Goal: Task Accomplishment & Management: Manage account settings

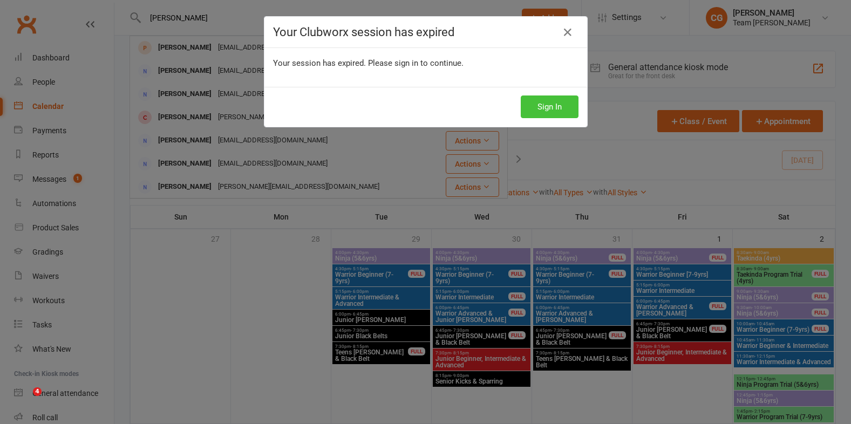
click at [551, 104] on button "Sign In" at bounding box center [550, 107] width 58 height 23
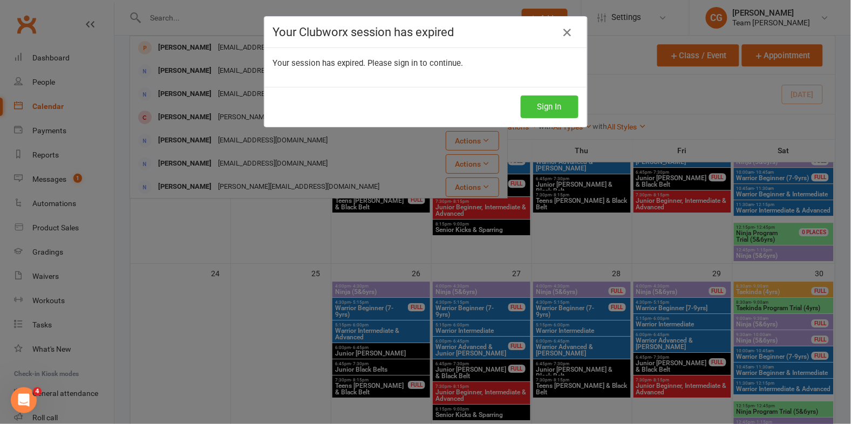
scroll to position [736, 0]
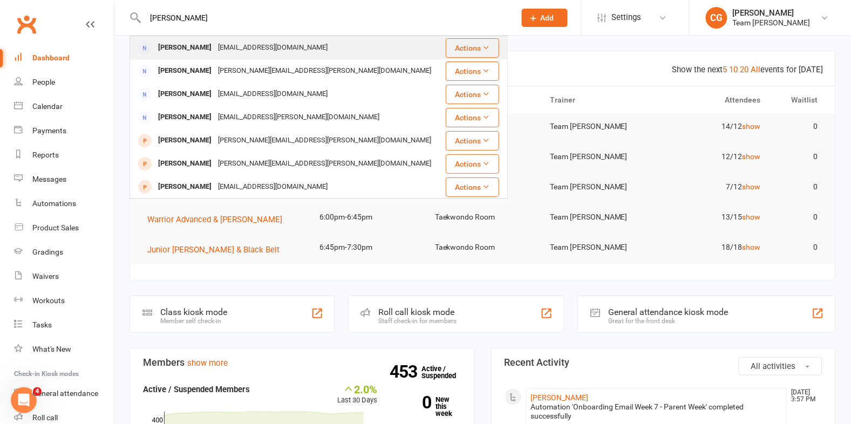
type input "laurie"
click at [271, 39] on div "Laurie Ellul lellul2000@hotmail.com" at bounding box center [287, 48] width 313 height 22
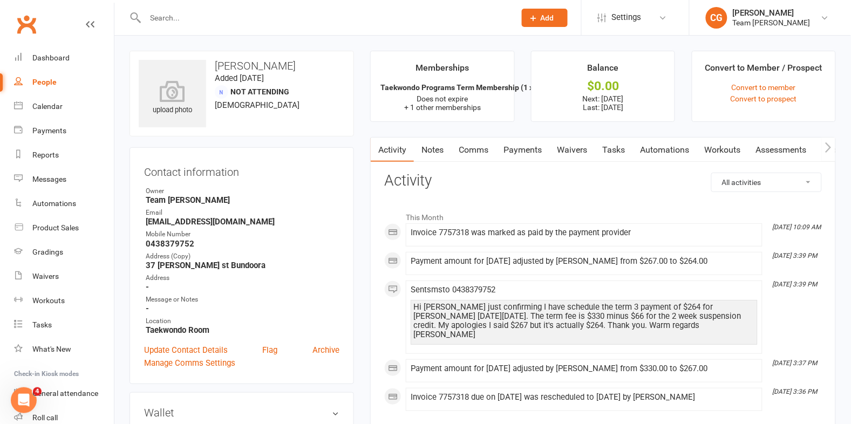
click at [532, 147] on link "Payments" at bounding box center [522, 150] width 53 height 25
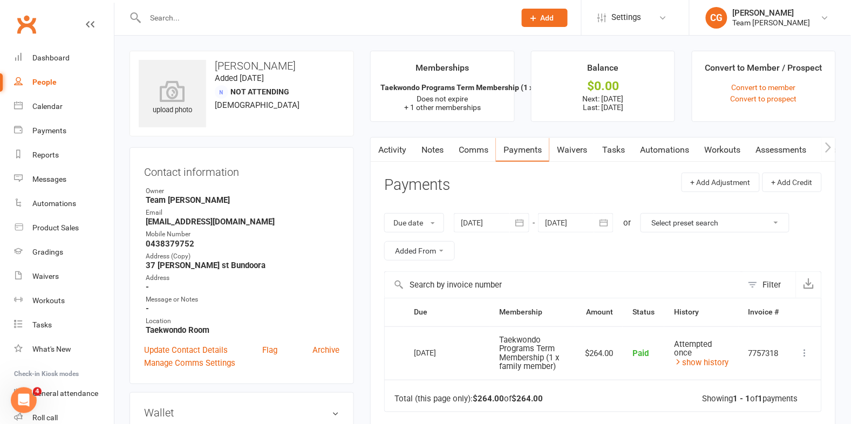
scroll to position [2, 0]
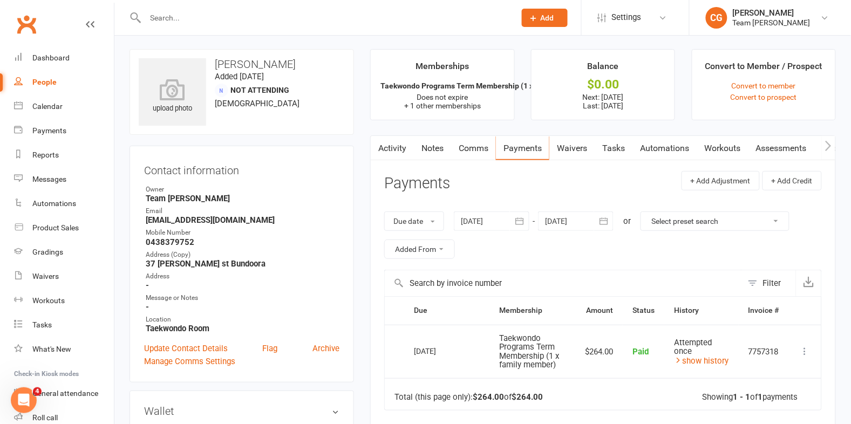
click at [206, 23] on input "text" at bounding box center [325, 17] width 366 height 15
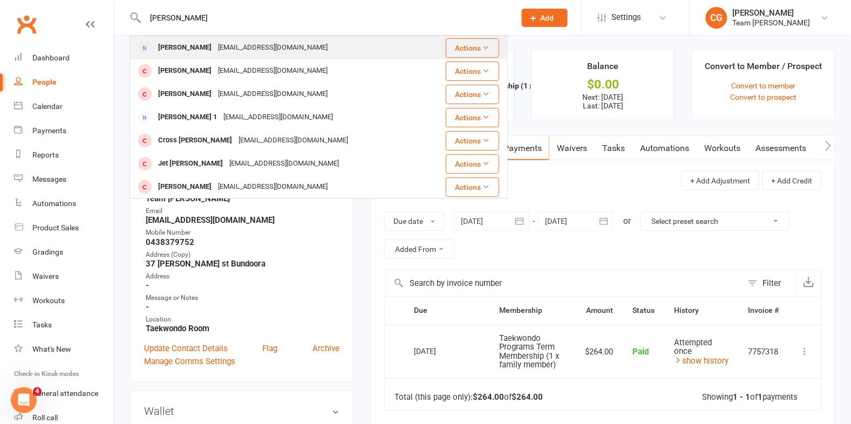
type input "talarico"
click at [207, 47] on div "Anthony Talarico" at bounding box center [185, 48] width 60 height 16
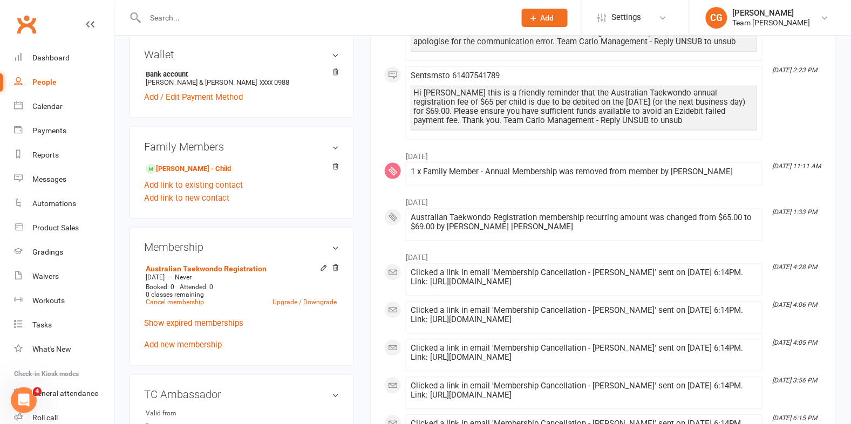
scroll to position [384, 0]
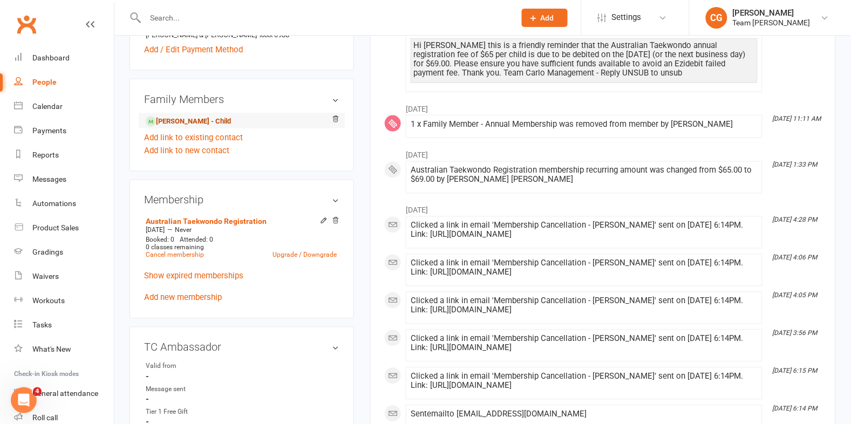
click at [219, 116] on link "William Talarico - Child" at bounding box center [188, 121] width 85 height 11
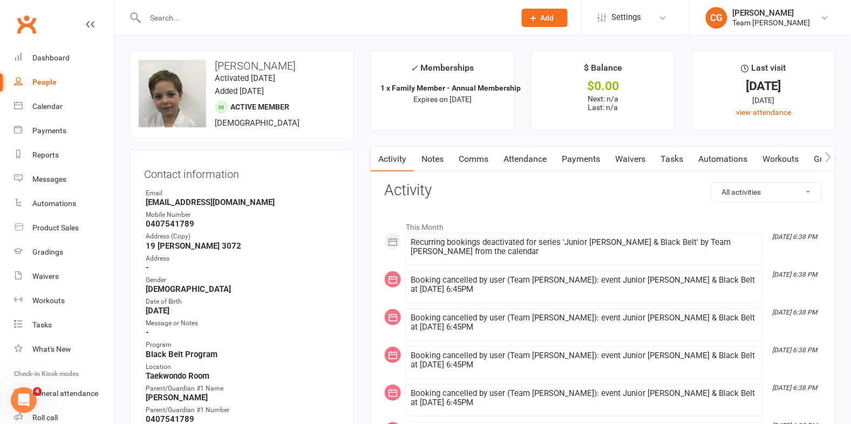
click at [472, 156] on link "Comms" at bounding box center [473, 159] width 45 height 25
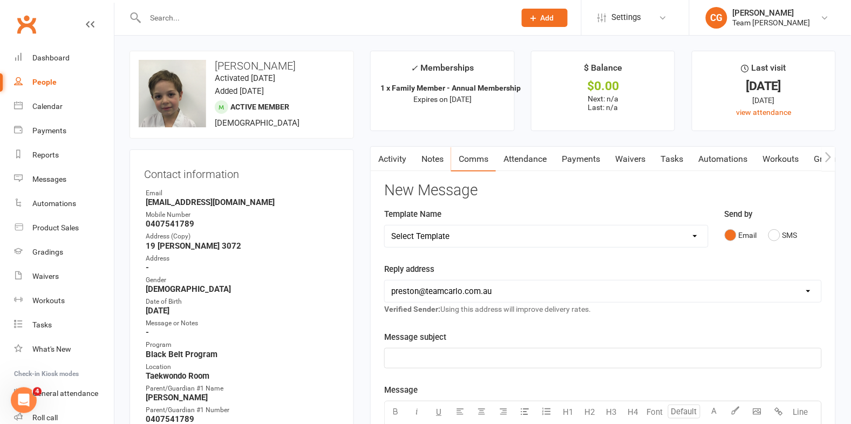
click at [541, 160] on link "Attendance" at bounding box center [525, 159] width 58 height 25
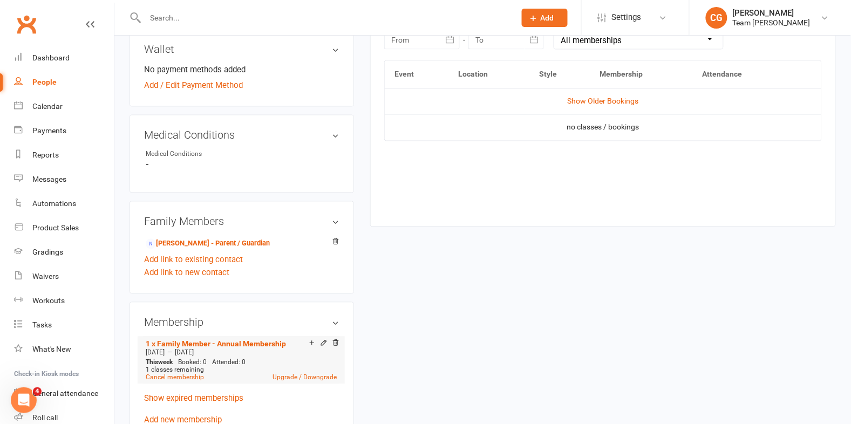
scroll to position [575, 0]
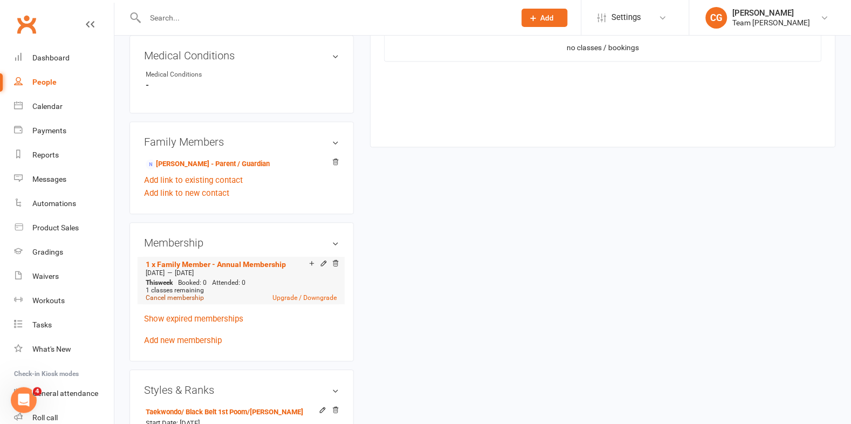
click at [177, 294] on link "Cancel membership" at bounding box center [175, 298] width 58 height 8
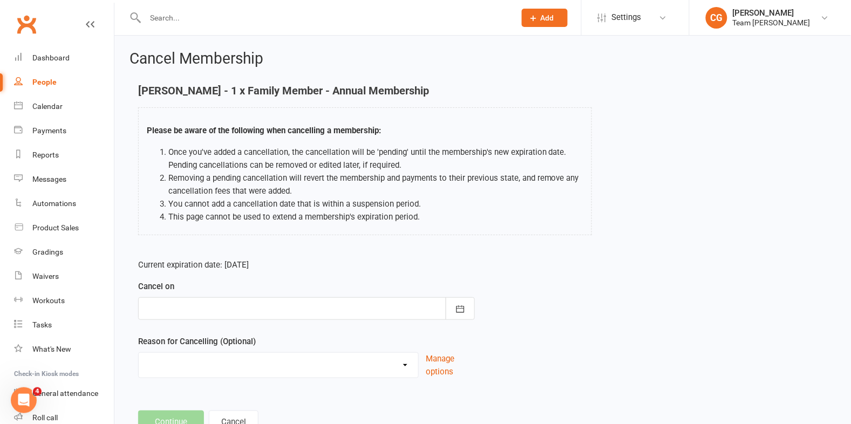
click at [235, 297] on div at bounding box center [306, 308] width 337 height 23
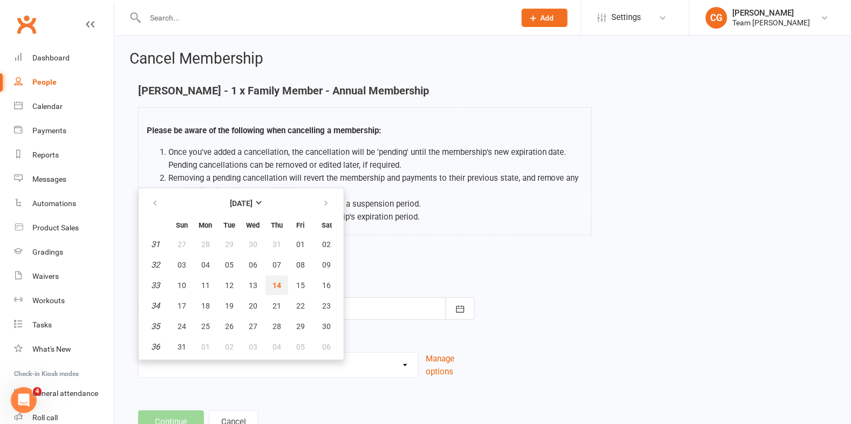
drag, startPoint x: 269, startPoint y: 282, endPoint x: 254, endPoint y: 299, distance: 23.3
click at [273, 282] on span "14" at bounding box center [277, 285] width 9 height 9
type input "14 Aug 2025"
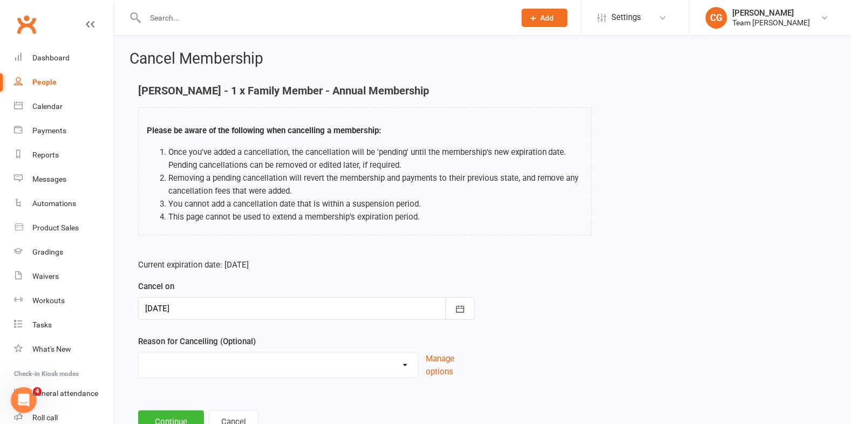
click at [189, 364] on select "Chosen another sport/activity Family/health matters Feeling disinterested in ta…" at bounding box center [279, 364] width 280 height 22
select select "0"
click at [139, 353] on select "Chosen another sport/activity Family/health matters Feeling disinterested in ta…" at bounding box center [279, 364] width 280 height 22
click at [155, 421] on button "Continue" at bounding box center [171, 422] width 66 height 23
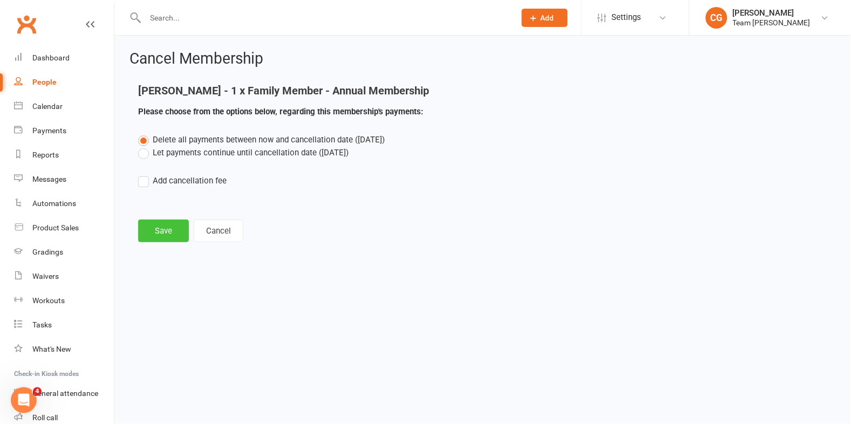
click at [167, 232] on button "Save" at bounding box center [163, 231] width 51 height 23
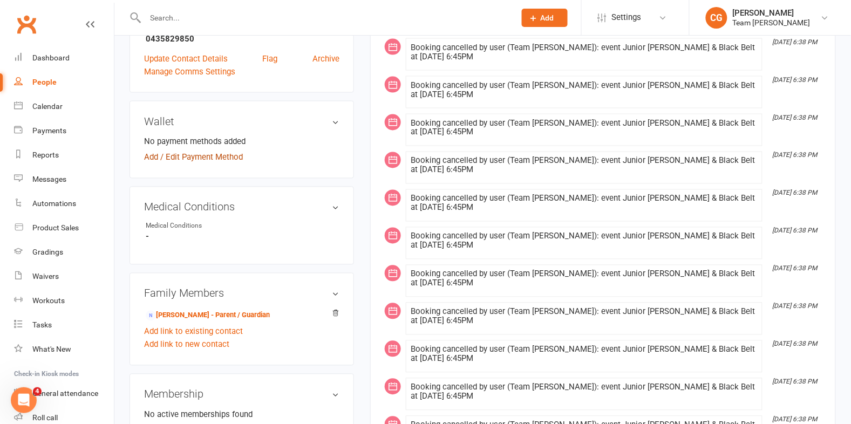
scroll to position [414, 0]
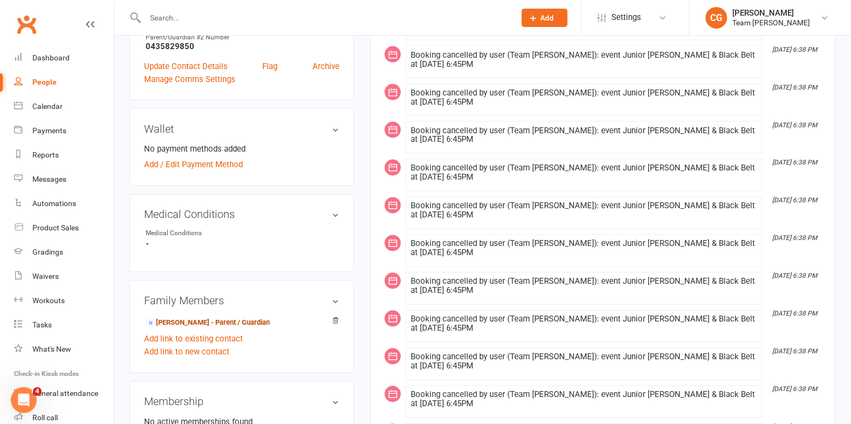
click at [247, 323] on link "Anthony Talarico - Parent / Guardian" at bounding box center [208, 323] width 124 height 11
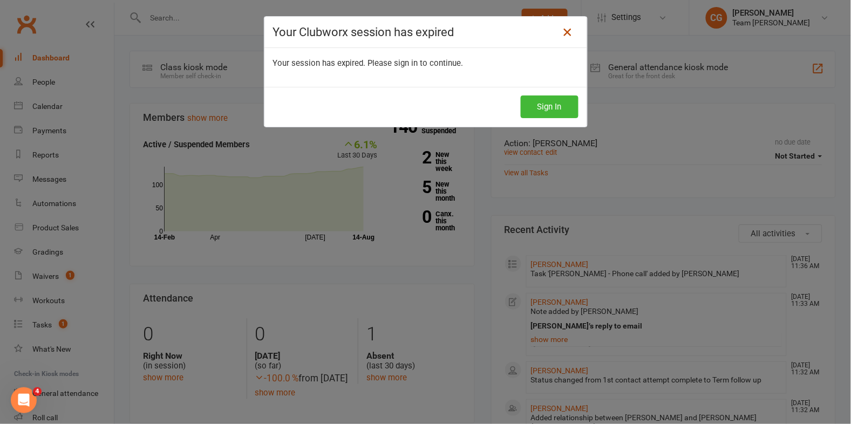
click at [570, 32] on icon at bounding box center [567, 32] width 13 height 13
click at [538, 106] on button "Sign In" at bounding box center [550, 107] width 58 height 23
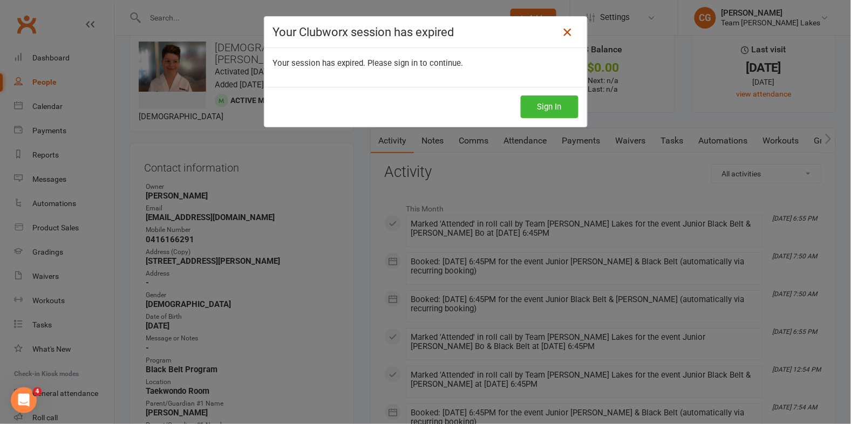
click at [565, 29] on icon at bounding box center [567, 32] width 13 height 13
click at [567, 31] on icon at bounding box center [567, 32] width 13 height 13
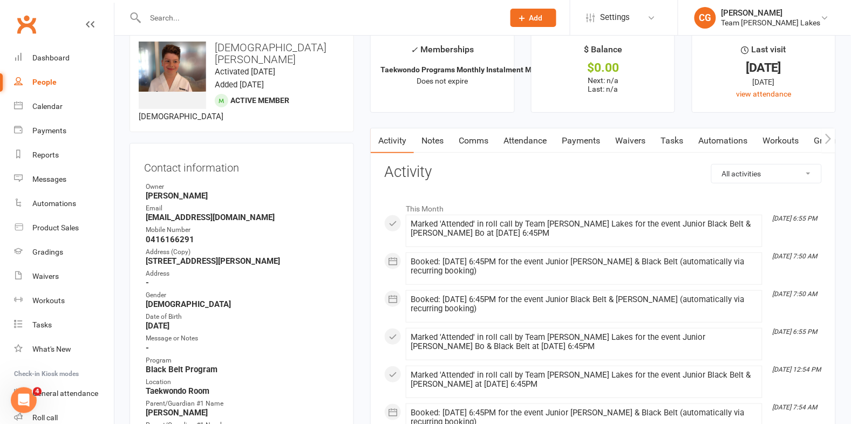
click at [230, 12] on input "text" at bounding box center [319, 17] width 355 height 15
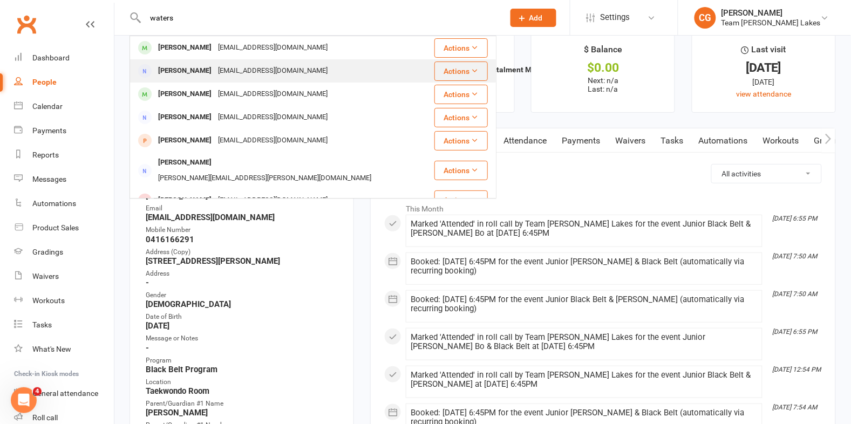
type input "waters"
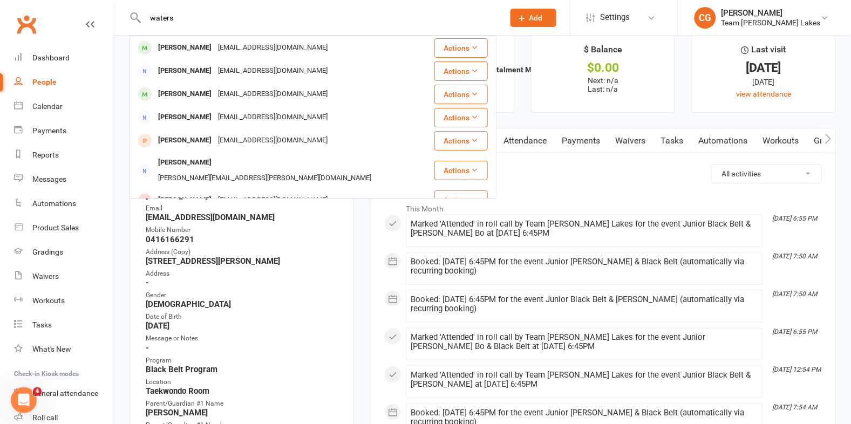
click at [219, 71] on div "Vaneswaters@gmail.com" at bounding box center [273, 71] width 116 height 16
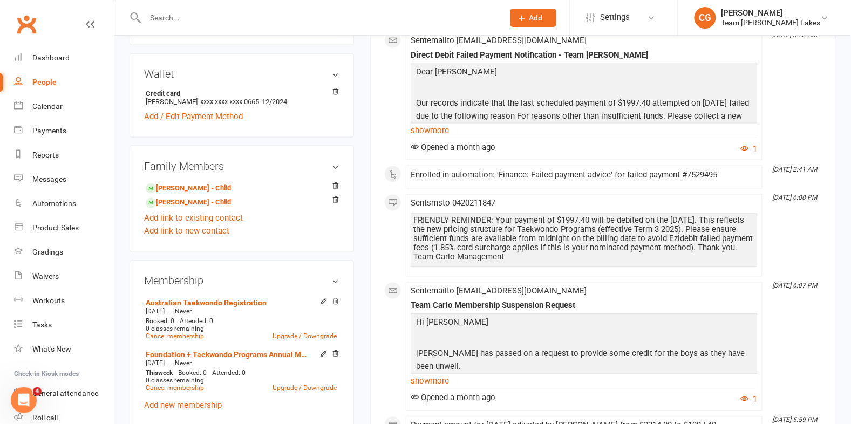
scroll to position [425, 0]
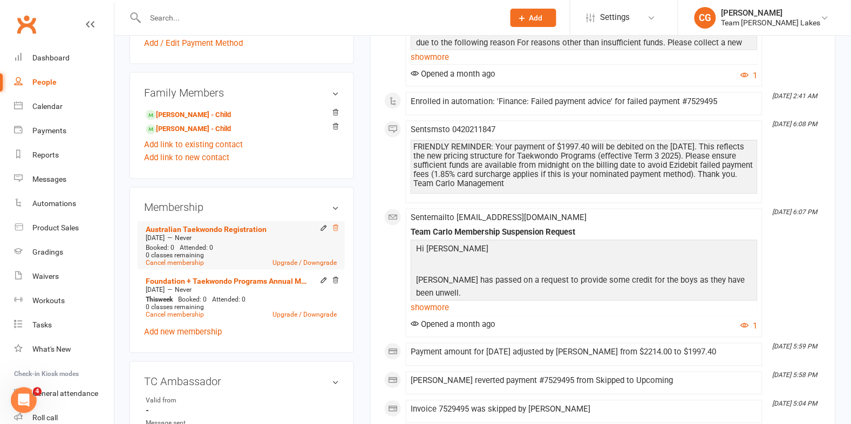
click at [336, 226] on icon at bounding box center [336, 229] width 5 height 6
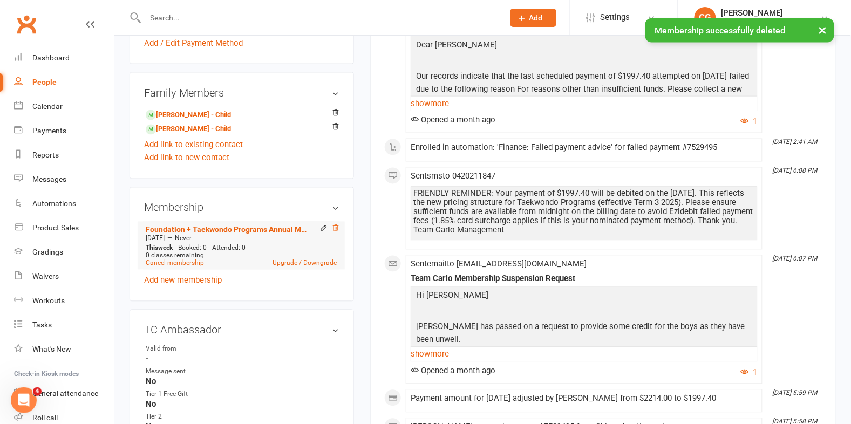
click at [337, 232] on icon at bounding box center [336, 229] width 8 height 8
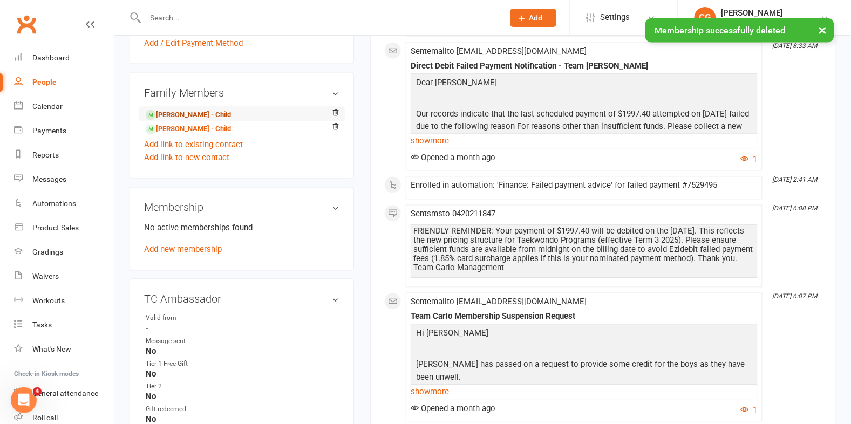
click at [193, 113] on link "Ryan Waters - Child" at bounding box center [188, 115] width 85 height 11
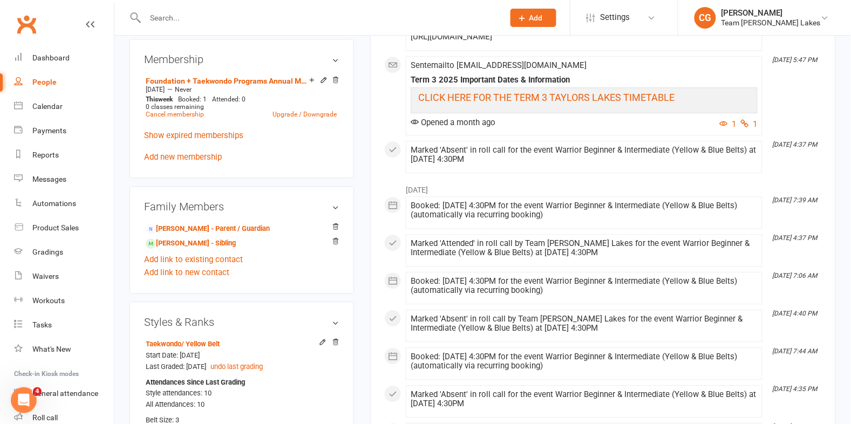
scroll to position [654, 0]
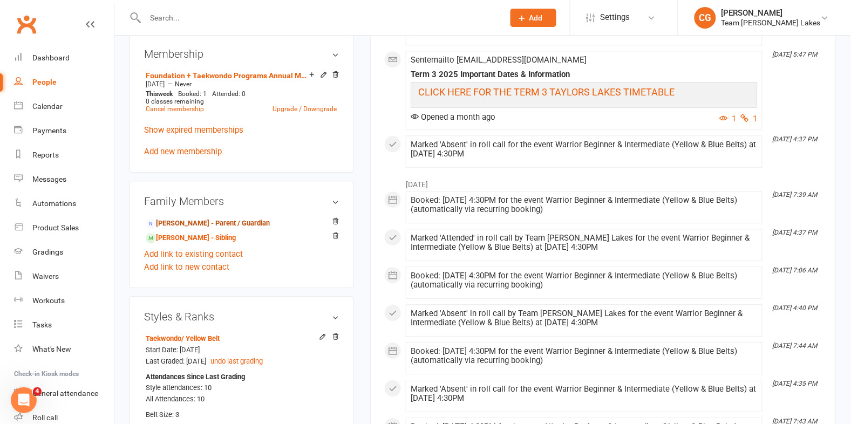
click at [193, 218] on link "Vanessa Waters - Parent / Guardian" at bounding box center [208, 223] width 124 height 11
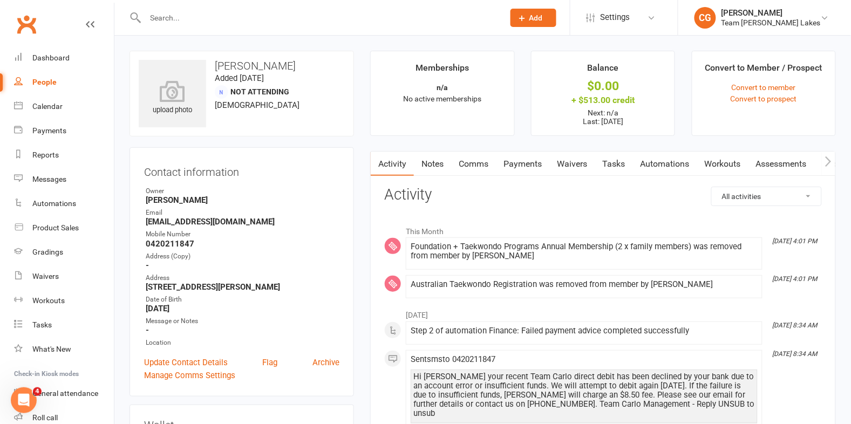
click at [479, 158] on link "Comms" at bounding box center [473, 164] width 45 height 25
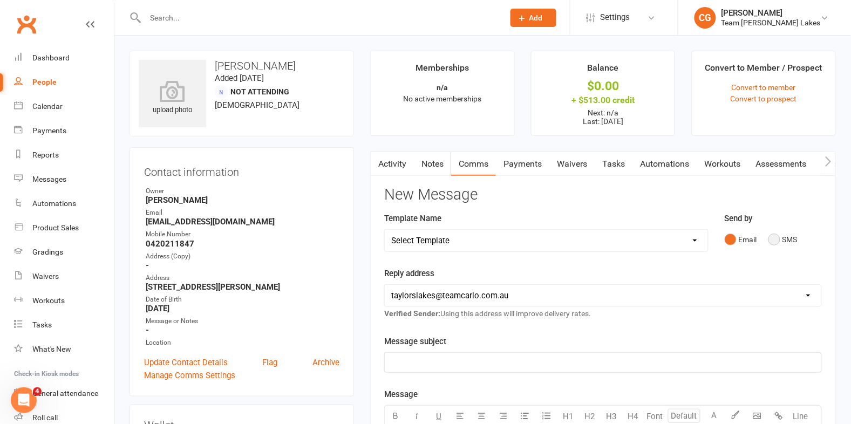
click at [777, 236] on button "SMS" at bounding box center [783, 239] width 29 height 21
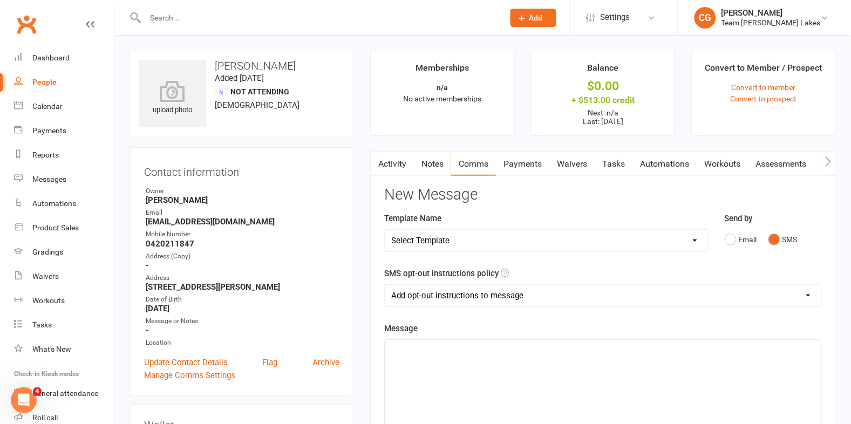
click at [470, 288] on select "Add opt-out instructions to message Do not add opt-out instructions to message" at bounding box center [603, 296] width 437 height 22
select select "1"
click at [385, 285] on select "Add opt-out instructions to message Do not add opt-out instructions to message" at bounding box center [603, 296] width 437 height 22
click at [429, 351] on p "﻿" at bounding box center [603, 349] width 424 height 13
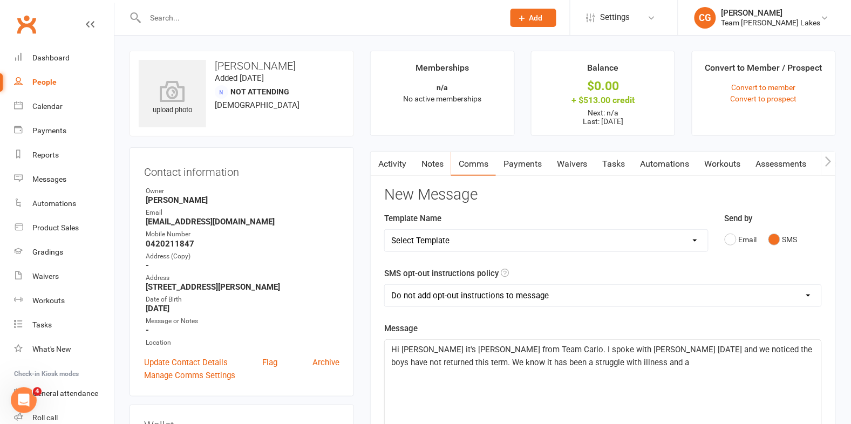
click at [426, 361] on span "Hi Vanessa it's Clare from Team Carlo. I spoke with Sarah today and we noticed …" at bounding box center [602, 356] width 423 height 23
click at [474, 361] on span "Hi Vanessa it's Clare from Team Carlo. I spoke with Sarah today and we noticed …" at bounding box center [602, 356] width 423 height 23
click at [616, 364] on p "Hi Vanessa it's Clare from Team Carlo. I spoke with Sarah today and we noticed …" at bounding box center [603, 356] width 424 height 26
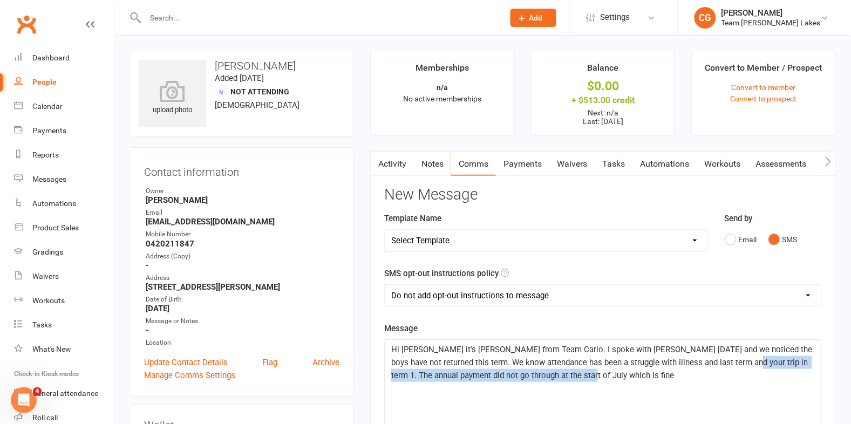
drag, startPoint x: 717, startPoint y: 362, endPoint x: 722, endPoint y: 374, distance: 12.8
click at [722, 374] on p "Hi Vanessa it's Clare from Team Carlo. I spoke with Sarah today and we noticed …" at bounding box center [603, 362] width 424 height 39
drag, startPoint x: 810, startPoint y: 361, endPoint x: 716, endPoint y: 361, distance: 93.4
click at [716, 361] on p "Hi Vanessa it's Clare from Team Carlo. I spoke with Sarah today and we noticed …" at bounding box center [603, 362] width 424 height 39
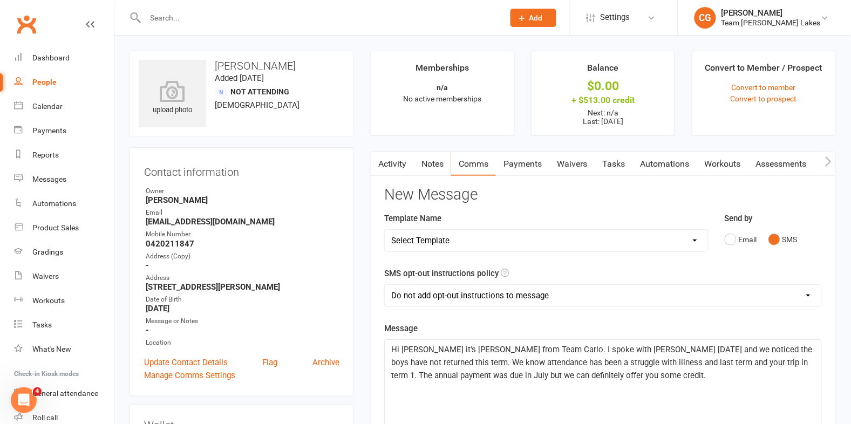
click at [599, 376] on p "Hi Vanessa it's Clare from Team Carlo. I spoke with Sarah today and we noticed …" at bounding box center [603, 362] width 424 height 39
drag, startPoint x: 597, startPoint y: 359, endPoint x: 596, endPoint y: 343, distance: 16.2
click at [597, 359] on span "Hi Vanessa it's Clare from Team Carlo. I spoke with Sarah today and we noticed …" at bounding box center [602, 369] width 423 height 49
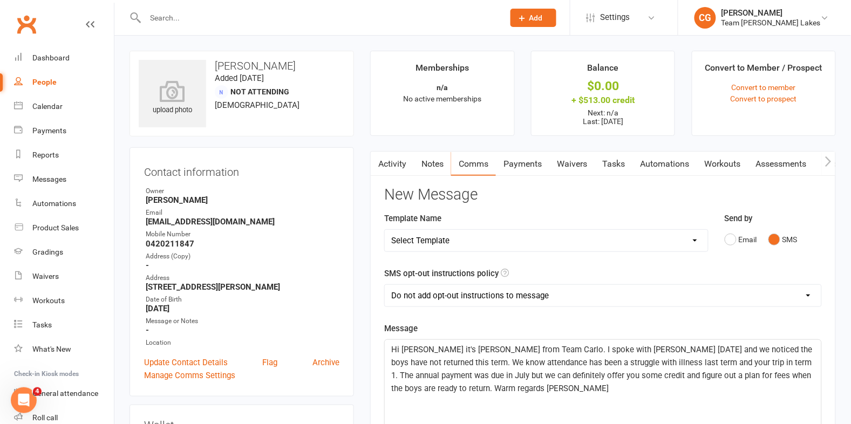
drag, startPoint x: 648, startPoint y: 362, endPoint x: 655, endPoint y: 347, distance: 16.7
click at [648, 362] on span "Hi Vanessa it's Clare from Team Carlo. I spoke with Sarah today and we noticed …" at bounding box center [602, 369] width 423 height 49
click at [449, 374] on span "Hi Vanessa it's Clare from Team Carlo. I spoke with Sarah today and we noticed …" at bounding box center [603, 369] width 425 height 49
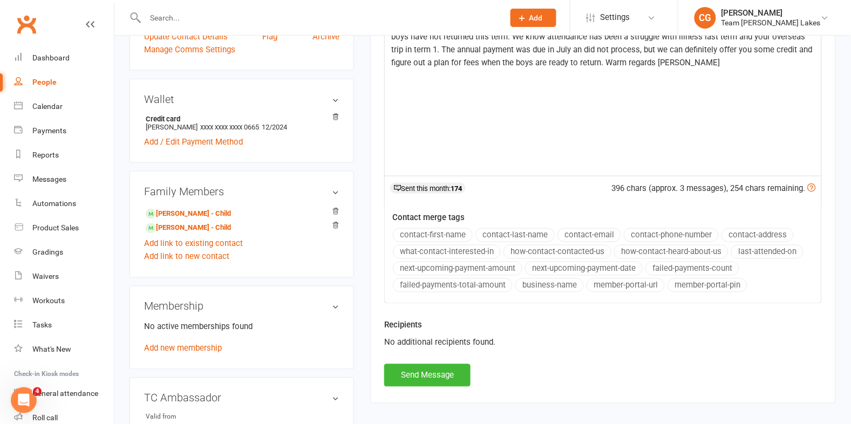
scroll to position [422, 0]
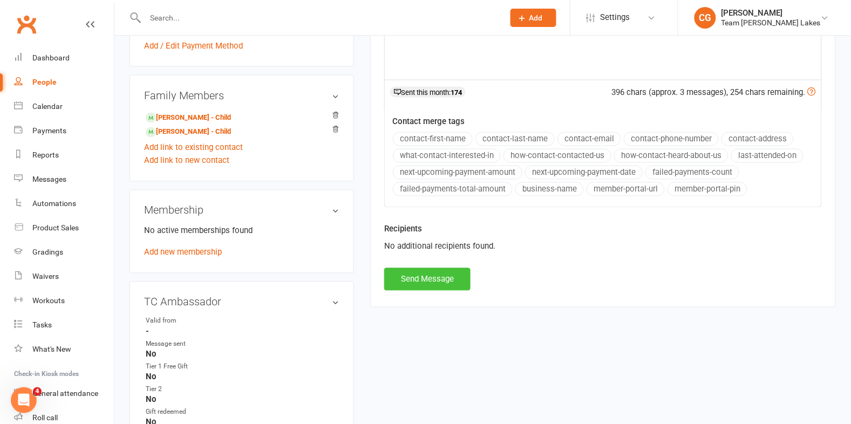
click at [415, 281] on button "Send Message" at bounding box center [427, 279] width 86 height 23
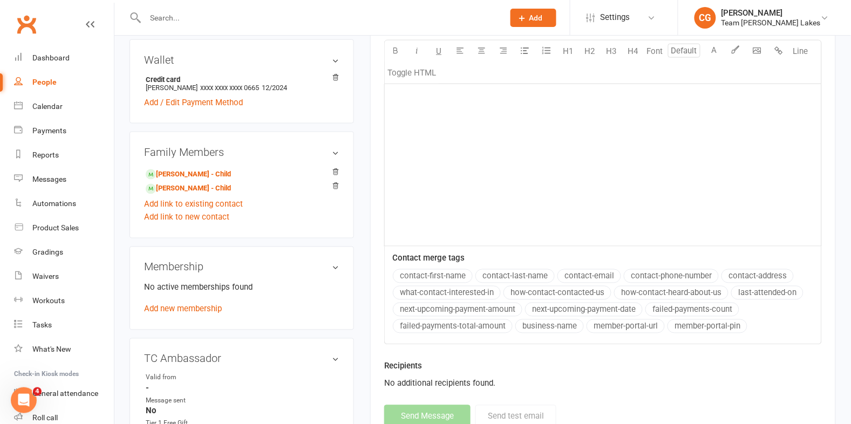
scroll to position [0, 0]
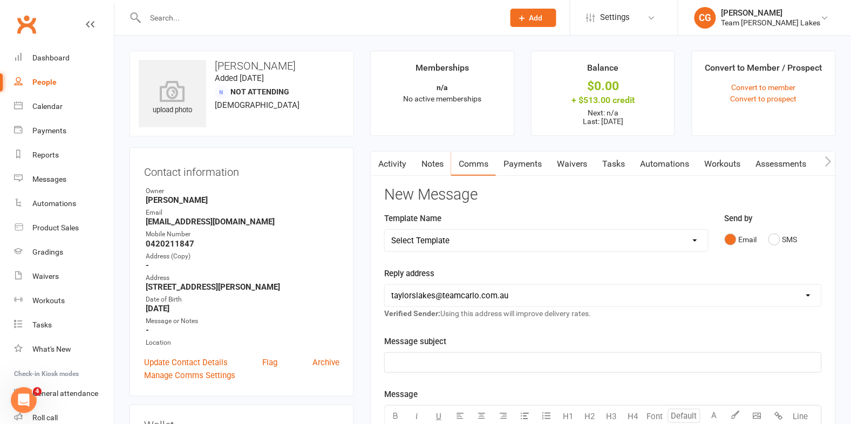
click at [389, 163] on link "Activity" at bounding box center [392, 164] width 43 height 25
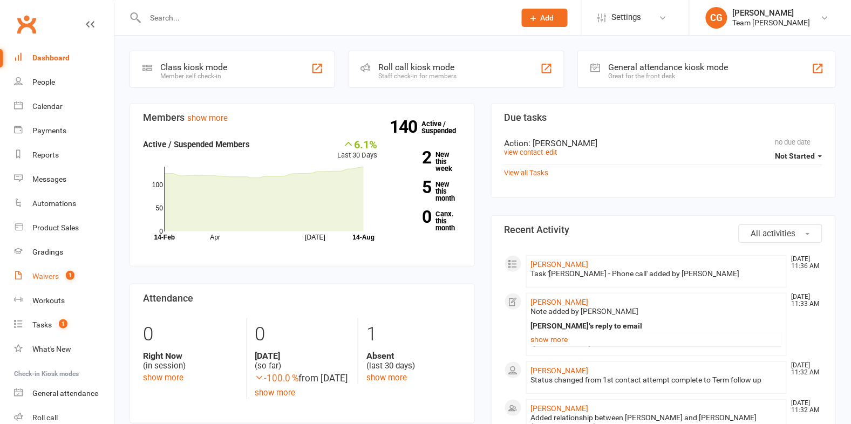
click at [55, 274] on div "Waivers" at bounding box center [45, 276] width 26 height 9
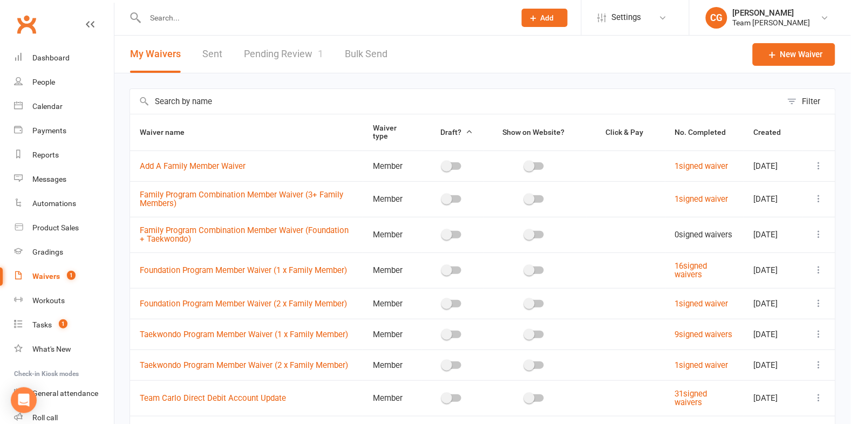
click at [286, 51] on link "Pending Review 1" at bounding box center [283, 54] width 79 height 37
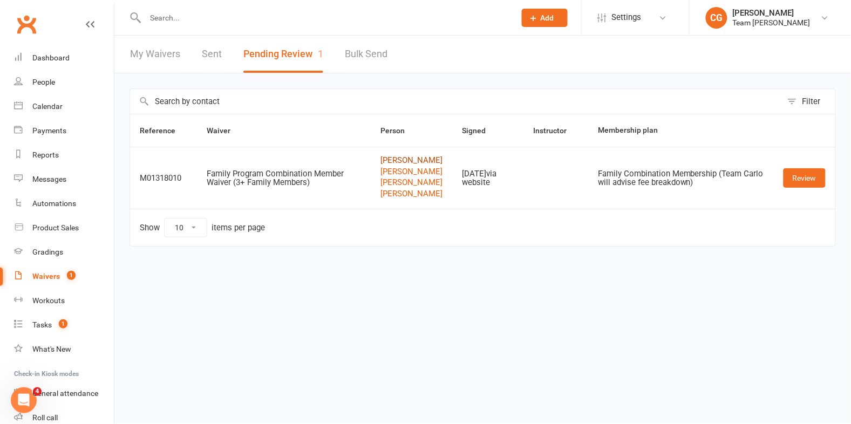
click at [395, 158] on link "[PERSON_NAME]" at bounding box center [412, 160] width 62 height 9
click at [801, 180] on link "Review" at bounding box center [805, 177] width 42 height 19
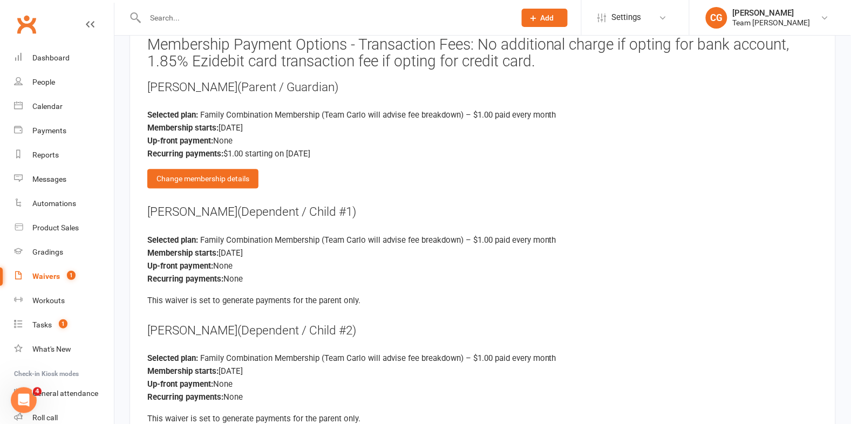
scroll to position [1642, 0]
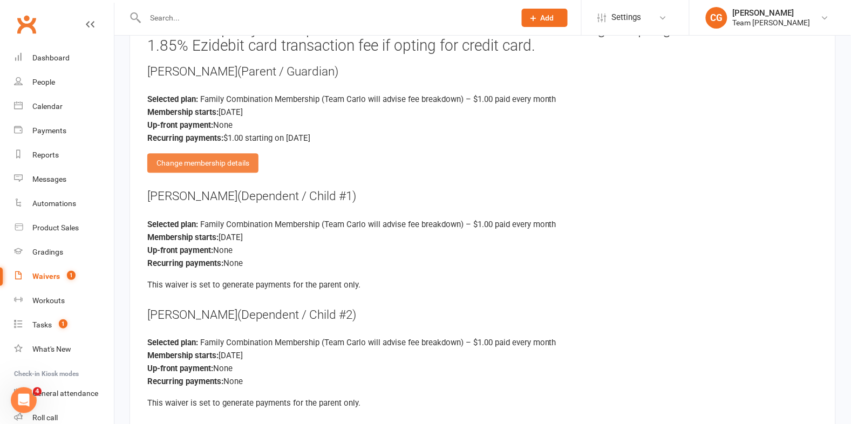
click at [205, 154] on div "Change membership details" at bounding box center [202, 163] width 111 height 19
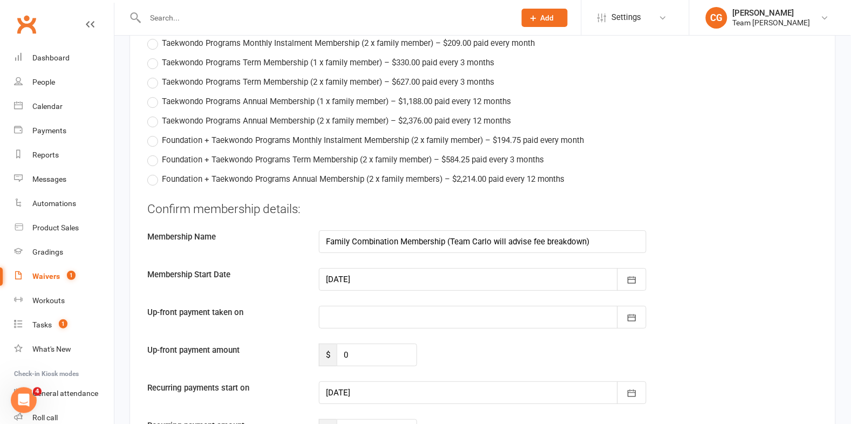
scroll to position [2056, 0]
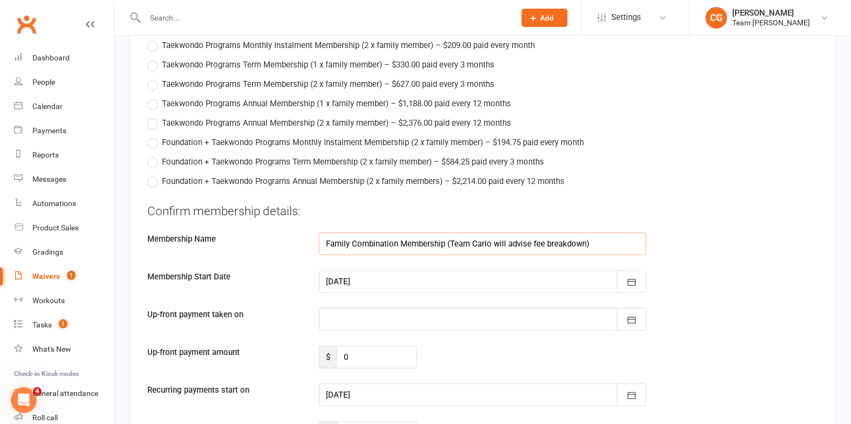
drag, startPoint x: 488, startPoint y: 231, endPoint x: 504, endPoint y: 233, distance: 16.3
click at [488, 233] on input "Family Combination Membership (Team Carlo will advise fee breakdown)" at bounding box center [483, 244] width 328 height 23
drag, startPoint x: 597, startPoint y: 236, endPoint x: 452, endPoint y: 232, distance: 145.3
click at [452, 233] on input "Family Combination Membership (Team Carlo will advise fee breakdown)" at bounding box center [483, 244] width 328 height 23
type input "Family Combination Membership (Monthly Instalments 3 x Foundation)"
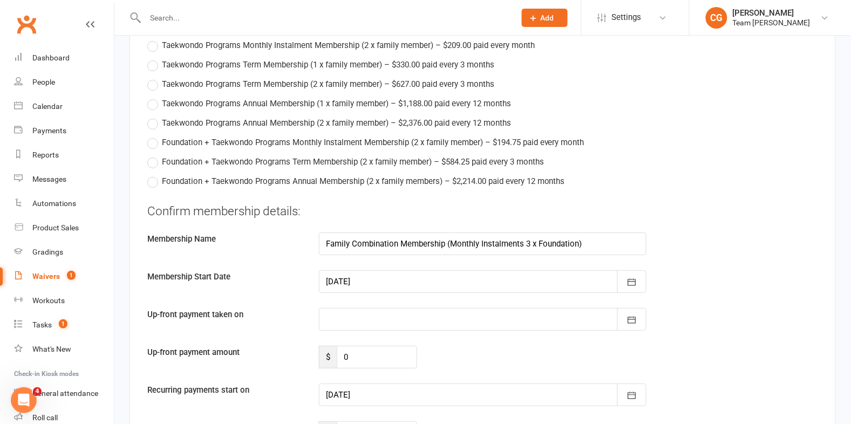
click at [380, 270] on div at bounding box center [483, 281] width 328 height 23
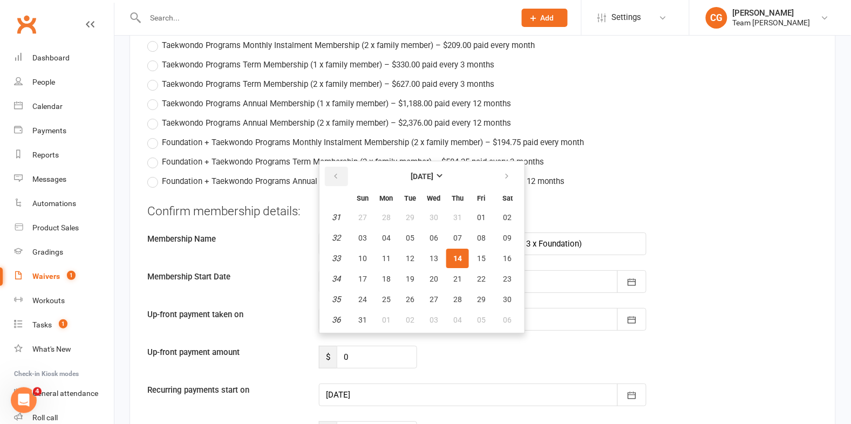
click at [332, 172] on icon "button" at bounding box center [336, 176] width 8 height 9
click at [382, 275] on span "21" at bounding box center [386, 279] width 9 height 9
type input "21 Jul 2025"
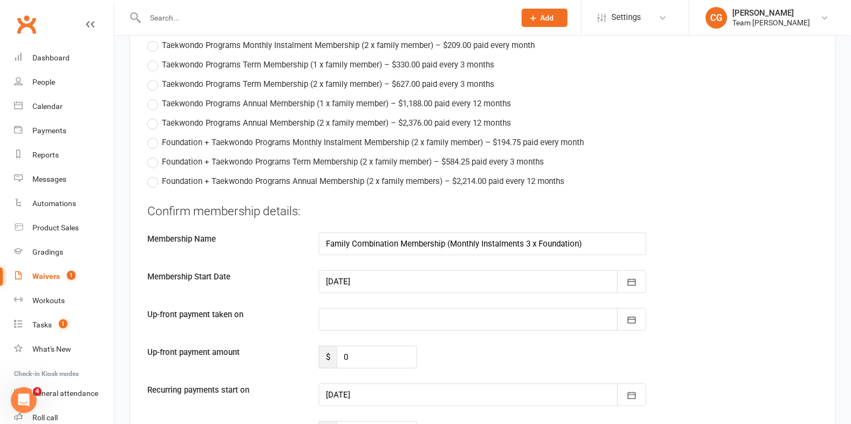
type input "21 Jul 2025"
click at [360, 308] on div at bounding box center [483, 319] width 328 height 23
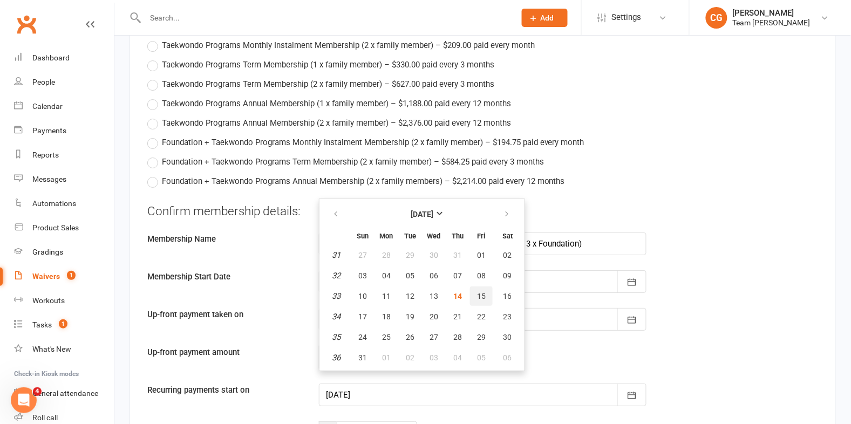
drag, startPoint x: 479, startPoint y: 281, endPoint x: 474, endPoint y: 285, distance: 6.9
click at [479, 292] on span "15" at bounding box center [481, 296] width 9 height 9
type input "[DATE]"
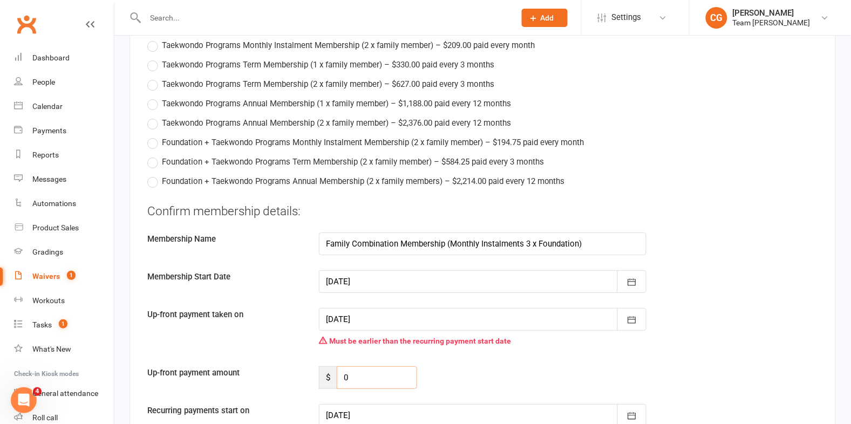
drag, startPoint x: 356, startPoint y: 370, endPoint x: 341, endPoint y: 369, distance: 14.7
click at [341, 369] on input "0" at bounding box center [377, 378] width 80 height 23
type input "52.65"
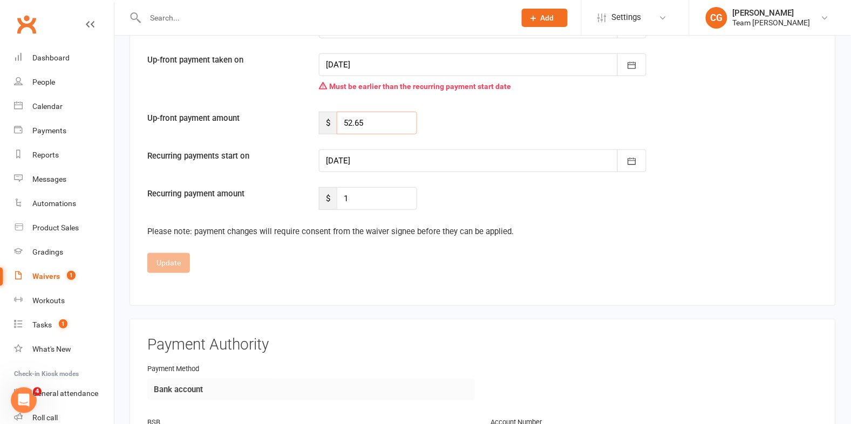
scroll to position [2315, 0]
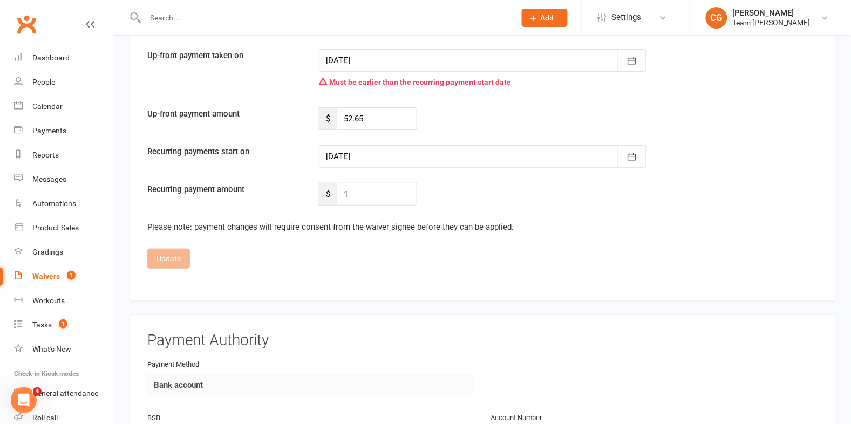
click at [371, 146] on div at bounding box center [483, 156] width 328 height 23
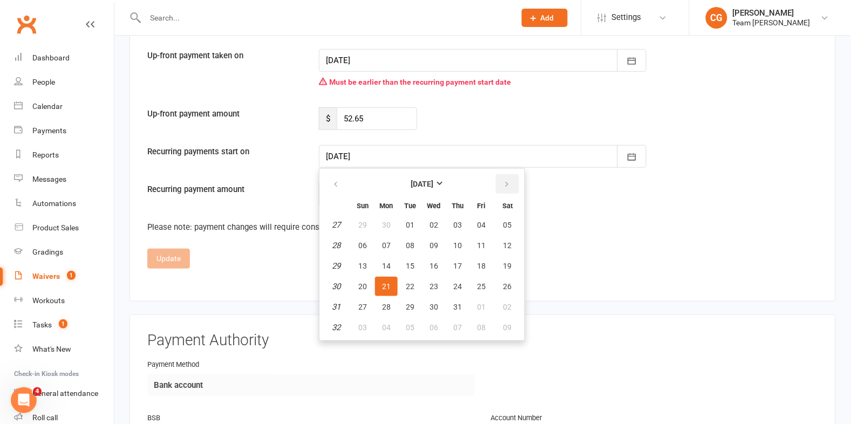
click at [503, 180] on icon "button" at bounding box center [507, 184] width 8 height 9
click at [506, 178] on button "button" at bounding box center [507, 183] width 23 height 19
click at [390, 256] on button "15" at bounding box center [386, 265] width 23 height 19
type input "15 Sep 2025"
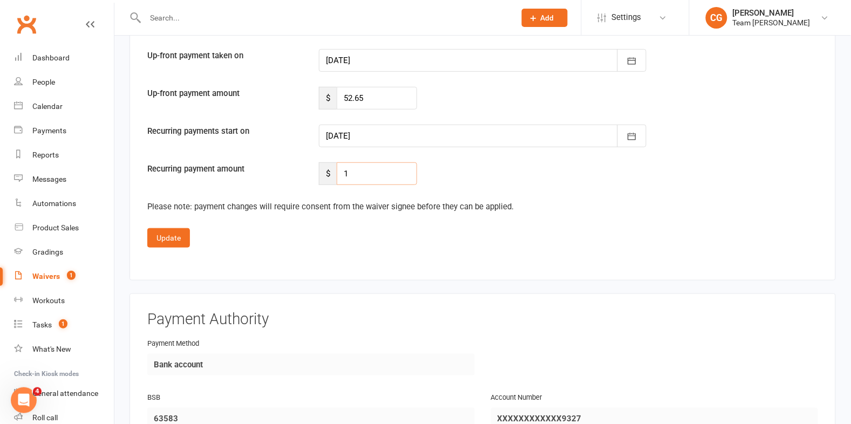
drag, startPoint x: 355, startPoint y: 160, endPoint x: 341, endPoint y: 161, distance: 14.0
click at [341, 162] on input "1" at bounding box center [377, 173] width 80 height 23
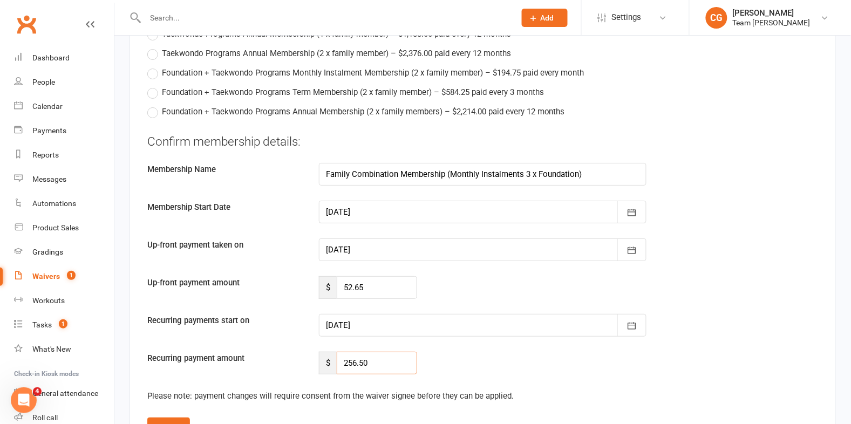
scroll to position [2124, 0]
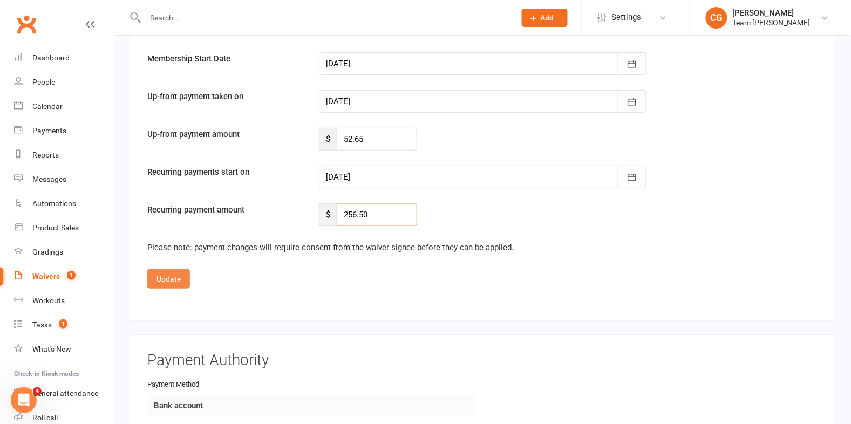
type input "256.50"
click at [165, 269] on button "Update" at bounding box center [168, 278] width 43 height 19
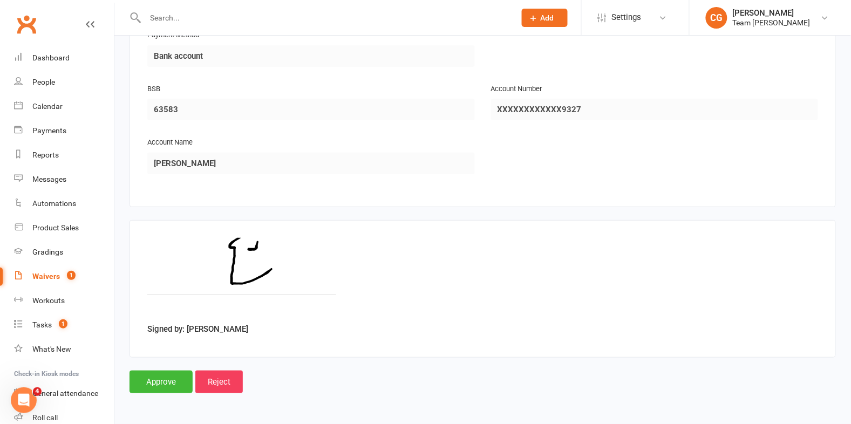
scroll to position [2222, 0]
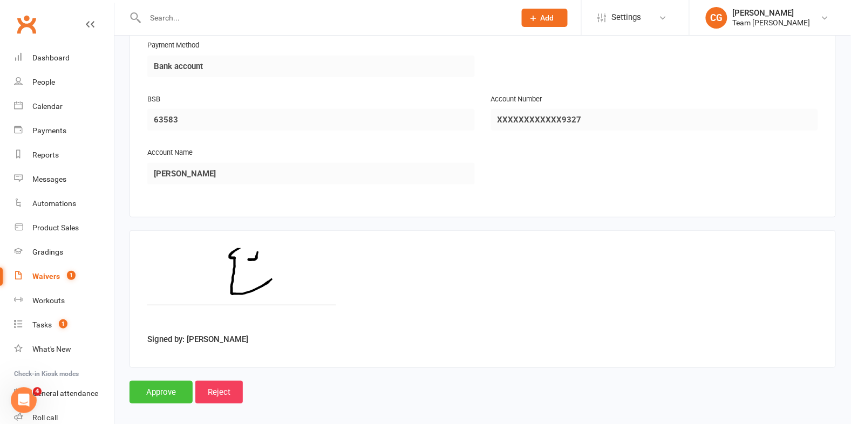
click at [160, 388] on input "Approve" at bounding box center [161, 392] width 63 height 23
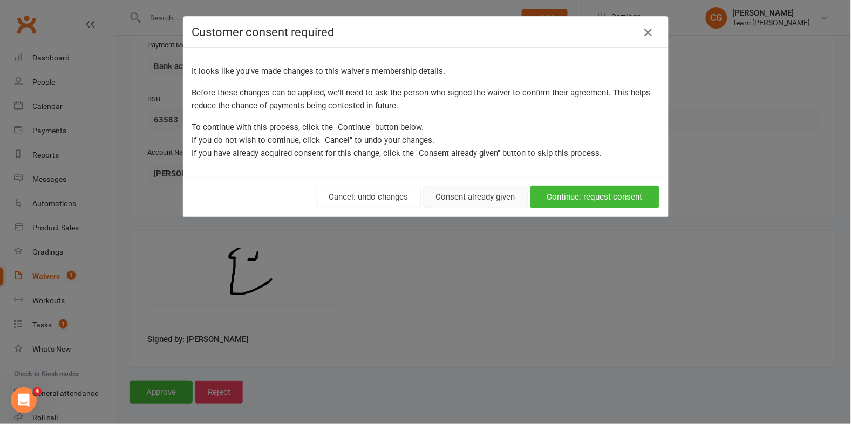
click at [460, 193] on button "Consent already given" at bounding box center [476, 197] width 104 height 23
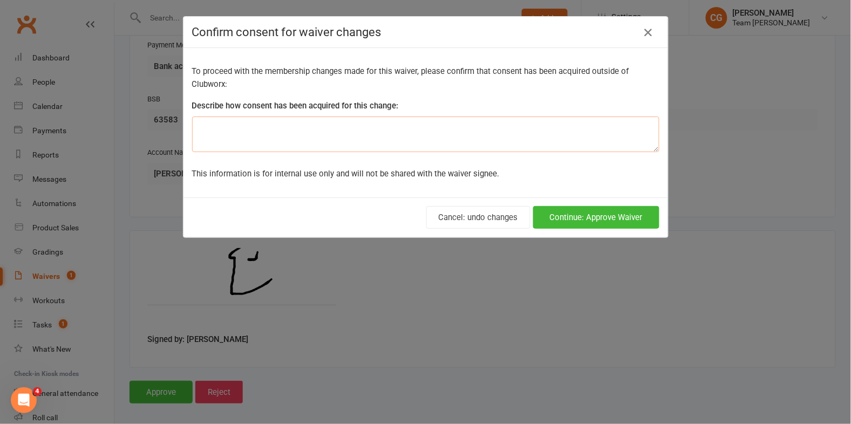
click at [252, 132] on textarea at bounding box center [426, 135] width 468 height 36
type textarea "Membership sign up conversation"
click at [626, 213] on button "Continue: Approve Waiver" at bounding box center [596, 217] width 126 height 23
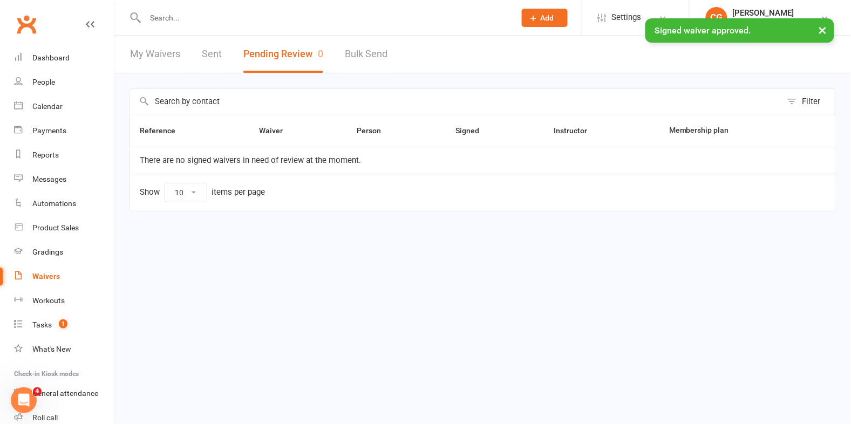
click at [224, 15] on input "text" at bounding box center [325, 17] width 366 height 15
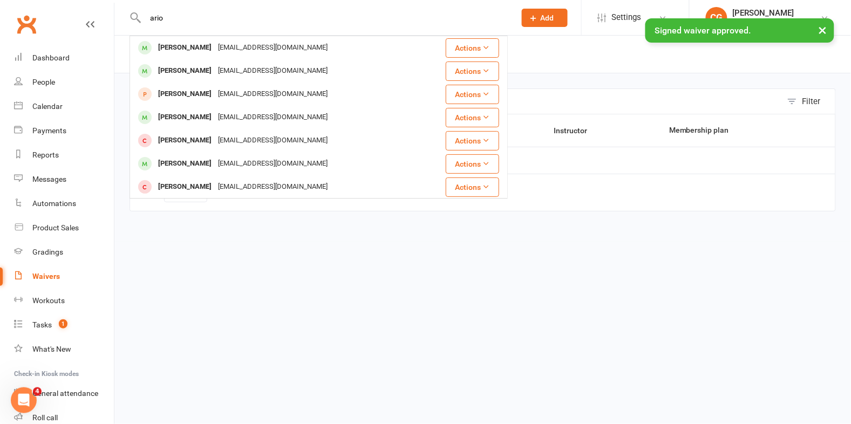
type input "ario"
click at [240, 18] on div "× Signed waiver approved." at bounding box center [418, 18] width 837 height 0
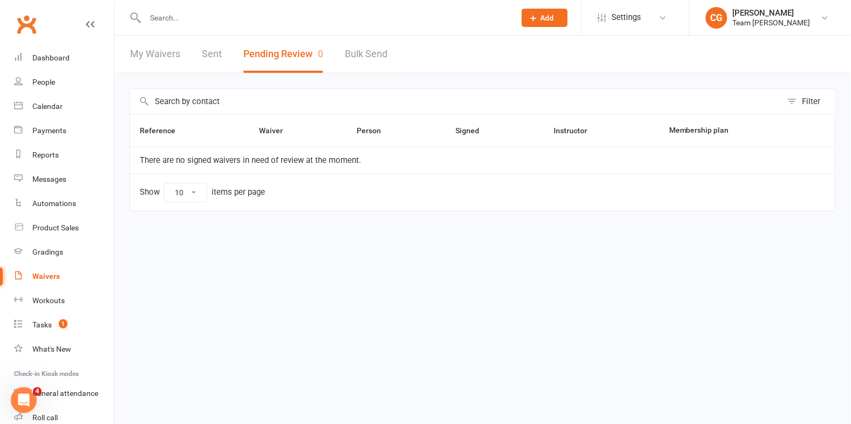
click at [165, 15] on input "text" at bounding box center [325, 17] width 366 height 15
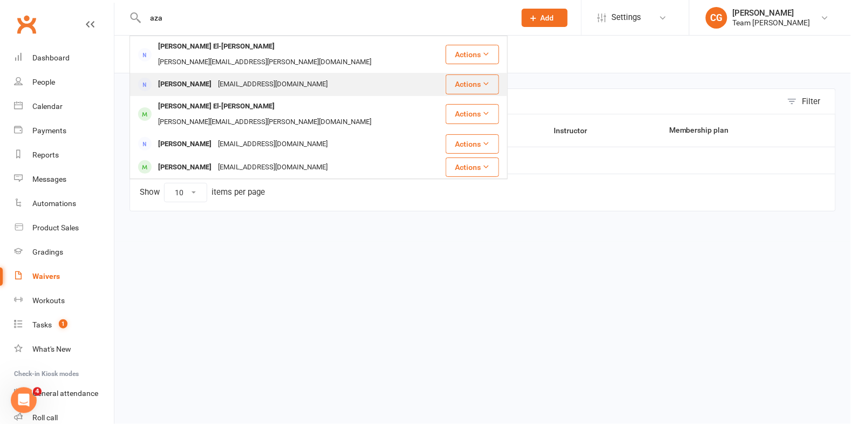
type input "aza"
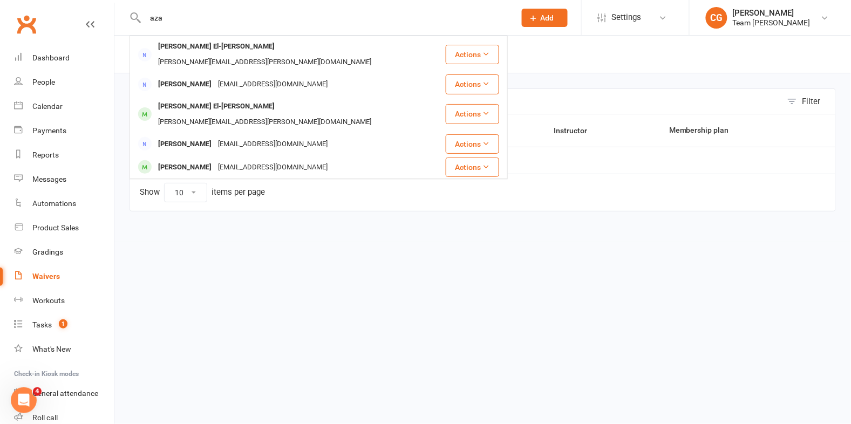
click at [210, 77] on div "Azadeh Mousavi" at bounding box center [185, 85] width 60 height 16
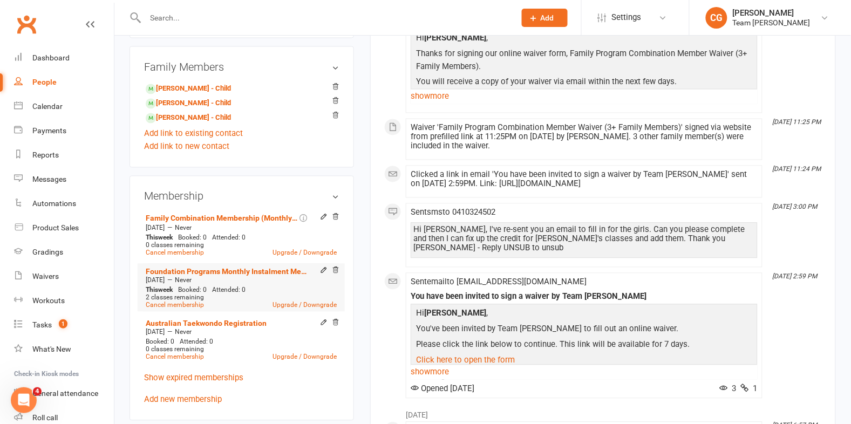
scroll to position [471, 0]
click at [335, 268] on icon at bounding box center [336, 270] width 8 height 8
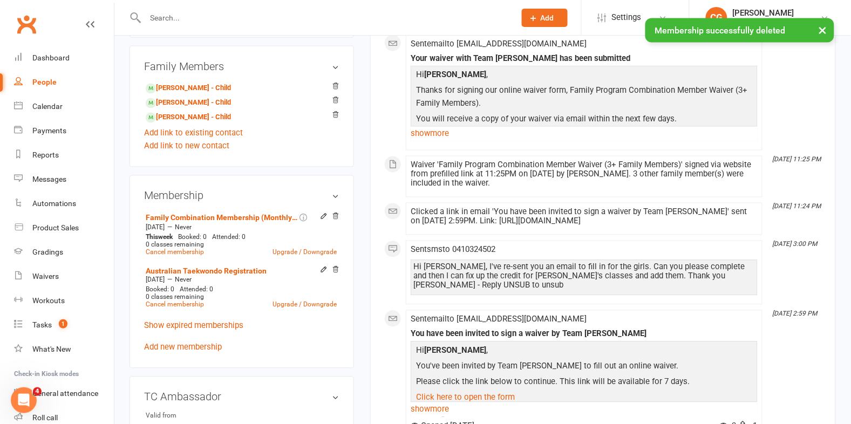
drag, startPoint x: 324, startPoint y: 268, endPoint x: 326, endPoint y: 217, distance: 50.8
click at [324, 268] on icon at bounding box center [324, 270] width 8 height 8
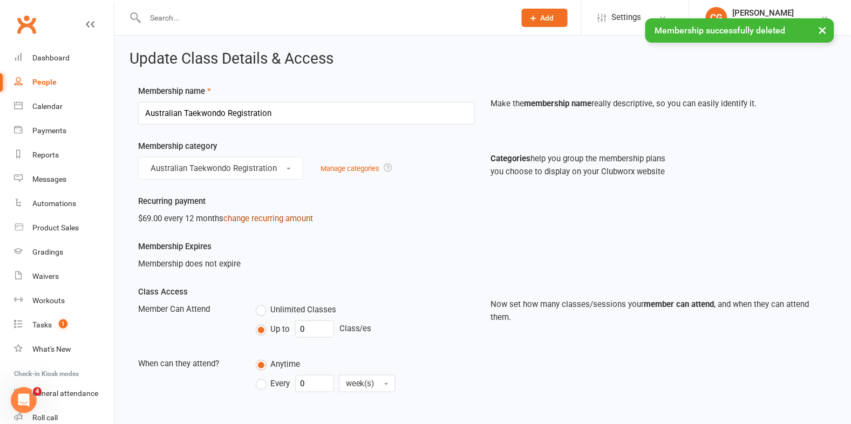
click at [248, 219] on link "change recurring amount" at bounding box center [268, 219] width 90 height 10
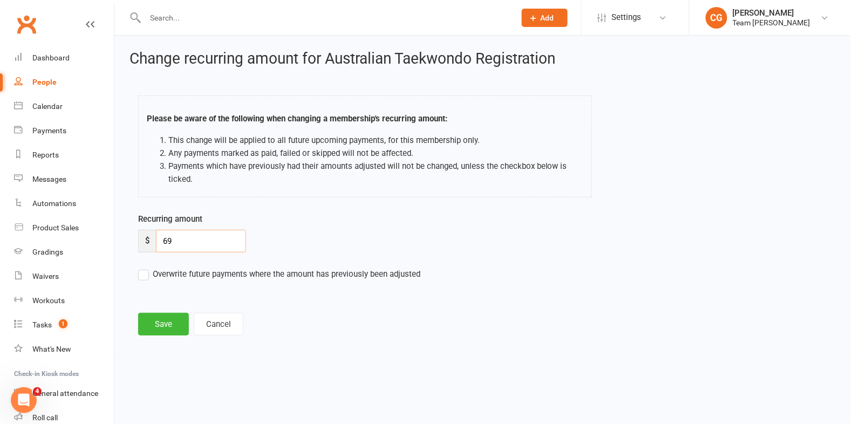
drag, startPoint x: 180, startPoint y: 241, endPoint x: 154, endPoint y: 239, distance: 26.0
click at [154, 239] on div "$ 69" at bounding box center [192, 241] width 108 height 23
type input "207"
click at [163, 329] on button "Save" at bounding box center [163, 324] width 51 height 23
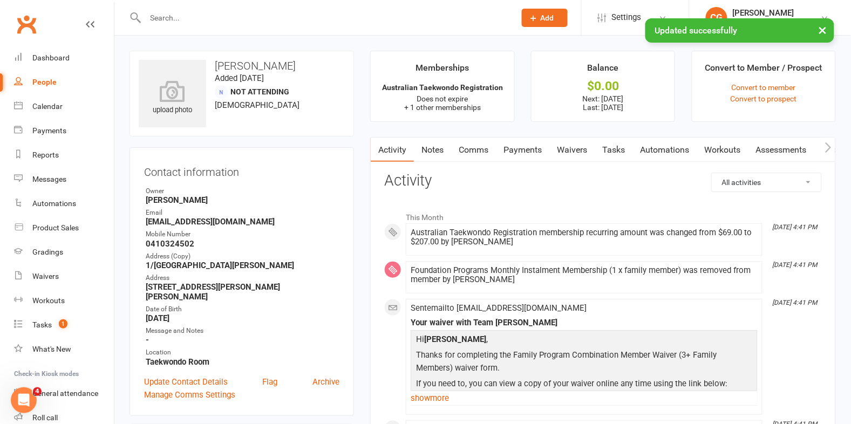
click at [518, 147] on link "Payments" at bounding box center [522, 150] width 53 height 25
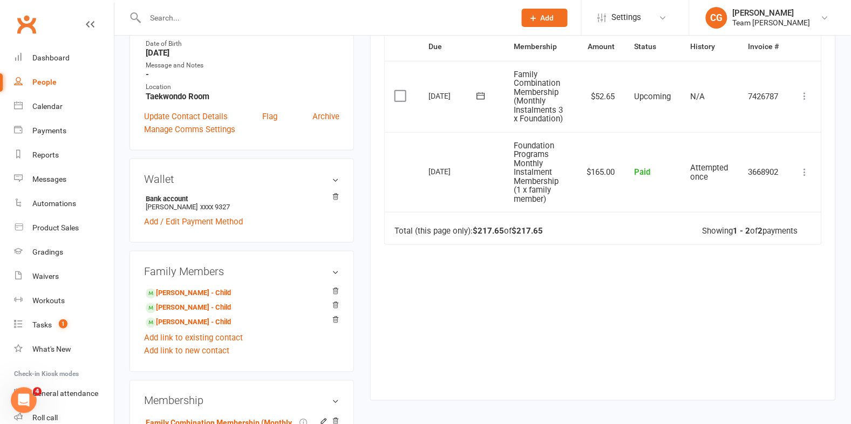
scroll to position [245, 0]
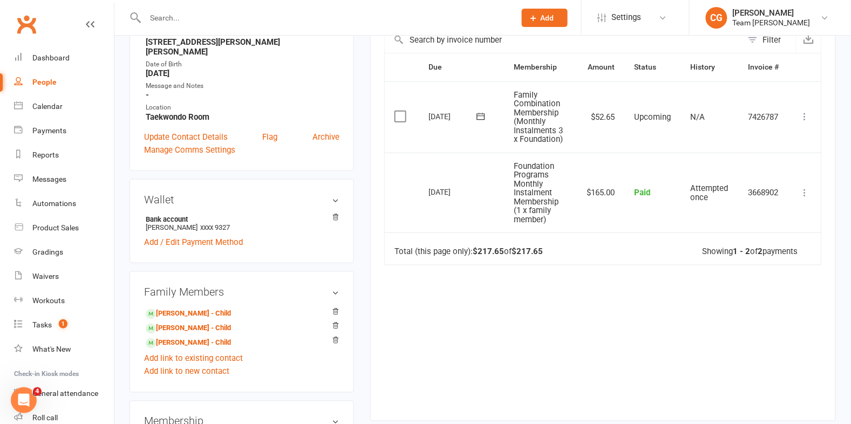
click at [806, 116] on icon at bounding box center [805, 117] width 11 height 11
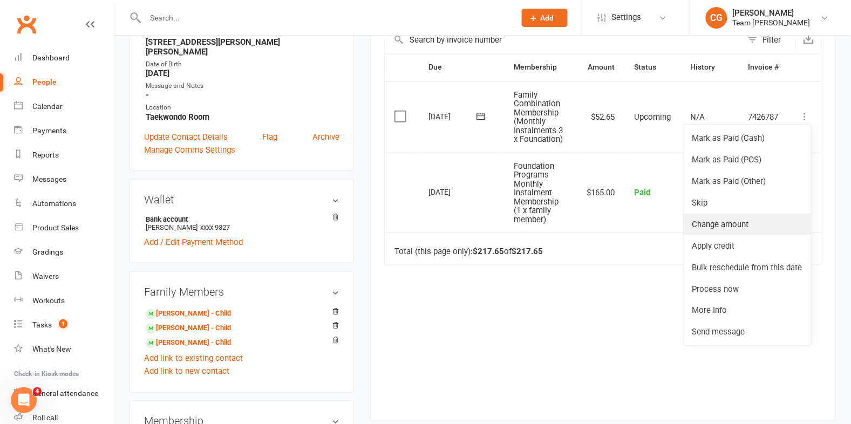
click at [764, 217] on link "Change amount" at bounding box center [747, 225] width 127 height 22
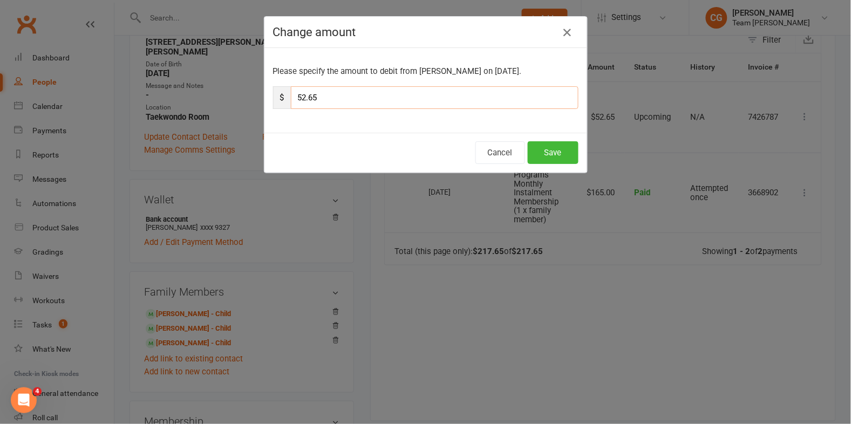
drag, startPoint x: 342, startPoint y: 97, endPoint x: 293, endPoint y: 96, distance: 48.6
click at [293, 96] on input "52.65" at bounding box center [435, 97] width 288 height 23
type input "37.65"
click at [550, 150] on button "Save" at bounding box center [553, 152] width 51 height 23
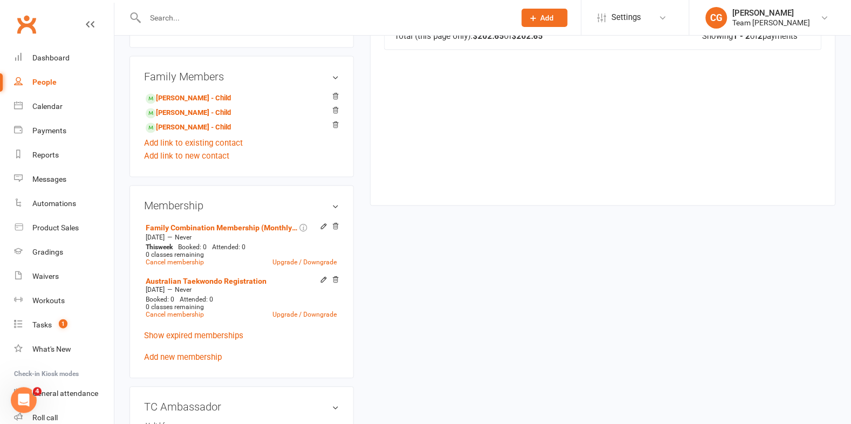
scroll to position [486, 0]
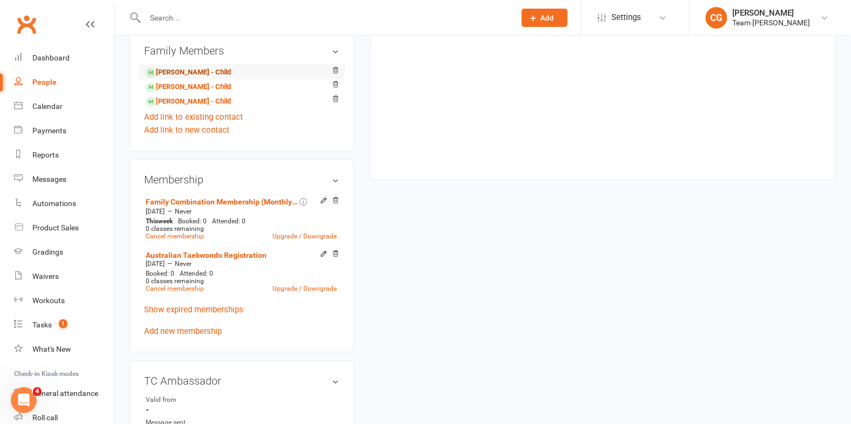
click at [198, 71] on link "Ario Balali - Child" at bounding box center [188, 72] width 85 height 11
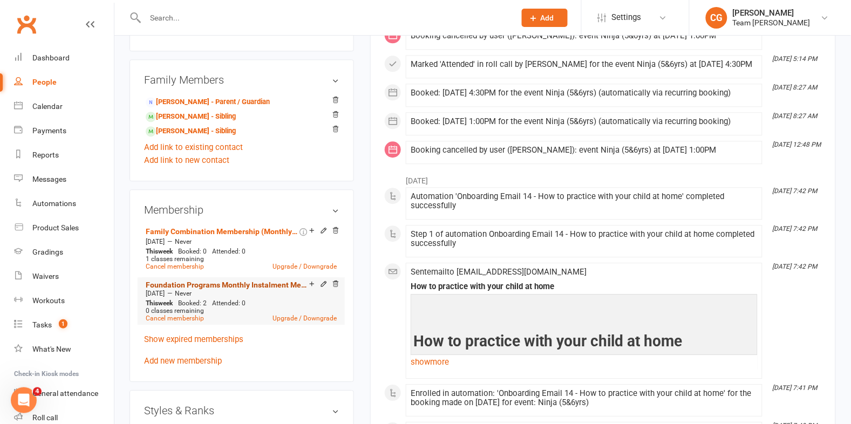
scroll to position [660, 0]
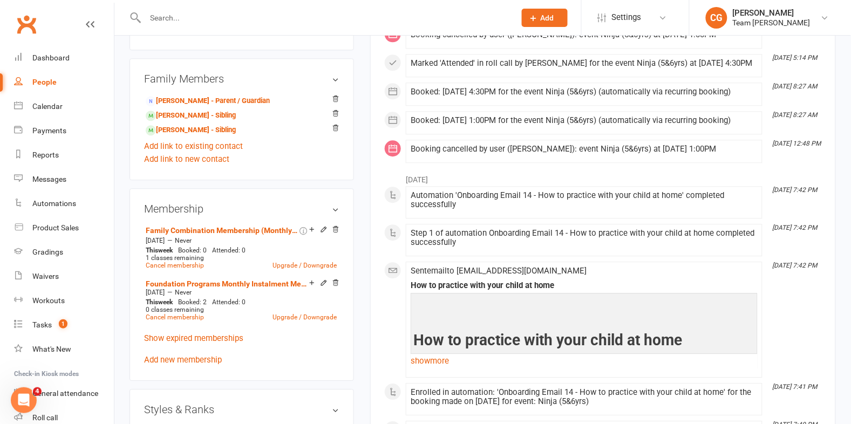
click at [324, 233] on icon at bounding box center [324, 230] width 8 height 8
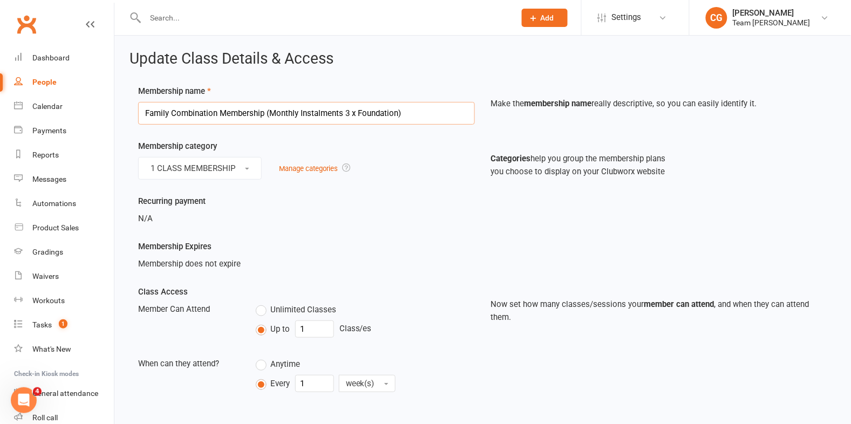
click at [299, 113] on input "Family Combination Membership (Monthly Instalments 3 x Foundation)" at bounding box center [306, 113] width 337 height 23
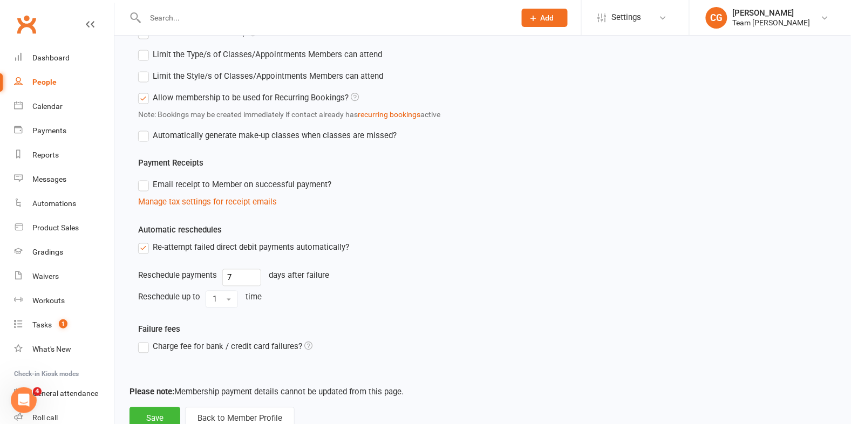
scroll to position [441, 0]
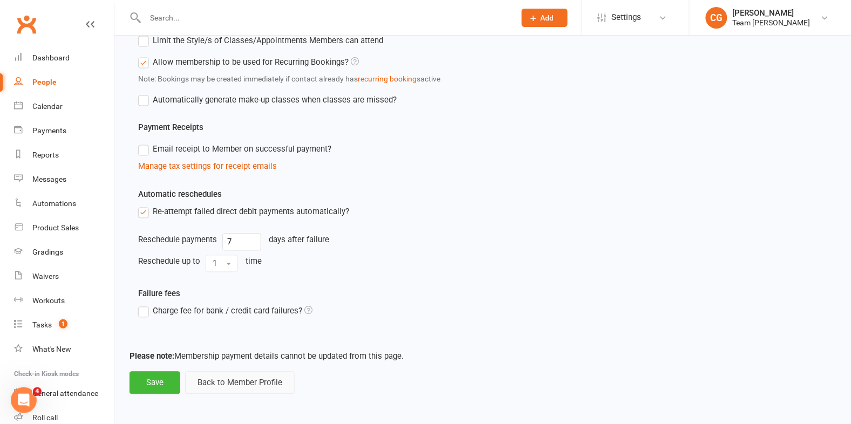
click at [210, 385] on button "Back to Member Profile" at bounding box center [240, 383] width 110 height 23
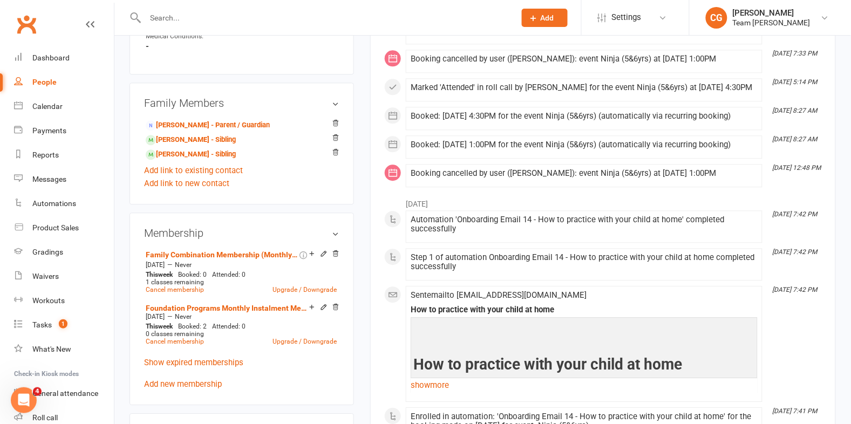
scroll to position [664, 0]
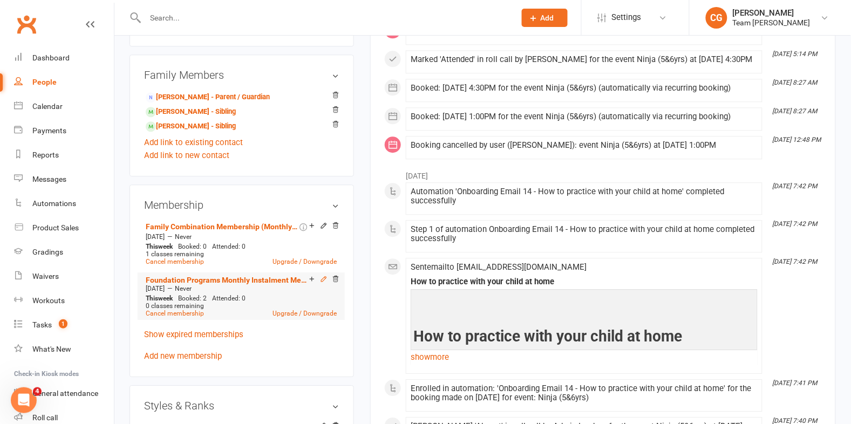
click at [322, 283] on icon at bounding box center [324, 279] width 8 height 8
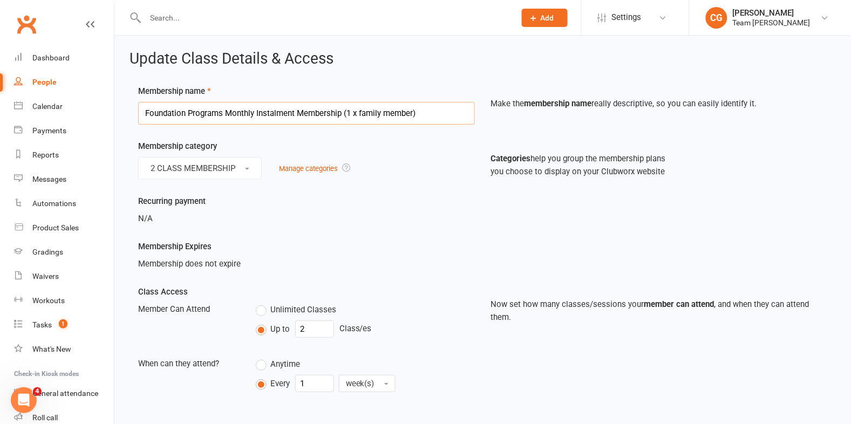
click at [228, 114] on input "Foundation Programs Monthly Instalment Membership (1 x family member)" at bounding box center [306, 113] width 337 height 23
paste input "amily Combination Membership (Monthly Instalments 3 x Foundation"
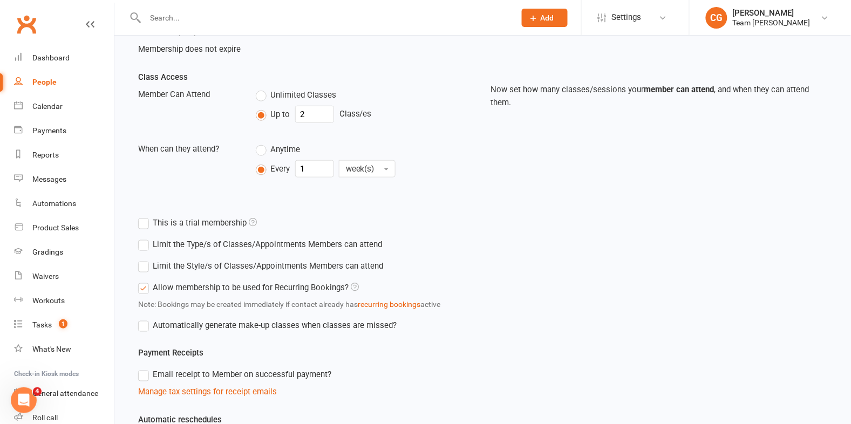
scroll to position [441, 0]
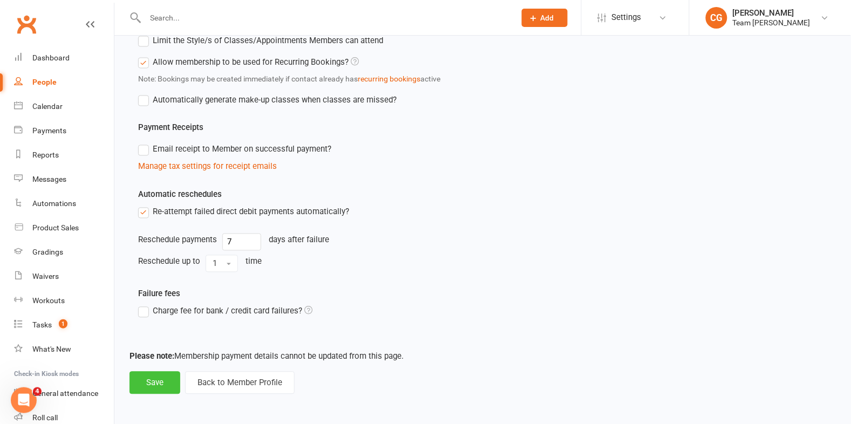
type input "Family Combination Membership (Monthly Instalments 3 x Foundation)"
click at [142, 389] on button "Save" at bounding box center [155, 383] width 51 height 23
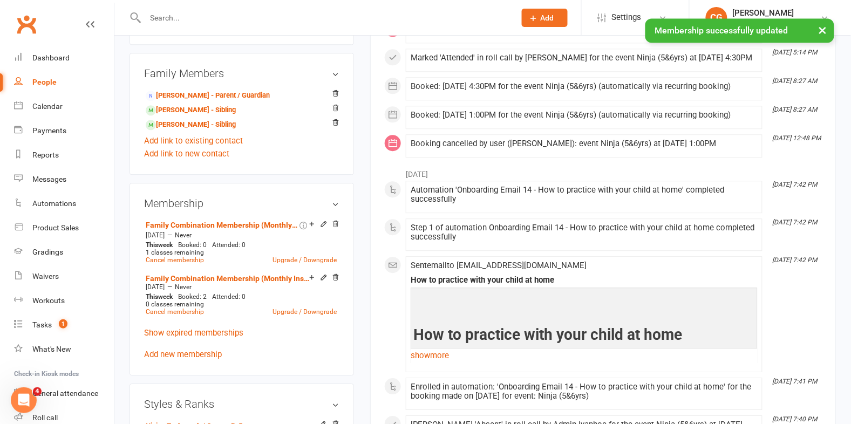
scroll to position [671, 0]
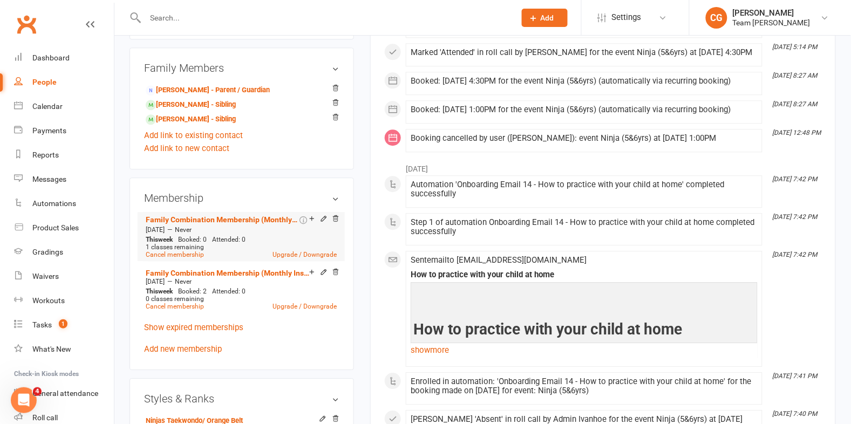
click at [338, 224] on div at bounding box center [323, 219] width 34 height 9
click at [337, 222] on icon at bounding box center [336, 219] width 8 height 8
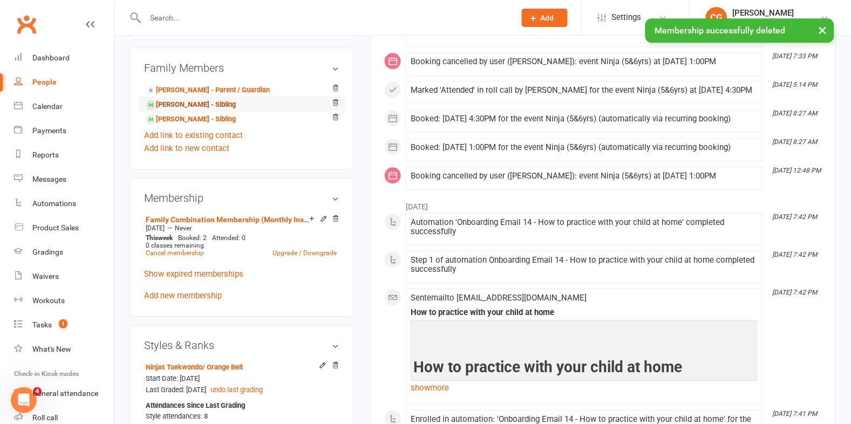
click at [205, 111] on link "Rosha Balali - Sibling" at bounding box center [191, 104] width 90 height 11
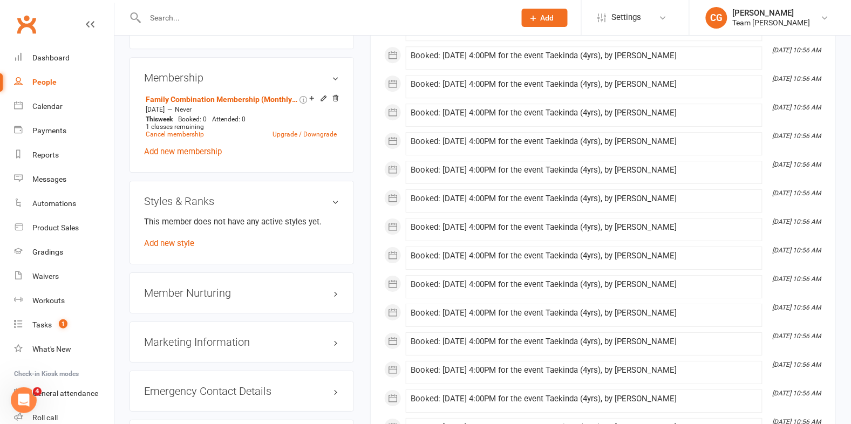
scroll to position [808, 0]
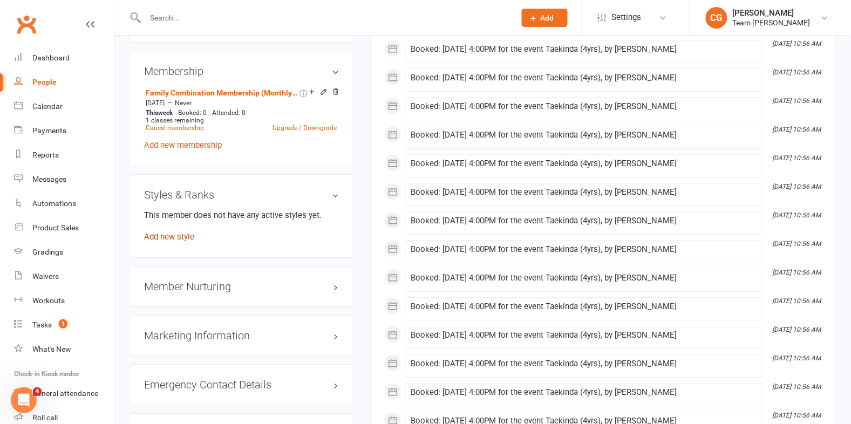
click at [171, 234] on link "Add new style" at bounding box center [169, 237] width 50 height 10
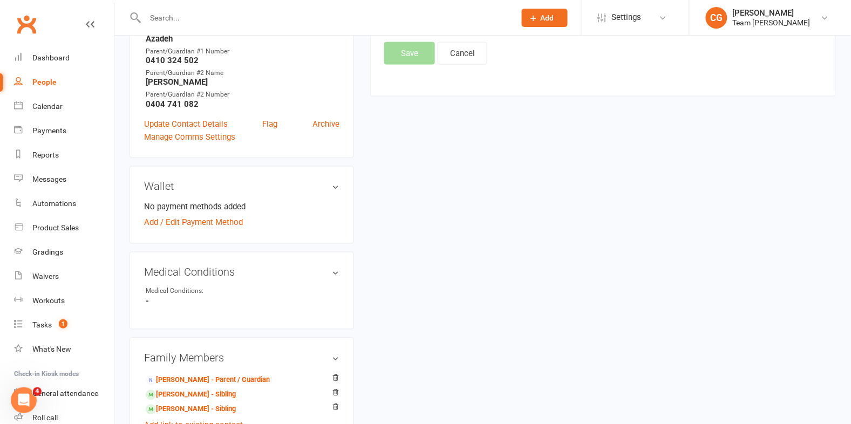
scroll to position [92, 0]
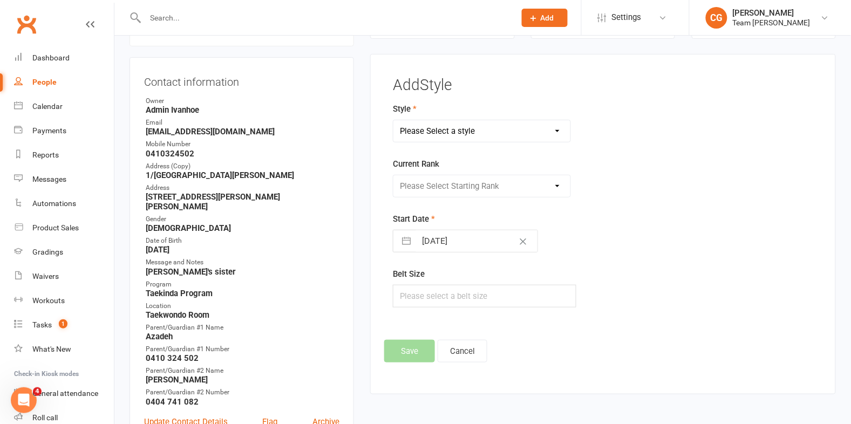
click at [428, 132] on select "Please Select a style Ninjas Taekwondo Taekinda Taekwondo" at bounding box center [482, 131] width 177 height 22
select select "1358"
click at [394, 120] on select "Please Select a style Ninjas Taekwondo Taekinda Taekwondo" at bounding box center [482, 131] width 177 height 22
click at [423, 188] on select "Please Select Starting Rank Taekinda White Belt White/Purple Stripe White/Orang…" at bounding box center [482, 186] width 177 height 22
select select "13327"
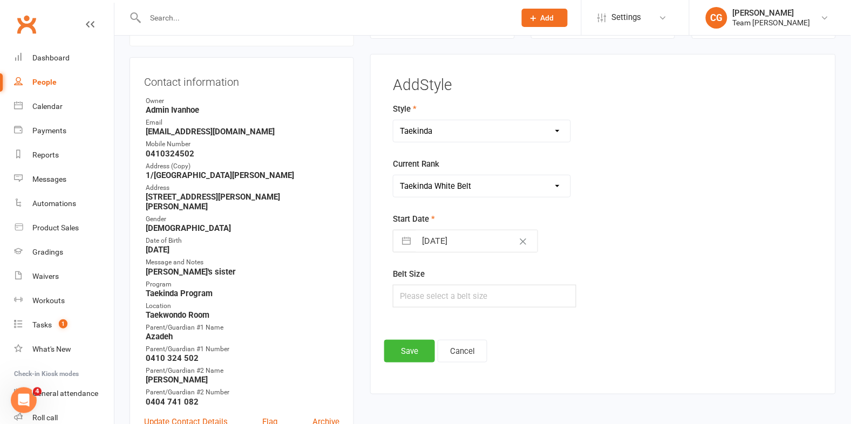
click at [394, 175] on select "Please Select Starting Rank Taekinda White Belt White/Purple Stripe White/Orang…" at bounding box center [482, 186] width 177 height 22
click at [414, 241] on button "button" at bounding box center [406, 242] width 19 height 22
select select "6"
select select "2025"
select select "7"
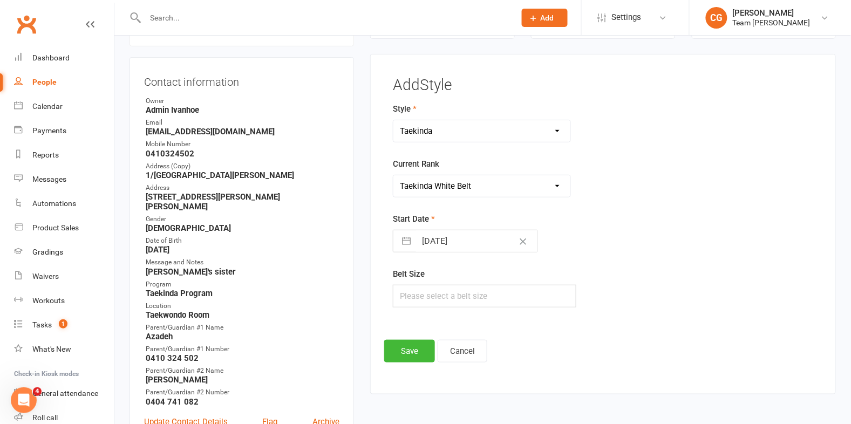
select select "2025"
select select "8"
select select "2025"
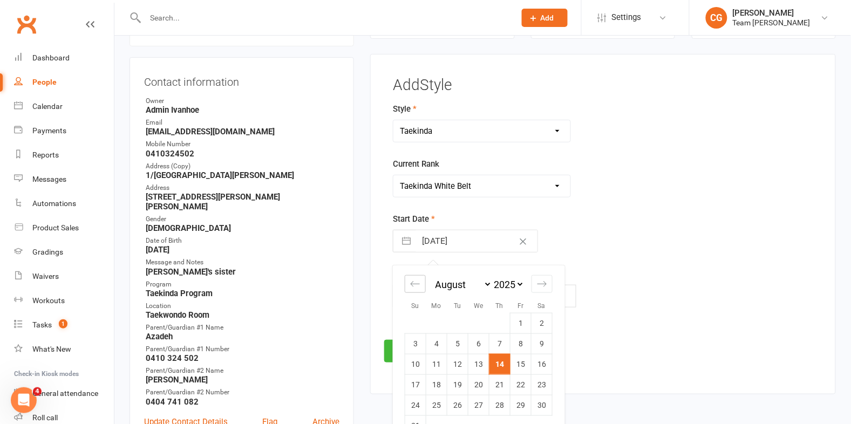
click at [414, 279] on icon "Move backward to switch to the previous month." at bounding box center [415, 284] width 10 height 10
select select "5"
select select "2025"
click at [437, 386] on td "21" at bounding box center [436, 385] width 21 height 21
type input "21 Jul 2025"
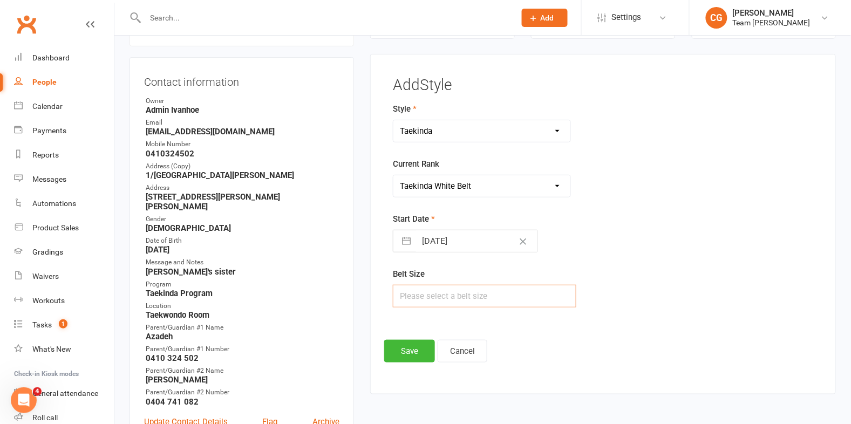
click at [419, 285] on input "text" at bounding box center [484, 296] width 183 height 23
type input "1"
click at [428, 347] on button "Save" at bounding box center [409, 351] width 51 height 23
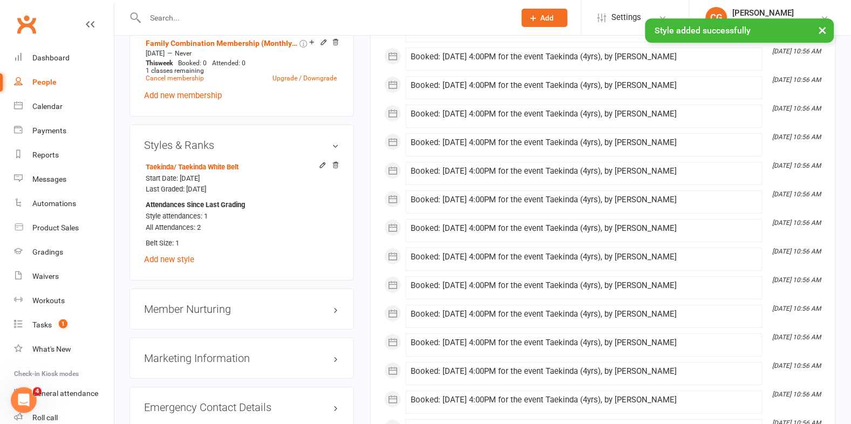
scroll to position [880, 0]
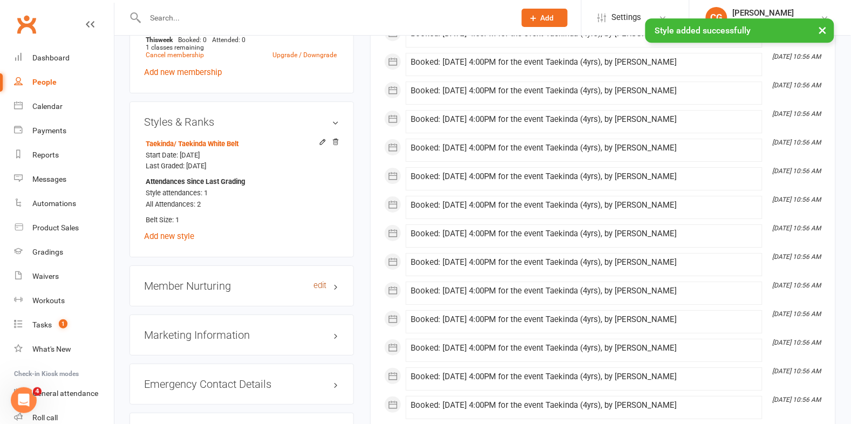
click at [322, 286] on link "edit" at bounding box center [320, 285] width 13 height 9
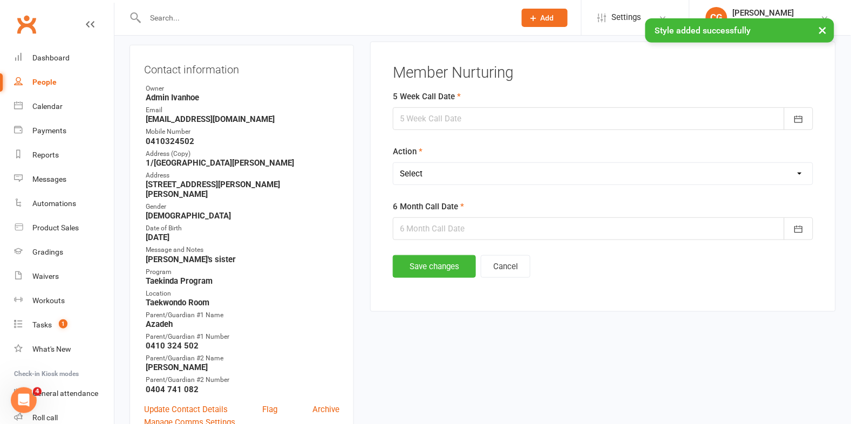
scroll to position [92, 0]
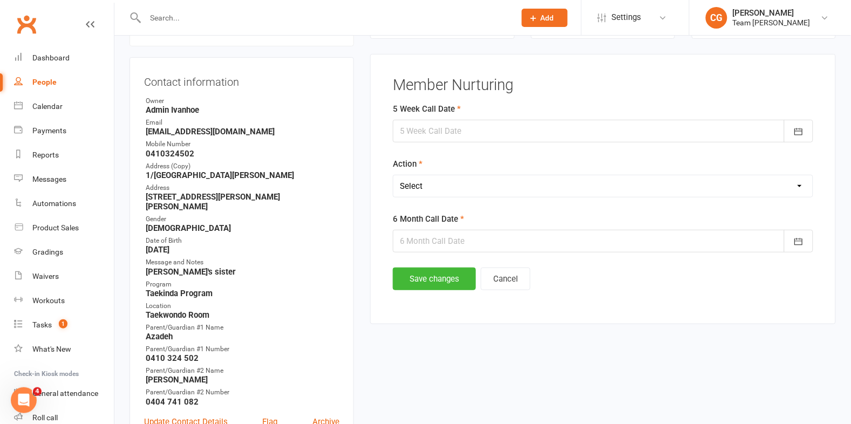
click at [437, 127] on div at bounding box center [603, 131] width 421 height 23
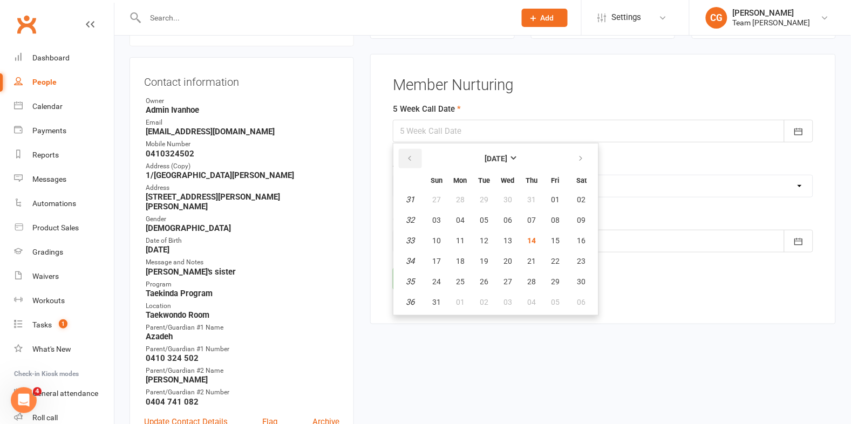
click at [412, 157] on icon "button" at bounding box center [410, 158] width 8 height 9
click at [577, 159] on icon "button" at bounding box center [581, 158] width 8 height 9
click at [578, 279] on span "30" at bounding box center [582, 281] width 9 height 9
type input "30 Aug 2025"
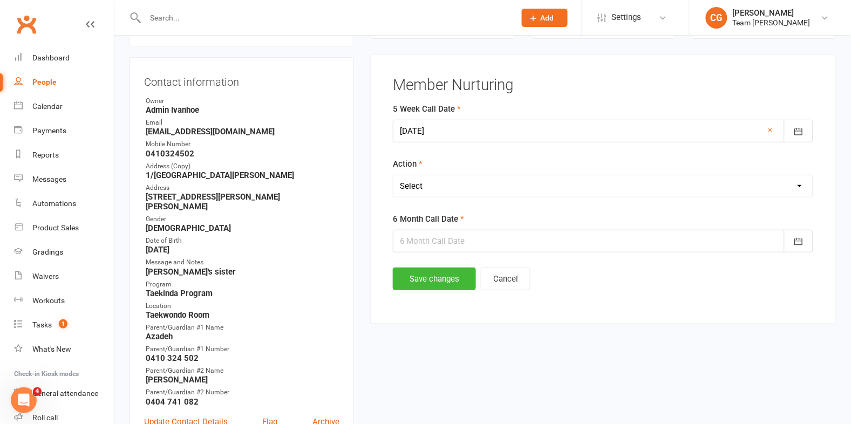
click at [431, 186] on select "Select Open Completed" at bounding box center [603, 186] width 419 height 22
select select "Open"
click at [394, 175] on select "Select Open Completed" at bounding box center [603, 186] width 419 height 22
click at [428, 238] on div at bounding box center [603, 241] width 421 height 23
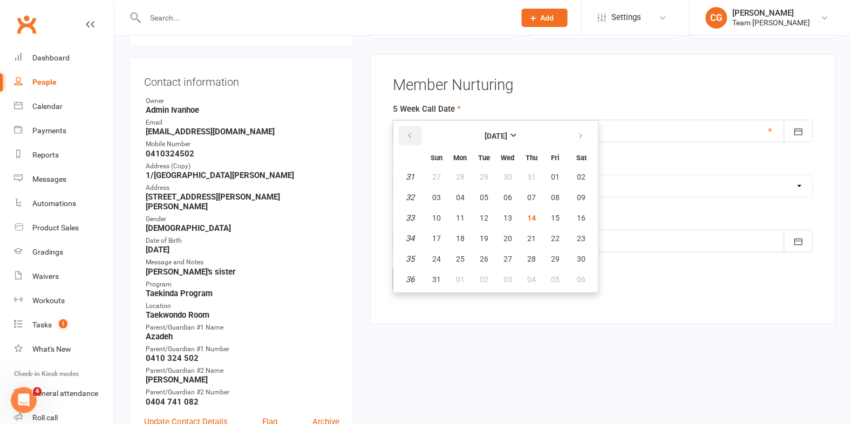
click at [414, 134] on button "button" at bounding box center [410, 135] width 23 height 19
click at [572, 234] on button "26" at bounding box center [582, 238] width 28 height 19
type input "26 Jul 2025"
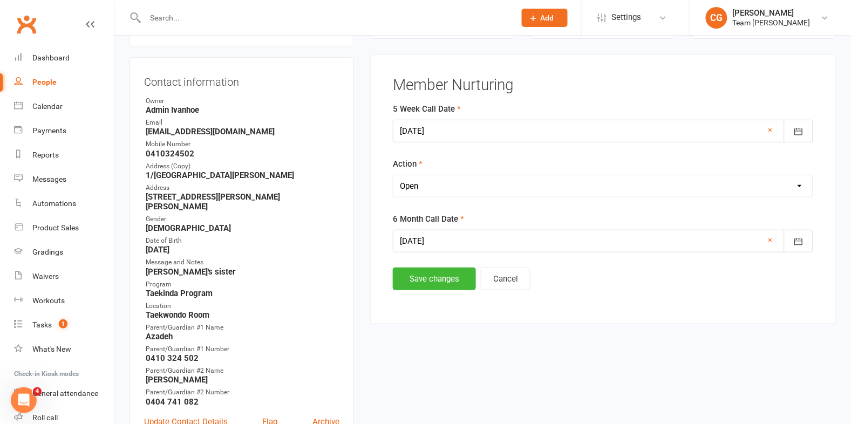
click at [424, 235] on div at bounding box center [603, 241] width 421 height 23
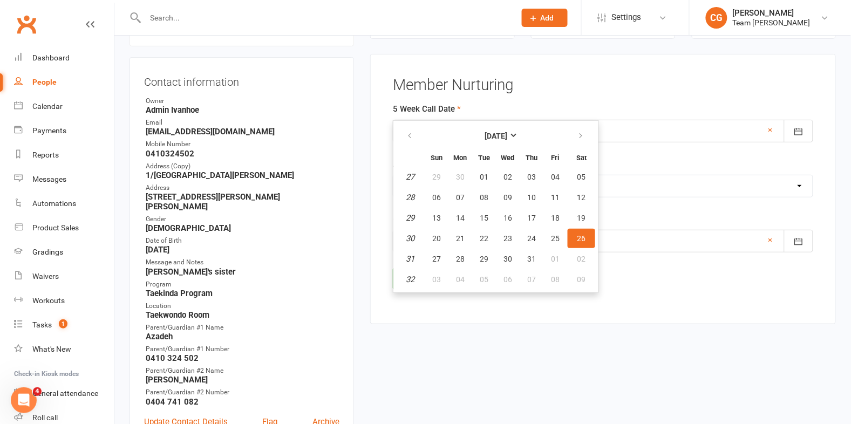
click at [451, 322] on div "Member Nurturing 5 Week Call Date 30 Aug 2025 August 2025 Sun Mon Tue Wed Thu F…" at bounding box center [603, 189] width 466 height 270
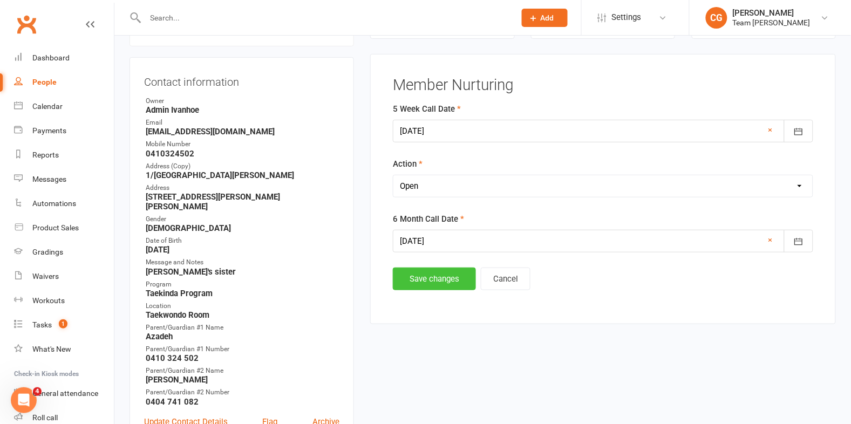
click at [435, 280] on button "Save changes" at bounding box center [434, 279] width 83 height 23
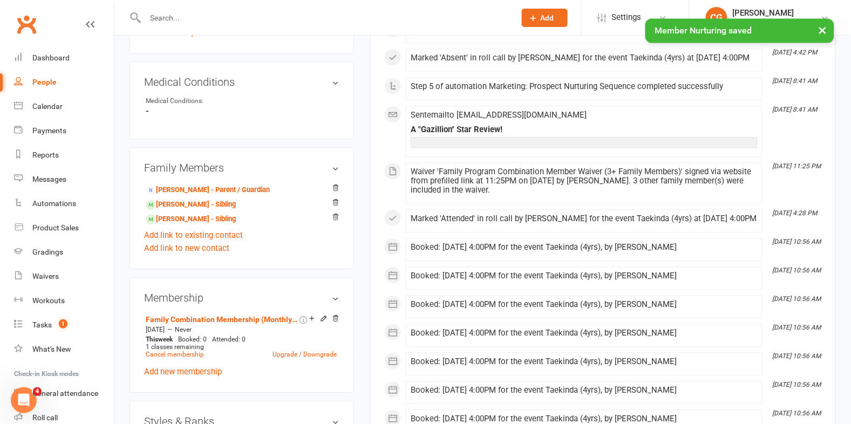
scroll to position [597, 0]
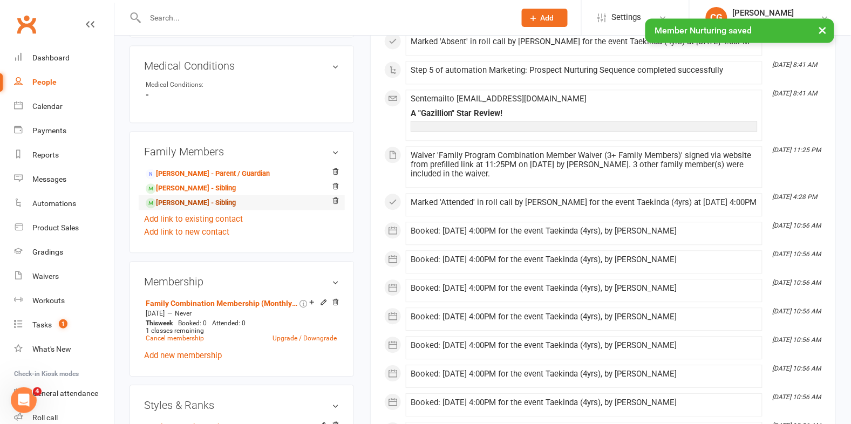
click at [197, 201] on link "Rashin Balali - Sibling" at bounding box center [191, 203] width 90 height 11
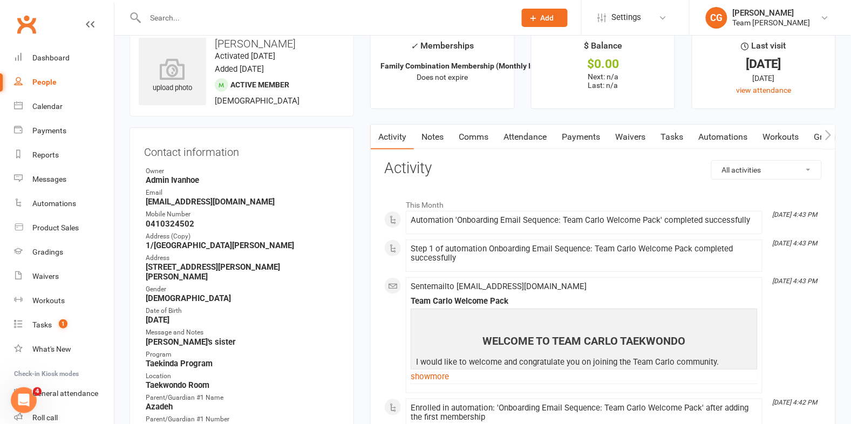
scroll to position [26, 0]
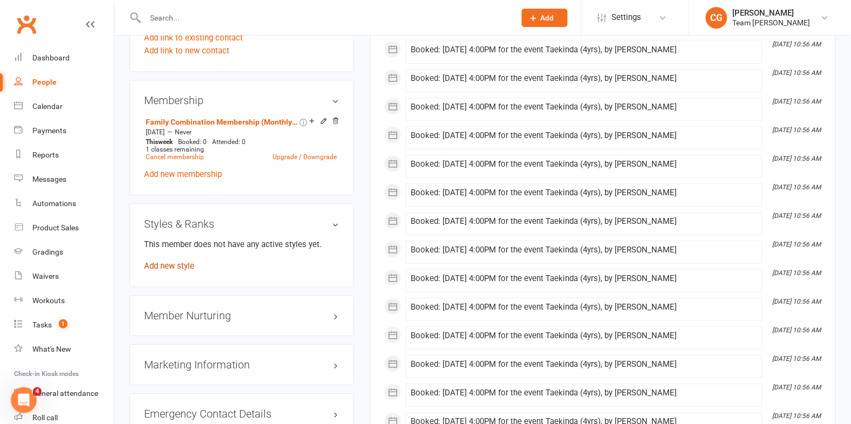
click at [180, 263] on link "Add new style" at bounding box center [169, 266] width 50 height 10
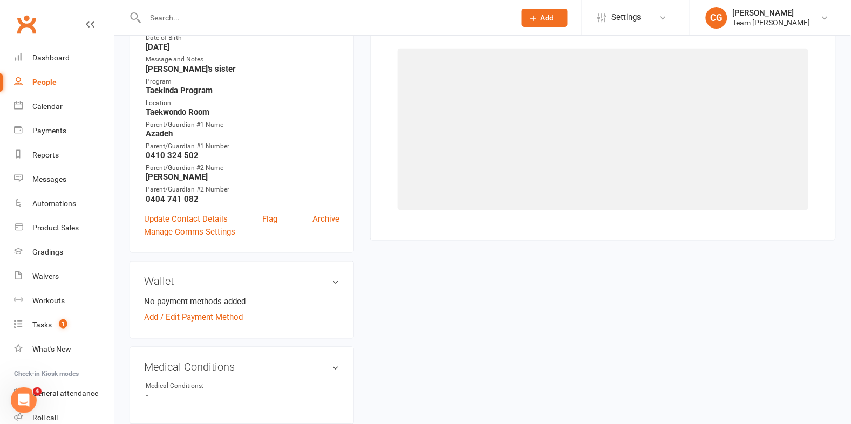
scroll to position [92, 0]
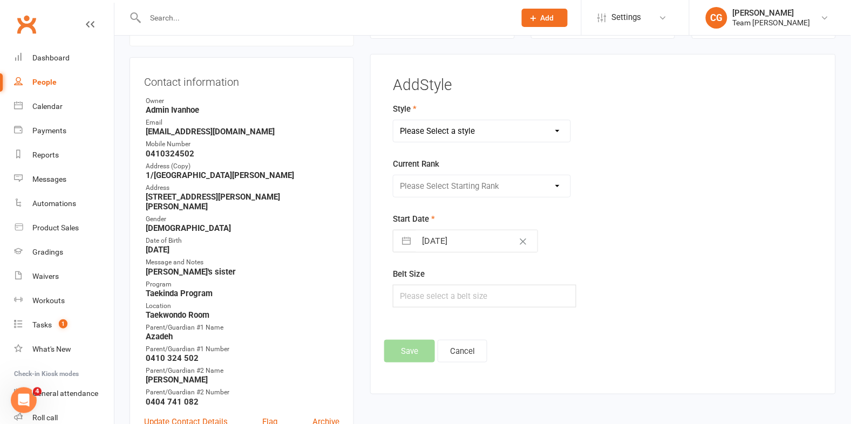
click at [419, 126] on select "Please Select a style Ninjas Taekwondo Taekinda Taekwondo" at bounding box center [482, 131] width 177 height 22
select select "1358"
click at [394, 120] on select "Please Select a style Ninjas Taekwondo Taekinda Taekwondo" at bounding box center [482, 131] width 177 height 22
click at [425, 184] on select "Please Select Starting Rank Taekinda White Belt White/Purple Stripe White/Orang…" at bounding box center [482, 186] width 177 height 22
select select "13327"
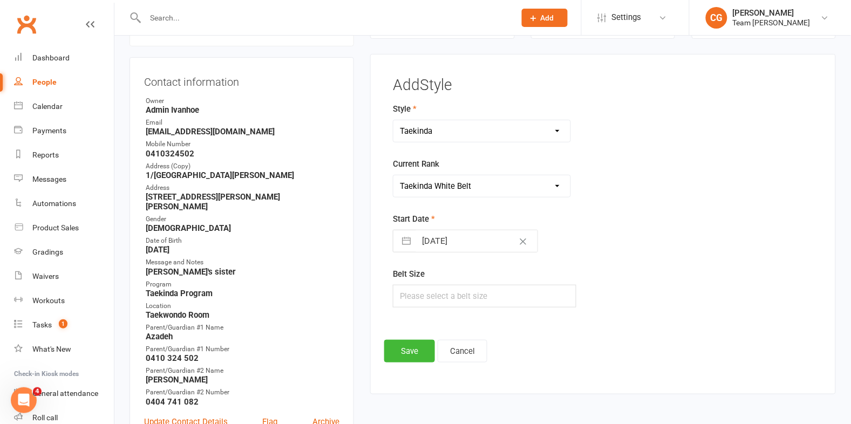
click at [394, 175] on select "Please Select Starting Rank Taekinda White Belt White/Purple Stripe White/Orang…" at bounding box center [482, 186] width 177 height 22
click at [428, 245] on input "14 Aug 2025" at bounding box center [476, 242] width 121 height 22
select select "6"
select select "2025"
select select "7"
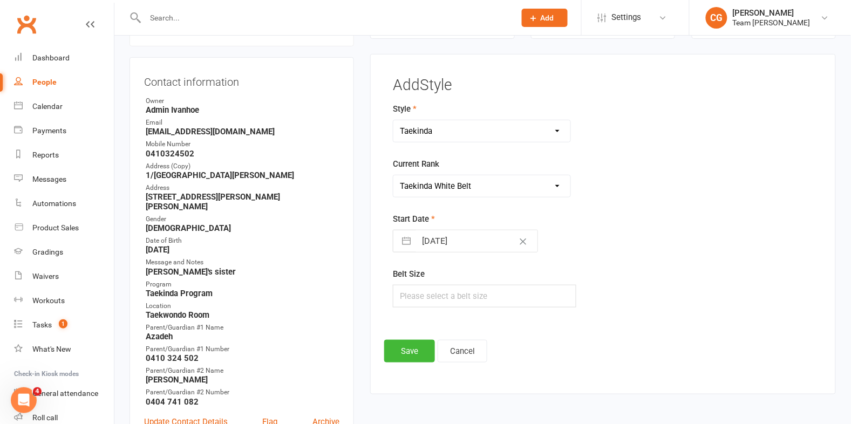
select select "2025"
select select "8"
select select "2025"
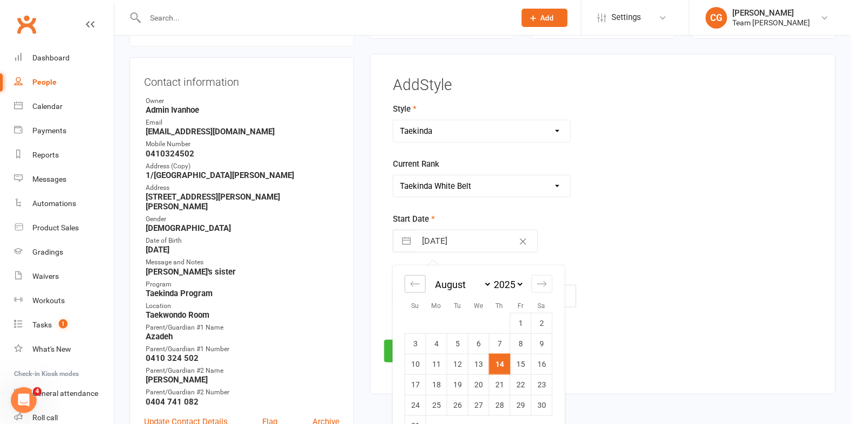
click at [421, 279] on div "Move backward to switch to the previous month." at bounding box center [415, 284] width 21 height 18
select select "5"
select select "2025"
click at [439, 382] on td "21" at bounding box center [436, 385] width 21 height 21
type input "21 Jul 2025"
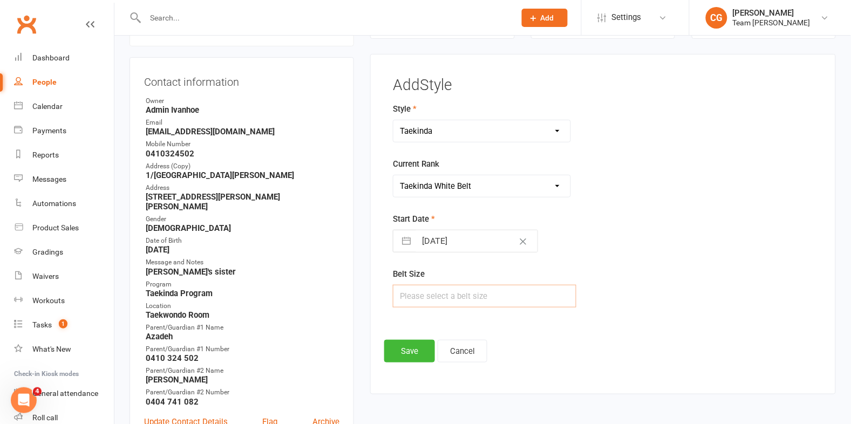
click at [424, 292] on input "text" at bounding box center [484, 296] width 183 height 23
type input "1"
click at [409, 358] on button "Save" at bounding box center [409, 351] width 51 height 23
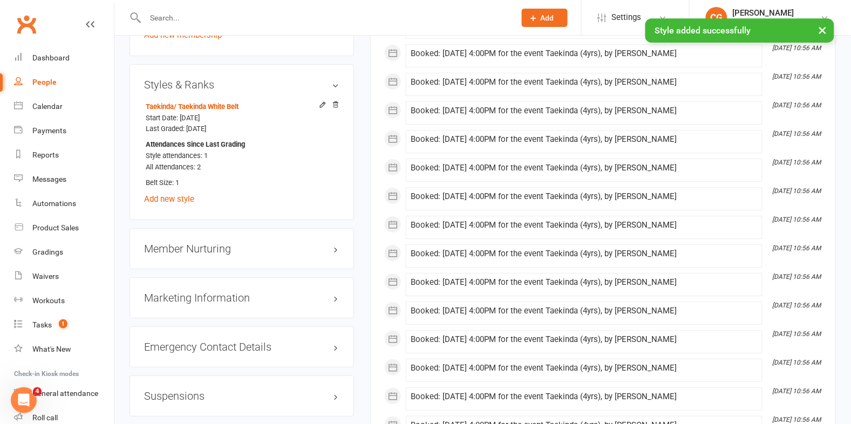
scroll to position [876, 0]
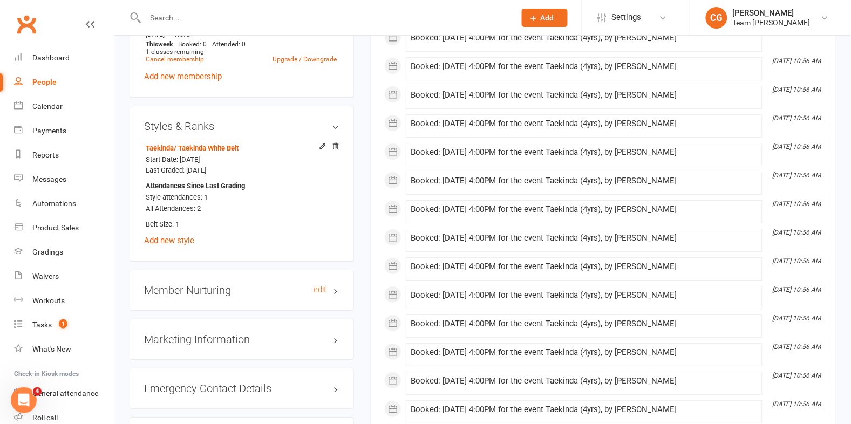
click at [318, 284] on h3 "Member Nurturing edit" at bounding box center [241, 290] width 195 height 12
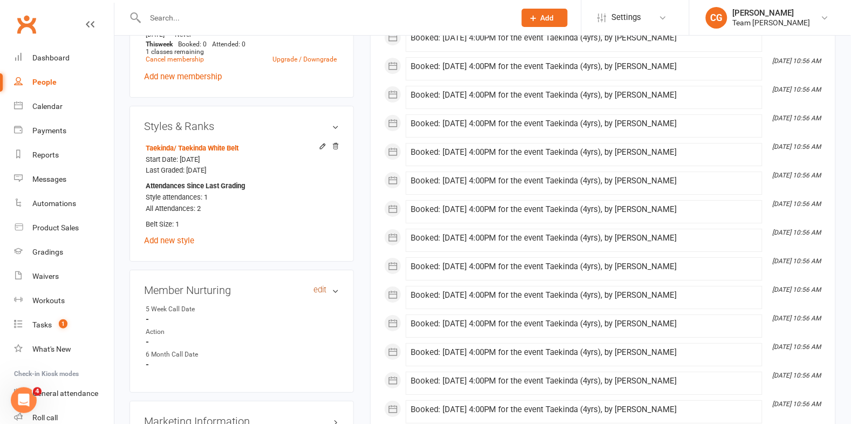
click at [315, 291] on link "edit" at bounding box center [320, 290] width 13 height 9
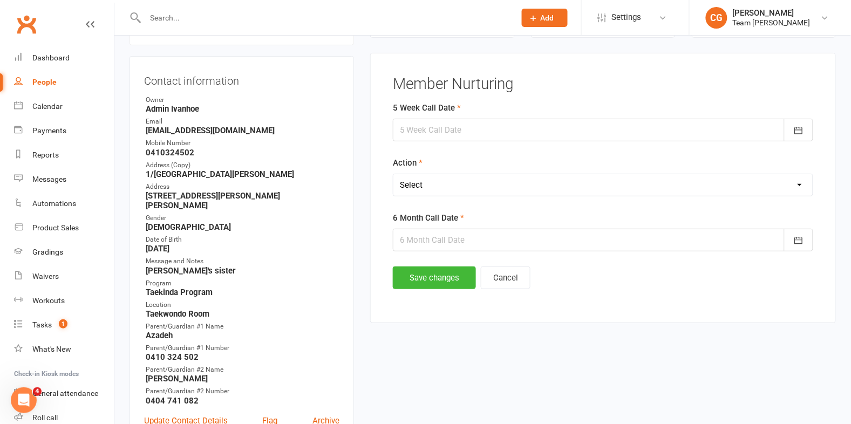
scroll to position [92, 0]
click at [477, 130] on div at bounding box center [603, 131] width 421 height 23
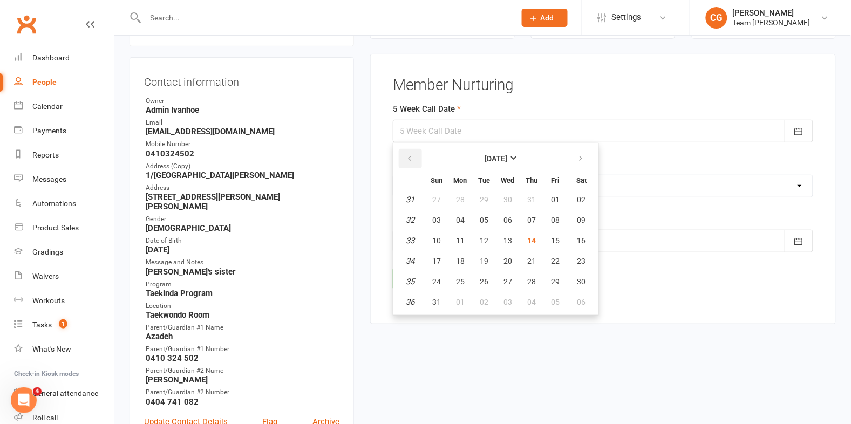
click at [416, 157] on button "button" at bounding box center [410, 158] width 23 height 19
drag, startPoint x: 577, startPoint y: 154, endPoint x: 577, endPoint y: 184, distance: 29.2
click at [577, 154] on icon "button" at bounding box center [581, 158] width 8 height 9
click at [575, 272] on button "30" at bounding box center [582, 281] width 28 height 19
type input "30 Aug 2025"
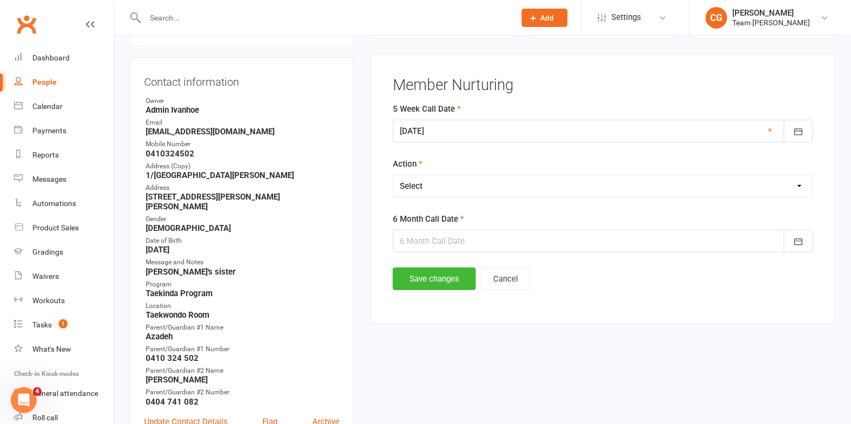
click at [409, 182] on select "Select Open Completed" at bounding box center [603, 186] width 419 height 22
select select "Open"
click at [394, 175] on select "Select Open Completed" at bounding box center [603, 186] width 419 height 22
click at [448, 239] on div at bounding box center [603, 241] width 421 height 23
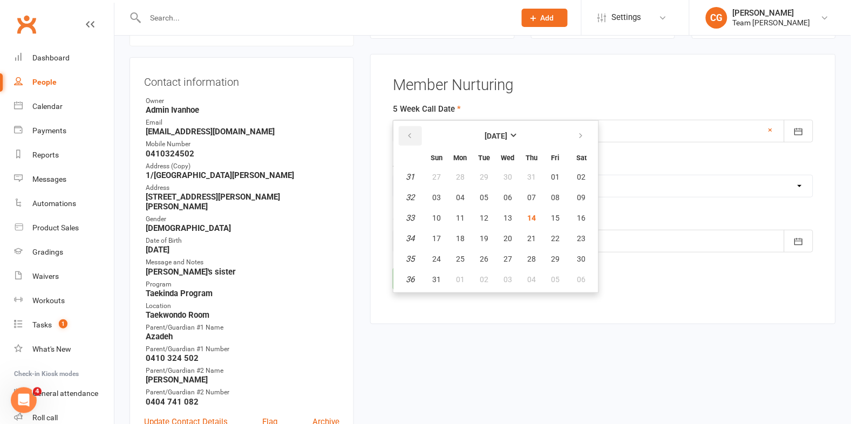
click at [412, 132] on icon "button" at bounding box center [410, 136] width 8 height 9
click at [463, 238] on button "21" at bounding box center [460, 238] width 23 height 19
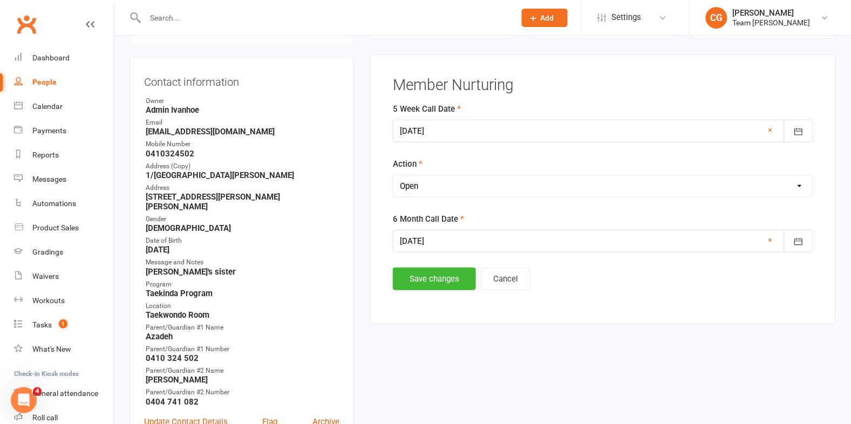
click at [432, 240] on div at bounding box center [603, 241] width 421 height 23
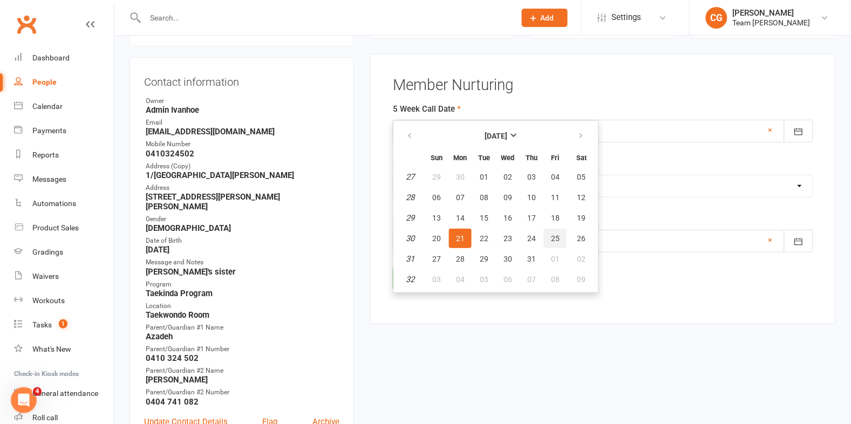
click at [558, 235] on button "25" at bounding box center [555, 238] width 23 height 19
type input "[DATE]"
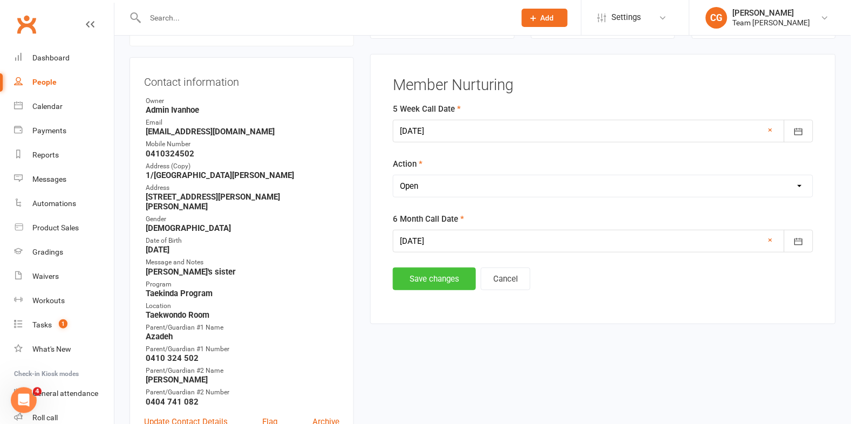
click at [421, 275] on button "Save changes" at bounding box center [434, 279] width 83 height 23
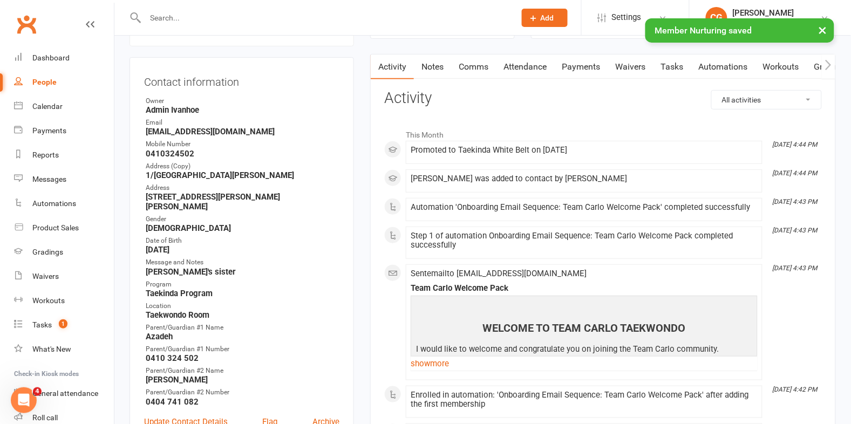
click at [823, 30] on button "×" at bounding box center [823, 29] width 19 height 23
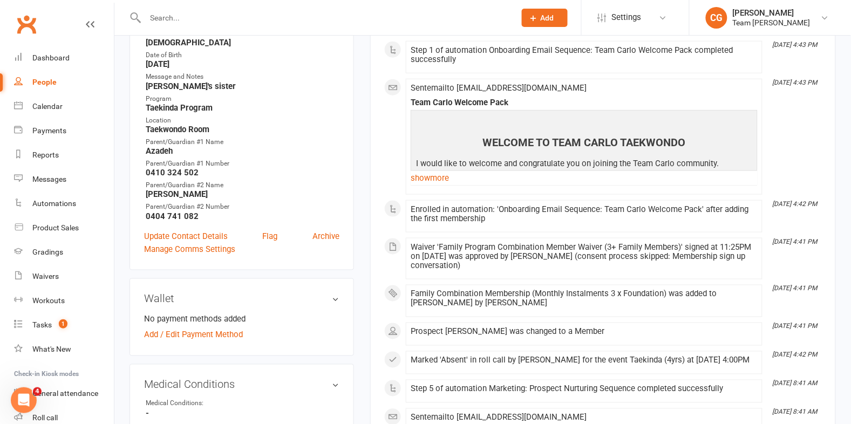
scroll to position [0, 0]
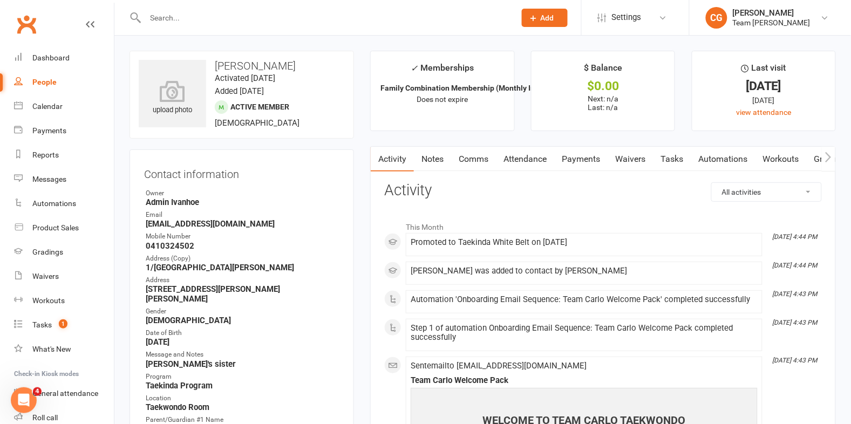
click at [519, 158] on link "Attendance" at bounding box center [525, 159] width 58 height 25
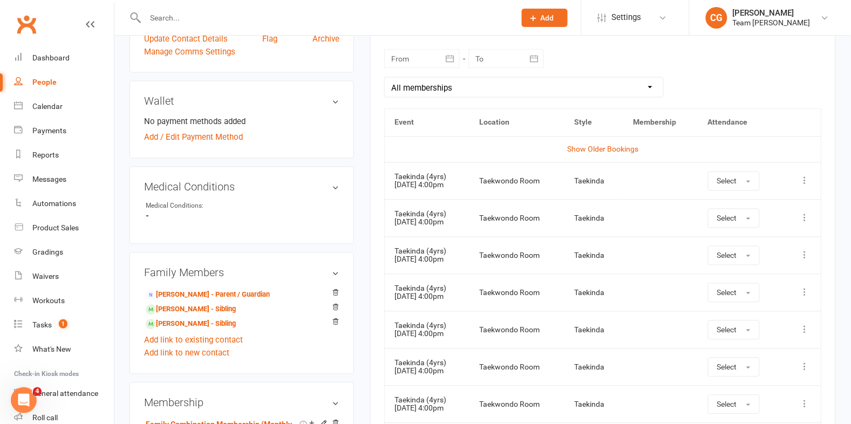
scroll to position [476, 0]
click at [804, 179] on icon at bounding box center [805, 180] width 11 height 11
click at [774, 223] on link "View event" at bounding box center [757, 224] width 107 height 22
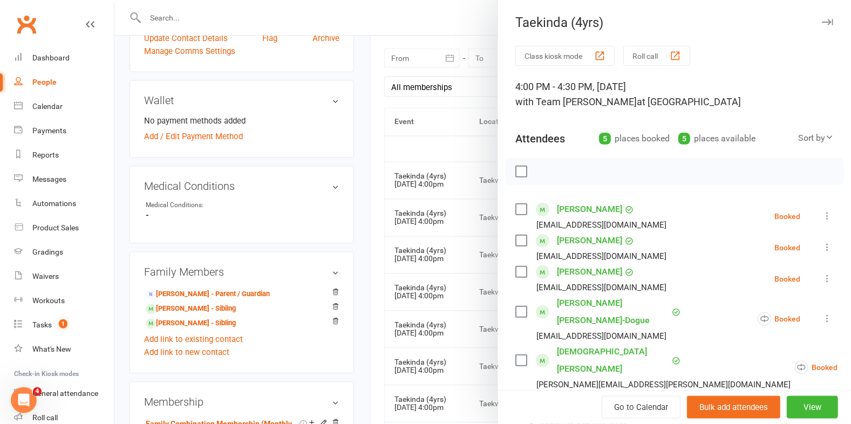
click at [826, 215] on icon at bounding box center [827, 216] width 11 height 11
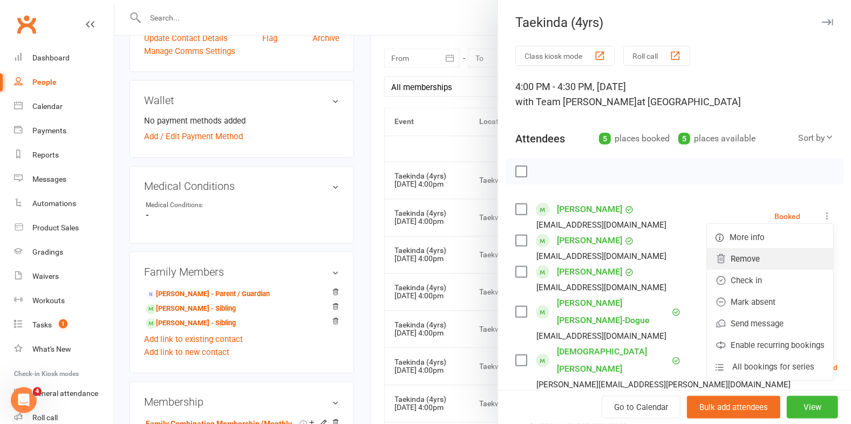
click at [767, 258] on link "Remove" at bounding box center [770, 259] width 126 height 22
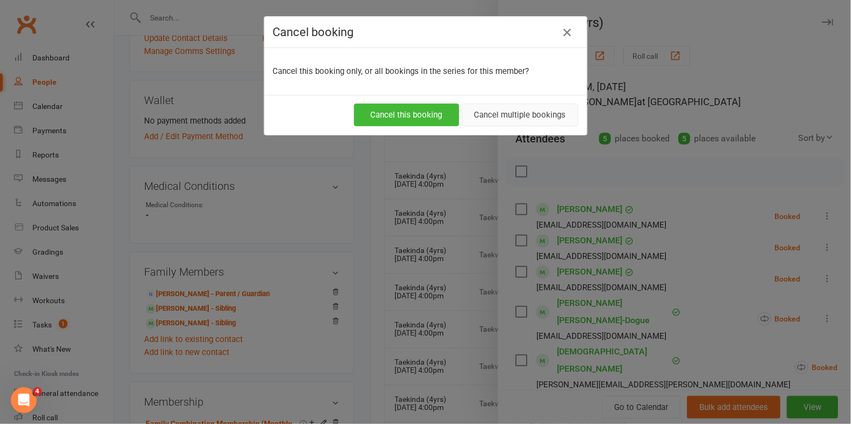
click at [509, 119] on button "Cancel multiple bookings" at bounding box center [520, 115] width 117 height 23
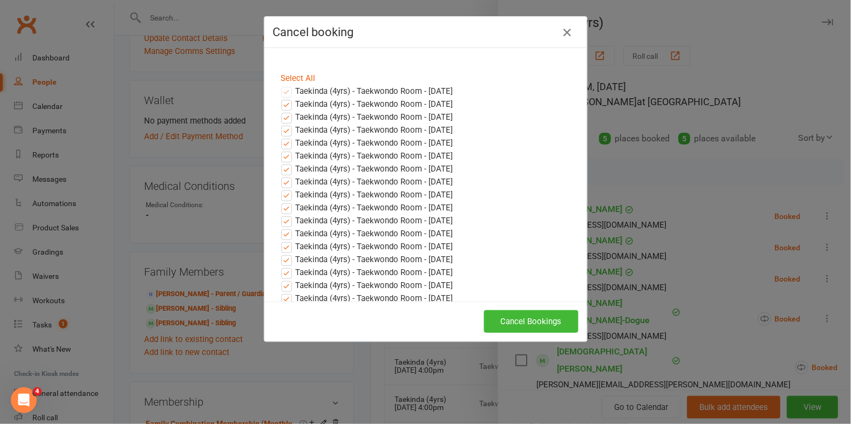
scroll to position [430, 0]
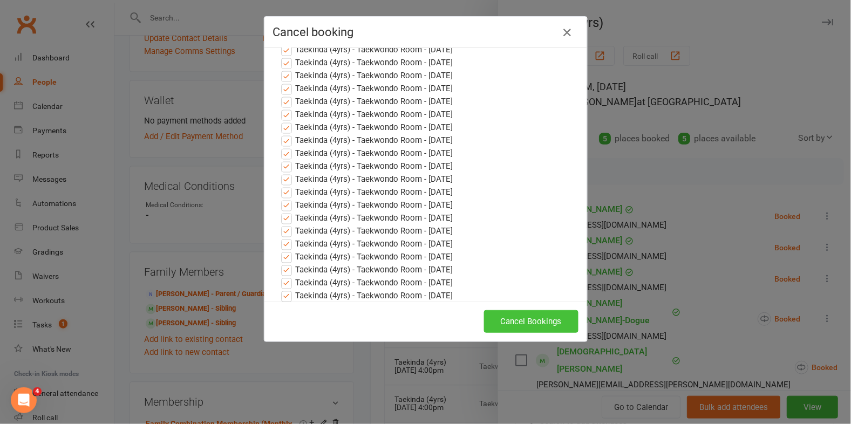
click at [537, 321] on button "Cancel Bookings" at bounding box center [531, 321] width 94 height 23
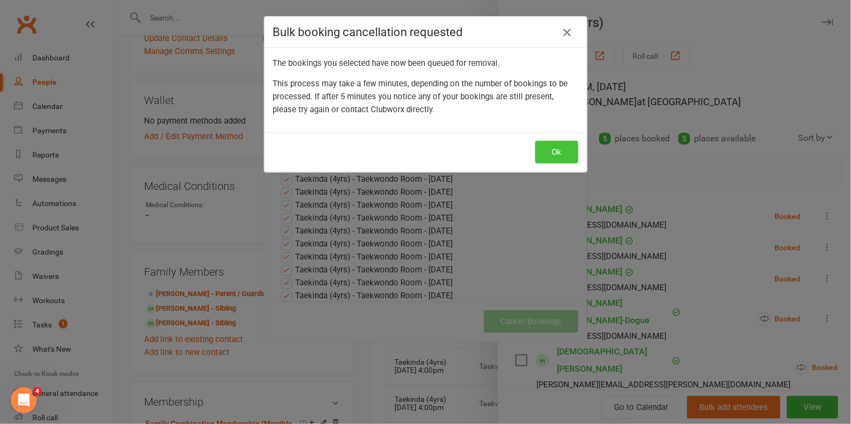
click at [560, 150] on button "Ok" at bounding box center [557, 152] width 43 height 23
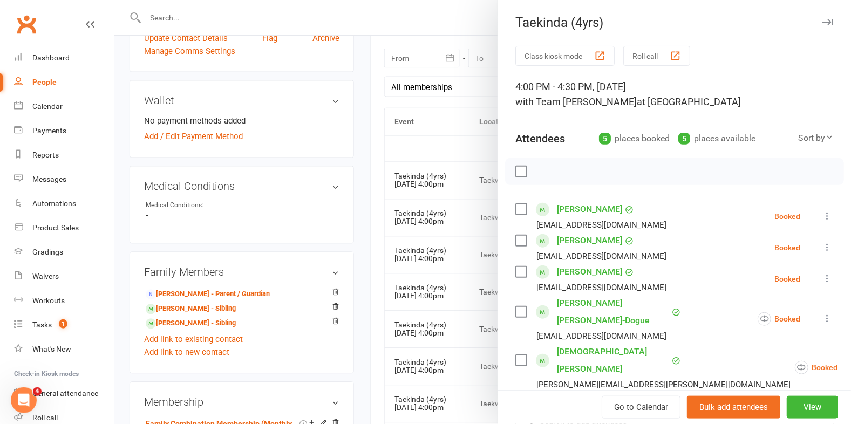
click at [828, 243] on icon at bounding box center [827, 247] width 11 height 11
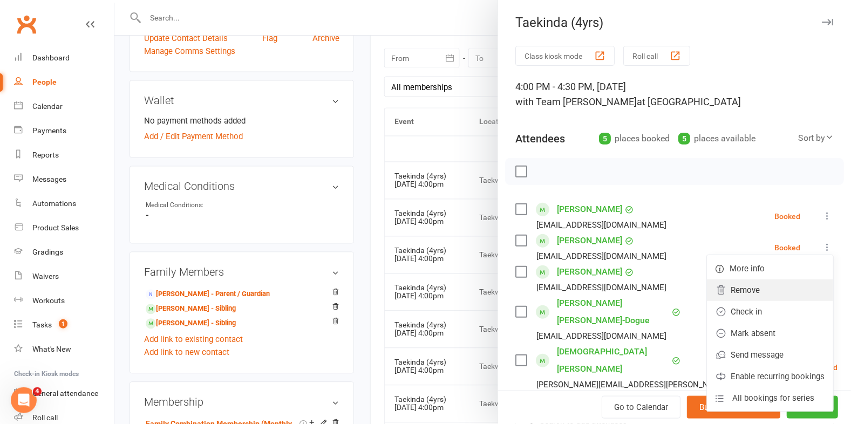
click at [769, 284] on link "Remove" at bounding box center [770, 291] width 126 height 22
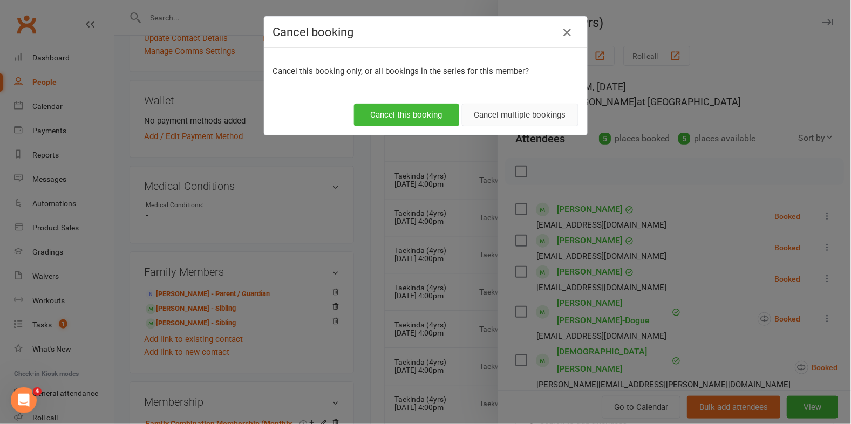
click at [510, 114] on button "Cancel multiple bookings" at bounding box center [520, 115] width 117 height 23
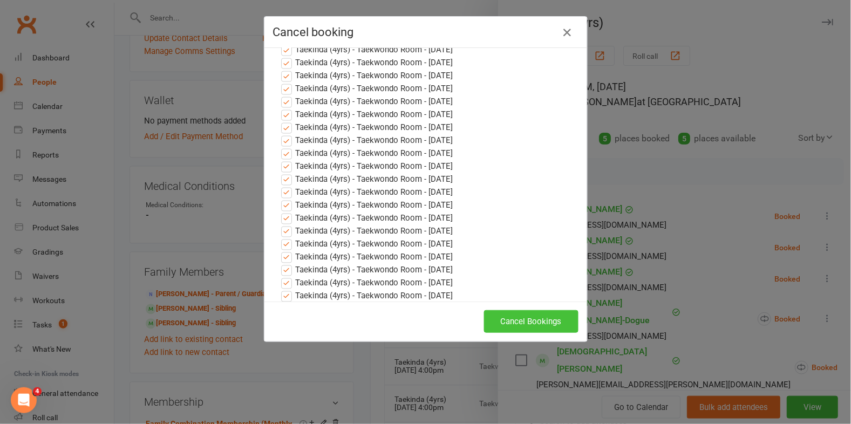
click at [536, 328] on button "Cancel Bookings" at bounding box center [531, 321] width 94 height 23
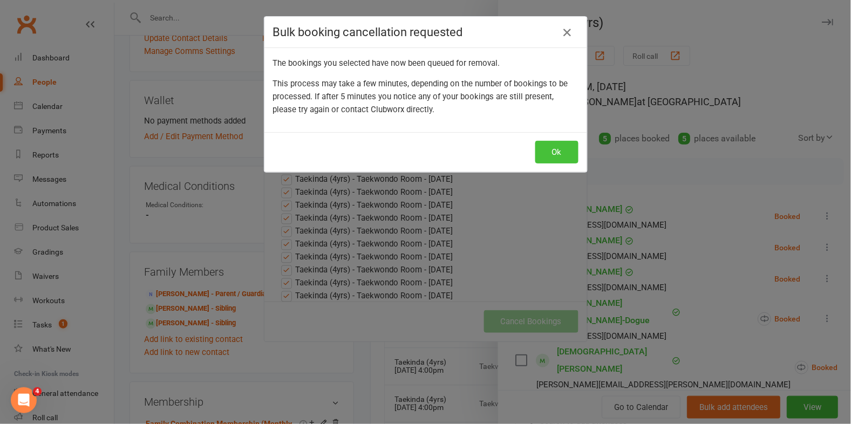
click at [561, 148] on button "Ok" at bounding box center [557, 152] width 43 height 23
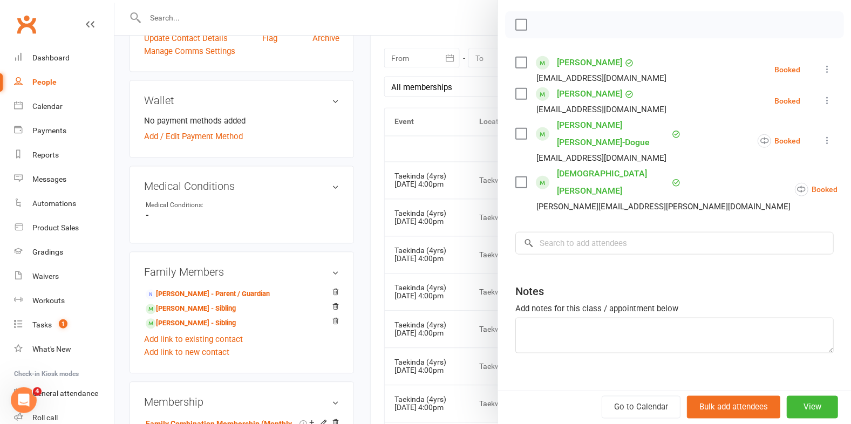
scroll to position [116, 0]
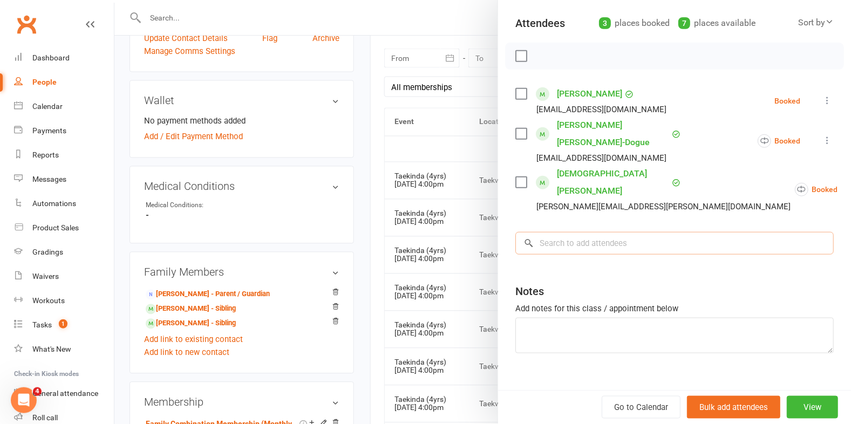
click at [556, 232] on input "search" at bounding box center [675, 243] width 319 height 23
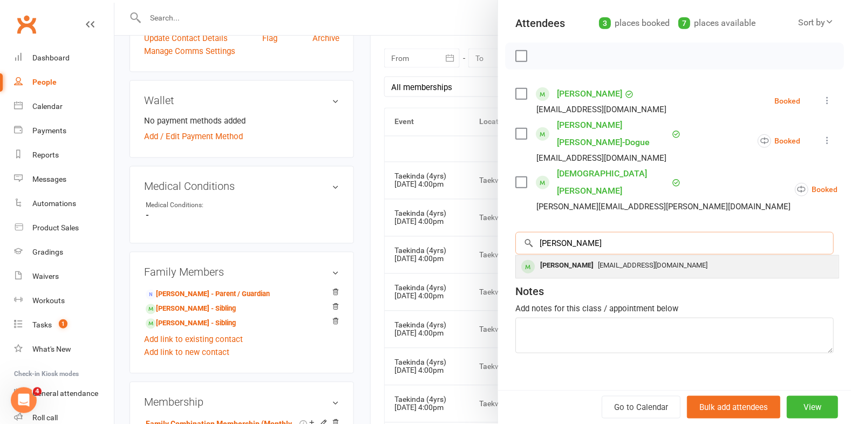
type input "rosha"
click at [563, 258] on div "Rosha Balali" at bounding box center [567, 266] width 62 height 16
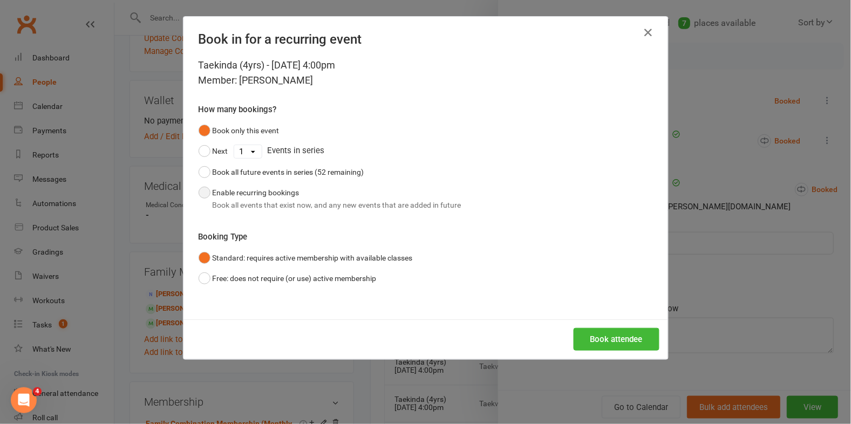
click at [245, 192] on button "Enable recurring bookings Book all events that exist now, and any new events th…" at bounding box center [330, 198] width 263 height 33
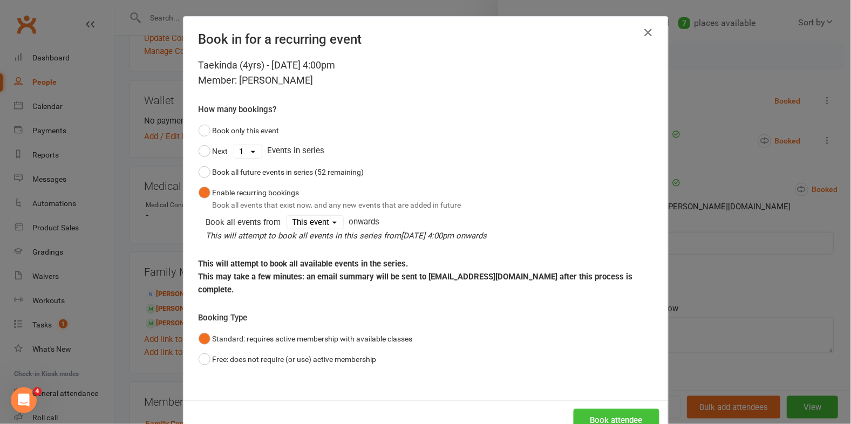
click at [621, 409] on button "Book attendee" at bounding box center [617, 420] width 86 height 23
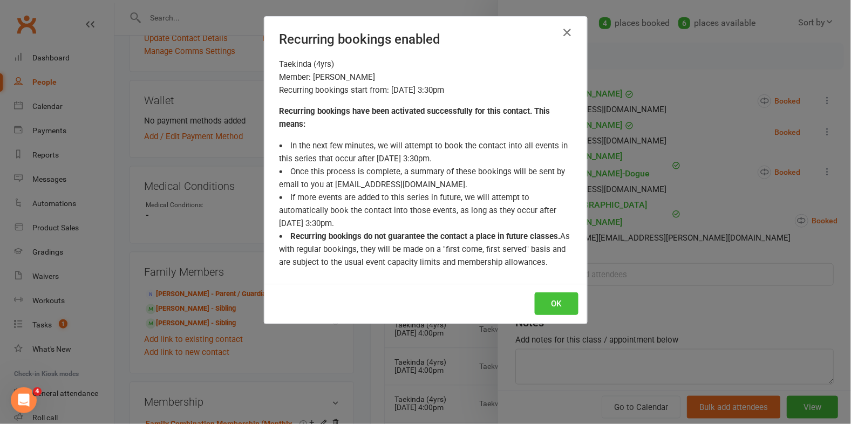
click at [546, 303] on button "OK" at bounding box center [557, 304] width 44 height 23
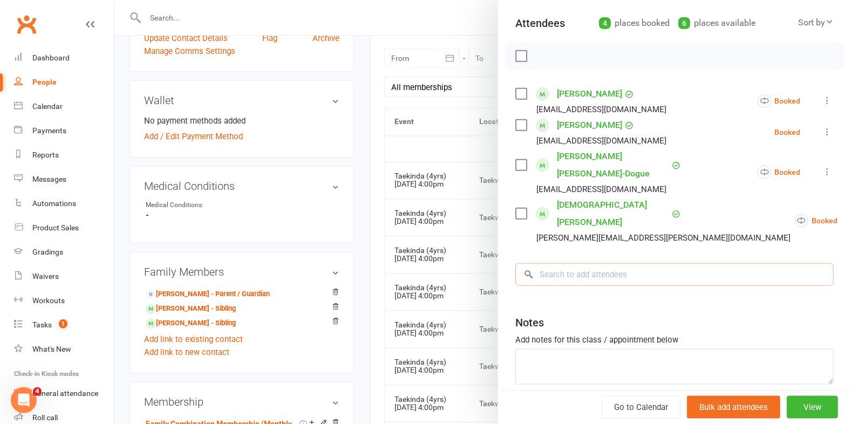
click at [590, 265] on input "search" at bounding box center [675, 274] width 319 height 23
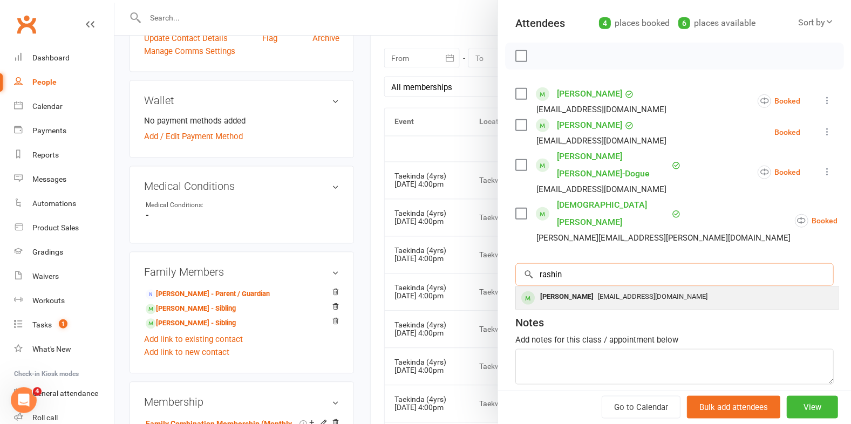
type input "rashin"
click at [577, 289] on div "Rashin Balali" at bounding box center [567, 297] width 62 height 16
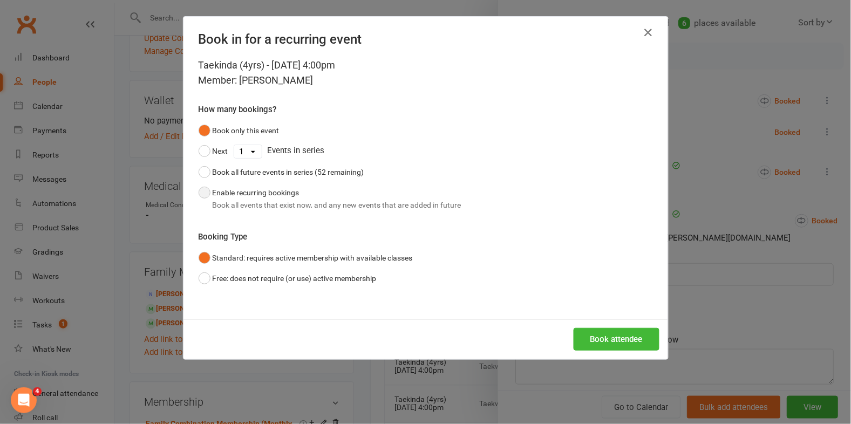
click at [255, 195] on button "Enable recurring bookings Book all events that exist now, and any new events th…" at bounding box center [330, 198] width 263 height 33
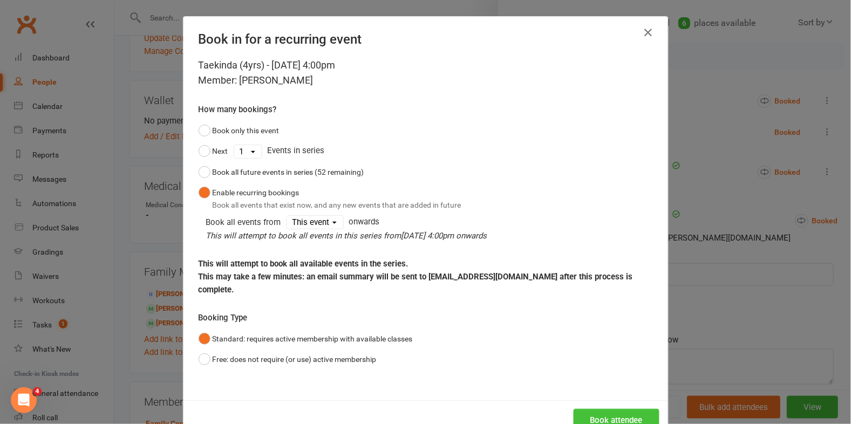
click at [610, 409] on button "Book attendee" at bounding box center [617, 420] width 86 height 23
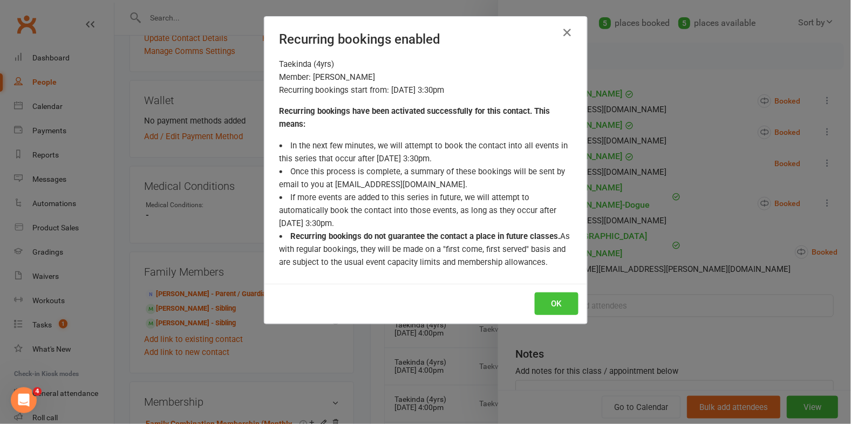
click at [547, 303] on button "OK" at bounding box center [557, 304] width 44 height 23
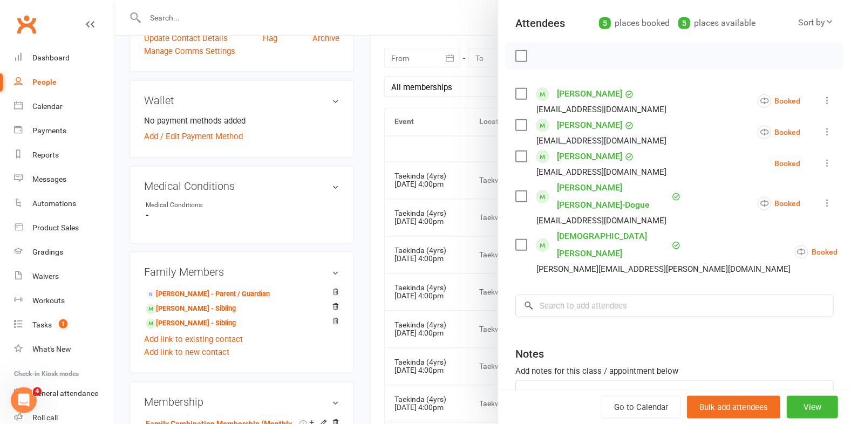
click at [574, 153] on link "Daxon Lai" at bounding box center [589, 156] width 65 height 17
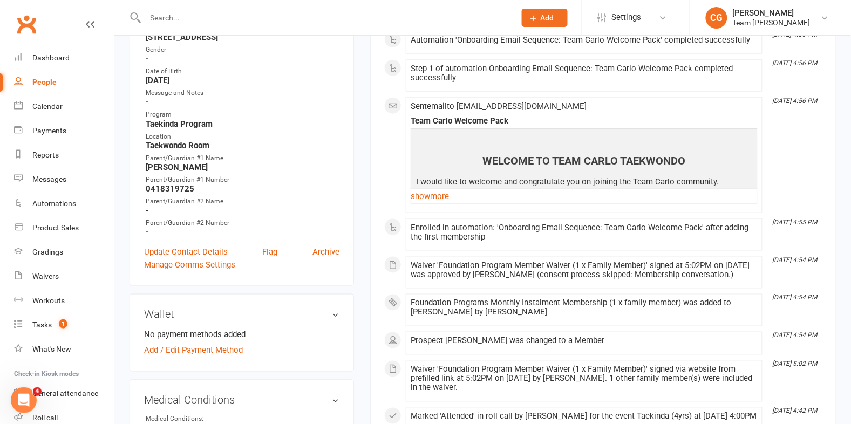
scroll to position [290, 0]
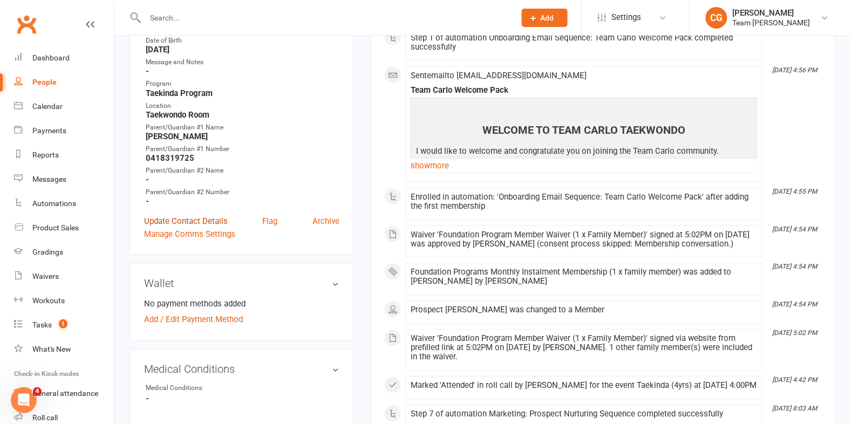
click at [201, 218] on link "Update Contact Details" at bounding box center [186, 221] width 84 height 13
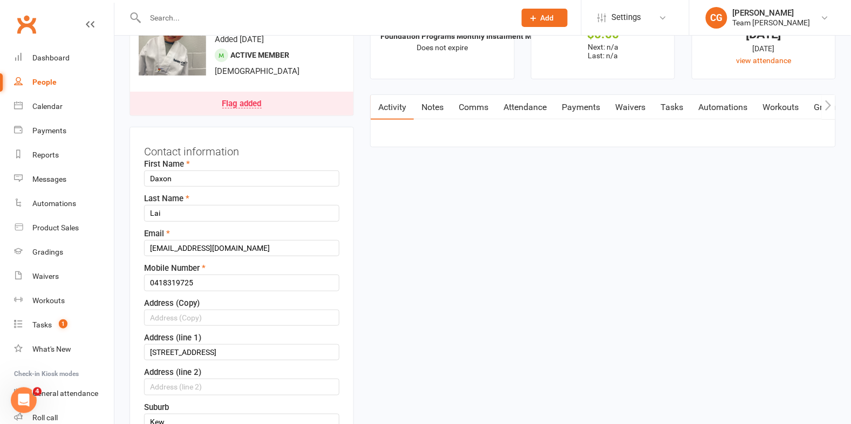
scroll to position [51, 0]
click at [266, 251] on input "DDSSLL@HOTMAIL.COM" at bounding box center [241, 249] width 195 height 16
drag, startPoint x: 236, startPoint y: 248, endPoint x: 137, endPoint y: 245, distance: 99.4
drag, startPoint x: 227, startPoint y: 251, endPoint x: 130, endPoint y: 247, distance: 97.3
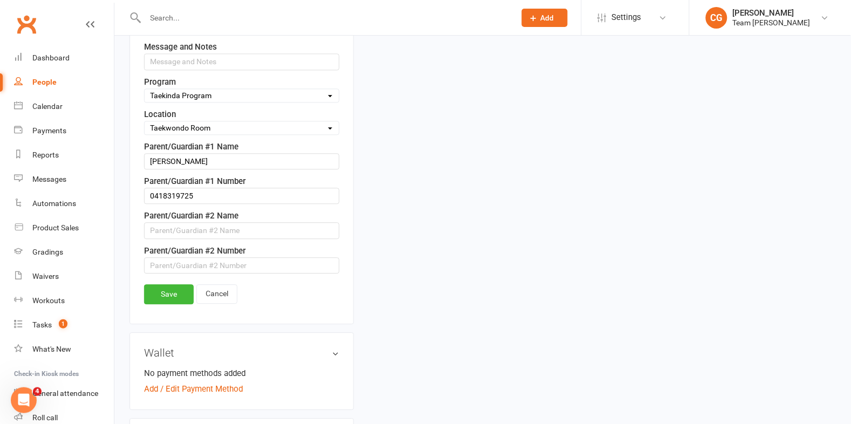
scroll to position [651, 0]
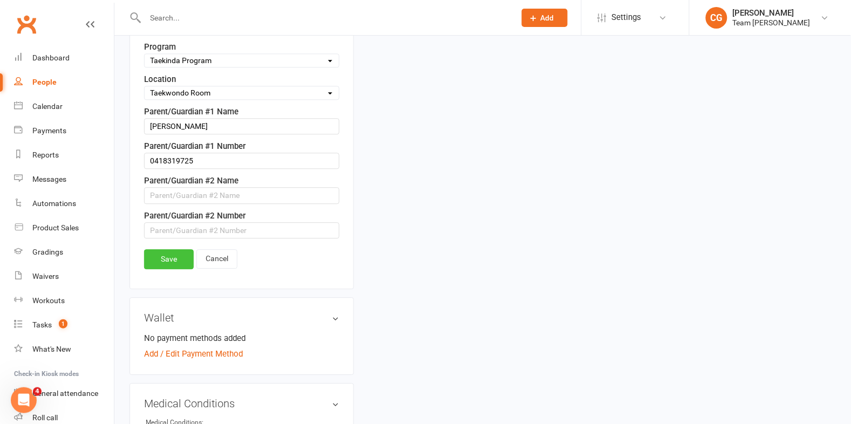
type input "ddssll@hotmail.com"
click at [176, 268] on link "Save" at bounding box center [169, 258] width 50 height 19
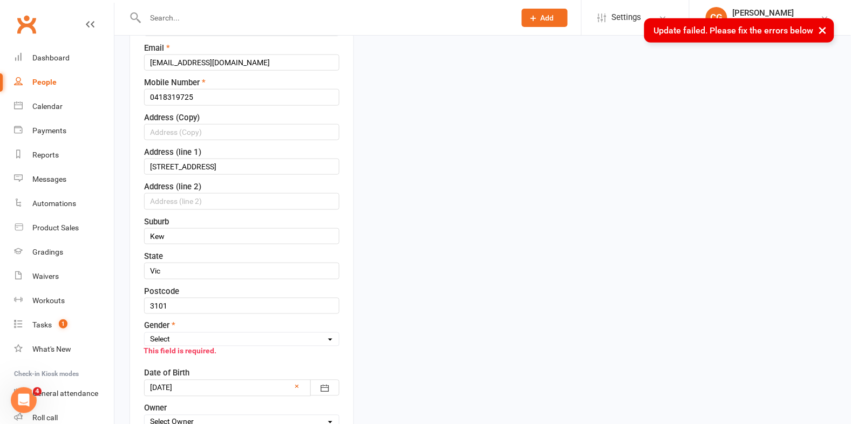
scroll to position [234, 0]
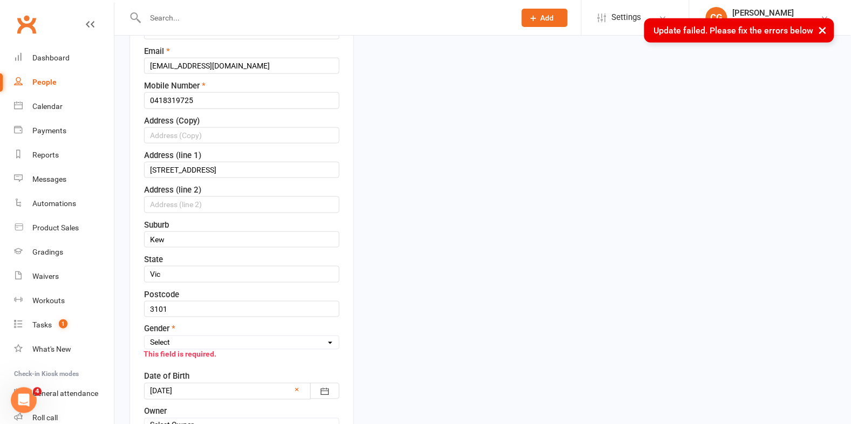
click at [178, 338] on select "Select Male Female" at bounding box center [242, 343] width 194 height 12
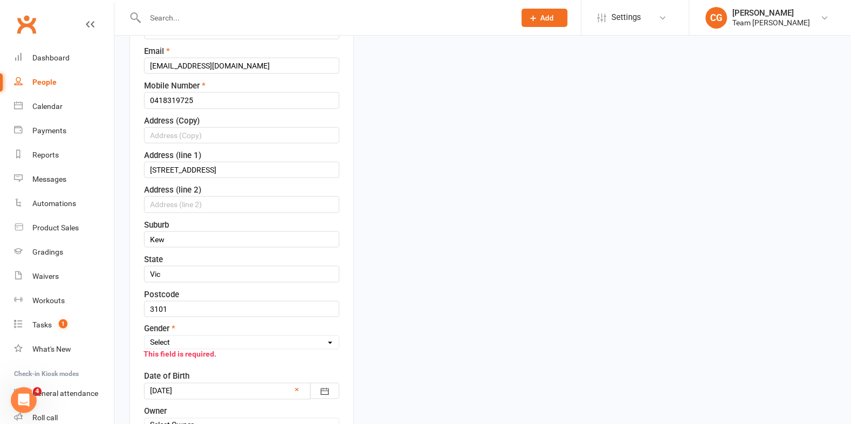
select select "[DEMOGRAPHIC_DATA]"
click at [145, 337] on select "Select Male Female" at bounding box center [242, 343] width 194 height 12
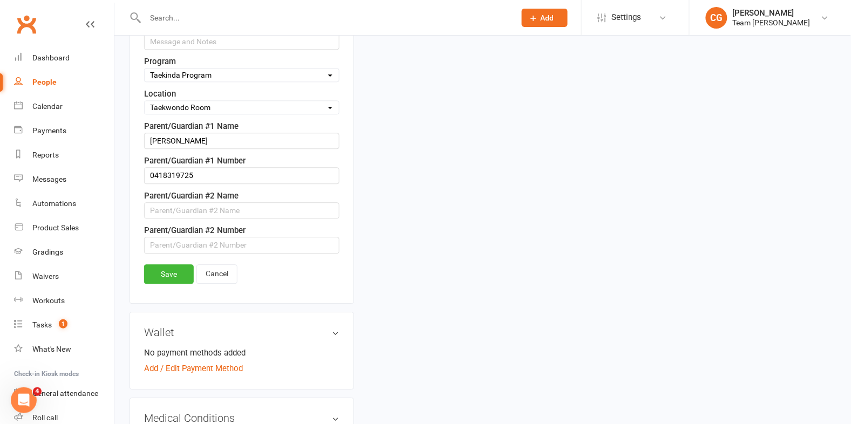
scroll to position [682, 0]
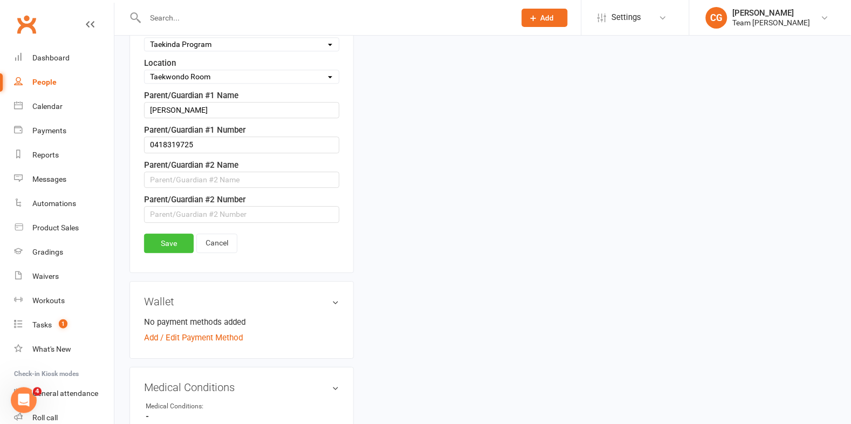
click at [171, 245] on link "Save" at bounding box center [169, 243] width 50 height 19
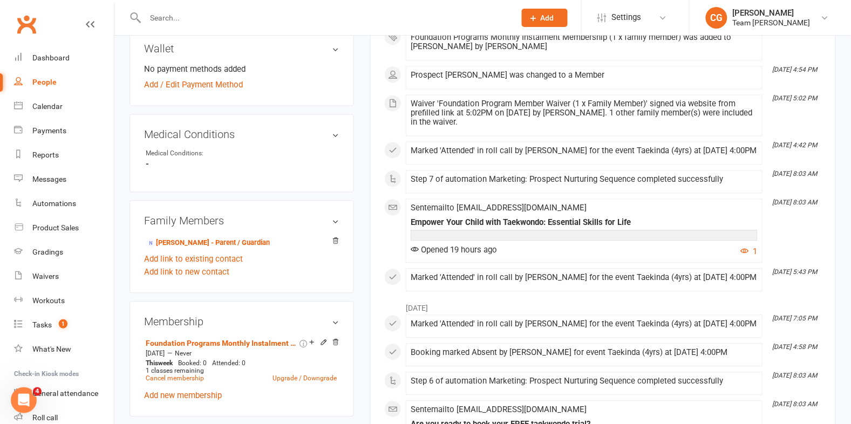
scroll to position [532, 0]
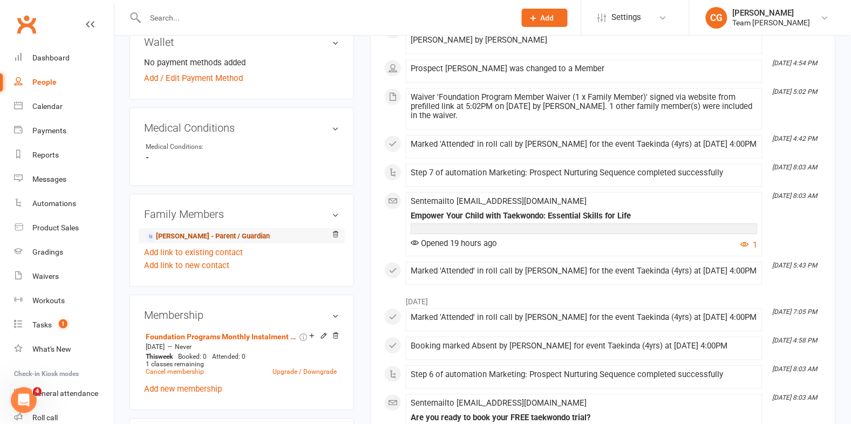
click at [213, 238] on link "Danny Lai - Parent / Guardian" at bounding box center [208, 237] width 124 height 11
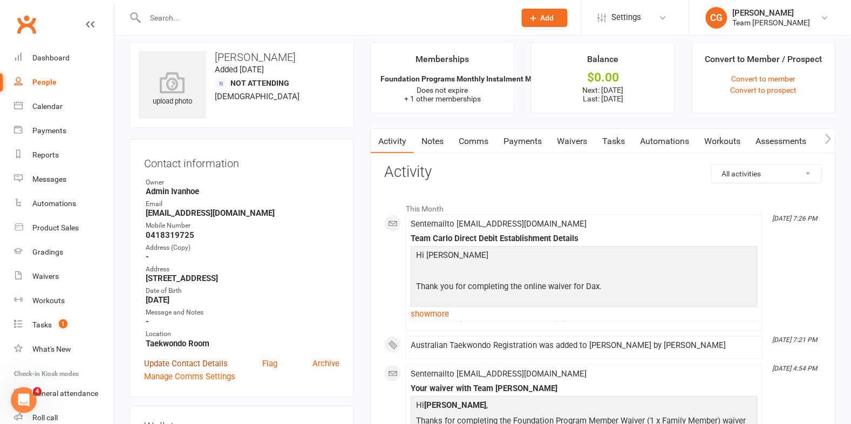
click at [182, 358] on link "Update Contact Details" at bounding box center [186, 363] width 84 height 13
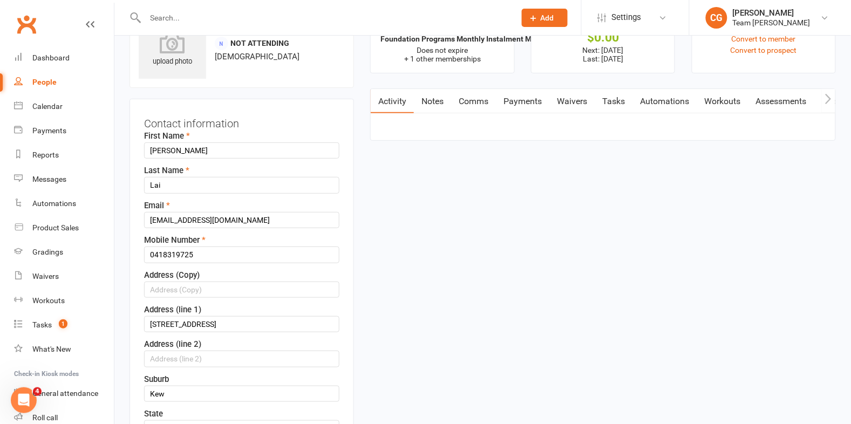
scroll to position [51, 0]
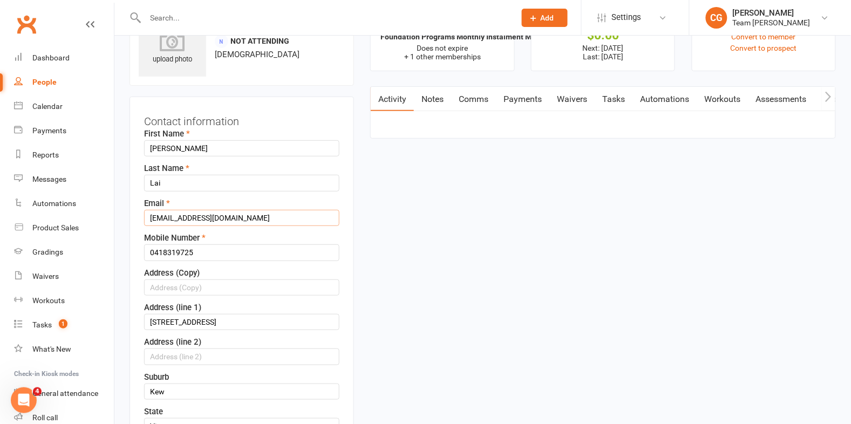
click at [192, 215] on input "DDSSLL@HOTMAIL.COM" at bounding box center [241, 218] width 195 height 16
paste input "ddssll@hotmail.com"
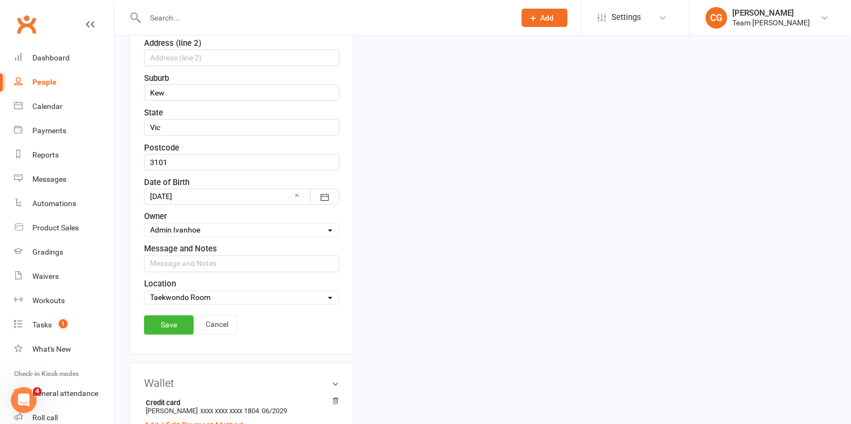
scroll to position [432, 0]
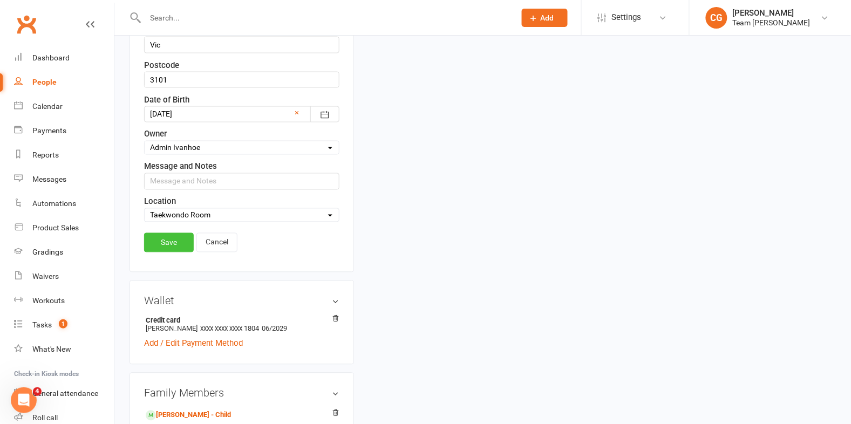
type input "ddssll@hotmail.com"
click at [156, 247] on link "Save" at bounding box center [169, 242] width 50 height 19
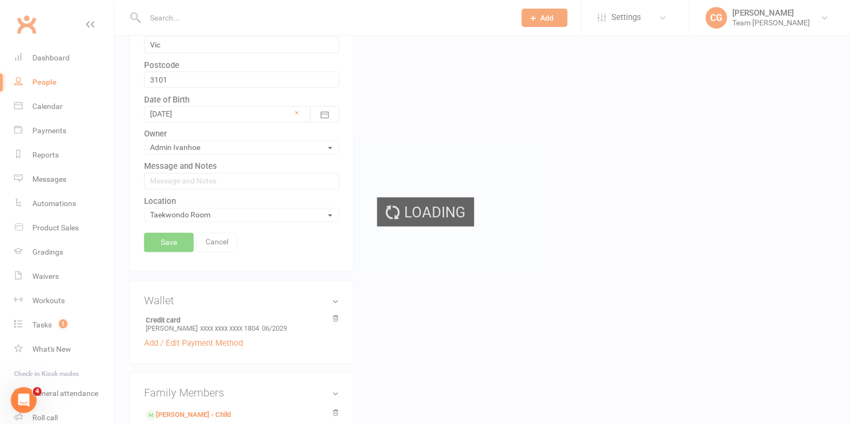
scroll to position [0, 0]
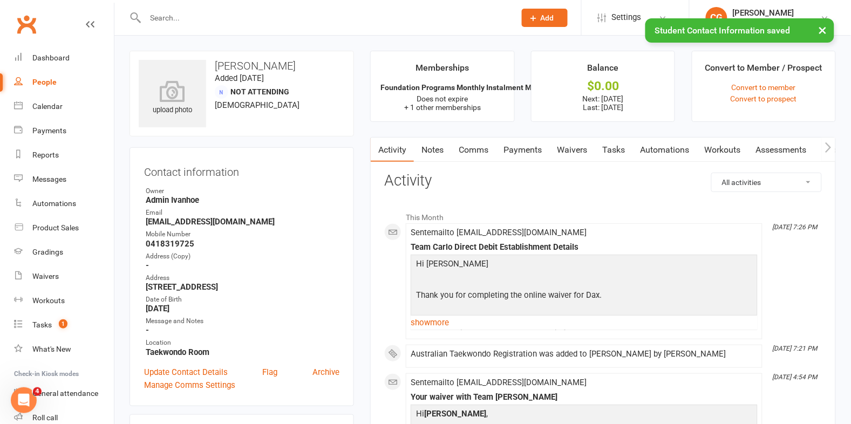
click at [226, 18] on div "× Student Contact Information saved" at bounding box center [418, 18] width 837 height 0
click at [215, 13] on input "text" at bounding box center [325, 17] width 366 height 15
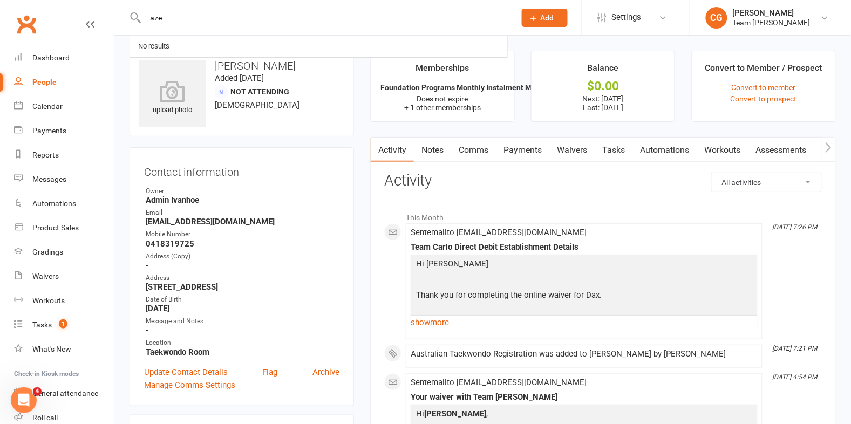
drag, startPoint x: 195, startPoint y: 22, endPoint x: 139, endPoint y: 14, distance: 56.1
click at [139, 14] on div "aze No results" at bounding box center [319, 17] width 378 height 35
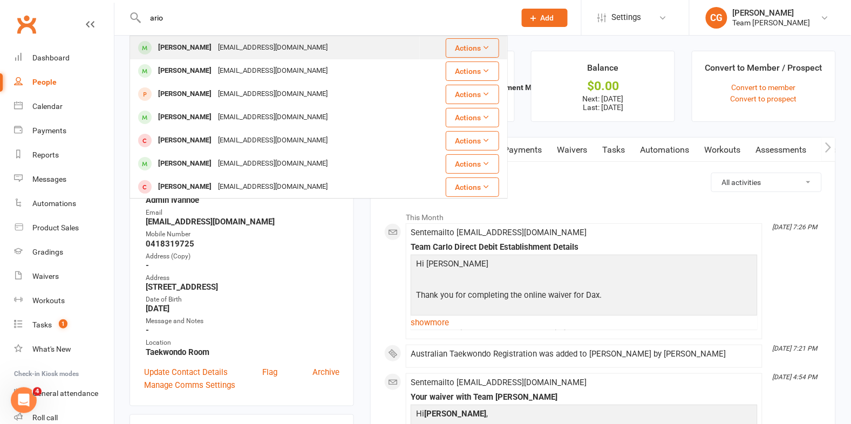
type input "ario"
click at [165, 46] on div "Ario Balali" at bounding box center [185, 48] width 60 height 16
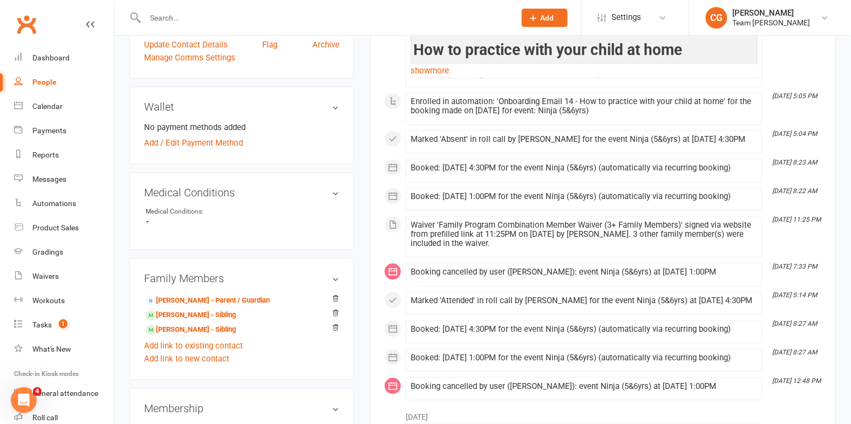
scroll to position [550, 0]
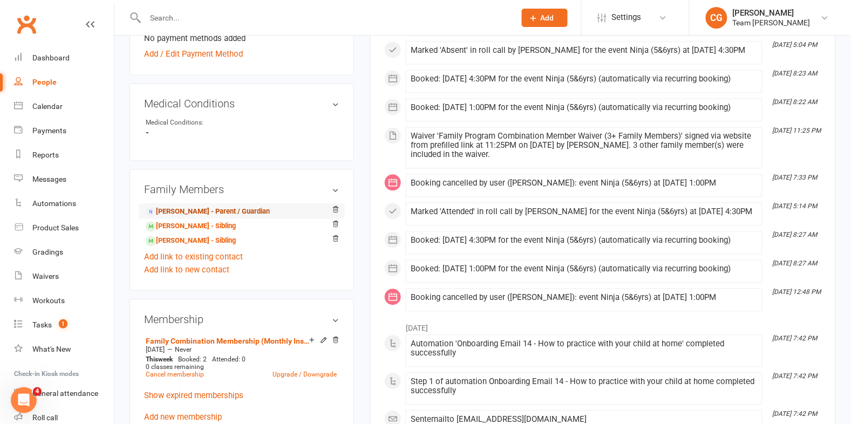
click at [244, 218] on link "Azadeh Mousavi - Parent / Guardian" at bounding box center [208, 211] width 124 height 11
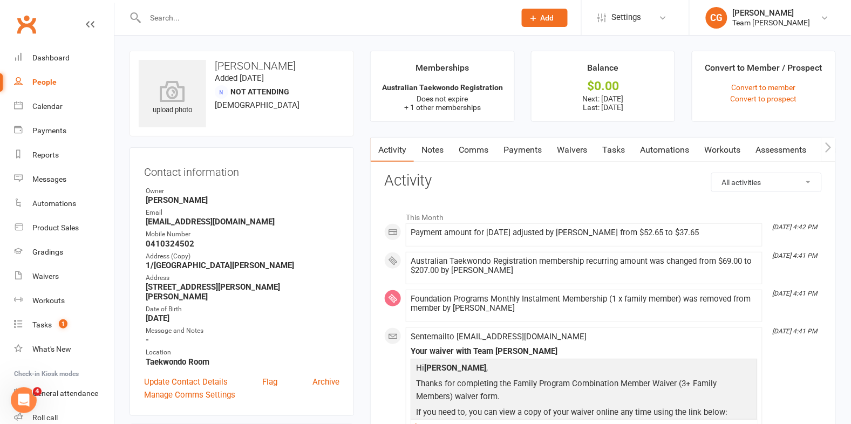
click at [490, 151] on link "Comms" at bounding box center [473, 150] width 45 height 25
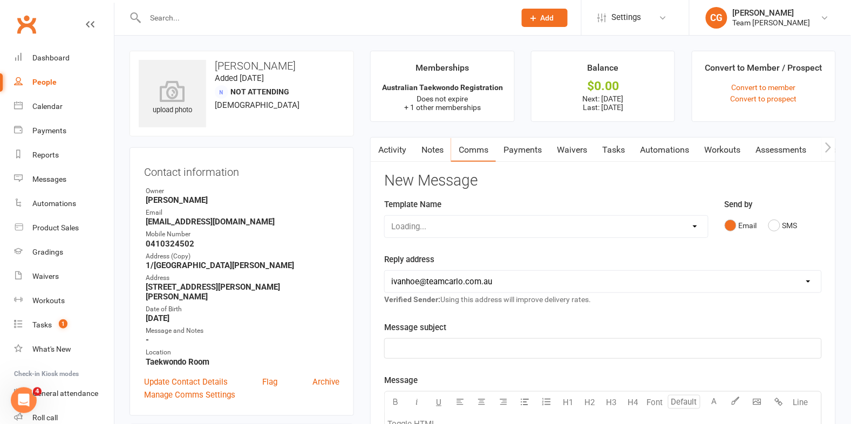
click at [430, 225] on div "Loading..." at bounding box center [546, 226] width 324 height 23
click at [576, 225] on select "Select Template [Email] Delivery - Black Belt options advice [SMS] Direct Debit…" at bounding box center [546, 227] width 323 height 22
select select "45"
click at [385, 216] on select "Select Template [Email] Delivery - Black Belt options advice [SMS] Direct Debit…" at bounding box center [546, 227] width 323 height 22
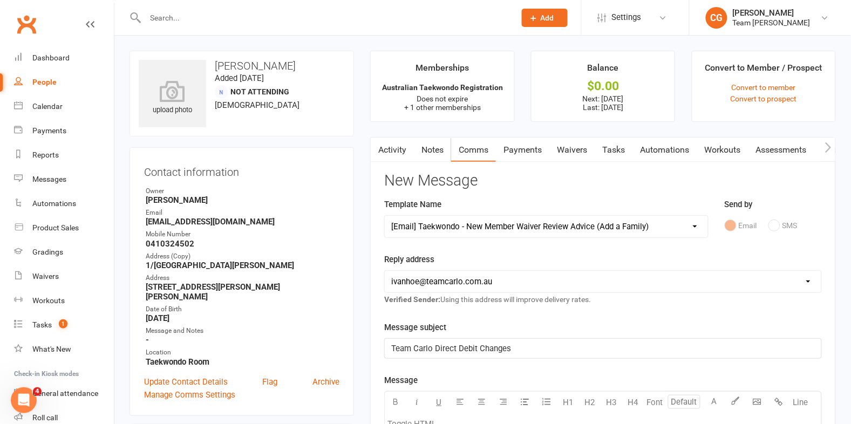
click at [485, 282] on select "hello@clubworx.com ivanhoe@teamcarlo.com.au carlo@teamcarlo.com.au carlo+ivanho…" at bounding box center [603, 282] width 437 height 22
click at [385, 271] on select "hello@clubworx.com ivanhoe@teamcarlo.com.au carlo@teamcarlo.com.au carlo+ivanho…" at bounding box center [603, 282] width 437 height 22
click at [485, 282] on select "hello@clubworx.com ivanhoe@teamcarlo.com.au carlo@teamcarlo.com.au carlo+ivanho…" at bounding box center [603, 282] width 437 height 22
select select "5"
click at [385, 271] on select "hello@clubworx.com ivanhoe@teamcarlo.com.au carlo@teamcarlo.com.au carlo+ivanho…" at bounding box center [603, 282] width 437 height 22
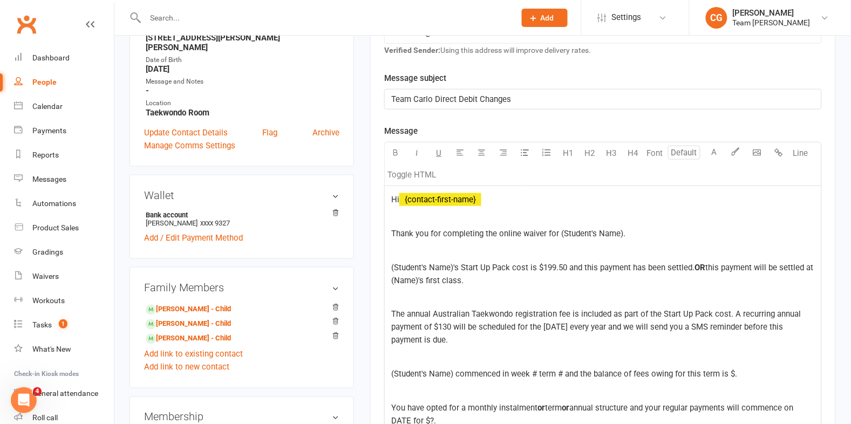
scroll to position [250, 0]
drag, startPoint x: 640, startPoint y: 238, endPoint x: 559, endPoint y: 228, distance: 81.5
click at [559, 228] on p "Thank you for completing the online waiver for (Student's Name)." at bounding box center [603, 233] width 424 height 13
drag, startPoint x: 454, startPoint y: 267, endPoint x: 380, endPoint y: 264, distance: 74.0
click at [380, 264] on div "Activity Notes Comms Payments Waivers Tasks Automations Workouts Assessments Cr…" at bounding box center [603, 427] width 466 height 1081
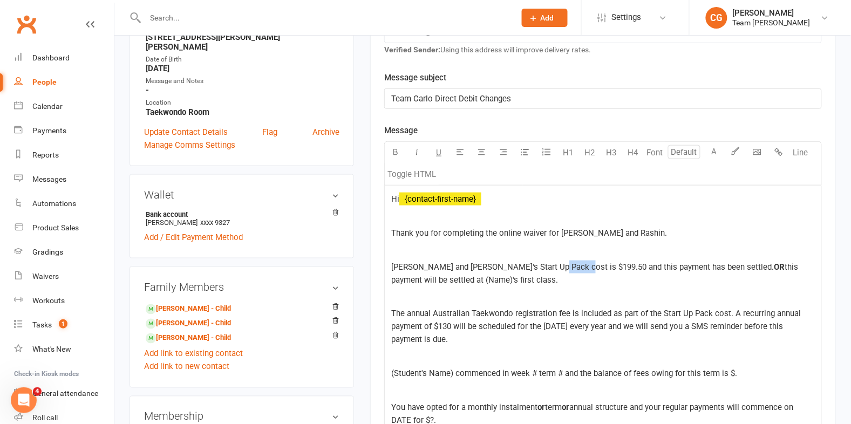
drag, startPoint x: 572, startPoint y: 266, endPoint x: 546, endPoint y: 266, distance: 25.4
click at [546, 266] on span "Rosha and Rashin's Start Up Pack cost is $199.50 and this payment has been sett…" at bounding box center [582, 267] width 383 height 10
drag, startPoint x: 707, startPoint y: 266, endPoint x: 712, endPoint y: 282, distance: 16.8
click at [712, 282] on p "Rosha and Rashin's Start Up Pack cost is $184 each and this payment has been se…" at bounding box center [603, 274] width 424 height 26
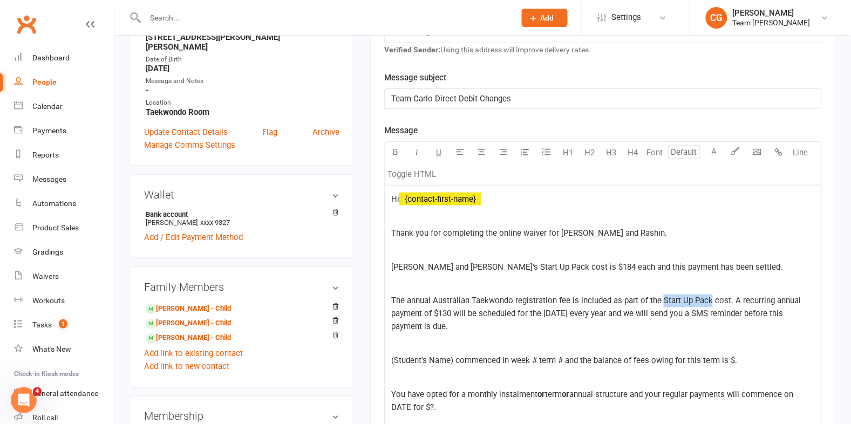
drag, startPoint x: 710, startPoint y: 300, endPoint x: 664, endPoint y: 299, distance: 46.5
click at [664, 299] on span "The annual Australian Taekwondo registration fee is included as part of the Sta…" at bounding box center [597, 314] width 412 height 36
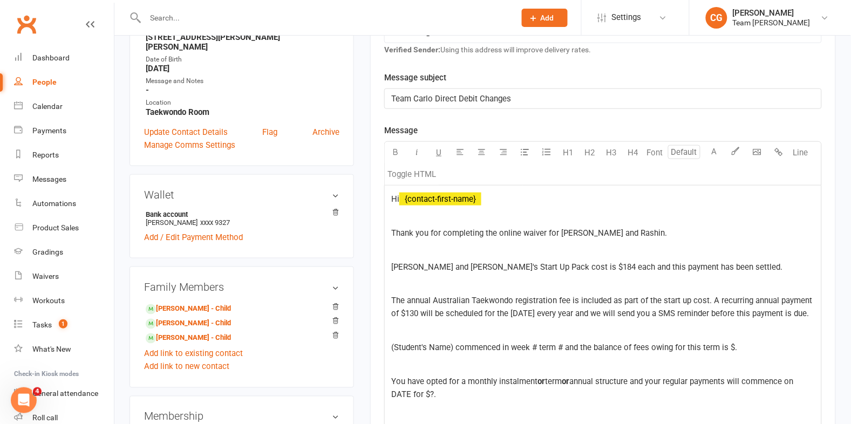
click at [417, 312] on span "The annual Australian Taekwondo registration fee is included as part of the sta…" at bounding box center [602, 307] width 423 height 23
drag, startPoint x: 423, startPoint y: 313, endPoint x: 408, endPoint y: 312, distance: 15.1
click at [408, 312] on span "The annual Australian Taekwondo registration fee is included as part of the sta…" at bounding box center [602, 307] width 423 height 23
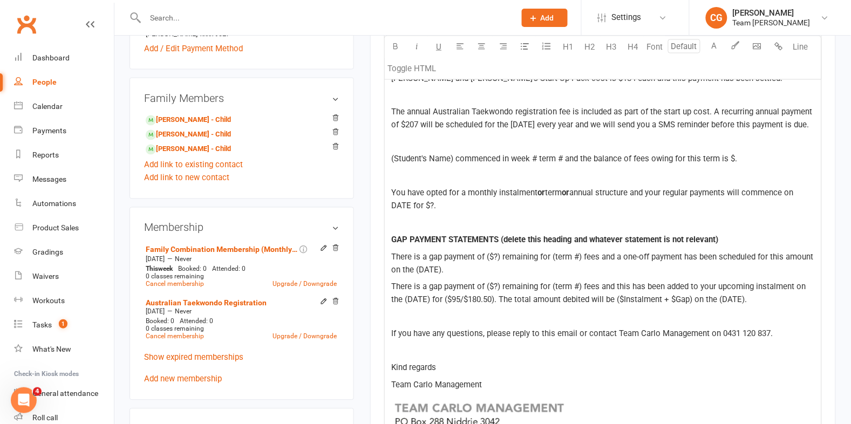
scroll to position [445, 0]
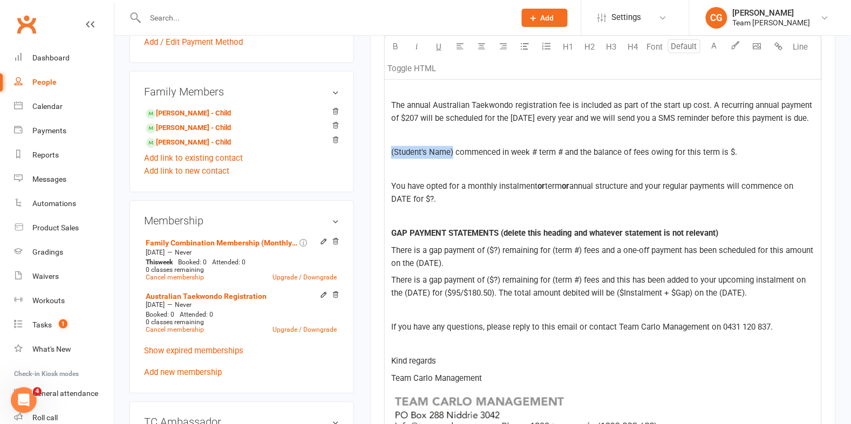
drag, startPoint x: 453, startPoint y: 164, endPoint x: 370, endPoint y: 167, distance: 83.2
click at [370, 167] on div "Activity Notes Comms Payments Waivers Tasks Automations Workouts Assessments Cr…" at bounding box center [603, 219] width 466 height 1055
drag, startPoint x: 539, startPoint y: 164, endPoint x: 535, endPoint y: 156, distance: 9.2
click at [539, 158] on span "Rosha and Roshin commenced in week # term # and the balance of fees owing for t…" at bounding box center [585, 153] width 388 height 10
click at [537, 158] on span "Rosha and Roshin commenced in week 1 term 3 and the balance of fees owing for t…" at bounding box center [584, 153] width 387 height 10
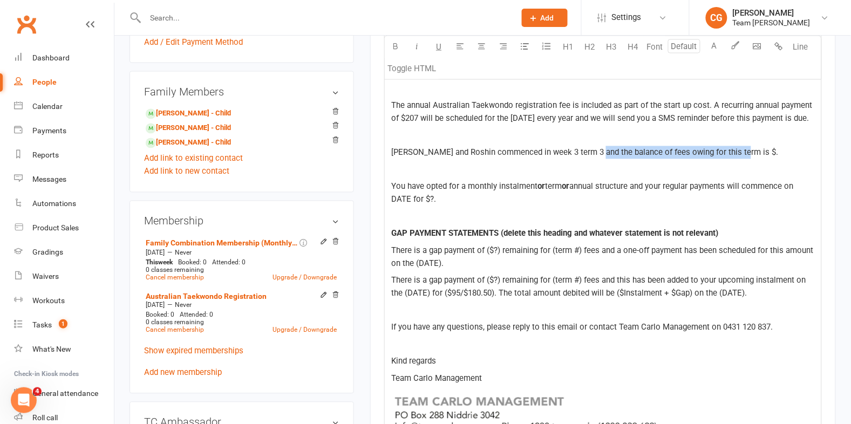
drag, startPoint x: 748, startPoint y: 167, endPoint x: 597, endPoint y: 165, distance: 151.7
click at [597, 159] on p "Rosha and Roshin commenced in week 3 term 3 and the balance of fees owing for t…" at bounding box center [603, 152] width 424 height 13
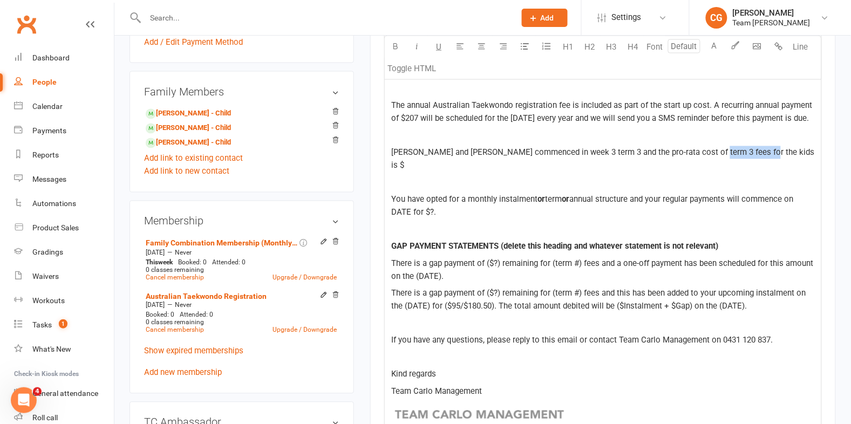
drag, startPoint x: 771, startPoint y: 166, endPoint x: 707, endPoint y: 165, distance: 64.2
click at [707, 165] on p "Rosha and Roshin commenced in week 3 term 3 and the pro-rata cost of term 3 fee…" at bounding box center [603, 159] width 424 height 26
click at [442, 166] on span "Rosha and Roshin commenced in week 3 term 3 and the pro-rata cost of term 3 fee…" at bounding box center [598, 159] width 414 height 23
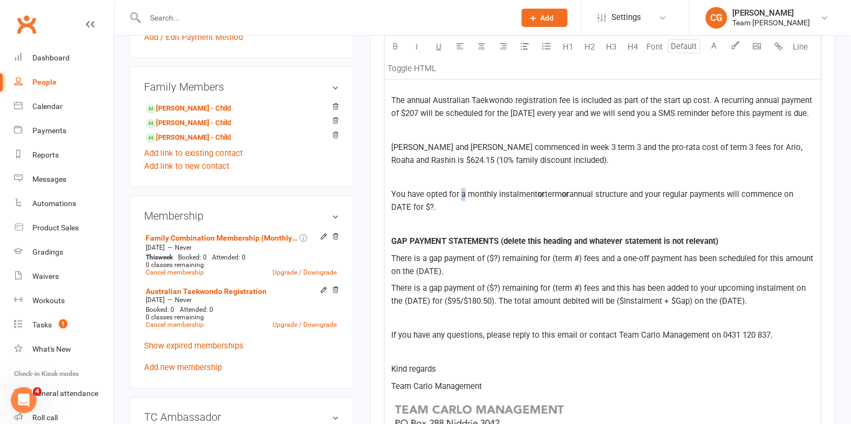
click at [465, 200] on span "You have opted for a monthly instalment" at bounding box center [464, 195] width 146 height 10
drag, startPoint x: 680, startPoint y: 205, endPoint x: 616, endPoint y: 204, distance: 63.7
click at [616, 204] on p "You have opted for the term payment plan monthly instalment or term or annual s…" at bounding box center [603, 201] width 424 height 26
drag, startPoint x: 445, startPoint y: 223, endPoint x: 391, endPoint y: 222, distance: 54.0
click at [391, 222] on div "Hi ﻿ {contact-first-name} Thank you for completing the online waiver for Rosha …" at bounding box center [603, 270] width 437 height 571
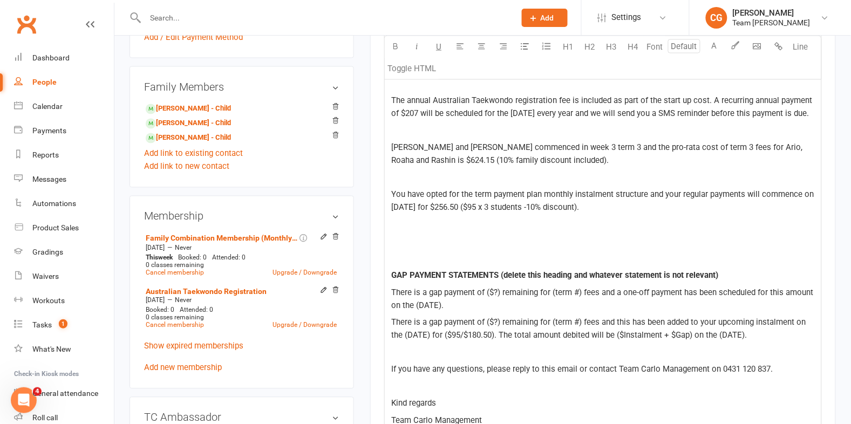
click at [551, 167] on p "Rosha and Rashin commenced in week 3 term 3 and the pro-rata cost of term 3 fee…" at bounding box center [603, 154] width 424 height 26
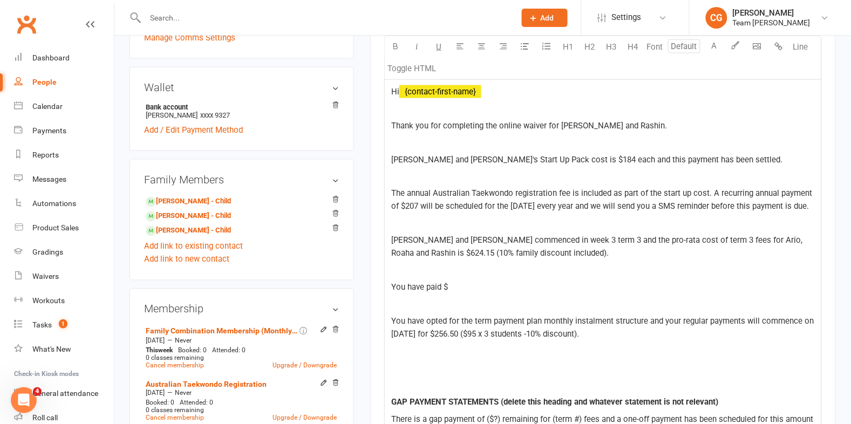
scroll to position [356, 0]
click at [555, 261] on p "Rosha and Rashin commenced in week 3 term 3 and the pro-rata cost of term 3 fee…" at bounding box center [603, 248] width 424 height 26
click at [740, 253] on span "Rosha and Rashin commenced in week 3 term 3 and the pro-rata cost of term 3 fee…" at bounding box center [598, 248] width 414 height 23
click at [587, 261] on p "Rosha and Rashin commenced in week 3 term 3 and the pro-rata cost of term 3 fee…" at bounding box center [603, 248] width 424 height 26
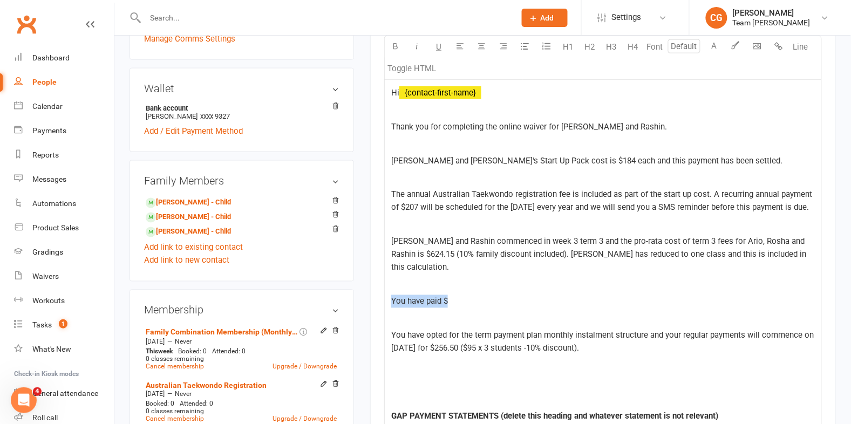
drag, startPoint x: 506, startPoint y: 295, endPoint x: 459, endPoint y: 300, distance: 47.2
click at [459, 300] on p "You have paid $" at bounding box center [603, 301] width 424 height 13
click at [536, 301] on span "We will provide a credit of $165 for term2 fees" at bounding box center [474, 302] width 166 height 10
click at [565, 301] on p "We will provide a credit of $165 for term 2 fees" at bounding box center [603, 301] width 424 height 13
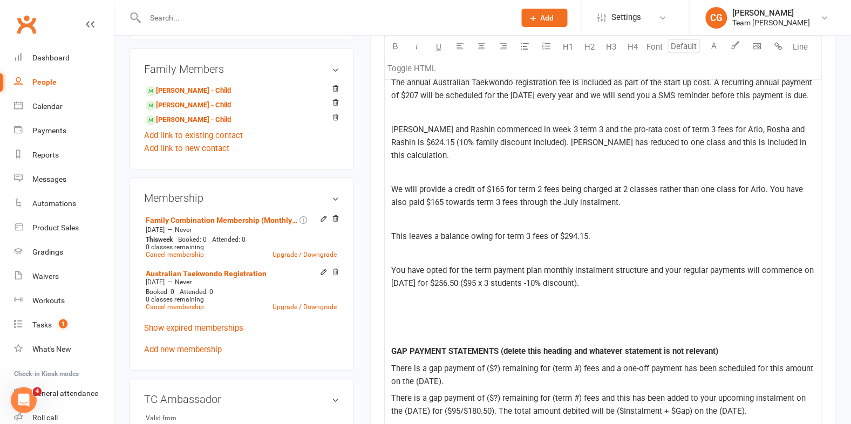
scroll to position [470, 0]
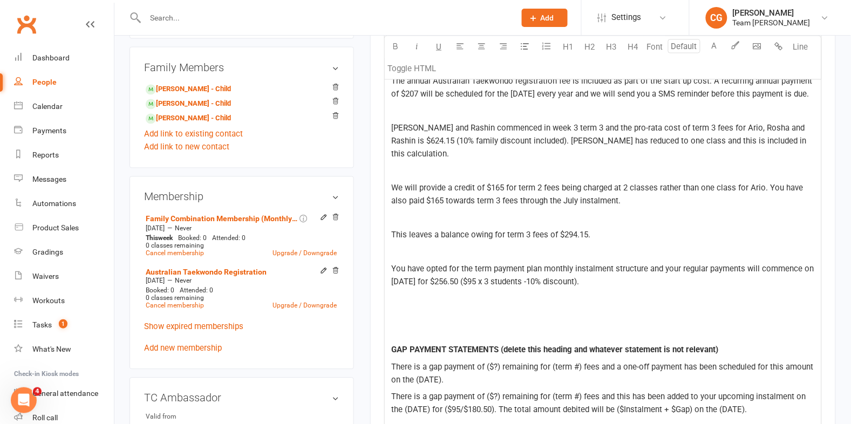
click at [621, 283] on p "You have opted for the term payment plan monthly instalment structure and your …" at bounding box center [603, 276] width 424 height 26
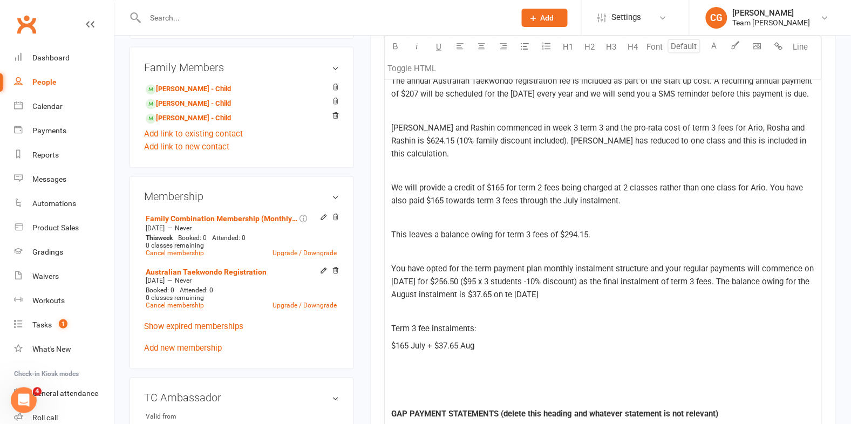
click at [427, 348] on span "$165 July + $37.65 Aug" at bounding box center [432, 347] width 83 height 10
click at [491, 347] on p "$165 Jul + $37.65 Aug" at bounding box center [603, 346] width 424 height 13
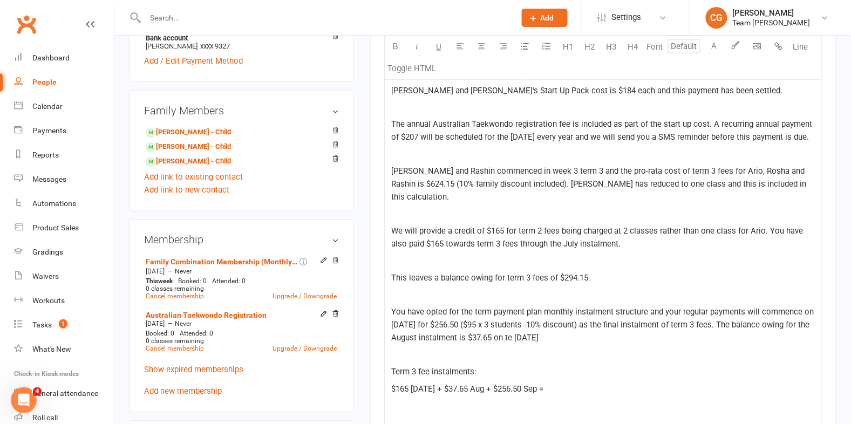
scroll to position [425, 0]
click at [641, 281] on p "This leaves a balance owing for term 3 fees of $294.15." at bounding box center [603, 279] width 424 height 13
click at [634, 301] on p at bounding box center [603, 296] width 424 height 13
click at [771, 233] on span "We will provide a credit of $165 for term 2 fees being charged at 2 classes rat…" at bounding box center [598, 239] width 414 height 23
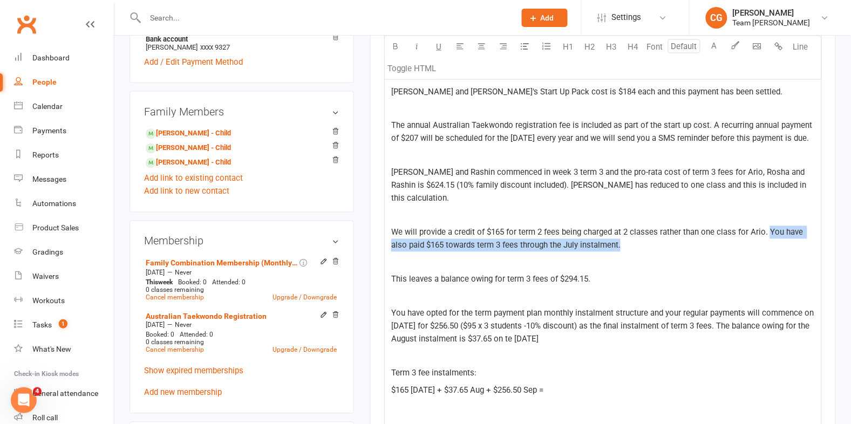
drag, startPoint x: 769, startPoint y: 232, endPoint x: 773, endPoint y: 244, distance: 13.1
click at [773, 244] on p "We will provide a credit of $165 for term 2 fees being charged at 2 classes rat…" at bounding box center [603, 239] width 424 height 26
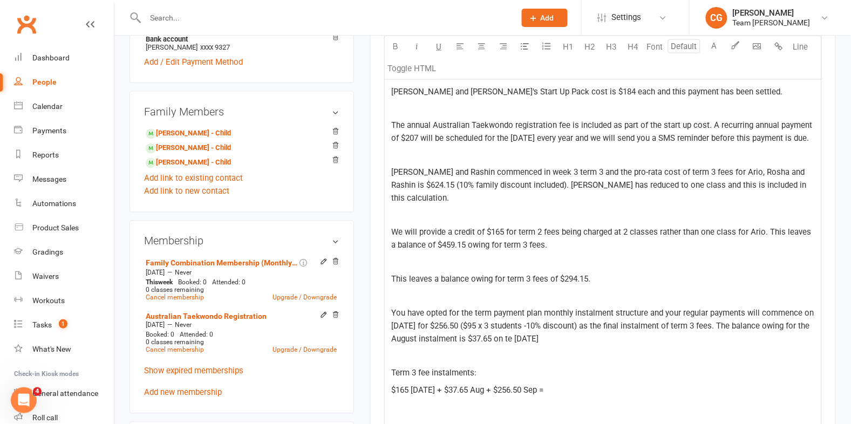
drag, startPoint x: 659, startPoint y: 282, endPoint x: 376, endPoint y: 282, distance: 282.9
click at [376, 282] on div "Activity Notes Comms Payments Waivers Tasks Automations Workouts Assessments Cr…" at bounding box center [603, 342] width 466 height 1261
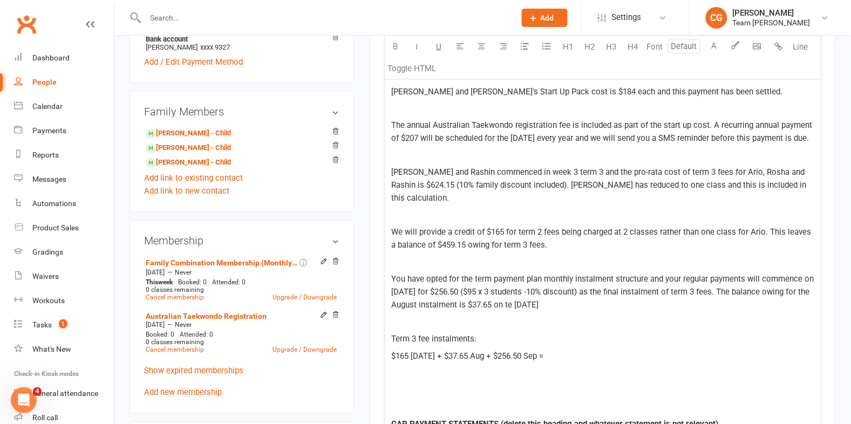
drag, startPoint x: 723, startPoint y: 292, endPoint x: 730, endPoint y: 301, distance: 11.6
click at [730, 301] on p "You have opted for the term payment plan monthly instalment structure and your …" at bounding box center [603, 292] width 424 height 39
click at [520, 306] on span "You have opted for the term payment plan monthly instalment structure and your …" at bounding box center [603, 293] width 425 height 36
drag, startPoint x: 583, startPoint y: 304, endPoint x: 383, endPoint y: 281, distance: 201.0
click at [383, 281] on div "Activity Notes Comms Payments Waivers Tasks Automations Workouts Assessments Cr…" at bounding box center [603, 325] width 466 height 1227
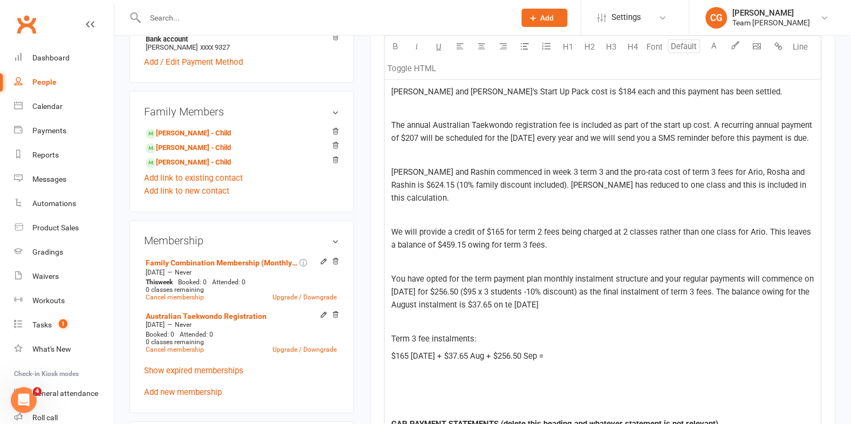
click at [547, 294] on span "You have opted for the term payment plan monthly instalment structure and your …" at bounding box center [603, 293] width 425 height 36
drag, startPoint x: 724, startPoint y: 291, endPoint x: 729, endPoint y: 301, distance: 11.3
click at [729, 301] on p "You have opted for the term payment plan monthly instalment structure and your …" at bounding box center [603, 292] width 424 height 39
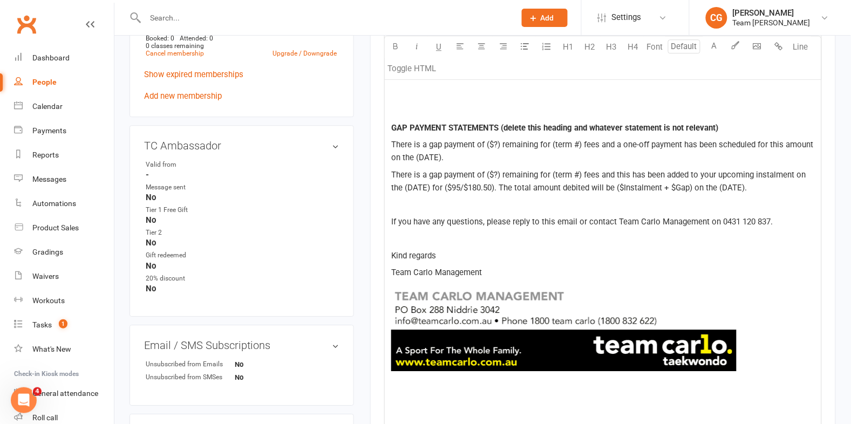
scroll to position [725, 0]
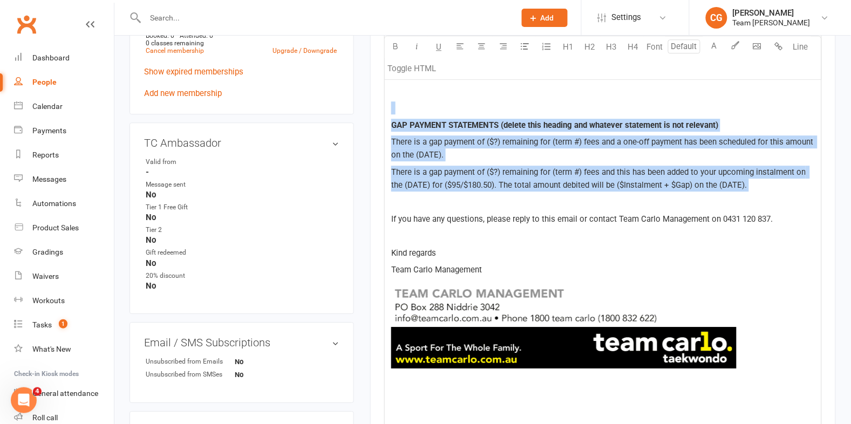
drag, startPoint x: 400, startPoint y: 99, endPoint x: 453, endPoint y: 192, distance: 107.3
click at [453, 192] on div "Hi ﻿ {contact-first-name} Thank you for completing the online waiver for Rosha …" at bounding box center [603, 75] width 437 height 729
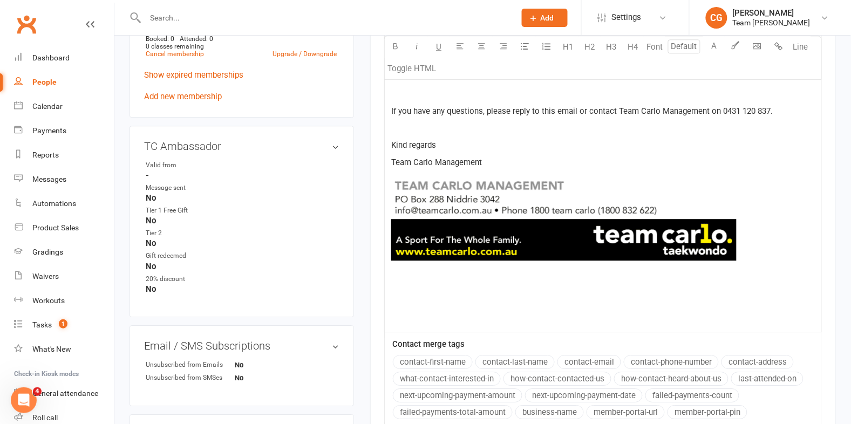
scroll to position [615, 0]
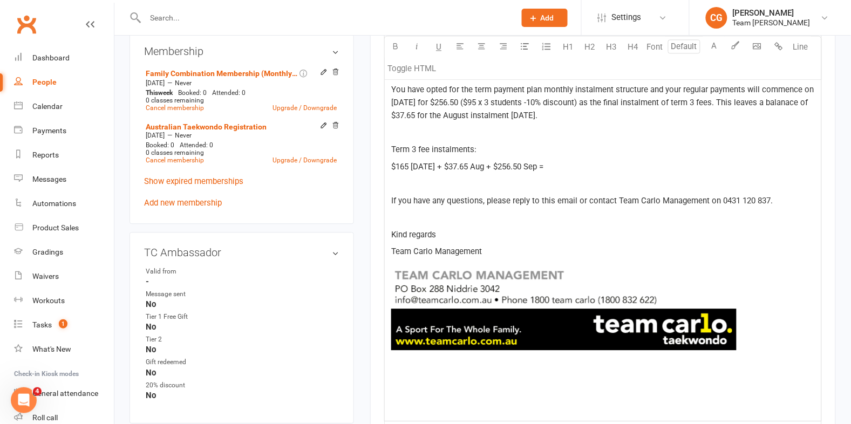
click at [544, 167] on p "$165 Jul + $37.65 Aug + $256.50 Sep =" at bounding box center [603, 166] width 424 height 13
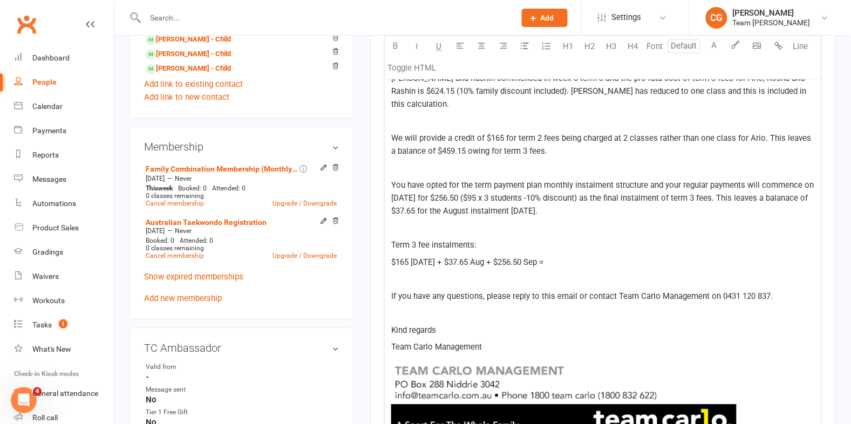
scroll to position [515, 0]
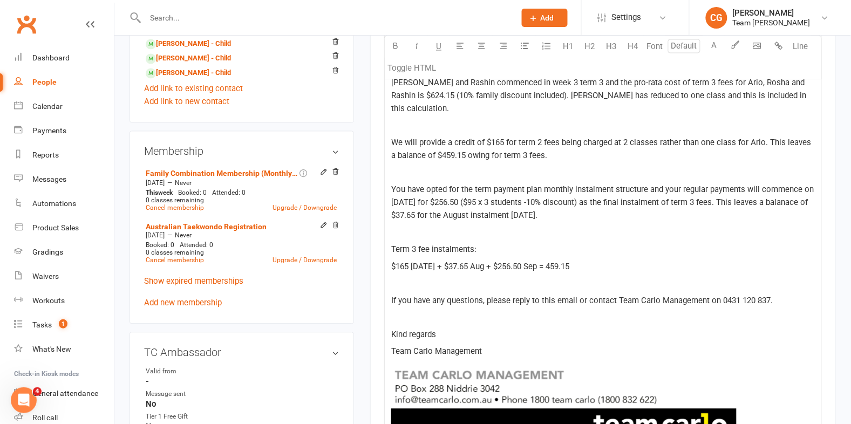
click at [538, 266] on span "$165 Jul + $37.65 Aug + $256.50 Sep = 459.15" at bounding box center [480, 267] width 178 height 10
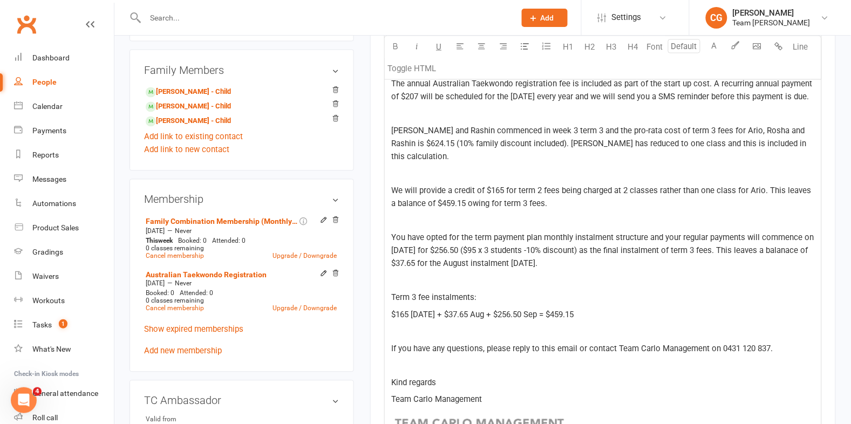
scroll to position [468, 0]
click at [646, 156] on span "Rosha and Rashin commenced in week 3 term 3 and the pro-rata cost of term 3 fee…" at bounding box center [599, 144] width 417 height 36
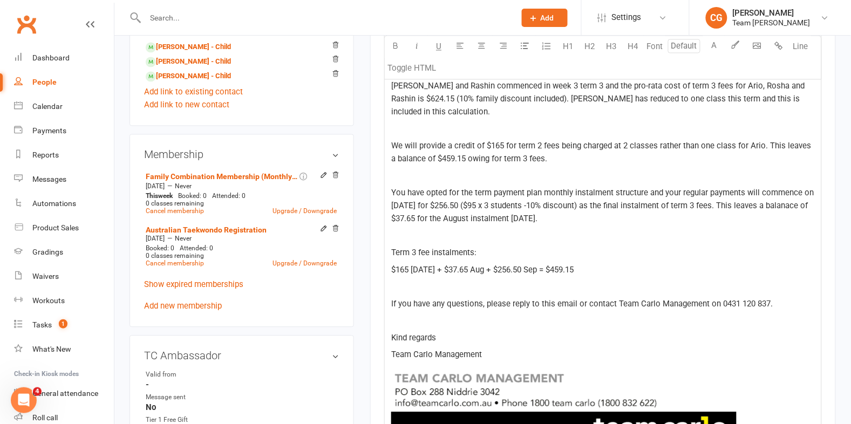
scroll to position [517, 0]
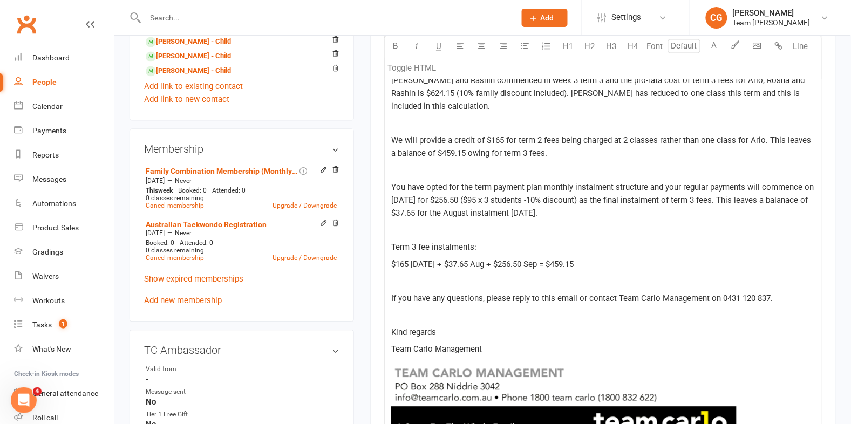
click at [517, 151] on span "We will provide a credit of $165 for term 2 fees being charged at 2 classes rat…" at bounding box center [602, 147] width 422 height 23
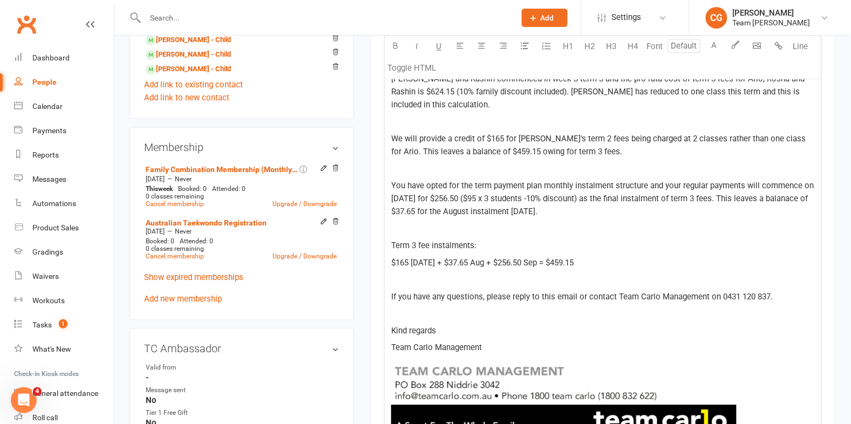
scroll to position [521, 0]
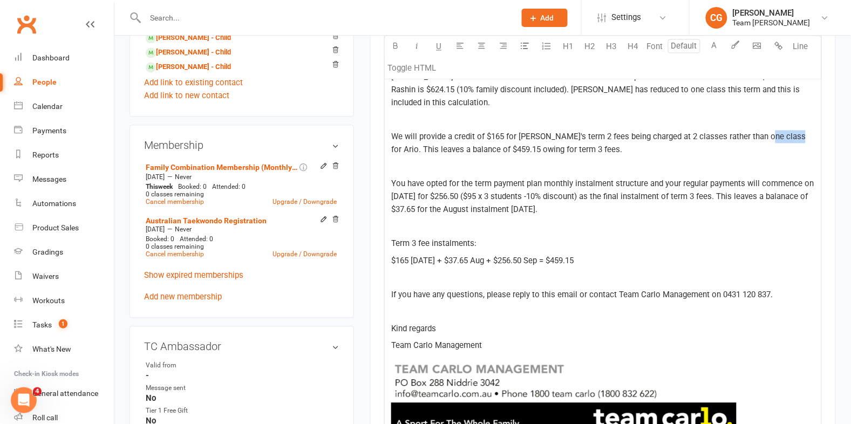
drag, startPoint x: 784, startPoint y: 152, endPoint x: 757, endPoint y: 151, distance: 27.0
click at [757, 151] on span "We will provide a credit of $165 for Ario's term 2 fees being charged at 2 clas…" at bounding box center [599, 143] width 417 height 23
click at [794, 210] on span "You have opted for the term payment plan monthly instalment structure and your …" at bounding box center [603, 197] width 425 height 36
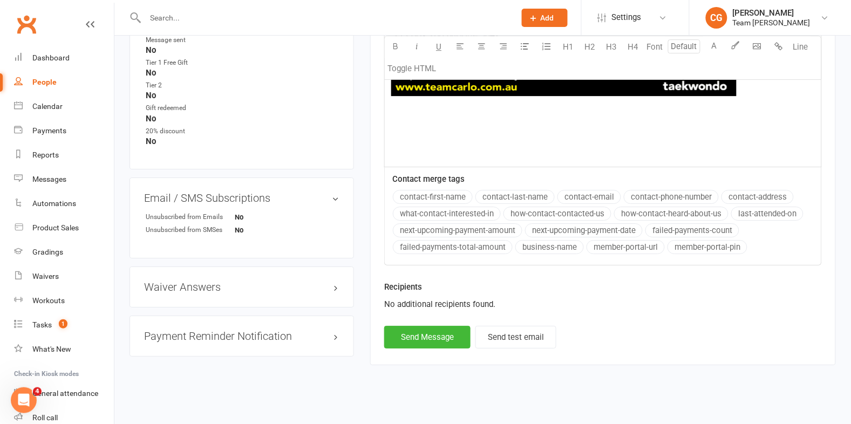
scroll to position [893, 0]
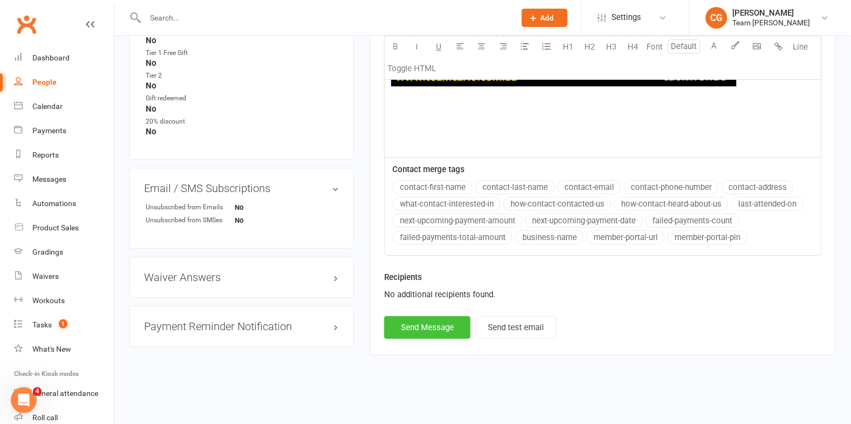
click at [417, 335] on button "Send Message" at bounding box center [427, 327] width 86 height 23
select select
select select "1"
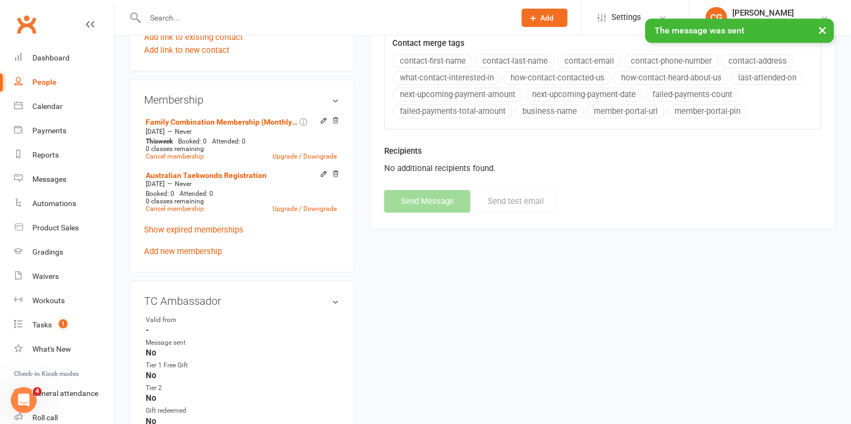
scroll to position [0, 0]
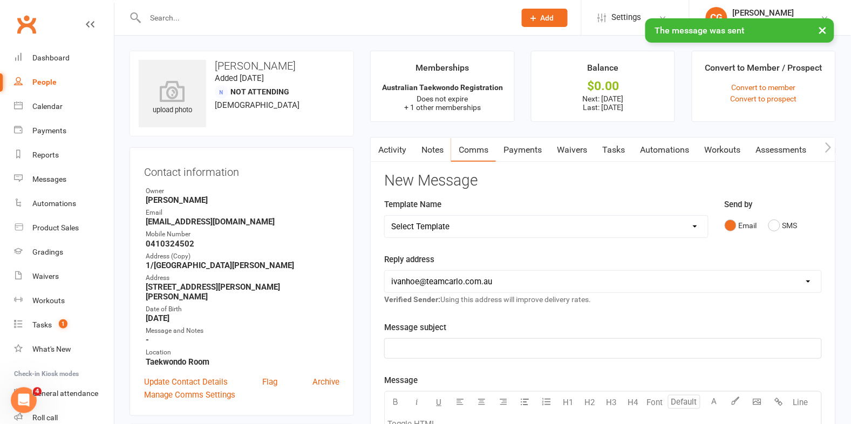
click at [822, 29] on button "×" at bounding box center [823, 29] width 19 height 23
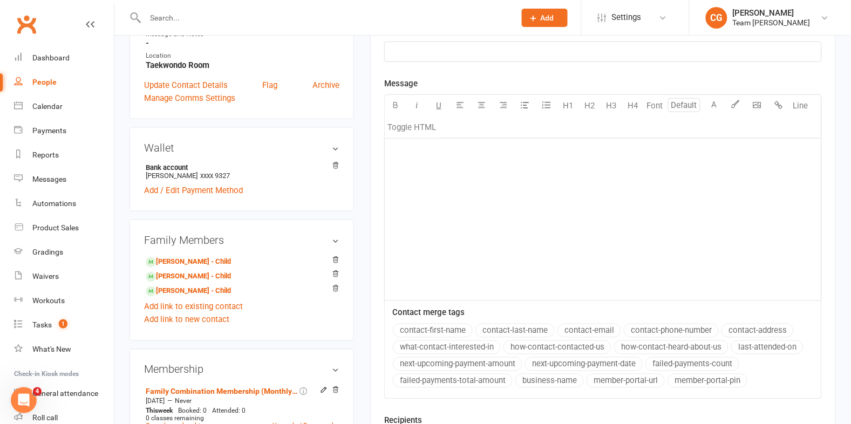
scroll to position [424, 0]
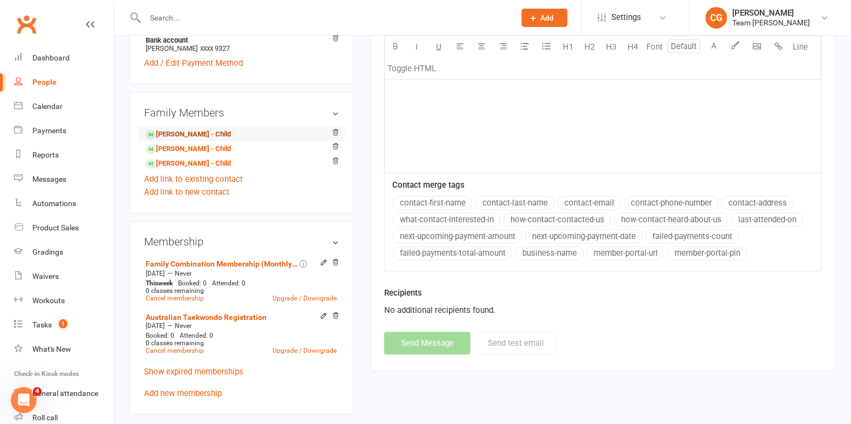
click at [185, 137] on link "Ario Balali - Child" at bounding box center [188, 135] width 85 height 11
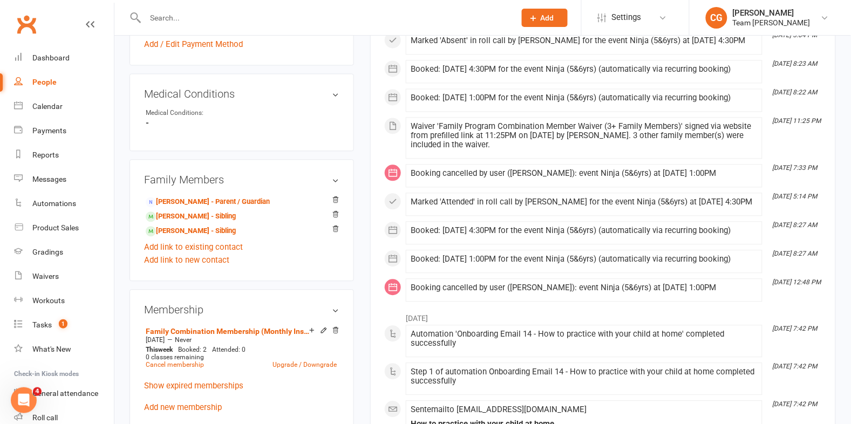
scroll to position [650, 0]
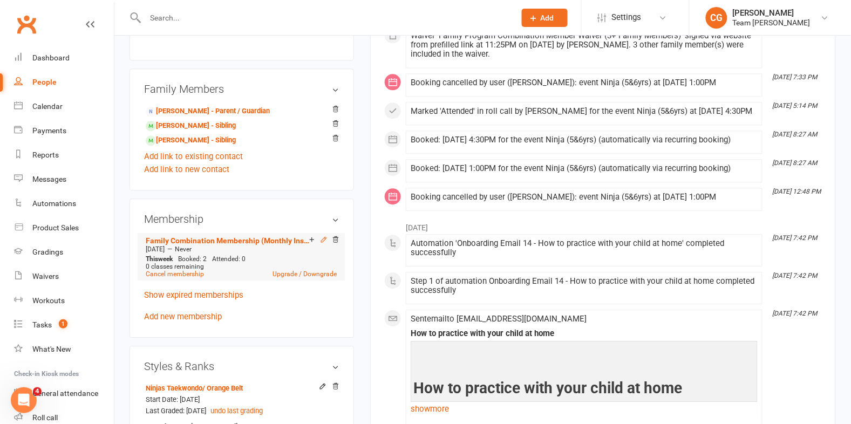
click at [321, 243] on icon at bounding box center [324, 240] width 8 height 8
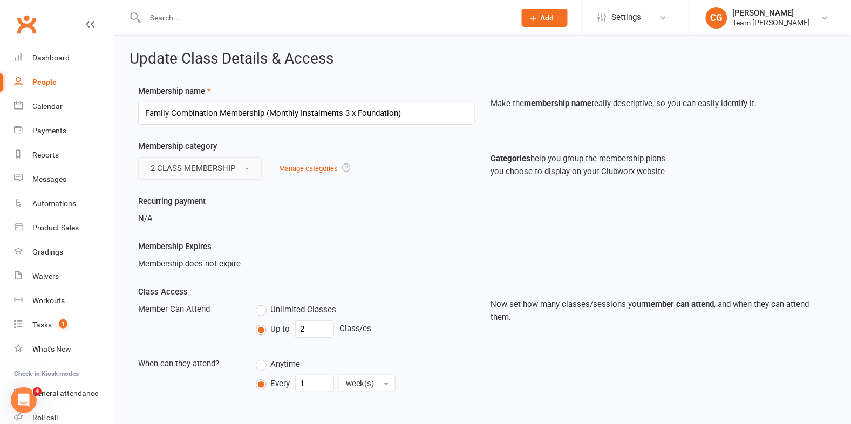
click at [177, 172] on span "2 CLASS MEMBERSHIP" at bounding box center [193, 169] width 85 height 10
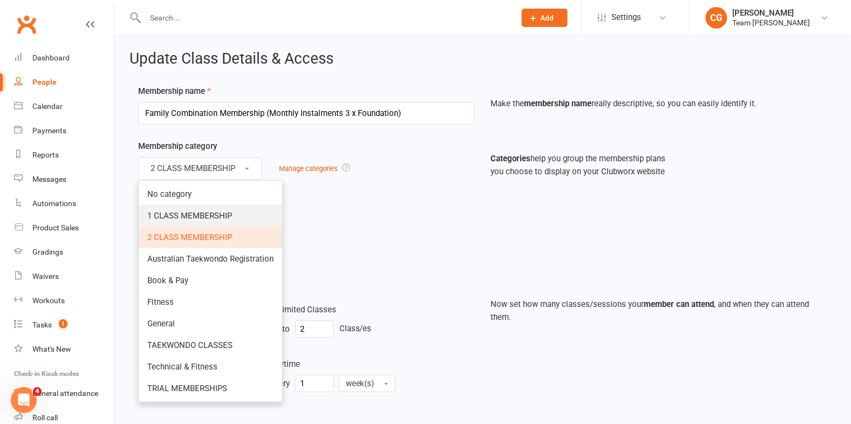
click at [180, 215] on span "1 CLASS MEMBERSHIP" at bounding box center [189, 216] width 85 height 10
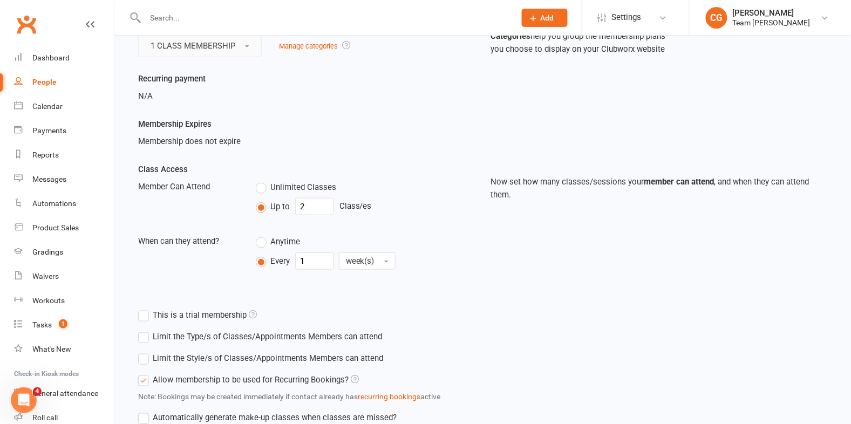
scroll to position [124, 0]
drag, startPoint x: 311, startPoint y: 205, endPoint x: 285, endPoint y: 208, distance: 26.1
click at [286, 208] on div "Up to 2 Class/es" at bounding box center [365, 205] width 219 height 17
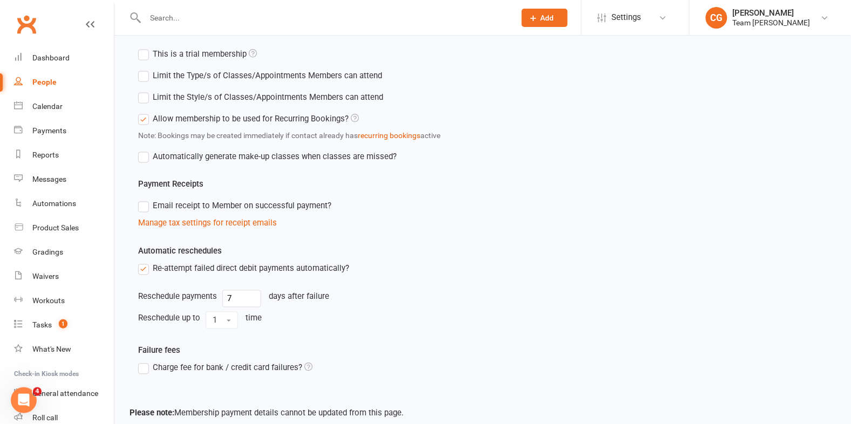
scroll to position [441, 0]
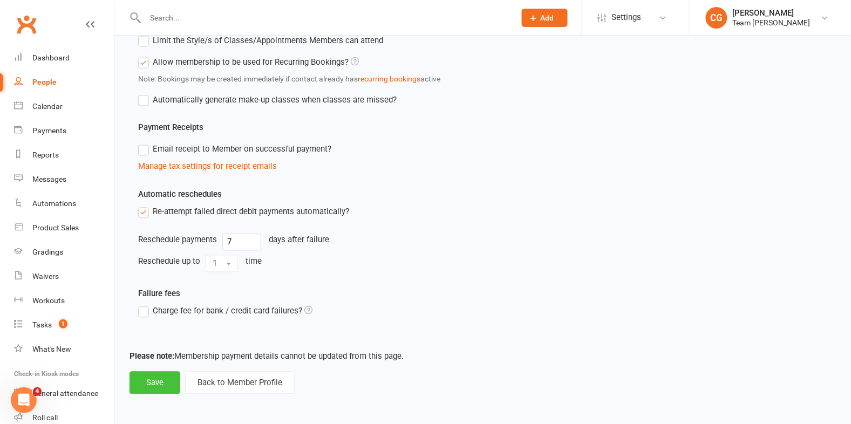
type input "1"
click at [152, 375] on button "Save" at bounding box center [155, 383] width 51 height 23
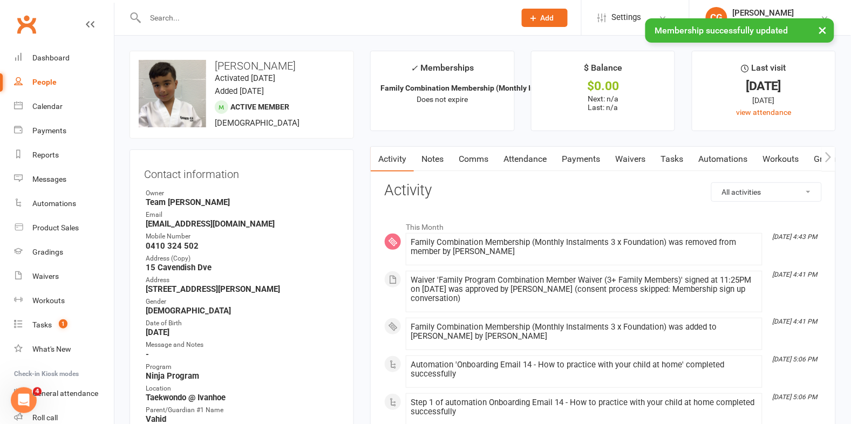
click at [521, 161] on link "Attendance" at bounding box center [525, 159] width 58 height 25
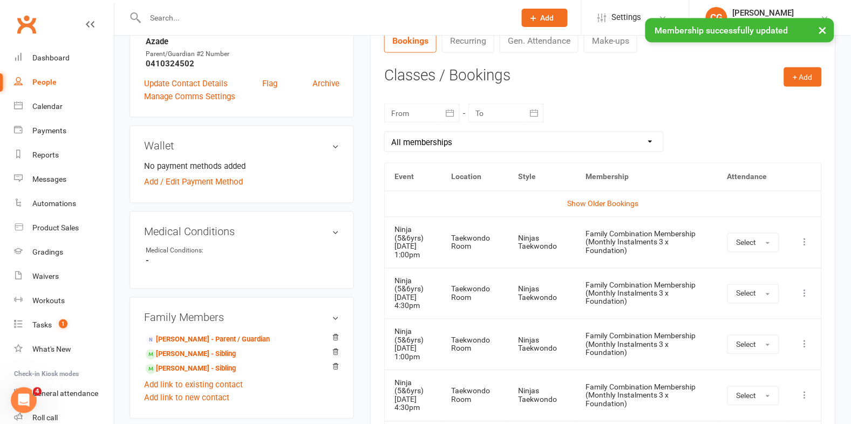
scroll to position [422, 0]
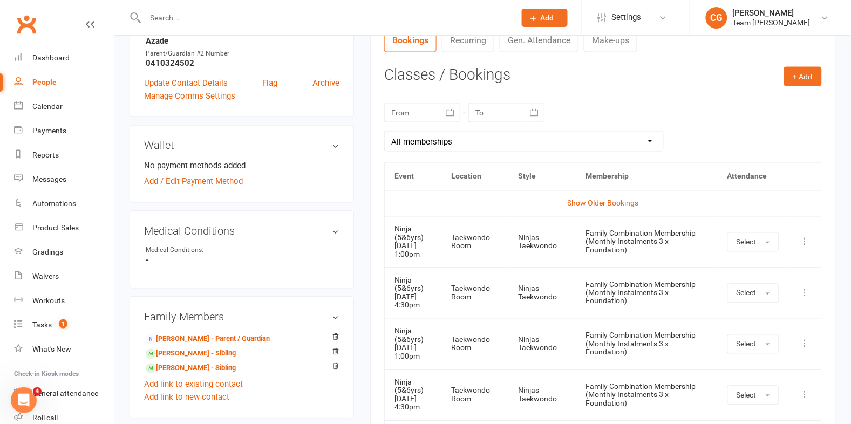
click at [448, 108] on icon "button" at bounding box center [450, 112] width 11 height 11
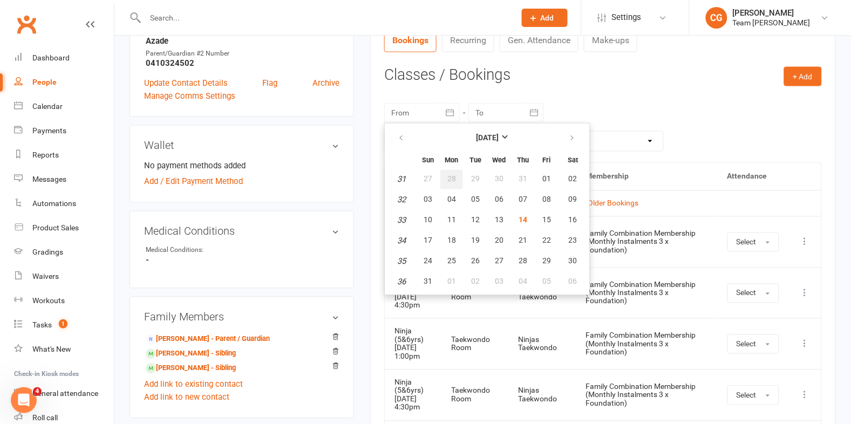
click at [444, 175] on button "28" at bounding box center [452, 179] width 23 height 19
type input "28 Jul 2025"
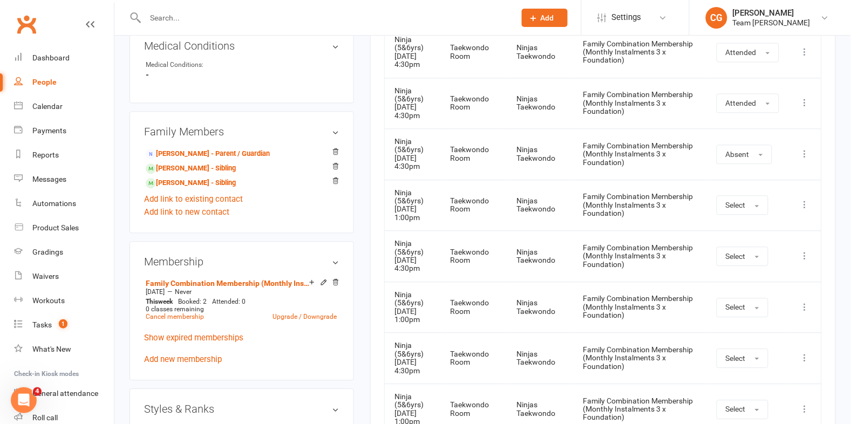
scroll to position [611, 0]
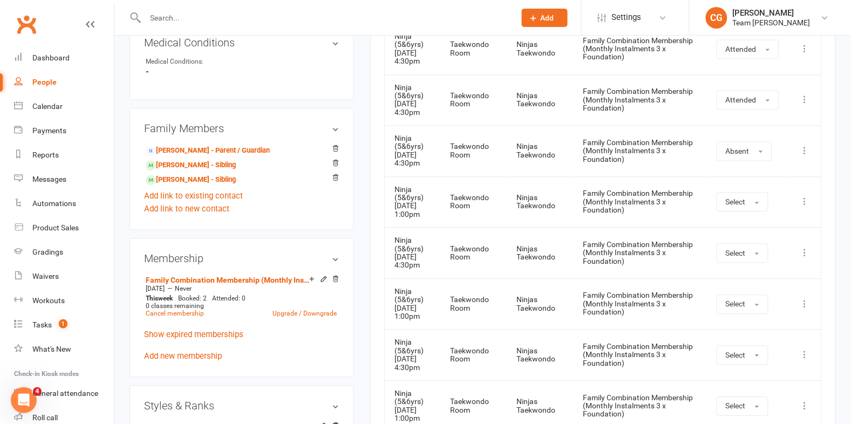
click at [807, 200] on icon at bounding box center [805, 202] width 11 height 11
click at [771, 265] on link "Remove booking" at bounding box center [757, 266] width 107 height 22
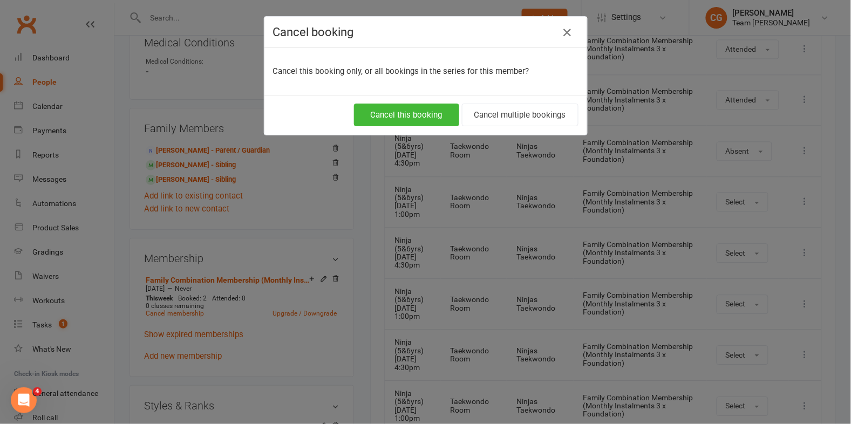
drag, startPoint x: 660, startPoint y: 162, endPoint x: 606, endPoint y: 134, distance: 60.6
click at [615, 139] on div "Cancel booking Cancel this booking only, or all bookings in the series for this…" at bounding box center [425, 212] width 851 height 424
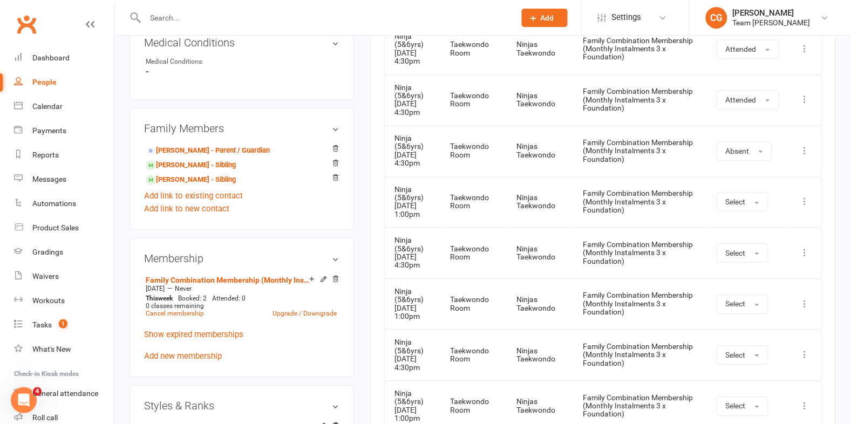
click at [805, 201] on icon at bounding box center [805, 202] width 11 height 11
click at [774, 263] on link "Remove booking" at bounding box center [757, 266] width 107 height 22
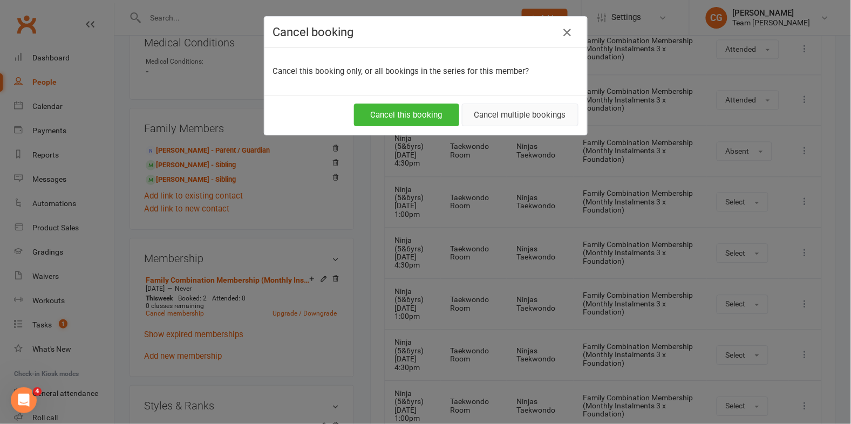
click at [526, 112] on button "Cancel multiple bookings" at bounding box center [520, 115] width 117 height 23
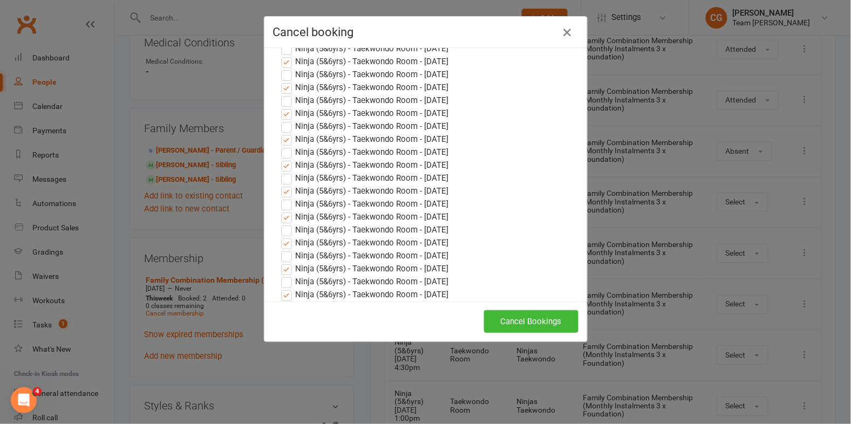
scroll to position [1130, 0]
click at [523, 326] on button "Cancel Bookings" at bounding box center [531, 321] width 94 height 23
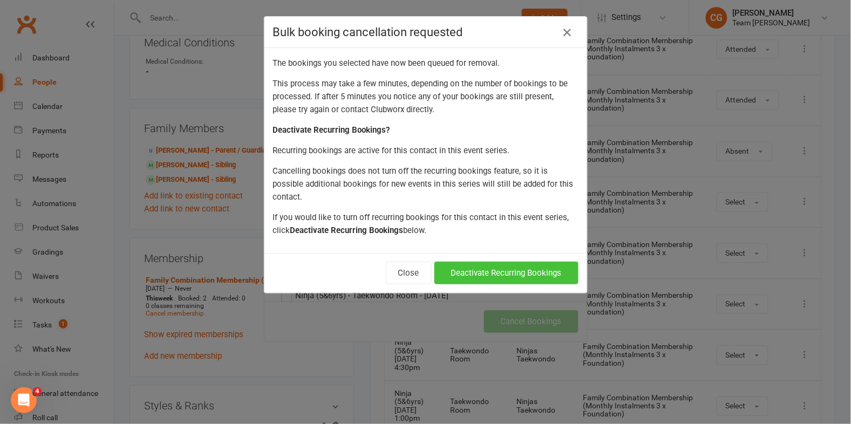
click at [521, 263] on button "Deactivate Recurring Bookings" at bounding box center [507, 273] width 144 height 23
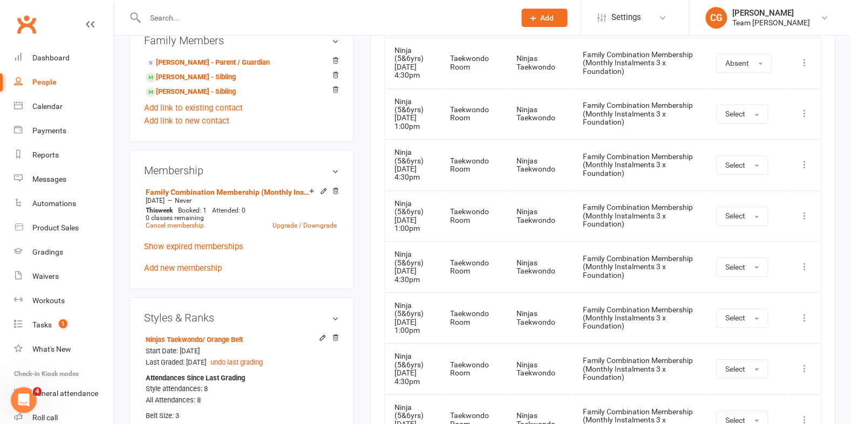
scroll to position [697, 0]
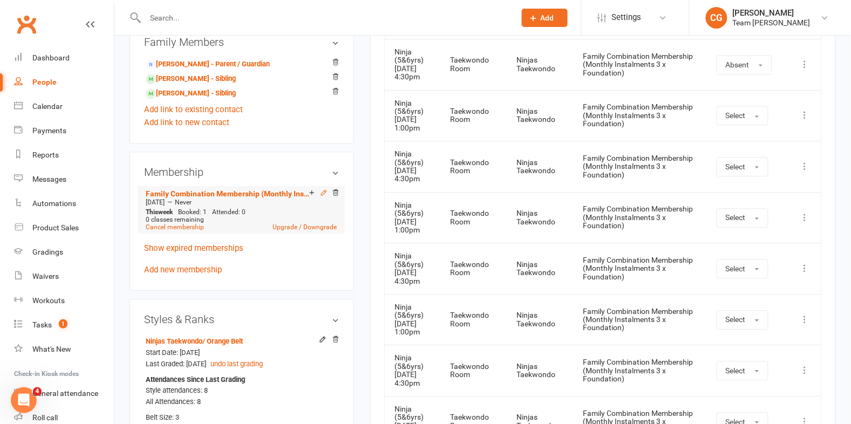
click at [322, 197] on icon at bounding box center [324, 193] width 8 height 8
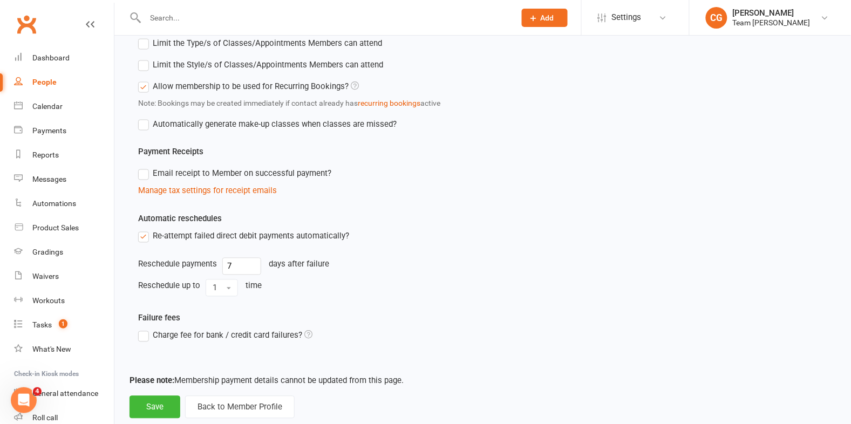
scroll to position [441, 0]
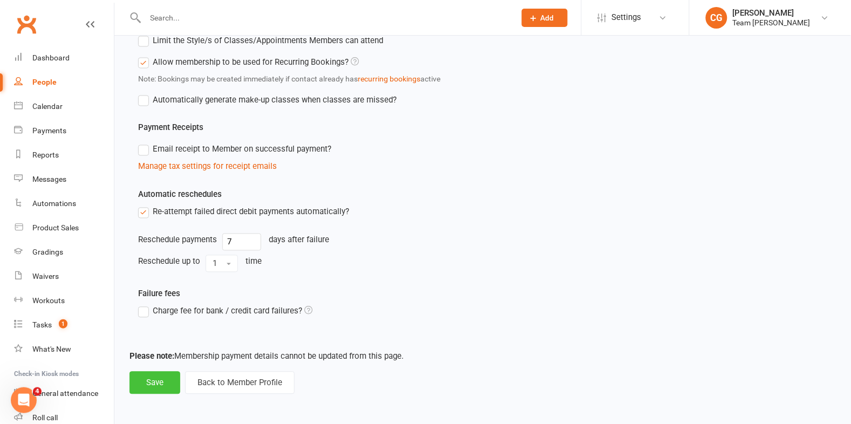
click at [135, 384] on button "Save" at bounding box center [155, 383] width 51 height 23
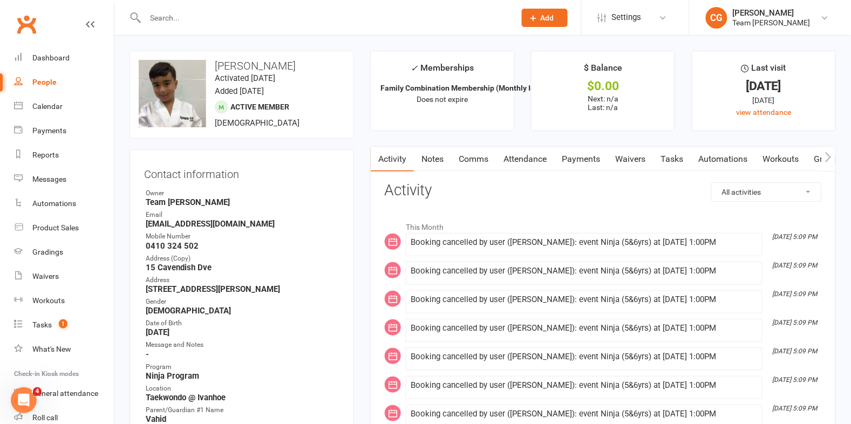
click at [186, 16] on input "text" at bounding box center [325, 17] width 366 height 15
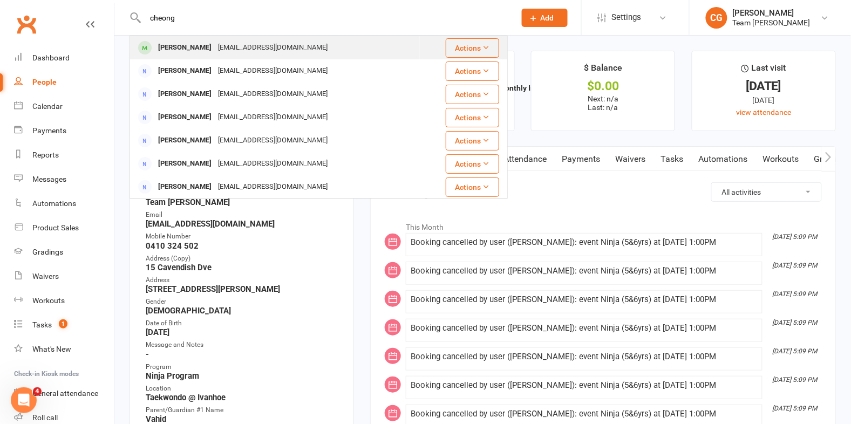
type input "cheong"
click at [213, 56] on div "Arthus Cheong itsmirusong@gmail.com" at bounding box center [275, 48] width 289 height 22
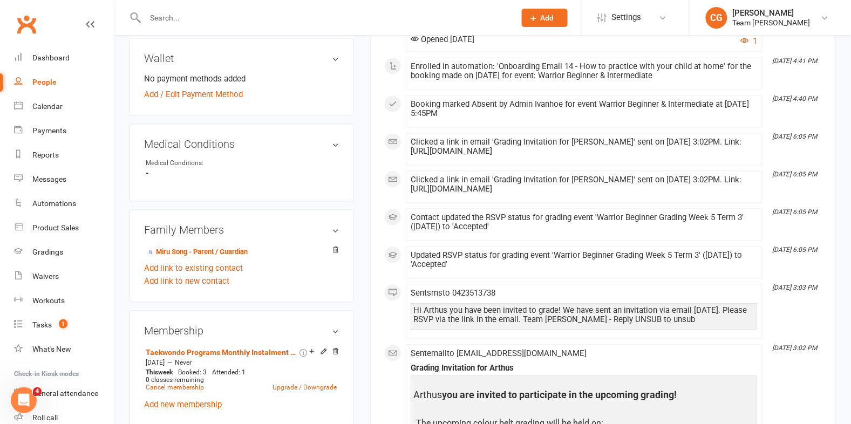
scroll to position [536, 0]
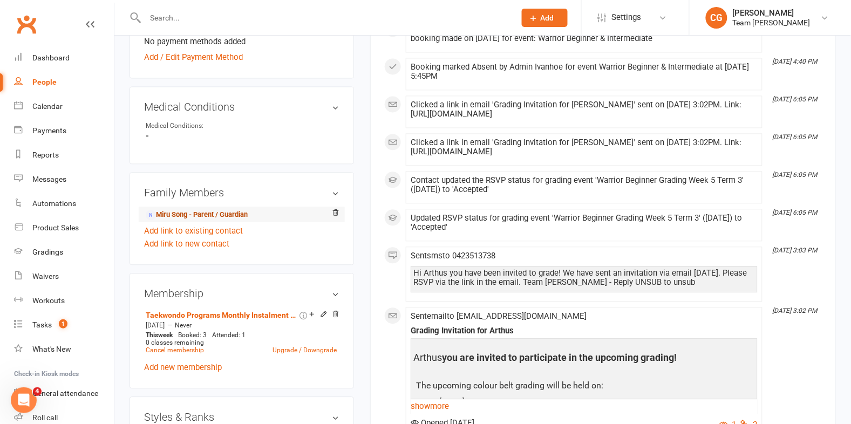
click at [220, 215] on link "Miru Song - Parent / Guardian" at bounding box center [197, 215] width 102 height 11
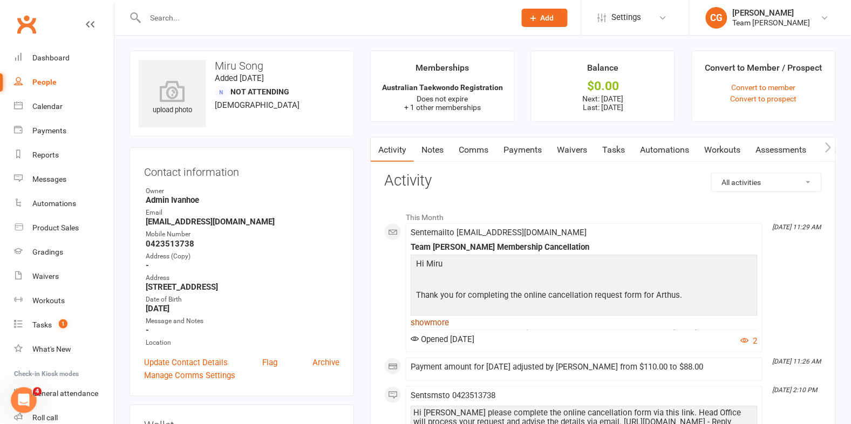
click at [422, 318] on link "show more" at bounding box center [584, 322] width 347 height 15
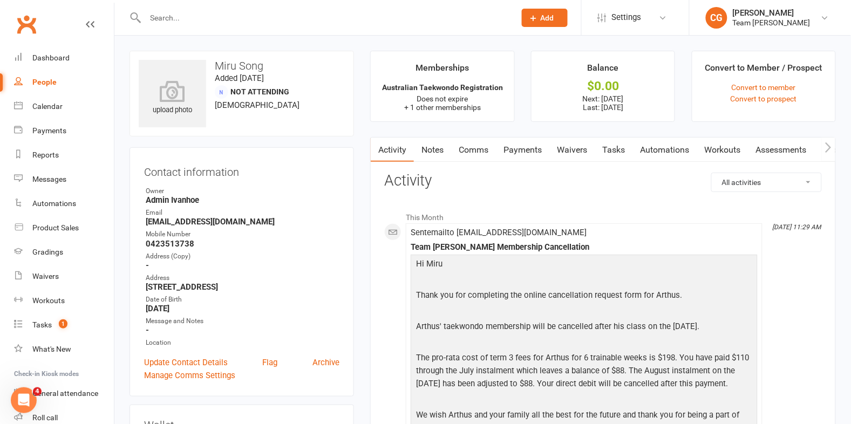
drag, startPoint x: 522, startPoint y: 148, endPoint x: 524, endPoint y: 154, distance: 6.3
click at [522, 148] on link "Payments" at bounding box center [522, 150] width 53 height 25
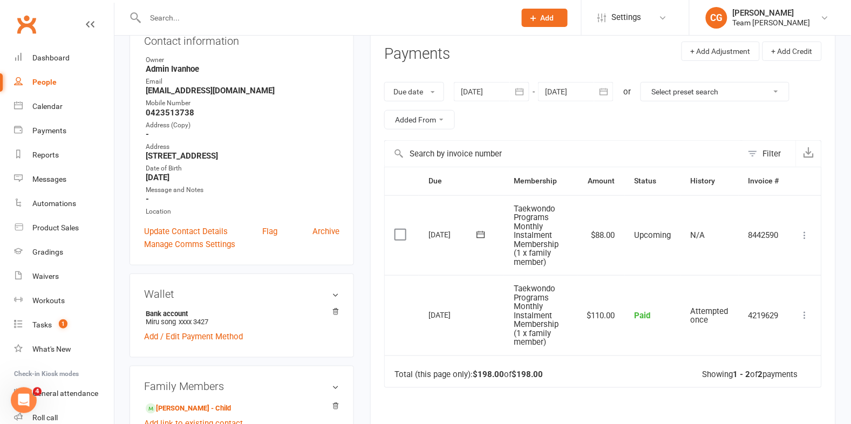
scroll to position [132, 0]
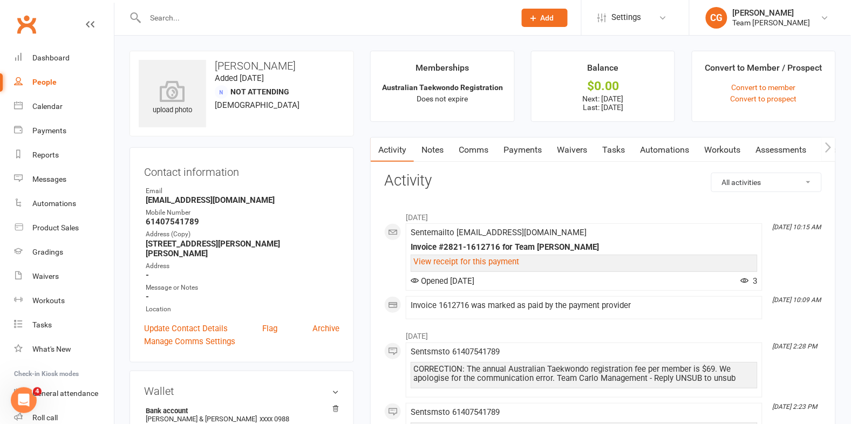
click at [169, 13] on input "text" at bounding box center [325, 17] width 366 height 15
type input "gabriel"
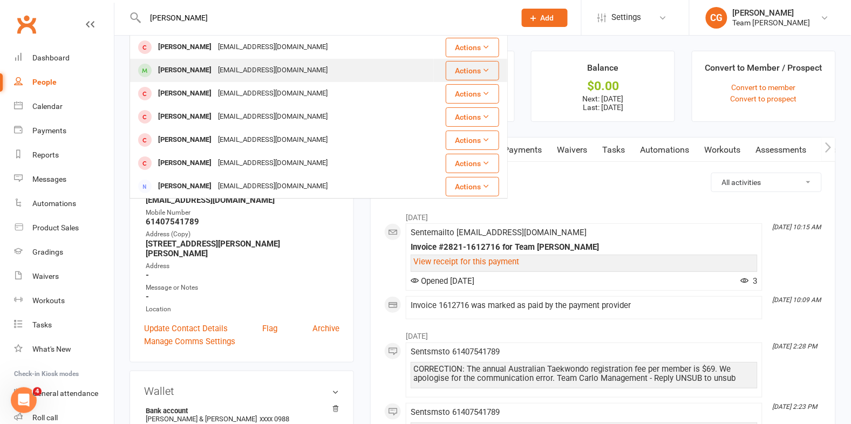
scroll to position [1, 0]
click at [198, 74] on div "Gabriel Zeiss" at bounding box center [185, 71] width 60 height 16
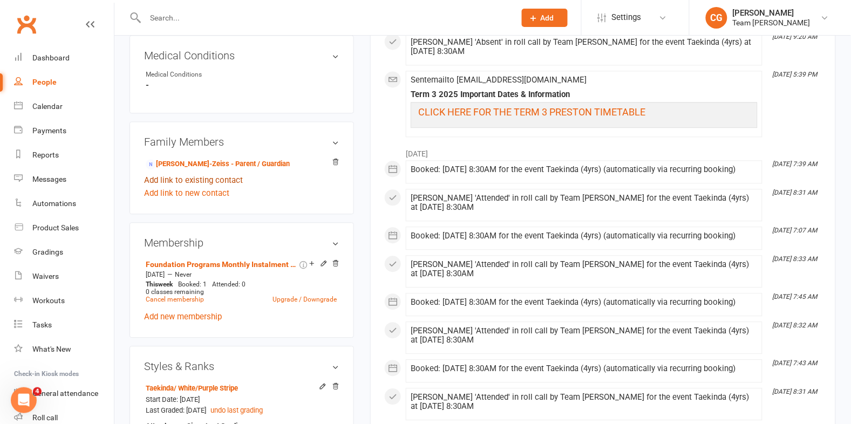
scroll to position [577, 0]
click at [181, 158] on link "Adam Pilkington-Zeiss - Parent / Guardian" at bounding box center [218, 163] width 144 height 11
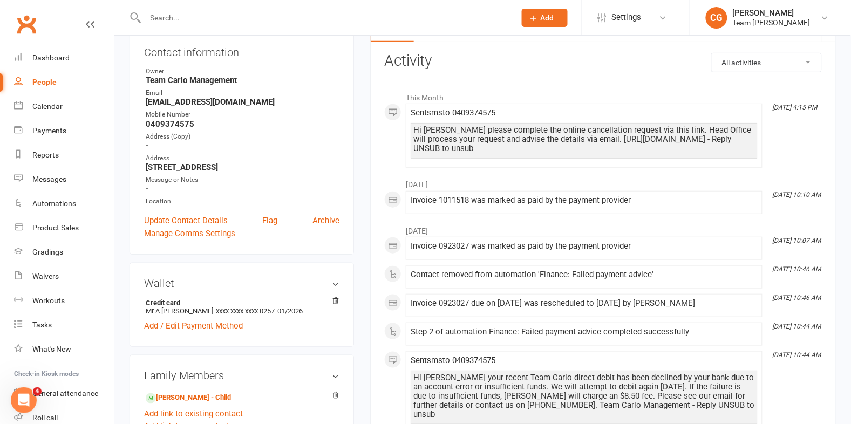
scroll to position [317, 0]
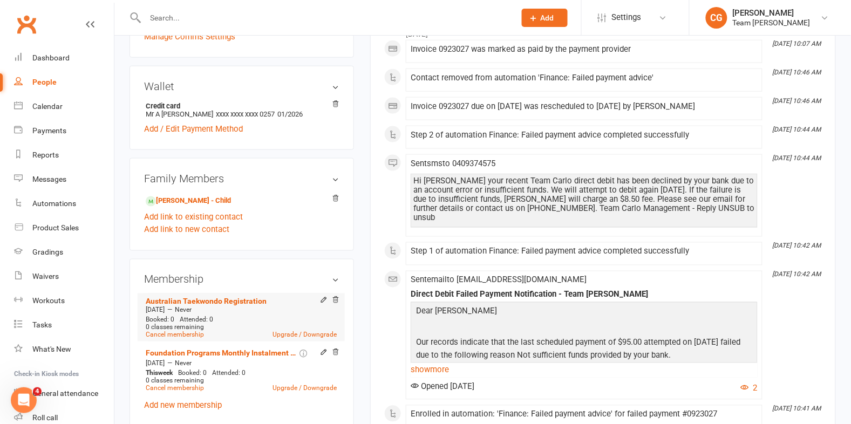
click at [337, 295] on li "Australian Taekwondo Registration Feb 17 2025 — Never Booked: 0 Attended: 0 0 c…" at bounding box center [241, 318] width 197 height 48
click at [336, 297] on icon at bounding box center [336, 300] width 8 height 8
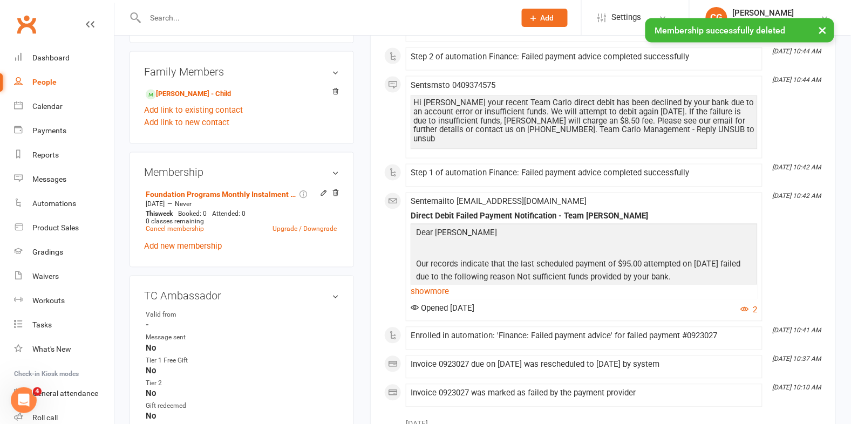
scroll to position [425, 0]
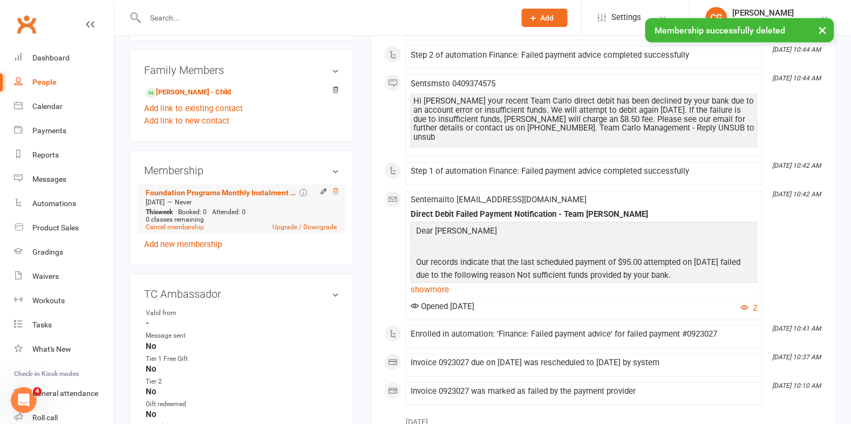
click at [338, 193] on icon at bounding box center [336, 192] width 8 height 8
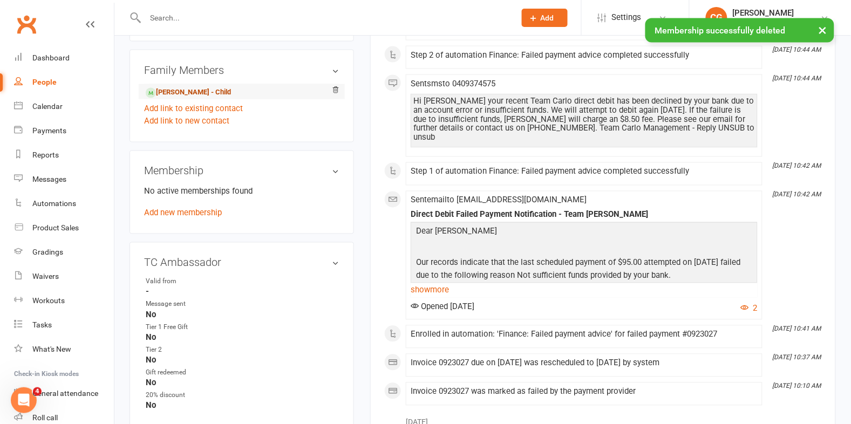
click at [171, 92] on link "Gabriel Zeiss - Child" at bounding box center [188, 92] width 85 height 11
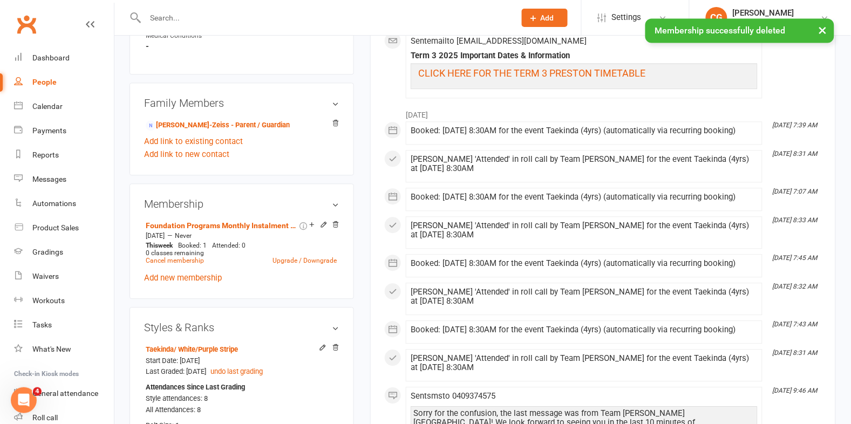
scroll to position [621, 0]
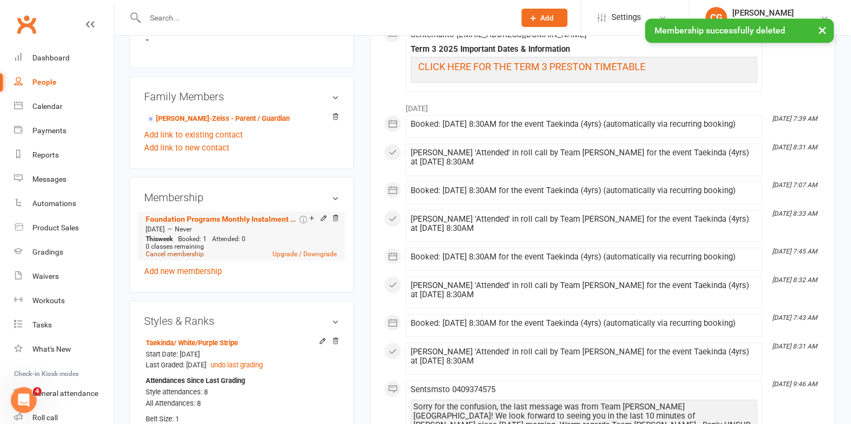
click at [164, 254] on link "Cancel membership" at bounding box center [175, 254] width 58 height 8
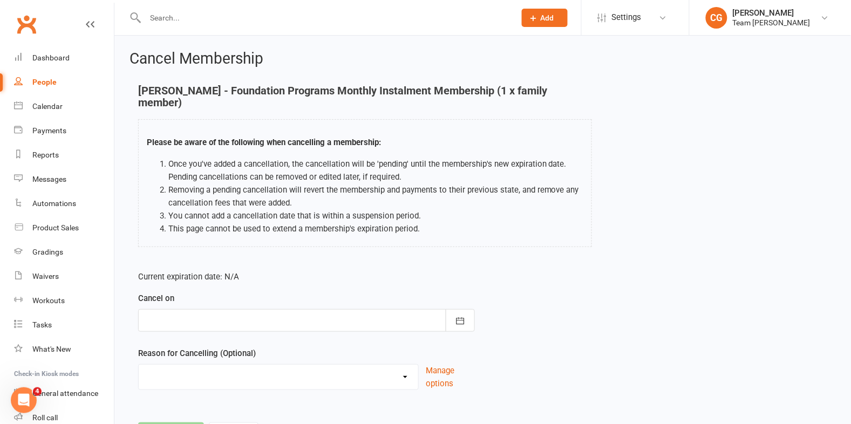
click at [215, 309] on div at bounding box center [306, 320] width 337 height 23
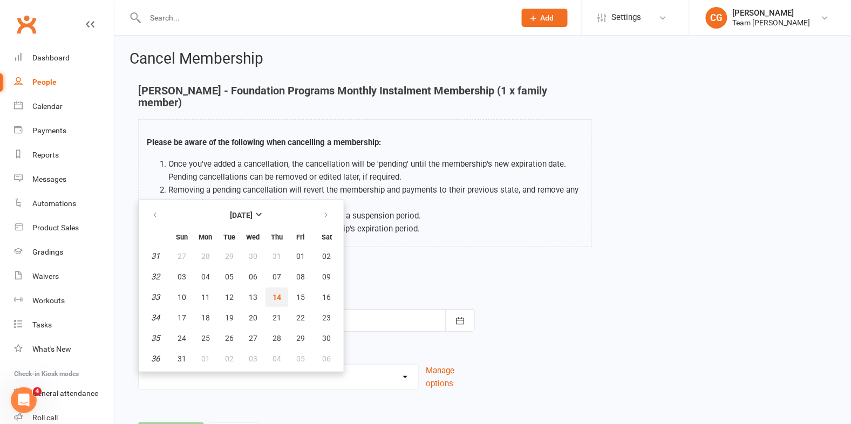
drag, startPoint x: 274, startPoint y: 284, endPoint x: 224, endPoint y: 364, distance: 94.1
click at [274, 293] on span "14" at bounding box center [277, 297] width 9 height 9
type input "14 Aug 2025"
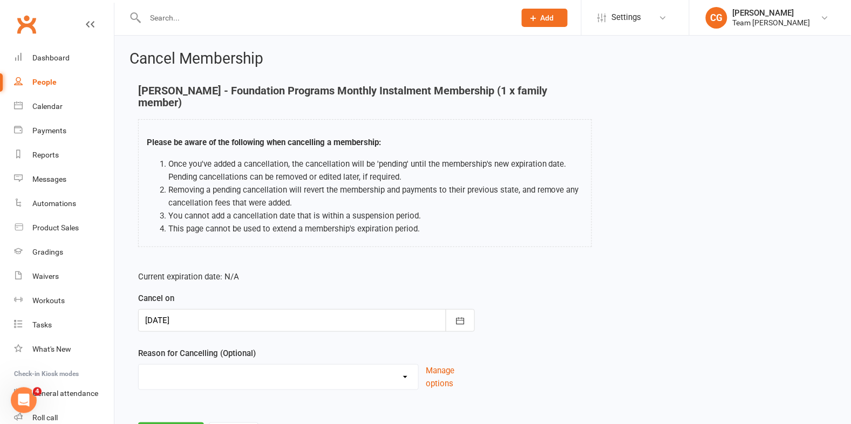
click at [197, 365] on select "Chosen another sport/activity Family/health matters Feeling disinterested in ta…" at bounding box center [279, 376] width 280 height 22
select select "2"
click at [139, 365] on select "Chosen another sport/activity Family/health matters Feeling disinterested in ta…" at bounding box center [279, 376] width 280 height 22
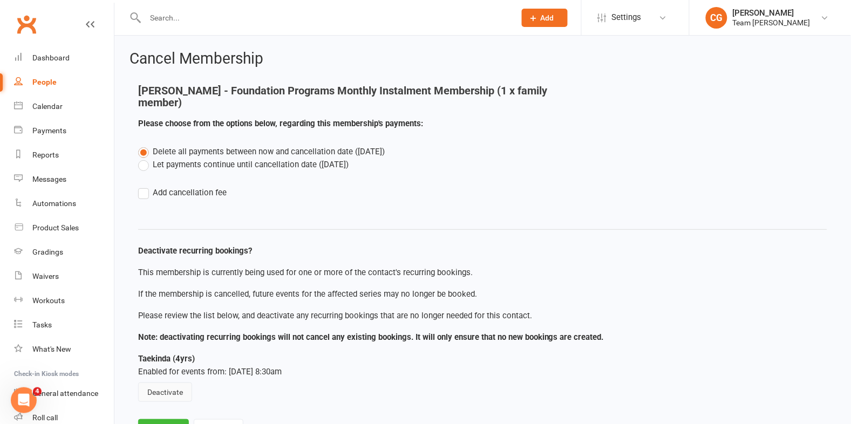
click at [164, 383] on button "Deactivate" at bounding box center [165, 392] width 54 height 19
click at [165, 419] on button "Save" at bounding box center [163, 430] width 51 height 23
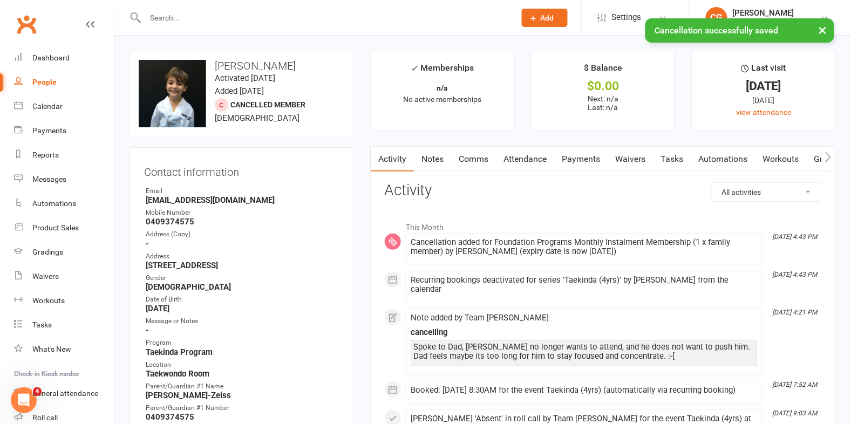
drag, startPoint x: 529, startPoint y: 152, endPoint x: 523, endPoint y: 179, distance: 28.2
click at [529, 152] on link "Attendance" at bounding box center [525, 159] width 58 height 25
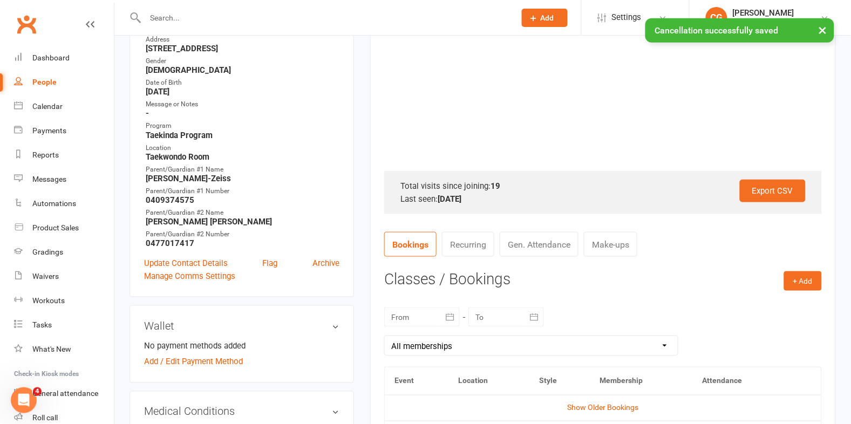
scroll to position [355, 0]
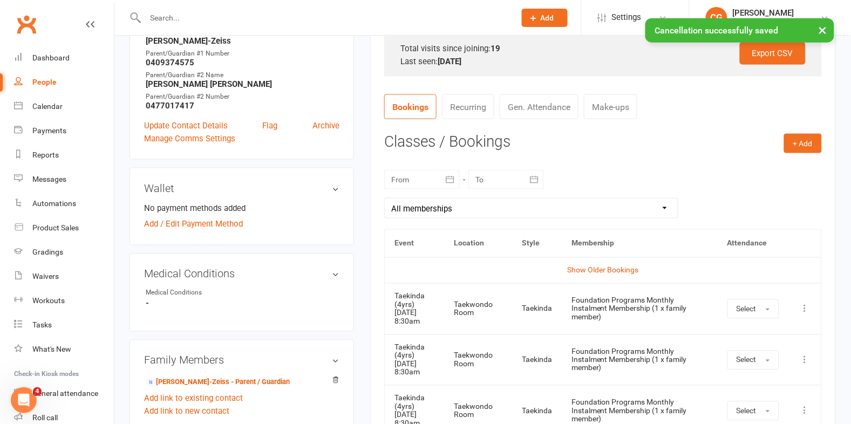
click at [802, 309] on icon at bounding box center [805, 309] width 11 height 11
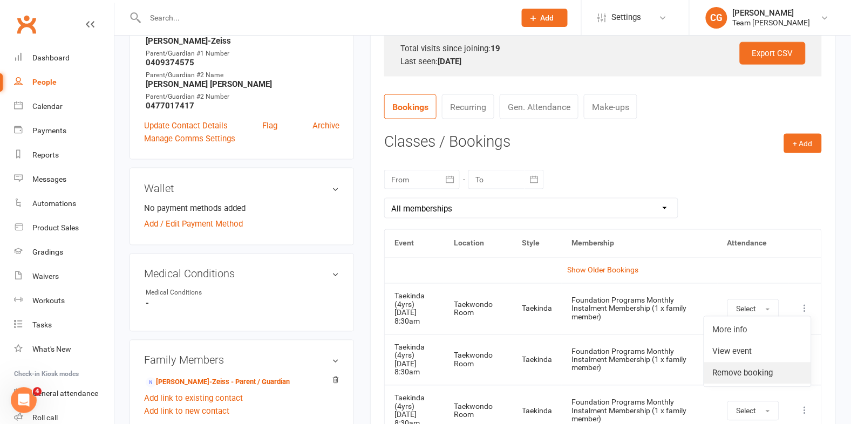
click at [736, 370] on link "Remove booking" at bounding box center [757, 374] width 107 height 22
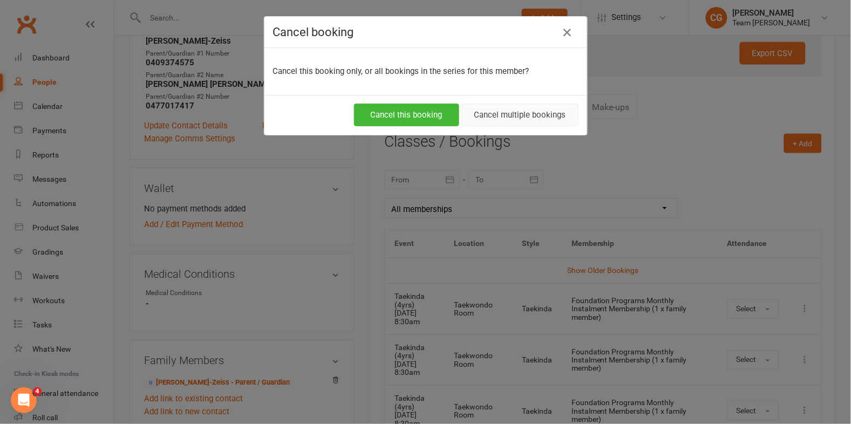
click at [506, 116] on button "Cancel multiple bookings" at bounding box center [520, 115] width 117 height 23
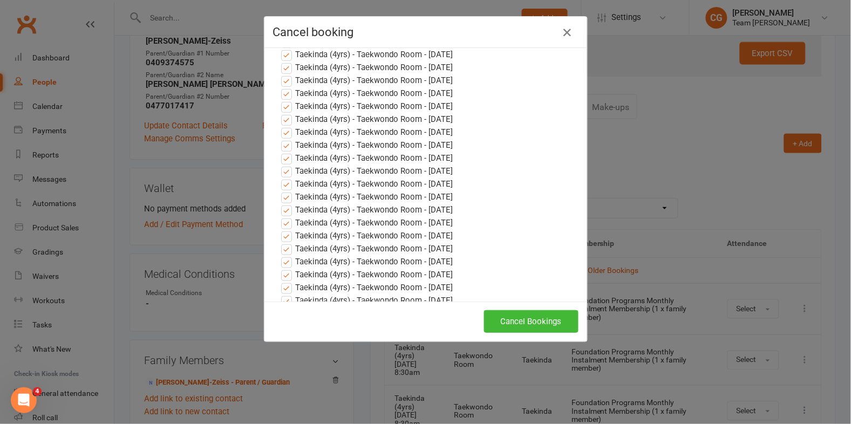
scroll to position [456, 0]
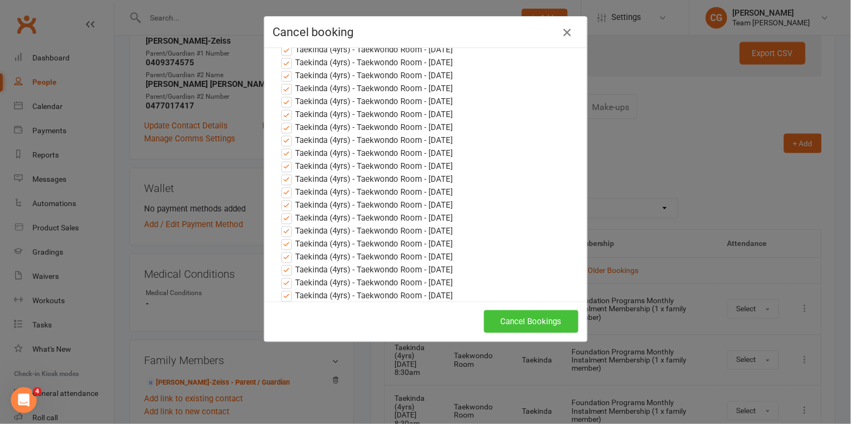
click at [561, 324] on button "Cancel Bookings" at bounding box center [531, 321] width 94 height 23
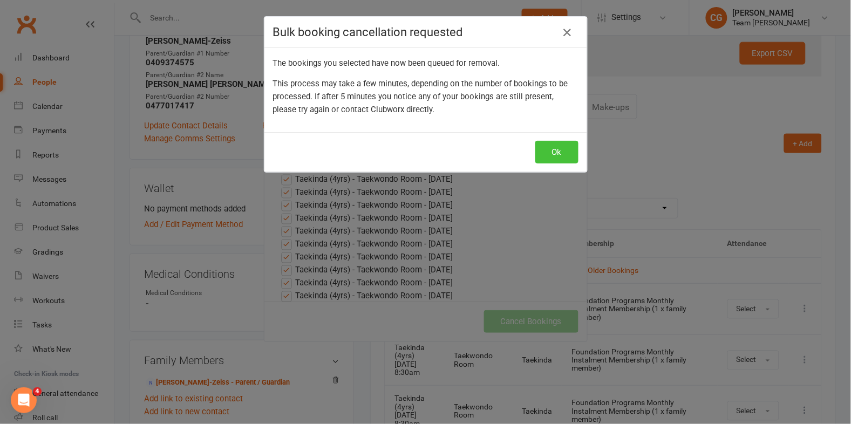
click at [559, 151] on button "Ok" at bounding box center [557, 152] width 43 height 23
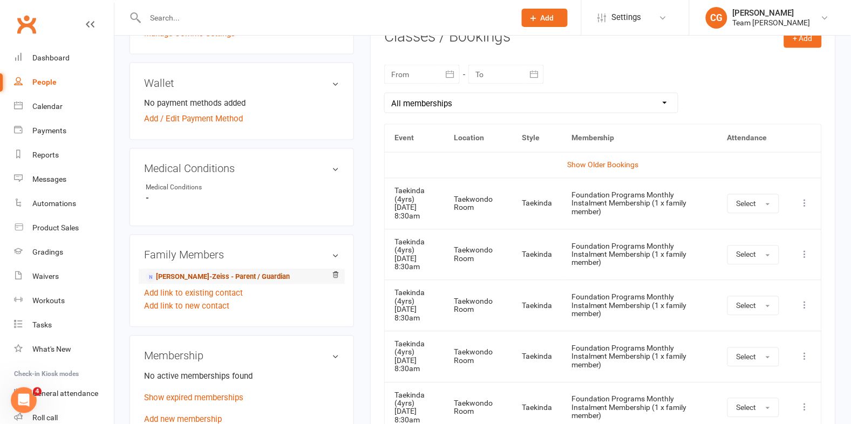
scroll to position [459, 0]
click at [252, 277] on link "Adam Pilkington-Zeiss - Parent / Guardian" at bounding box center [218, 278] width 144 height 11
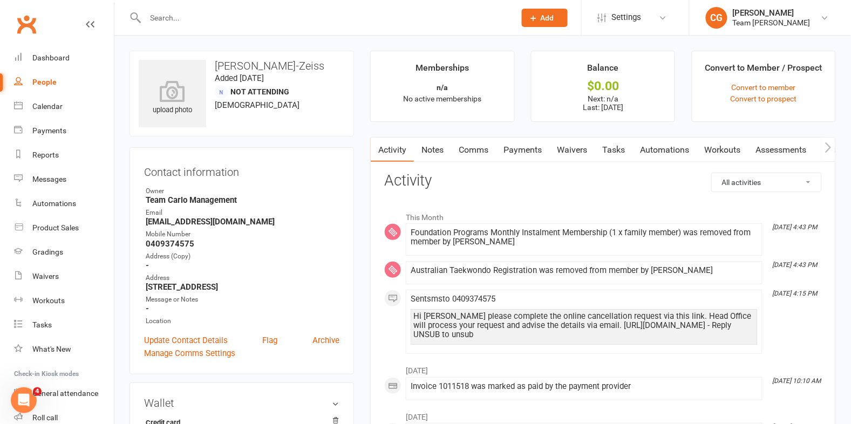
click at [478, 145] on link "Comms" at bounding box center [473, 150] width 45 height 25
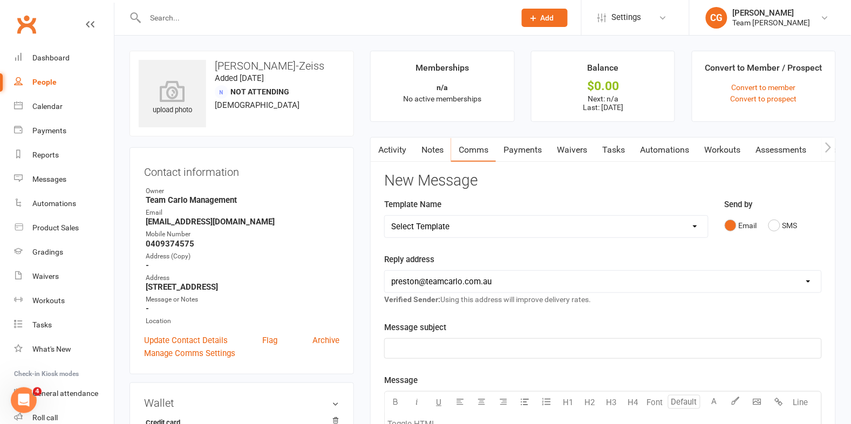
click at [423, 227] on select "Select Template [Email] Ambassador Program Member Email [SMS] Direct Debit - AT…" at bounding box center [546, 227] width 323 height 22
select select "23"
click at [385, 215] on select "Select Template [Email] Ambassador Program Member Email [SMS] Direct Debit - AT…" at bounding box center [546, 226] width 323 height 22
click at [404, 278] on select "hello@clubworx.com preston@teamcarlo.com.au carlo+preston@teamcarlo.com.au carl…" at bounding box center [603, 281] width 437 height 22
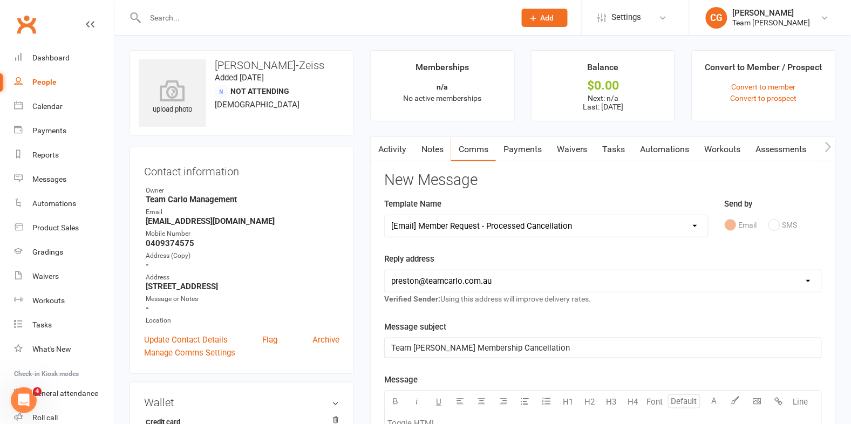
select select "4"
click at [385, 270] on select "hello@clubworx.com preston@teamcarlo.com.au carlo+preston@teamcarlo.com.au carl…" at bounding box center [603, 281] width 437 height 22
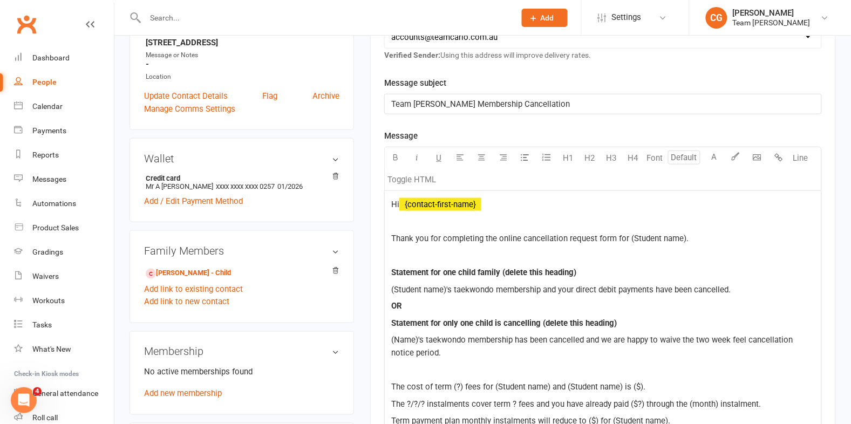
scroll to position [249, 0]
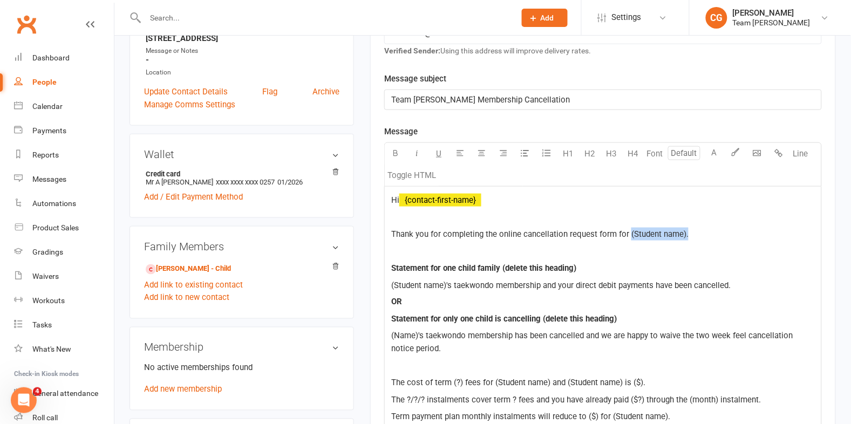
drag, startPoint x: 698, startPoint y: 235, endPoint x: 630, endPoint y: 230, distance: 68.2
click at [630, 230] on p "Thank you for completing the online cancellation request form for (Student name…" at bounding box center [603, 234] width 424 height 13
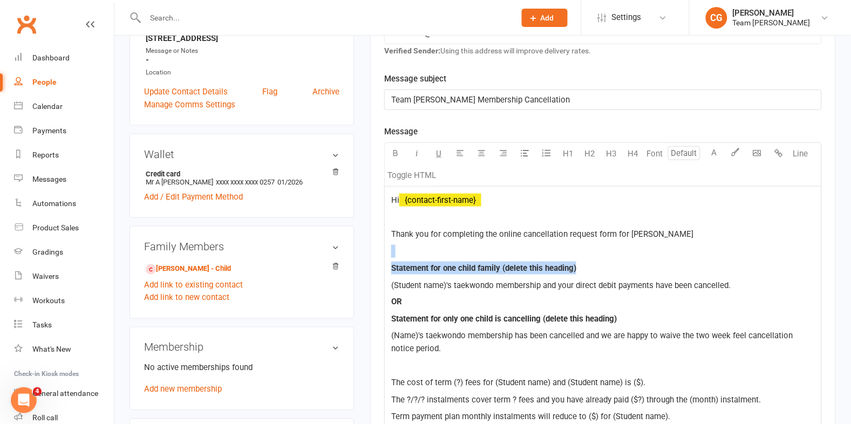
drag, startPoint x: 650, startPoint y: 266, endPoint x: 392, endPoint y: 250, distance: 258.5
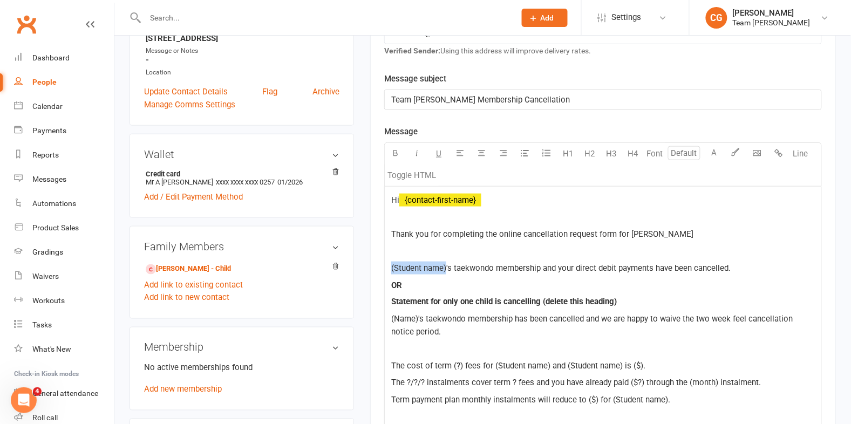
drag, startPoint x: 447, startPoint y: 269, endPoint x: 359, endPoint y: 265, distance: 88.1
click at [359, 265] on div "upload photo Adam Pilkington-Zeiss Added 7 February, 2025 Not Attending 4 years…" at bounding box center [482, 366] width 723 height 1129
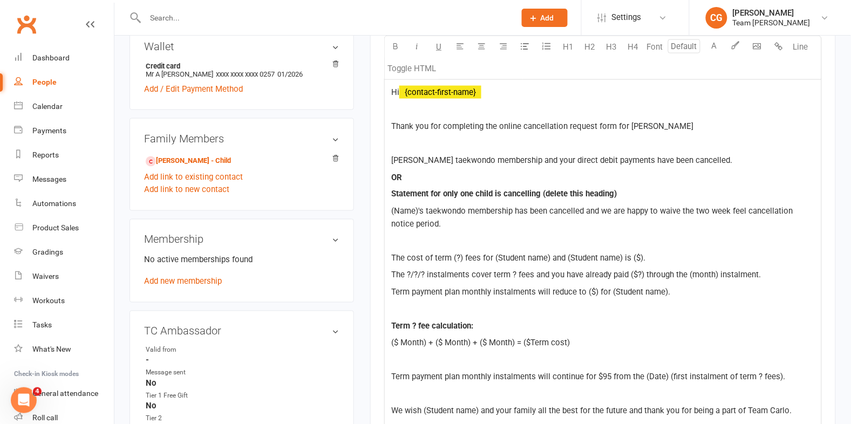
scroll to position [361, 0]
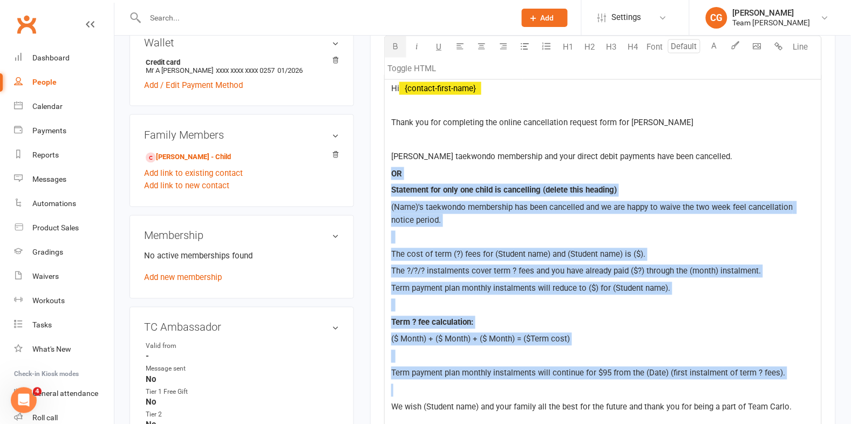
drag, startPoint x: 391, startPoint y: 172, endPoint x: 493, endPoint y: 387, distance: 237.4
click at [493, 387] on div "Hi ﻿ {contact-first-name} Thank you for completing the online cancellation requ…" at bounding box center [603, 334] width 437 height 519
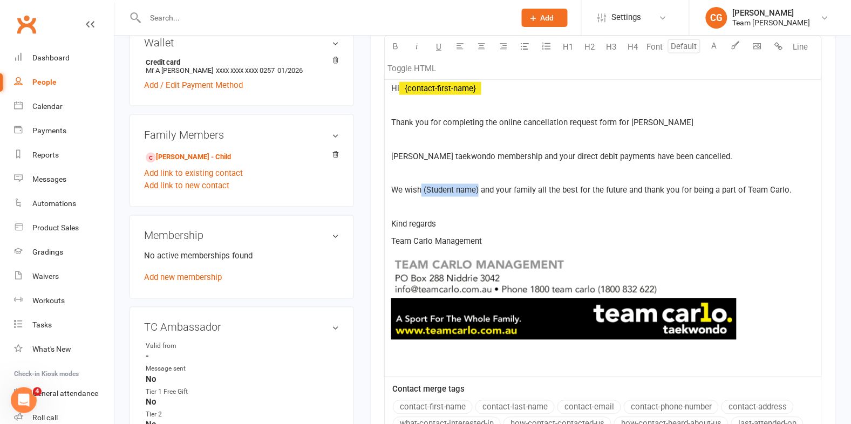
drag, startPoint x: 479, startPoint y: 190, endPoint x: 423, endPoint y: 186, distance: 56.8
click at [423, 186] on span "We wish (Student name) and your family all the best for the future and thank yo…" at bounding box center [591, 191] width 401 height 10
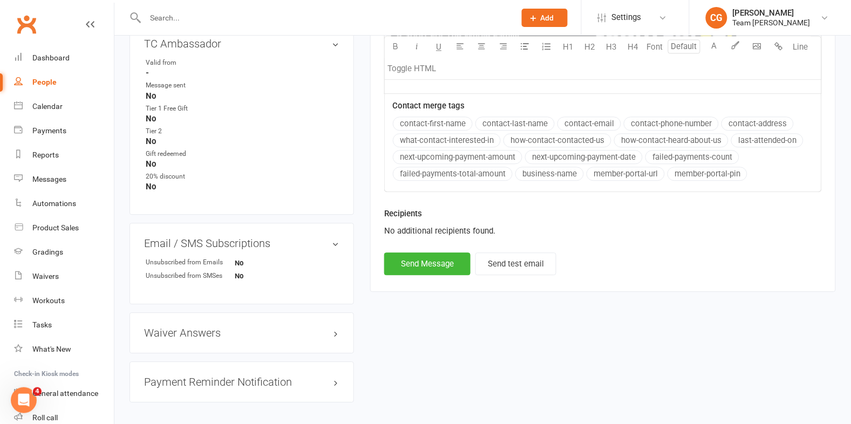
scroll to position [667, 0]
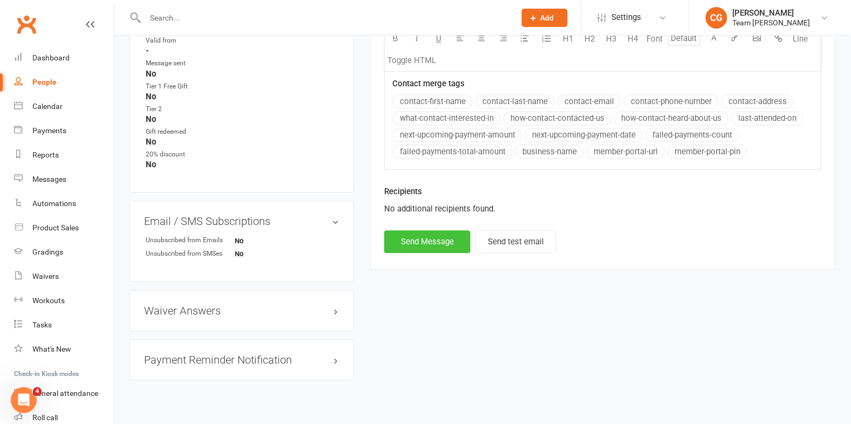
click at [426, 247] on button "Send Message" at bounding box center [427, 242] width 86 height 23
select select
select select "1"
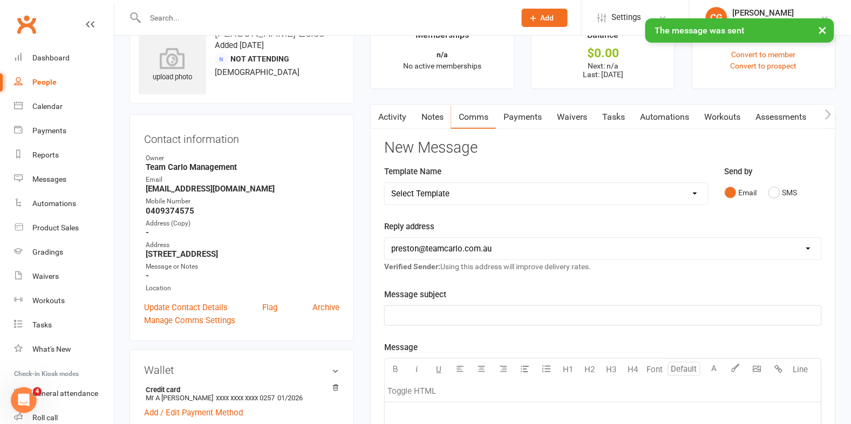
scroll to position [0, 0]
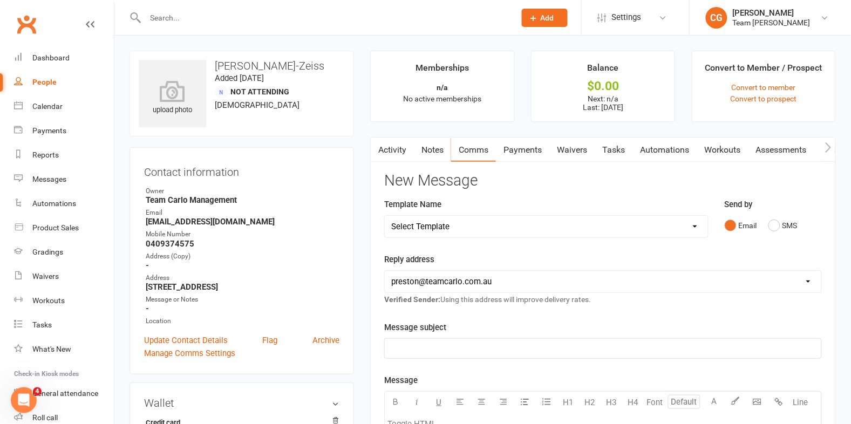
click at [193, 23] on input "text" at bounding box center [325, 17] width 366 height 15
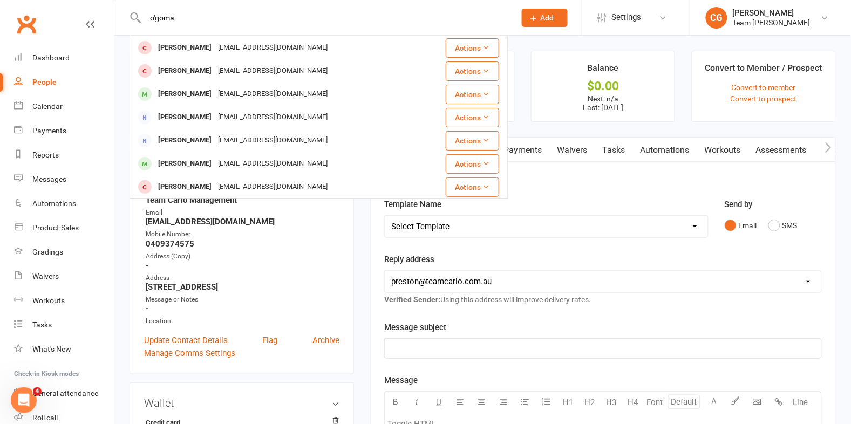
type input "o'goma"
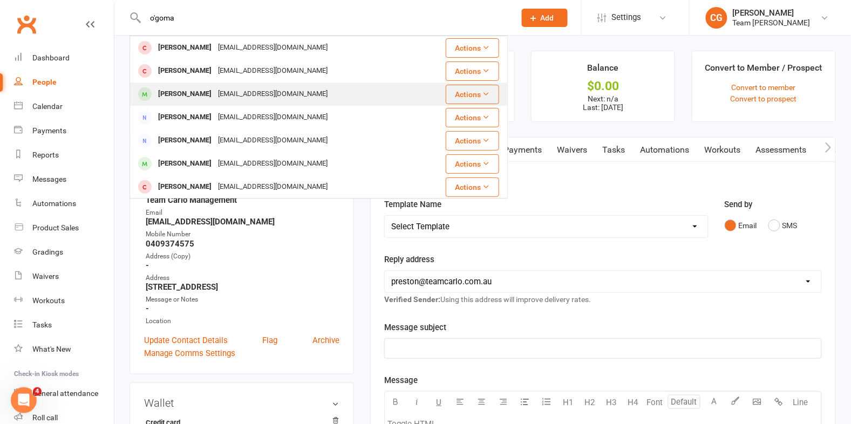
click at [247, 100] on div "quynhnguyen4@hotmail.com" at bounding box center [273, 94] width 116 height 16
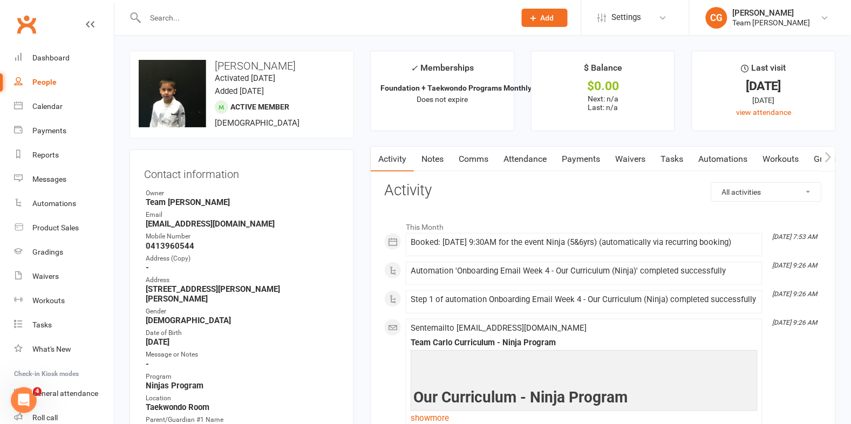
click at [530, 158] on link "Attendance" at bounding box center [525, 159] width 58 height 25
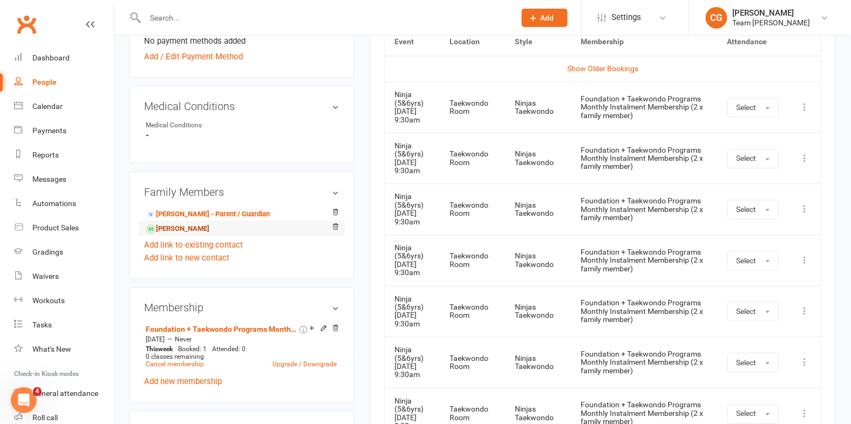
scroll to position [565, 0]
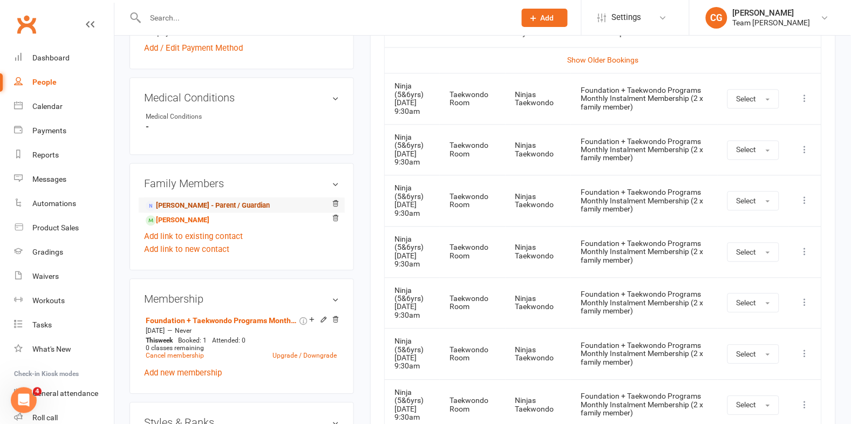
click at [219, 200] on link "Quynh Nguyen - Parent / Guardian" at bounding box center [208, 205] width 124 height 11
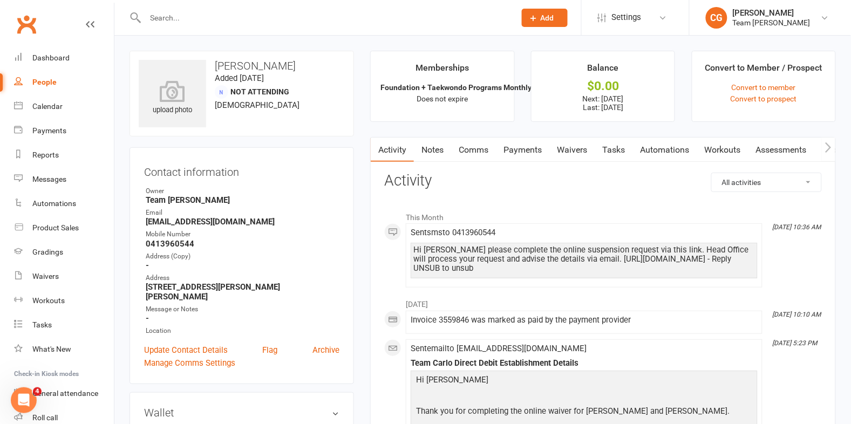
click at [524, 144] on link "Payments" at bounding box center [522, 150] width 53 height 25
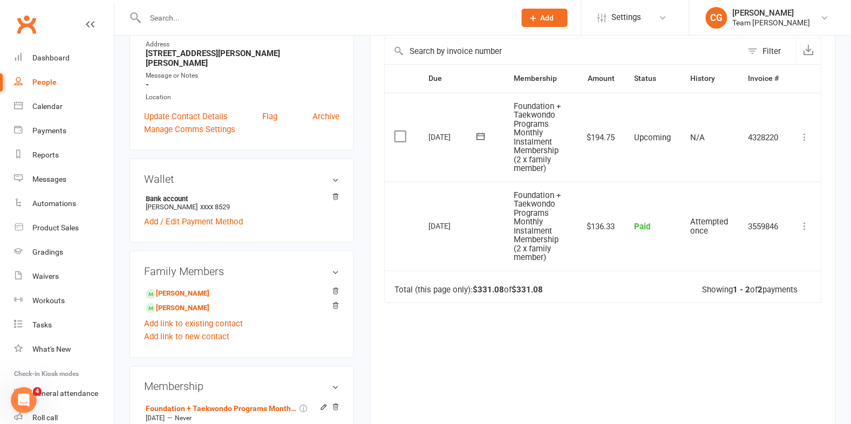
scroll to position [233, 0]
click at [802, 137] on icon at bounding box center [805, 138] width 11 height 11
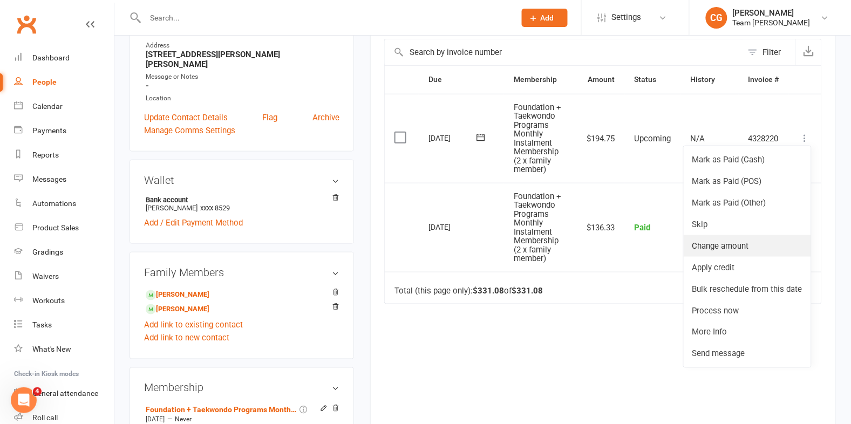
click at [728, 251] on link "Change amount" at bounding box center [747, 246] width 127 height 22
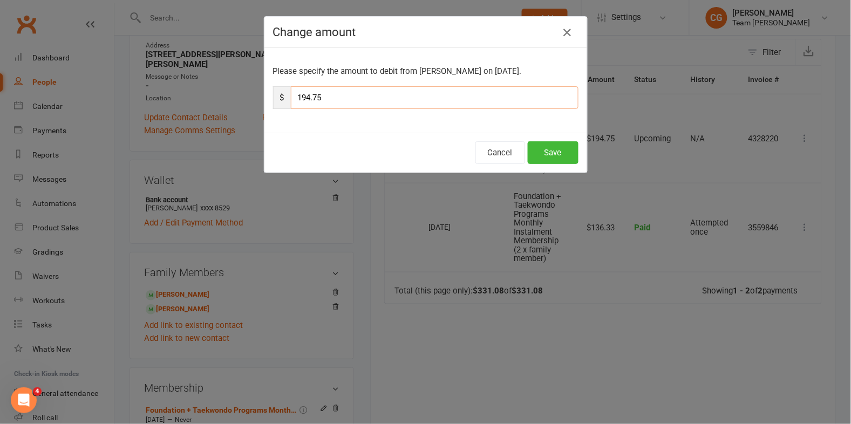
click at [329, 99] on input "194.75" at bounding box center [435, 97] width 288 height 23
type input "19.47"
click at [552, 154] on button "Save" at bounding box center [553, 152] width 51 height 23
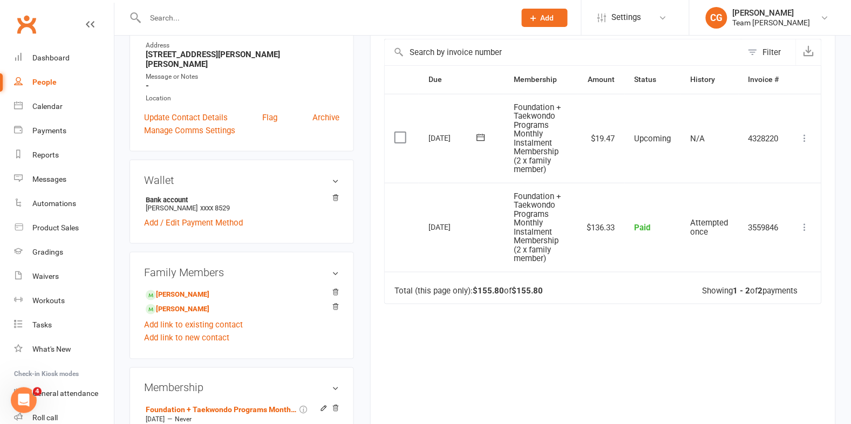
click at [802, 135] on icon at bounding box center [805, 138] width 11 height 11
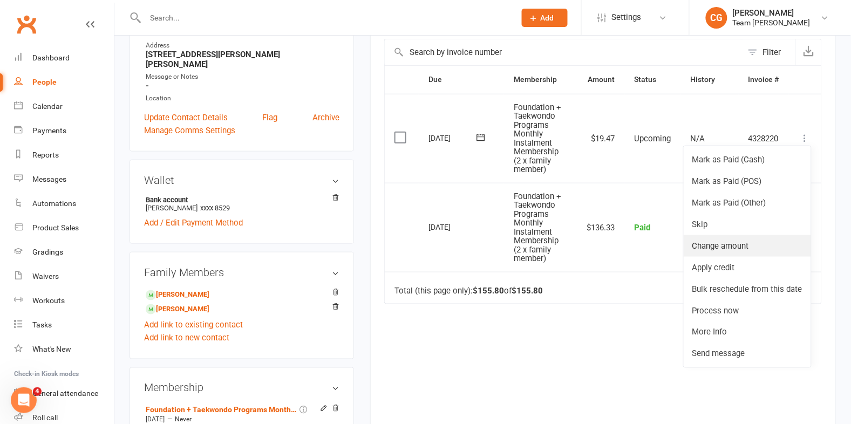
click at [697, 241] on link "Change amount" at bounding box center [747, 246] width 127 height 22
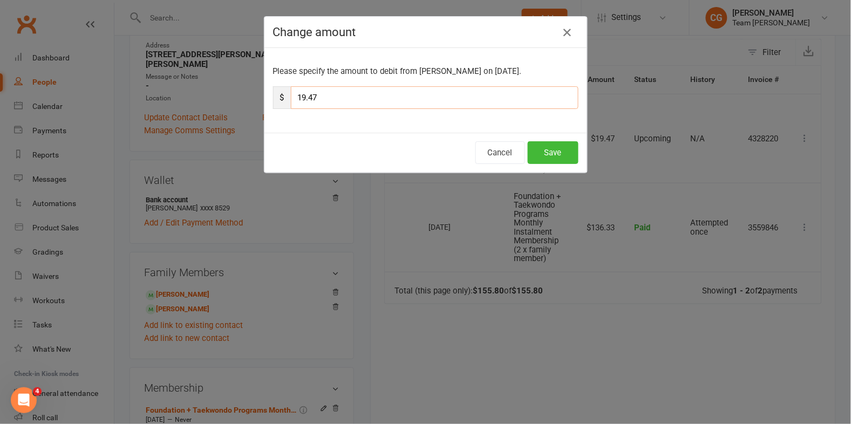
click at [388, 99] on input "19.47" at bounding box center [435, 97] width 288 height 23
type input "19.48"
click at [560, 154] on button "Save" at bounding box center [553, 152] width 51 height 23
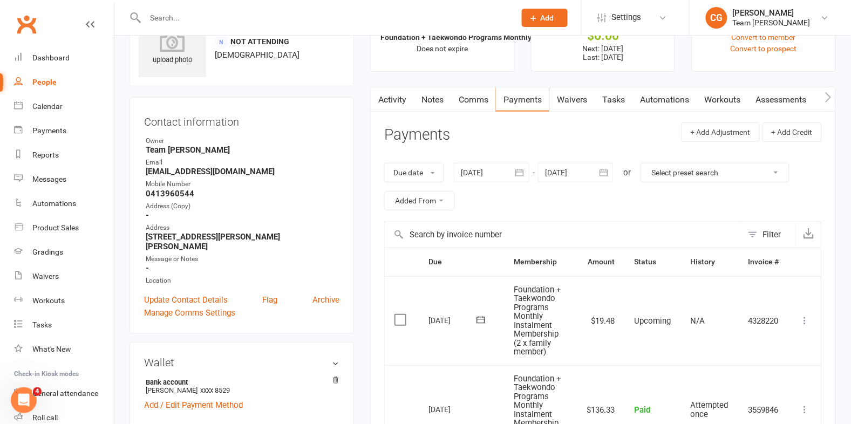
scroll to position [51, 0]
click at [468, 98] on link "Comms" at bounding box center [473, 98] width 45 height 25
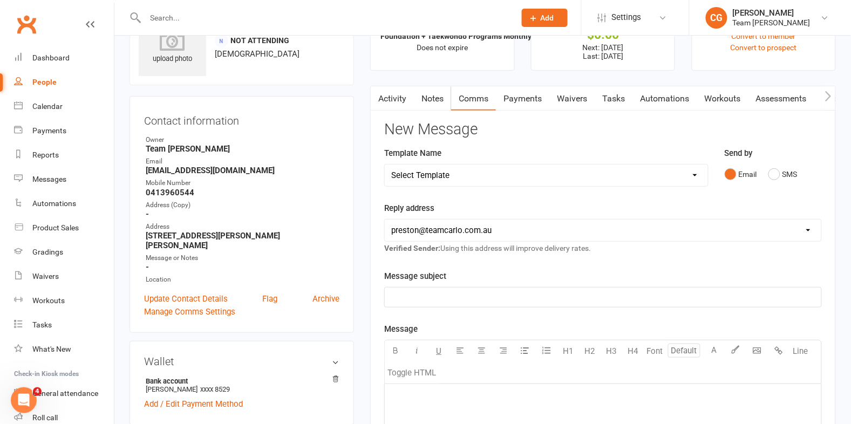
click at [443, 175] on select "Select Template [Email] Ambassador Program Member Email [SMS] Direct Debit - AT…" at bounding box center [546, 176] width 323 height 22
select select "26"
click at [385, 165] on select "Select Template [Email] Ambassador Program Member Email [SMS] Direct Debit - AT…" at bounding box center [546, 176] width 323 height 22
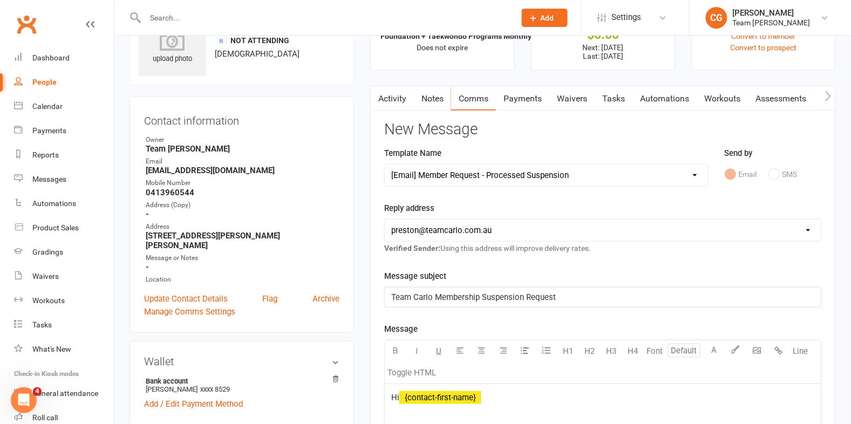
click at [437, 235] on select "hello@clubworx.com preston@teamcarlo.com.au carlo+preston@teamcarlo.com.au carl…" at bounding box center [603, 231] width 437 height 22
select select "4"
click at [385, 220] on select "hello@clubworx.com preston@teamcarlo.com.au carlo+preston@teamcarlo.com.au carl…" at bounding box center [603, 231] width 437 height 22
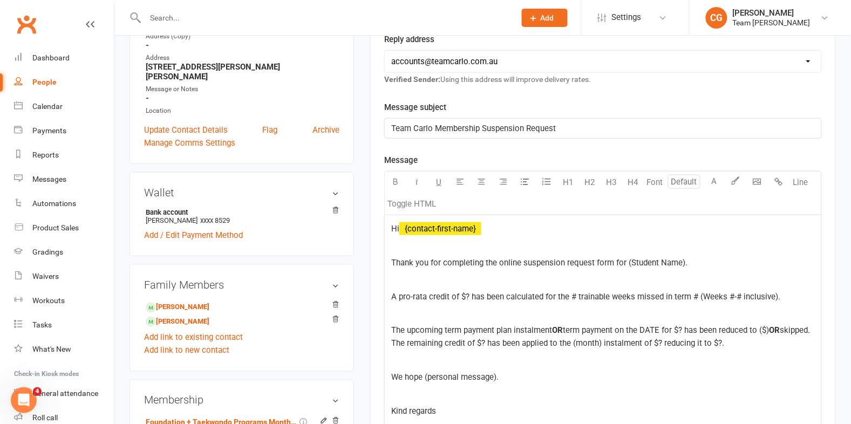
scroll to position [221, 0]
drag, startPoint x: 695, startPoint y: 262, endPoint x: 628, endPoint y: 258, distance: 67.1
click at [628, 258] on p "Thank you for completing the online suspension request form for (Student Name)." at bounding box center [603, 261] width 424 height 13
click at [469, 296] on span "A pro-rata credit of $? has been calculated for the # trainable weeks missed in…" at bounding box center [585, 296] width 389 height 10
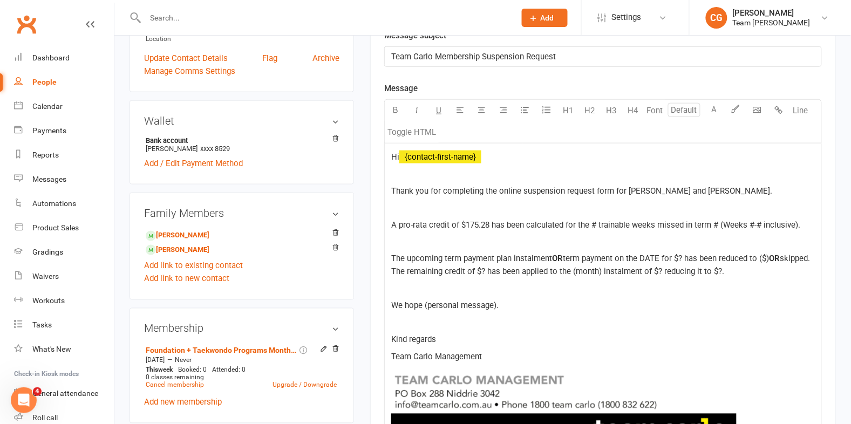
scroll to position [293, 0]
click at [597, 222] on span "A pro-rata credit of $175.28 has been calculated for the # trainable weeks miss…" at bounding box center [595, 225] width 409 height 10
click at [718, 225] on span "A pro-rata credit of $175.28 has been calculated for the 3 trainable weeks miss…" at bounding box center [595, 225] width 409 height 10
click at [751, 225] on span "A pro-rata credit of $175.28 has been calculated for the 3 trainable weeks miss…" at bounding box center [595, 225] width 408 height 10
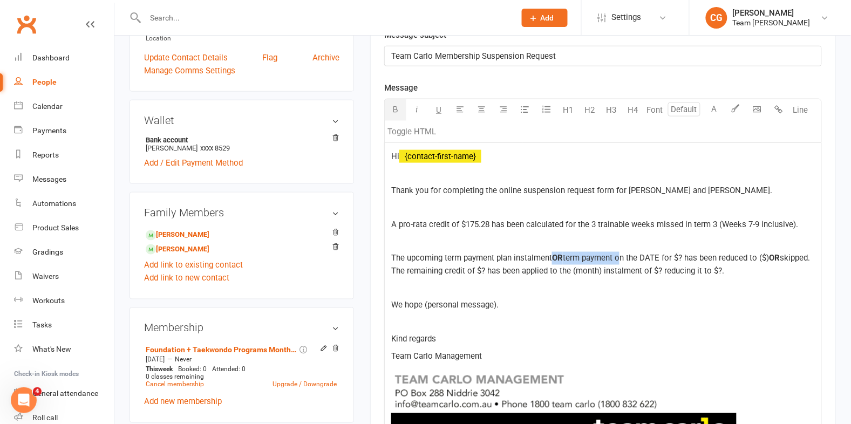
drag, startPoint x: 555, startPoint y: 258, endPoint x: 622, endPoint y: 256, distance: 66.4
click at [622, 256] on p "The upcoming term payment plan instalment OR term payment on the DATE for $? ha…" at bounding box center [603, 265] width 424 height 26
click at [595, 257] on span "The upcoming term payment plan instalment on the DATE for $? has been reduced t…" at bounding box center [549, 259] width 317 height 10
drag, startPoint x: 599, startPoint y: 258, endPoint x: 581, endPoint y: 257, distance: 17.8
click at [581, 257] on span "The upcoming term payment plan instalment on the DATE for $? has been reduced t…" at bounding box center [549, 259] width 317 height 10
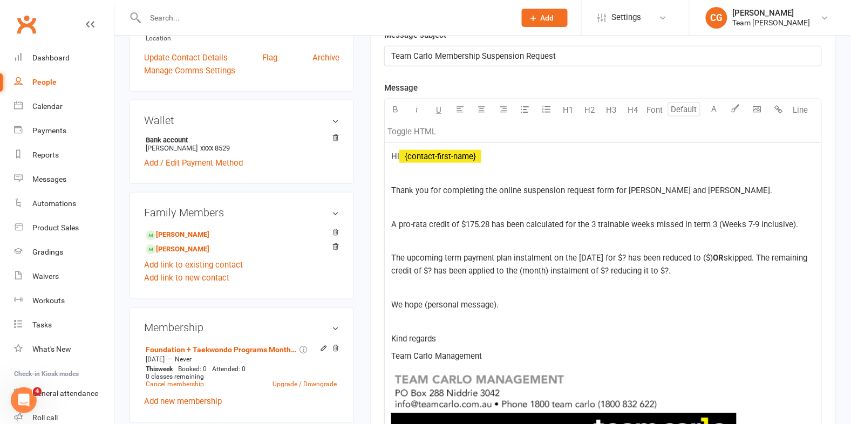
click at [631, 260] on span "The upcoming term payment plan instalment on the 15/9/25 for $? has been reduce…" at bounding box center [552, 259] width 322 height 10
drag, startPoint x: 783, startPoint y: 259, endPoint x: 731, endPoint y: 256, distance: 51.9
click at [731, 256] on p "The upcoming term payment plan instalment on the 15/9/25 for $194.75 has been r…" at bounding box center [603, 265] width 424 height 26
drag, startPoint x: 760, startPoint y: 256, endPoint x: 764, endPoint y: 268, distance: 12.8
click at [764, 268] on p "The upcoming term payment plan instalment on the 15/9/25 for $194.75 has been r…" at bounding box center [603, 265] width 424 height 26
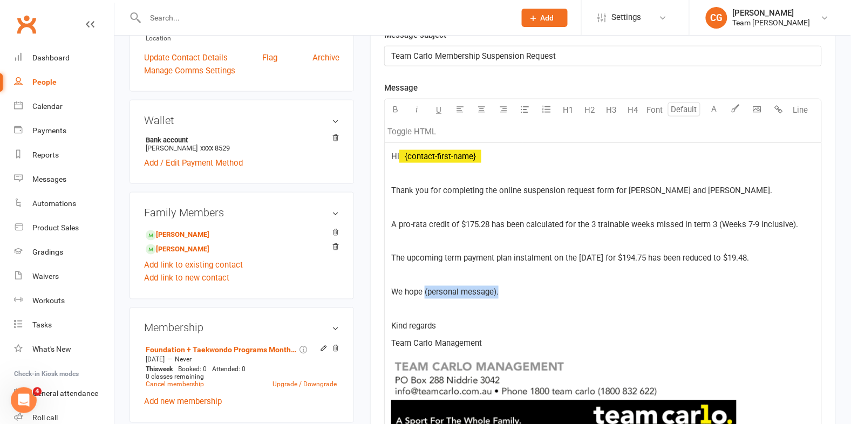
drag, startPoint x: 534, startPoint y: 295, endPoint x: 425, endPoint y: 291, distance: 109.7
click at [425, 291] on p "We hope (personal message)." at bounding box center [603, 292] width 424 height 13
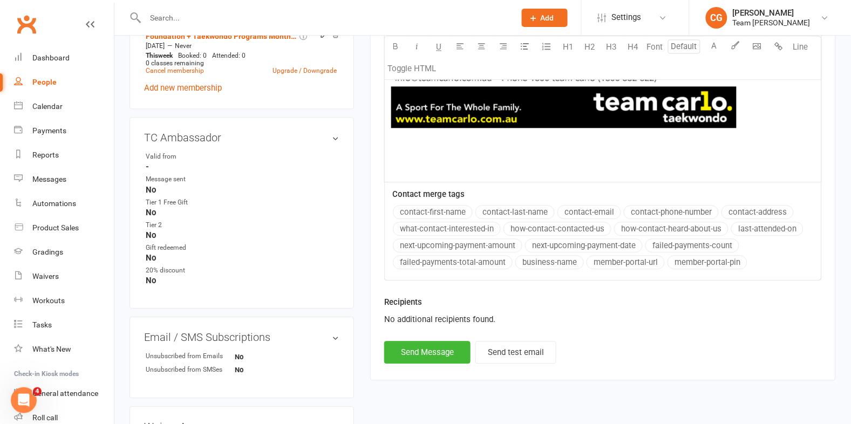
scroll to position [649, 0]
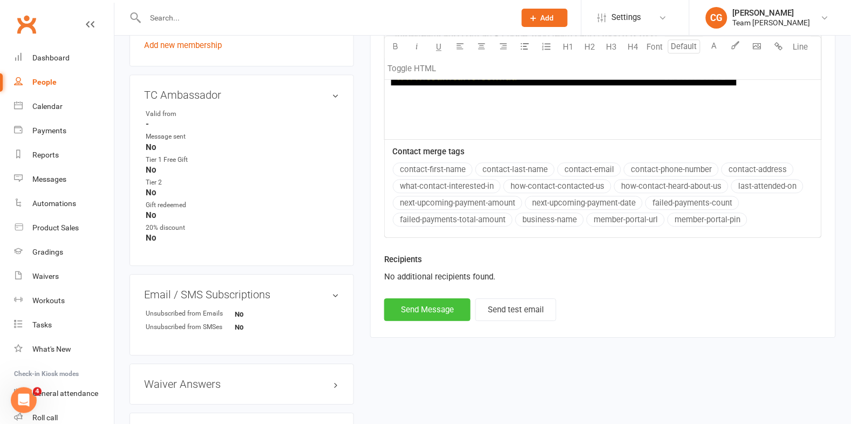
click at [417, 315] on button "Send Message" at bounding box center [427, 310] width 86 height 23
select select
select select "1"
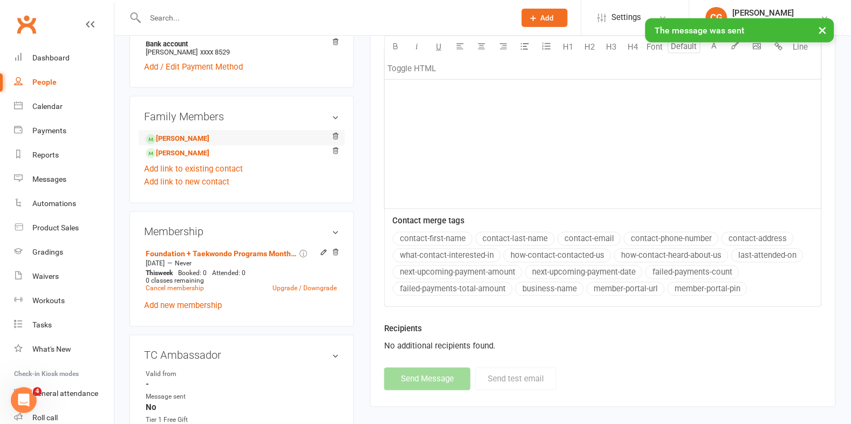
scroll to position [384, 0]
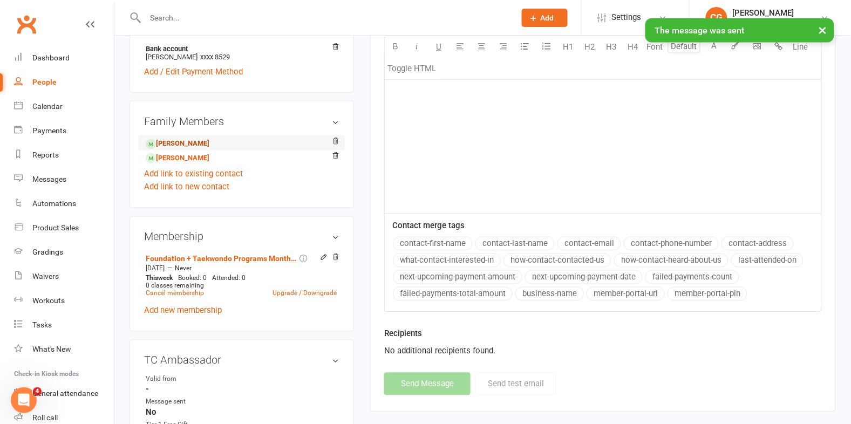
click at [201, 138] on link "Ethan O'Gorman - Child" at bounding box center [178, 143] width 64 height 11
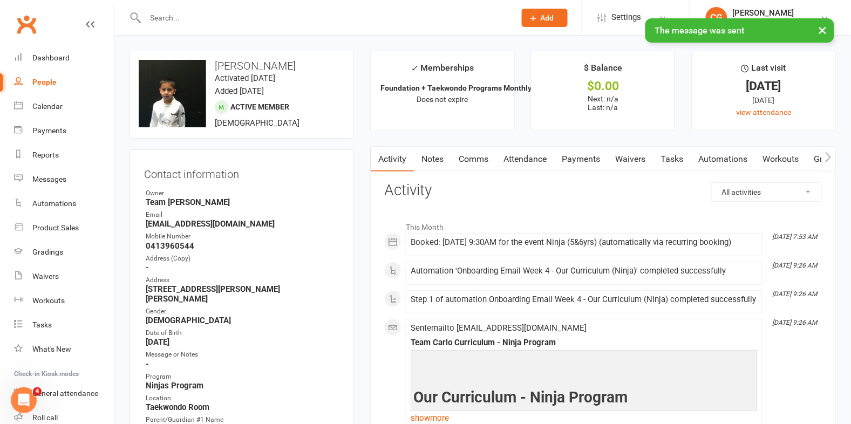
click at [538, 158] on link "Attendance" at bounding box center [525, 159] width 58 height 25
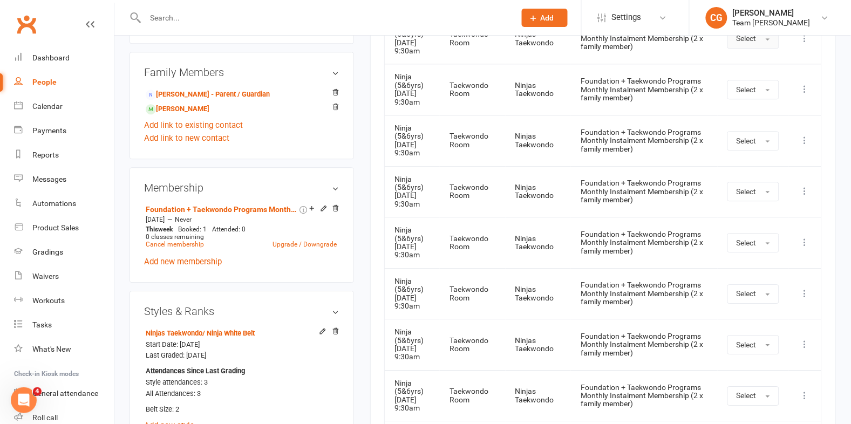
scroll to position [702, 0]
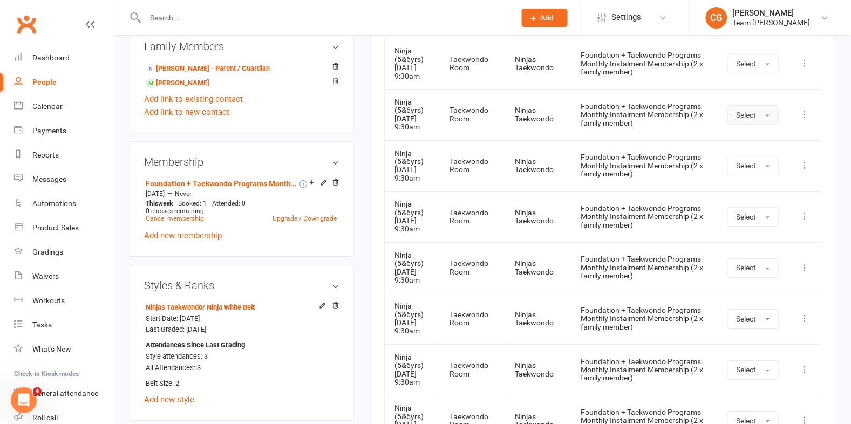
click at [749, 119] on span "Select" at bounding box center [747, 115] width 20 height 9
click at [752, 166] on span "Absent" at bounding box center [749, 161] width 25 height 10
click at [754, 175] on button "Select" at bounding box center [750, 165] width 52 height 19
click at [764, 222] on link "Absent" at bounding box center [777, 212] width 107 height 22
click at [746, 221] on span "Select" at bounding box center [743, 217] width 20 height 9
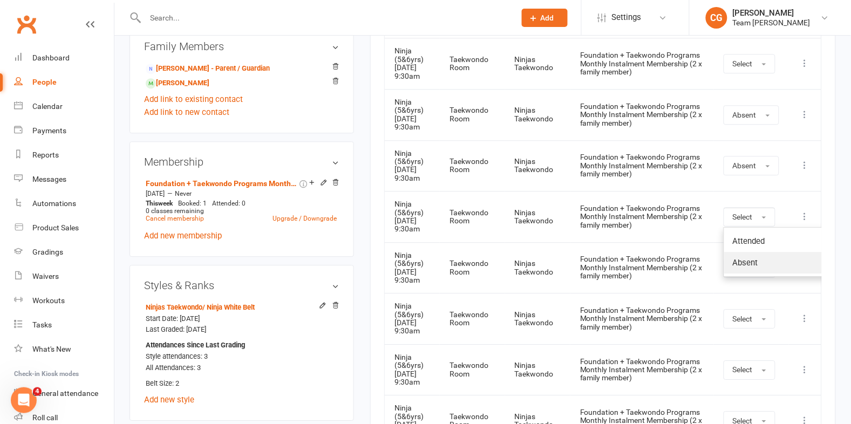
drag, startPoint x: 754, startPoint y: 311, endPoint x: 747, endPoint y: 302, distance: 11.1
click at [754, 268] on span "Absent" at bounding box center [745, 263] width 25 height 10
click at [209, 78] on link "Charlotte O'Gorman - Sibling" at bounding box center [178, 83] width 64 height 11
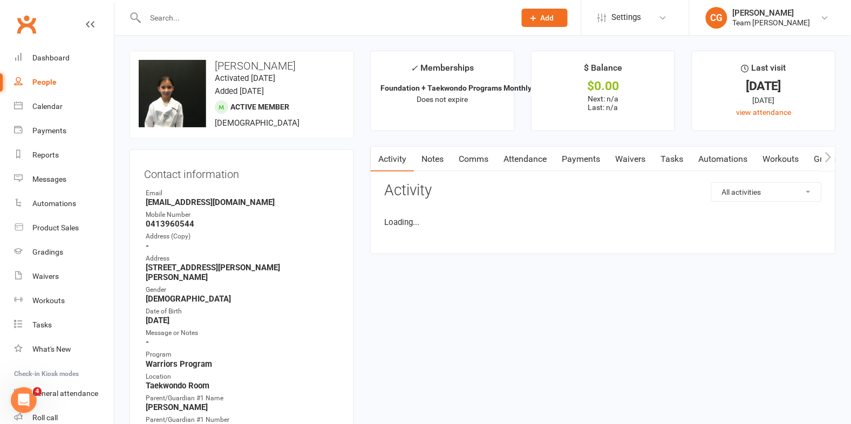
scroll to position [0, 3]
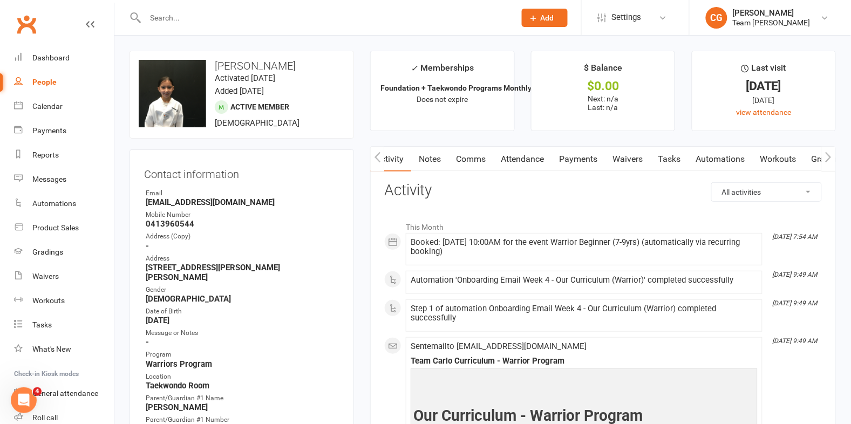
drag, startPoint x: 524, startPoint y: 159, endPoint x: 529, endPoint y: 164, distance: 7.3
click at [524, 159] on link "Attendance" at bounding box center [522, 159] width 58 height 25
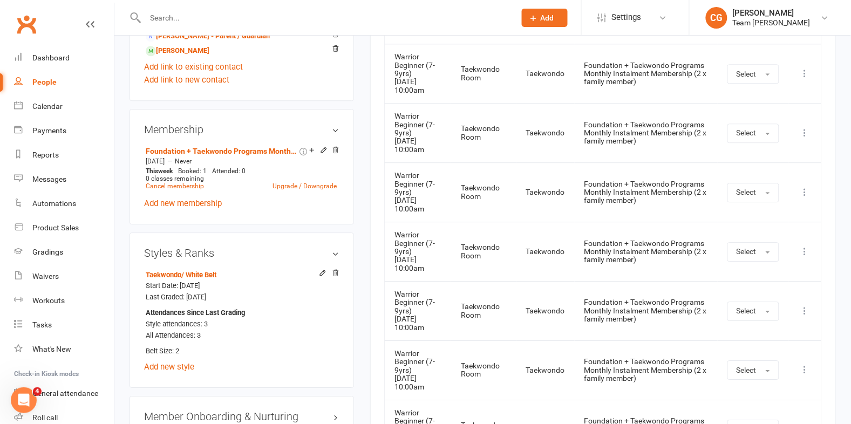
scroll to position [714, 0]
click at [753, 137] on button "Select" at bounding box center [754, 132] width 52 height 19
click at [751, 174] on span "Absent" at bounding box center [749, 179] width 25 height 10
click at [746, 182] on button "Select" at bounding box center [750, 191] width 52 height 19
click at [753, 244] on link "Absent" at bounding box center [777, 238] width 107 height 22
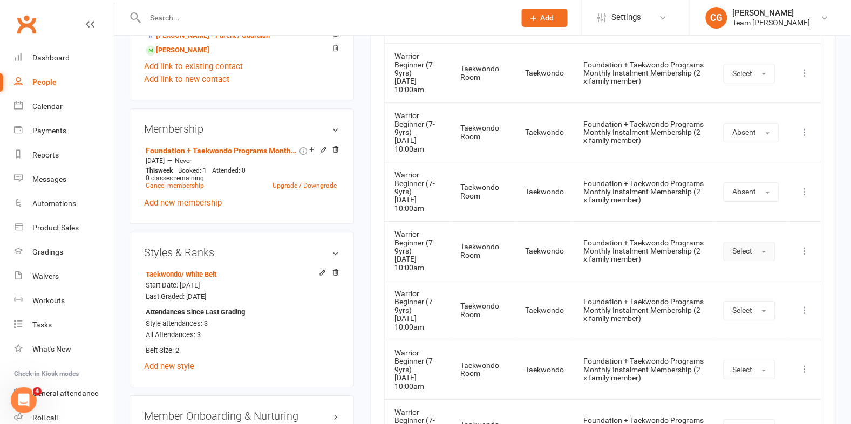
click at [752, 254] on span "Select" at bounding box center [743, 251] width 20 height 9
click at [746, 301] on span "Absent" at bounding box center [745, 298] width 25 height 10
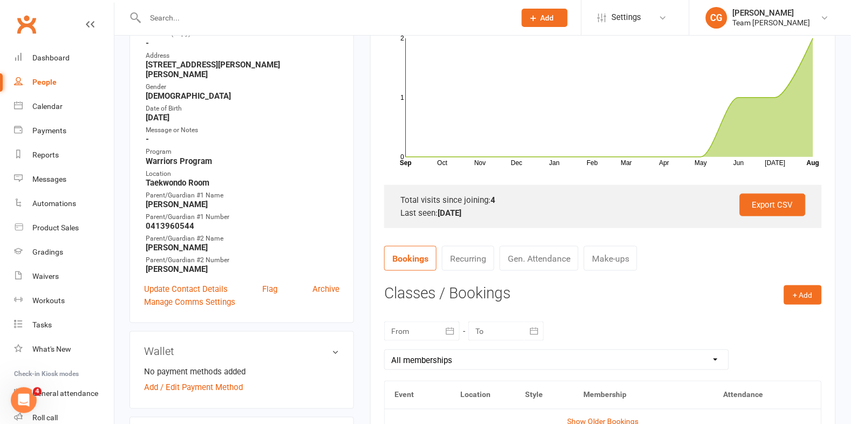
scroll to position [0, 0]
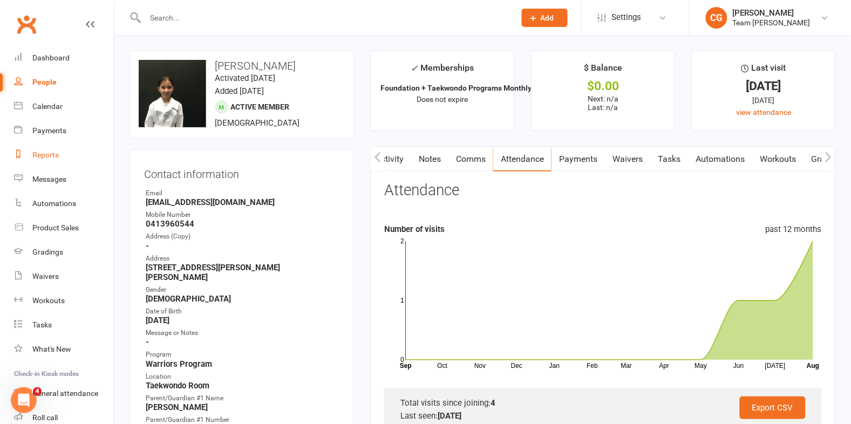
click at [43, 151] on div "Reports" at bounding box center [45, 155] width 26 height 9
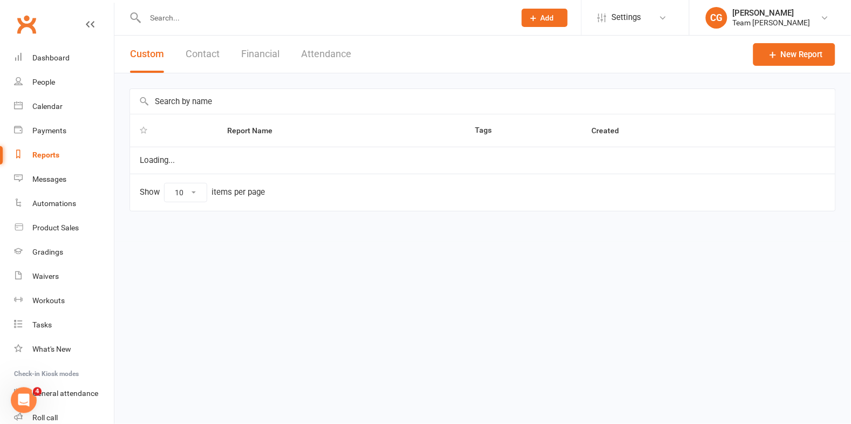
select select "100"
click at [276, 50] on button "Financial" at bounding box center [260, 54] width 38 height 37
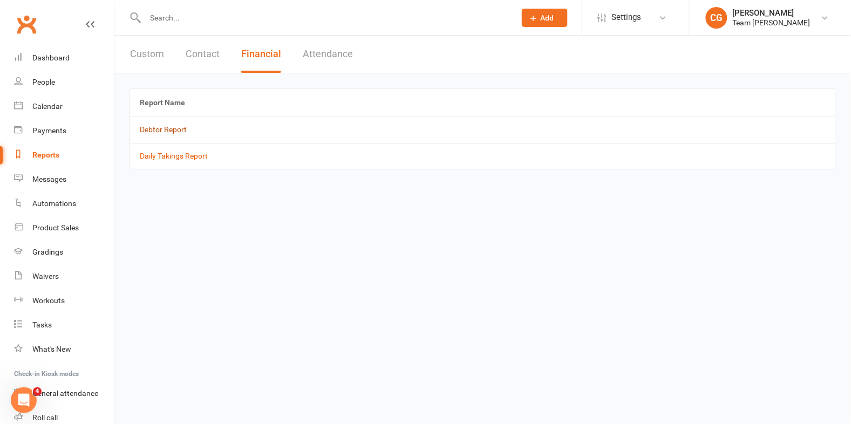
click at [161, 130] on link "Debtor Report" at bounding box center [163, 129] width 47 height 9
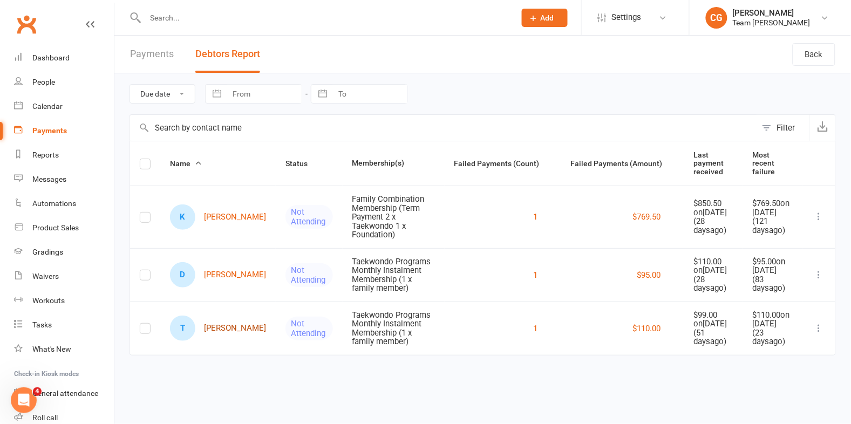
click at [222, 338] on link "T Tomika McCloskey" at bounding box center [218, 328] width 96 height 25
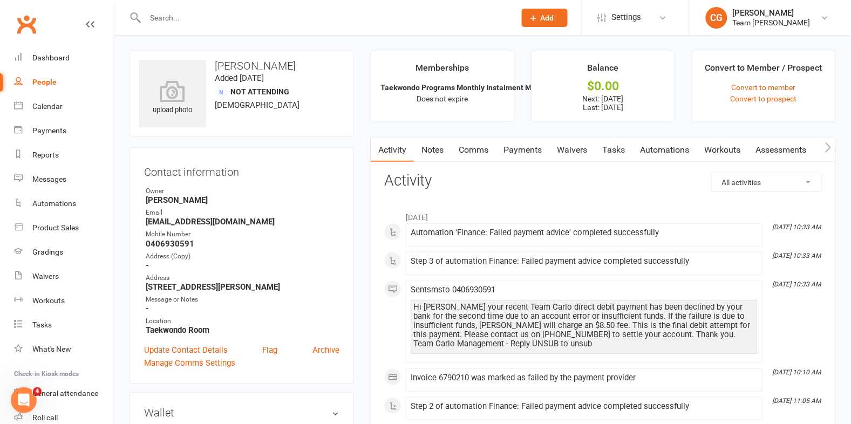
click at [532, 147] on link "Payments" at bounding box center [522, 150] width 53 height 25
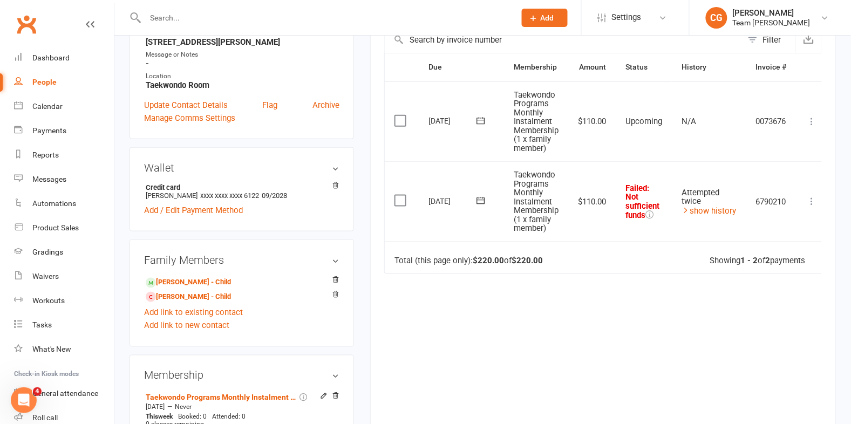
scroll to position [254, 0]
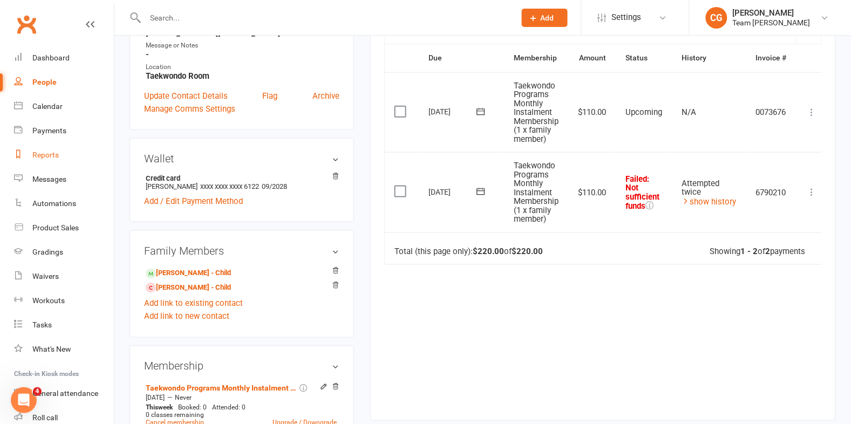
click at [49, 155] on div "Reports" at bounding box center [45, 155] width 26 height 9
select select "100"
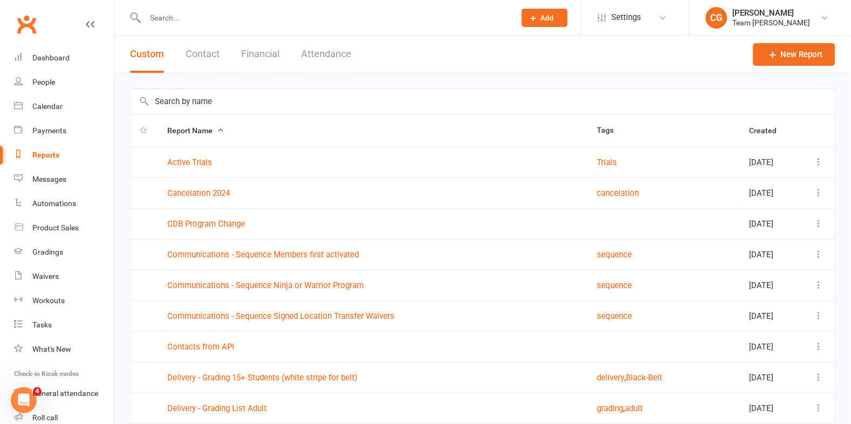
click at [318, 52] on button "Attendance" at bounding box center [326, 54] width 50 height 37
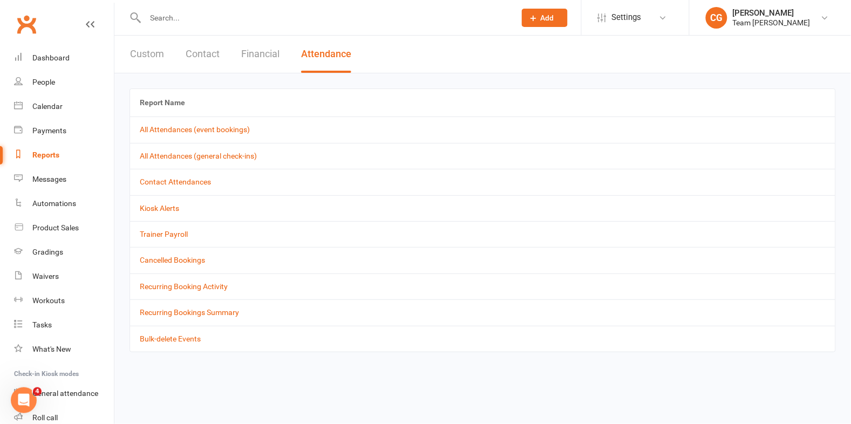
click at [250, 54] on button "Financial" at bounding box center [260, 54] width 38 height 37
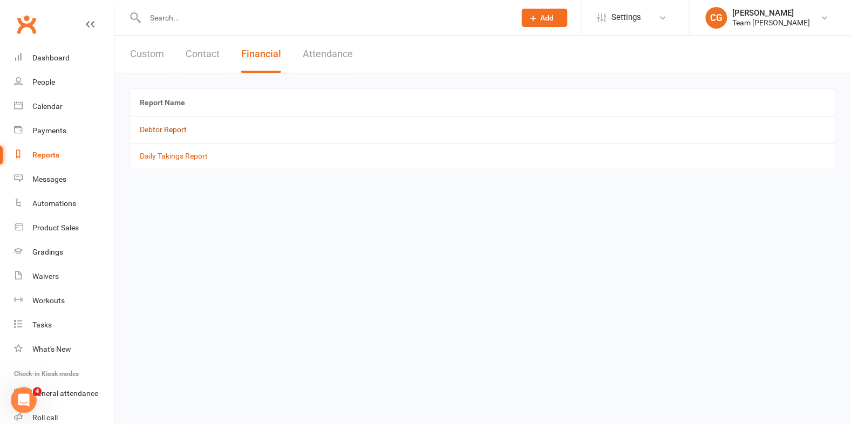
click at [164, 126] on link "Debtor Report" at bounding box center [163, 129] width 47 height 9
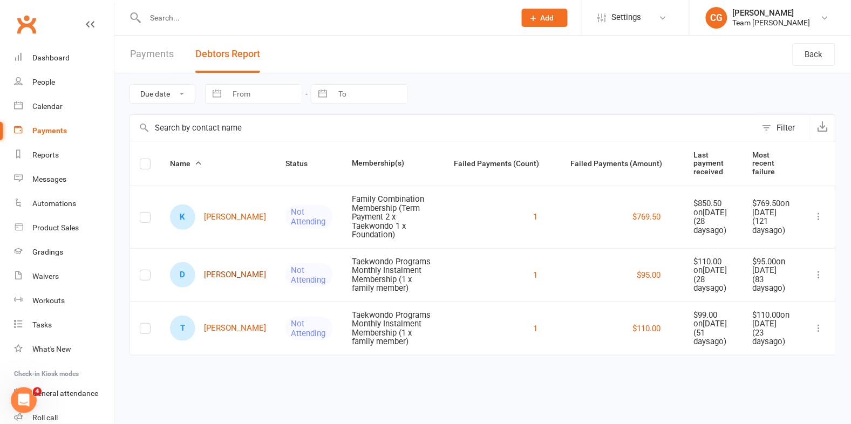
click at [214, 276] on link "D Daniella Galati" at bounding box center [218, 274] width 96 height 25
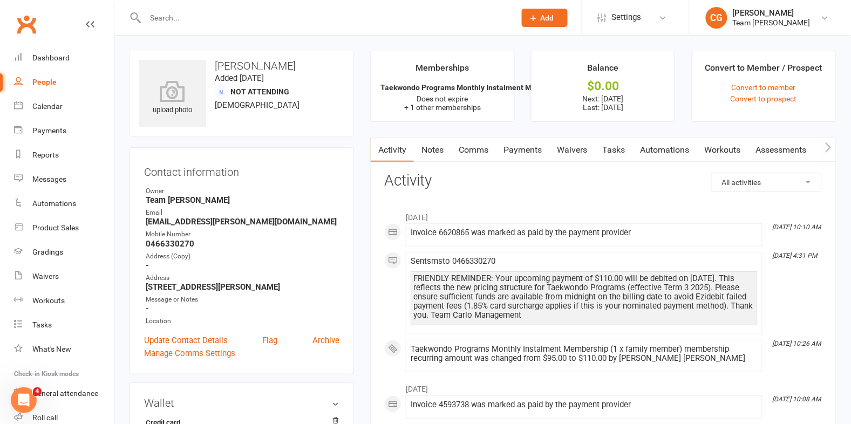
click at [518, 149] on link "Payments" at bounding box center [522, 150] width 53 height 25
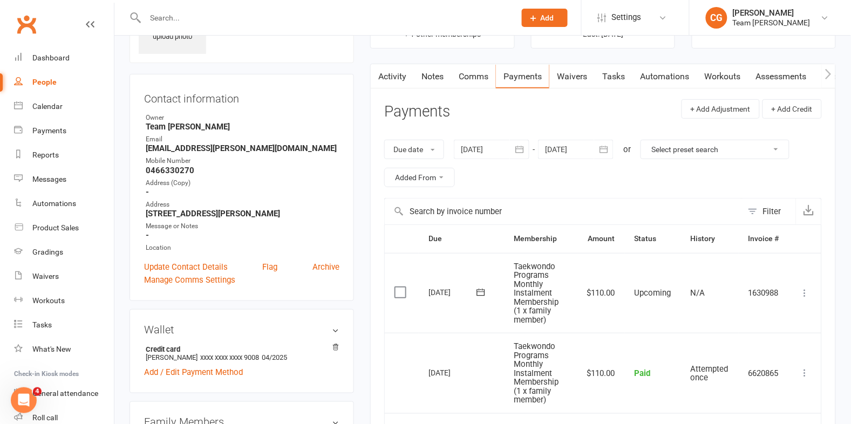
scroll to position [104, 0]
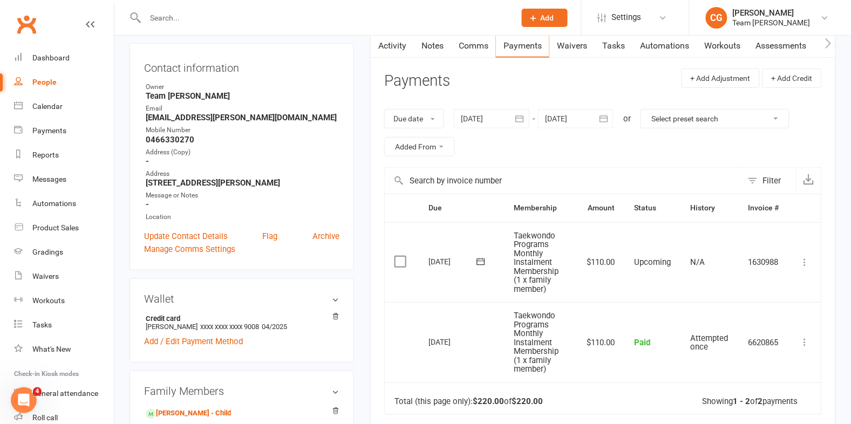
click at [522, 116] on icon "button" at bounding box center [520, 118] width 8 height 7
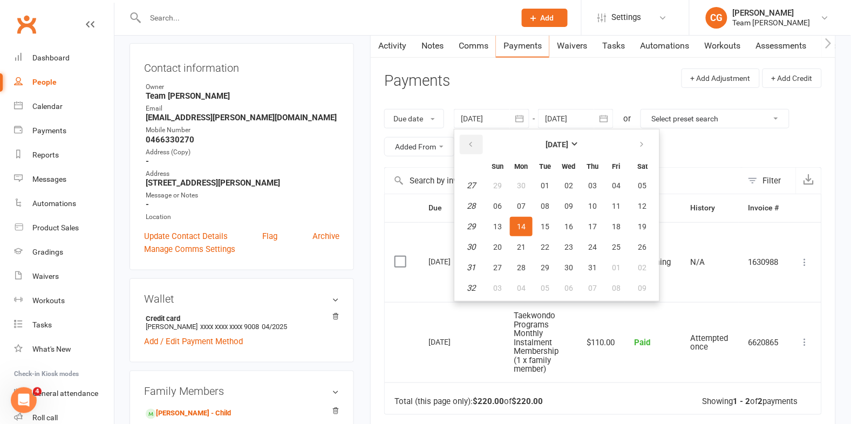
click at [478, 143] on button "button" at bounding box center [471, 144] width 23 height 19
click at [479, 143] on button "button" at bounding box center [471, 144] width 23 height 19
drag, startPoint x: 479, startPoint y: 143, endPoint x: 488, endPoint y: 167, distance: 26.5
click at [479, 143] on button "button" at bounding box center [471, 144] width 23 height 19
click at [511, 244] on button "21" at bounding box center [521, 247] width 23 height 19
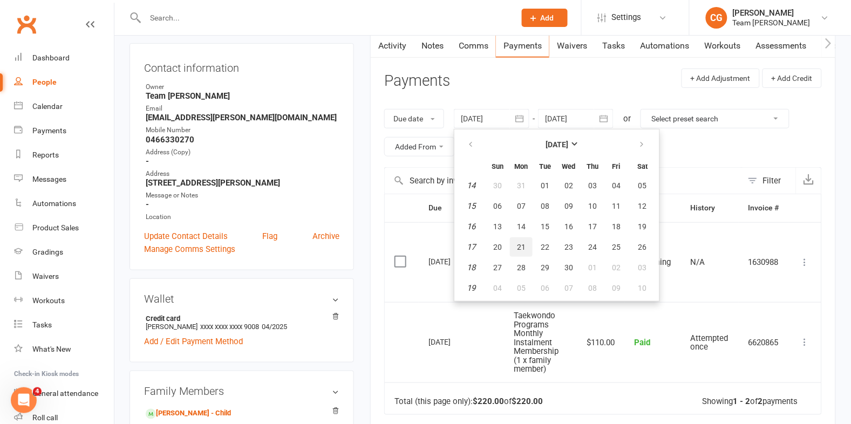
type input "21 Apr 2025"
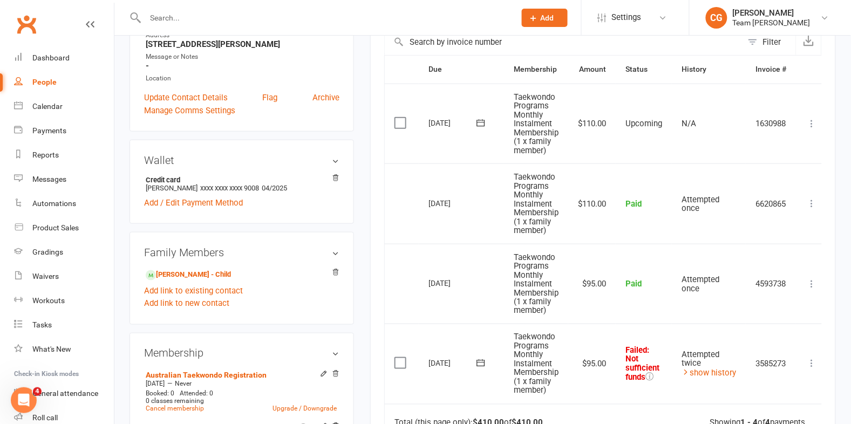
scroll to position [290, 0]
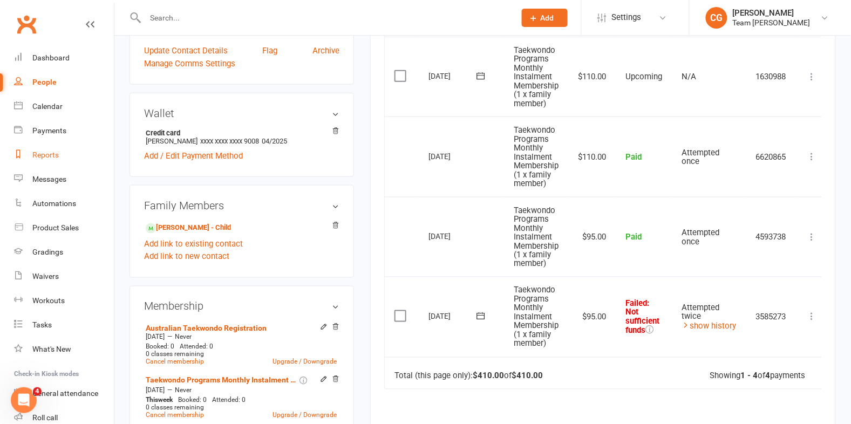
click at [48, 153] on div "Reports" at bounding box center [45, 155] width 26 height 9
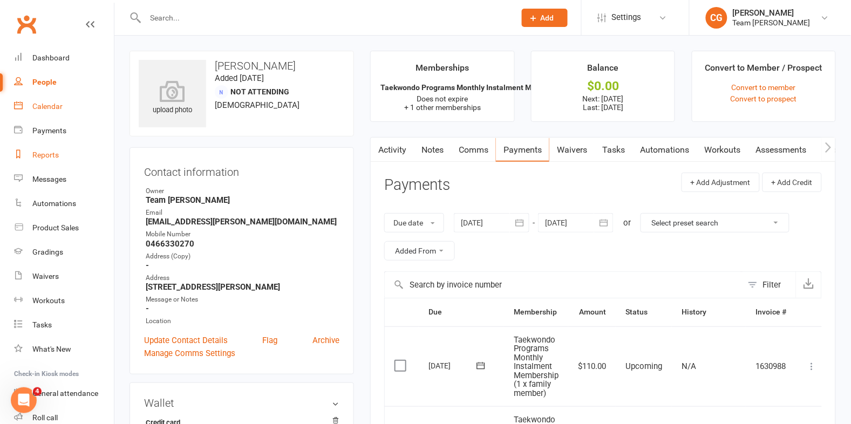
select select "100"
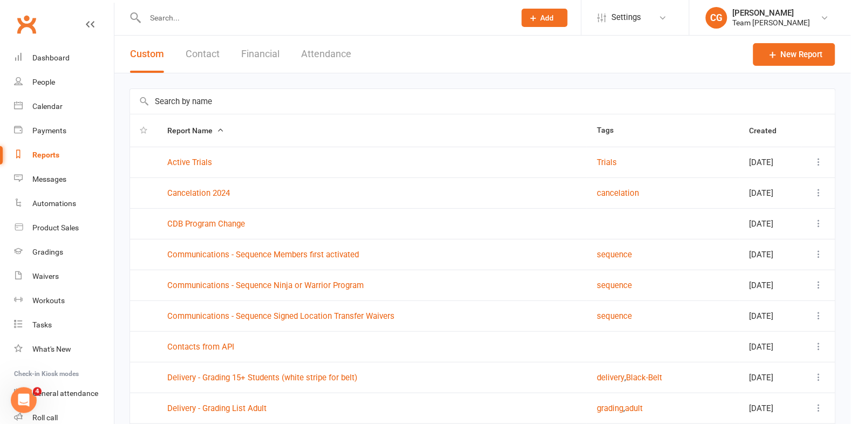
click at [262, 53] on button "Financial" at bounding box center [260, 54] width 38 height 37
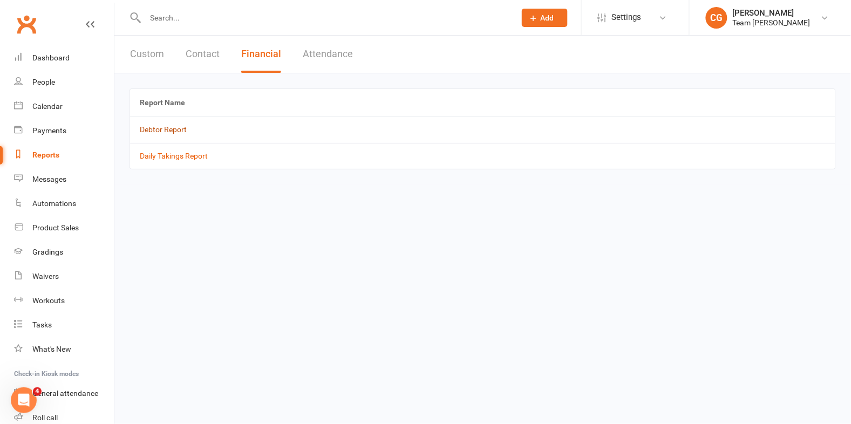
click at [172, 128] on link "Debtor Report" at bounding box center [163, 129] width 47 height 9
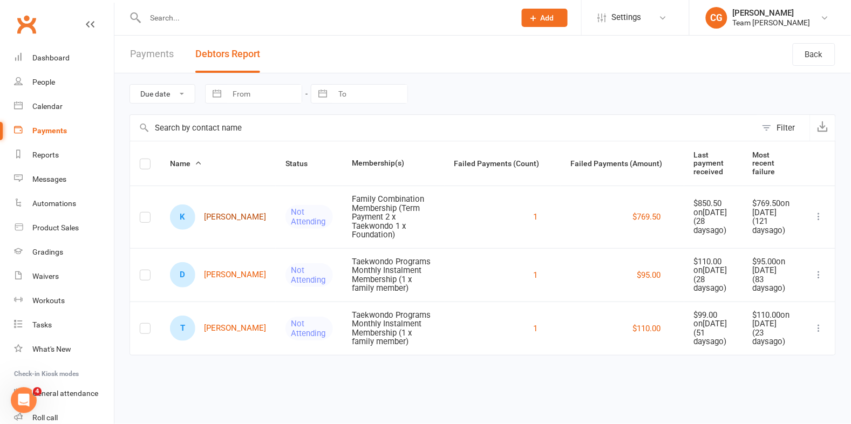
click at [211, 221] on link "K Keith Bhebhe" at bounding box center [218, 217] width 96 height 25
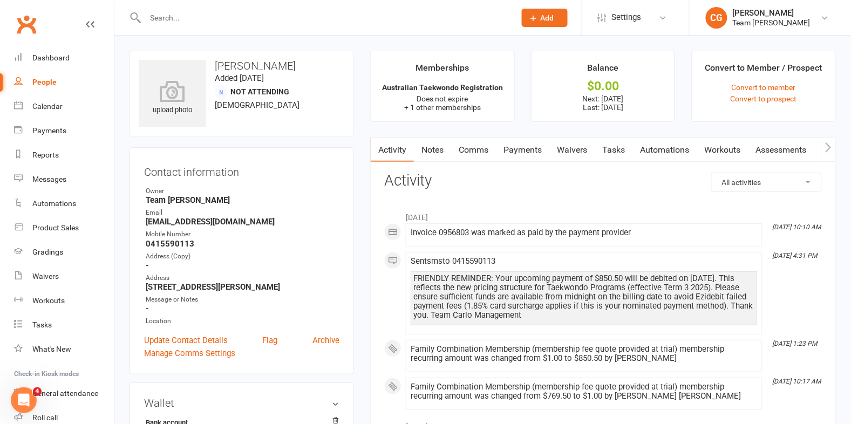
click at [523, 146] on link "Payments" at bounding box center [522, 150] width 53 height 25
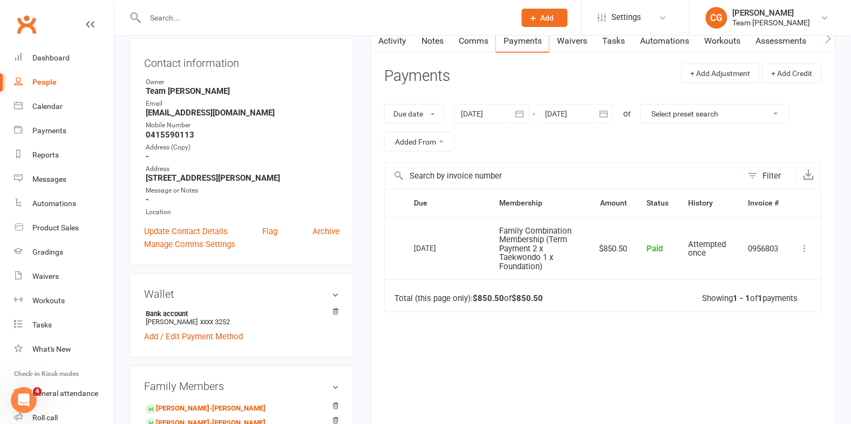
scroll to position [141, 0]
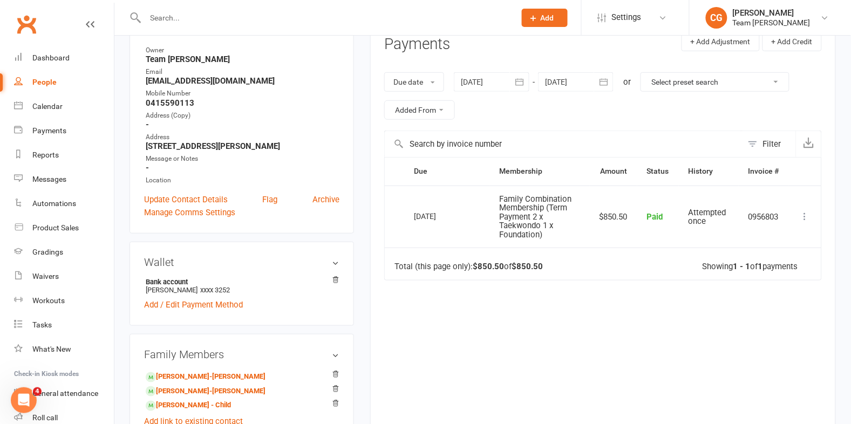
click at [525, 80] on icon "button" at bounding box center [519, 82] width 11 height 11
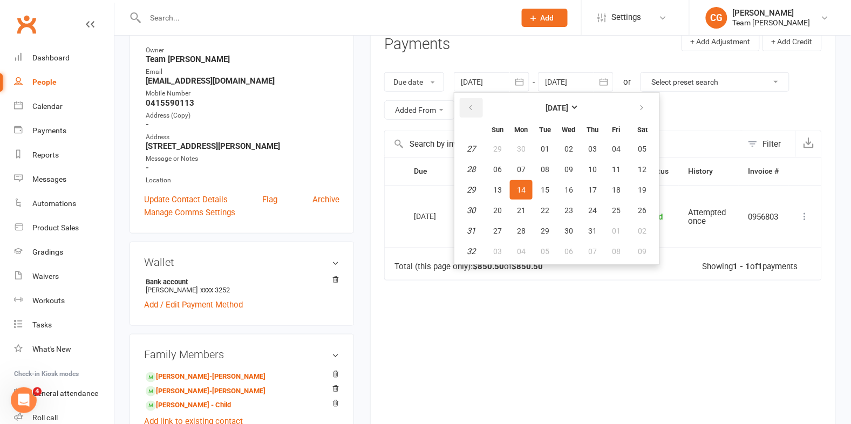
click at [478, 101] on button "button" at bounding box center [471, 107] width 23 height 19
click at [504, 155] on button "27" at bounding box center [497, 148] width 23 height 19
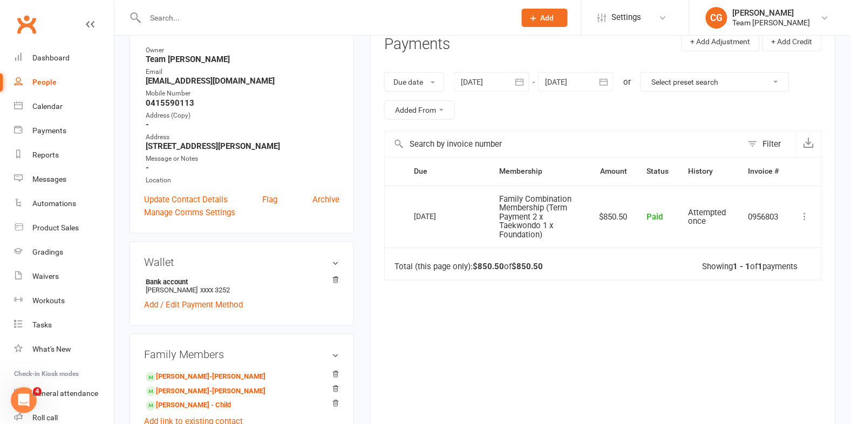
click at [479, 79] on div at bounding box center [492, 81] width 76 height 19
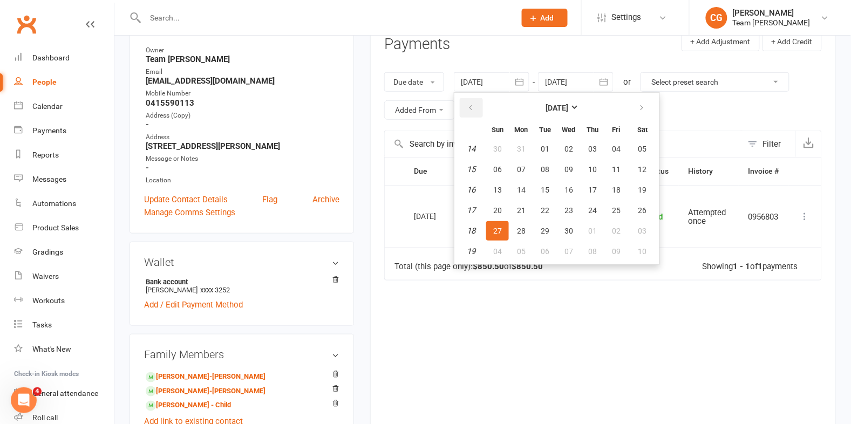
click at [470, 111] on icon "button" at bounding box center [471, 108] width 8 height 9
click at [502, 154] on button "23" at bounding box center [497, 148] width 23 height 19
type input "23 Feb 2025"
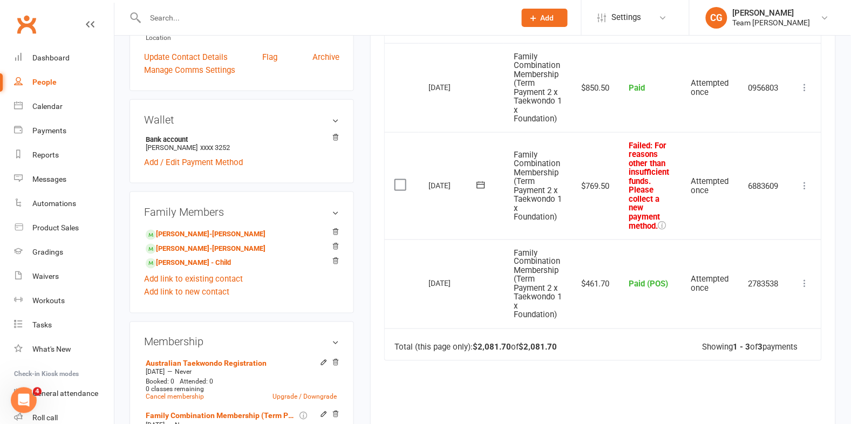
scroll to position [376, 0]
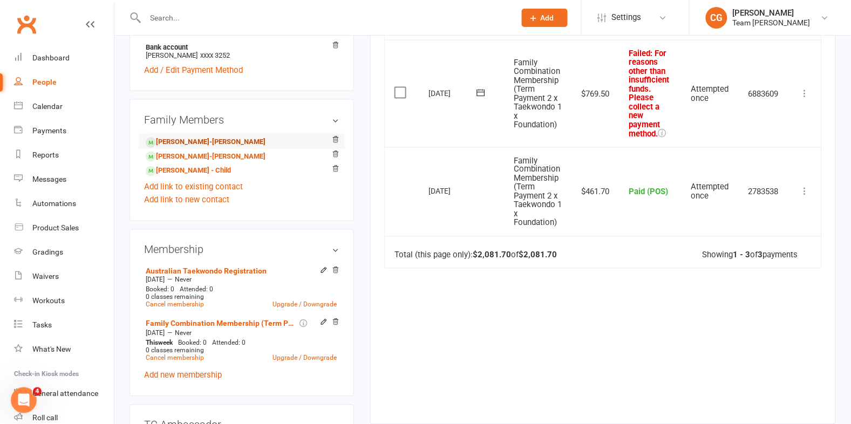
click at [238, 137] on link "Lily-Jean Bhebhe-Ryan - Child" at bounding box center [206, 142] width 120 height 11
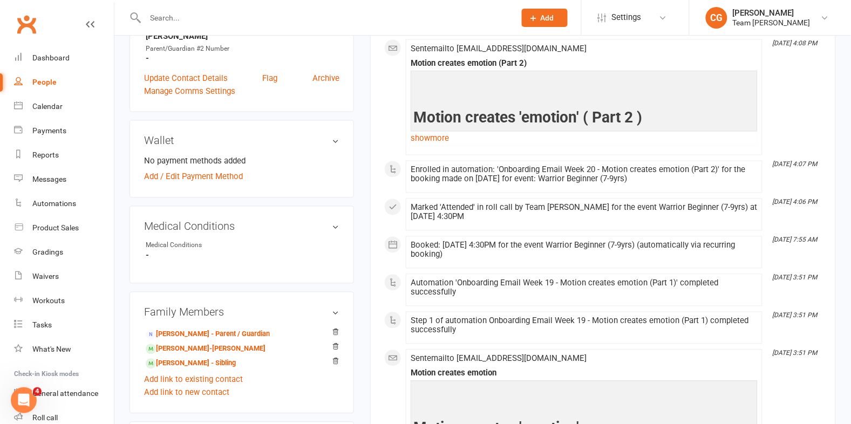
scroll to position [591, 0]
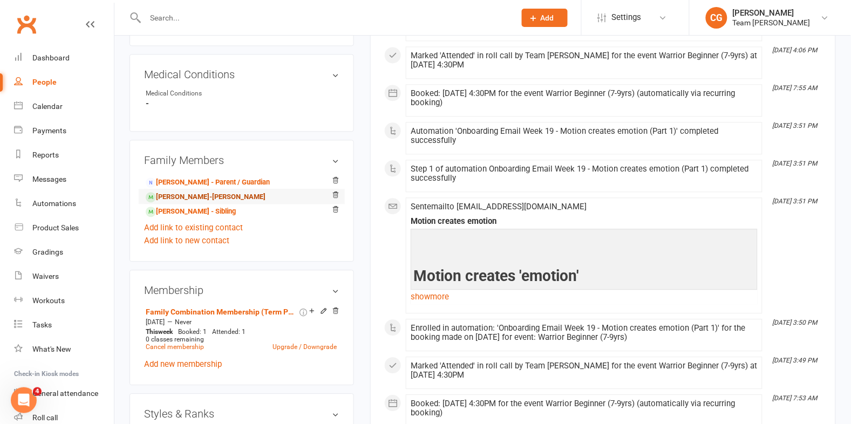
click at [229, 192] on link "Oliver Bhebhe-Ryan - Sibling" at bounding box center [206, 197] width 120 height 11
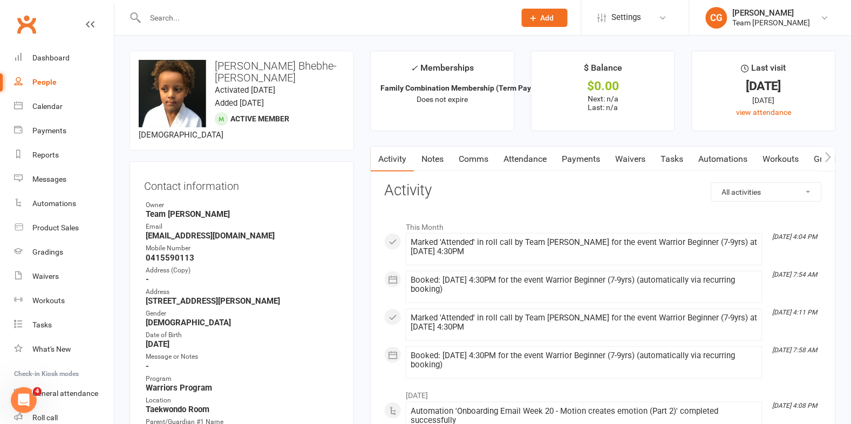
click at [530, 154] on link "Attendance" at bounding box center [525, 159] width 58 height 25
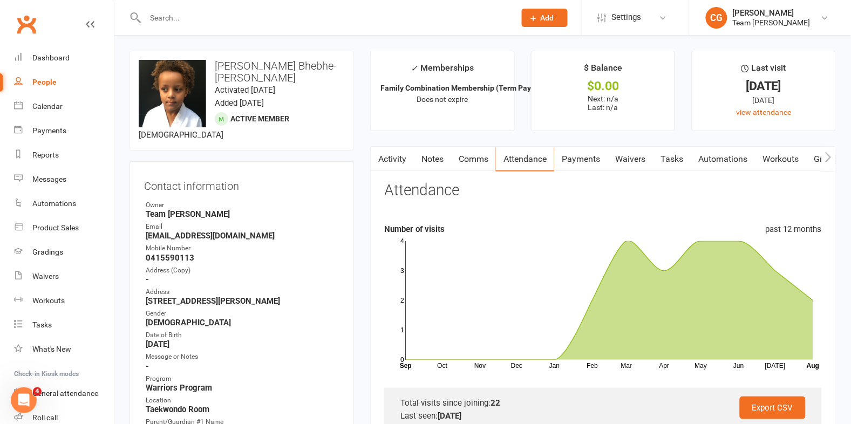
click at [480, 158] on link "Comms" at bounding box center [473, 159] width 45 height 25
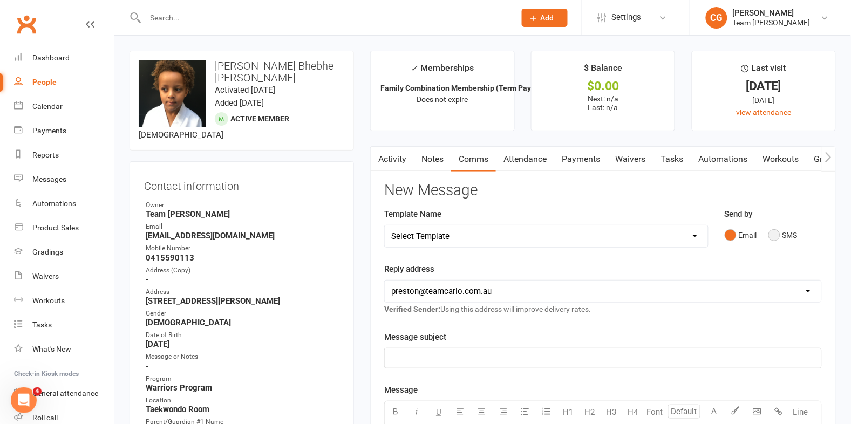
click at [783, 231] on button "SMS" at bounding box center [783, 235] width 29 height 21
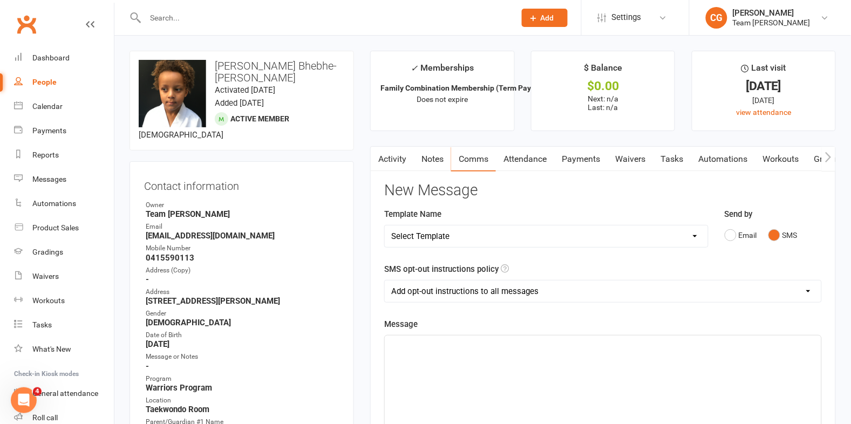
click at [447, 290] on select "Add opt-out instructions to all messages Add opt-out instructions for messages …" at bounding box center [603, 292] width 437 height 22
click at [385, 281] on select "Add opt-out instructions to all messages Add opt-out instructions for messages …" at bounding box center [603, 292] width 437 height 22
click at [451, 291] on select "Add opt-out instructions to all messages Add opt-out instructions for messages …" at bounding box center [603, 292] width 437 height 22
select select "2"
click at [385, 281] on select "Add opt-out instructions to all messages Add opt-out instructions for messages …" at bounding box center [603, 292] width 437 height 22
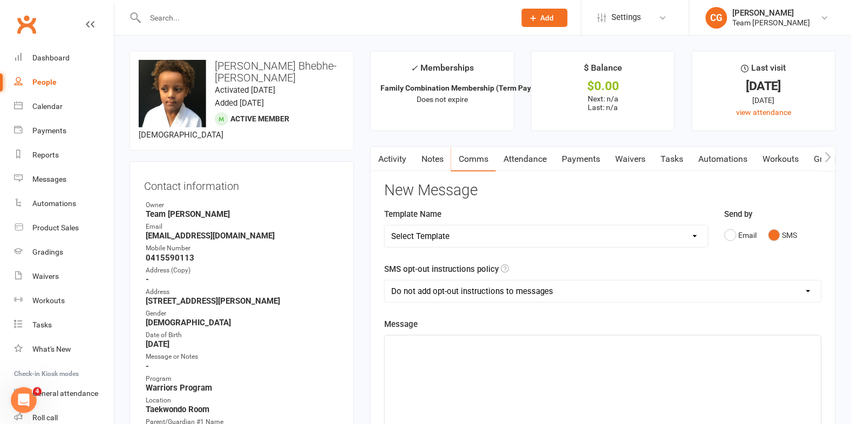
click at [410, 345] on p "﻿" at bounding box center [603, 345] width 424 height 13
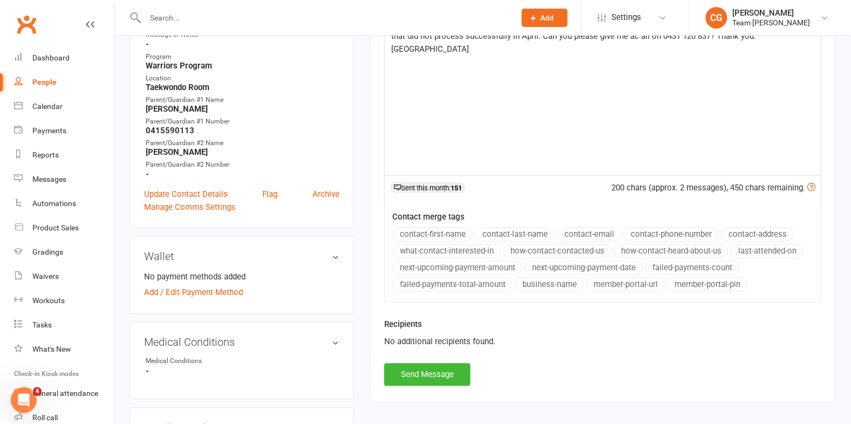
scroll to position [330, 0]
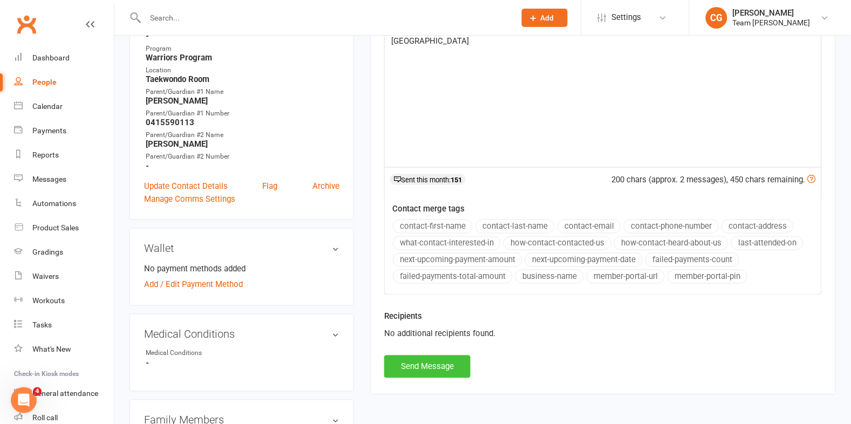
click at [425, 374] on button "Send Message" at bounding box center [427, 367] width 86 height 23
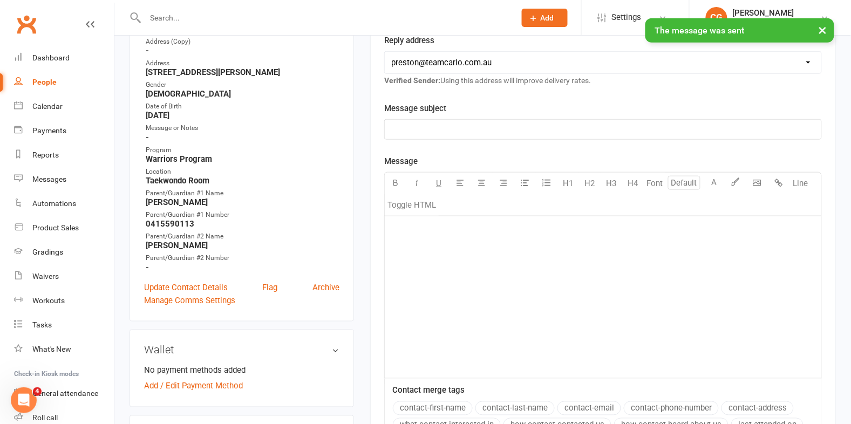
scroll to position [0, 0]
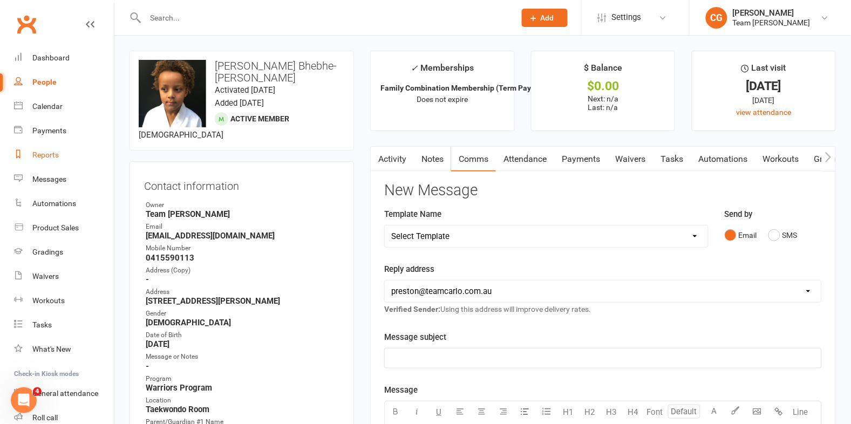
click at [40, 157] on div "Reports" at bounding box center [45, 155] width 26 height 9
select select "100"
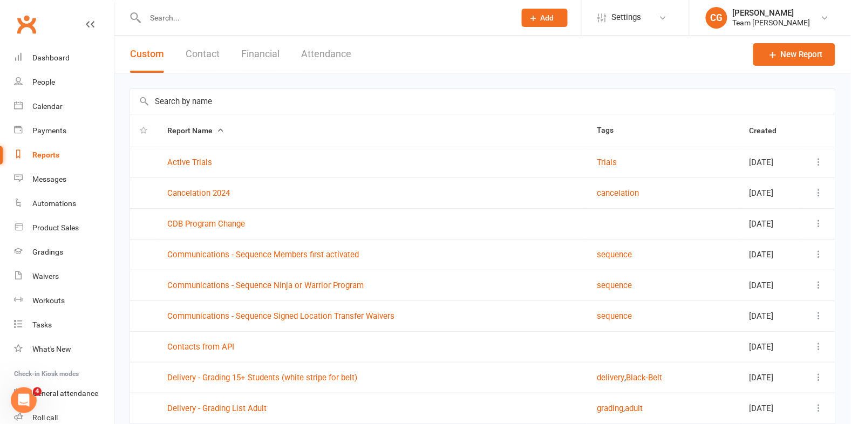
click at [260, 53] on button "Financial" at bounding box center [260, 54] width 38 height 37
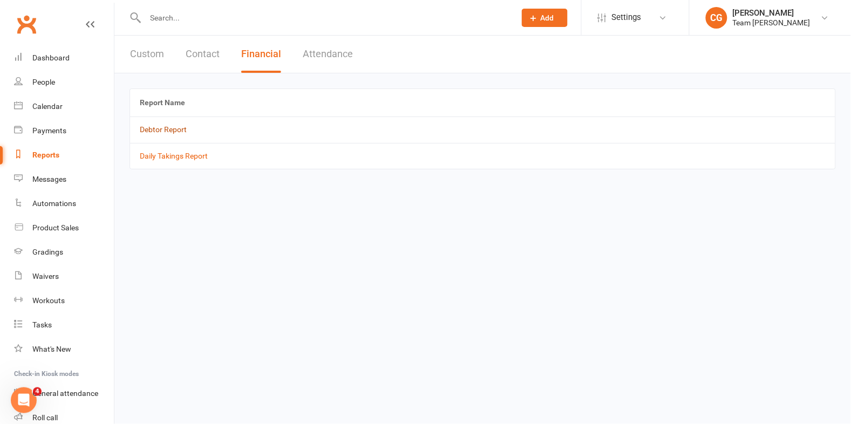
click at [166, 133] on link "Debtor Report" at bounding box center [163, 129] width 47 height 9
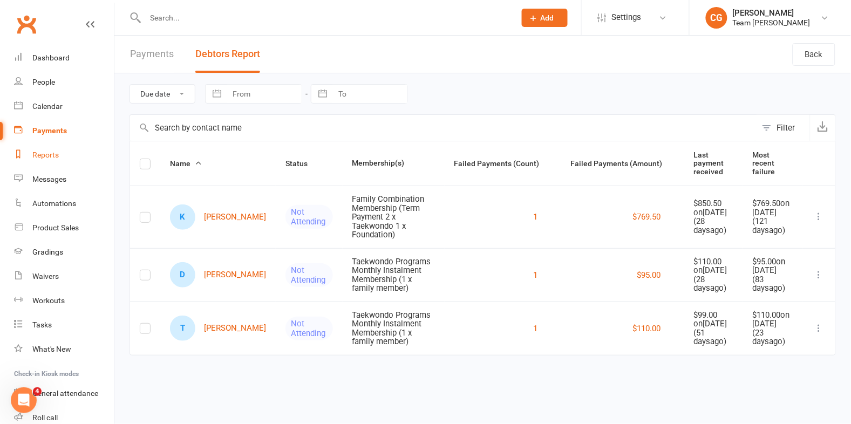
click at [42, 158] on div "Reports" at bounding box center [45, 155] width 26 height 9
select select "100"
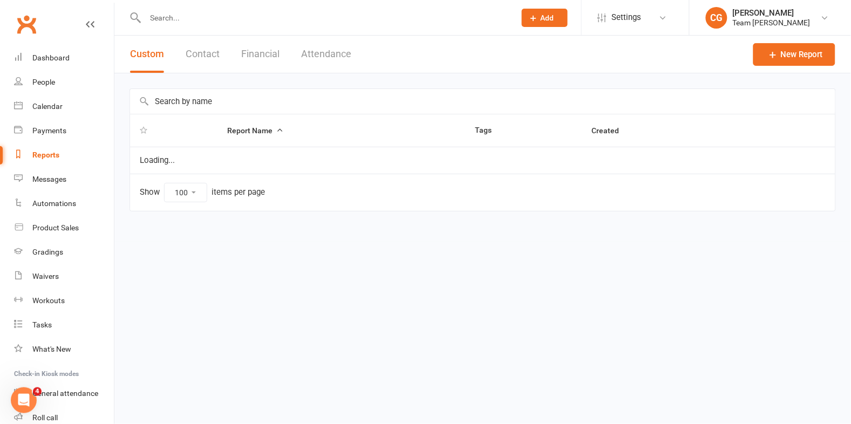
click at [203, 99] on input "text" at bounding box center [483, 101] width 706 height 25
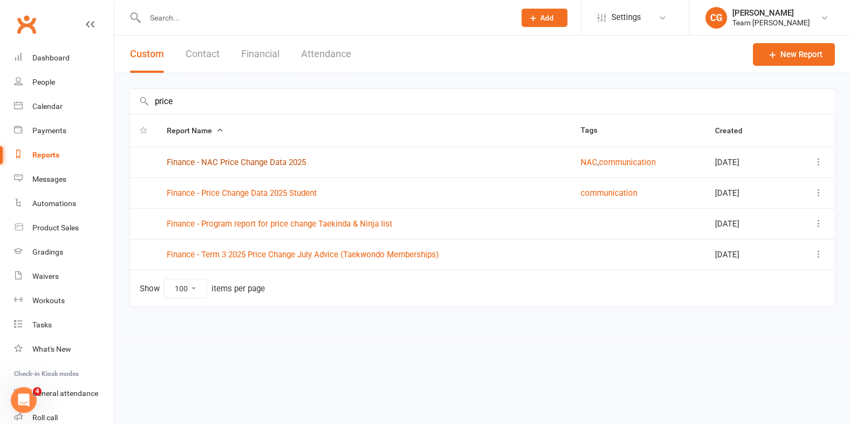
type input "price"
click at [219, 159] on link "Finance - NAC Price Change Data 2025" at bounding box center [236, 163] width 139 height 10
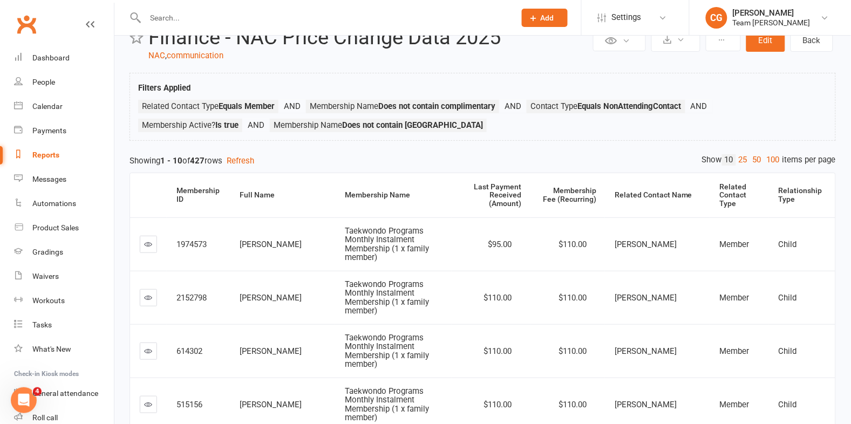
scroll to position [50, 0]
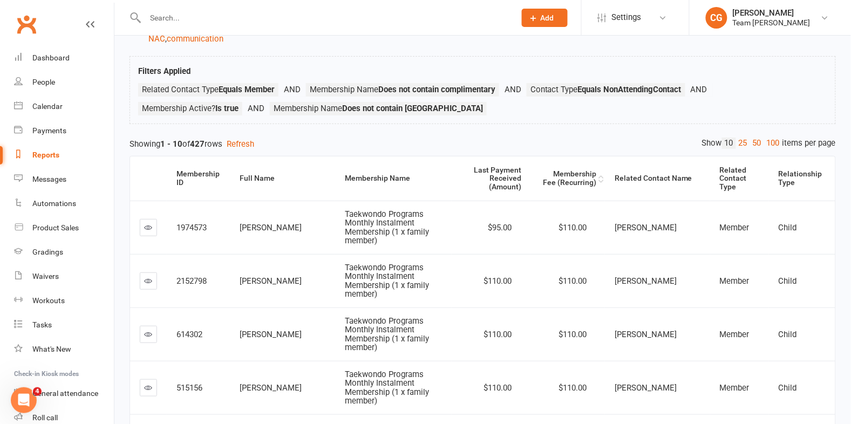
click at [582, 170] on div "Membership Fee (Recurring)" at bounding box center [568, 178] width 56 height 17
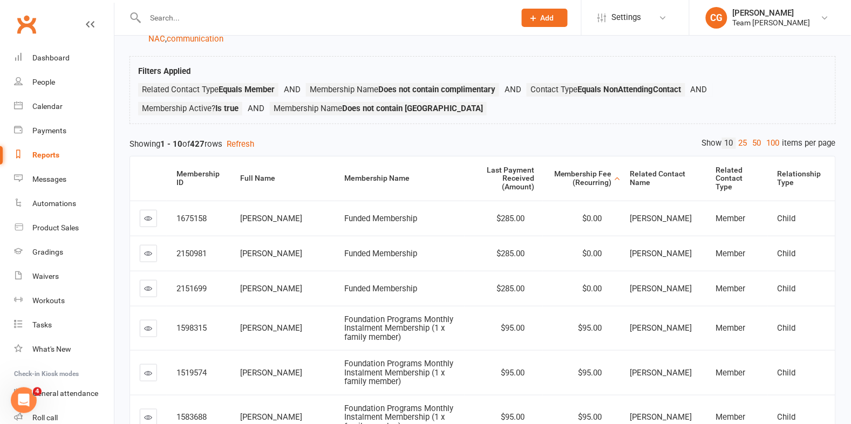
click at [582, 170] on div "Membership Fee (Recurring)" at bounding box center [582, 178] width 59 height 17
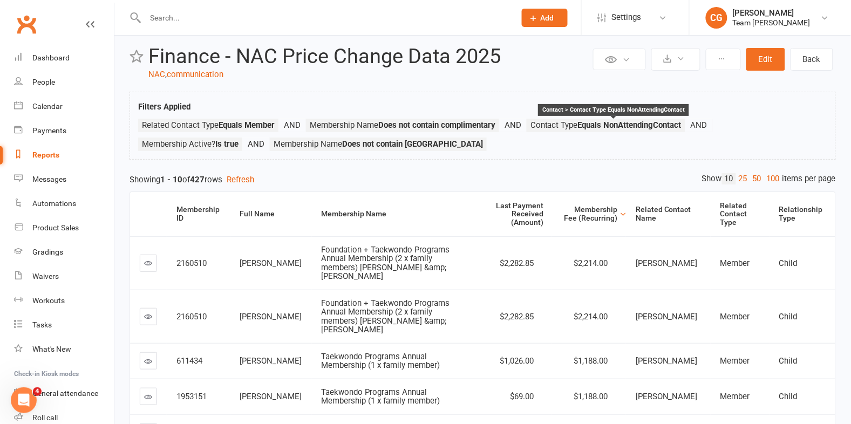
scroll to position [0, 0]
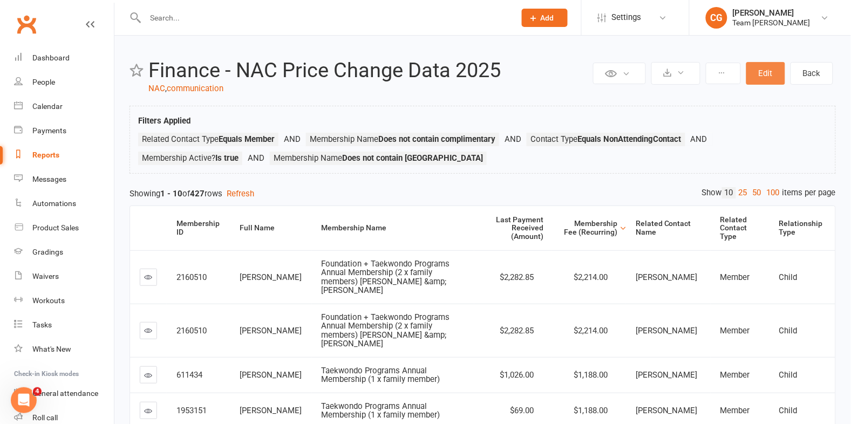
click at [755, 78] on button "Edit" at bounding box center [766, 73] width 39 height 23
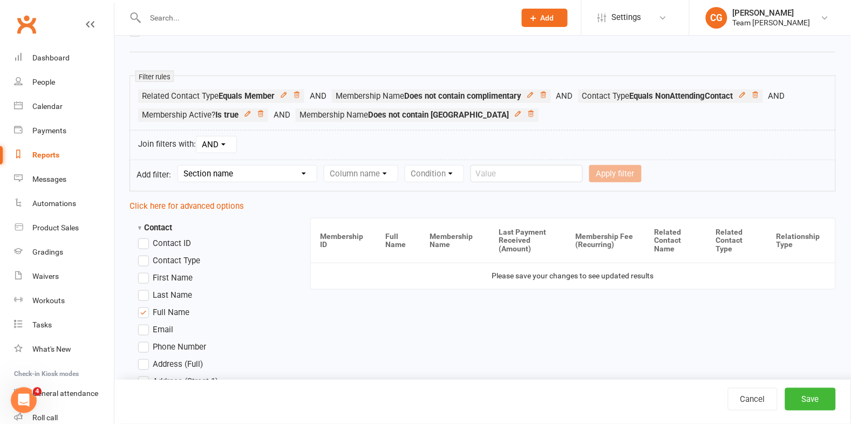
scroll to position [158, 0]
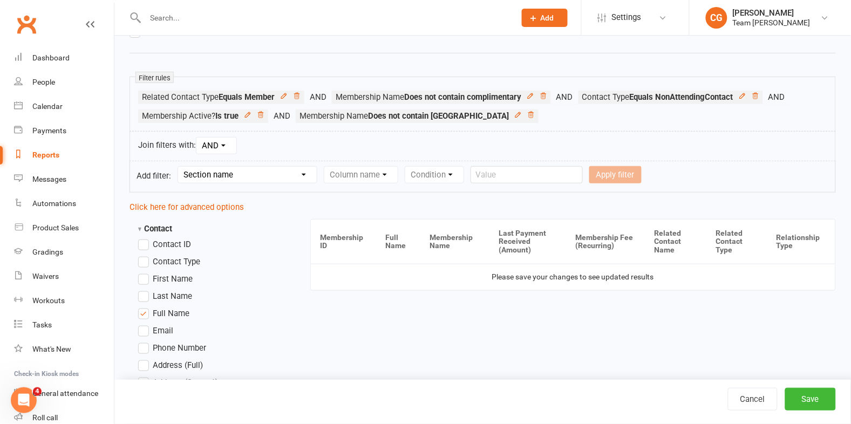
click at [209, 178] on select "Section name Contact Attendance Aggregate Payment Booking Waitlist Attendees Ca…" at bounding box center [247, 175] width 139 height 16
select select "11"
click at [180, 167] on select "Section name Contact Attendance Aggregate Payment Booking Waitlist Attendees Ca…" at bounding box center [247, 175] width 139 height 16
click at [368, 175] on select "Column name Membership ID Membership Name Membership Category Membership Start …" at bounding box center [429, 175] width 211 height 16
select select "1"
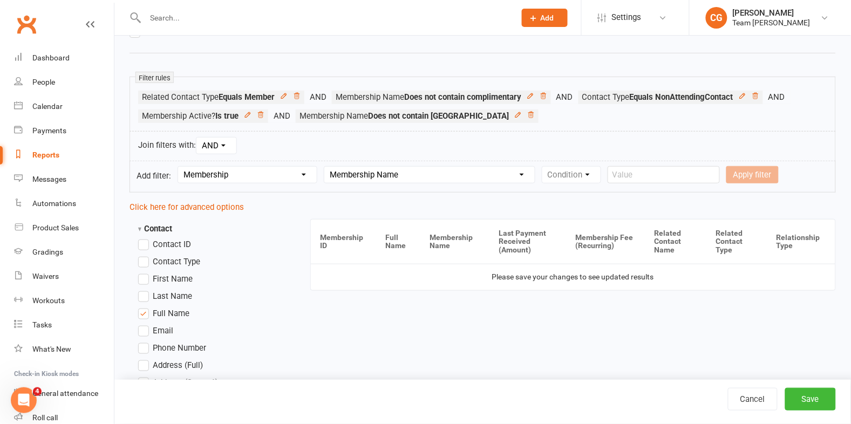
click at [328, 167] on select "Column name Membership ID Membership Name Membership Category Membership Start …" at bounding box center [429, 175] width 211 height 16
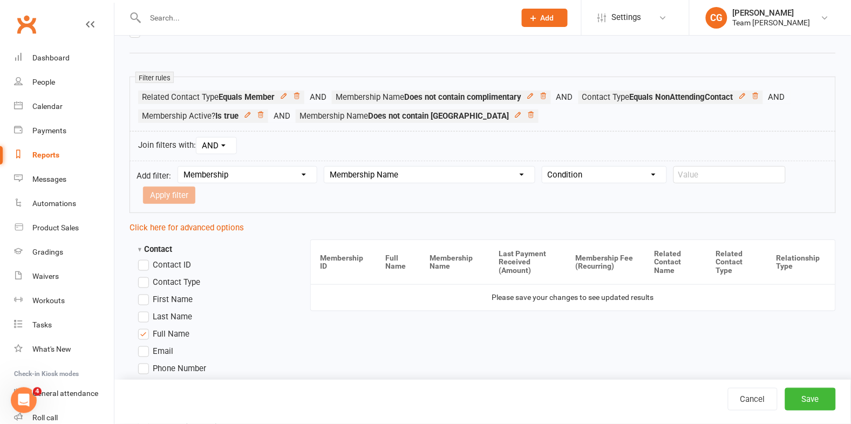
click at [560, 179] on select "Condition Equals Does not equal Contains Does not contain Is blank or does not …" at bounding box center [605, 175] width 124 height 16
select select "3"
click at [547, 167] on select "Condition Equals Does not equal Contains Does not contain Is blank or does not …" at bounding box center [605, 175] width 124 height 16
click at [701, 175] on input "text" at bounding box center [730, 174] width 112 height 17
type input "funded"
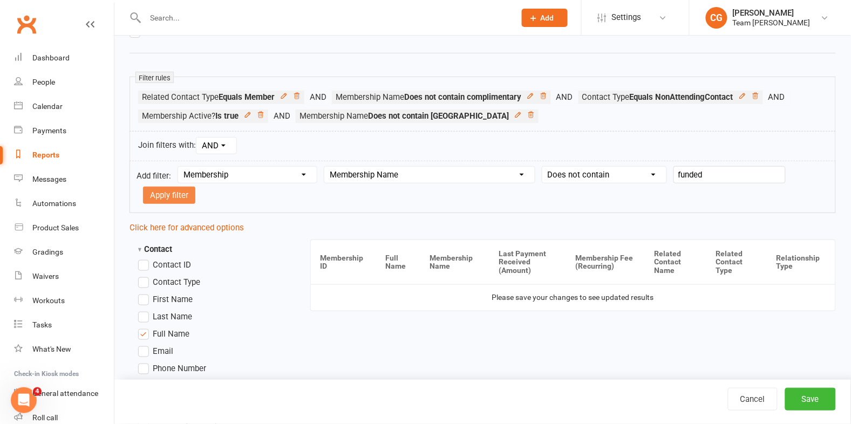
click at [195, 187] on button "Apply filter" at bounding box center [169, 195] width 52 height 17
select select
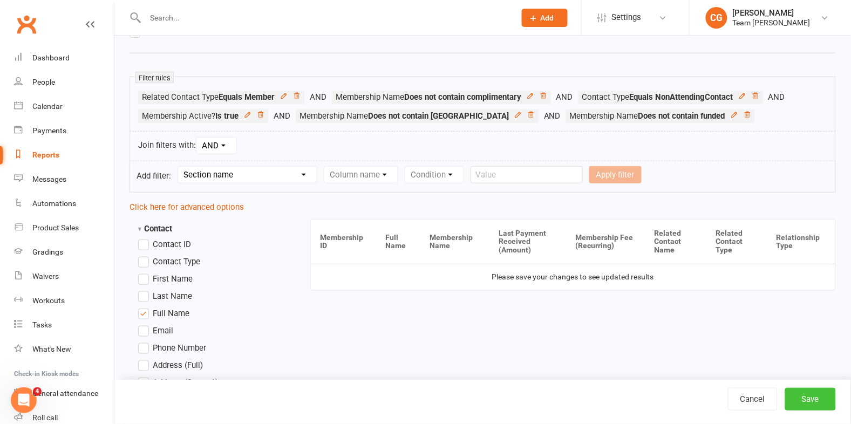
click at [813, 392] on button "Save" at bounding box center [810, 399] width 51 height 23
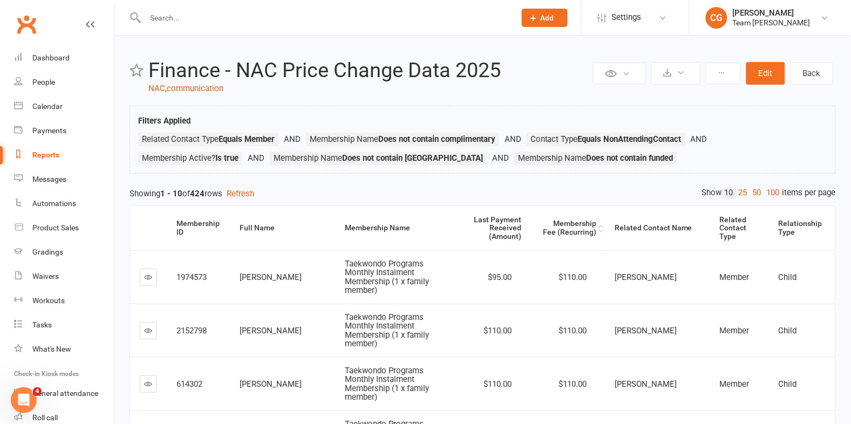
click at [583, 220] on div "Membership Fee (Recurring)" at bounding box center [568, 228] width 56 height 17
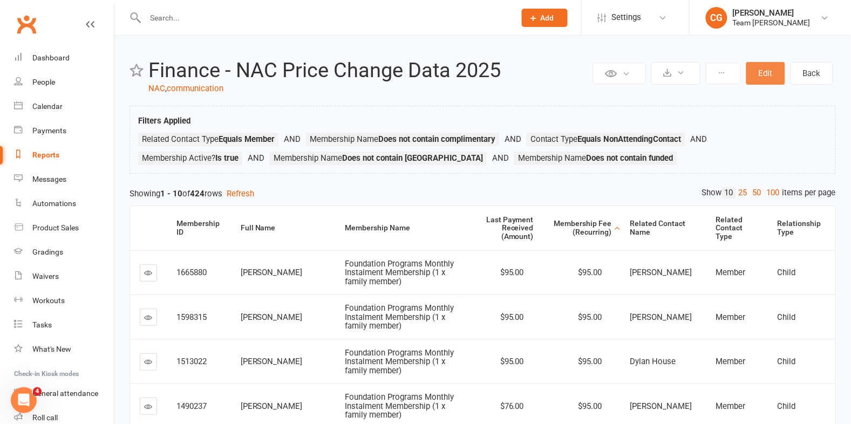
click at [752, 71] on button "Edit" at bounding box center [766, 73] width 39 height 23
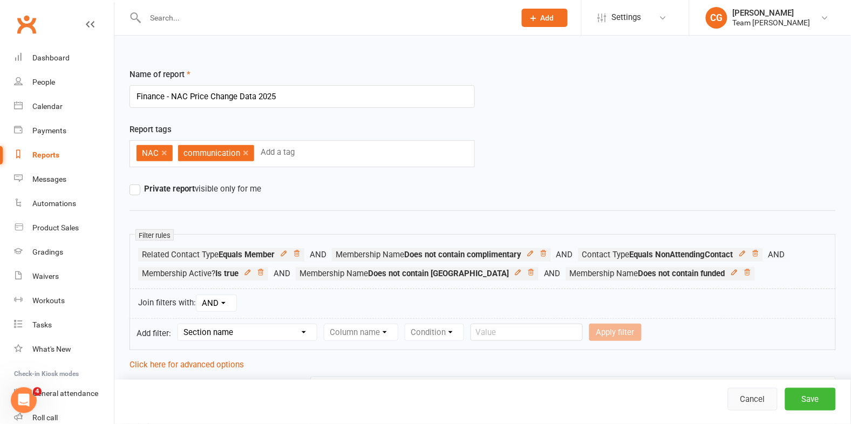
click at [749, 399] on link "Cancel" at bounding box center [753, 399] width 50 height 23
select select "100"
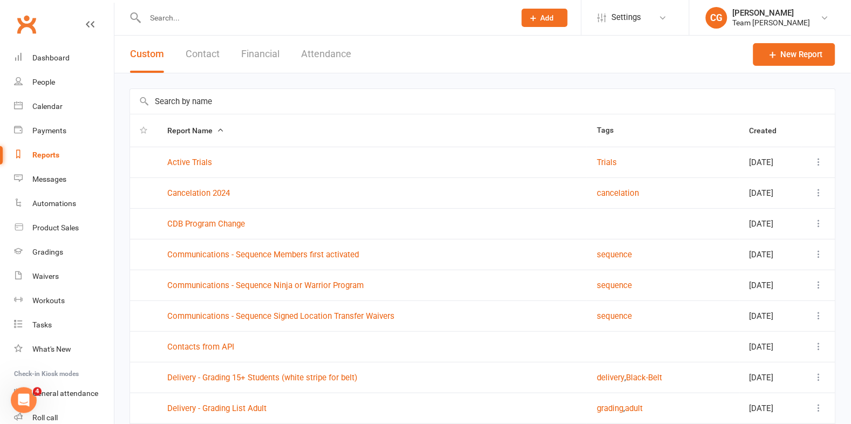
click at [200, 100] on input "text" at bounding box center [483, 101] width 706 height 25
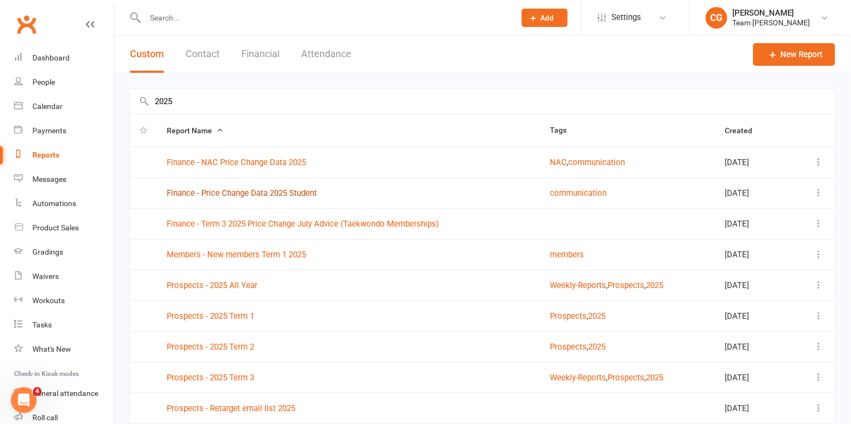
type input "2025"
click at [274, 193] on link "Finance - Price Change Data 2025 Student" at bounding box center [242, 193] width 150 height 10
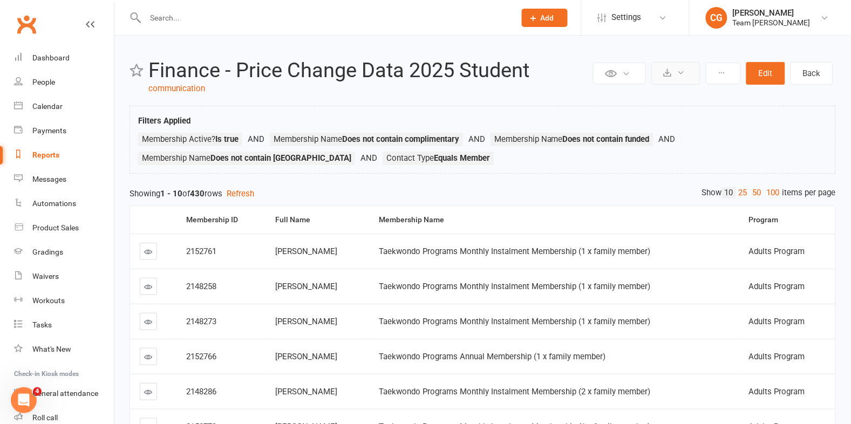
click at [676, 68] on button at bounding box center [676, 73] width 49 height 23
click at [659, 95] on link "Export to CSV" at bounding box center [643, 100] width 113 height 22
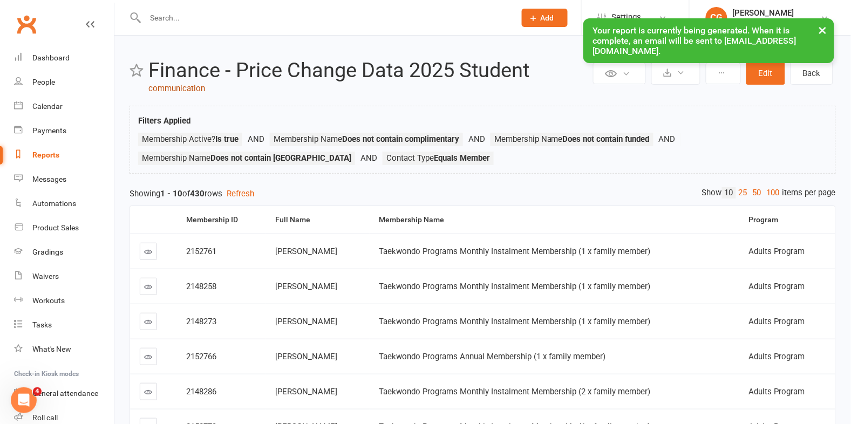
click at [164, 86] on link "communication" at bounding box center [176, 89] width 57 height 10
select select "100"
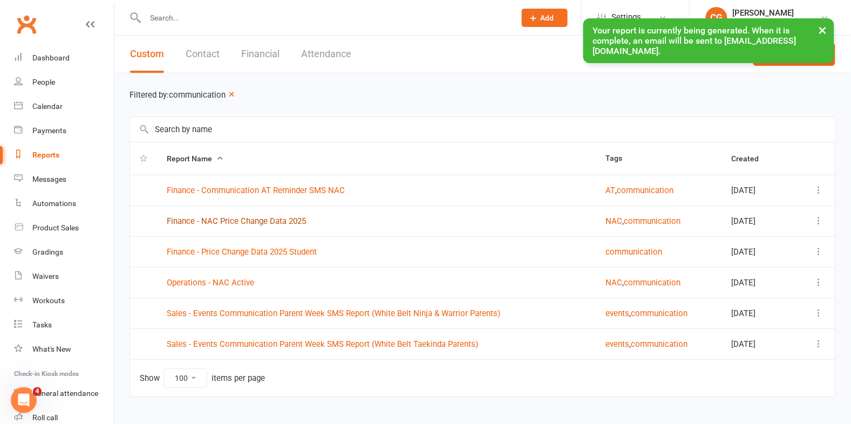
click at [273, 220] on link "Finance - NAC Price Change Data 2025" at bounding box center [236, 221] width 139 height 10
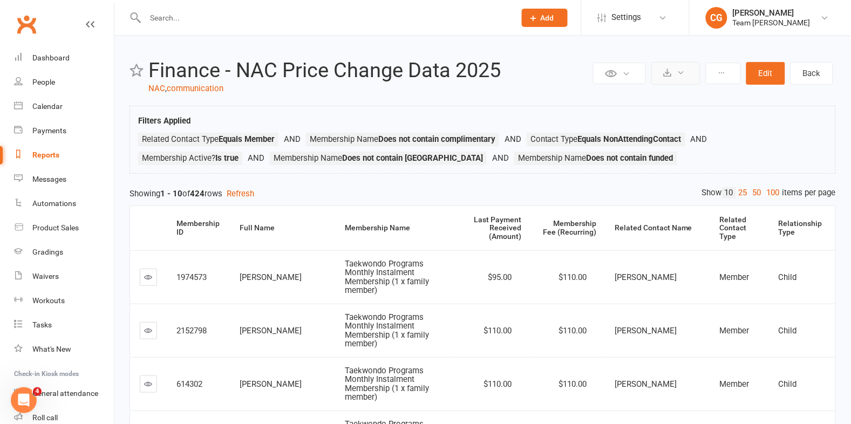
click at [674, 75] on button at bounding box center [676, 73] width 49 height 23
click at [668, 98] on link "Export to CSV" at bounding box center [643, 100] width 113 height 22
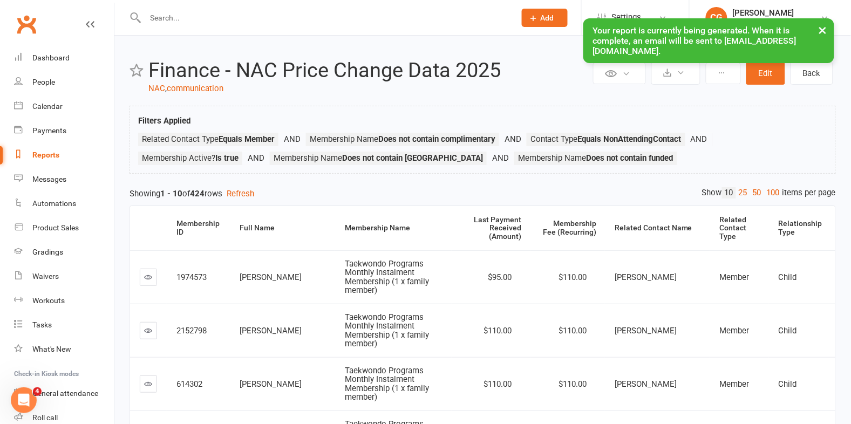
click at [822, 29] on button "×" at bounding box center [823, 29] width 19 height 23
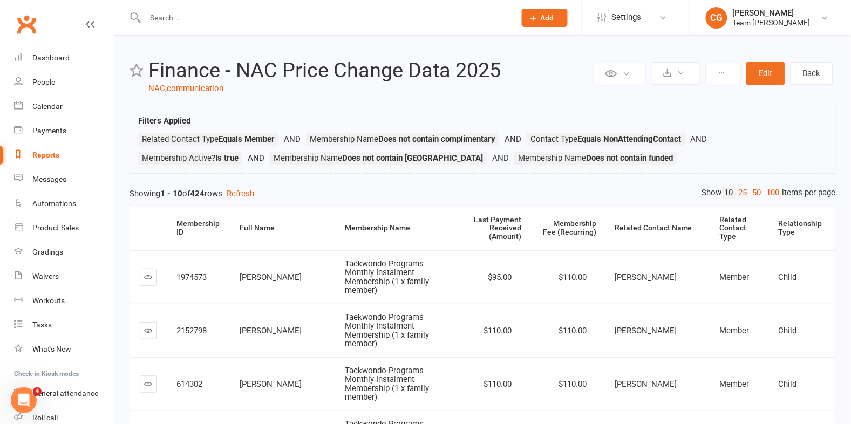
click at [220, 18] on input "text" at bounding box center [325, 17] width 366 height 15
click at [760, 73] on button "Edit" at bounding box center [766, 73] width 39 height 23
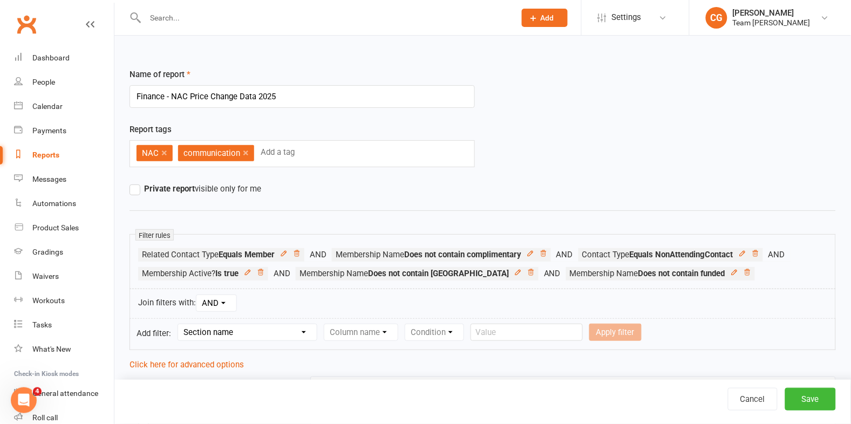
click at [243, 336] on select "Section name Contact Attendance Aggregate Payment Booking Waitlist Attendees Ca…" at bounding box center [247, 332] width 139 height 16
click at [260, 334] on select "Section name Contact Attendance Aggregate Payment Booking Waitlist Attendees Ca…" at bounding box center [247, 332] width 139 height 16
select select "0"
click at [180, 325] on select "Section name Contact Attendance Aggregate Payment Booking Waitlist Attendees Ca…" at bounding box center [247, 332] width 139 height 16
click at [363, 334] on select "Column name Is in other report Is not in other report Contact Type First Name L…" at bounding box center [452, 332] width 256 height 16
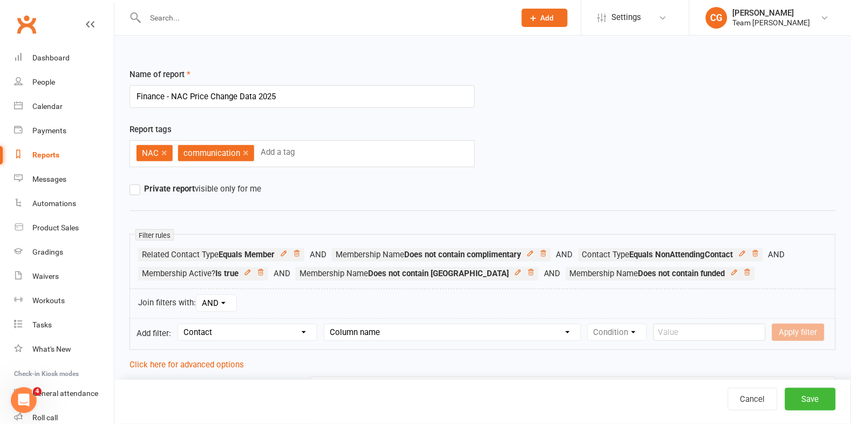
click at [205, 23] on input "text" at bounding box center [325, 17] width 366 height 15
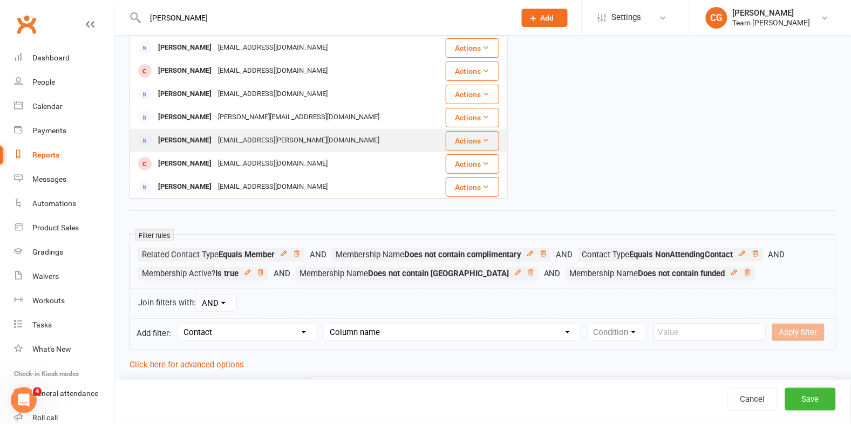
type input "roberts"
click at [219, 141] on div "madi.pietra.james@gmail.com" at bounding box center [299, 141] width 168 height 16
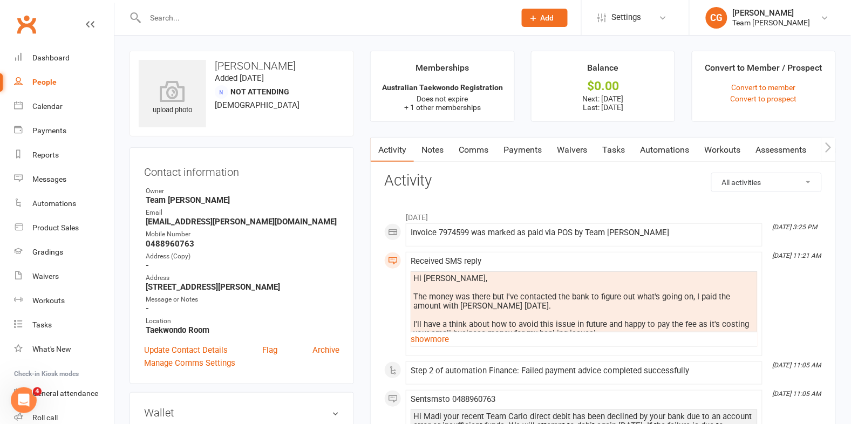
scroll to position [317, 0]
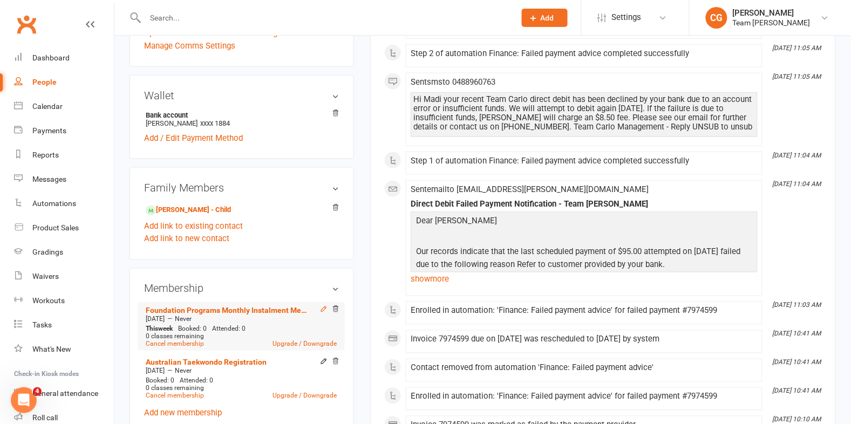
click at [323, 309] on icon at bounding box center [324, 310] width 8 height 8
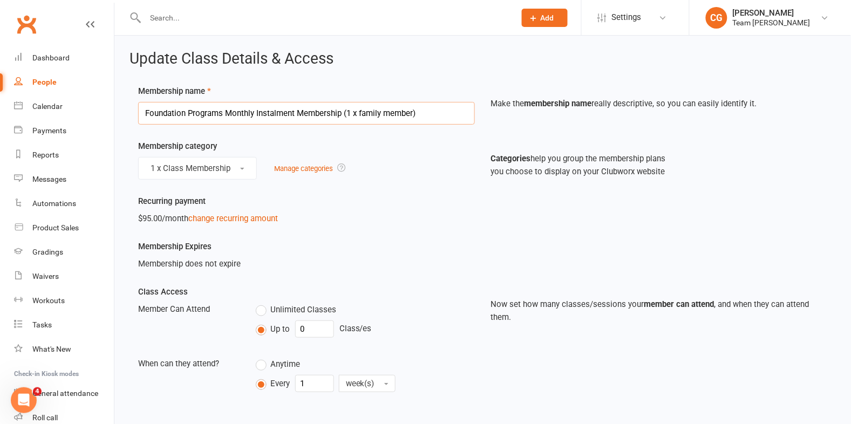
click at [258, 109] on input "Foundation Programs Monthly Instalment Membership (1 x family member)" at bounding box center [306, 113] width 337 height 23
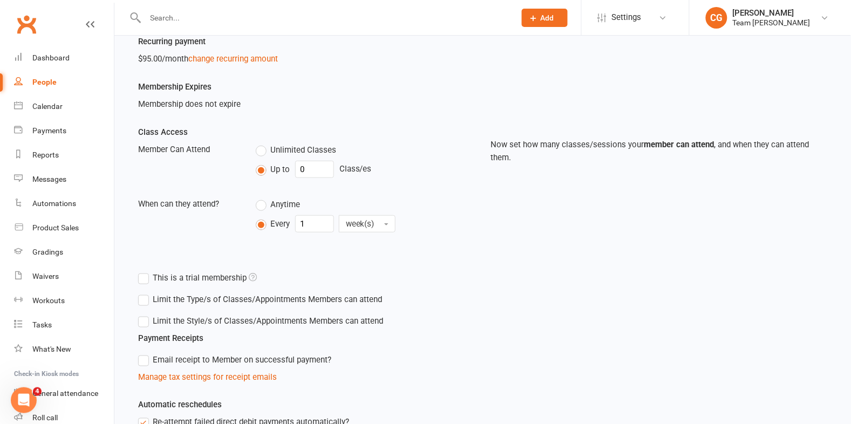
scroll to position [370, 0]
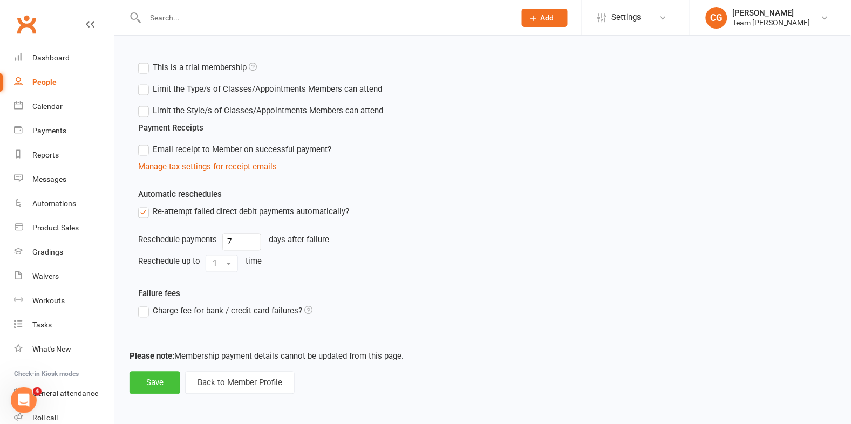
click at [164, 381] on button "Save" at bounding box center [155, 383] width 51 height 23
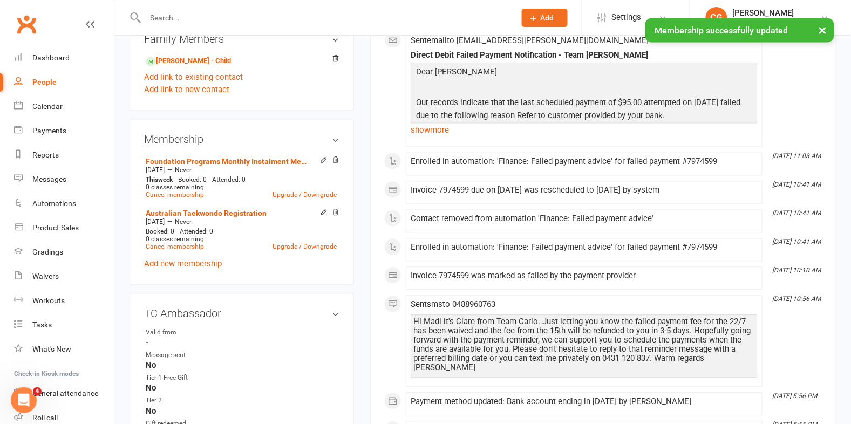
scroll to position [475, 0]
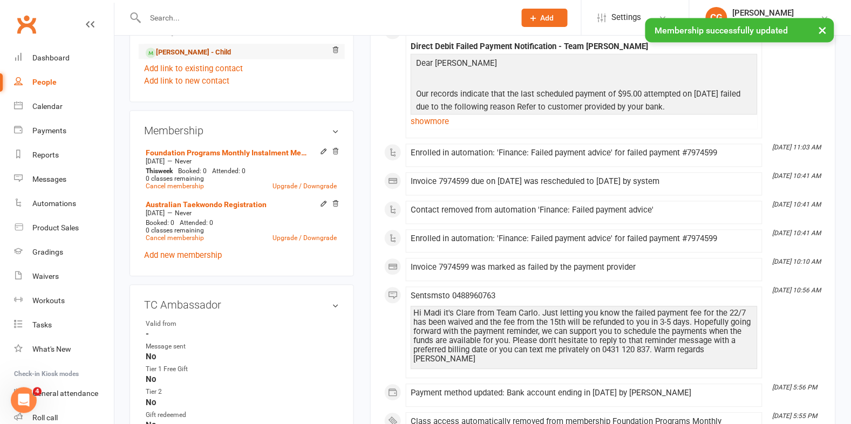
click at [175, 53] on link "Elsie Roberts - Child" at bounding box center [188, 52] width 85 height 11
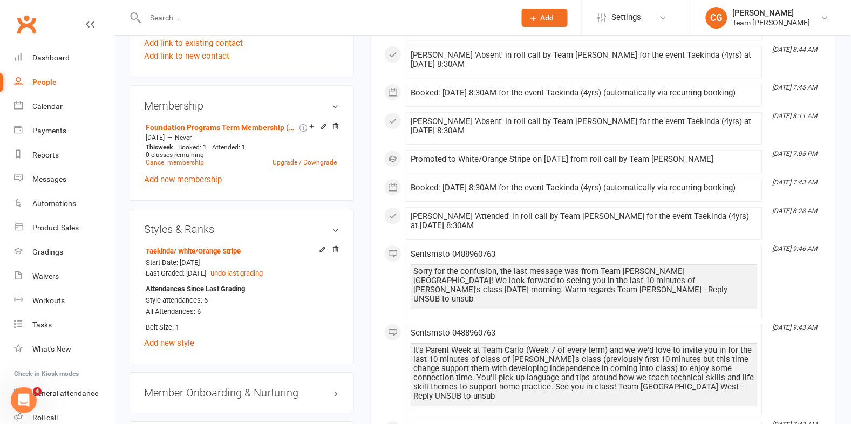
scroll to position [719, 0]
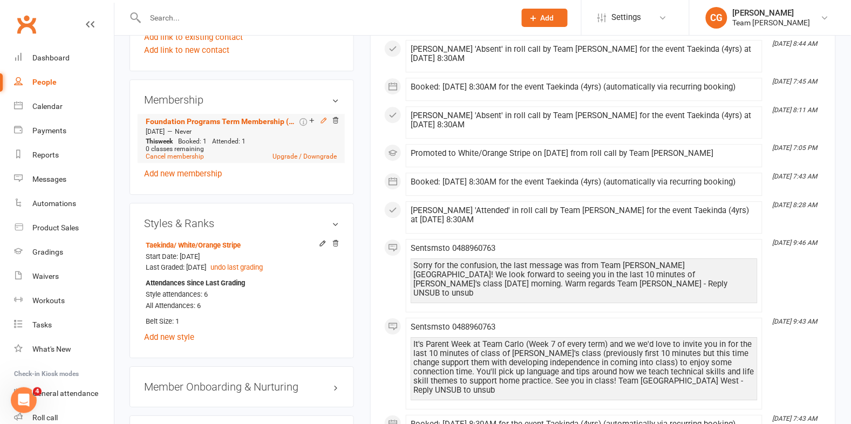
click at [321, 119] on icon at bounding box center [324, 121] width 8 height 8
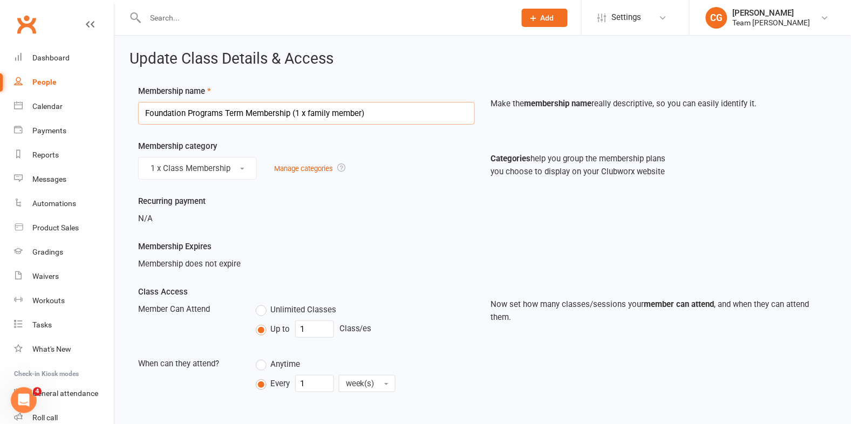
click at [202, 116] on input "Foundation Programs Term Membership (1 x family member)" at bounding box center [306, 113] width 337 height 23
click at [203, 116] on input "Foundation Programs Term Membership (1 x family member)" at bounding box center [306, 113] width 337 height 23
paste input "Monthly Instalment"
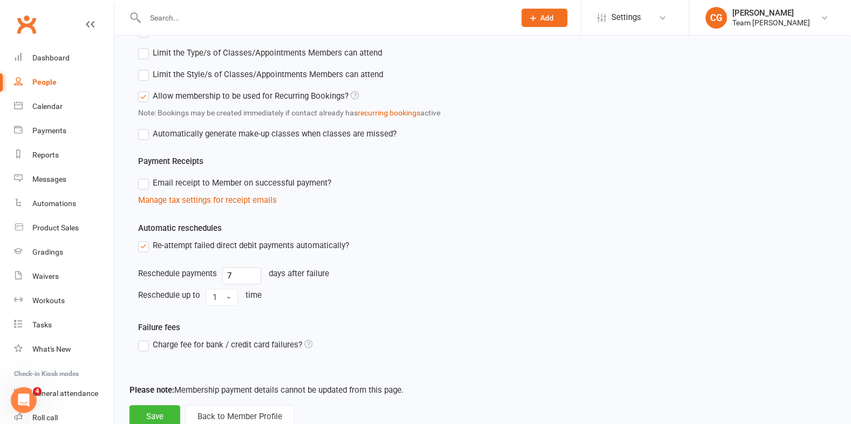
scroll to position [441, 0]
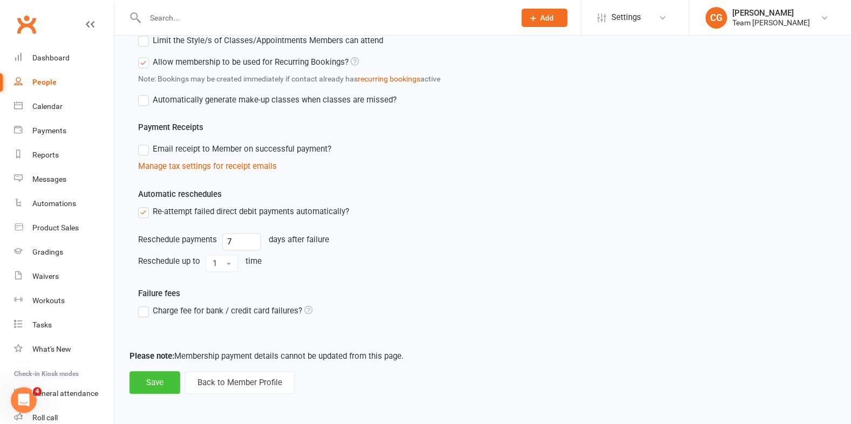
type input "Foundation Programs Monthly Instalment Membership (1 x family member)"
click at [161, 380] on button "Save" at bounding box center [155, 383] width 51 height 23
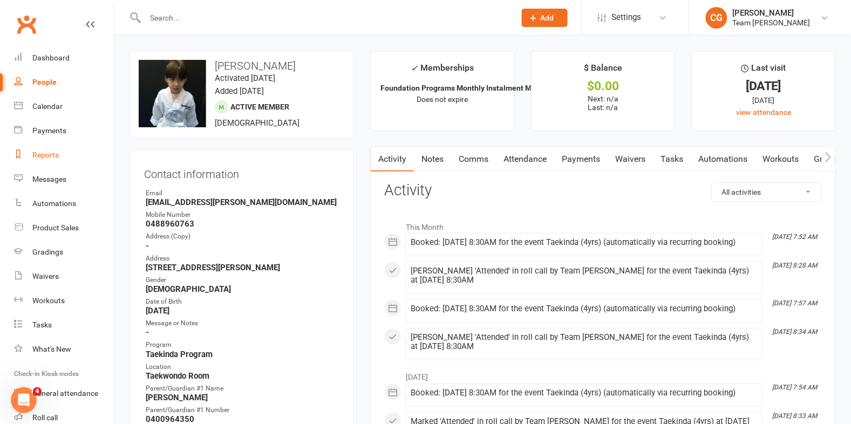
click at [47, 156] on div "Reports" at bounding box center [45, 155] width 26 height 9
select select "100"
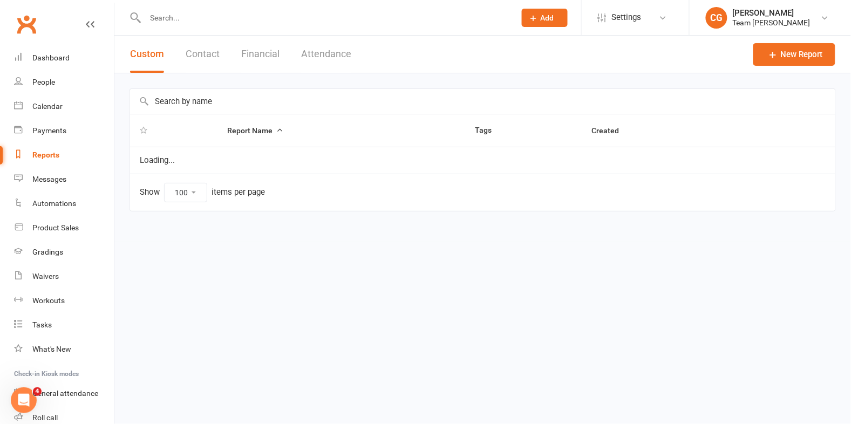
click at [201, 101] on input "text" at bounding box center [483, 101] width 706 height 25
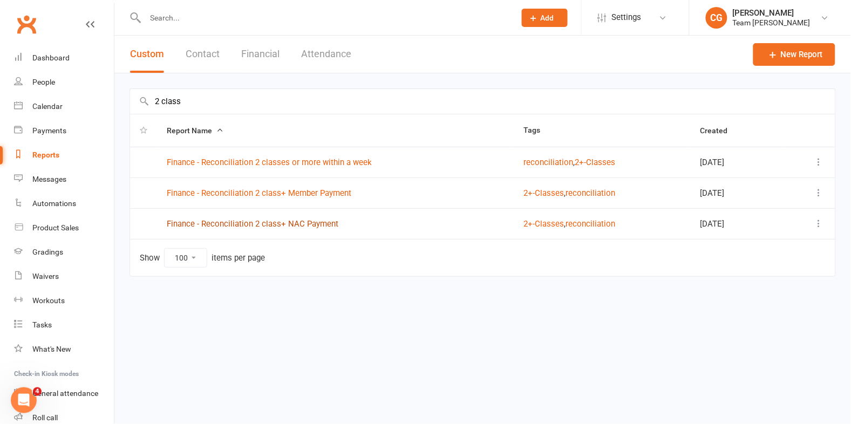
type input "2 class"
click at [219, 228] on link "Finance - Reconciliation 2 class+ NAC Payment" at bounding box center [253, 224] width 172 height 10
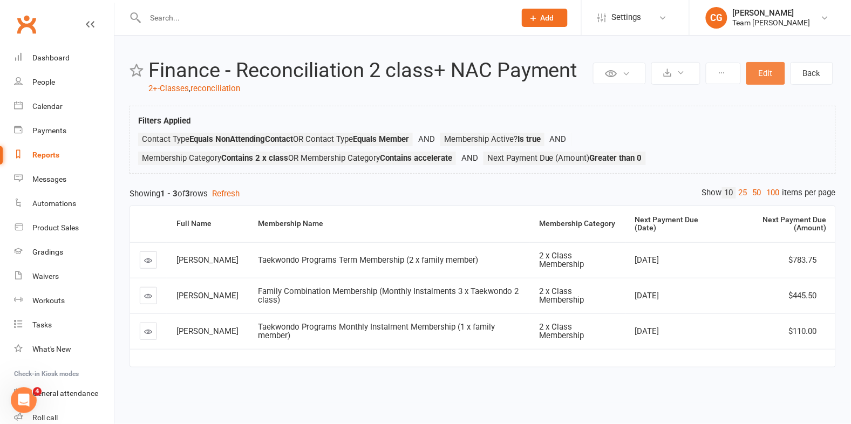
click at [764, 69] on button "Edit" at bounding box center [766, 73] width 39 height 23
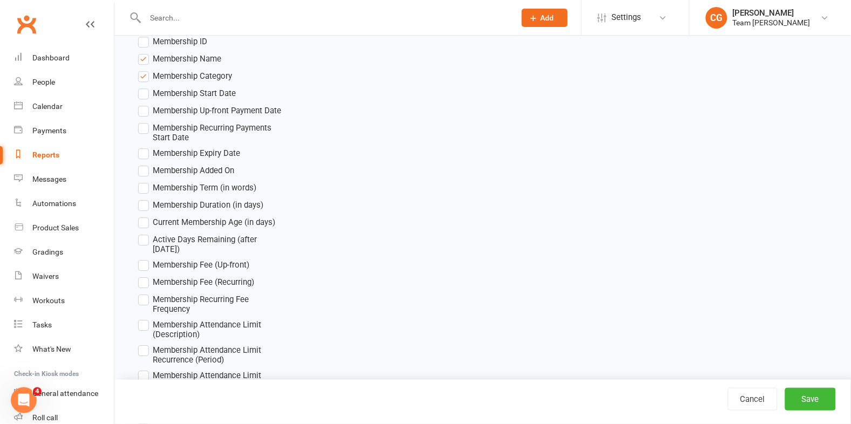
scroll to position [1822, 0]
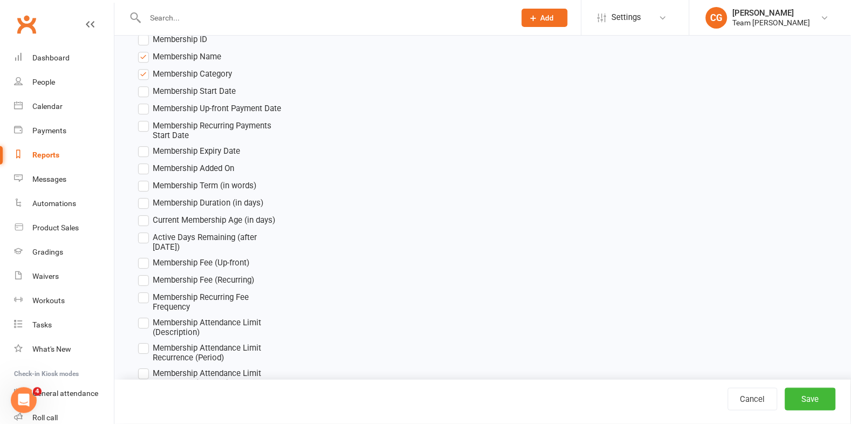
click at [145, 274] on label "Membership Fee (Recurring)" at bounding box center [196, 280] width 116 height 13
click at [145, 274] on input "Membership Fee (Recurring)" at bounding box center [141, 274] width 7 height 0
click at [808, 391] on button "Save" at bounding box center [810, 399] width 51 height 23
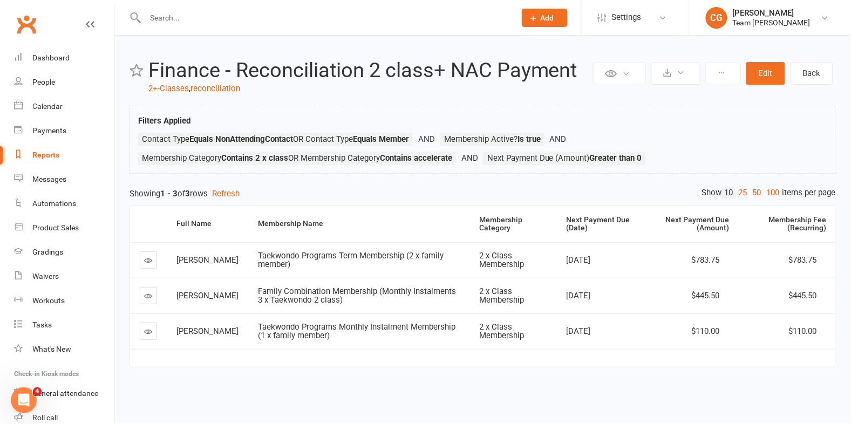
click at [147, 331] on icon at bounding box center [149, 332] width 8 height 8
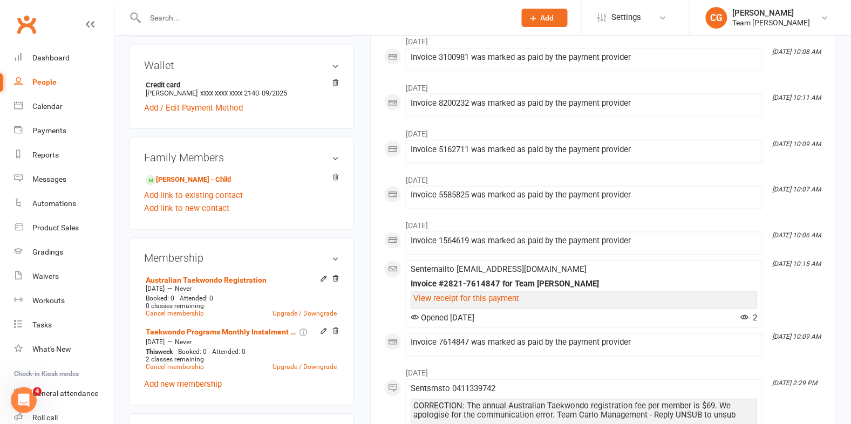
scroll to position [362, 0]
drag, startPoint x: 208, startPoint y: 180, endPoint x: 329, endPoint y: 157, distance: 122.7
click at [208, 180] on link "Aron Origenes - Child" at bounding box center [188, 178] width 85 height 11
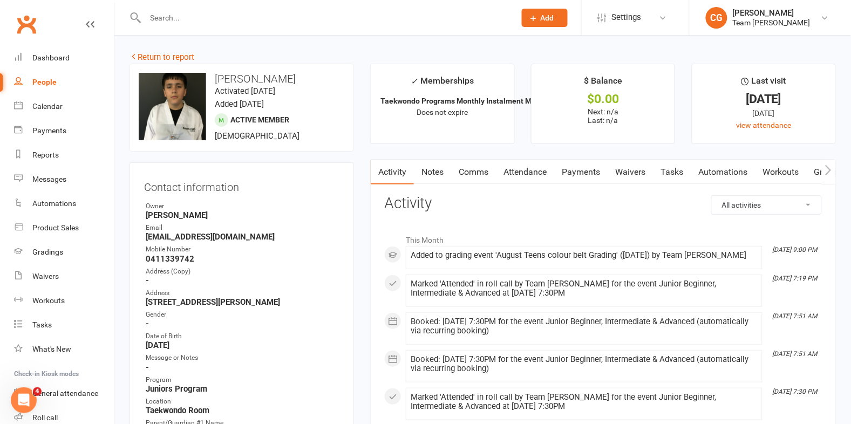
click at [515, 171] on link "Attendance" at bounding box center [525, 172] width 58 height 25
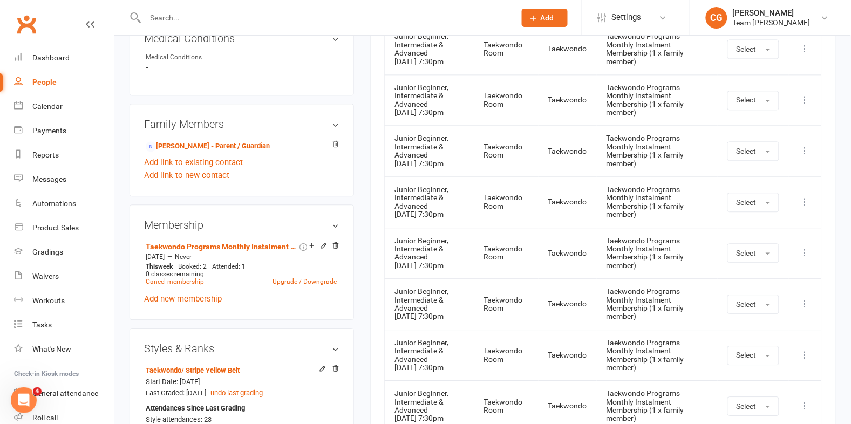
scroll to position [626, 0]
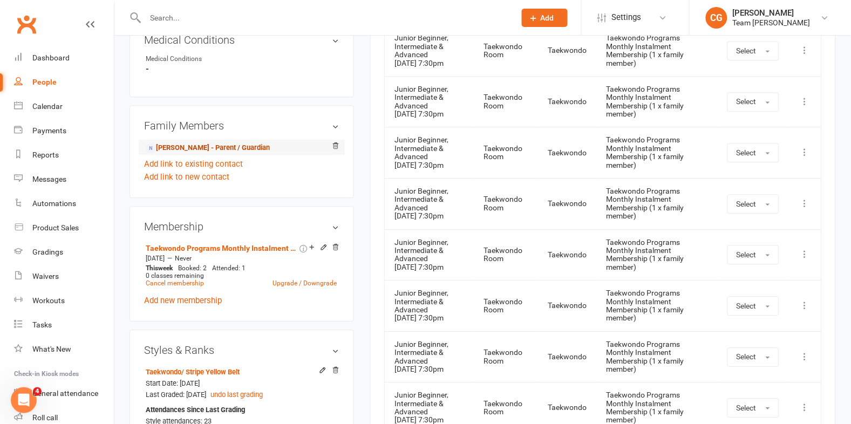
click at [233, 148] on link "Lisa Origenes - Parent / Guardian" at bounding box center [208, 148] width 124 height 11
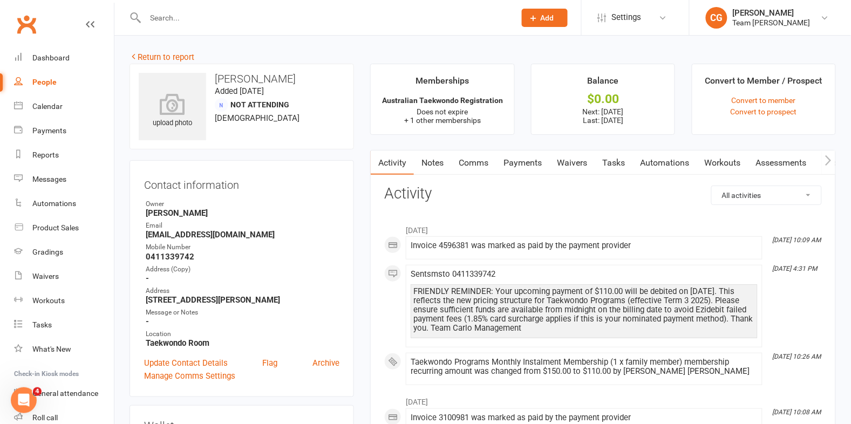
click at [515, 157] on link "Payments" at bounding box center [522, 163] width 53 height 25
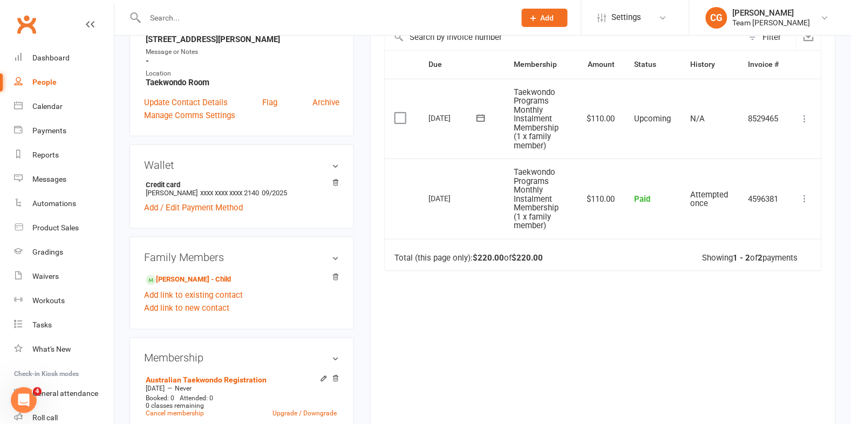
scroll to position [261, 0]
click at [183, 279] on link "Aron Origenes - Child" at bounding box center [188, 279] width 85 height 11
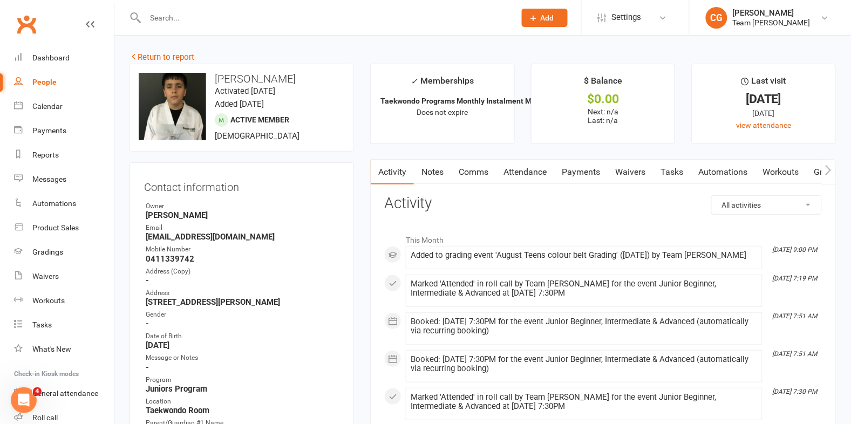
scroll to position [1, 0]
click at [543, 168] on link "Attendance" at bounding box center [525, 171] width 58 height 25
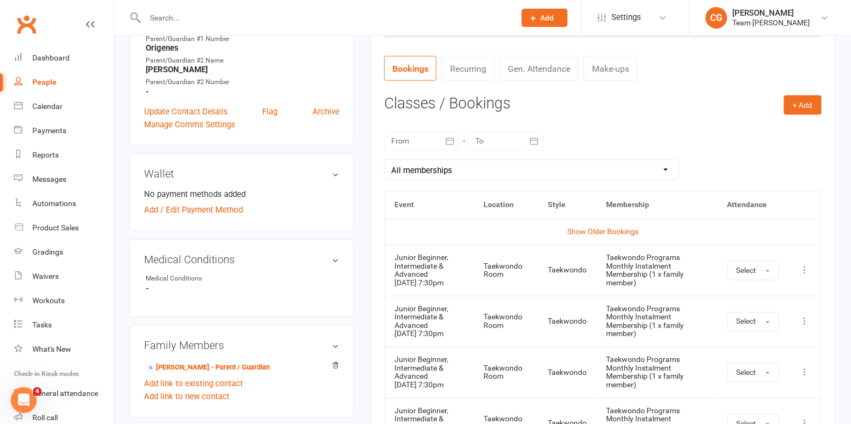
scroll to position [405, 0]
click at [453, 144] on icon "button" at bounding box center [450, 142] width 11 height 11
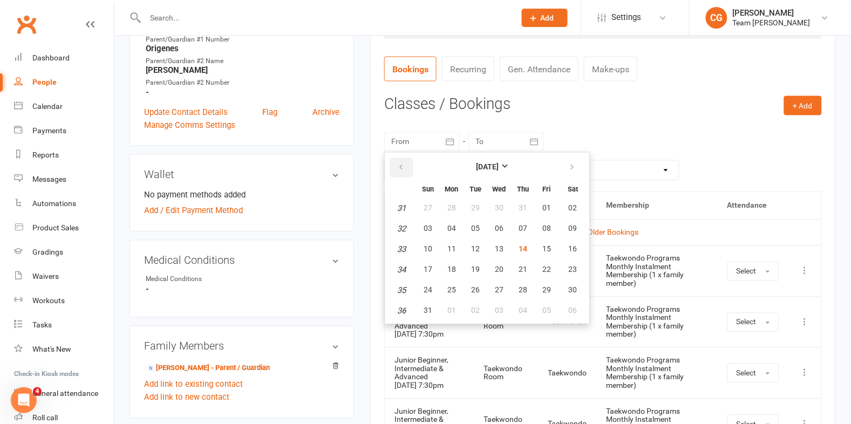
click at [405, 170] on button "button" at bounding box center [401, 167] width 23 height 19
click at [571, 164] on icon "button" at bounding box center [572, 168] width 8 height 9
click at [446, 261] on button "21" at bounding box center [452, 270] width 23 height 19
type input "21 Jul 2025"
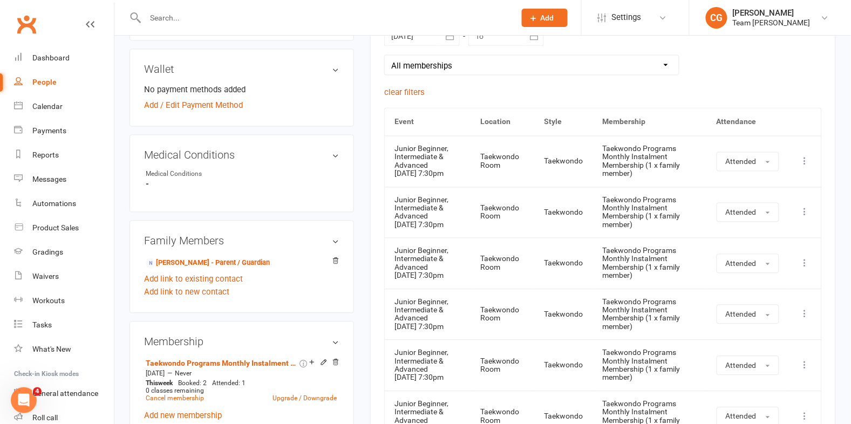
scroll to position [510, 0]
click at [240, 262] on link "Lisa Origenes - Parent / Guardian" at bounding box center [208, 264] width 124 height 11
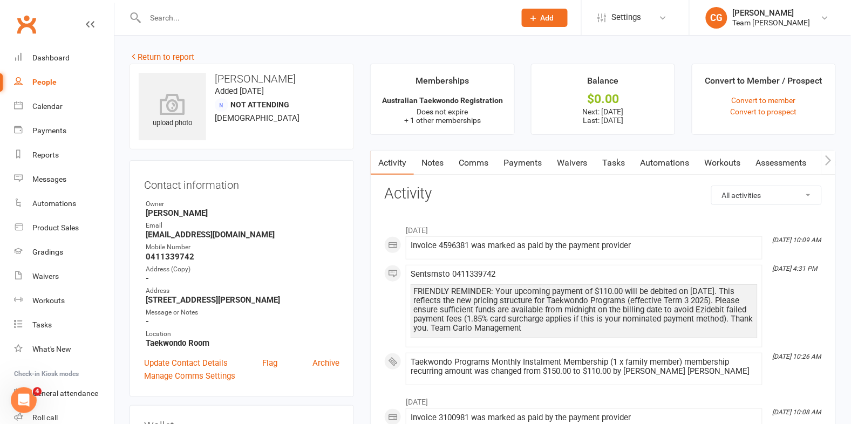
click at [513, 162] on link "Payments" at bounding box center [522, 163] width 53 height 25
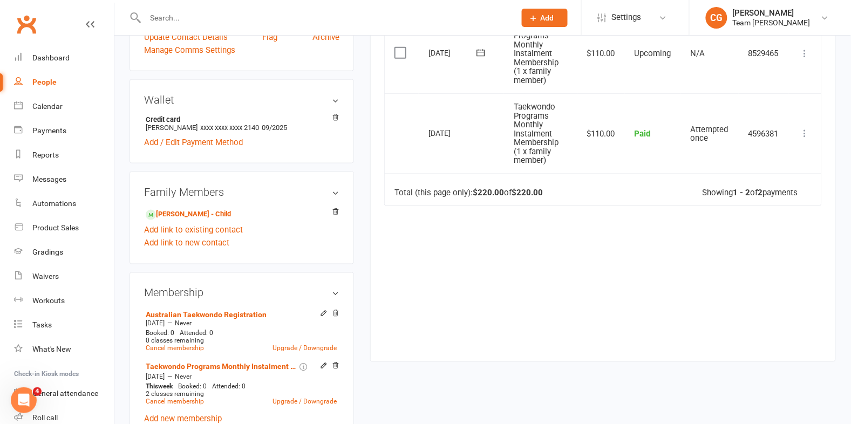
scroll to position [349, 0]
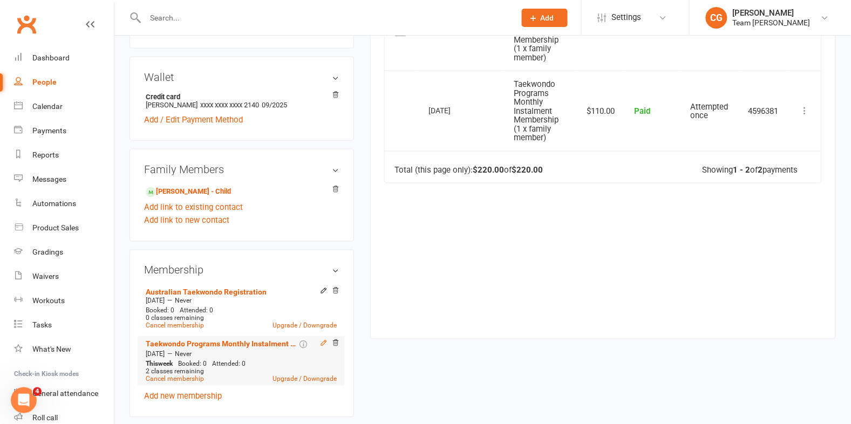
click at [321, 341] on icon at bounding box center [324, 344] width 8 height 8
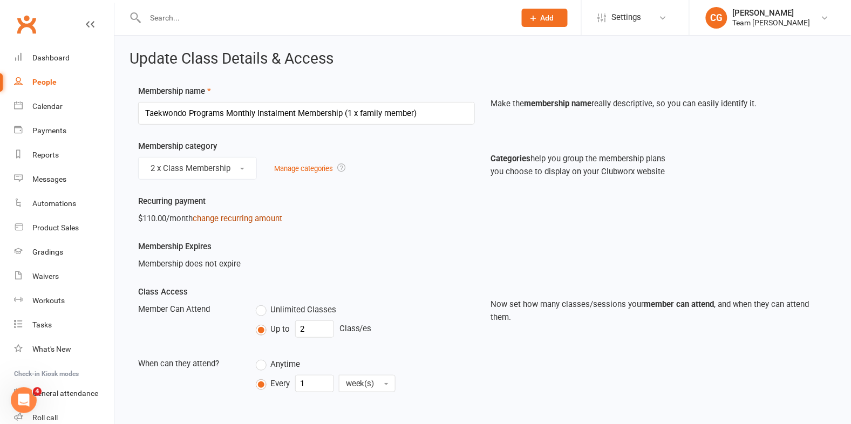
click at [260, 220] on link "change recurring amount" at bounding box center [238, 219] width 90 height 10
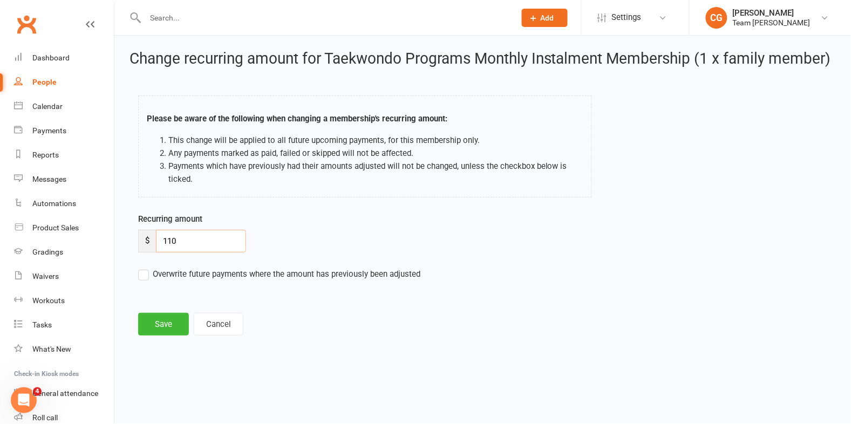
drag, startPoint x: 189, startPoint y: 242, endPoint x: 148, endPoint y: 238, distance: 41.3
click at [148, 238] on div "$ 110" at bounding box center [192, 241] width 108 height 23
type input "165"
click at [157, 320] on button "Save" at bounding box center [163, 324] width 51 height 23
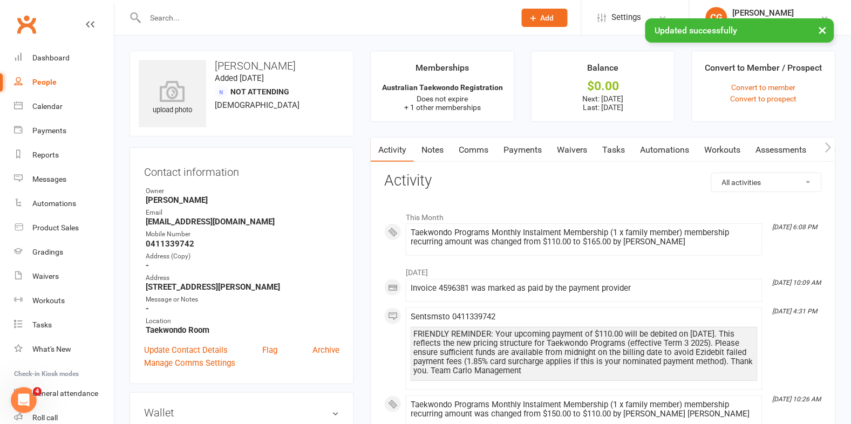
click at [476, 148] on link "Comms" at bounding box center [473, 150] width 45 height 25
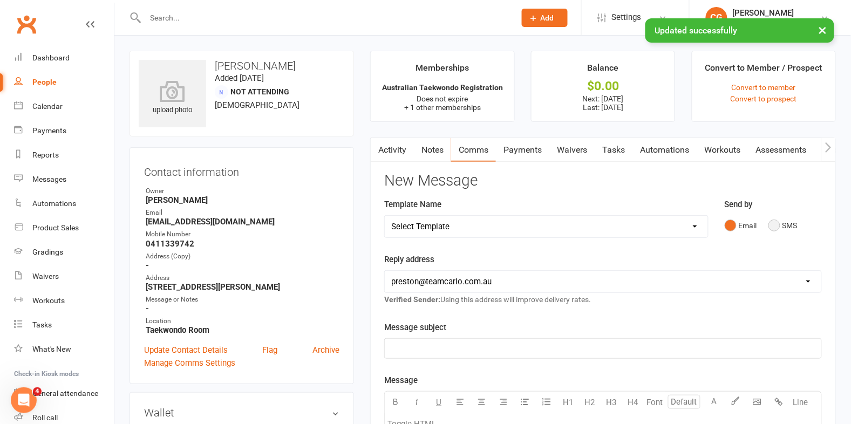
click at [790, 226] on button "SMS" at bounding box center [783, 225] width 29 height 21
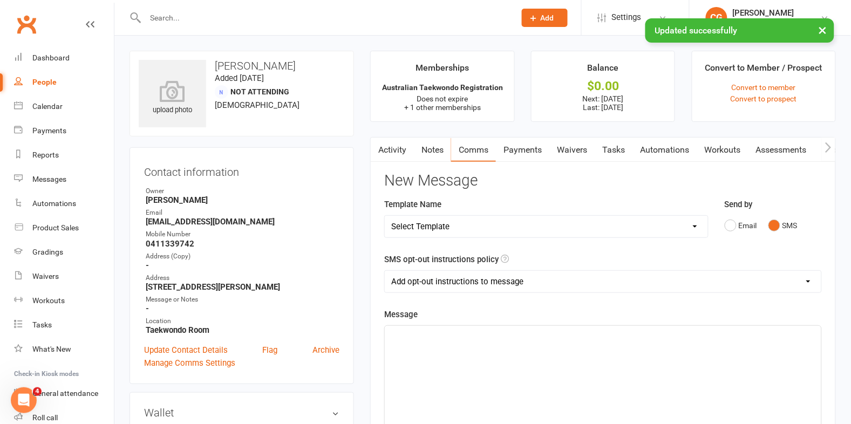
click at [411, 284] on select "Add opt-out instructions to message Do not add opt-out instructions to message" at bounding box center [603, 282] width 437 height 22
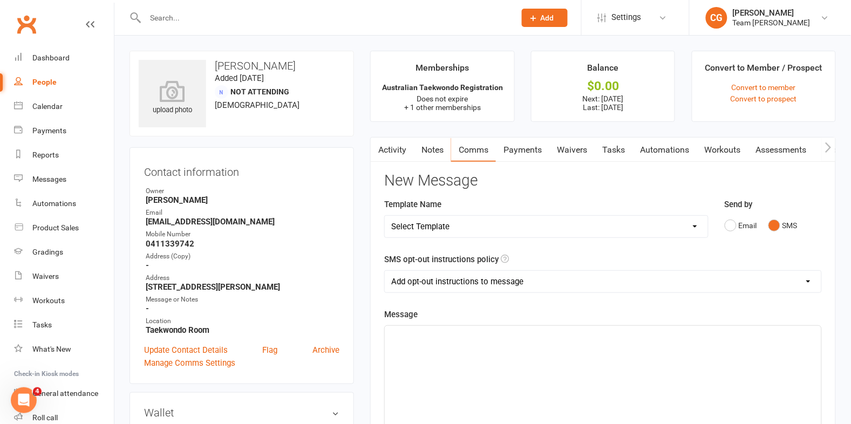
select select "1"
click at [385, 271] on select "Add opt-out instructions to message Do not add opt-out instructions to message" at bounding box center [603, 282] width 437 height 22
click at [37, 157] on div "Reports" at bounding box center [45, 155] width 26 height 9
select select "100"
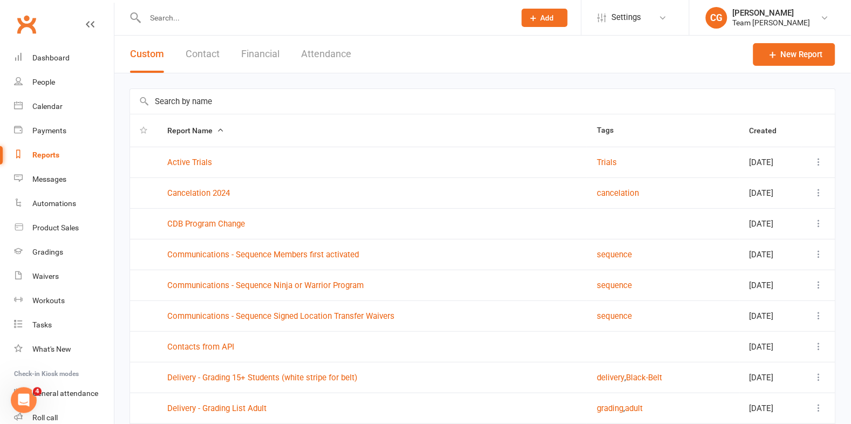
click at [202, 103] on input "text" at bounding box center [483, 101] width 706 height 25
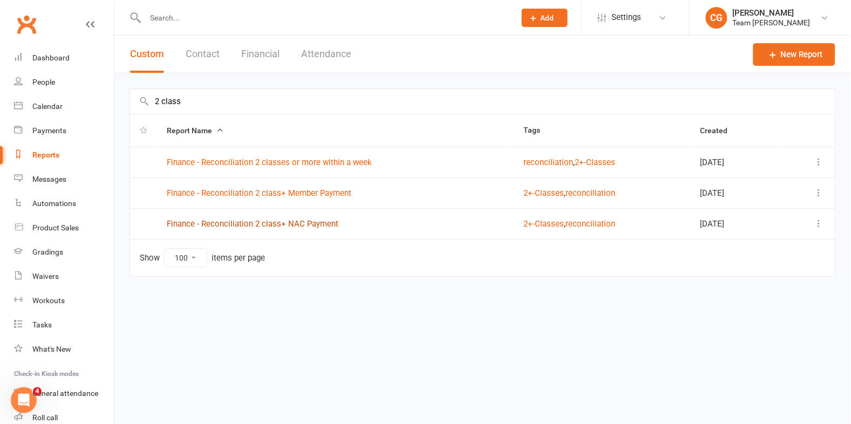
type input "2 class"
click at [266, 223] on link "Finance - Reconciliation 2 class+ NAC Payment" at bounding box center [253, 224] width 172 height 10
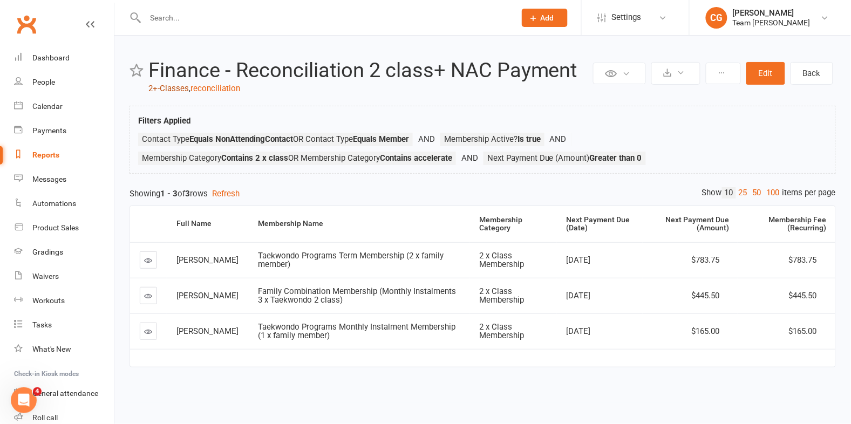
click at [165, 87] on link "2+-Classes" at bounding box center [168, 89] width 40 height 10
select select "100"
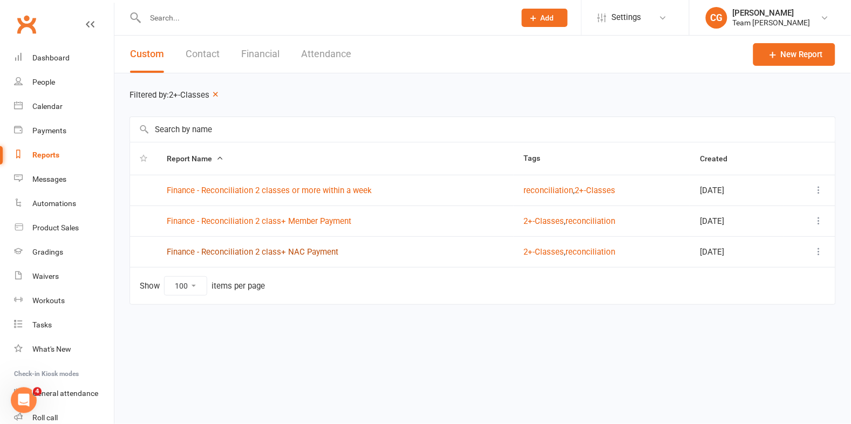
click at [260, 250] on link "Finance - Reconciliation 2 class+ NAC Payment" at bounding box center [253, 252] width 172 height 10
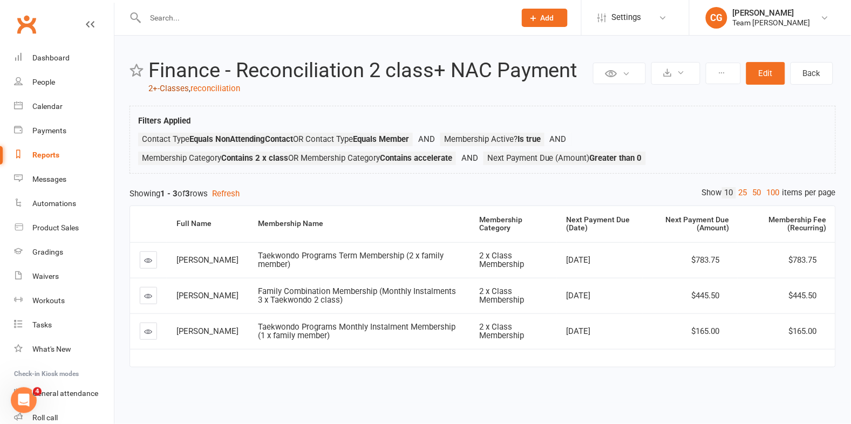
click at [171, 85] on link "2+-Classes" at bounding box center [168, 89] width 40 height 10
select select "100"
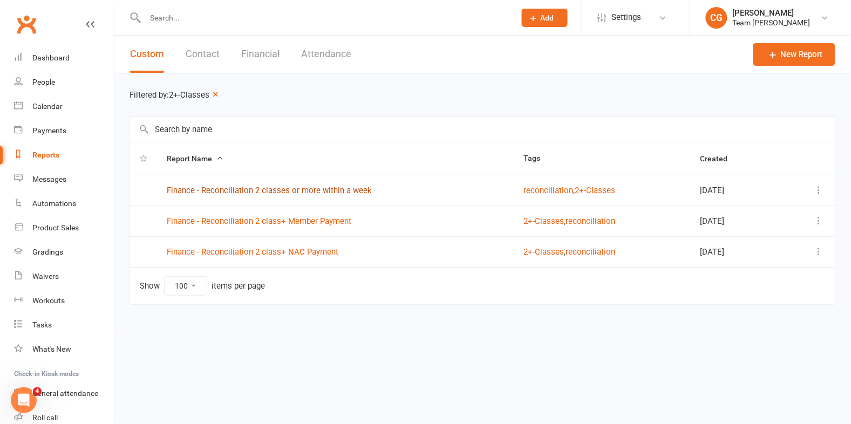
click at [295, 193] on link "Finance - Reconciliation 2 classes or more within a week" at bounding box center [269, 191] width 205 height 10
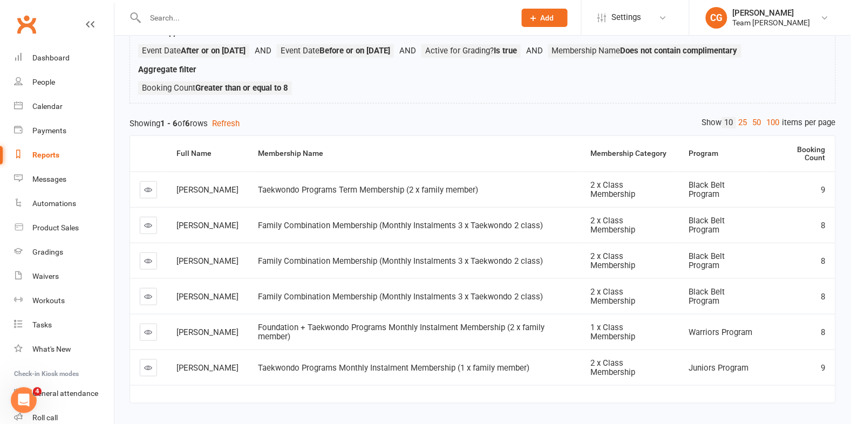
scroll to position [142, 0]
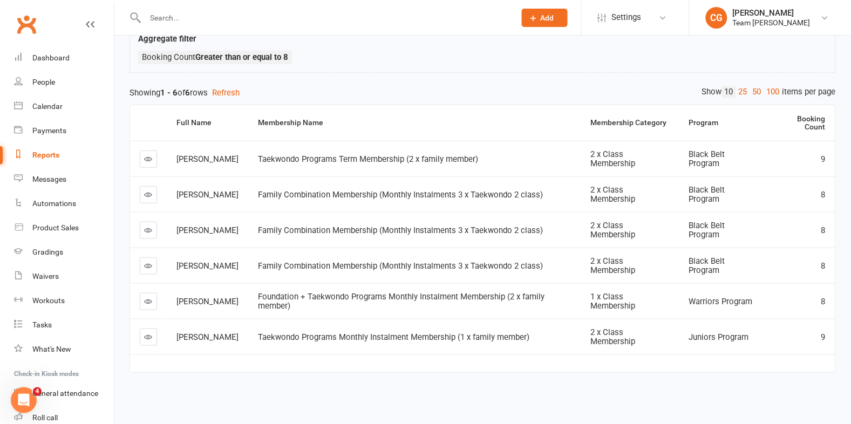
click at [147, 296] on link at bounding box center [148, 301] width 17 height 17
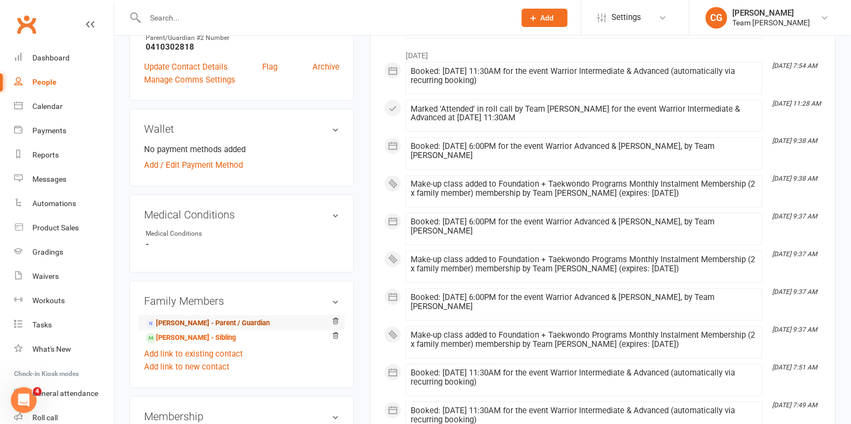
scroll to position [429, 0]
click at [227, 322] on link "George Grandikis - Parent / Guardian" at bounding box center [208, 323] width 124 height 11
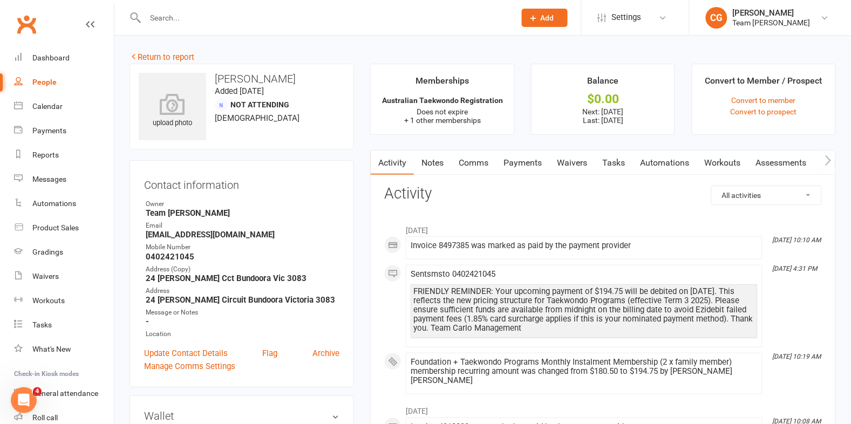
click at [536, 161] on link "Payments" at bounding box center [522, 163] width 53 height 25
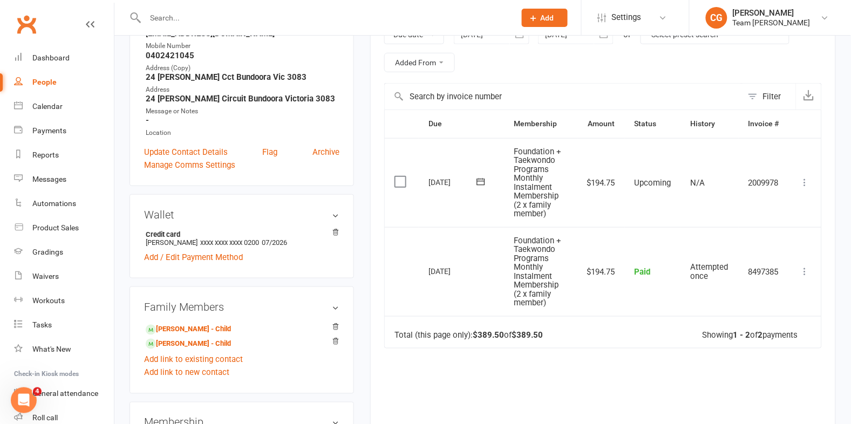
scroll to position [206, 0]
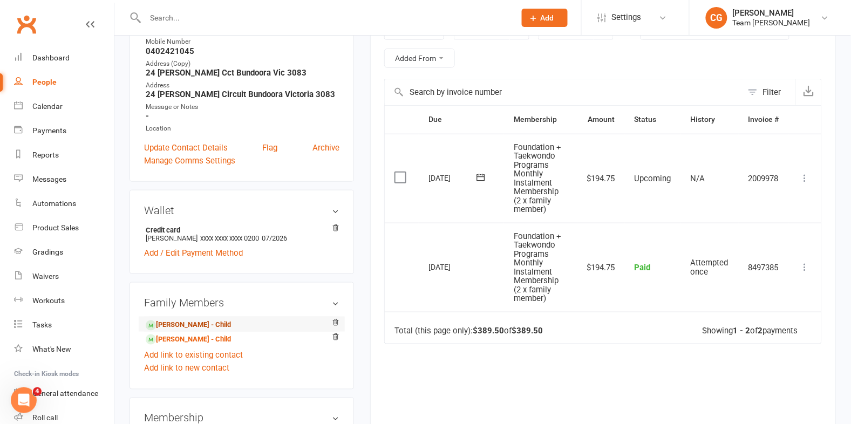
click at [179, 324] on link "Alex Grandikis - Child" at bounding box center [188, 325] width 85 height 11
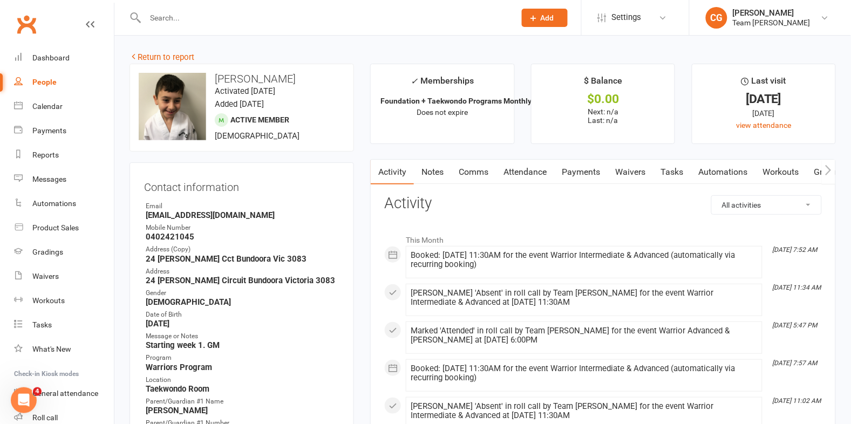
click at [517, 168] on link "Attendance" at bounding box center [525, 172] width 58 height 25
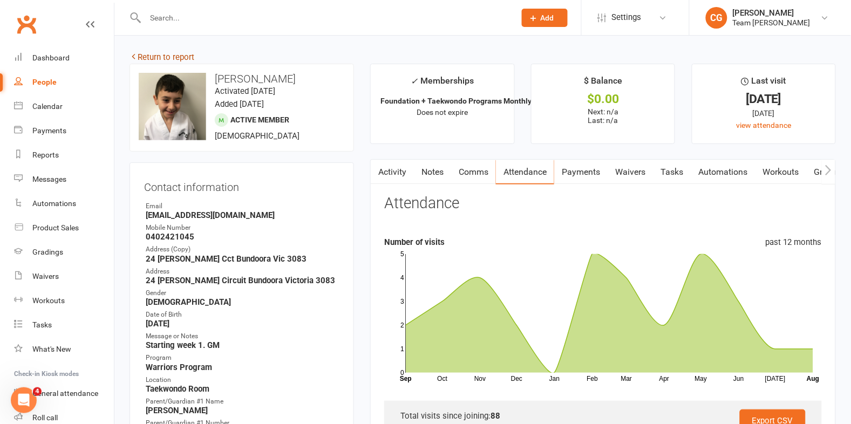
click at [162, 52] on link "Return to report" at bounding box center [162, 57] width 65 height 10
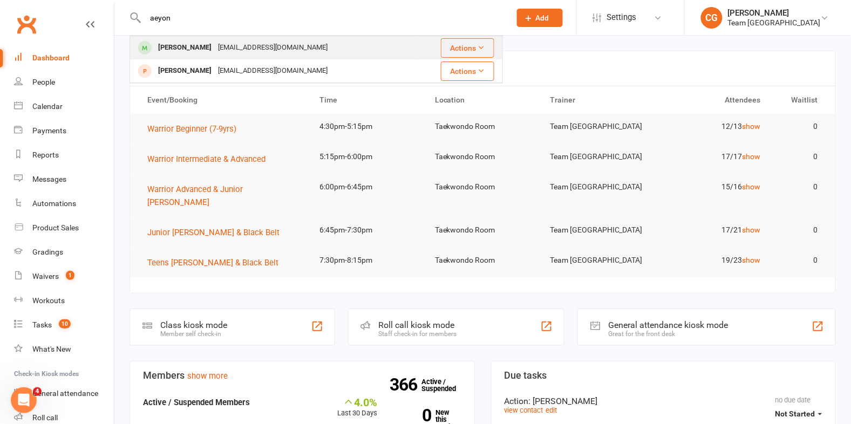
type input "aeyon"
click at [245, 48] on div "[EMAIL_ADDRESS][DOMAIN_NAME]" at bounding box center [273, 48] width 116 height 16
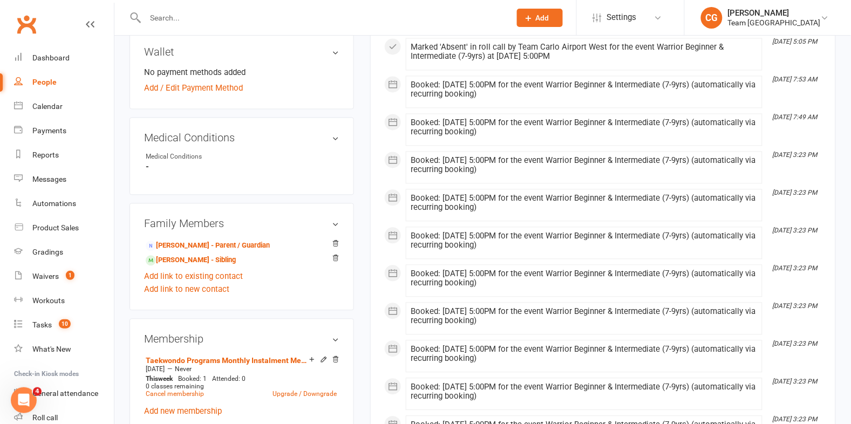
scroll to position [510, 0]
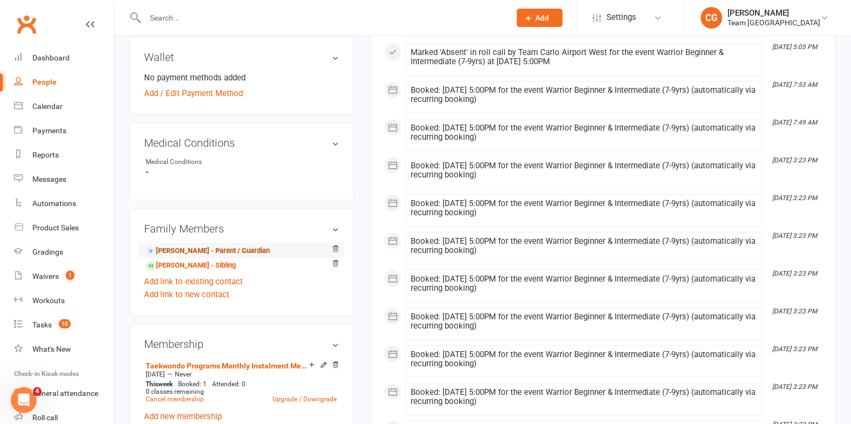
click at [254, 258] on link "[PERSON_NAME] - Parent / Guardian" at bounding box center [208, 251] width 124 height 11
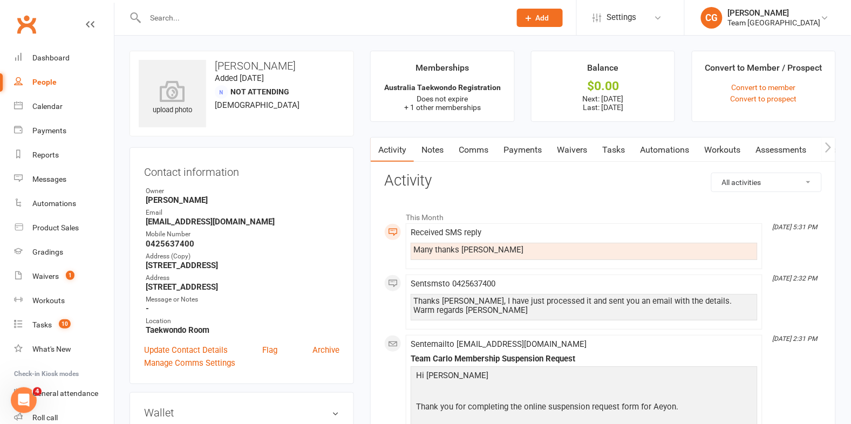
click at [520, 143] on link "Payments" at bounding box center [522, 150] width 53 height 25
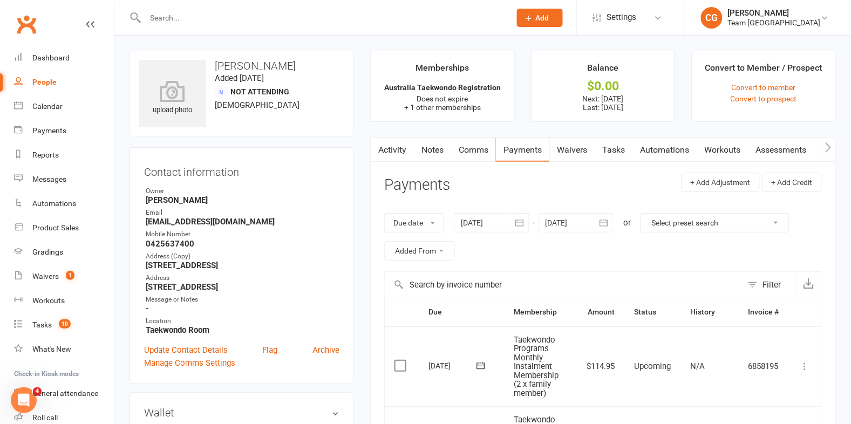
click at [186, 23] on input "text" at bounding box center [322, 17] width 361 height 15
type input "c"
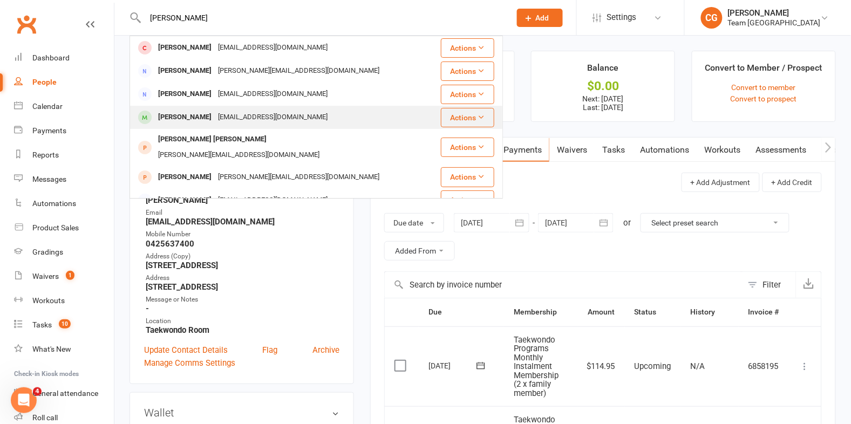
type input "[PERSON_NAME]"
click at [237, 121] on div "[EMAIL_ADDRESS][DOMAIN_NAME]" at bounding box center [273, 118] width 116 height 16
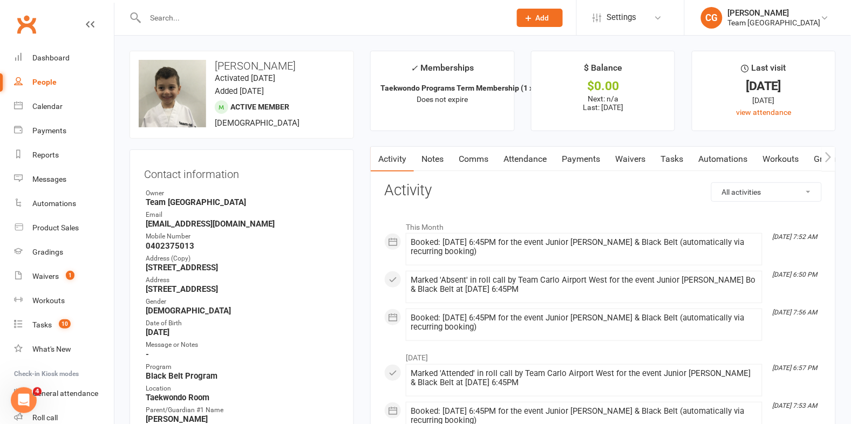
click at [533, 155] on link "Attendance" at bounding box center [525, 159] width 58 height 25
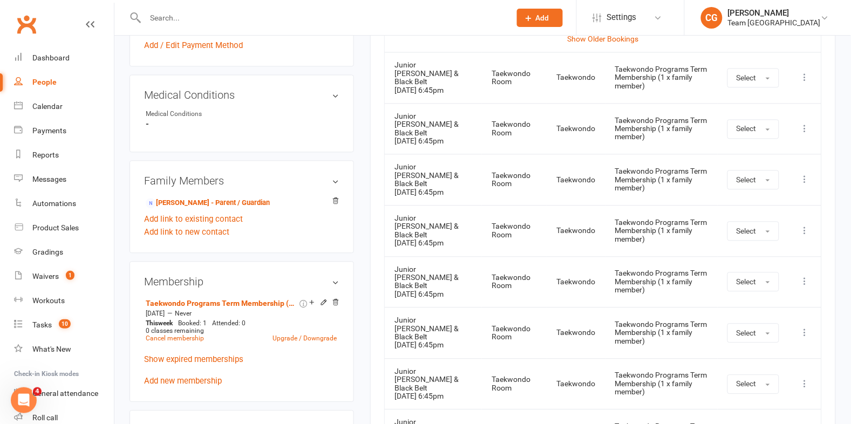
scroll to position [554, 0]
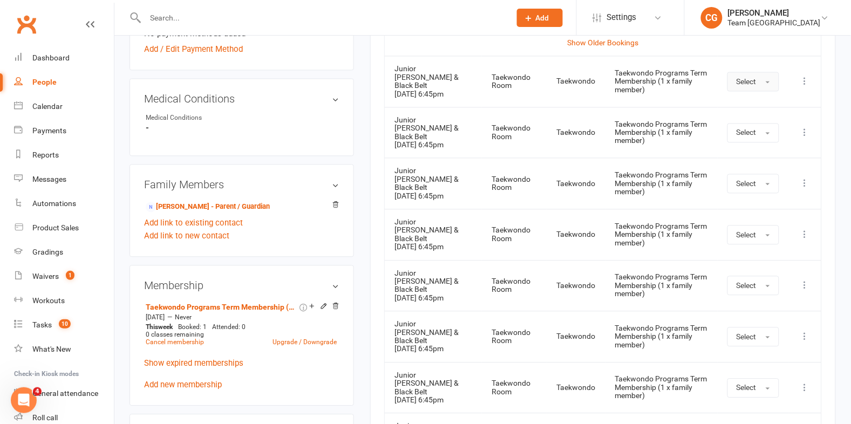
click at [752, 80] on span "Select" at bounding box center [747, 81] width 20 height 9
click at [750, 125] on span "Absent" at bounding box center [749, 128] width 25 height 10
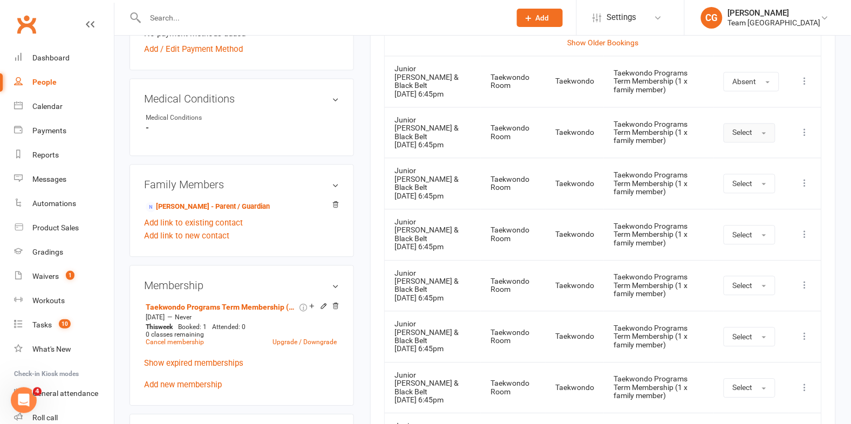
click at [746, 131] on span "Select" at bounding box center [743, 132] width 20 height 9
click at [748, 175] on span "Absent" at bounding box center [745, 179] width 25 height 10
click at [748, 184] on span "Select" at bounding box center [743, 183] width 20 height 9
click at [746, 225] on span "Absent" at bounding box center [745, 230] width 25 height 10
click at [746, 239] on button "Select" at bounding box center [750, 234] width 52 height 19
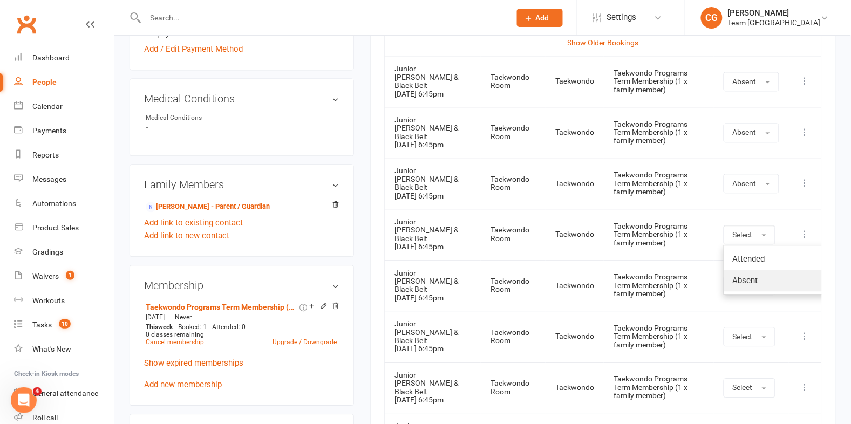
click at [751, 274] on link "Absent" at bounding box center [777, 281] width 107 height 22
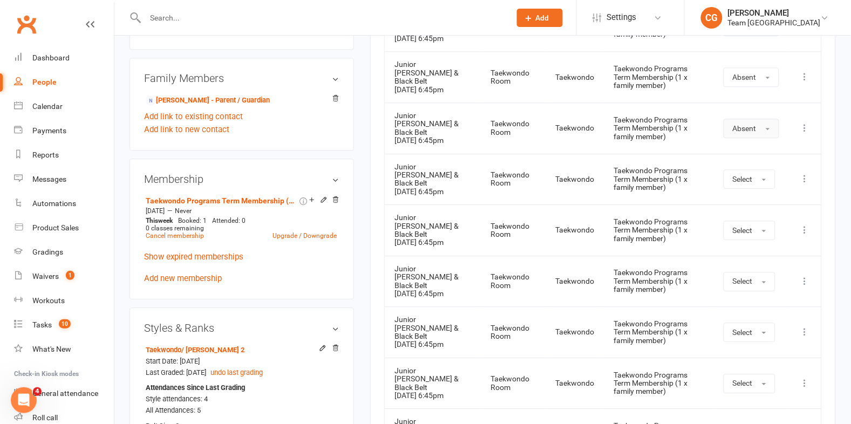
scroll to position [662, 0]
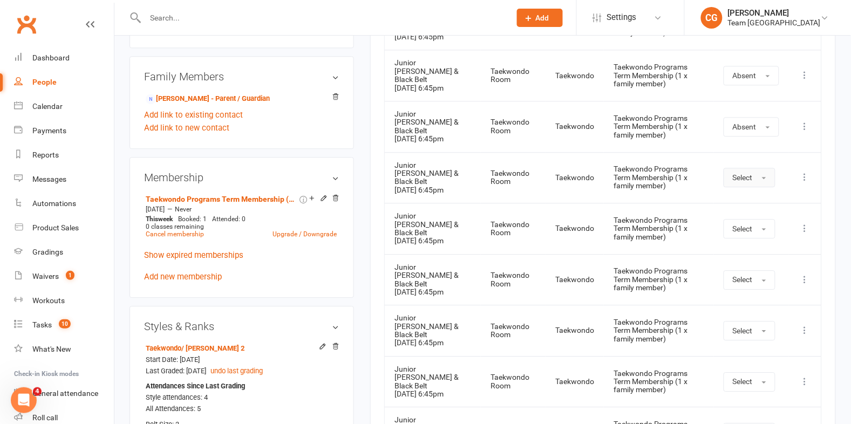
click at [746, 178] on span "Select" at bounding box center [743, 177] width 20 height 9
click at [750, 215] on link "Absent" at bounding box center [777, 224] width 107 height 22
drag, startPoint x: 759, startPoint y: 229, endPoint x: 756, endPoint y: 236, distance: 7.5
click at [759, 229] on button "Select" at bounding box center [750, 228] width 52 height 19
click at [754, 271] on span "Absent" at bounding box center [745, 275] width 25 height 10
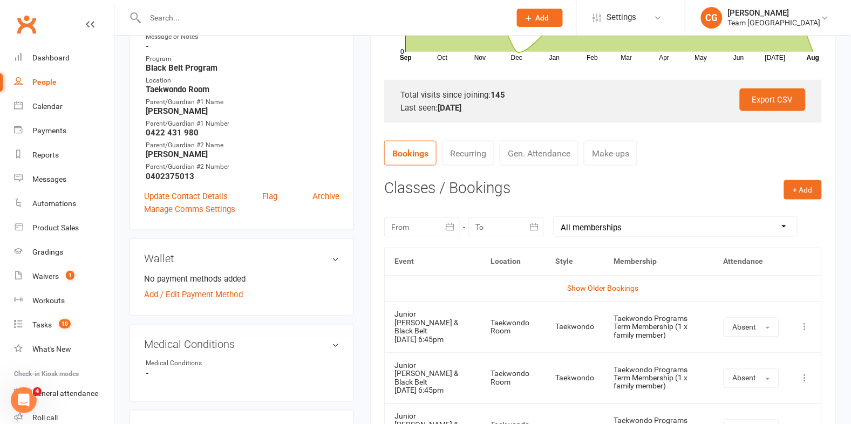
scroll to position [337, 0]
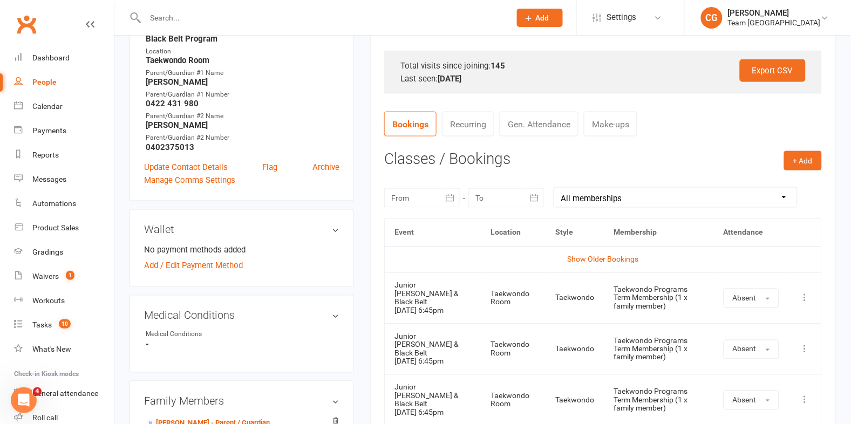
click at [445, 197] on icon "button" at bounding box center [450, 198] width 11 height 11
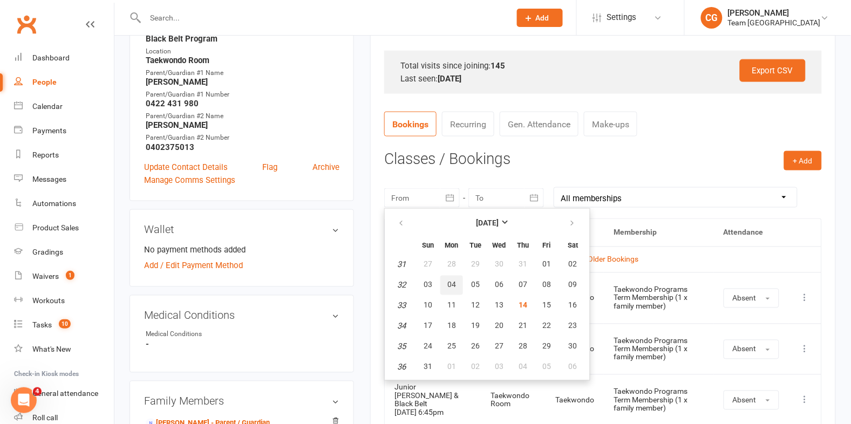
click at [444, 279] on button "04" at bounding box center [452, 285] width 23 height 19
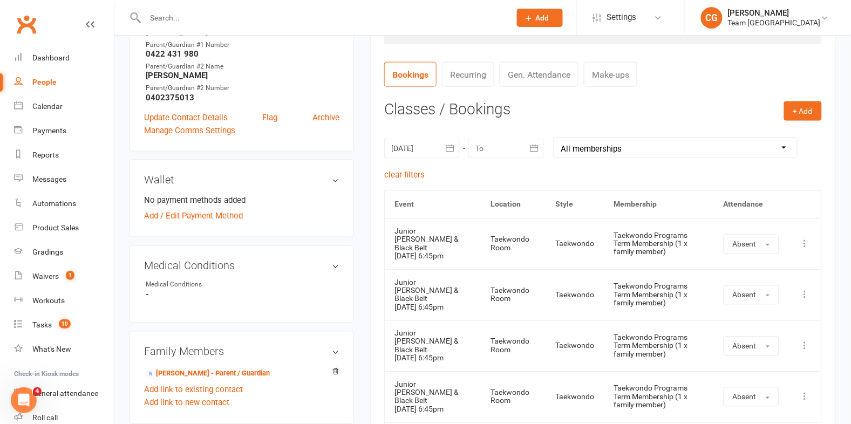
scroll to position [402, 0]
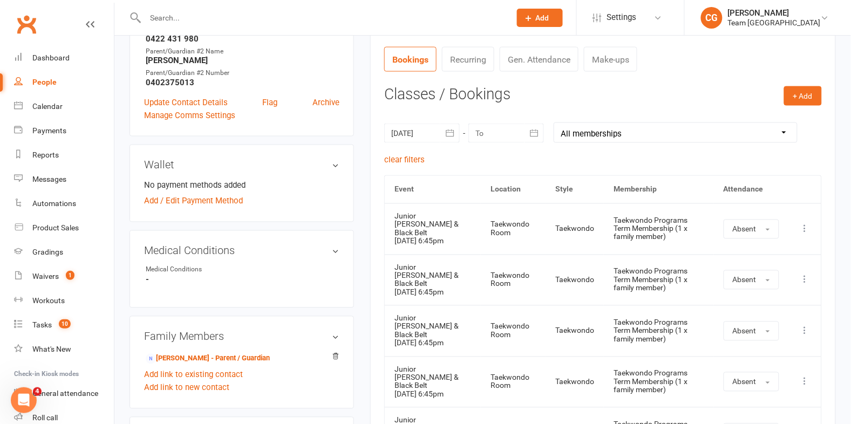
click at [444, 134] on button "button" at bounding box center [450, 133] width 19 height 19
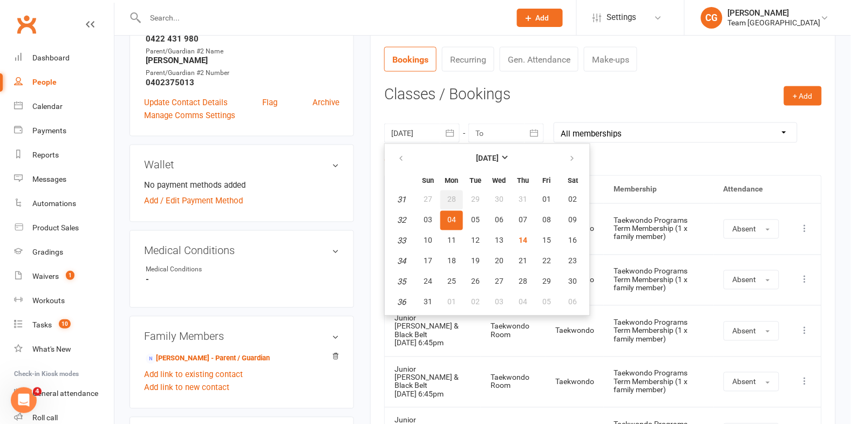
click at [452, 198] on span "28" at bounding box center [452, 199] width 9 height 9
type input "[DATE]"
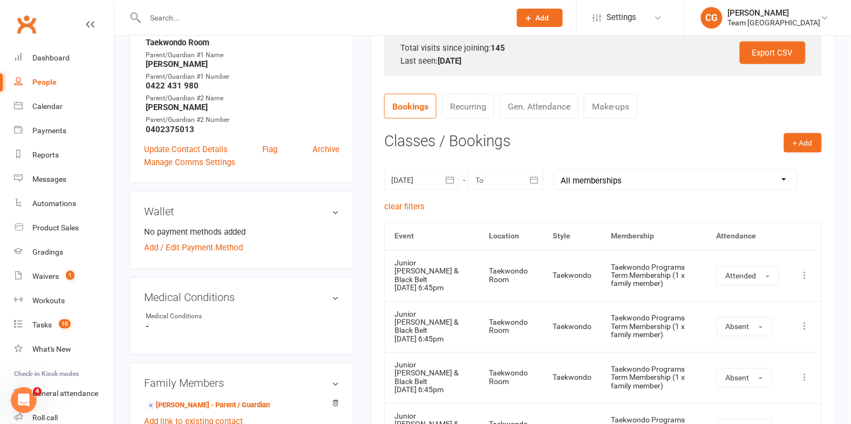
scroll to position [475, 0]
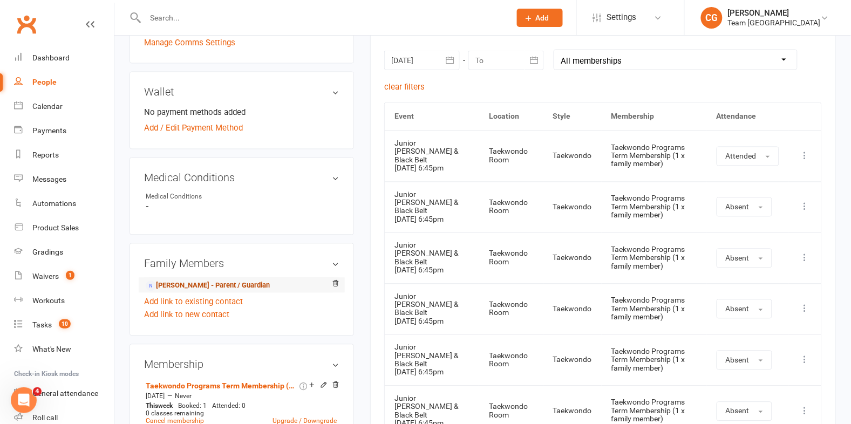
click at [252, 289] on link "[PERSON_NAME] - Parent / Guardian" at bounding box center [208, 286] width 124 height 11
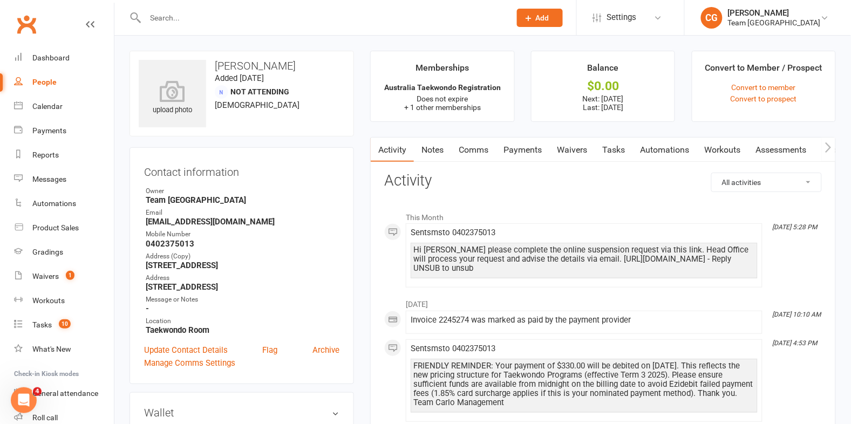
click at [535, 148] on link "Payments" at bounding box center [522, 150] width 53 height 25
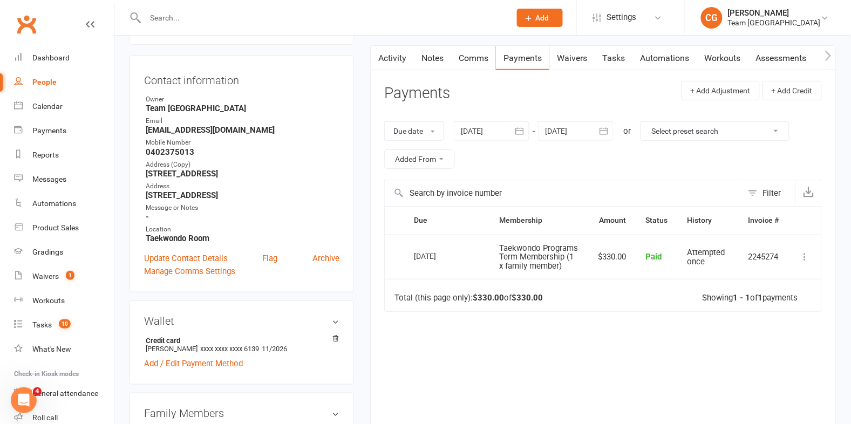
scroll to position [94, 0]
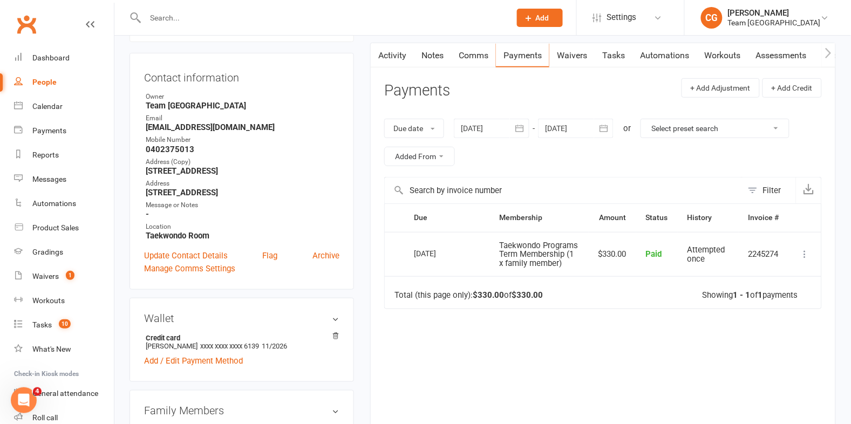
click at [604, 126] on icon "button" at bounding box center [604, 128] width 8 height 7
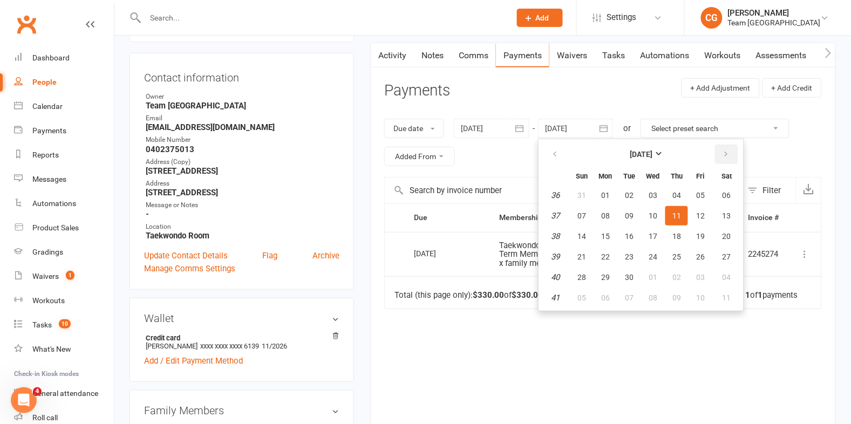
click at [722, 152] on icon "button" at bounding box center [726, 154] width 8 height 9
click at [689, 259] on button "23" at bounding box center [700, 256] width 23 height 19
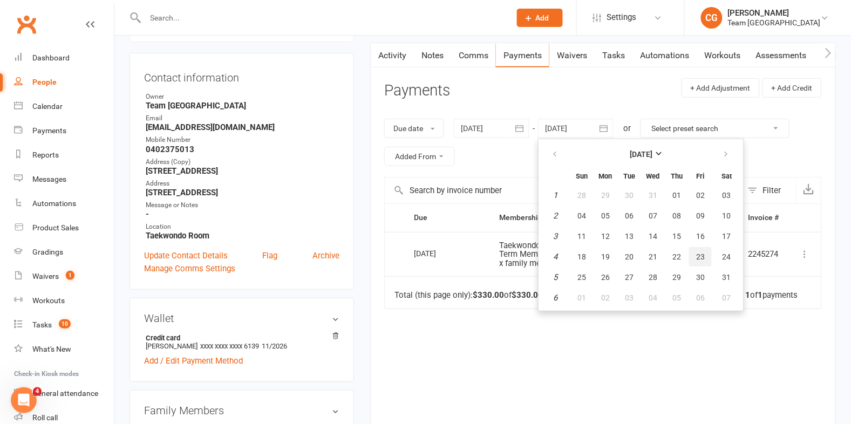
type input "23 Jan 2026"
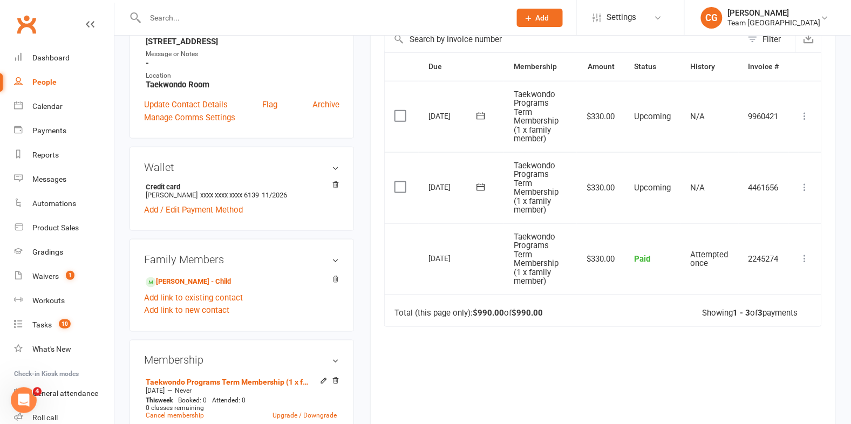
scroll to position [344, 0]
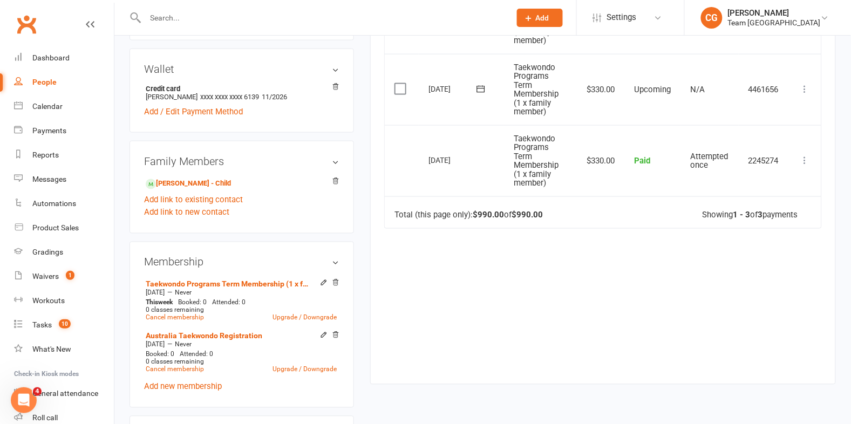
click at [804, 90] on icon at bounding box center [805, 89] width 11 height 11
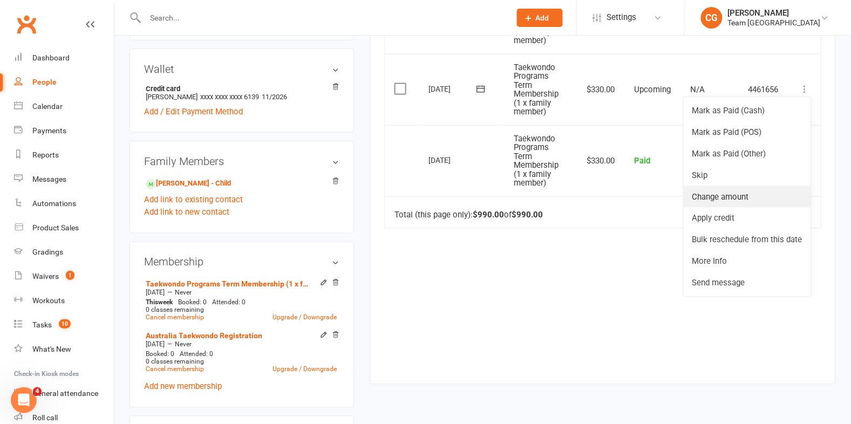
click at [741, 206] on link "Change amount" at bounding box center [747, 197] width 127 height 22
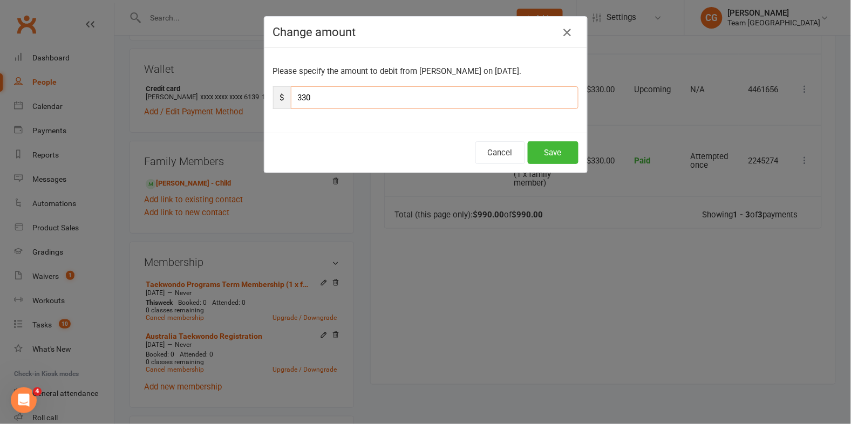
drag, startPoint x: 343, startPoint y: 101, endPoint x: 285, endPoint y: 96, distance: 58.6
click at [285, 96] on div "$ 330" at bounding box center [426, 97] width 306 height 23
type input "132"
click at [542, 150] on button "Save" at bounding box center [553, 152] width 51 height 23
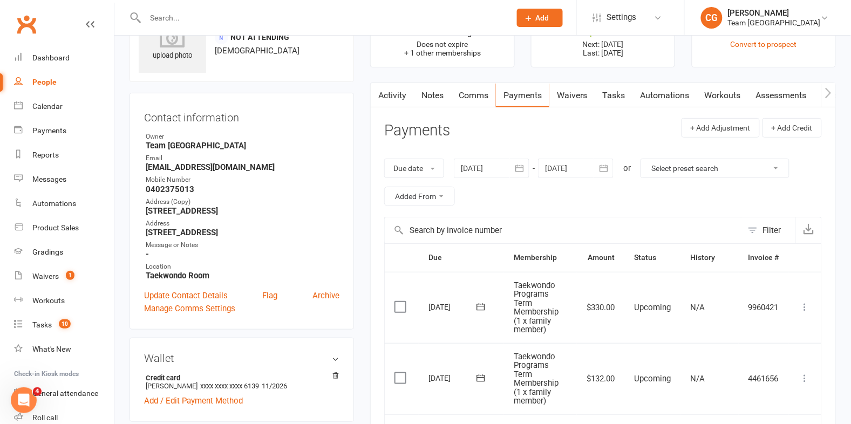
scroll to position [0, 0]
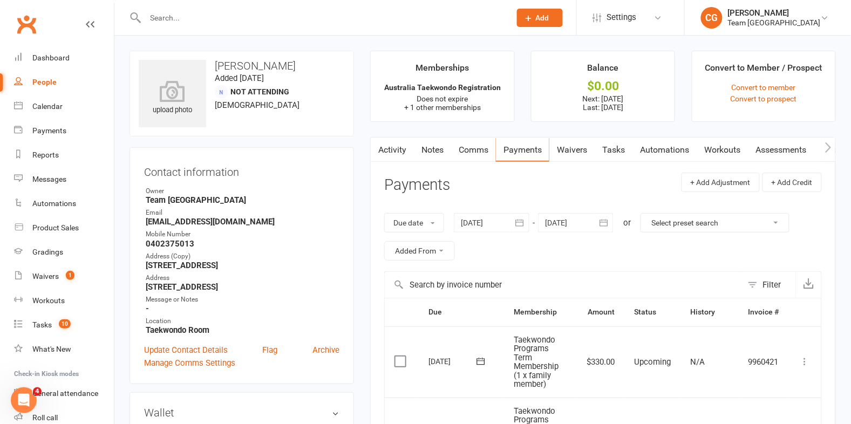
click at [478, 150] on link "Comms" at bounding box center [473, 150] width 45 height 25
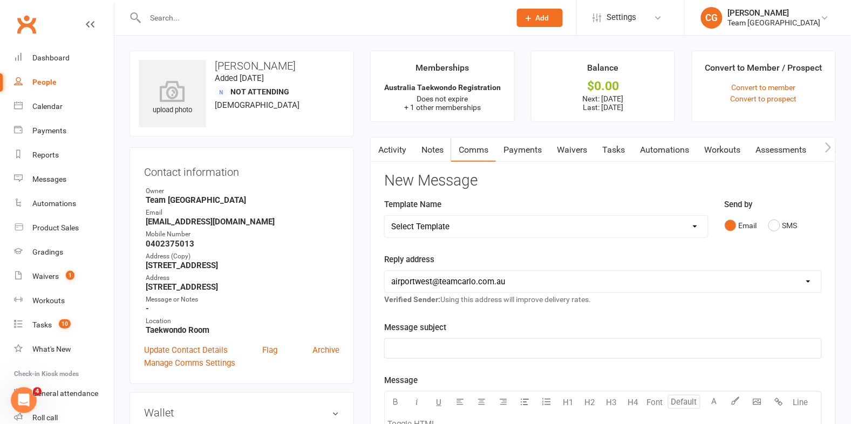
click at [466, 229] on select "Select Template [SMS] Direct Debit - AT Payment Reminder SMS [SMS] Direct Debit…" at bounding box center [546, 227] width 323 height 22
select select "22"
click at [385, 216] on select "Select Template [SMS] Direct Debit - AT Payment Reminder SMS [SMS] Direct Debit…" at bounding box center [546, 227] width 323 height 22
click at [431, 278] on select "hello@clubworx.com airportwest@teamcarlo.com.au carlo+apw@teamcarlo.com.au carl…" at bounding box center [603, 282] width 437 height 22
select select "4"
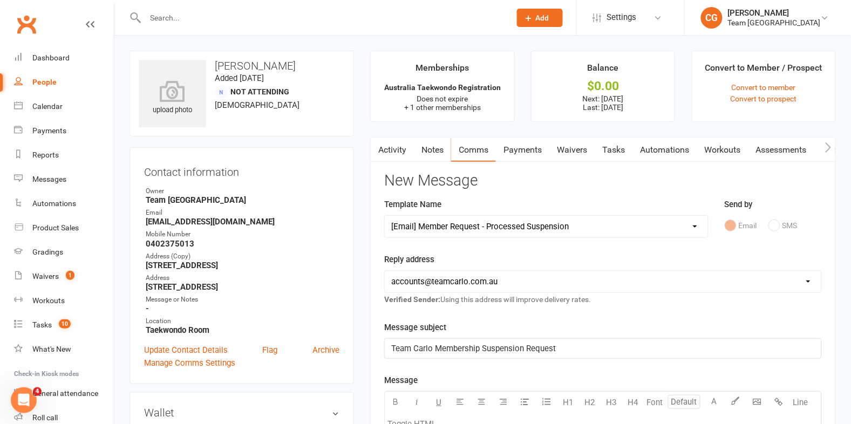
click at [385, 271] on select "hello@clubworx.com airportwest@teamcarlo.com.au carlo+apw@teamcarlo.com.au carl…" at bounding box center [603, 282] width 437 height 22
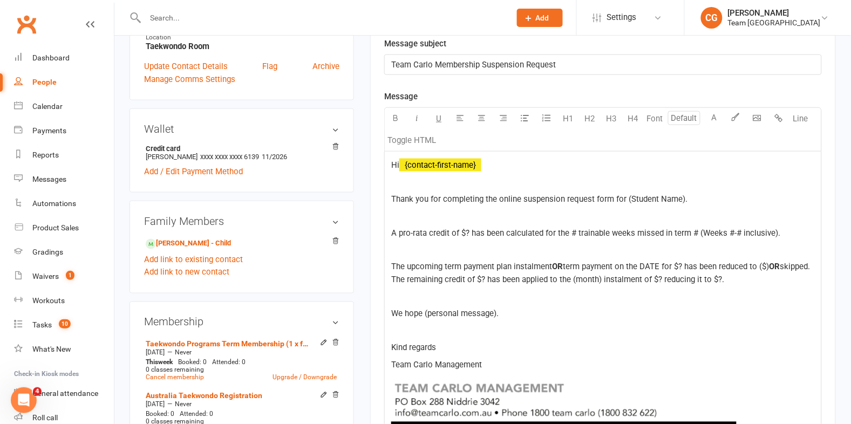
scroll to position [301, 0]
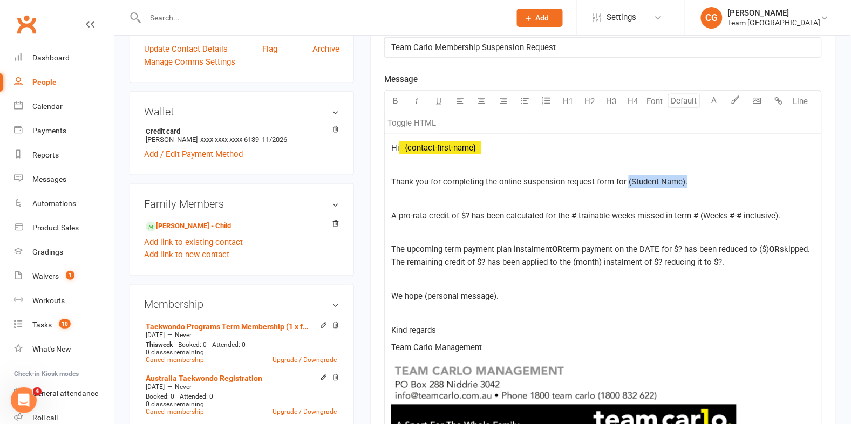
drag, startPoint x: 700, startPoint y: 180, endPoint x: 627, endPoint y: 176, distance: 72.4
click at [627, 176] on p "Thank you for completing the online suspension request form for (Student Name)." at bounding box center [603, 181] width 424 height 13
drag, startPoint x: 470, startPoint y: 215, endPoint x: 470, endPoint y: 207, distance: 8.1
click at [470, 215] on span "A pro-rata credit of $? has been calculated for the # trainable weeks missed in…" at bounding box center [585, 216] width 389 height 10
drag, startPoint x: 585, startPoint y: 217, endPoint x: 575, endPoint y: 185, distance: 33.8
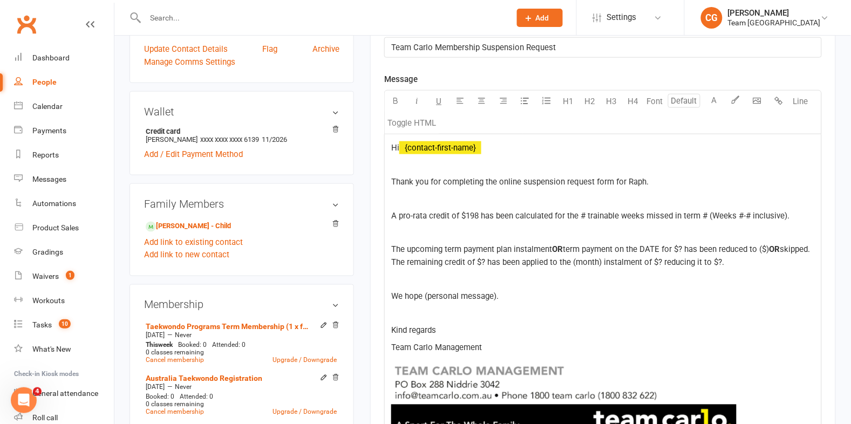
click at [585, 216] on span "A pro-rata credit of $198 has been calculated for the # trainable weeks missed …" at bounding box center [590, 216] width 398 height 10
drag, startPoint x: 703, startPoint y: 215, endPoint x: 702, endPoint y: 194, distance: 21.1
click at [703, 215] on span "A pro-rata credit of $198 has been calculated for the 6 trainable weeks missed …" at bounding box center [590, 216] width 398 height 10
drag, startPoint x: 785, startPoint y: 213, endPoint x: 705, endPoint y: 213, distance: 80.4
click at [705, 213] on span "A pro-rata credit of $198 has been calculated for the 6 trainable weeks missed …" at bounding box center [589, 216] width 397 height 10
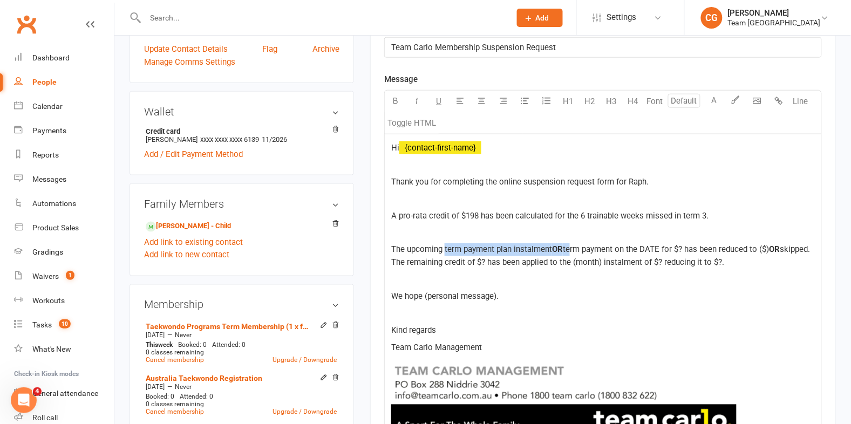
drag, startPoint x: 446, startPoint y: 248, endPoint x: 571, endPoint y: 247, distance: 124.7
click at [571, 247] on p "The upcoming term payment plan instalment OR term payment on the DATE for $? ha…" at bounding box center [603, 256] width 424 height 26
click at [541, 248] on span "The upcoming term payment plan instalment" at bounding box center [471, 250] width 161 height 10
drag, startPoint x: 569, startPoint y: 248, endPoint x: 409, endPoint y: 249, distance: 159.8
click at [409, 249] on p "The upcoming term payment plan instalment OR term payment on the DATE for $? ha…" at bounding box center [603, 256] width 424 height 26
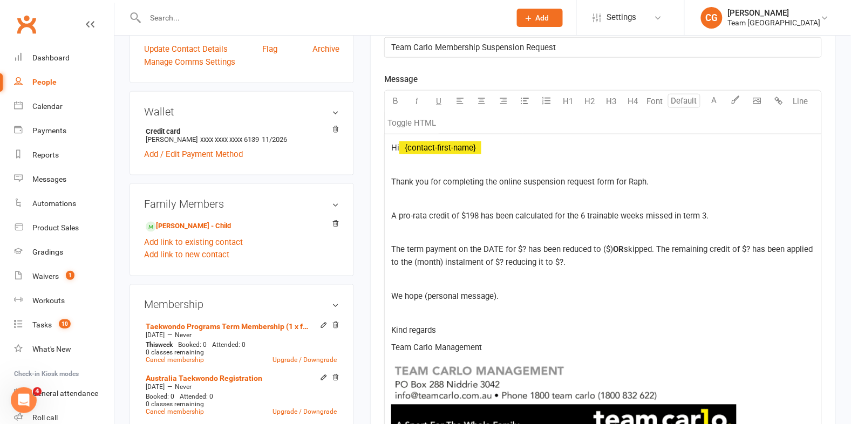
scroll to position [301, 0]
click at [424, 248] on span "The term payment on the DATE for $? has been reduced to ($)" at bounding box center [502, 251] width 222 height 10
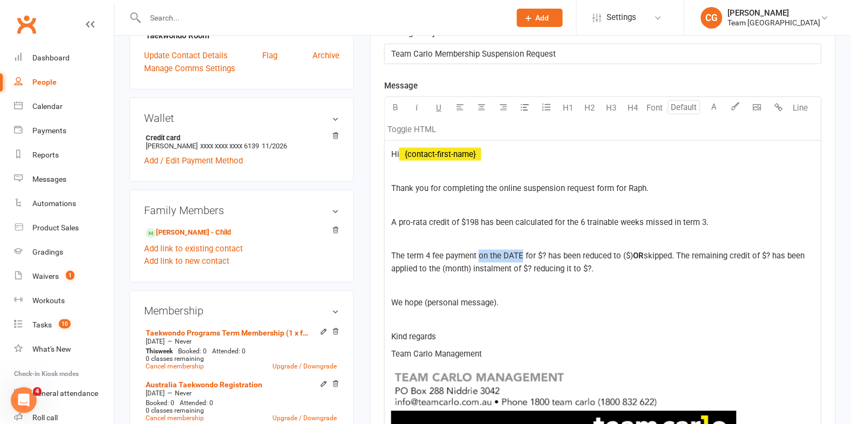
drag, startPoint x: 523, startPoint y: 255, endPoint x: 480, endPoint y: 253, distance: 43.3
click at [480, 253] on span "The term 4 fee payment on the DATE for $? has been reduced to ($)" at bounding box center [512, 257] width 242 height 10
drag, startPoint x: 741, startPoint y: 257, endPoint x: 686, endPoint y: 253, distance: 54.7
click at [686, 253] on p "The term 4 fee payment scheduled for the 15/10/25 for $330 has been reduced to …" at bounding box center [603, 263] width 424 height 26
drag, startPoint x: 712, startPoint y: 256, endPoint x: 713, endPoint y: 265, distance: 8.3
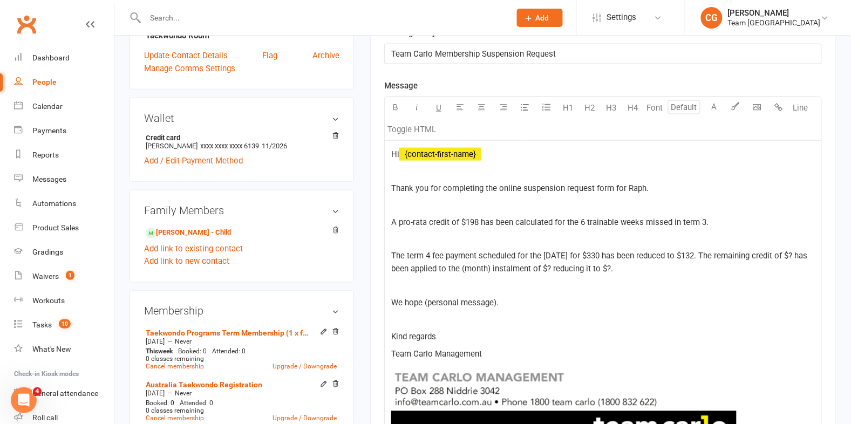
click at [713, 265] on p "The term 4 fee payment scheduled for the 15/10/25 for $330 has been reduced to …" at bounding box center [603, 263] width 424 height 26
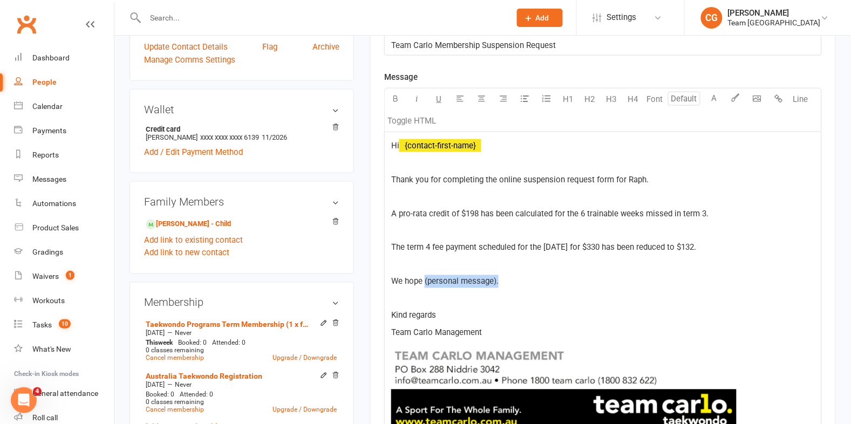
scroll to position [302, 0]
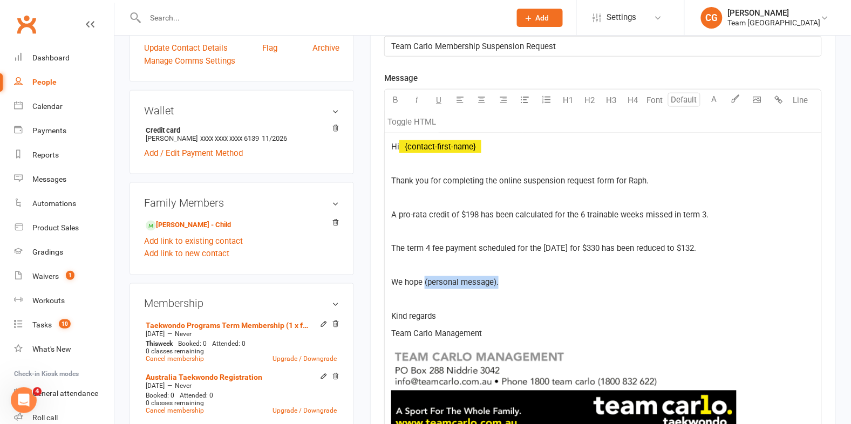
drag, startPoint x: 534, startPoint y: 284, endPoint x: 425, endPoint y: 281, distance: 109.1
click at [425, 281] on p "We hope (personal message)." at bounding box center [603, 282] width 424 height 13
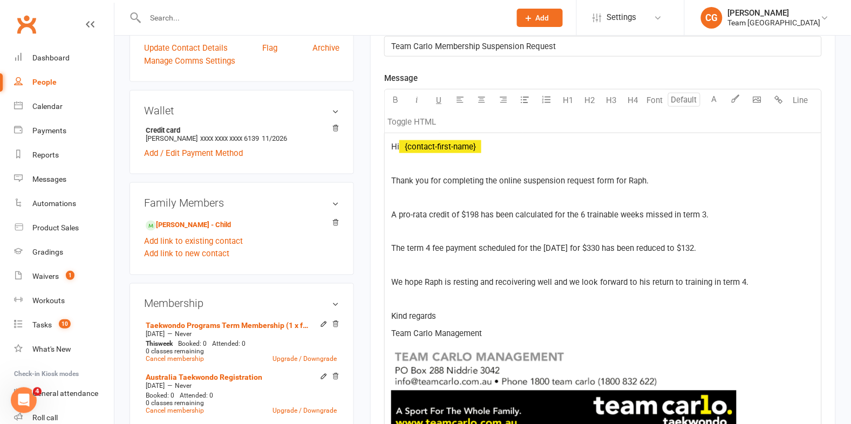
click at [516, 281] on span "We hope Raph is resting and recoivering well and we look forward to his return …" at bounding box center [569, 283] width 357 height 10
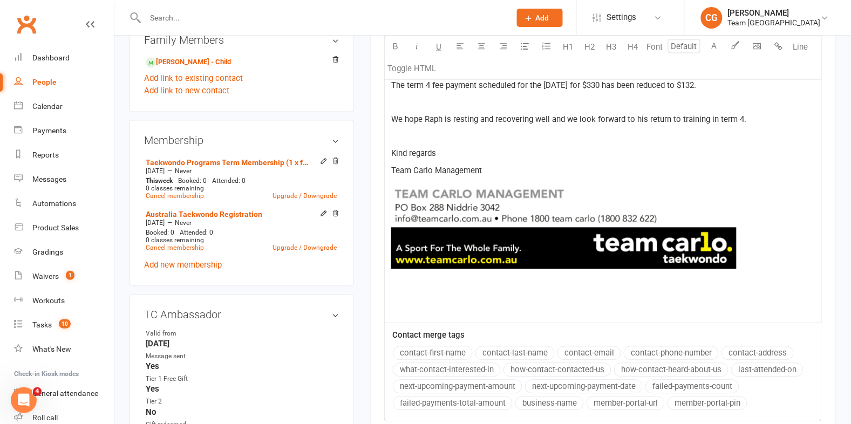
scroll to position [663, 0]
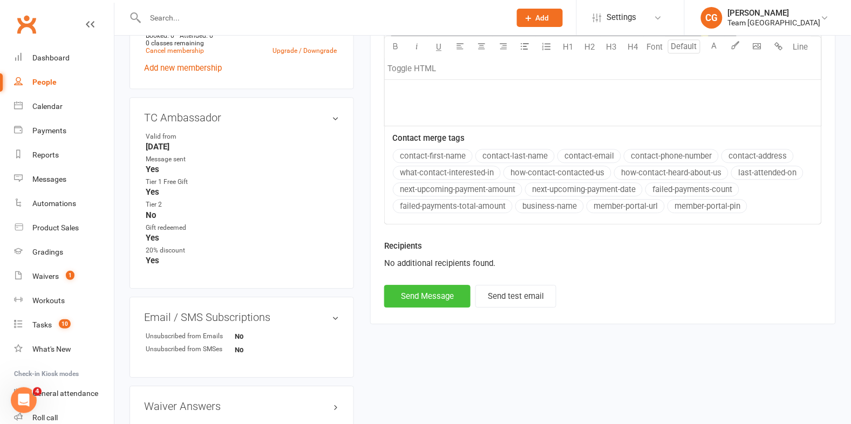
click at [433, 297] on button "Send Message" at bounding box center [427, 296] width 86 height 23
select select
select select "1"
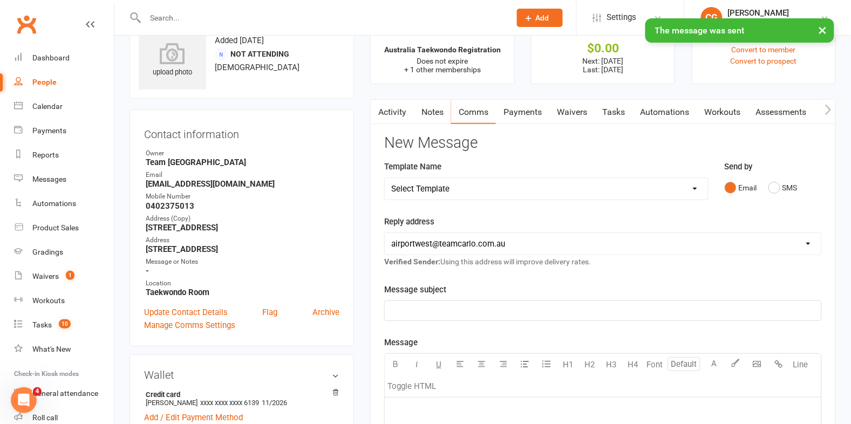
scroll to position [0, 0]
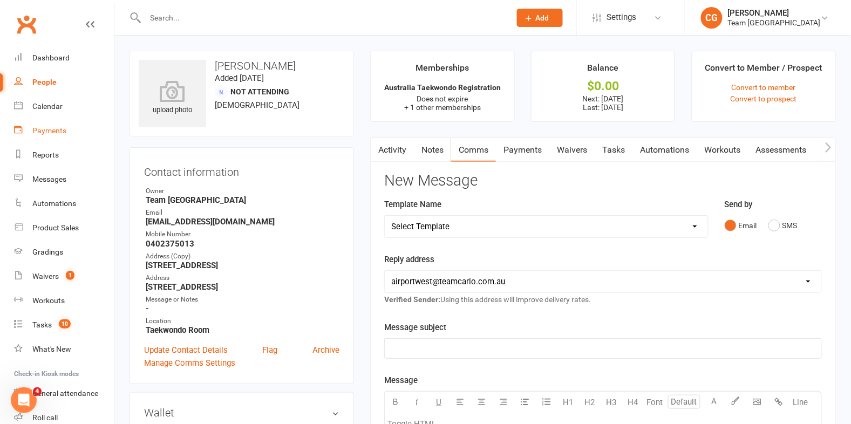
click at [52, 135] on link "Payments" at bounding box center [64, 131] width 100 height 24
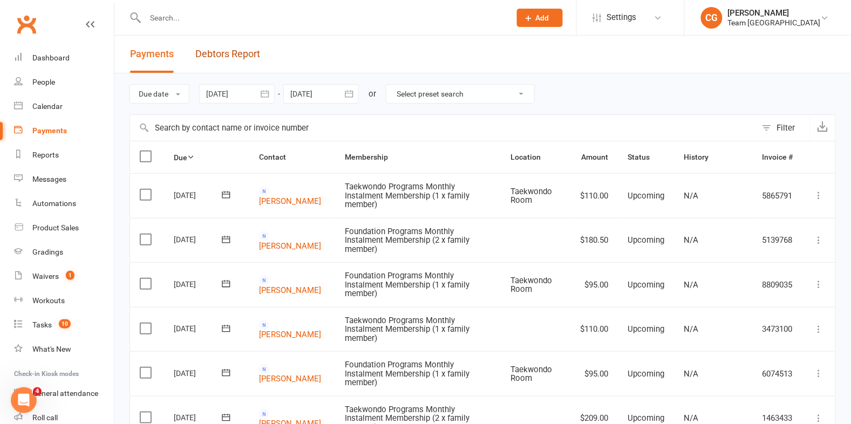
click at [214, 51] on link "Debtors Report" at bounding box center [227, 54] width 65 height 37
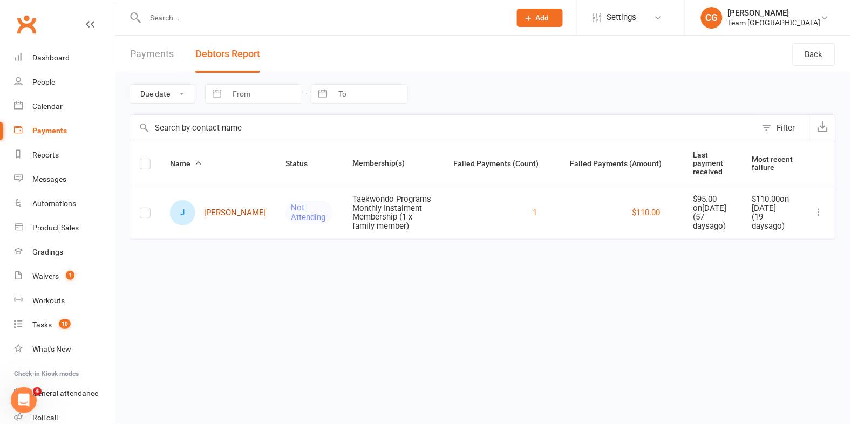
click at [216, 215] on link "J Jacinta Ford" at bounding box center [218, 212] width 96 height 25
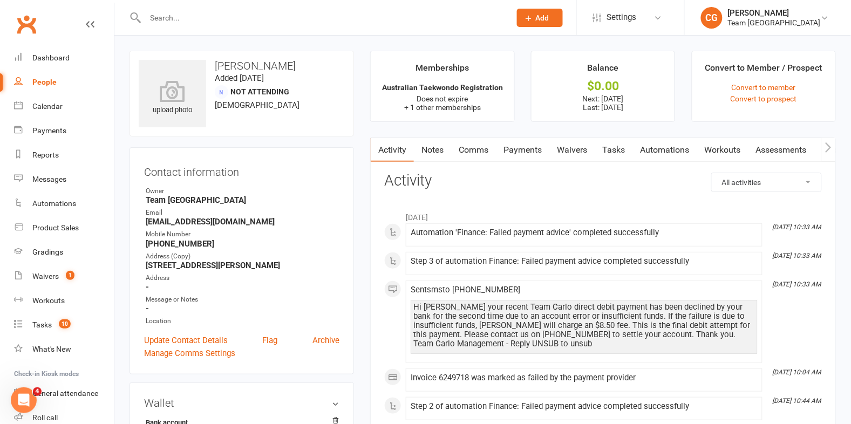
click at [526, 151] on link "Payments" at bounding box center [522, 150] width 53 height 25
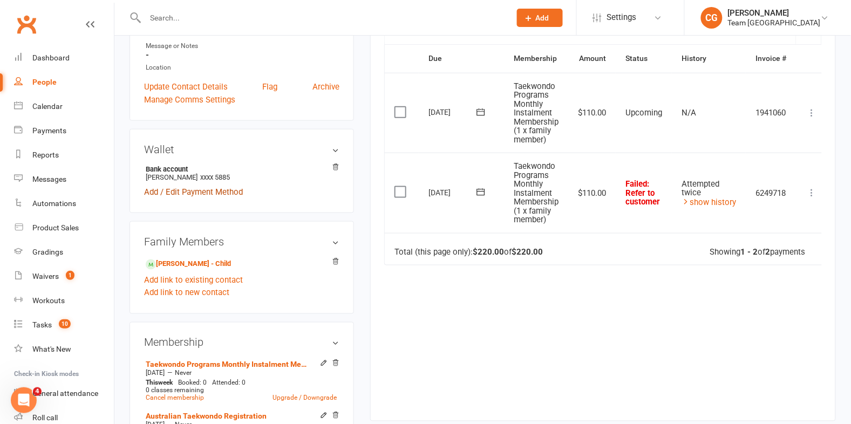
scroll to position [257, 0]
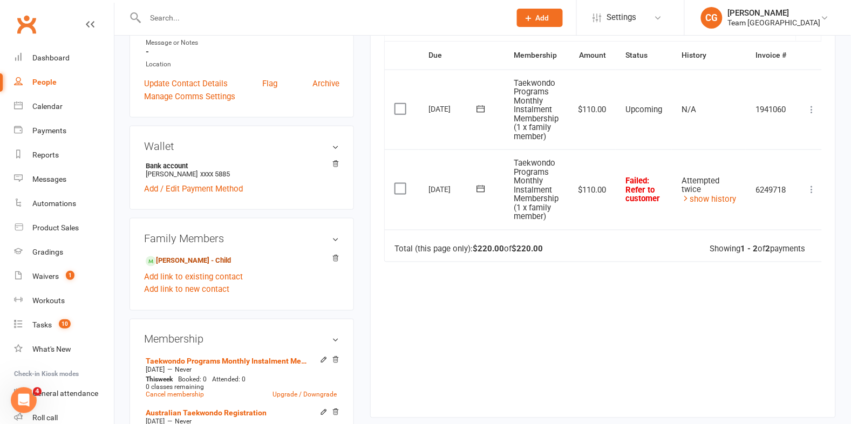
click at [188, 260] on link "William Ford - Child" at bounding box center [188, 260] width 85 height 11
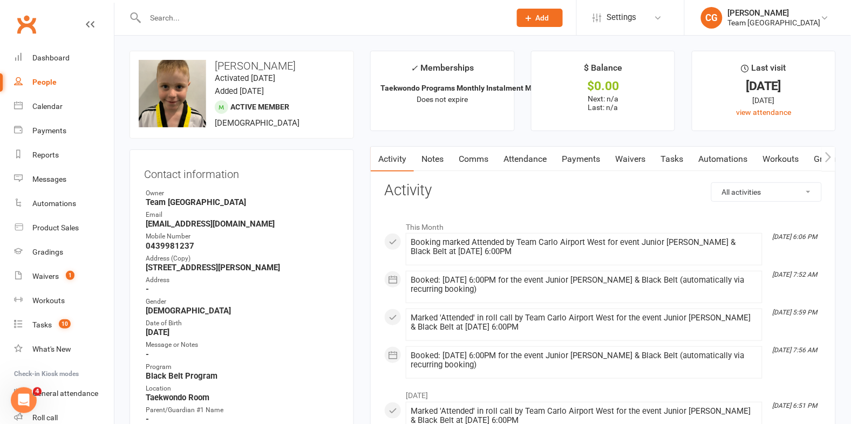
click at [532, 160] on link "Attendance" at bounding box center [525, 159] width 58 height 25
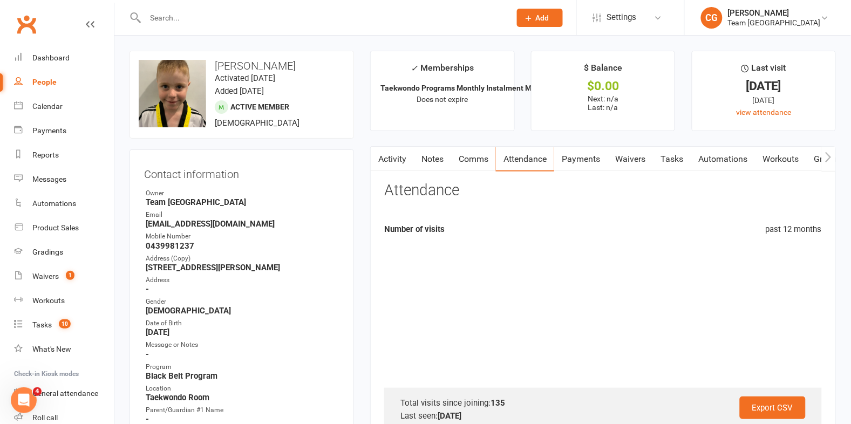
click at [583, 159] on link "Payments" at bounding box center [580, 159] width 53 height 25
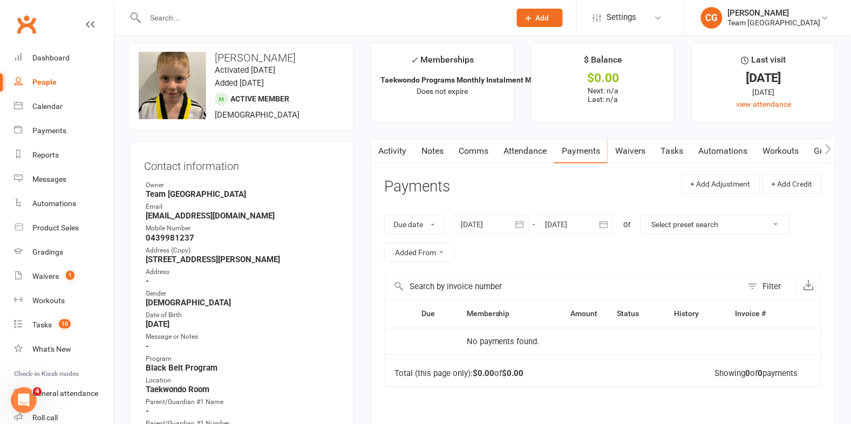
scroll to position [8, 0]
click at [629, 151] on link "Waivers" at bounding box center [630, 151] width 45 height 25
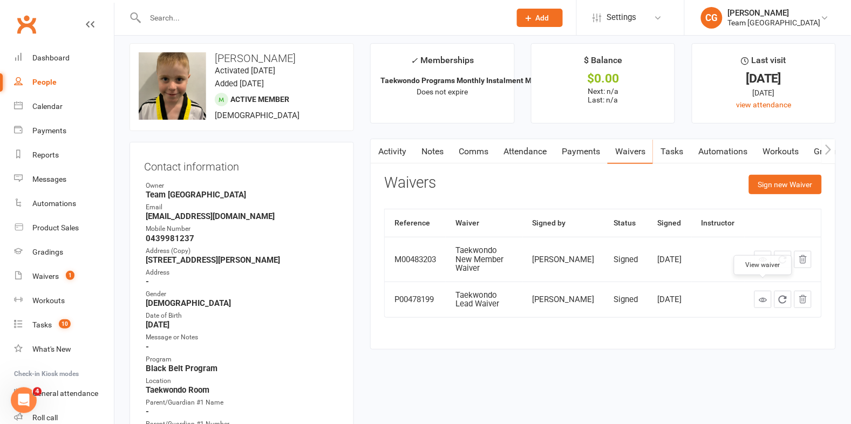
click at [767, 296] on icon at bounding box center [763, 300] width 8 height 8
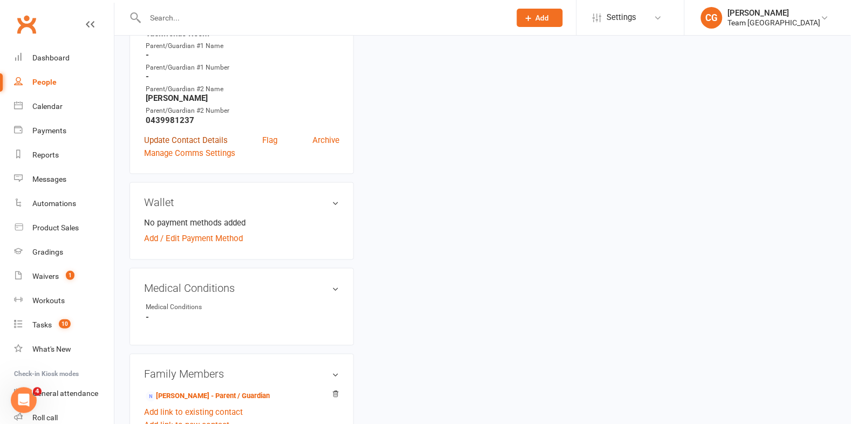
click at [191, 137] on link "Update Contact Details" at bounding box center [186, 140] width 84 height 13
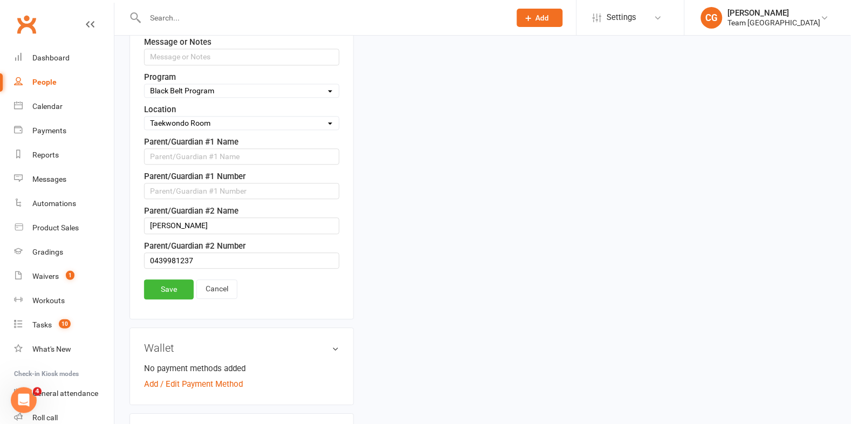
scroll to position [593, 0]
click at [166, 188] on input "text" at bounding box center [241, 190] width 195 height 16
paste input "0424975913"
type input "0424975913"
click at [166, 156] on input "text" at bounding box center [241, 155] width 195 height 16
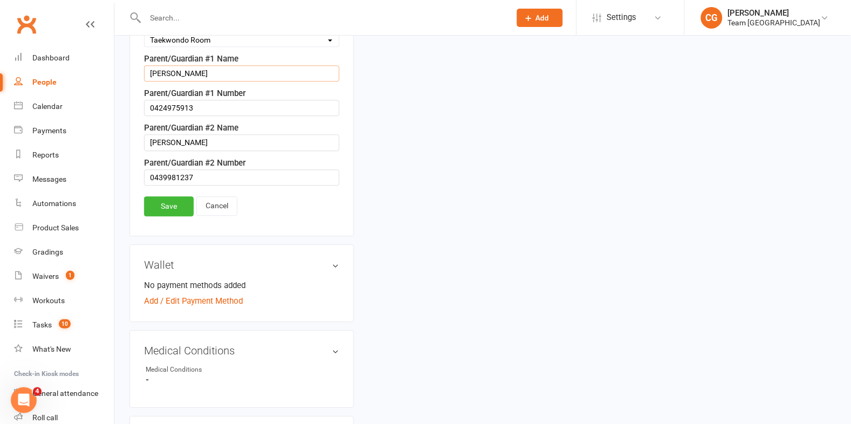
scroll to position [714, 0]
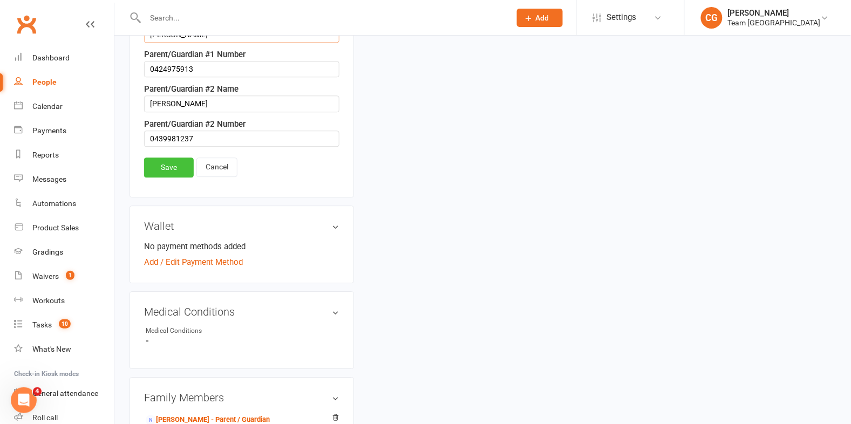
type input "Jarrod"
click at [171, 162] on link "Save" at bounding box center [169, 167] width 50 height 19
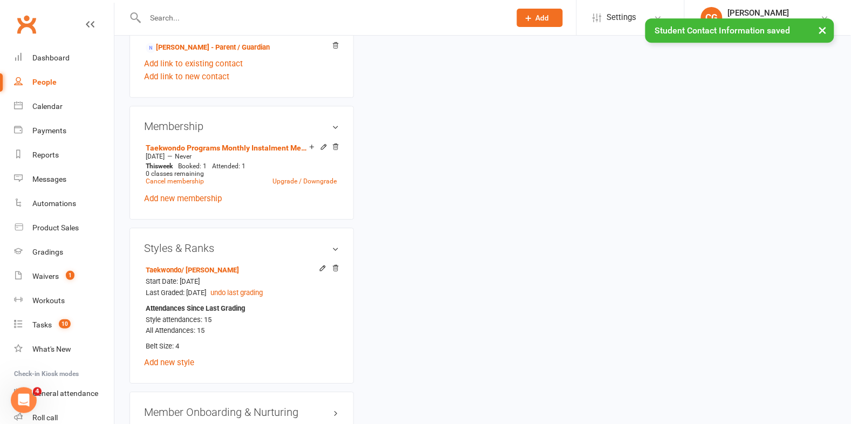
scroll to position [0, 0]
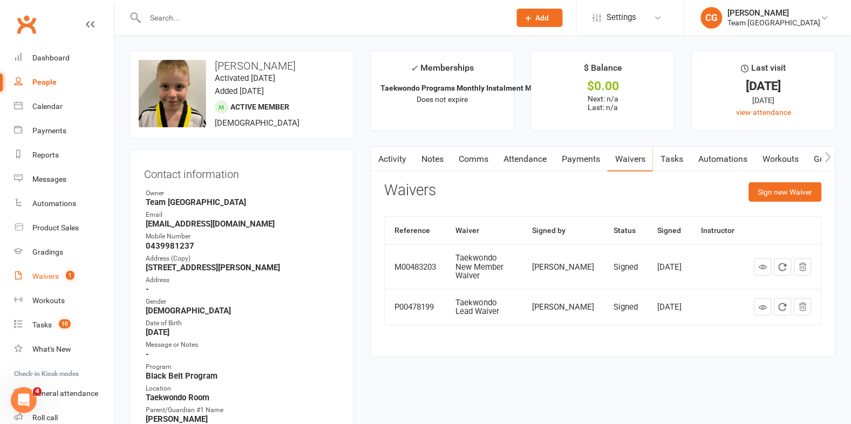
click at [50, 269] on link "Waivers 1" at bounding box center [64, 277] width 100 height 24
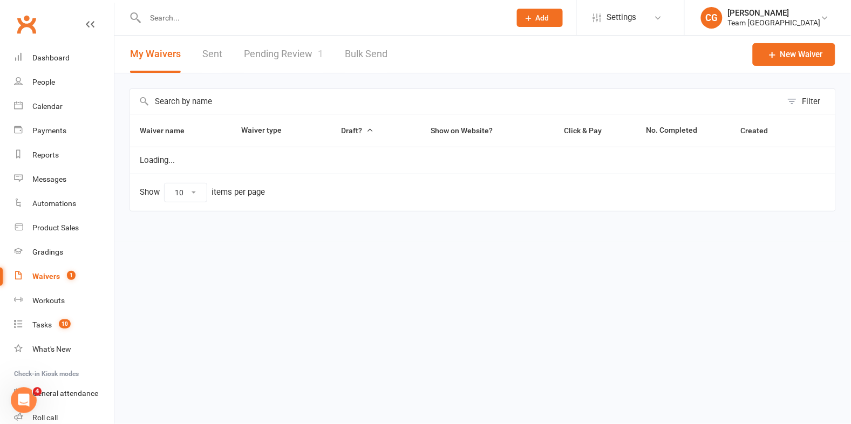
click at [299, 48] on link "Pending Review 1" at bounding box center [283, 54] width 79 height 37
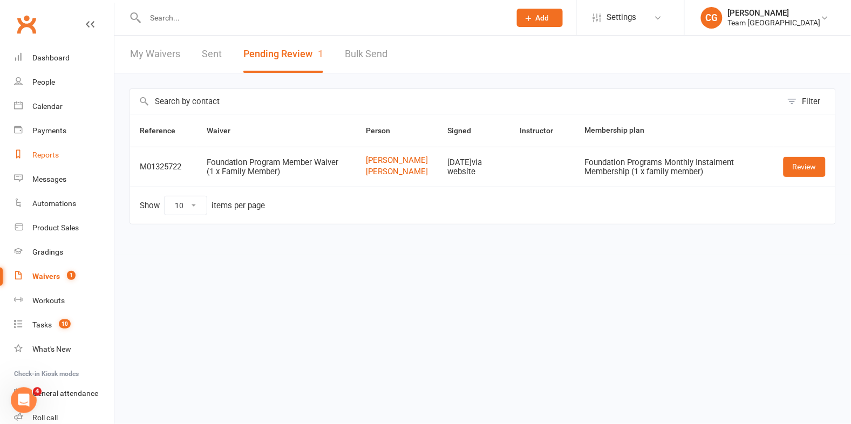
click at [40, 152] on div "Reports" at bounding box center [45, 155] width 26 height 9
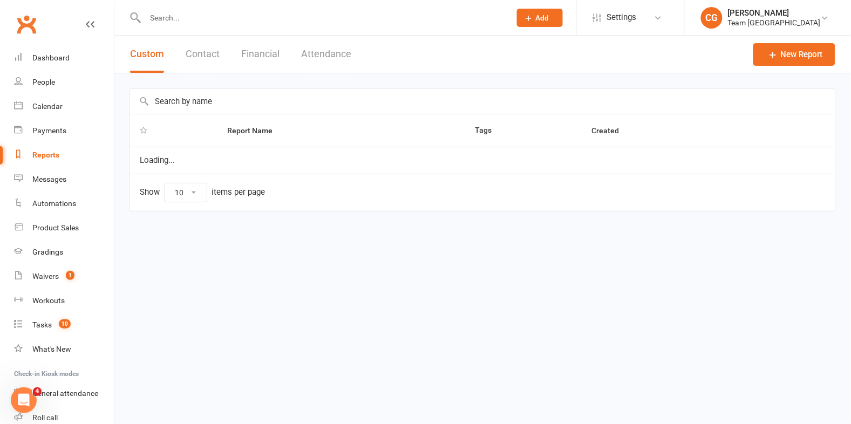
select select "100"
click at [195, 103] on input "text" at bounding box center [483, 101] width 706 height 25
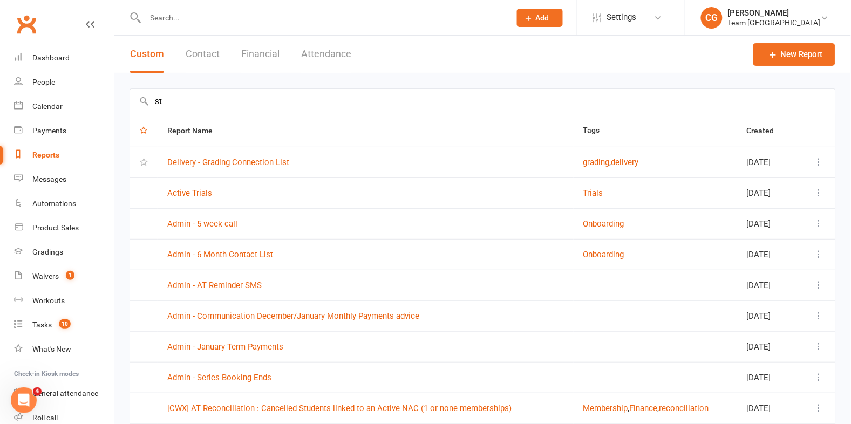
type input "s"
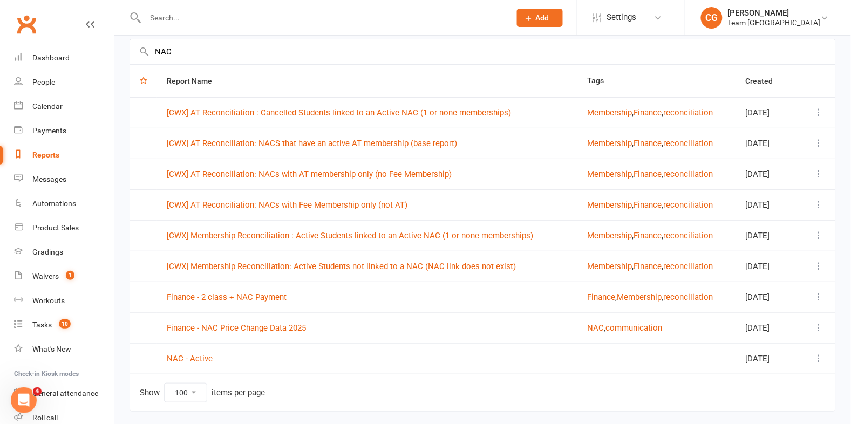
scroll to position [83, 0]
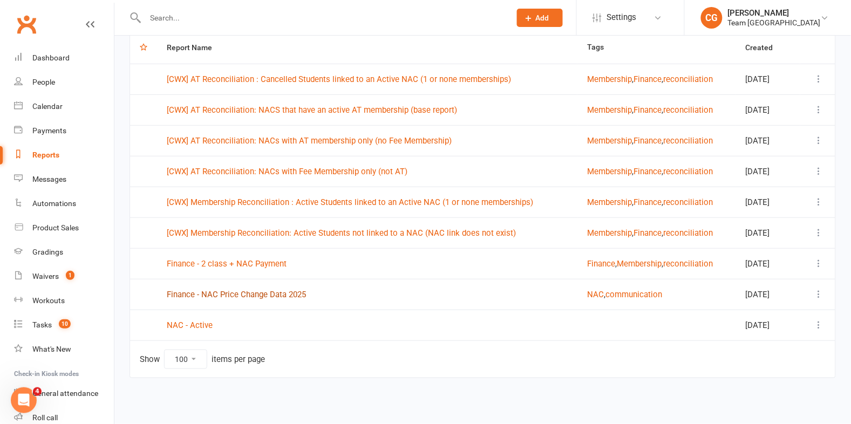
type input "NAC"
click at [219, 294] on link "Finance - NAC Price Change Data 2025" at bounding box center [236, 295] width 139 height 10
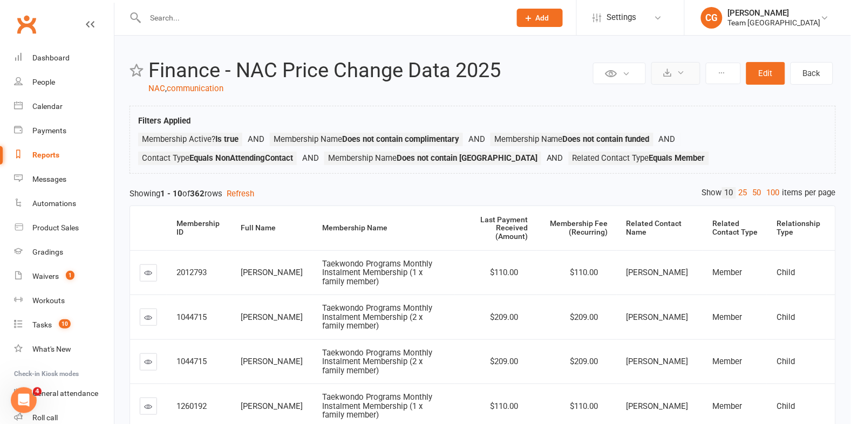
click at [687, 70] on button at bounding box center [676, 73] width 49 height 23
click at [669, 103] on link "Export to CSV" at bounding box center [643, 100] width 113 height 22
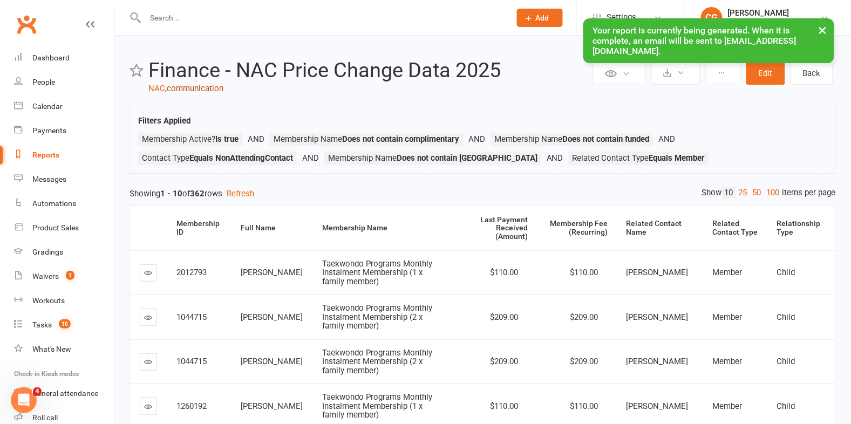
click at [182, 89] on link "communication" at bounding box center [195, 89] width 57 height 10
select select "100"
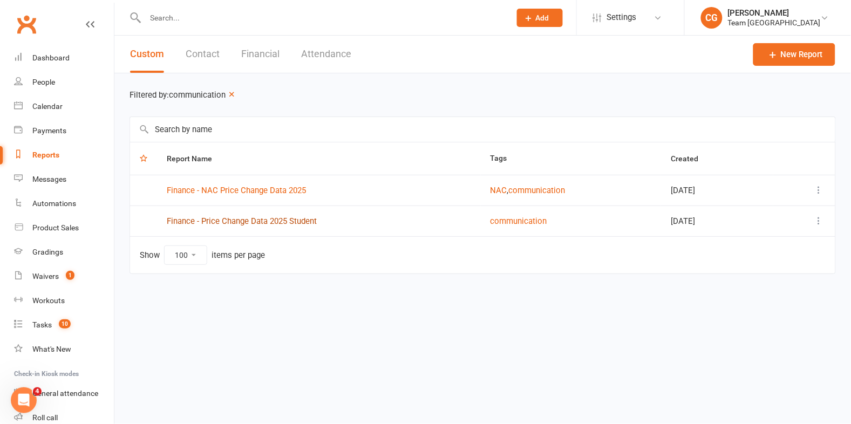
click at [259, 221] on link "Finance - Price Change Data 2025 Student" at bounding box center [242, 221] width 150 height 10
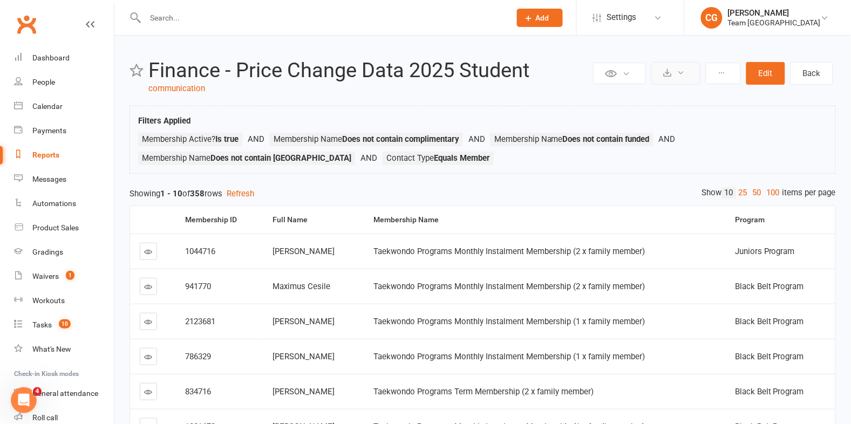
click at [685, 69] on icon at bounding box center [681, 73] width 8 height 8
click at [670, 98] on link "Export to CSV" at bounding box center [643, 100] width 113 height 22
click at [42, 152] on div "Reports" at bounding box center [45, 155] width 27 height 9
select select "100"
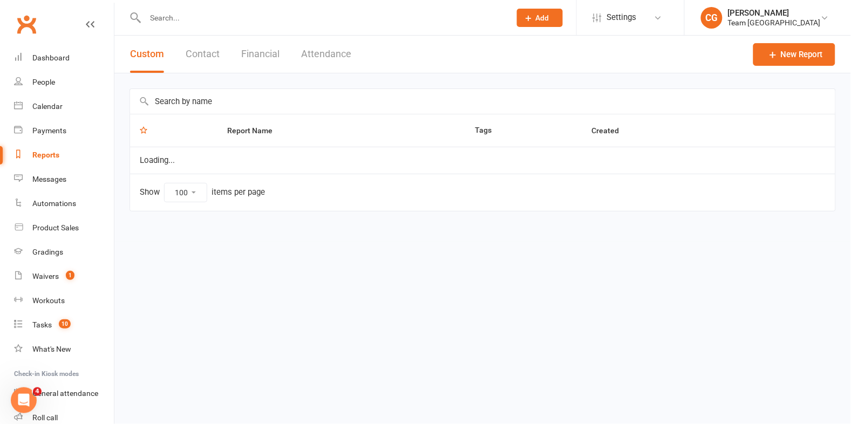
click at [205, 100] on input "text" at bounding box center [483, 101] width 706 height 25
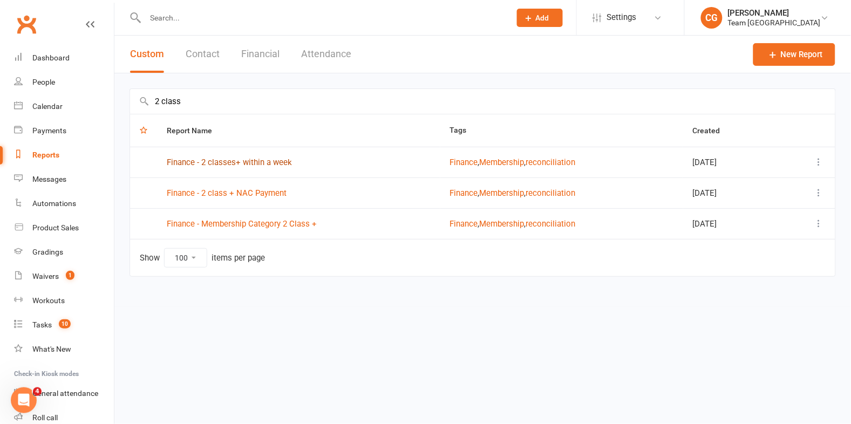
type input "2 class"
click at [234, 161] on link "Finance - 2 classes+ within a week" at bounding box center [229, 163] width 125 height 10
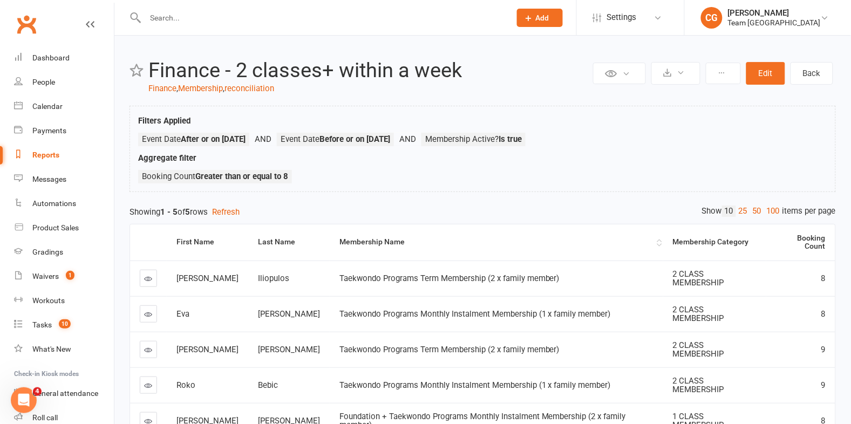
scroll to position [73, 0]
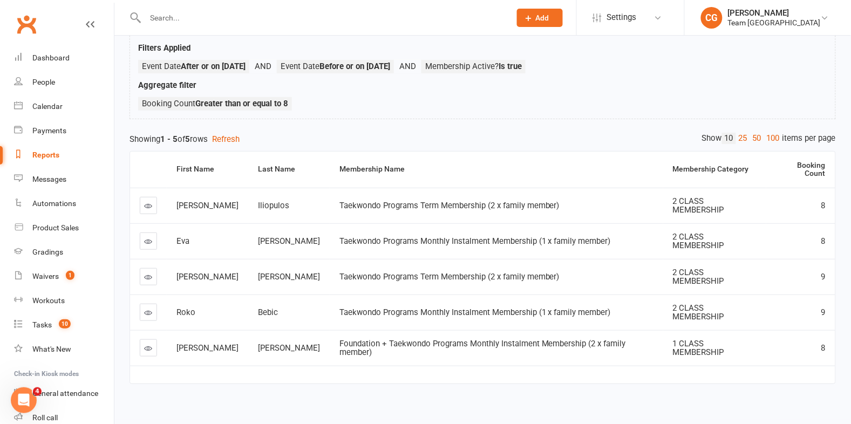
click at [150, 344] on icon at bounding box center [149, 348] width 8 height 8
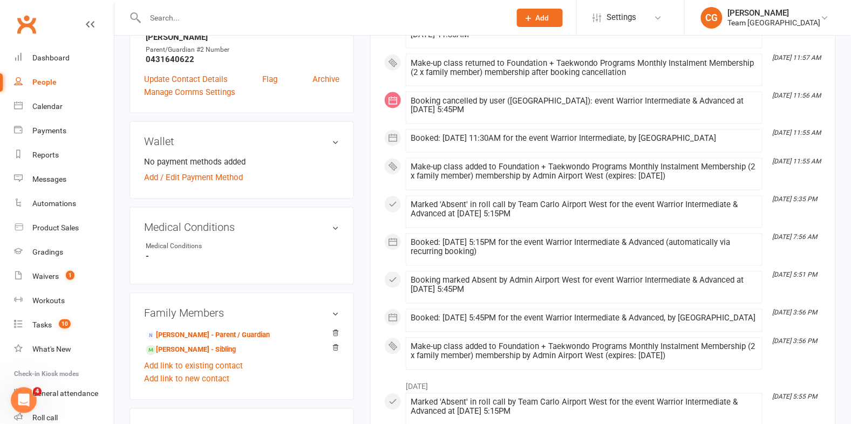
scroll to position [455, 0]
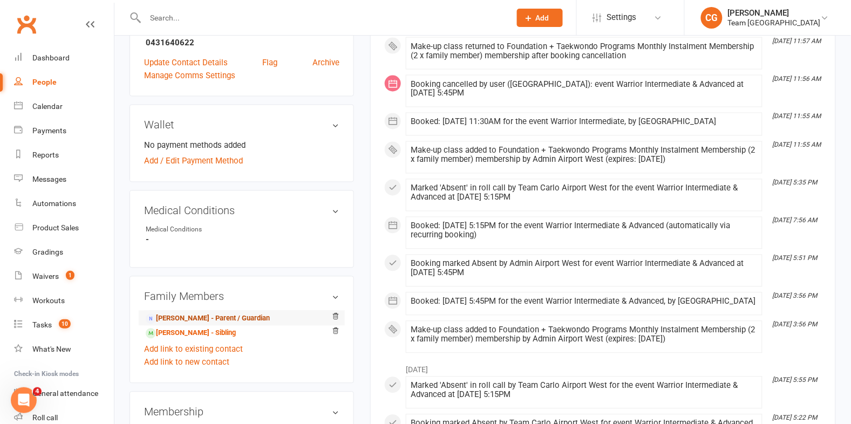
click at [249, 317] on link "Danielle Carey - Parent / Guardian" at bounding box center [208, 319] width 124 height 11
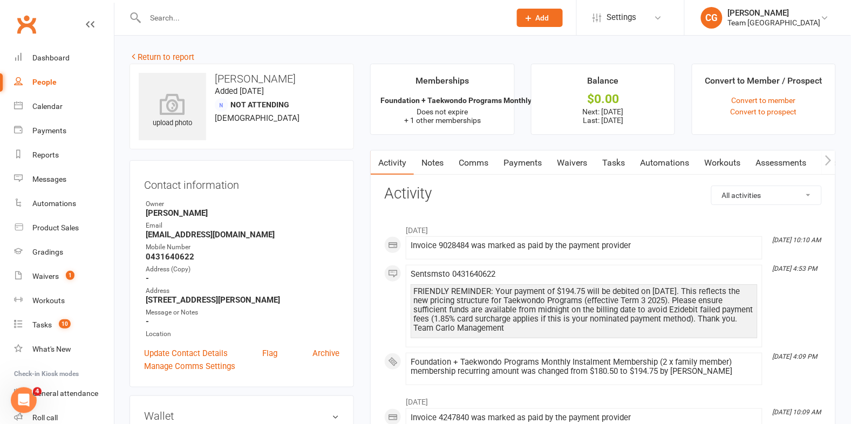
drag, startPoint x: 537, startPoint y: 157, endPoint x: 532, endPoint y: 170, distance: 14.2
click at [537, 157] on link "Payments" at bounding box center [522, 163] width 53 height 25
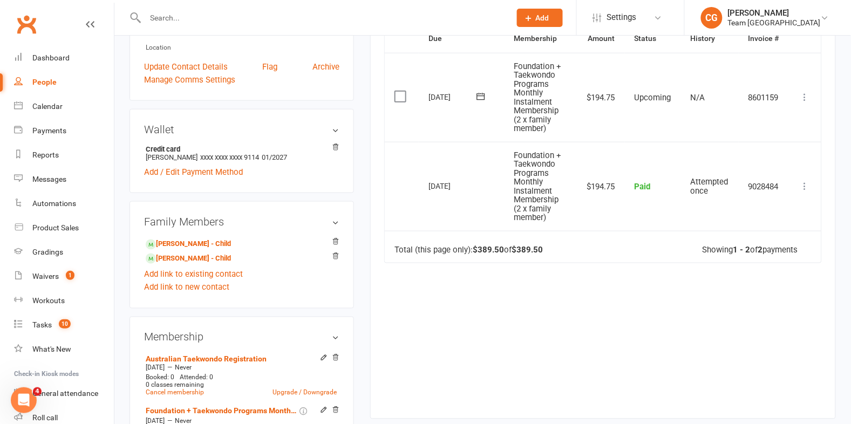
scroll to position [289, 0]
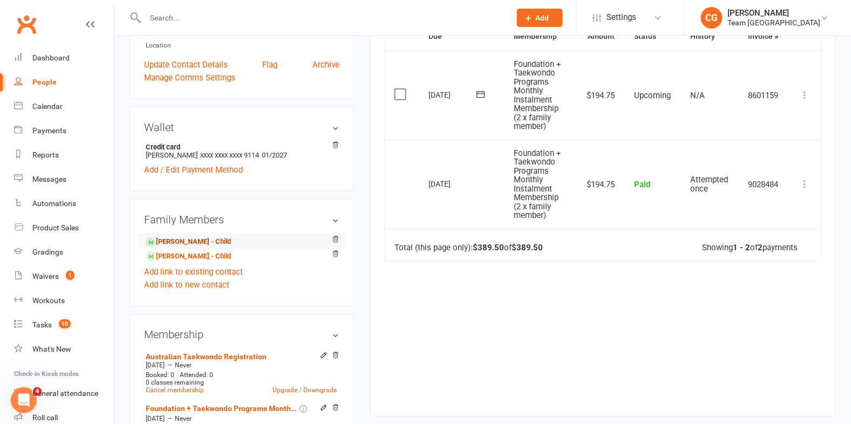
click at [189, 240] on link "Nate Carey - Child" at bounding box center [188, 241] width 85 height 11
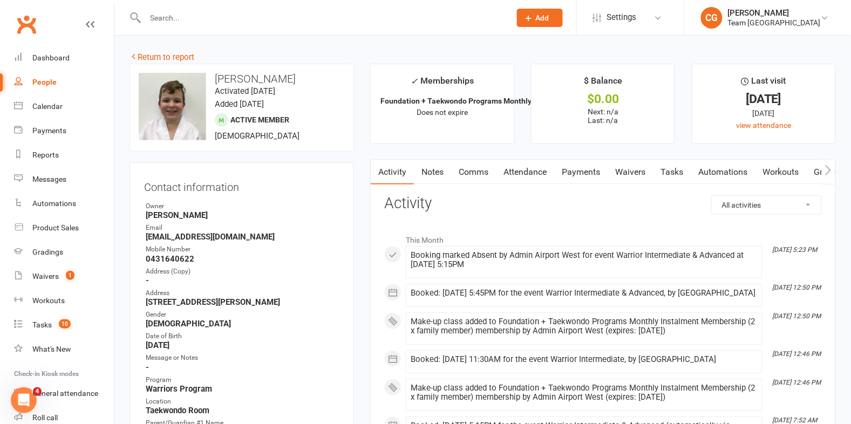
click at [534, 173] on link "Attendance" at bounding box center [525, 172] width 58 height 25
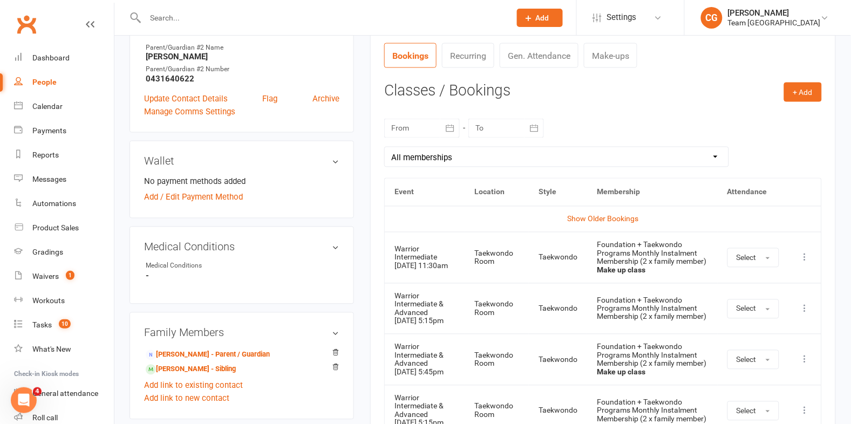
scroll to position [446, 0]
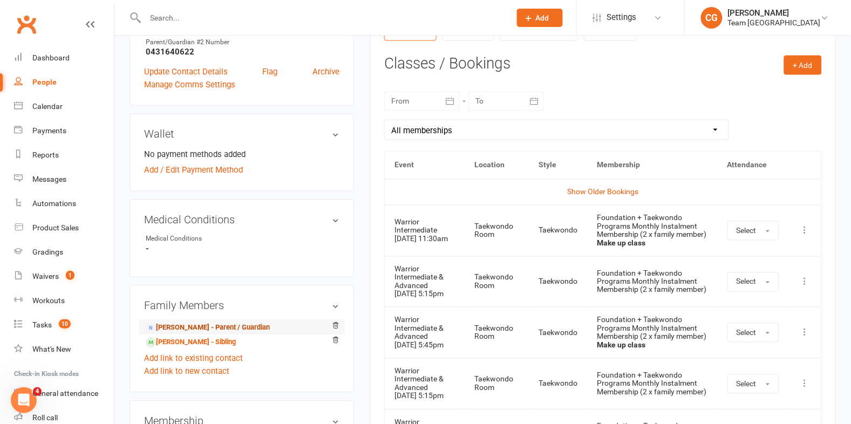
click at [209, 325] on link "Danielle Carey - Parent / Guardian" at bounding box center [208, 328] width 124 height 11
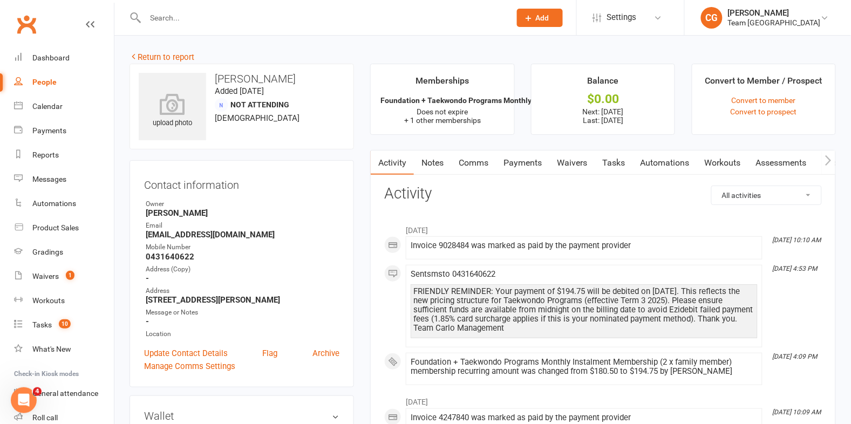
click at [431, 162] on link "Notes" at bounding box center [432, 163] width 37 height 25
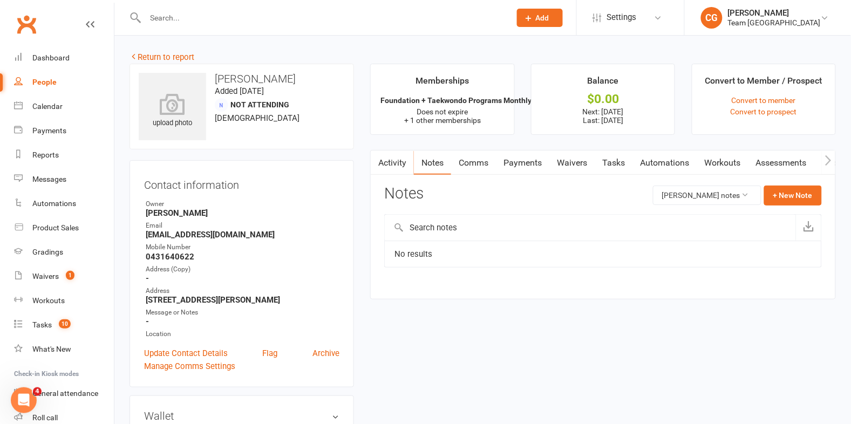
click at [523, 161] on link "Payments" at bounding box center [522, 163] width 53 height 25
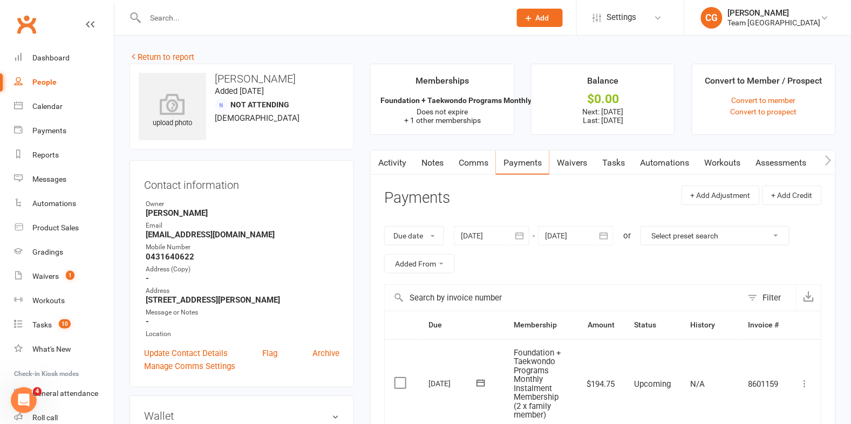
click at [392, 159] on link "Activity" at bounding box center [392, 163] width 43 height 25
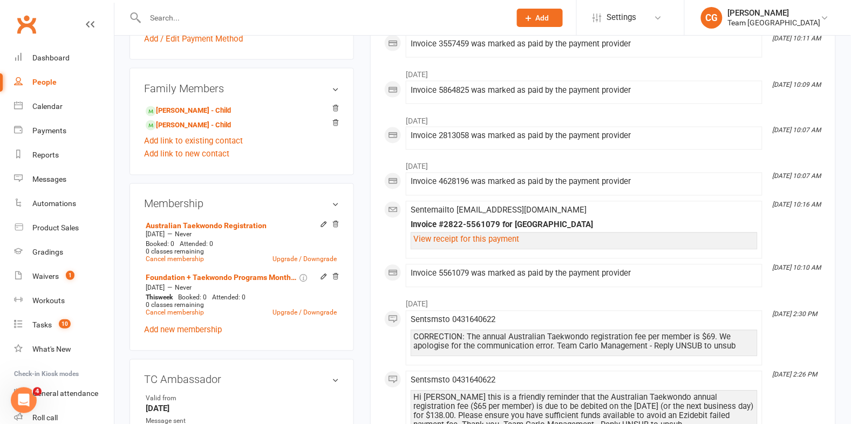
scroll to position [413, 0]
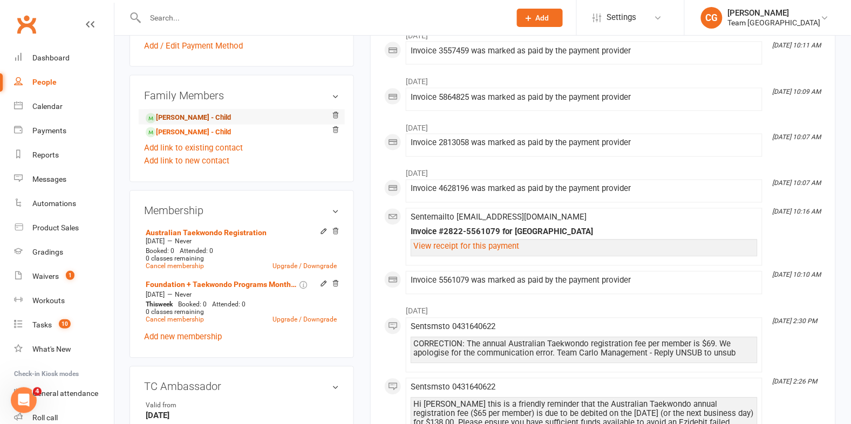
click at [184, 119] on link "Nate Carey - Child" at bounding box center [188, 117] width 85 height 11
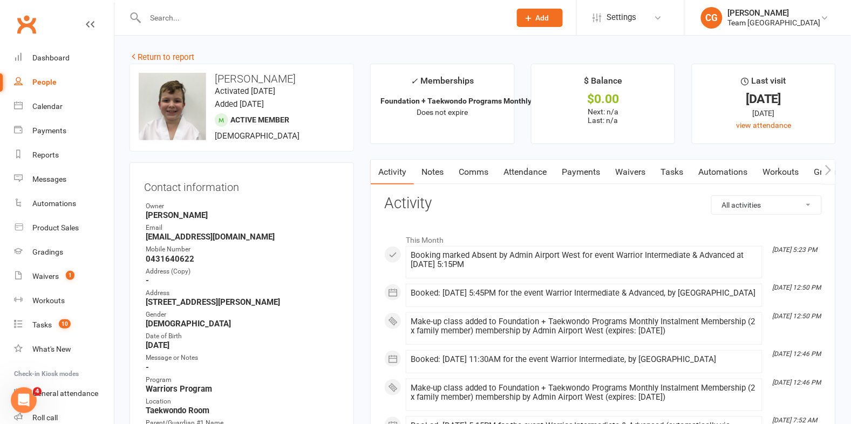
click at [527, 165] on link "Attendance" at bounding box center [525, 172] width 58 height 25
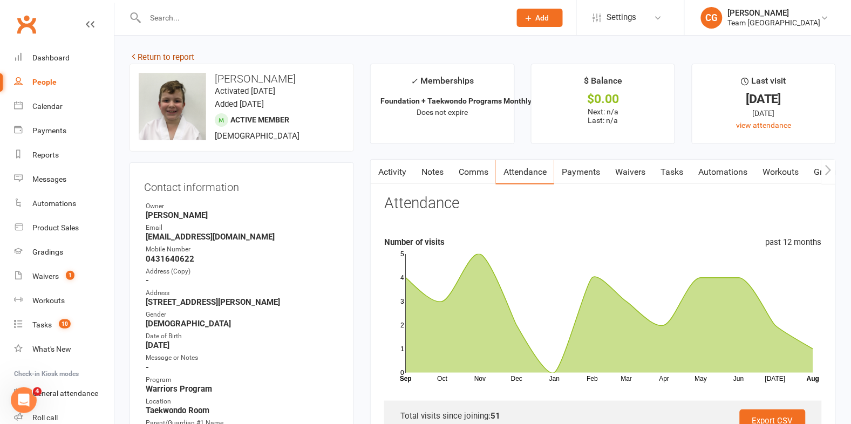
click at [173, 55] on link "Return to report" at bounding box center [162, 57] width 65 height 10
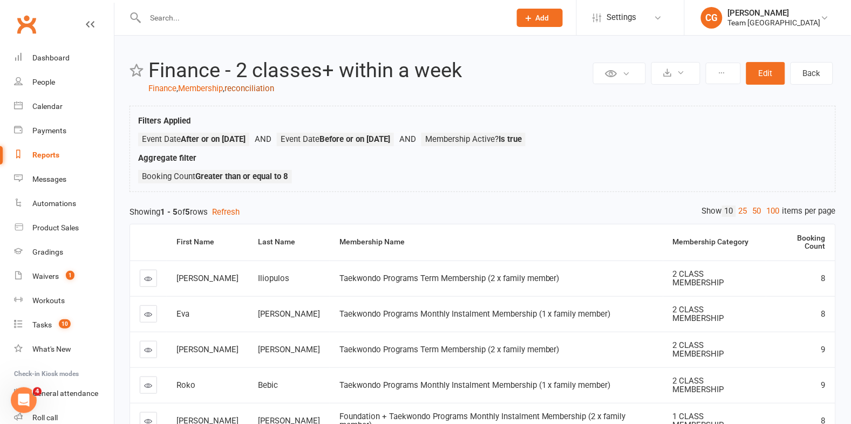
click at [237, 87] on link "reconciliation" at bounding box center [250, 89] width 50 height 10
select select "100"
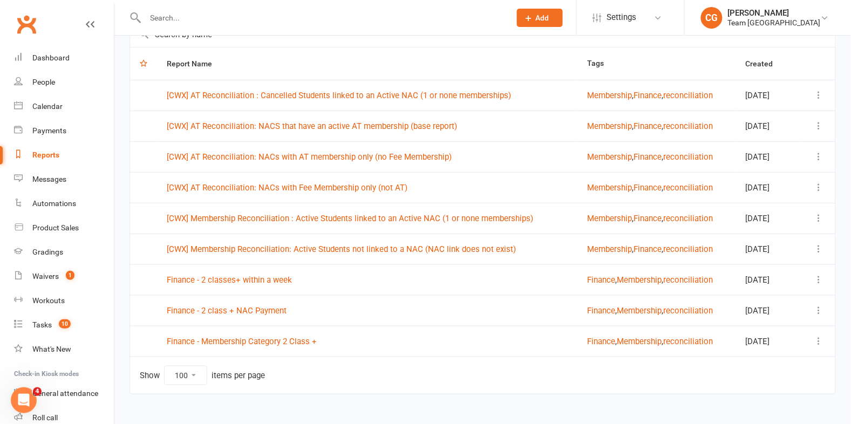
scroll to position [111, 0]
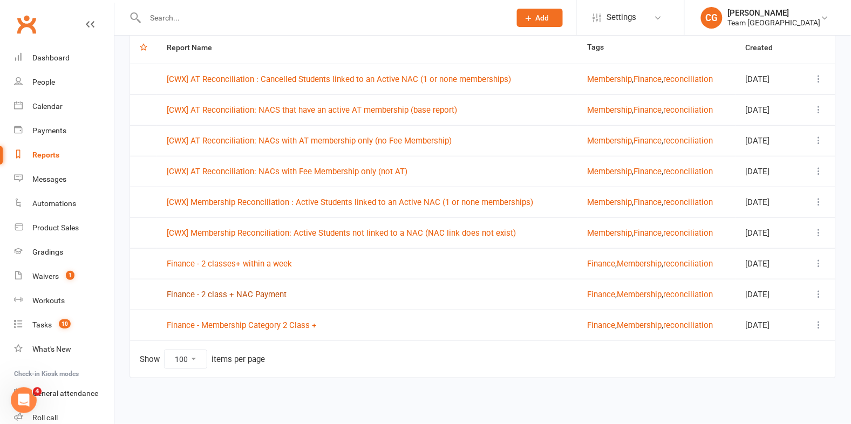
click at [241, 296] on link "Finance - 2 class + NAC Payment" at bounding box center [227, 295] width 120 height 10
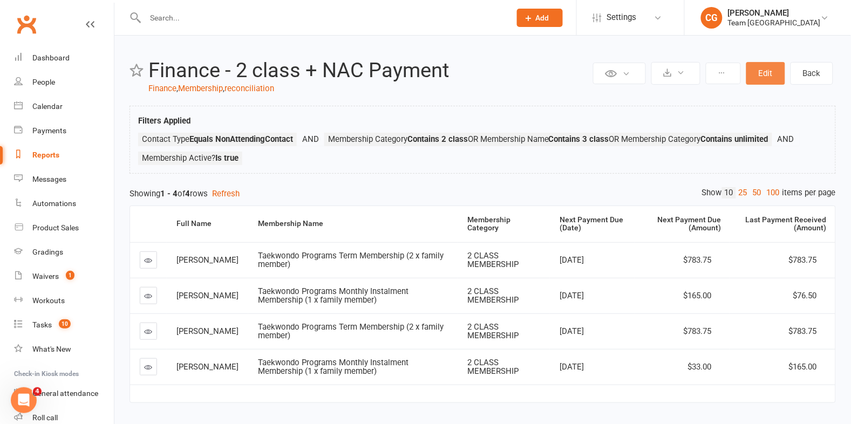
click at [781, 73] on button "Edit" at bounding box center [766, 73] width 39 height 23
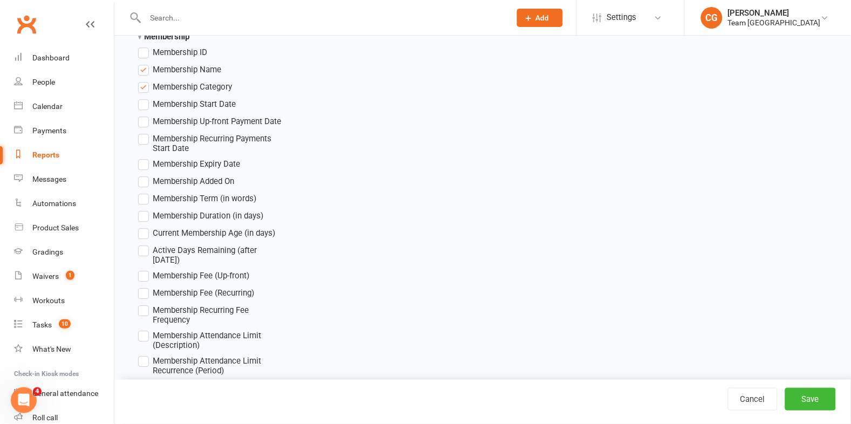
scroll to position [1812, 0]
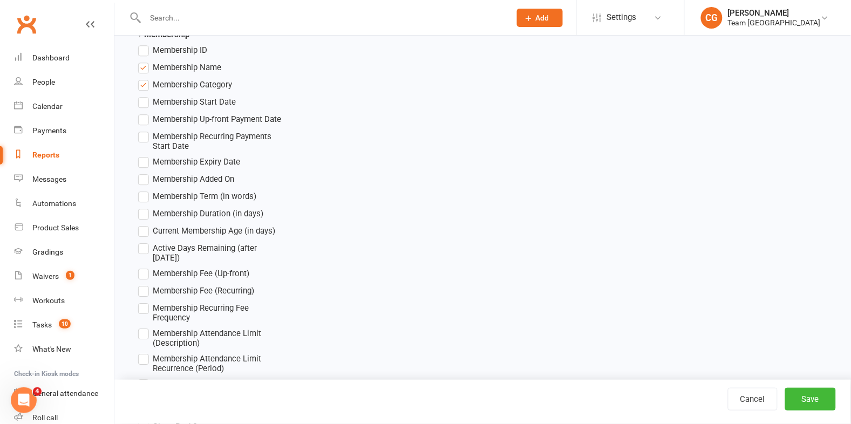
click at [145, 284] on label "Membership Fee (Recurring)" at bounding box center [196, 290] width 116 height 13
click at [145, 284] on input "Membership Fee (Recurring)" at bounding box center [141, 284] width 7 height 0
click at [805, 398] on button "Save" at bounding box center [810, 399] width 51 height 23
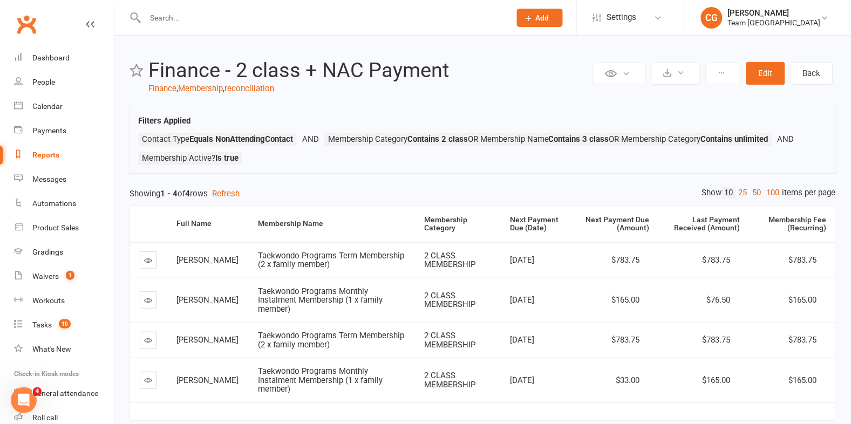
click at [153, 18] on input "text" at bounding box center [322, 17] width 361 height 15
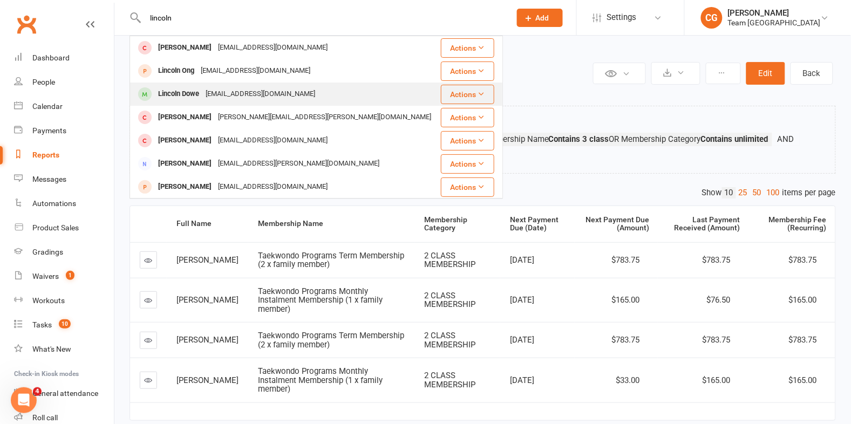
type input "lincoln"
click at [186, 95] on div "Lincoln Dowe" at bounding box center [179, 94] width 48 height 16
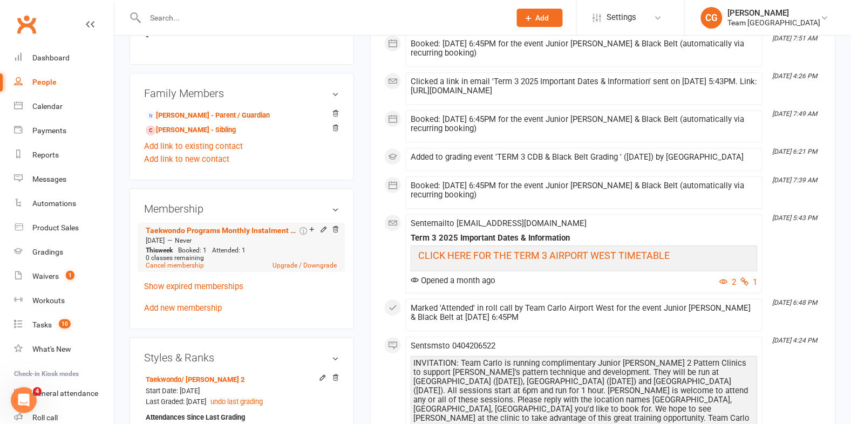
scroll to position [654, 0]
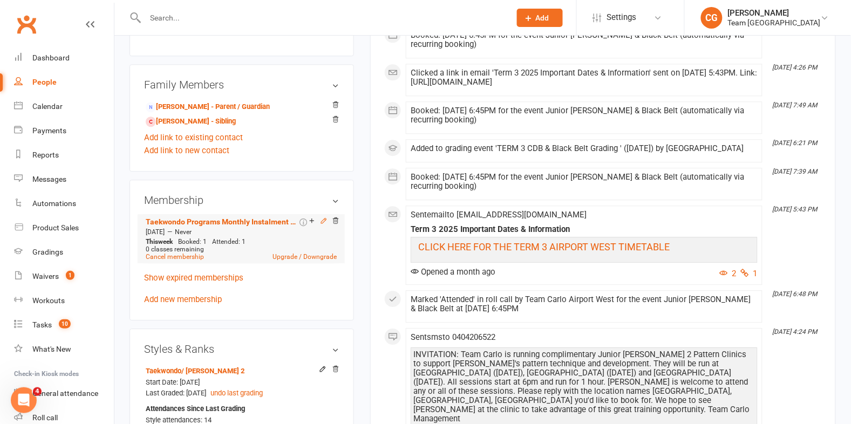
click at [321, 219] on icon at bounding box center [324, 221] width 8 height 8
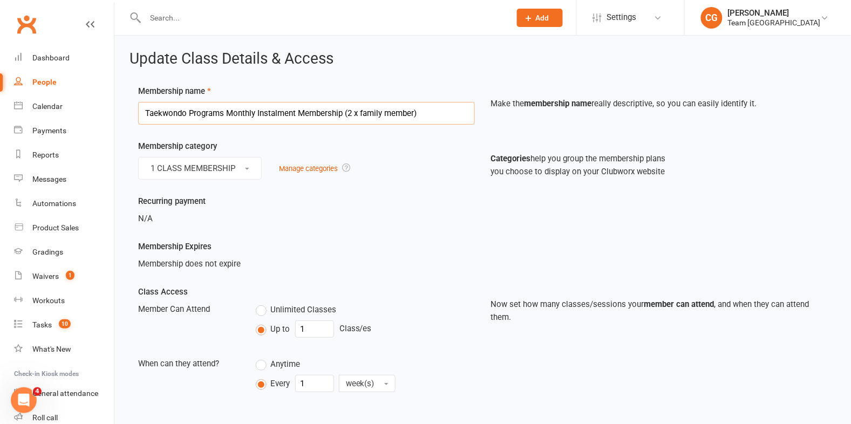
click at [349, 110] on input "Taekwondo Programs Monthly Instalment Membership (2 x family member)" at bounding box center [306, 113] width 337 height 23
type input "Taekwondo Programs Monthly Instalment Membership (1 x family member)"
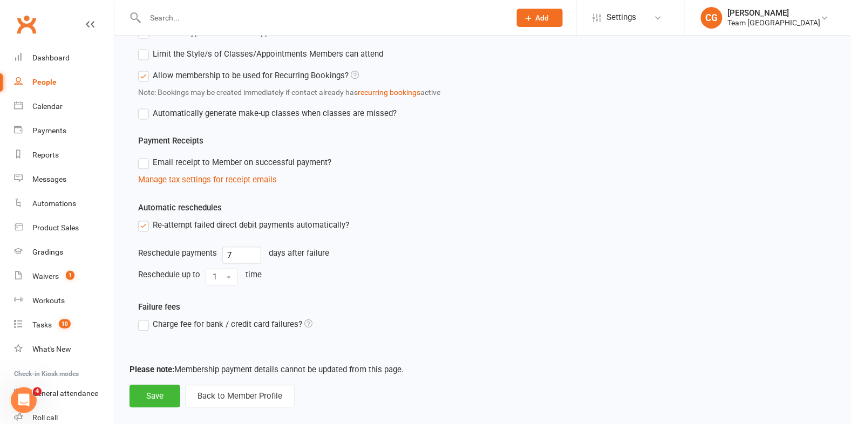
scroll to position [441, 0]
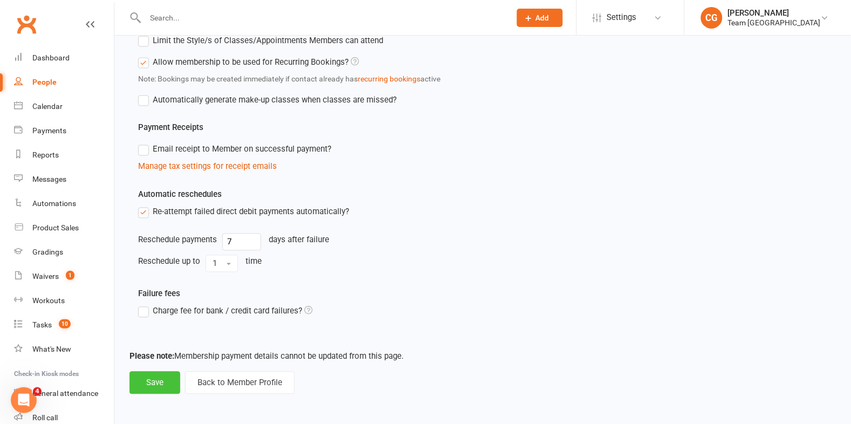
click at [156, 389] on button "Save" at bounding box center [155, 383] width 51 height 23
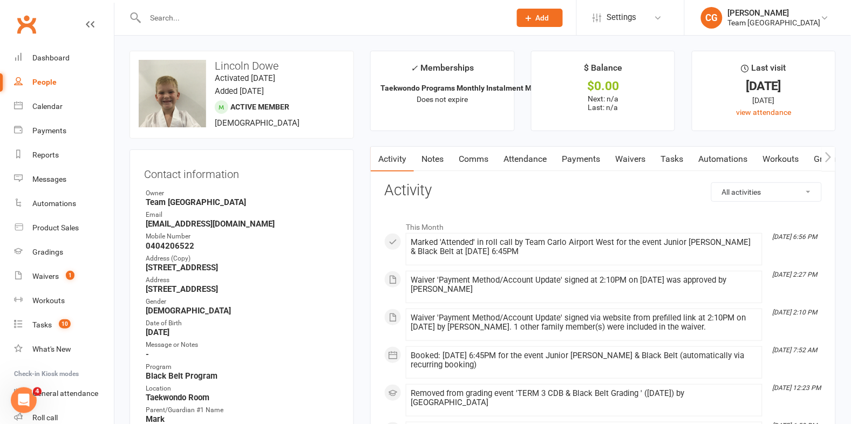
click at [161, 18] on input "text" at bounding box center [322, 17] width 361 height 15
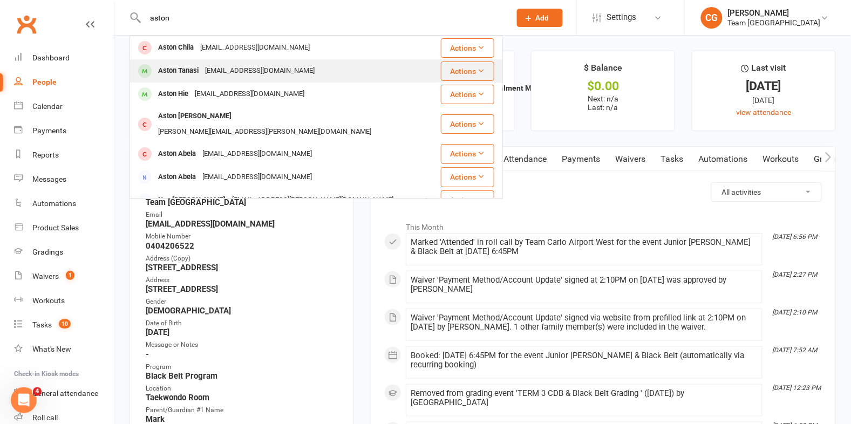
type input "aston"
click at [196, 73] on div "Aston Tanasi" at bounding box center [178, 71] width 47 height 16
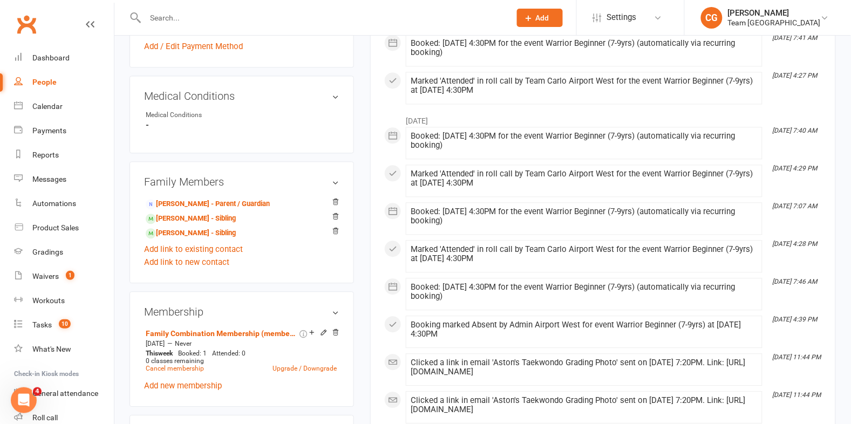
scroll to position [572, 0]
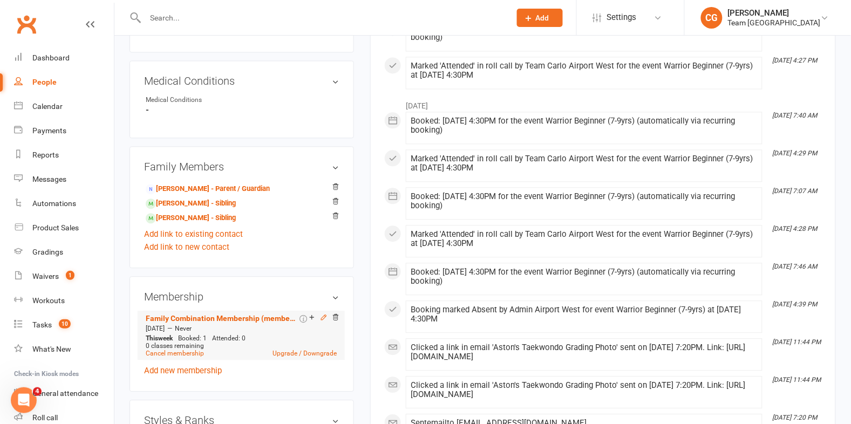
click at [320, 314] on icon at bounding box center [324, 318] width 8 height 8
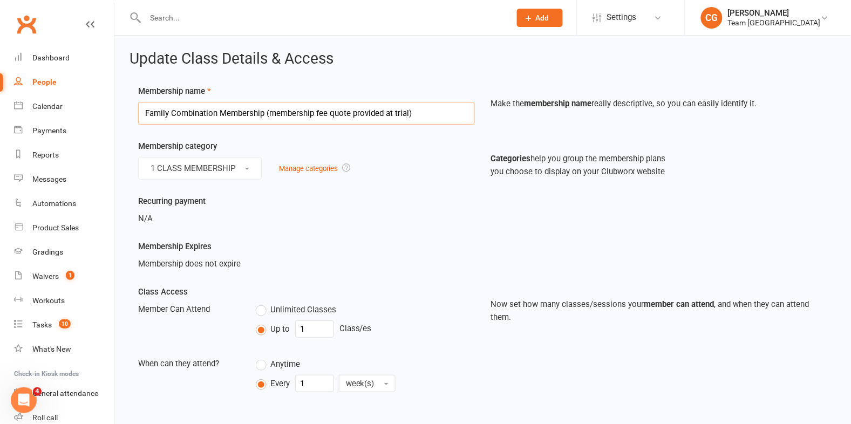
click at [307, 116] on input "Family Combination Membership (membership fee quote provided at trial)" at bounding box center [306, 113] width 337 height 23
paste input "(Monthly Instalments 2 x Taekwondo 1 x Foundation"
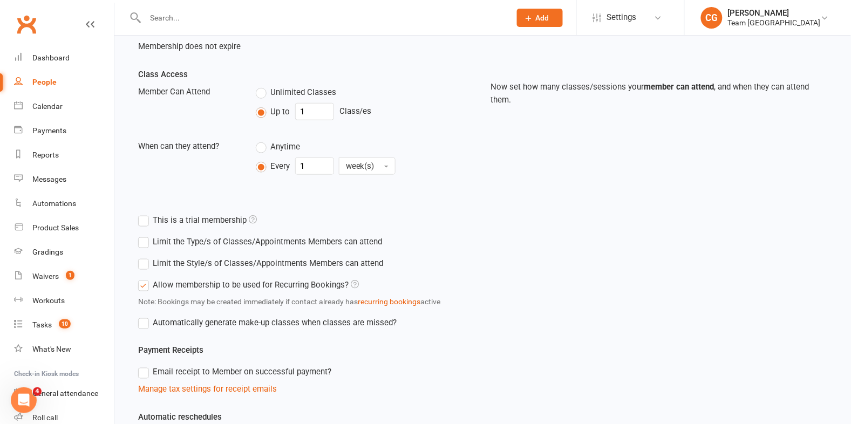
scroll to position [441, 0]
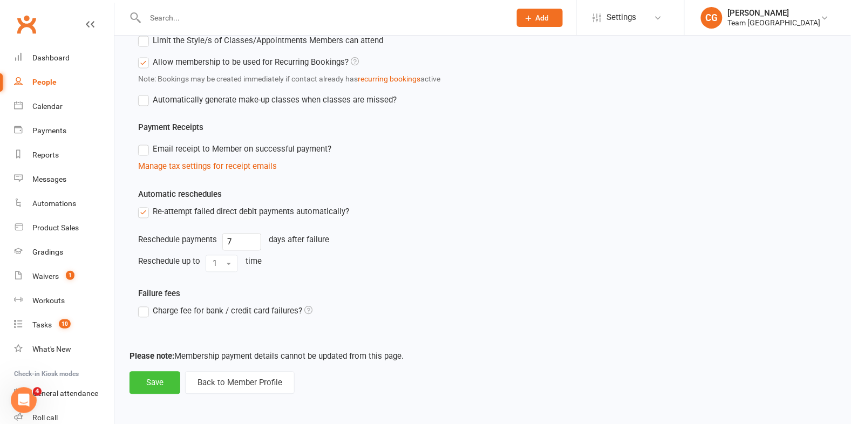
type input "(Monthly Instalments 2 x Taekwondo 1 x Foundation)"
drag, startPoint x: 157, startPoint y: 380, endPoint x: 139, endPoint y: 368, distance: 21.9
click at [157, 380] on button "Save" at bounding box center [155, 383] width 51 height 23
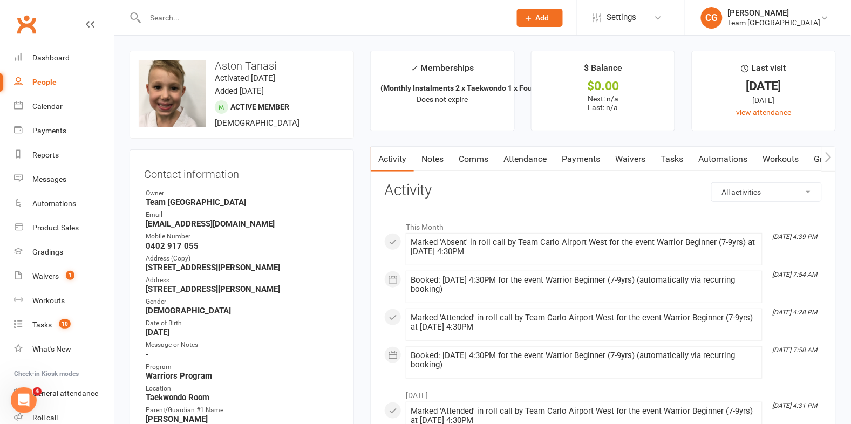
click at [255, 15] on input "text" at bounding box center [322, 17] width 361 height 15
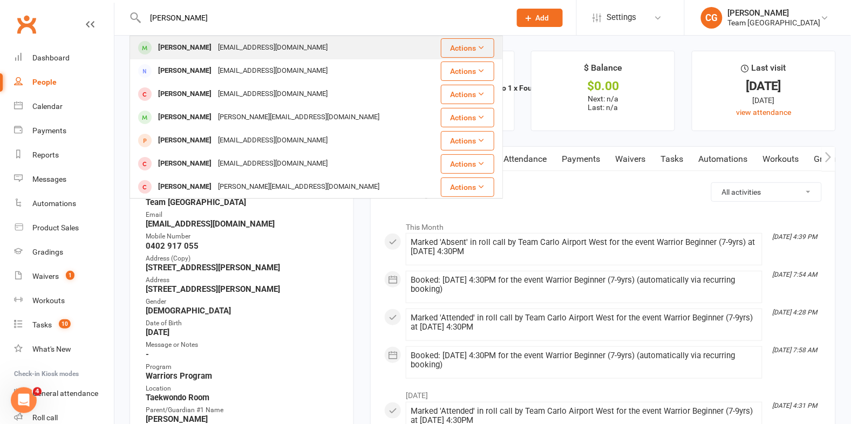
type input "joshua hun"
click at [215, 42] on div "lachlan@ihhunter.com" at bounding box center [273, 48] width 116 height 16
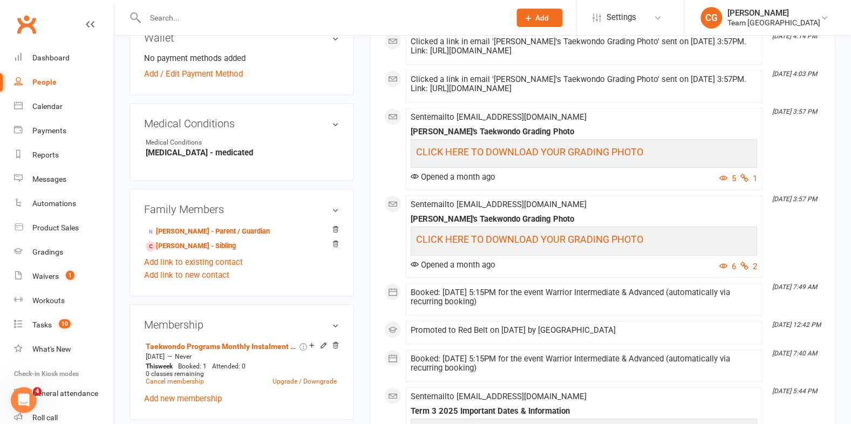
scroll to position [567, 0]
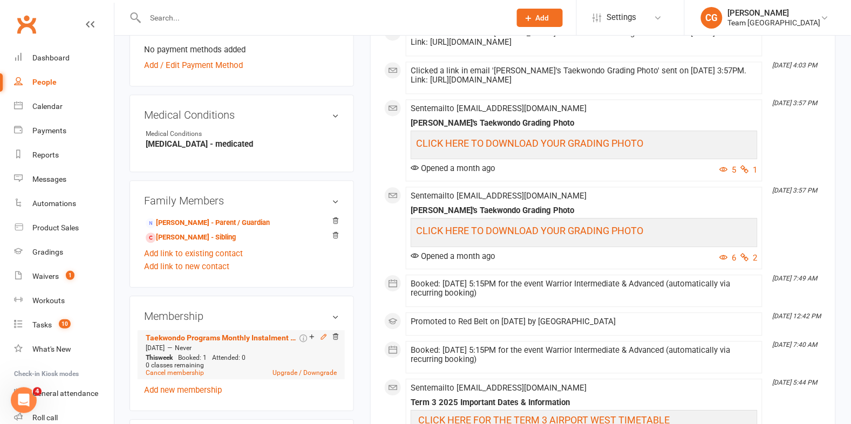
click at [326, 333] on icon at bounding box center [324, 337] width 8 height 8
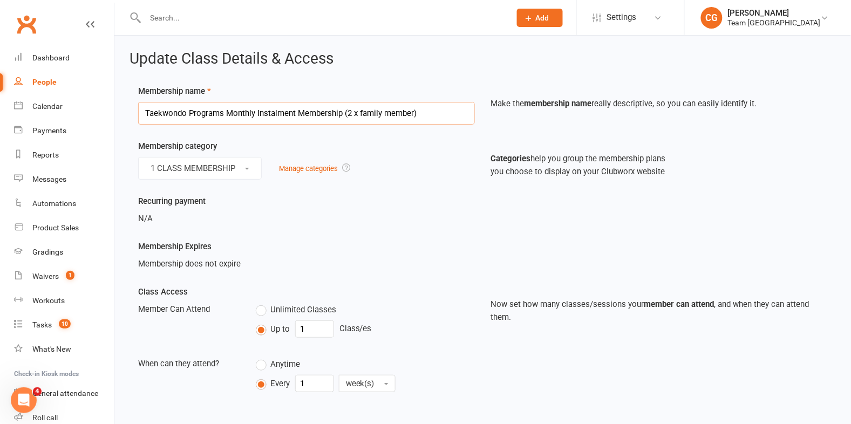
click at [352, 109] on input "Taekwondo Programs Monthly Instalment Membership (2 x family member)" at bounding box center [306, 113] width 337 height 23
type input "Taekwondo Programs Monthly Instalment Membership (1 x family member)"
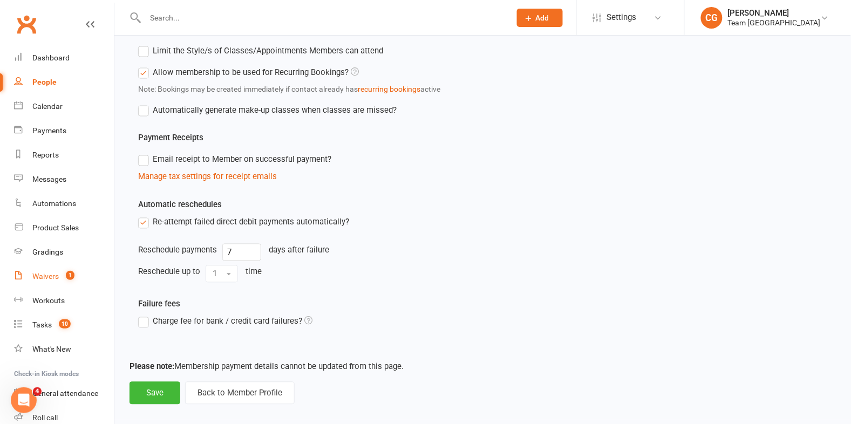
scroll to position [441, 0]
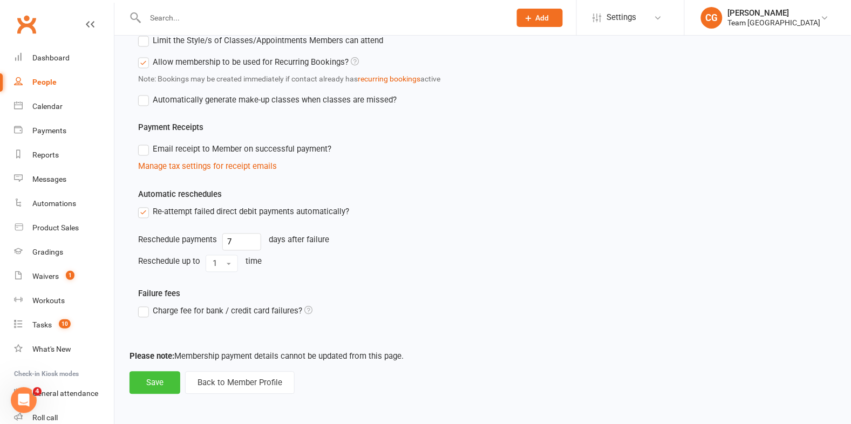
click at [142, 375] on button "Save" at bounding box center [155, 383] width 51 height 23
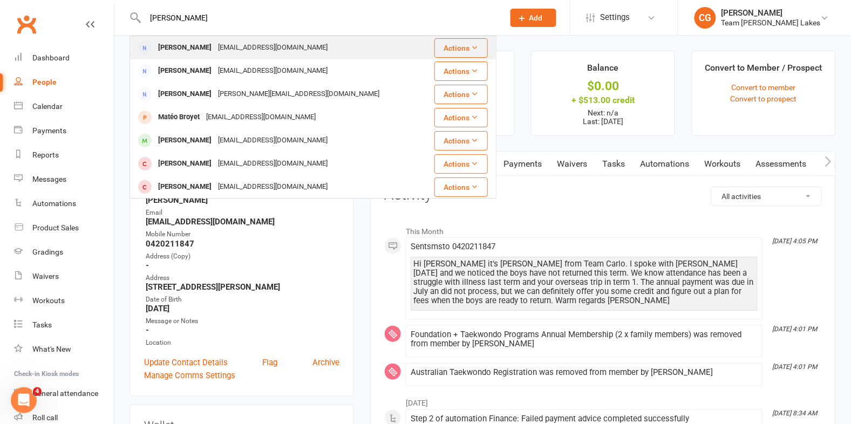
type input "[PERSON_NAME]"
click at [221, 44] on div "[EMAIL_ADDRESS][DOMAIN_NAME]" at bounding box center [273, 48] width 116 height 16
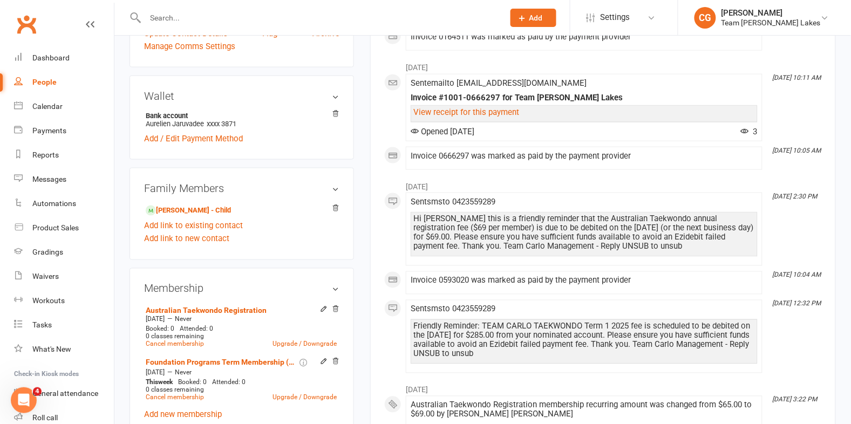
scroll to position [396, 0]
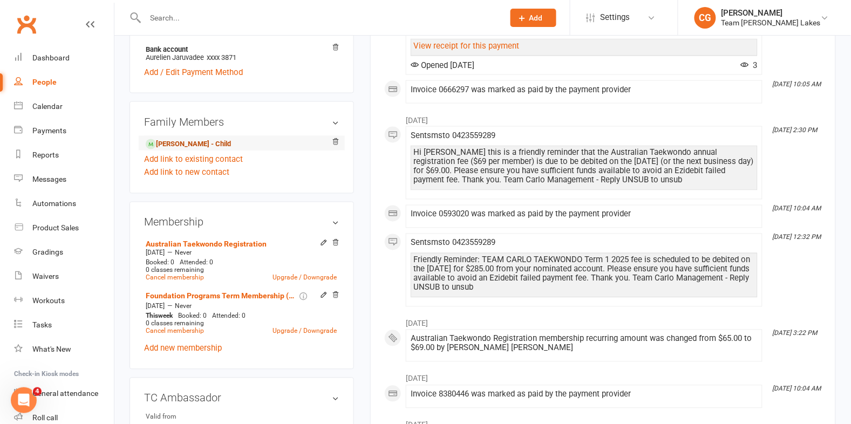
click at [182, 141] on link "[PERSON_NAME] - Child" at bounding box center [188, 144] width 85 height 11
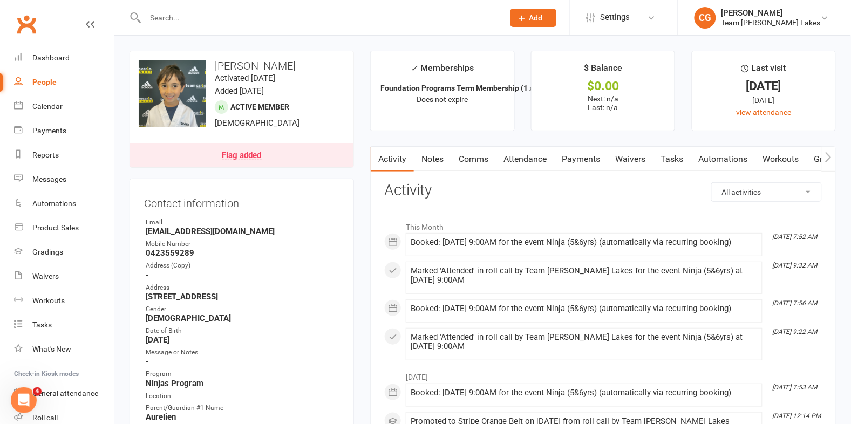
click at [538, 154] on link "Attendance" at bounding box center [525, 159] width 58 height 25
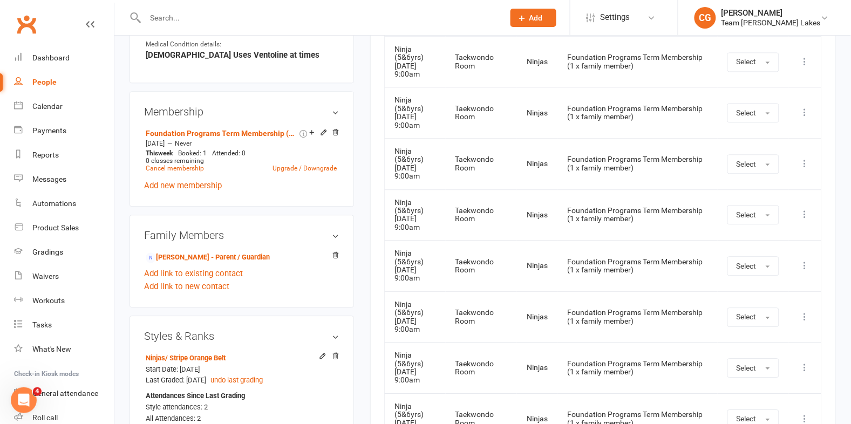
scroll to position [618, 0]
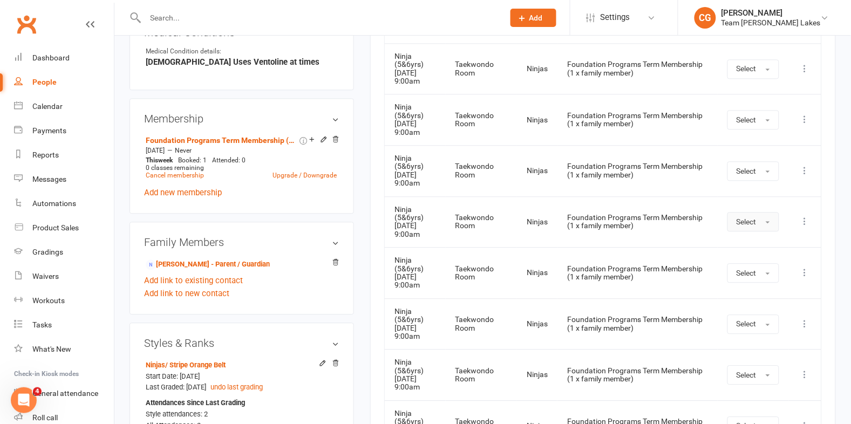
click at [764, 212] on button "Select" at bounding box center [754, 221] width 52 height 19
click at [767, 257] on link "Absent" at bounding box center [781, 268] width 107 height 22
click at [756, 263] on button "Select" at bounding box center [750, 272] width 52 height 19
click at [760, 308] on link "Absent" at bounding box center [777, 319] width 107 height 22
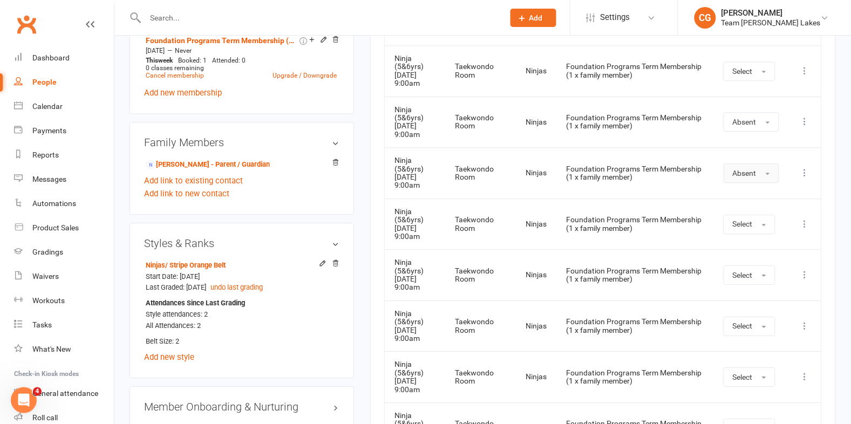
scroll to position [731, 0]
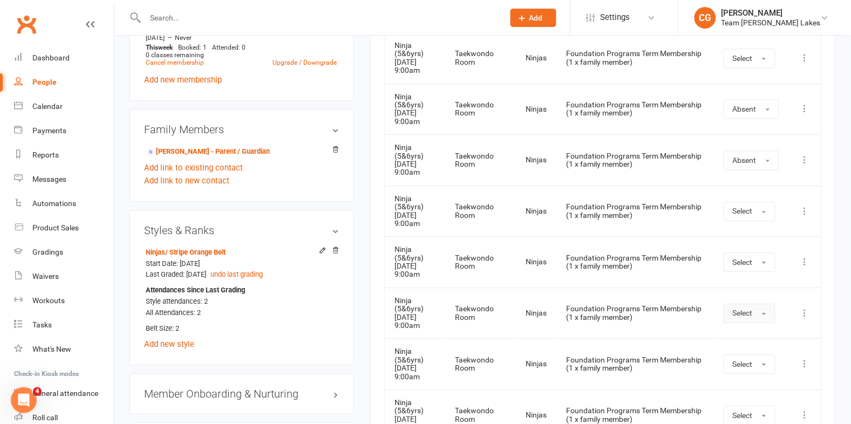
click at [748, 309] on span "Select" at bounding box center [743, 313] width 20 height 9
drag, startPoint x: 749, startPoint y: 286, endPoint x: 718, endPoint y: 267, distance: 36.3
click at [749, 355] on span "Absent" at bounding box center [745, 360] width 25 height 10
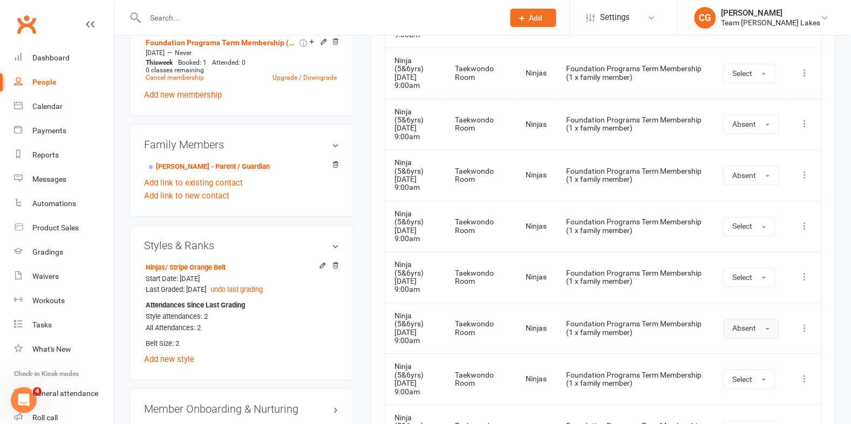
scroll to position [721, 0]
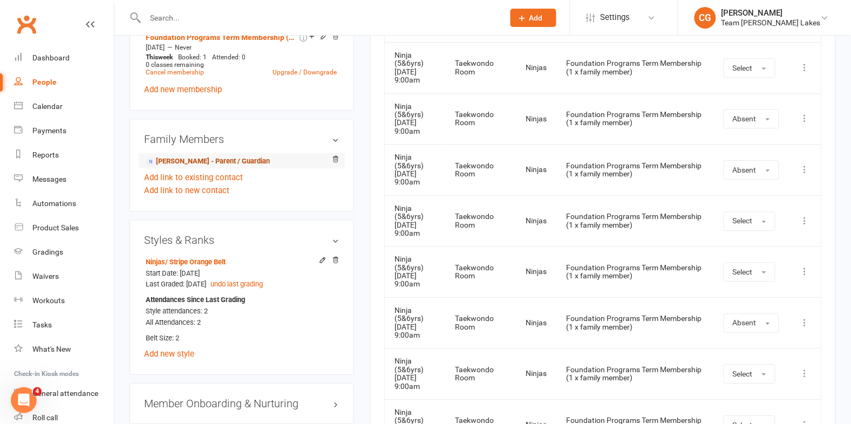
click at [219, 158] on link "[PERSON_NAME] - Parent / Guardian" at bounding box center [208, 161] width 124 height 11
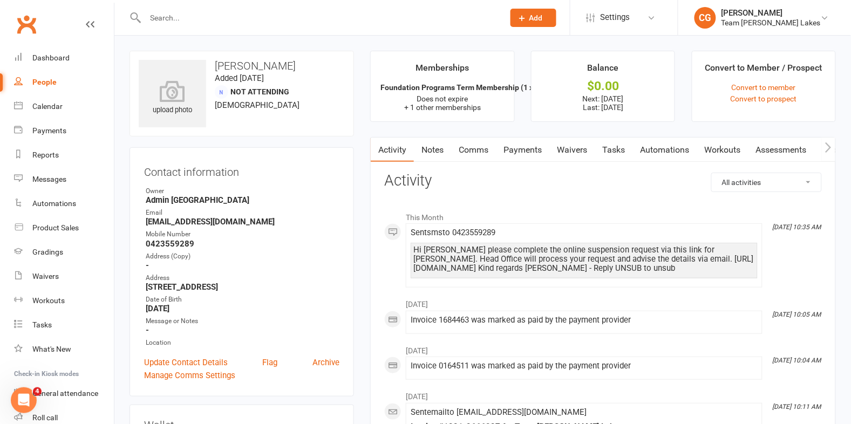
click at [523, 149] on link "Payments" at bounding box center [522, 150] width 53 height 25
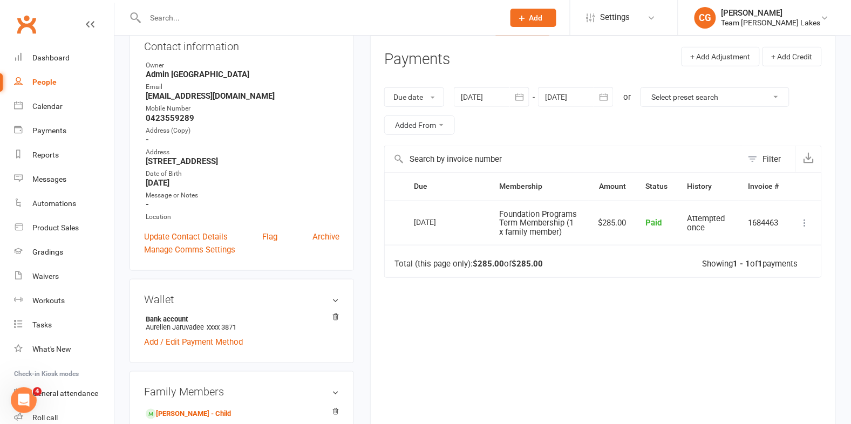
scroll to position [124, 0]
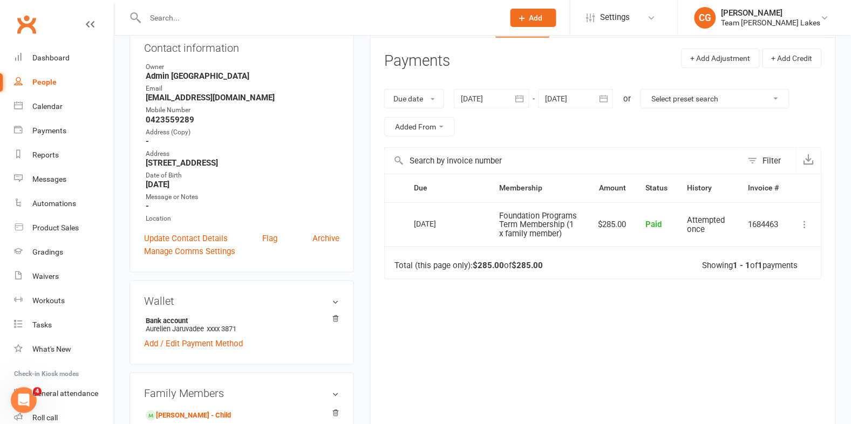
click at [609, 98] on icon "button" at bounding box center [604, 98] width 11 height 11
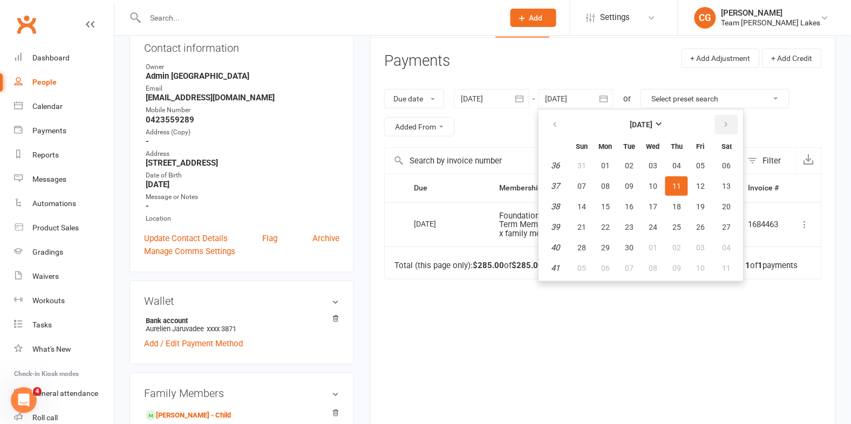
click at [718, 121] on button "button" at bounding box center [726, 124] width 23 height 19
click at [706, 200] on button "17" at bounding box center [700, 206] width 23 height 19
type input "[DATE]"
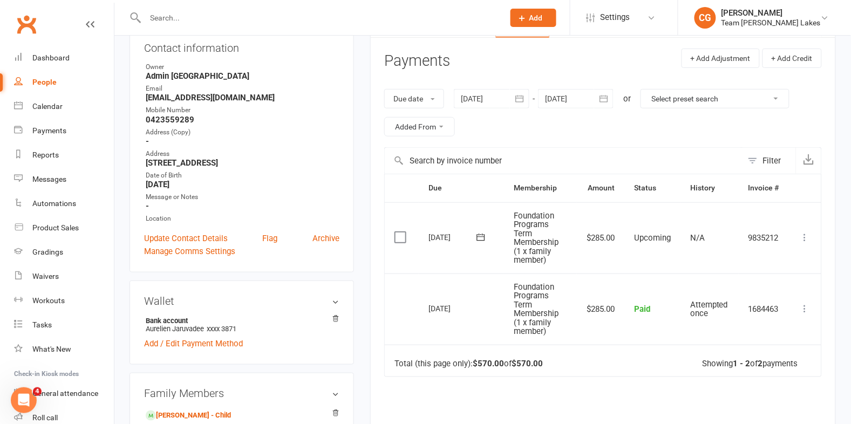
click at [803, 240] on icon at bounding box center [805, 238] width 11 height 11
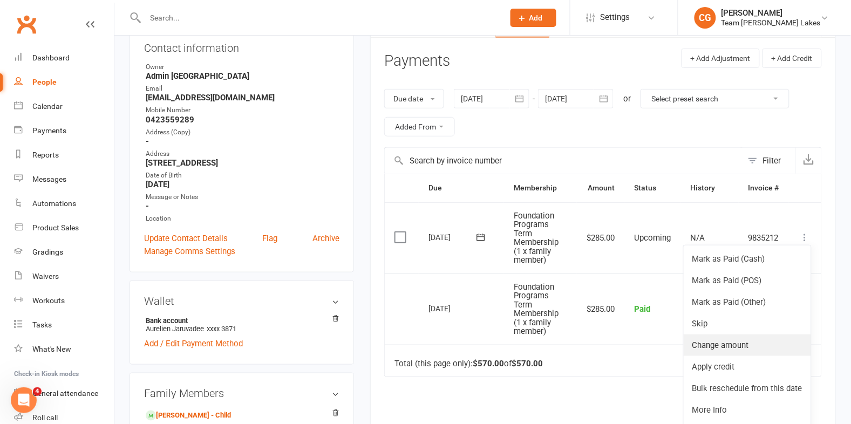
click at [768, 345] on link "Change amount" at bounding box center [747, 346] width 127 height 22
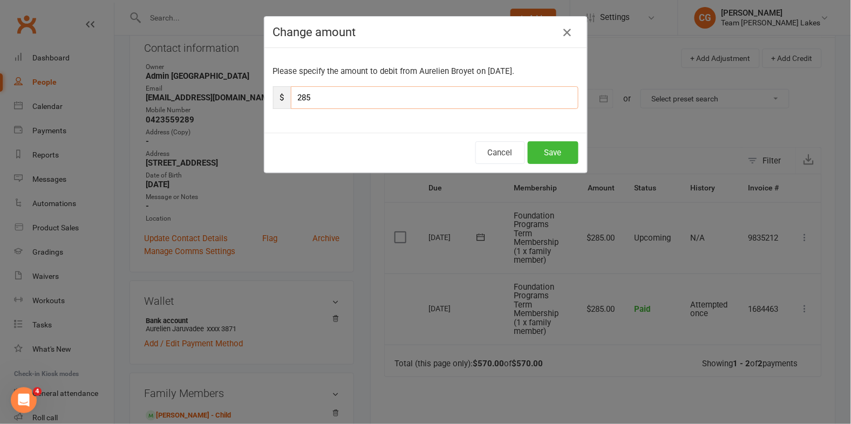
drag, startPoint x: 330, startPoint y: 93, endPoint x: 295, endPoint y: 94, distance: 34.6
click at [295, 94] on input "285" at bounding box center [435, 97] width 288 height 23
type input "199.50"
click at [548, 161] on button "Save" at bounding box center [553, 152] width 51 height 23
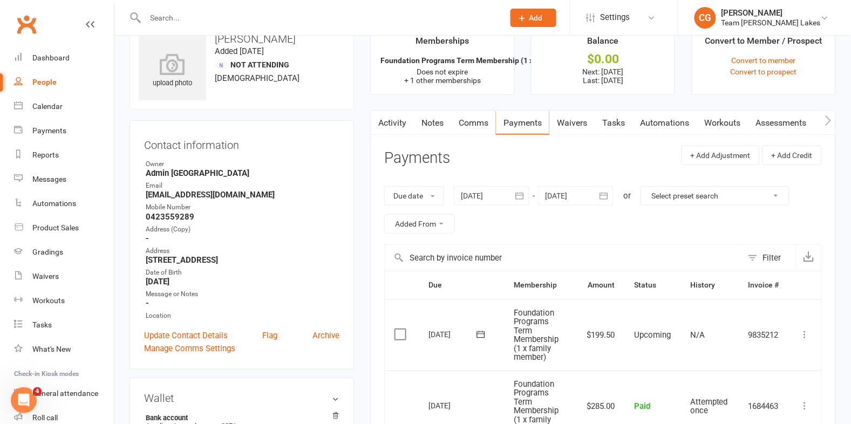
scroll to position [0, 0]
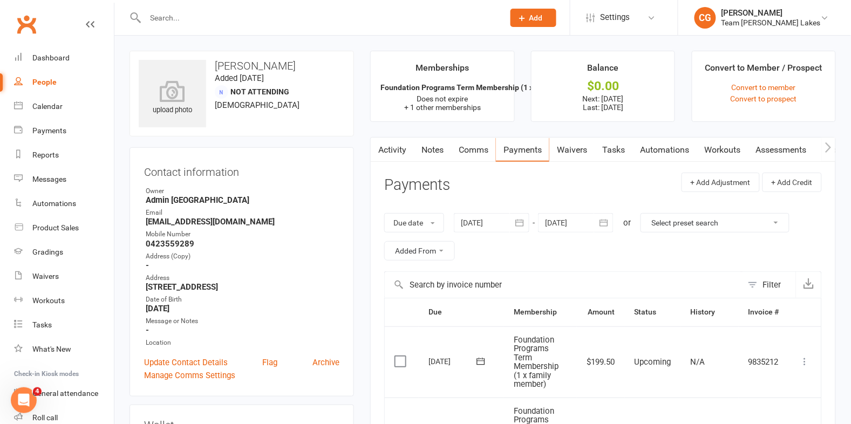
click at [479, 148] on link "Comms" at bounding box center [473, 150] width 45 height 25
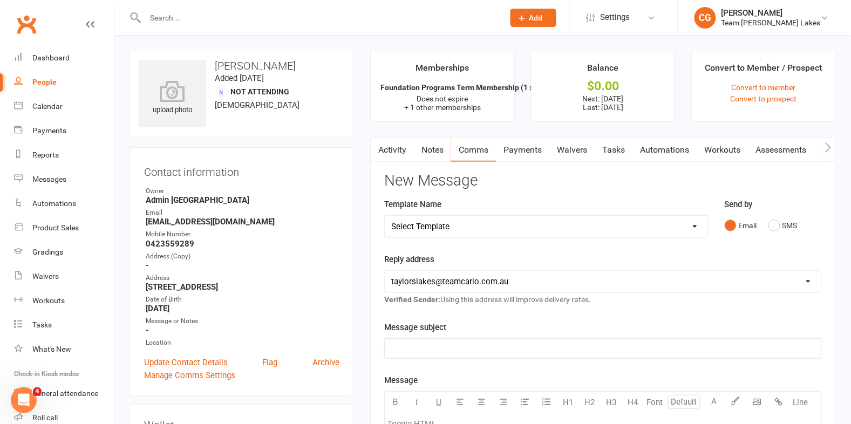
click at [443, 222] on select "Select Template [SMS] Delivery - Class change advice [SMS] Direct Debit - AT Pa…" at bounding box center [546, 227] width 323 height 22
select select "20"
click at [385, 216] on select "Select Template [SMS] Delivery - Class change advice [SMS] Direct Debit - AT Pa…" at bounding box center [546, 227] width 323 height 22
click at [498, 281] on select "[EMAIL_ADDRESS][DOMAIN_NAME] [EMAIL_ADDRESS][DOMAIN_NAME] [EMAIL_ADDRESS][DOMAI…" at bounding box center [603, 282] width 437 height 22
select select "4"
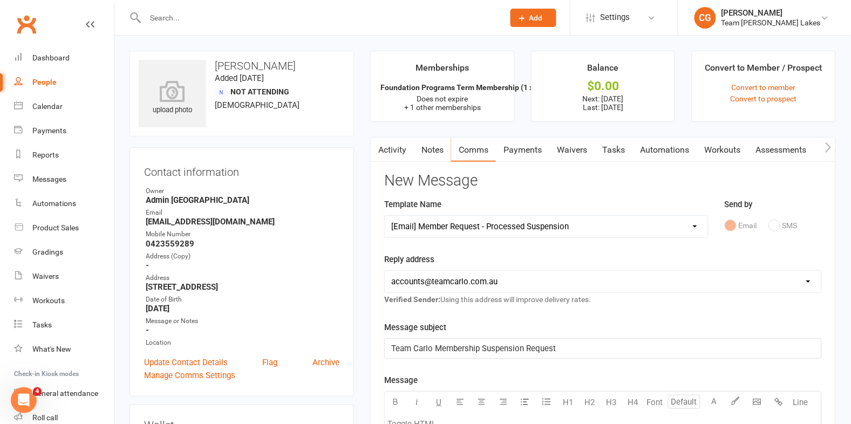
click at [385, 271] on select "[EMAIL_ADDRESS][DOMAIN_NAME] [EMAIL_ADDRESS][DOMAIN_NAME] [EMAIL_ADDRESS][DOMAI…" at bounding box center [603, 282] width 437 height 22
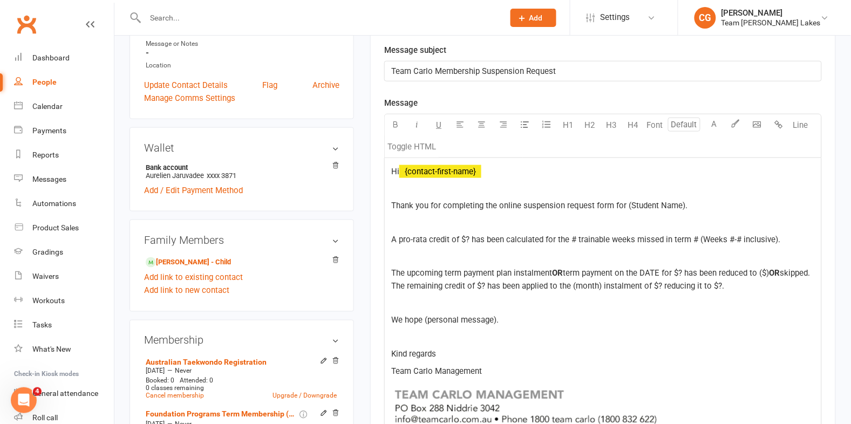
scroll to position [280, 0]
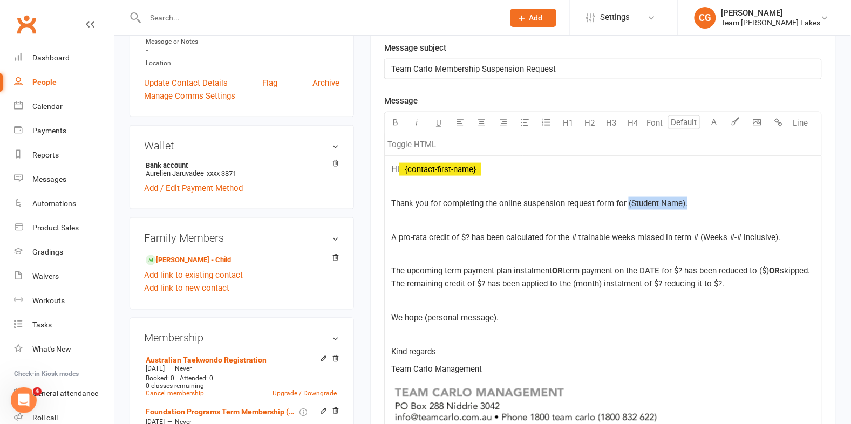
drag, startPoint x: 722, startPoint y: 204, endPoint x: 626, endPoint y: 202, distance: 95.6
click at [626, 202] on p "Thank you for completing the online suspension request form for (Student Name)." at bounding box center [603, 203] width 424 height 13
drag, startPoint x: 470, startPoint y: 235, endPoint x: 476, endPoint y: 208, distance: 27.8
click at [470, 235] on span "A pro-rata credit of $? has been calculated for the # trainable weeks missed in…" at bounding box center [585, 238] width 389 height 10
click at [593, 223] on p at bounding box center [603, 220] width 424 height 13
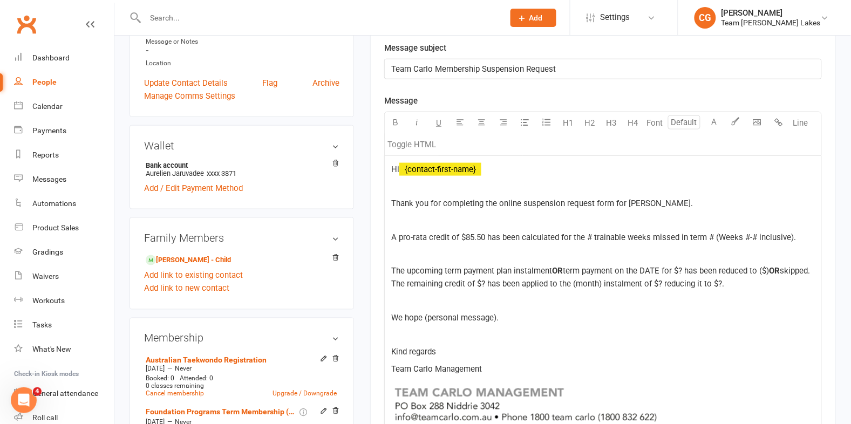
click at [593, 238] on span "A pro-rata credit of $85.50 has been calculated for the # trainable weeks misse…" at bounding box center [593, 238] width 405 height 10
drag, startPoint x: 714, startPoint y: 235, endPoint x: 709, endPoint y: 191, distance: 44.5
click at [714, 235] on span "A pro-rata credit of $85.50 has been calculated for the 3 trainable weeks misse…" at bounding box center [593, 238] width 404 height 10
click at [756, 236] on span "A pro-rata credit of $85.50 has been calculated for the 3 trainable weeks misse…" at bounding box center [593, 238] width 404 height 10
click at [713, 236] on span "A pro-rata credit of $85.50 has been calculated for the 3 trainable weeks misse…" at bounding box center [593, 238] width 404 height 10
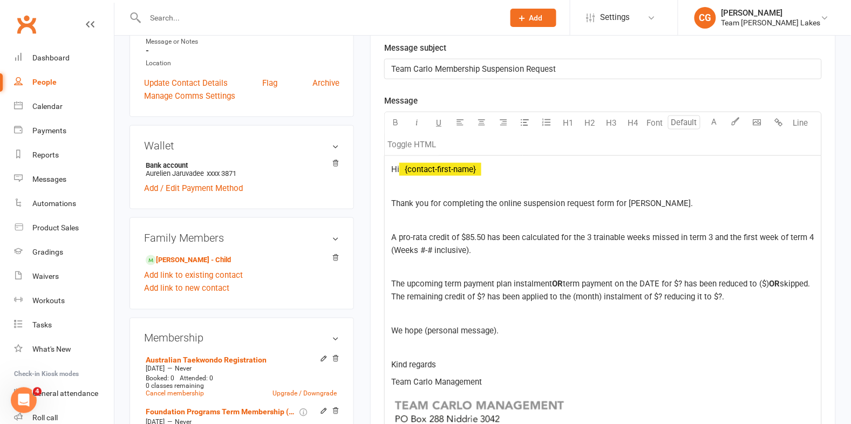
click at [689, 236] on span "A pro-rata credit of $85.50 has been calculated for the 3 trainable weeks misse…" at bounding box center [603, 244] width 425 height 23
drag, startPoint x: 482, startPoint y: 252, endPoint x: 392, endPoint y: 253, distance: 90.2
click at [392, 253] on p "A pro-rata credit of $85.50 has been calculated for the 3 trainable weeks misse…" at bounding box center [603, 244] width 424 height 26
drag, startPoint x: 566, startPoint y: 271, endPoint x: 445, endPoint y: 271, distance: 121.5
click at [445, 278] on p "The upcoming term payment plan instalment OR term payment on the DATE for $? ha…" at bounding box center [603, 291] width 424 height 26
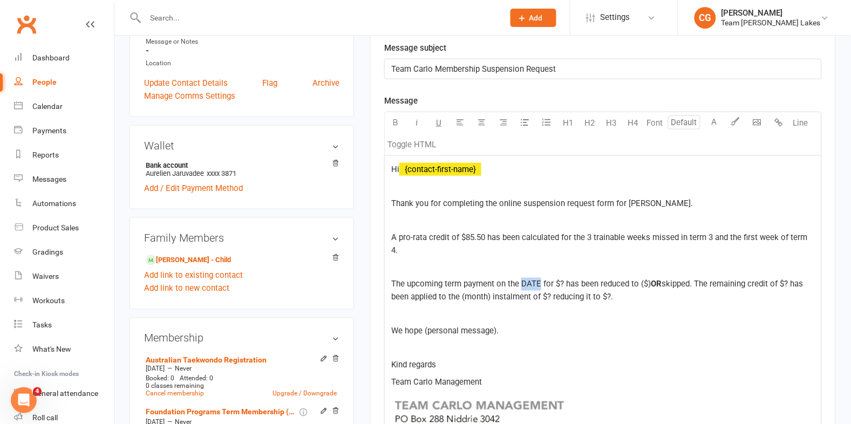
drag, startPoint x: 543, startPoint y: 270, endPoint x: 523, endPoint y: 270, distance: 19.4
click at [523, 280] on span "The upcoming term payment on the DATE for $? has been reduced to ($)" at bounding box center [521, 285] width 260 height 10
drag, startPoint x: 578, startPoint y: 271, endPoint x: 579, endPoint y: 240, distance: 30.8
click at [578, 280] on span "The upcoming term payment on the [DATE] for $? has been reduced to ($)" at bounding box center [523, 285] width 264 height 10
drag, startPoint x: 718, startPoint y: 269, endPoint x: 666, endPoint y: 267, distance: 52.4
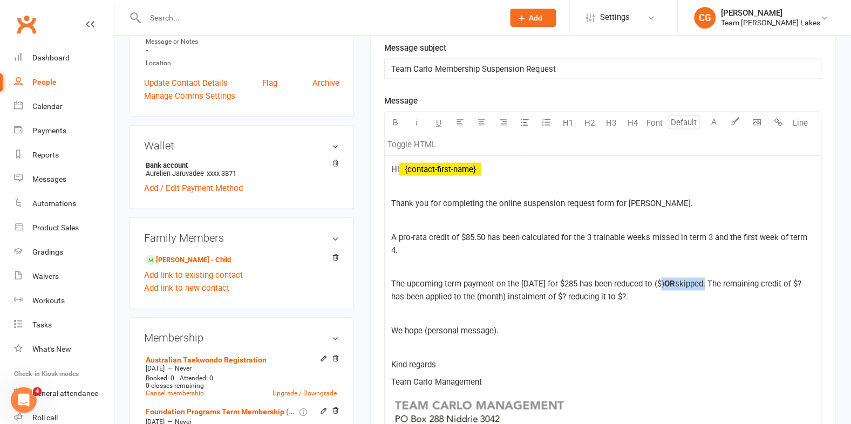
click at [666, 278] on p "The upcoming term payment on the [DATE] for $285 has been reduced to ($) OR ski…" at bounding box center [603, 291] width 424 height 26
drag, startPoint x: 700, startPoint y: 270, endPoint x: 704, endPoint y: 281, distance: 12.1
click at [704, 281] on p "The upcoming term payment on the [DATE] for $285 has been reduced to $199.50. T…" at bounding box center [603, 291] width 424 height 26
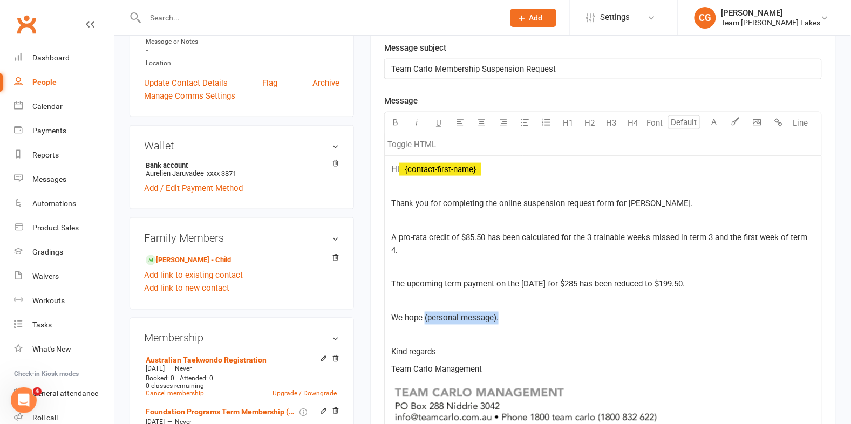
drag, startPoint x: 534, startPoint y: 311, endPoint x: 425, endPoint y: 308, distance: 109.7
click at [425, 312] on p "We hope (personal message)." at bounding box center [603, 318] width 424 height 13
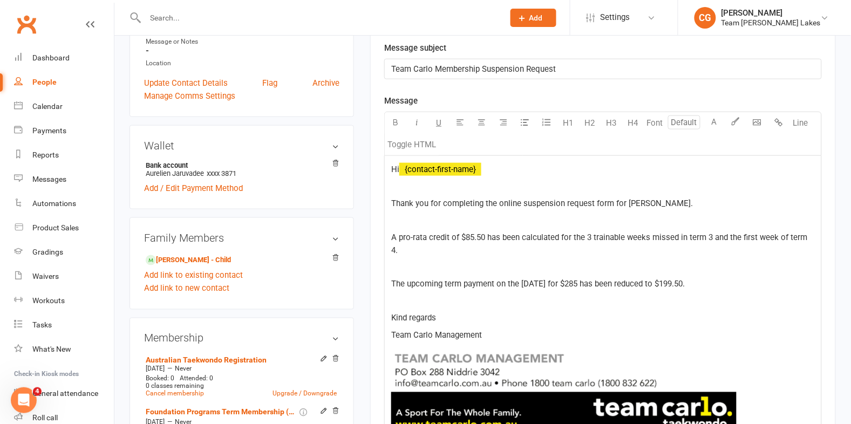
click at [590, 280] on span "The upcoming term payment on the [DATE] for $285 has been reduced to $199.50." at bounding box center [538, 285] width 294 height 10
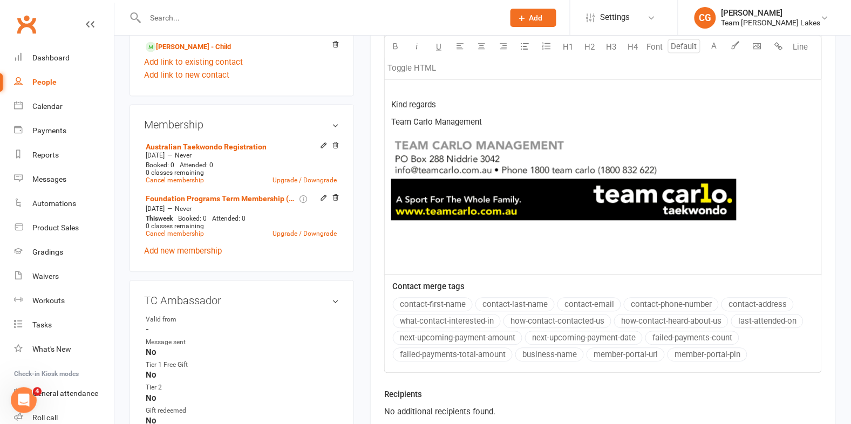
scroll to position [541, 0]
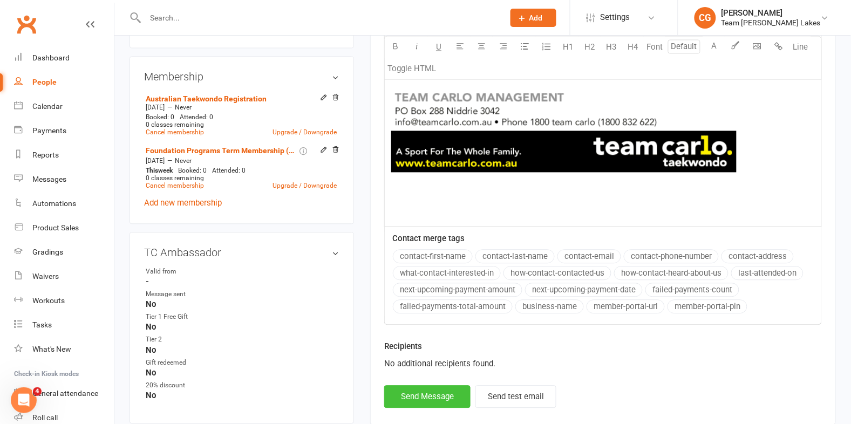
click at [431, 386] on button "Send Message" at bounding box center [427, 397] width 86 height 23
select select
select select "1"
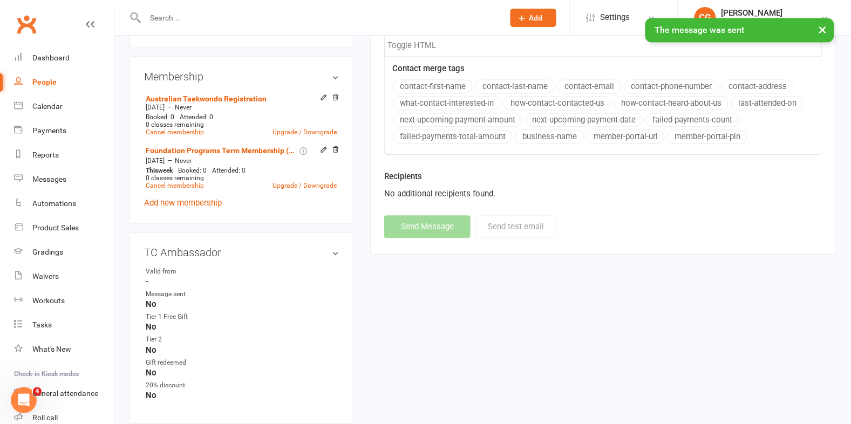
scroll to position [0, 0]
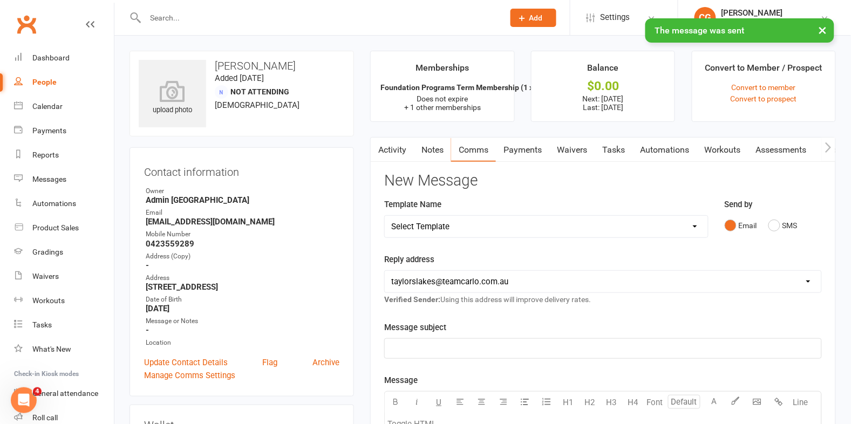
click at [824, 29] on button "×" at bounding box center [823, 29] width 19 height 23
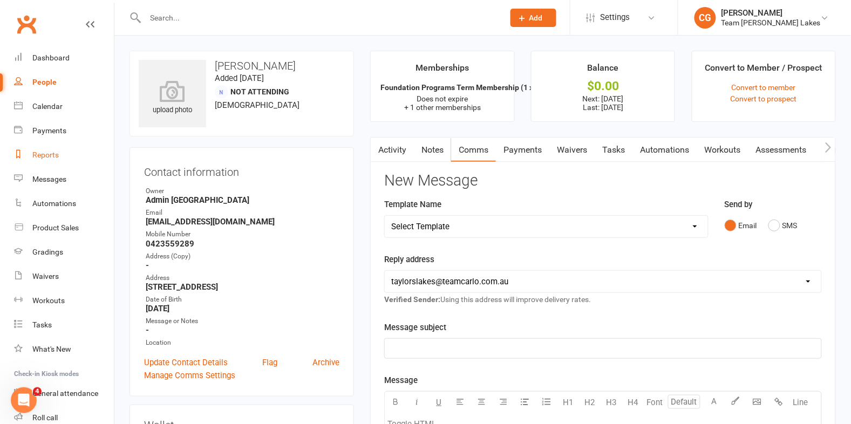
click at [47, 157] on div "Reports" at bounding box center [45, 155] width 26 height 9
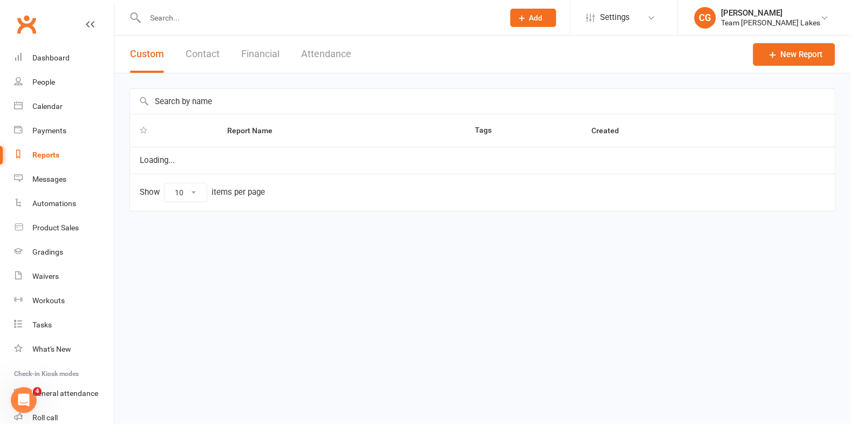
select select "50"
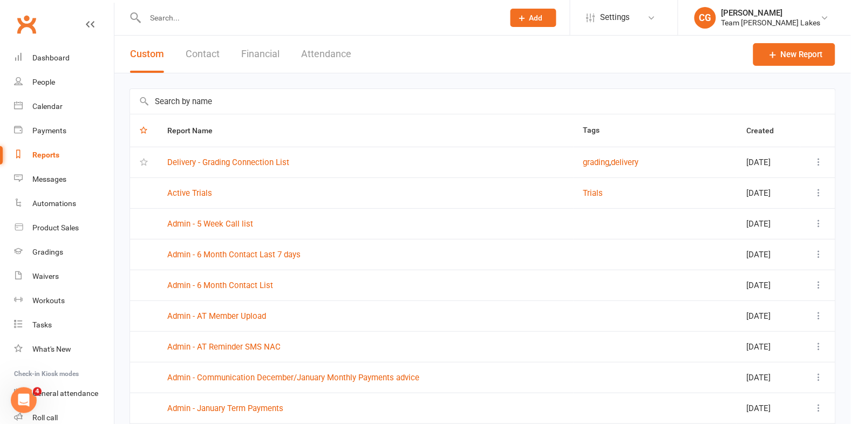
click at [269, 46] on button "Financial" at bounding box center [260, 54] width 38 height 37
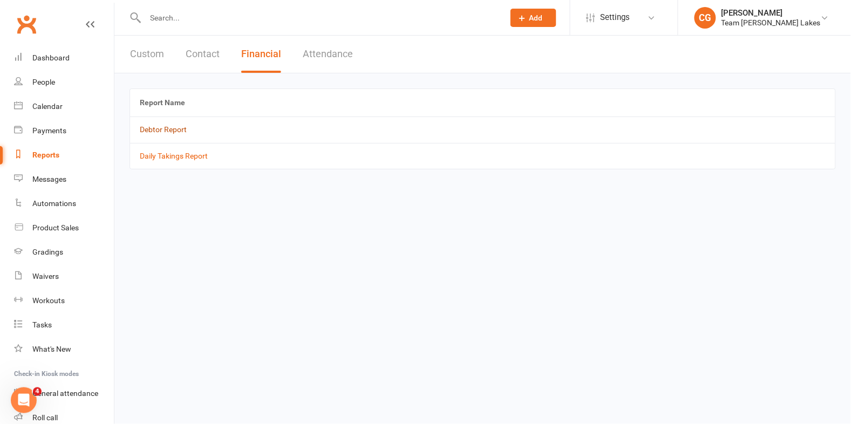
click at [160, 128] on link "Debtor Report" at bounding box center [163, 129] width 47 height 9
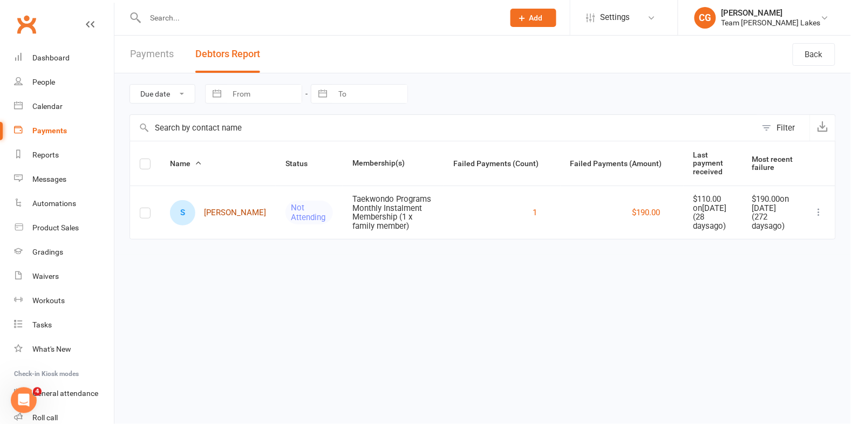
click at [213, 213] on link "S [PERSON_NAME]" at bounding box center [218, 212] width 96 height 25
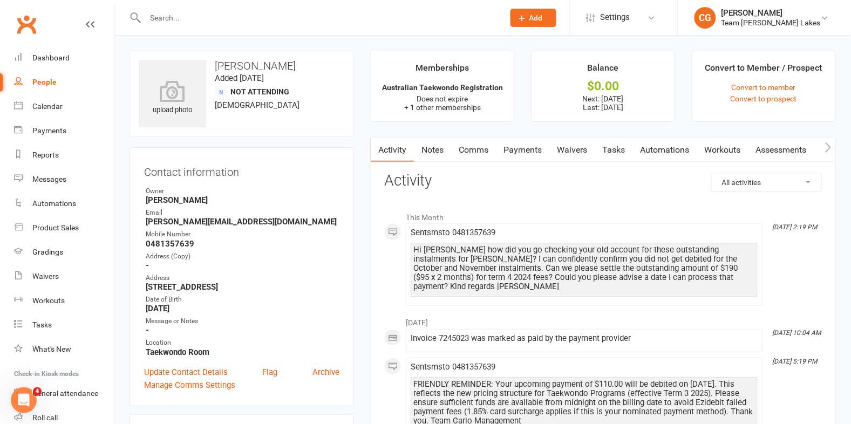
click at [472, 147] on link "Comms" at bounding box center [473, 150] width 45 height 25
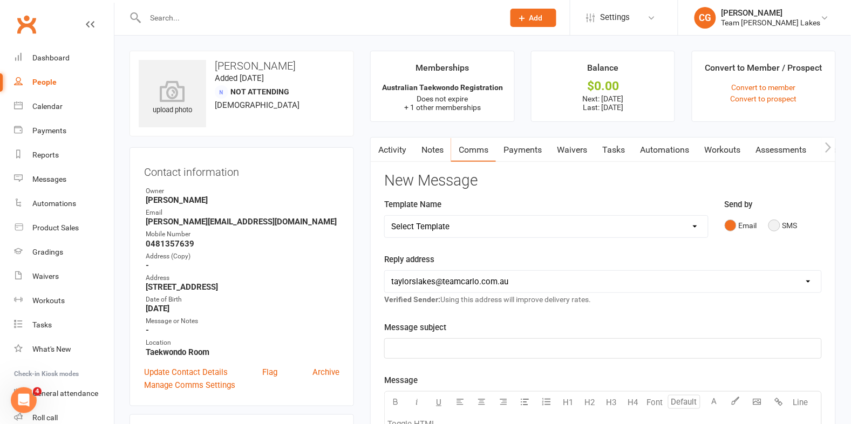
click at [782, 223] on button "SMS" at bounding box center [783, 225] width 29 height 21
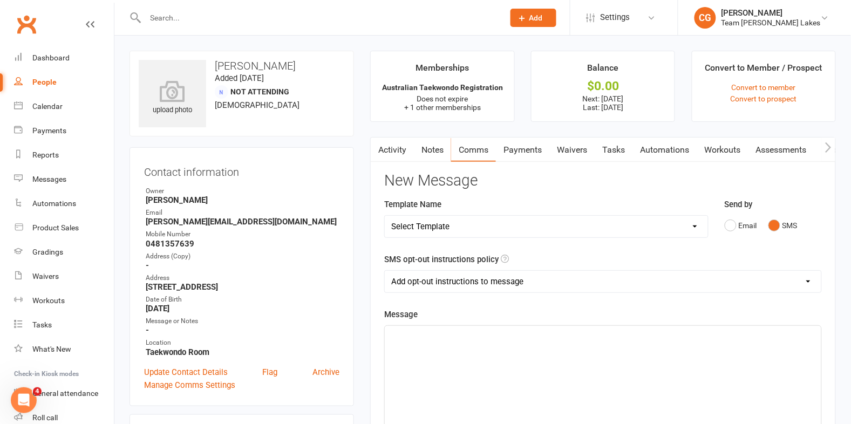
click at [452, 282] on select "Add opt-out instructions to message Do not add opt-out instructions to message" at bounding box center [603, 282] width 437 height 22
select select "1"
click at [385, 271] on select "Add opt-out instructions to message Do not add opt-out instructions to message" at bounding box center [603, 282] width 437 height 22
click at [422, 349] on div "﻿" at bounding box center [603, 407] width 437 height 162
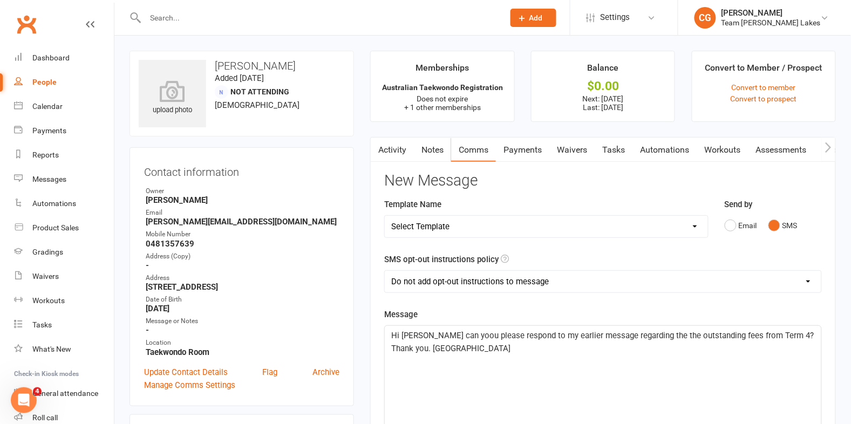
drag, startPoint x: 457, startPoint y: 336, endPoint x: 458, endPoint y: 327, distance: 9.3
click at [457, 336] on span "Hi [PERSON_NAME] can yoou please respond to my earlier message regarding the th…" at bounding box center [603, 342] width 425 height 23
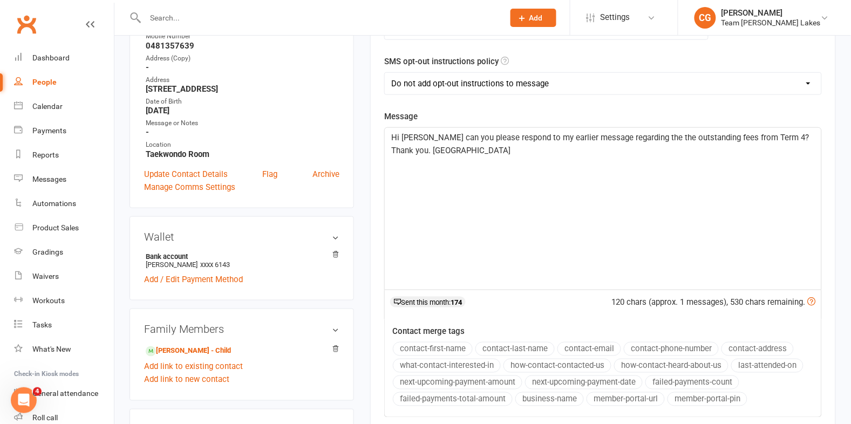
scroll to position [274, 0]
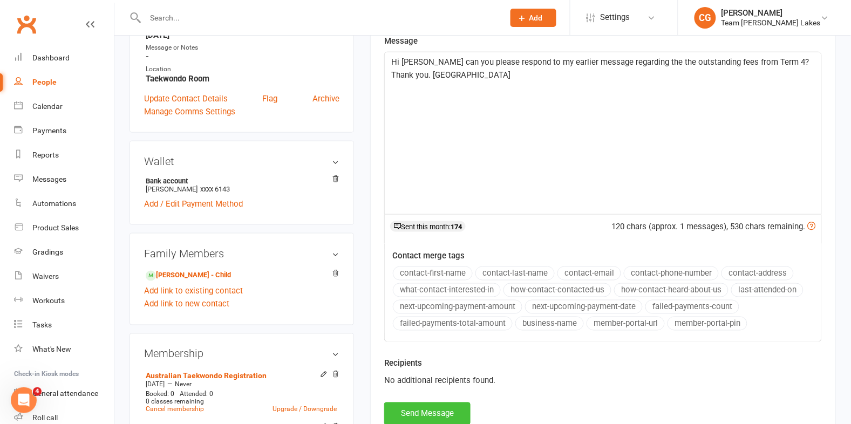
click at [416, 409] on button "Send Message" at bounding box center [427, 414] width 86 height 23
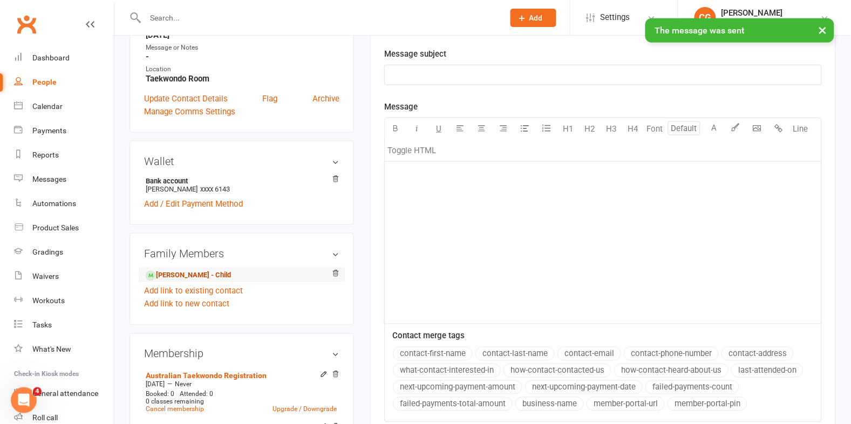
click at [186, 275] on link "[PERSON_NAME] - Child" at bounding box center [188, 275] width 85 height 11
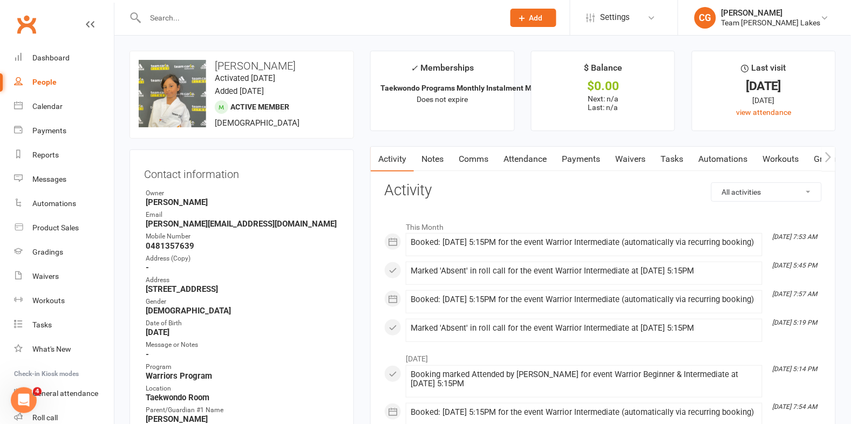
click at [516, 160] on link "Attendance" at bounding box center [525, 159] width 58 height 25
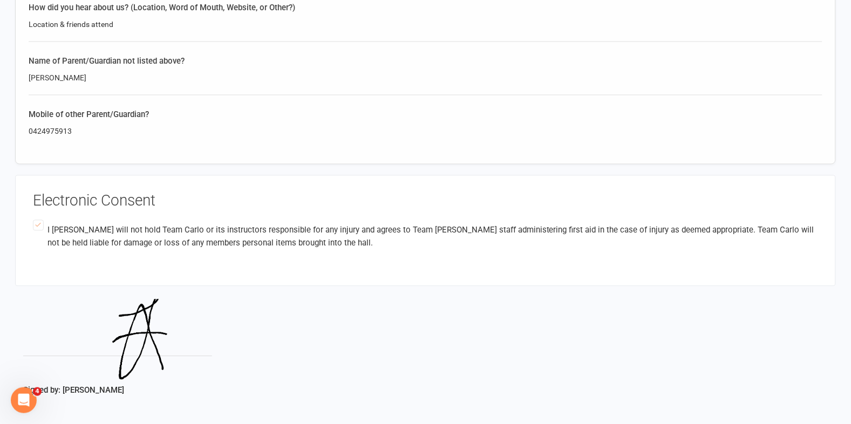
scroll to position [1594, 0]
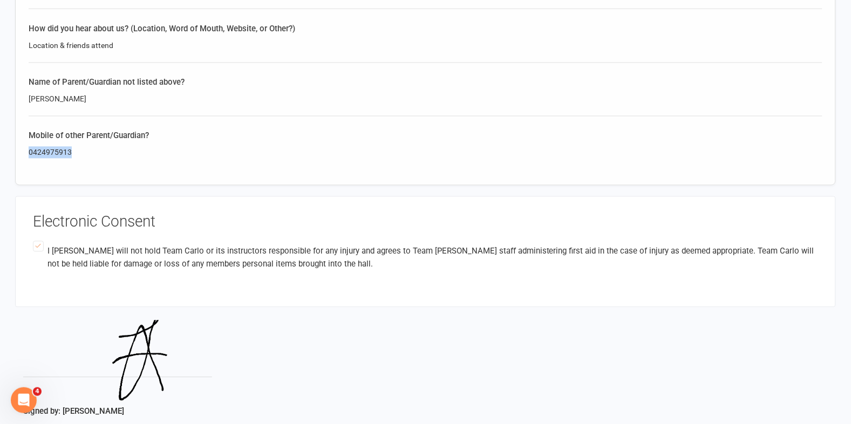
drag, startPoint x: 79, startPoint y: 144, endPoint x: 36, endPoint y: 146, distance: 43.3
copy div "0424975913"
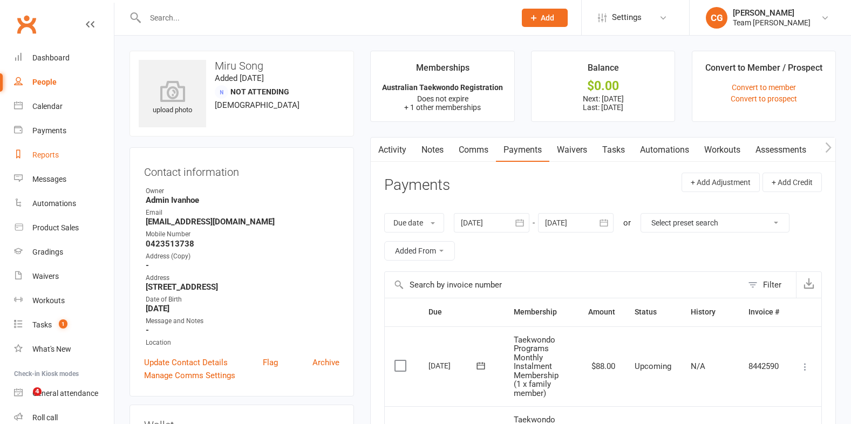
scroll to position [132, 0]
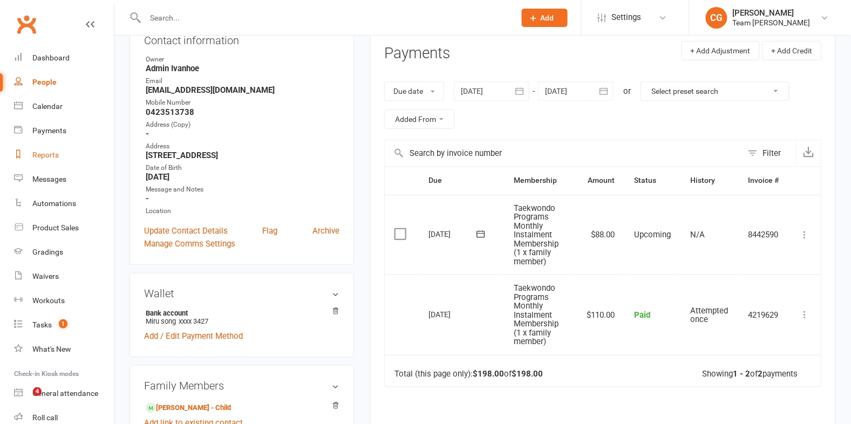
click at [31, 161] on link "Reports" at bounding box center [64, 155] width 100 height 24
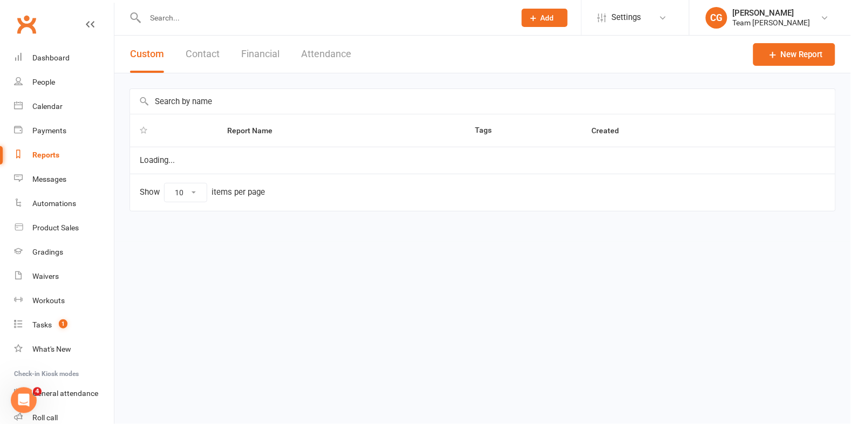
select select "50"
click at [322, 51] on button "Attendance" at bounding box center [326, 54] width 50 height 37
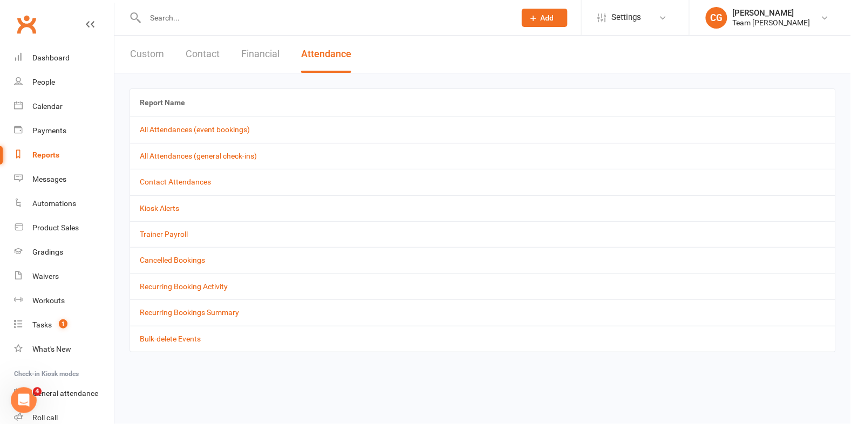
click at [267, 50] on button "Financial" at bounding box center [260, 54] width 38 height 37
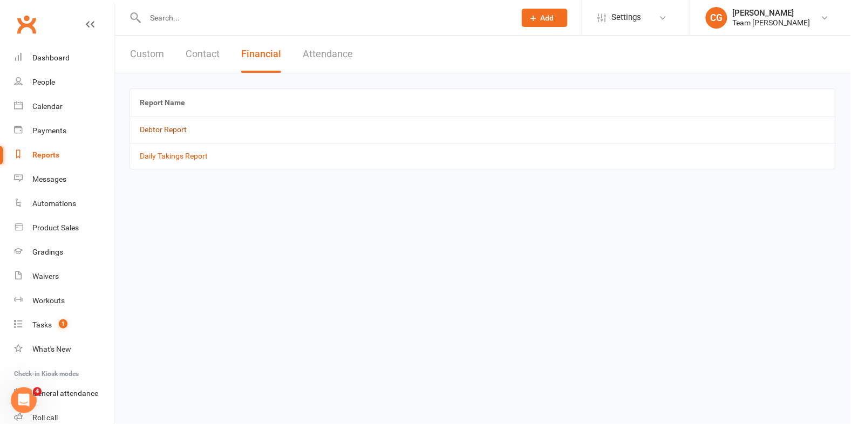
click at [162, 130] on link "Debtor Report" at bounding box center [163, 129] width 47 height 9
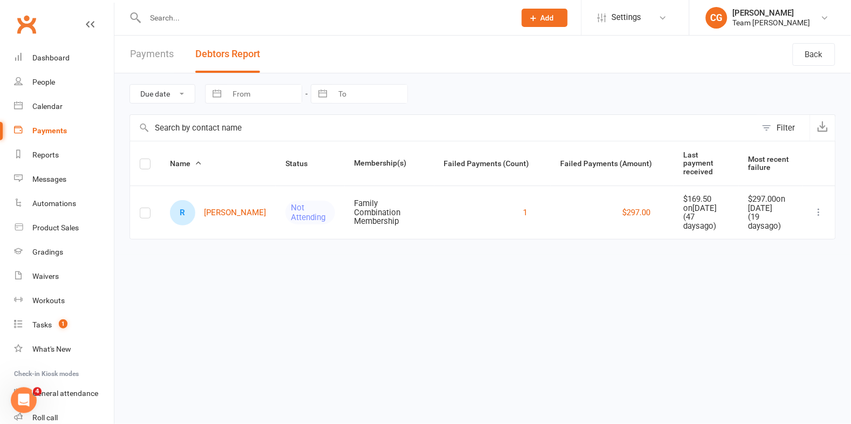
click at [218, 18] on input "text" at bounding box center [325, 17] width 366 height 15
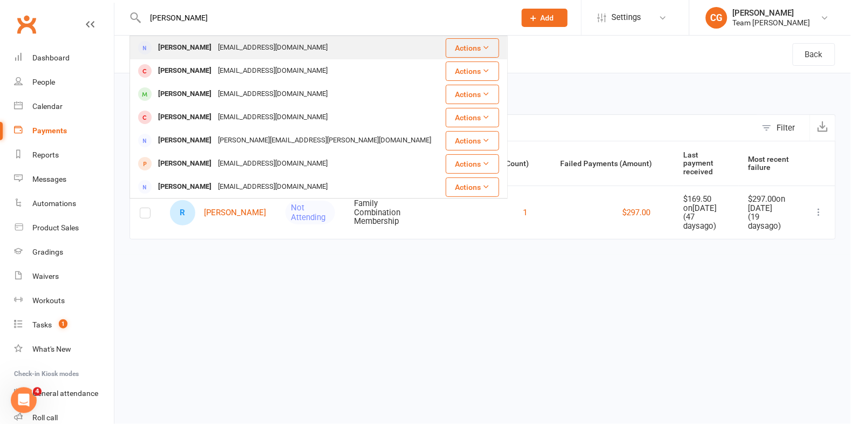
type input "[PERSON_NAME]"
click at [230, 51] on div "[EMAIL_ADDRESS][DOMAIN_NAME]" at bounding box center [273, 48] width 116 height 16
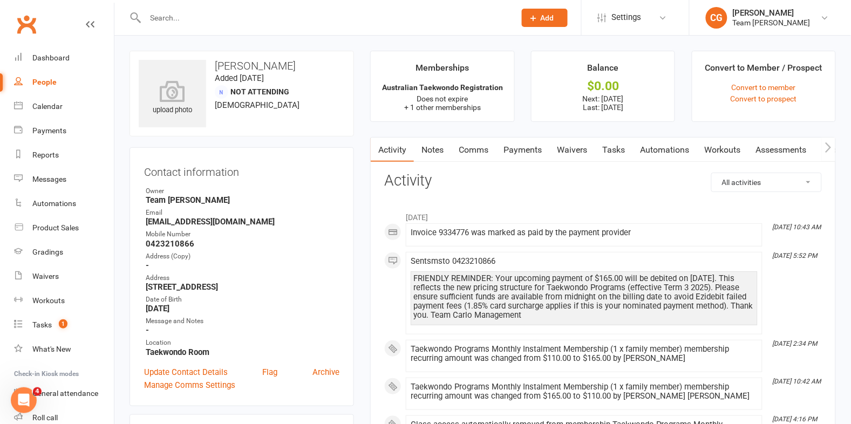
drag, startPoint x: 521, startPoint y: 143, endPoint x: 524, endPoint y: 170, distance: 27.1
click at [521, 143] on link "Payments" at bounding box center [522, 150] width 53 height 25
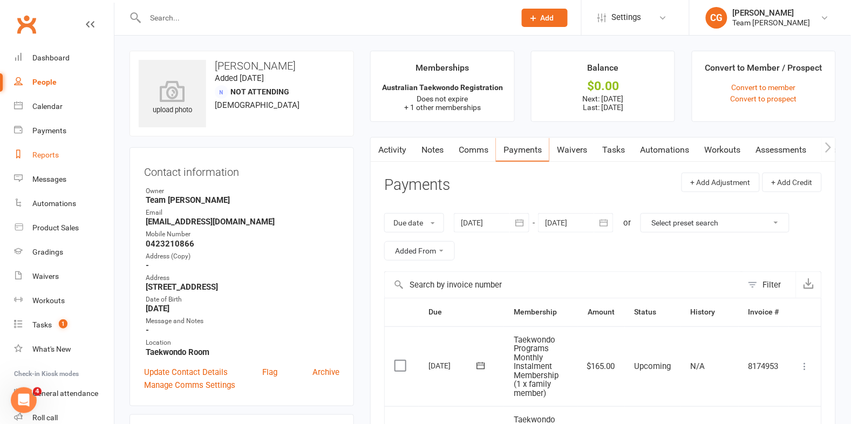
click at [46, 154] on div "Reports" at bounding box center [45, 155] width 26 height 9
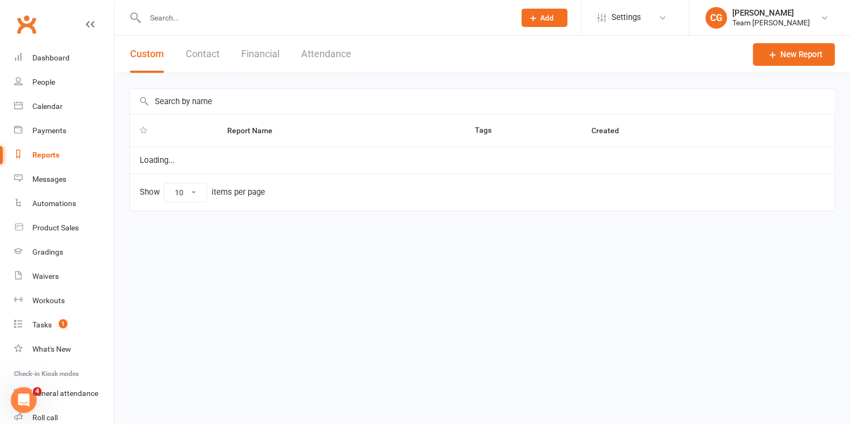
select select "50"
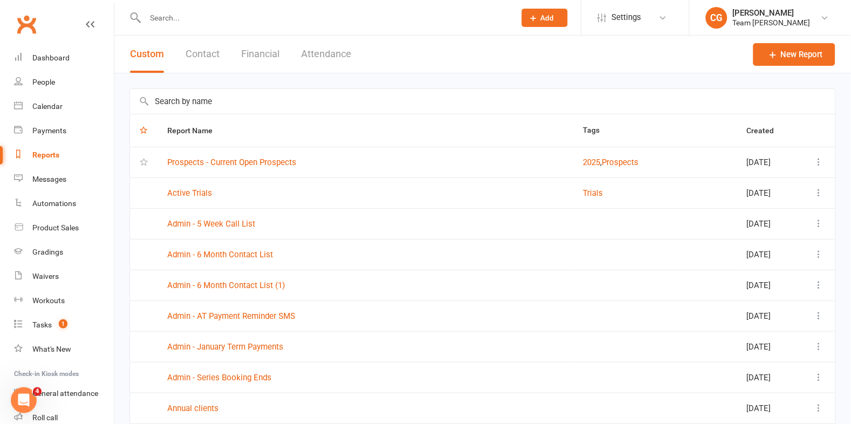
click at [214, 103] on input "text" at bounding box center [483, 101] width 706 height 25
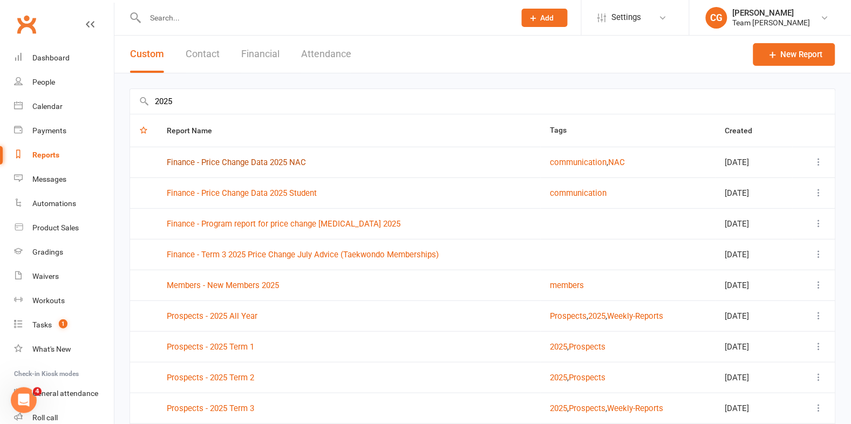
type input "2025"
click at [243, 159] on link "Finance - Price Change Data 2025 NAC" at bounding box center [236, 163] width 139 height 10
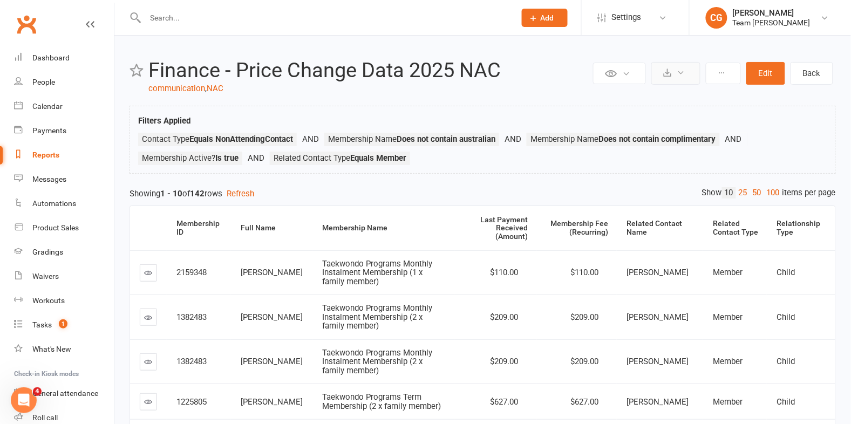
click at [678, 74] on icon at bounding box center [681, 73] width 8 height 8
click at [672, 97] on link "Export to CSV" at bounding box center [643, 100] width 113 height 22
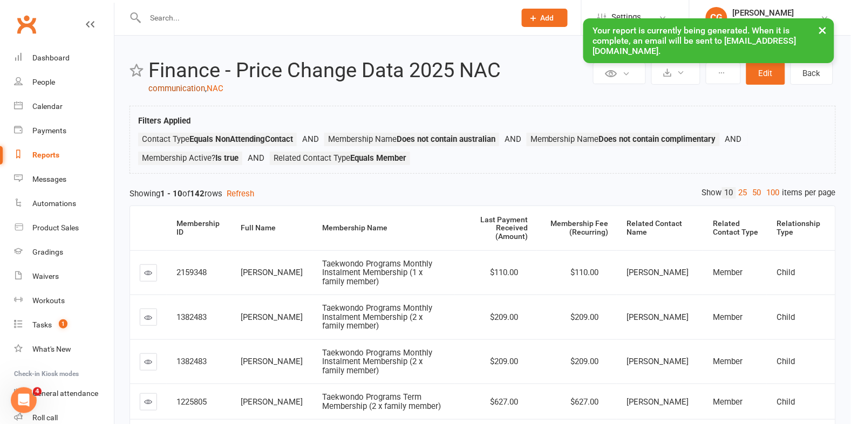
click at [167, 86] on link "communication" at bounding box center [176, 89] width 57 height 10
select select "50"
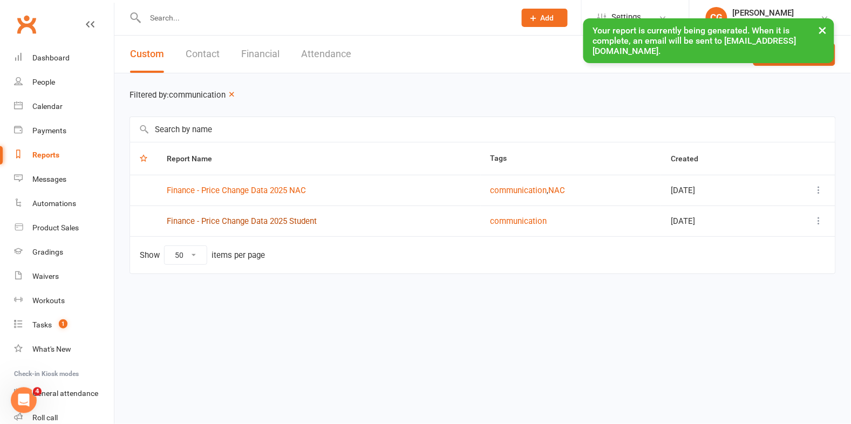
click at [267, 222] on link "Finance - Price Change Data 2025 Student" at bounding box center [242, 221] width 150 height 10
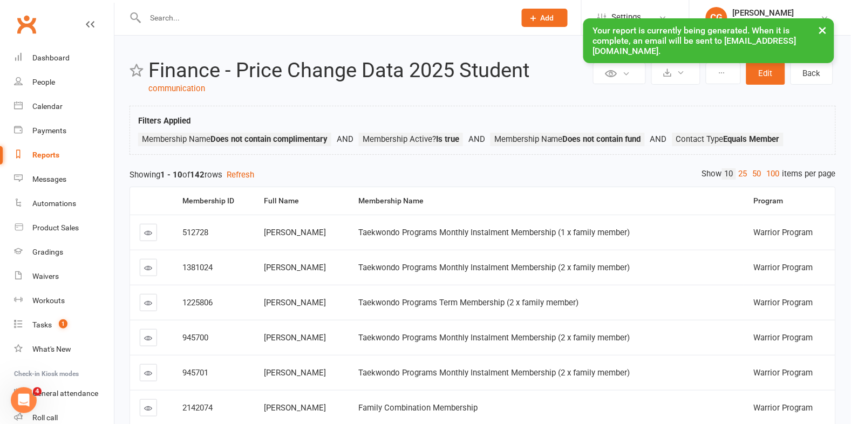
click at [823, 27] on button "×" at bounding box center [823, 29] width 19 height 23
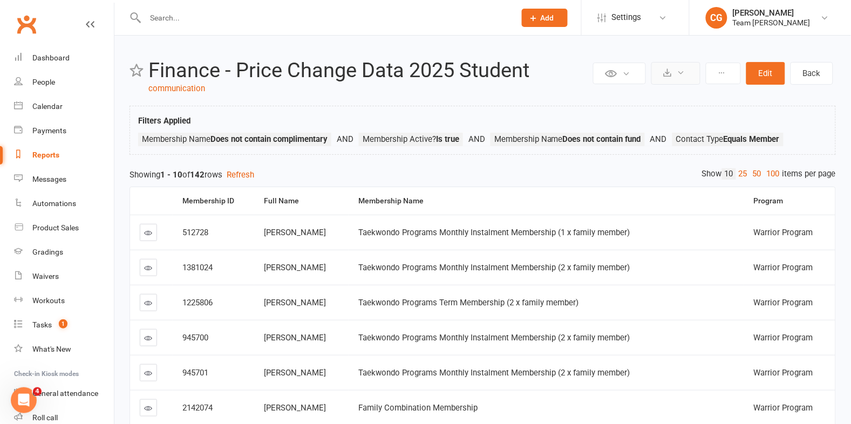
click at [675, 72] on button at bounding box center [676, 73] width 49 height 23
click at [665, 99] on link "Export to CSV" at bounding box center [643, 100] width 113 height 22
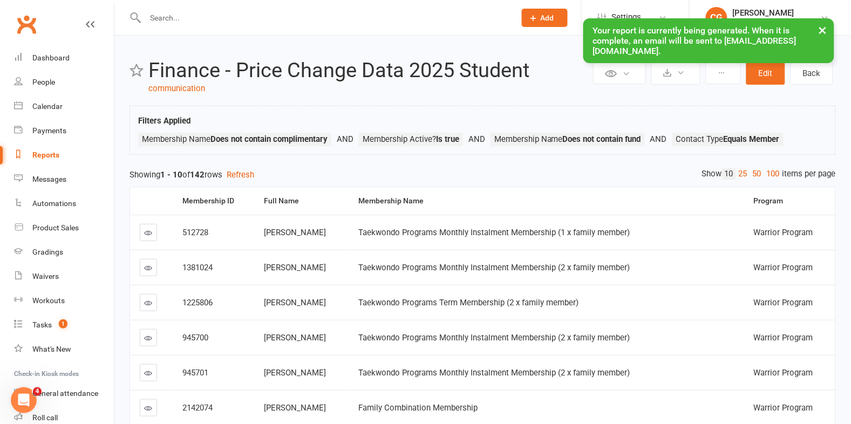
click at [827, 27] on button "×" at bounding box center [823, 29] width 19 height 23
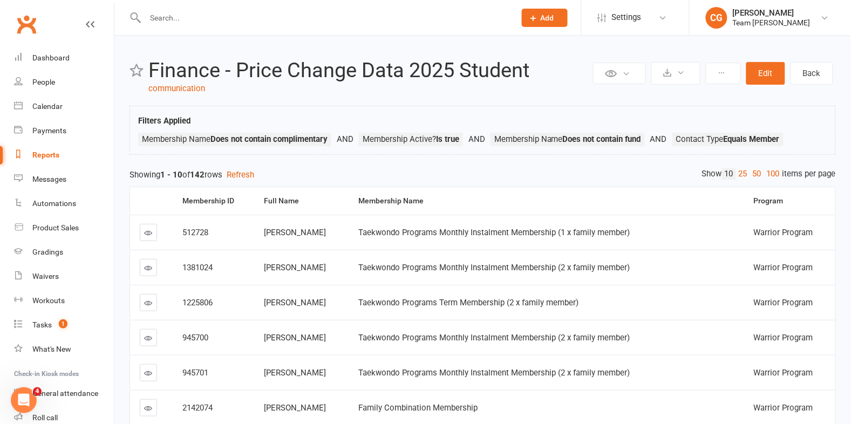
click at [48, 151] on div "Reports" at bounding box center [45, 155] width 27 height 9
select select "50"
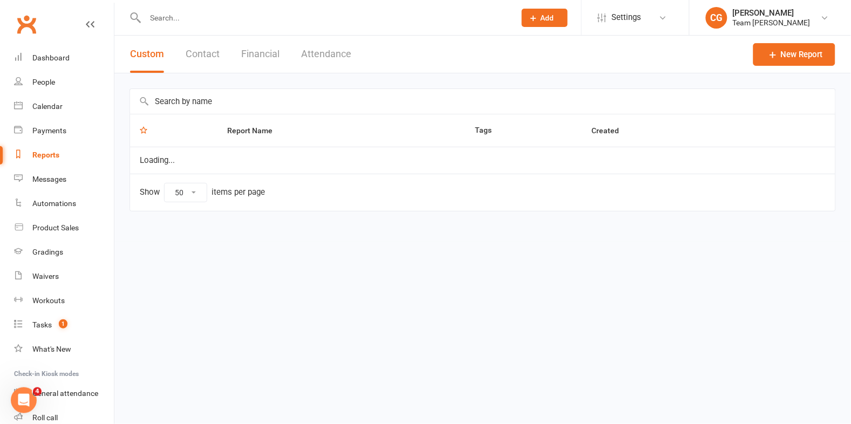
click at [201, 103] on input "text" at bounding box center [483, 101] width 706 height 25
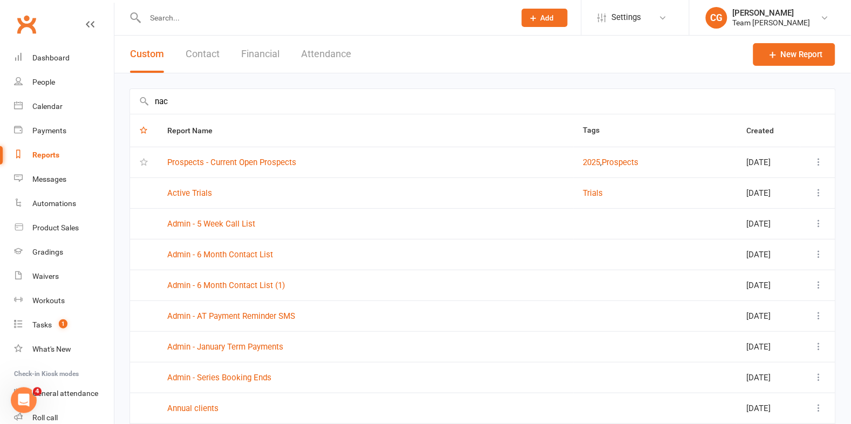
type input "nac"
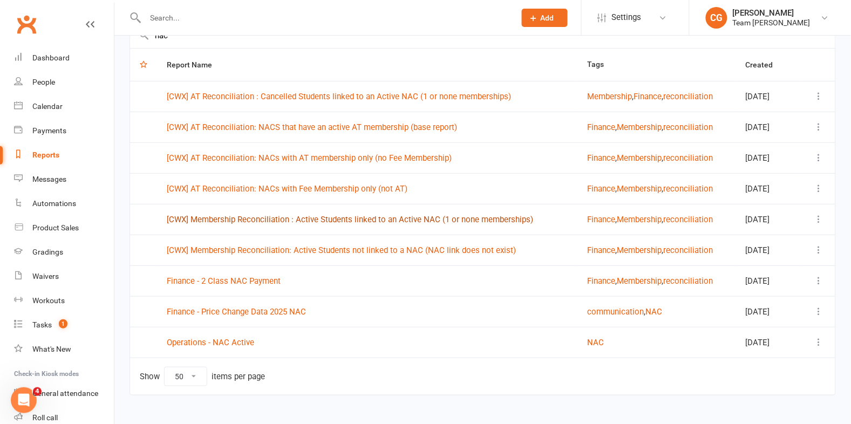
scroll to position [83, 0]
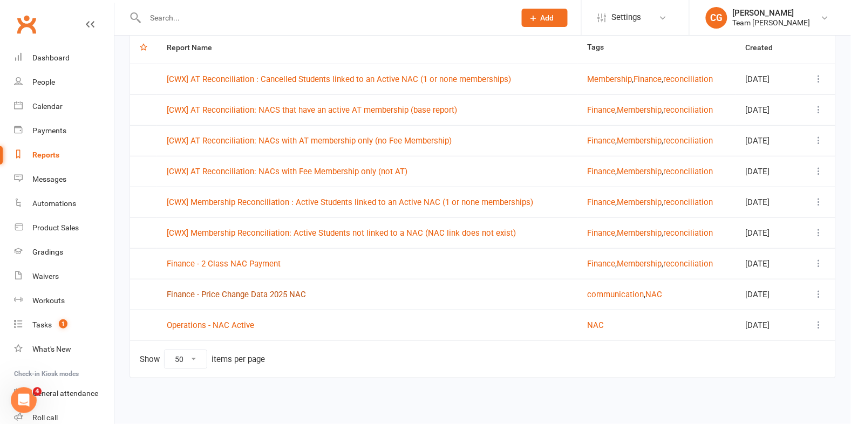
click at [272, 290] on link "Finance - Price Change Data 2025 NAC" at bounding box center [236, 295] width 139 height 10
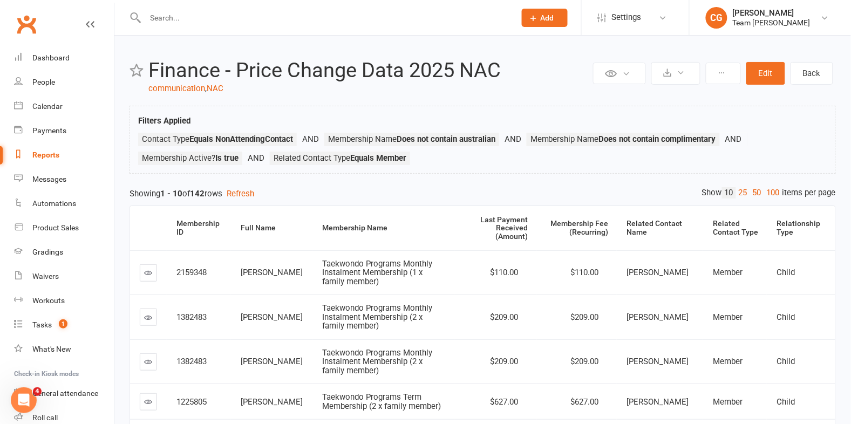
select select "50"
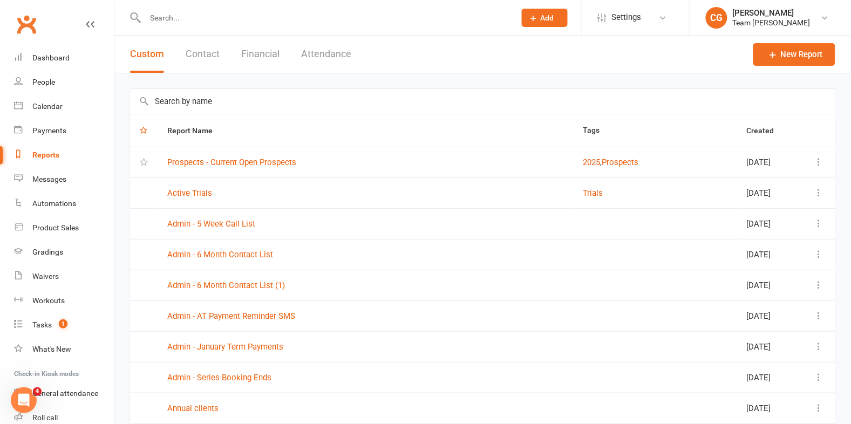
click at [255, 99] on input "text" at bounding box center [483, 101] width 706 height 25
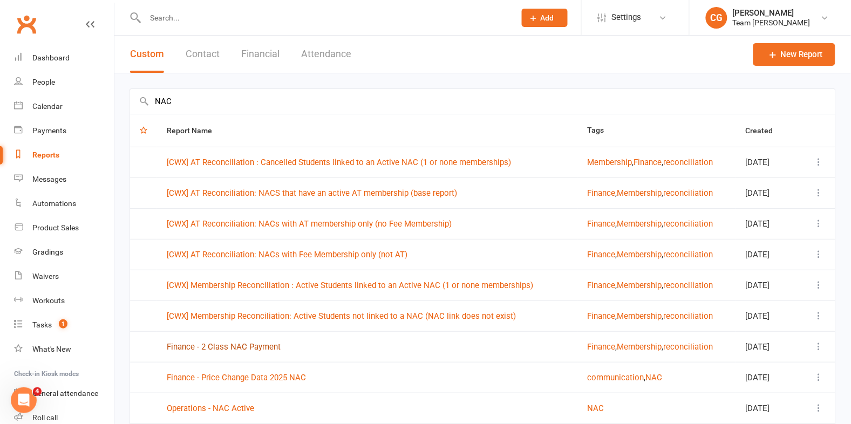
type input "NAC"
click at [234, 345] on link "Finance - 2 Class NAC Payment" at bounding box center [224, 347] width 114 height 10
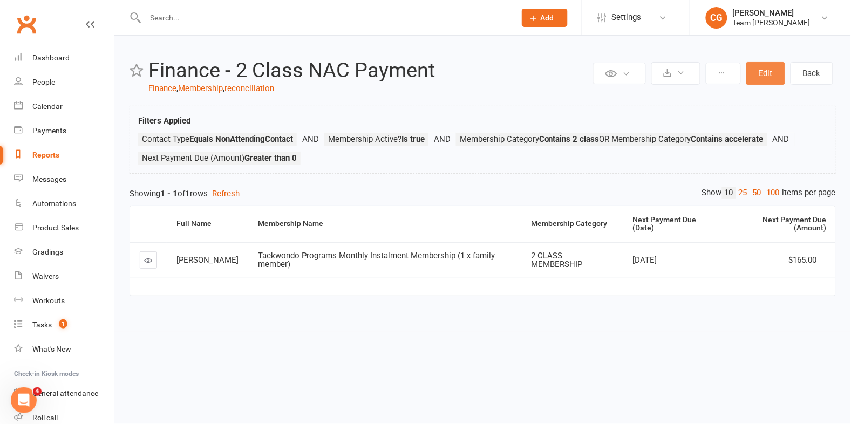
click at [774, 70] on button "Edit" at bounding box center [766, 73] width 39 height 23
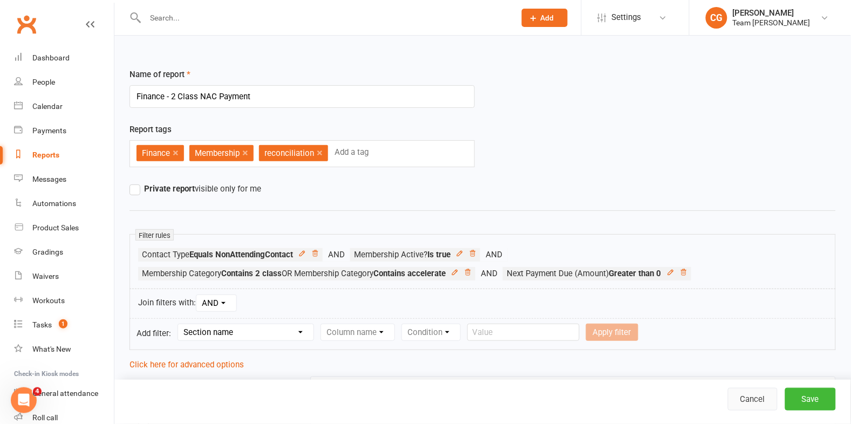
click at [737, 400] on link "Cancel" at bounding box center [753, 399] width 50 height 23
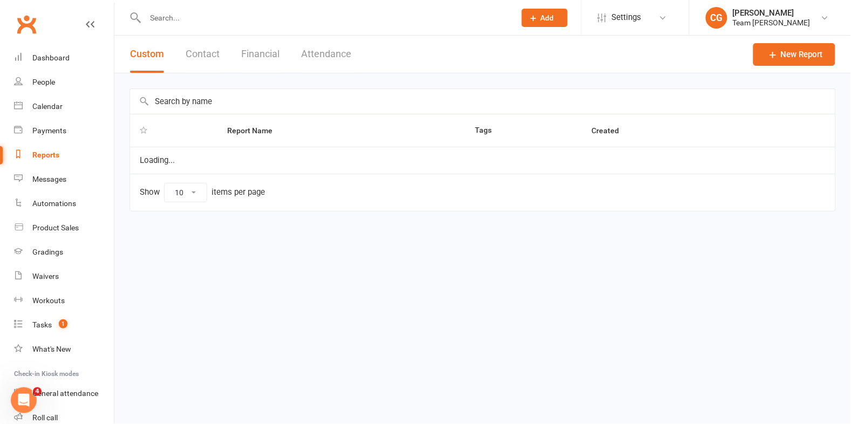
select select "50"
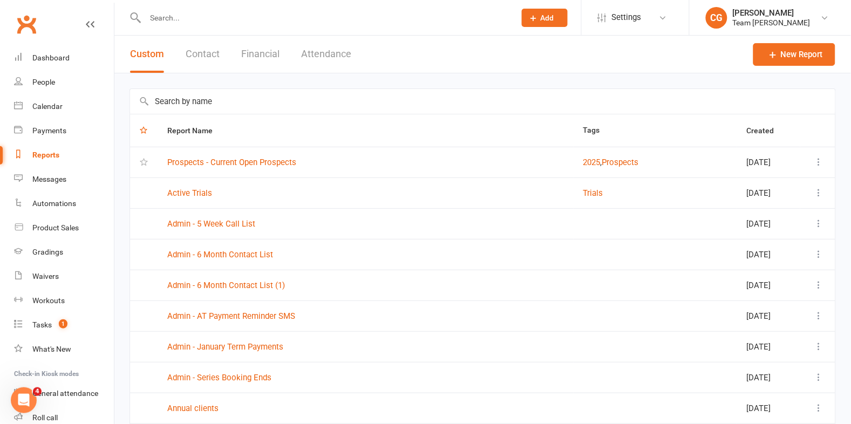
click at [231, 95] on input "text" at bounding box center [483, 101] width 706 height 25
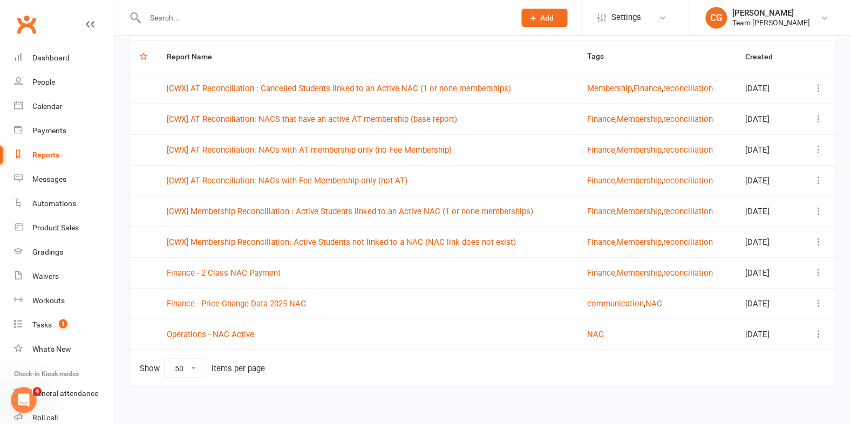
scroll to position [79, 0]
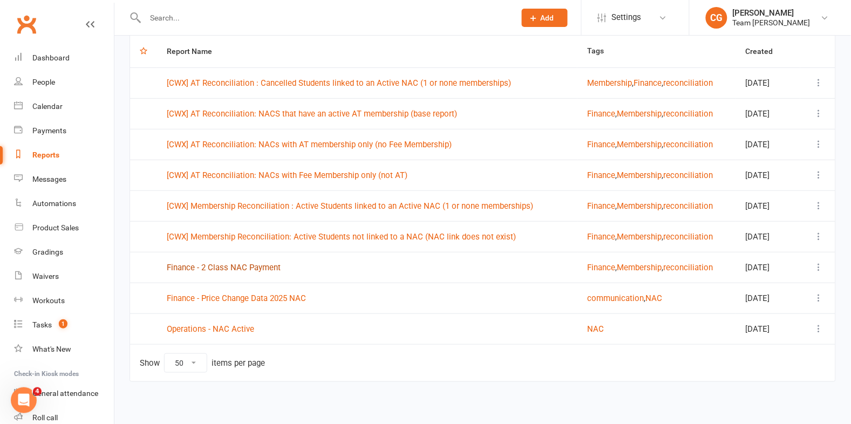
type input "nac"
click at [238, 268] on link "Finance - 2 Class NAC Payment" at bounding box center [224, 268] width 114 height 10
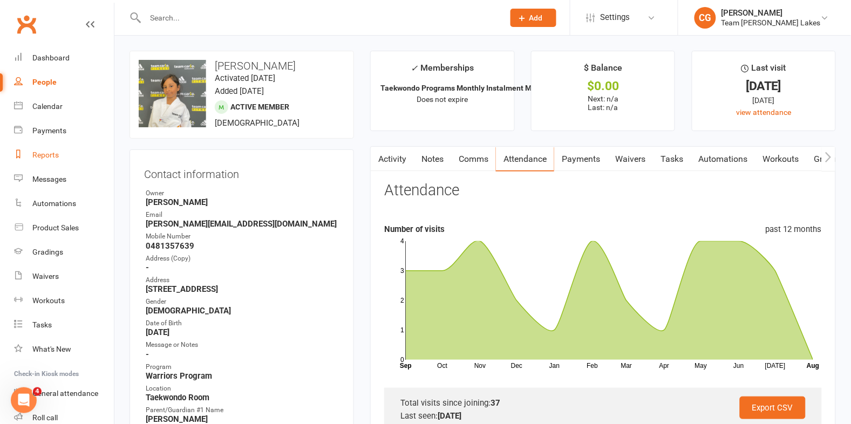
click at [50, 154] on div "Reports" at bounding box center [45, 155] width 26 height 9
select select "50"
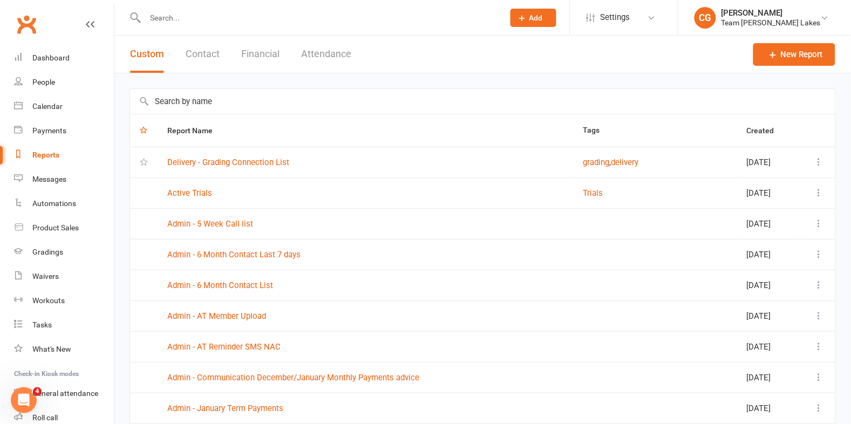
click at [234, 101] on input "text" at bounding box center [483, 101] width 706 height 25
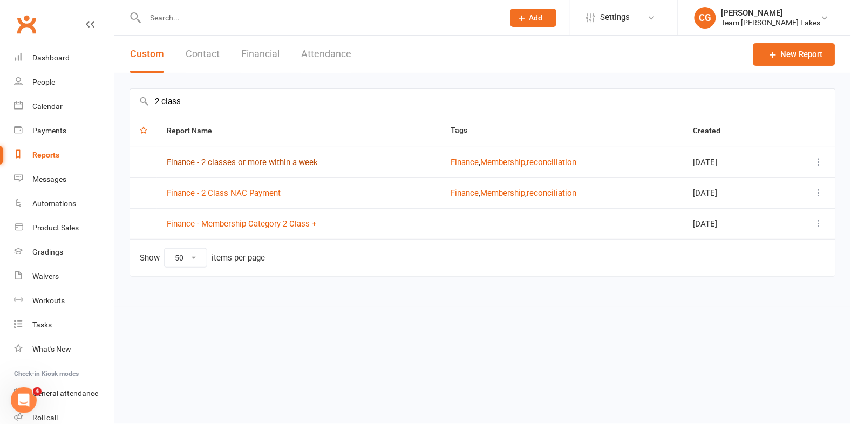
type input "2 class"
click at [260, 161] on link "Finance - 2 classes or more within a week" at bounding box center [242, 163] width 151 height 10
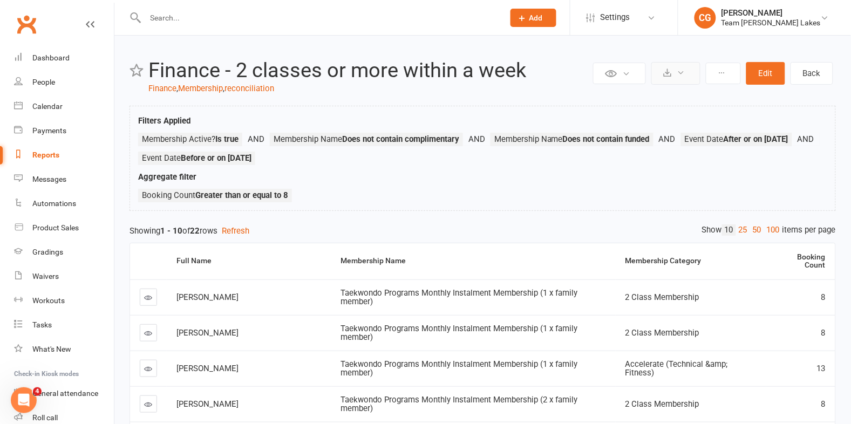
click at [662, 72] on button at bounding box center [676, 73] width 49 height 23
click at [669, 103] on link "Export to CSV" at bounding box center [643, 100] width 113 height 22
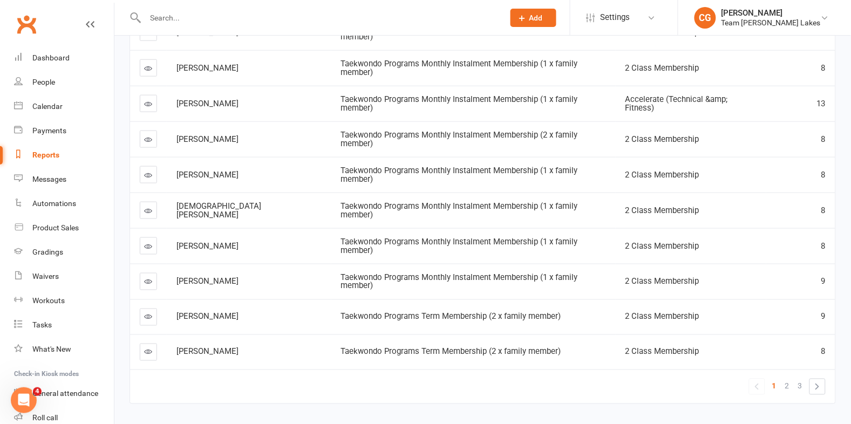
scroll to position [283, 0]
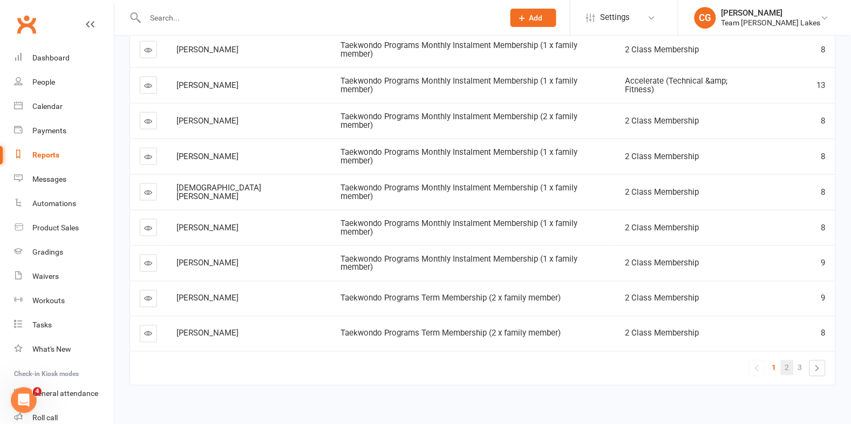
click at [783, 361] on link "2" at bounding box center [787, 368] width 13 height 15
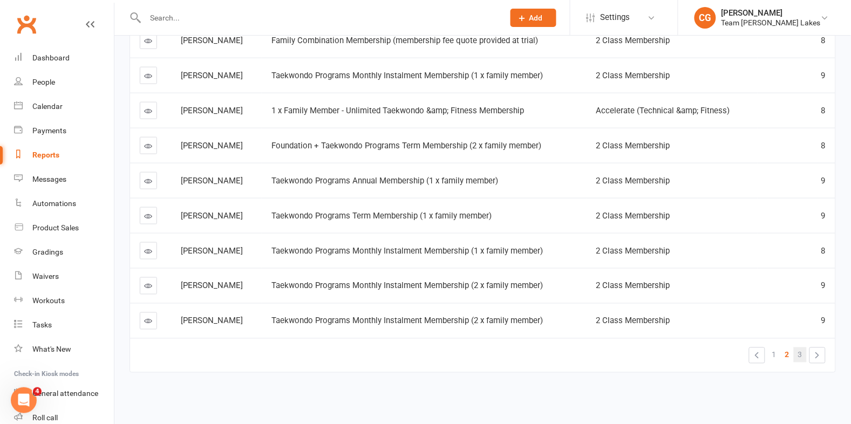
click at [802, 355] on span "3" at bounding box center [800, 355] width 4 height 15
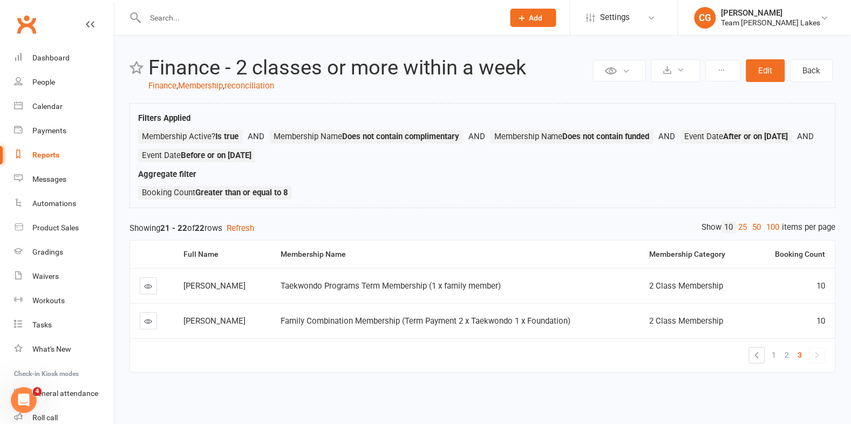
scroll to position [3, 0]
click at [191, 84] on link "Membership" at bounding box center [200, 86] width 45 height 10
select select "50"
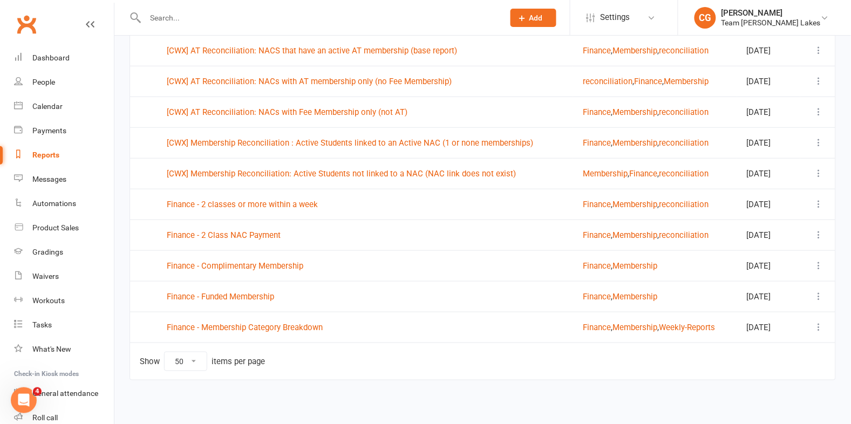
scroll to position [173, 0]
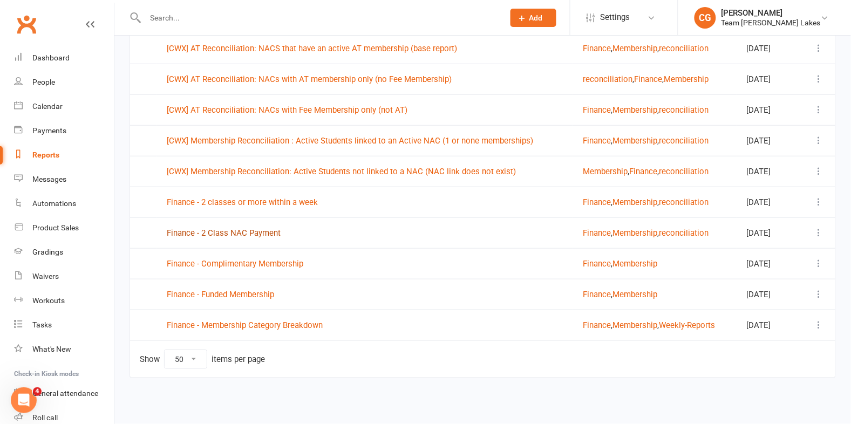
click at [227, 229] on link "Finance - 2 Class NAC Payment" at bounding box center [224, 233] width 114 height 10
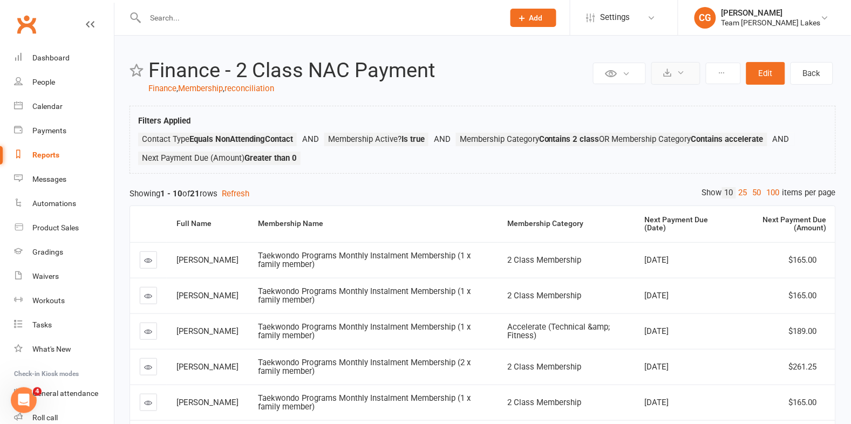
click at [673, 76] on button at bounding box center [676, 73] width 49 height 23
click at [661, 109] on link "Export to CSV" at bounding box center [643, 100] width 113 height 22
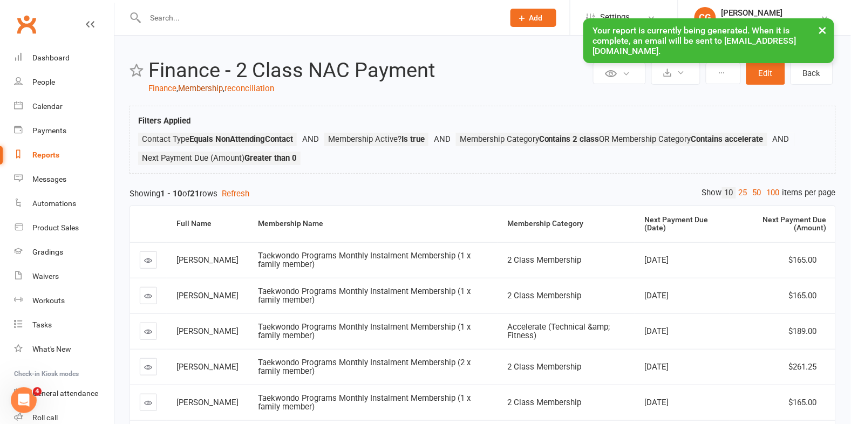
click at [194, 84] on link "Membership" at bounding box center [200, 89] width 45 height 10
select select "50"
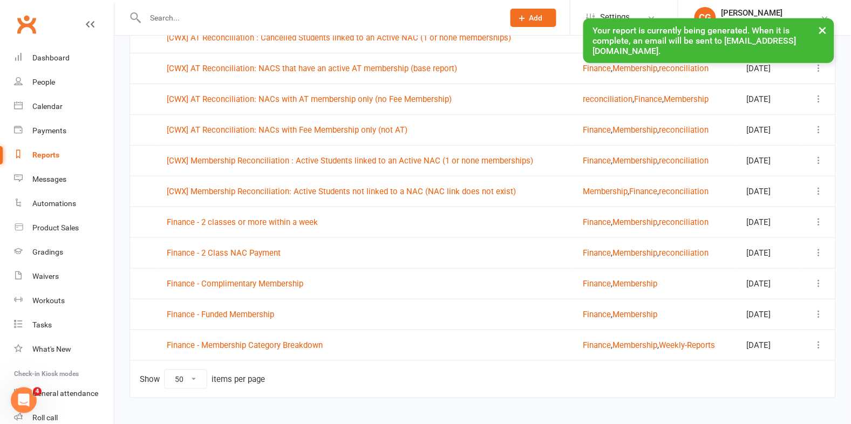
scroll to position [173, 0]
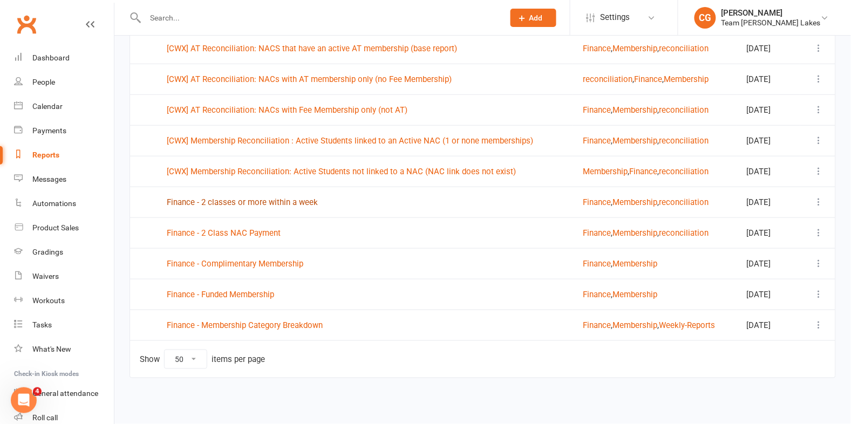
click at [257, 204] on link "Finance - 2 classes or more within a week" at bounding box center [242, 203] width 151 height 10
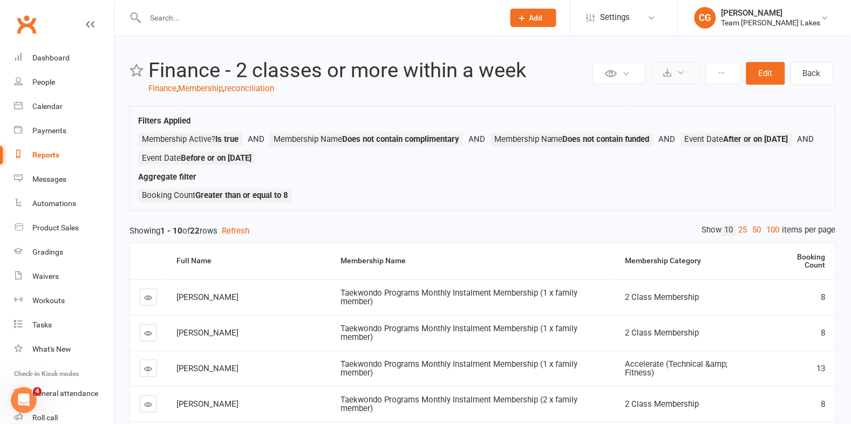
click at [682, 65] on button at bounding box center [676, 73] width 49 height 23
click at [679, 93] on link "Export to CSV" at bounding box center [643, 100] width 113 height 22
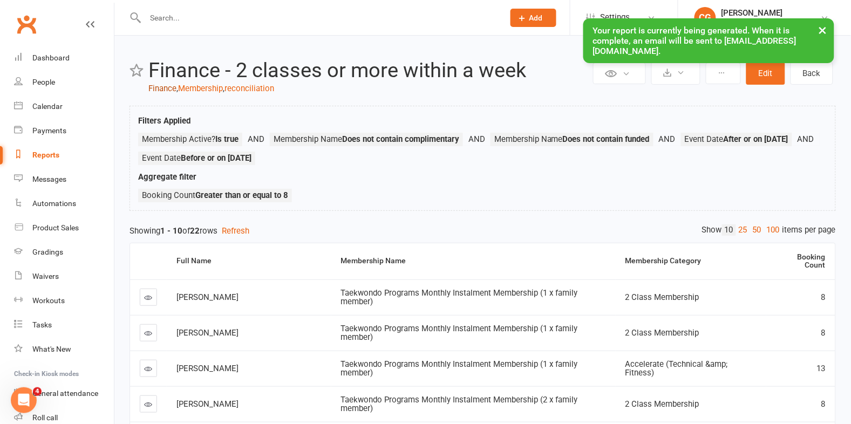
click at [166, 87] on link "Finance" at bounding box center [162, 89] width 28 height 10
select select "50"
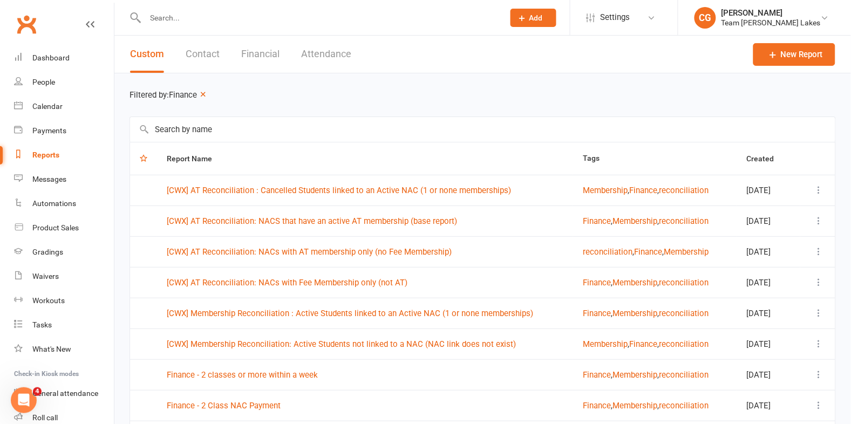
click at [204, 127] on input "text" at bounding box center [483, 129] width 706 height 25
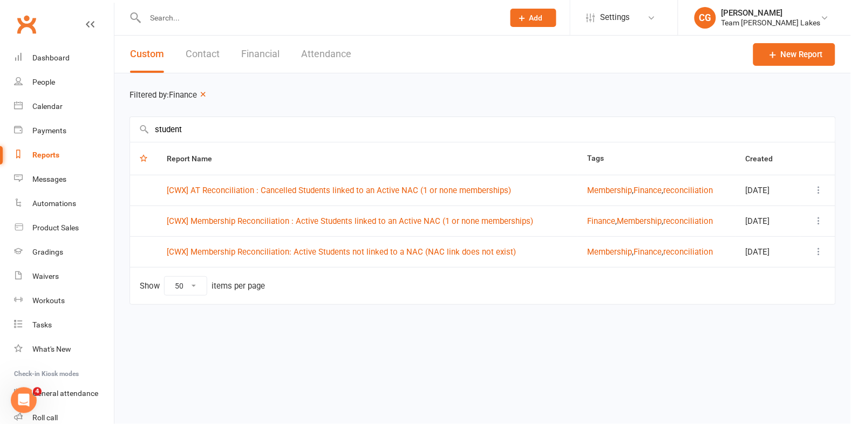
drag, startPoint x: 203, startPoint y: 127, endPoint x: 139, endPoint y: 126, distance: 63.7
click at [140, 126] on div "student" at bounding box center [483, 129] width 707 height 25
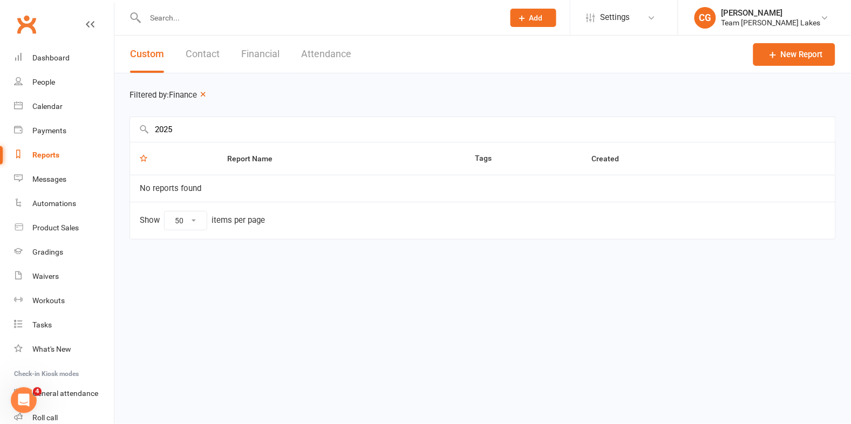
drag, startPoint x: 190, startPoint y: 132, endPoint x: 151, endPoint y: 119, distance: 41.3
click at [145, 127] on div "2025" at bounding box center [483, 129] width 707 height 25
type input "2025"
click at [207, 94] on icon "button" at bounding box center [203, 94] width 8 height 8
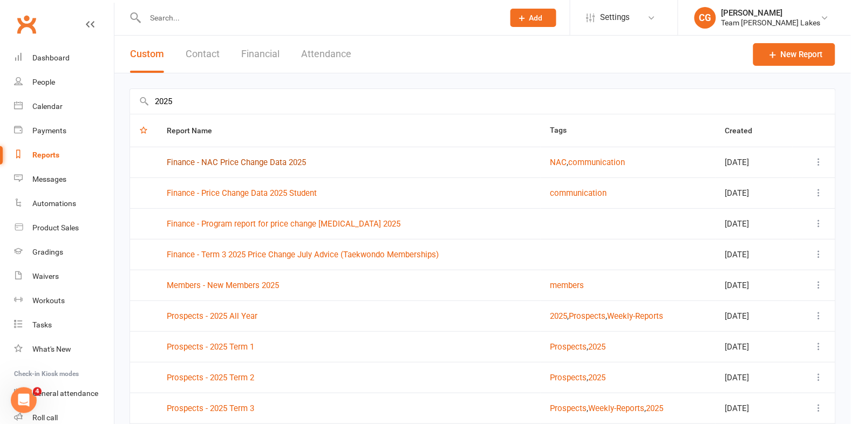
click at [223, 159] on link "Finance - NAC Price Change Data 2025" at bounding box center [236, 163] width 139 height 10
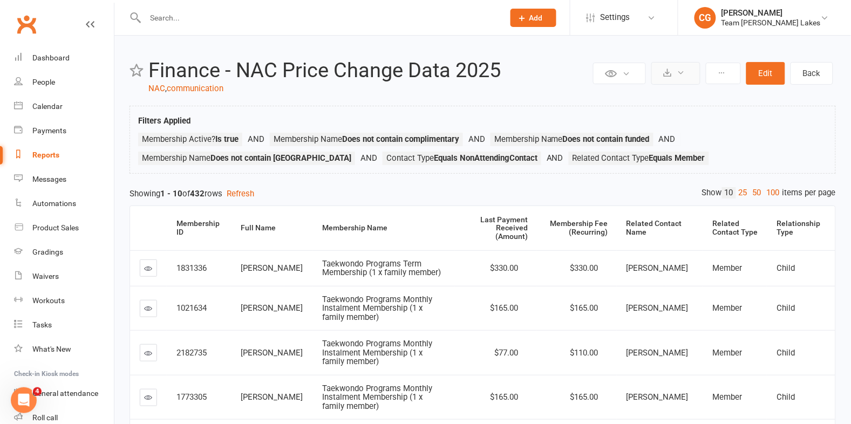
click at [673, 68] on button at bounding box center [676, 73] width 49 height 23
click at [672, 94] on link "Export to CSV" at bounding box center [643, 100] width 113 height 22
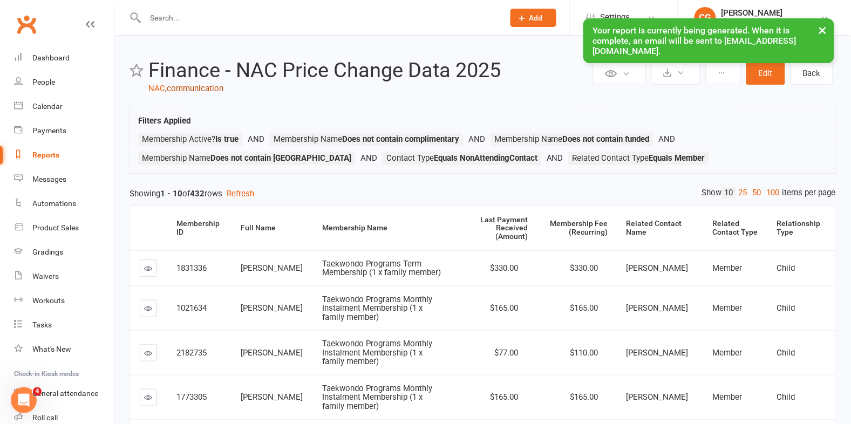
click at [180, 87] on link "communication" at bounding box center [195, 89] width 57 height 10
select select "50"
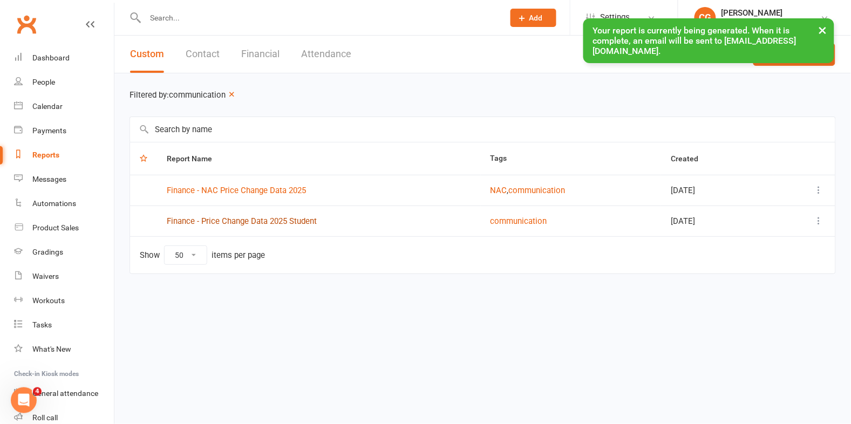
click at [223, 217] on link "Finance - Price Change Data 2025 Student" at bounding box center [242, 221] width 150 height 10
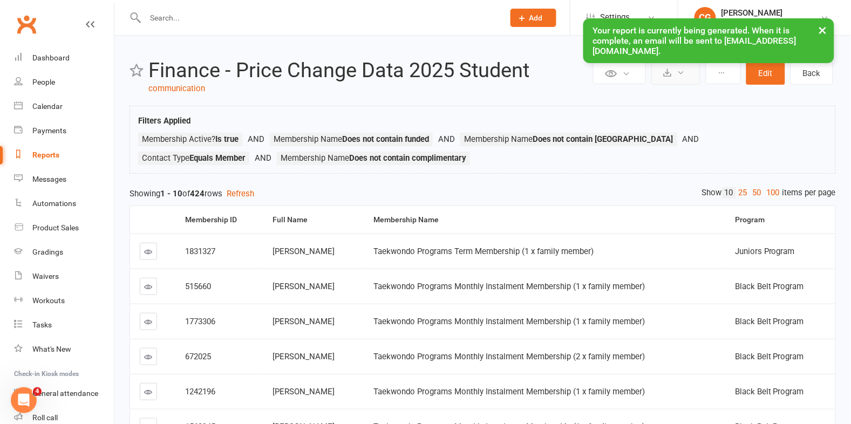
click at [682, 76] on icon at bounding box center [681, 73] width 8 height 8
click at [682, 91] on link "Export to CSV" at bounding box center [643, 100] width 113 height 22
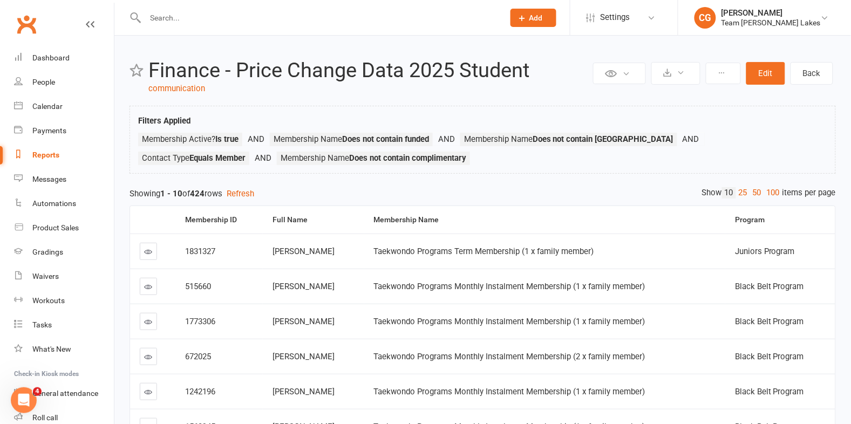
click at [37, 158] on div "Reports" at bounding box center [45, 155] width 27 height 9
select select "50"
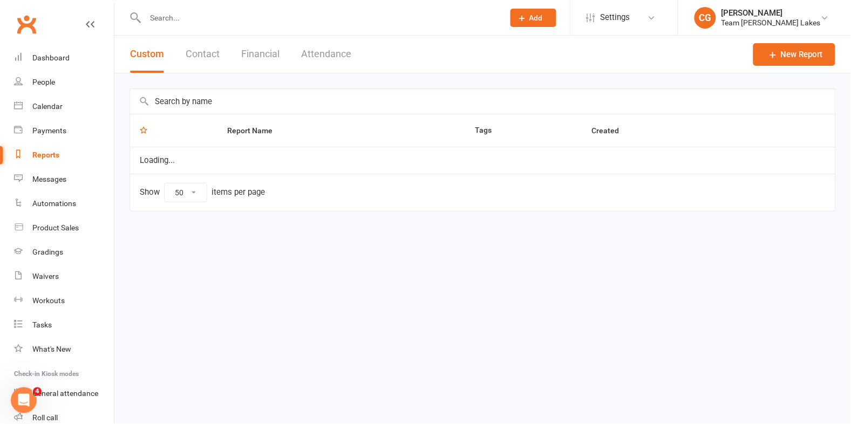
click at [207, 105] on input "text" at bounding box center [483, 101] width 706 height 25
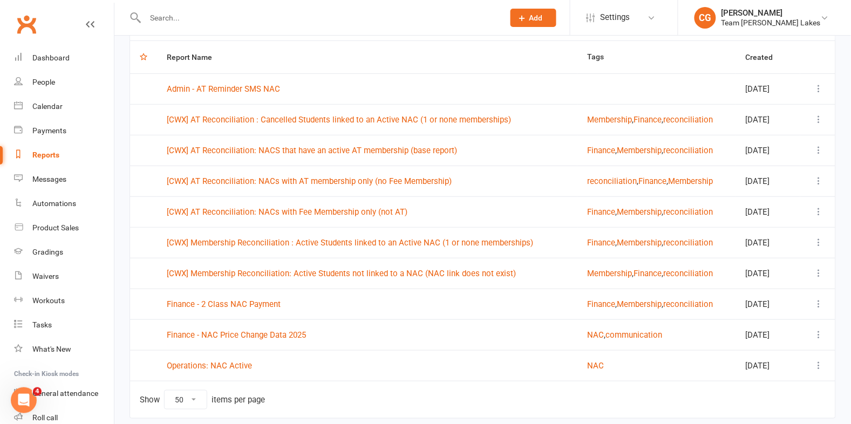
scroll to position [114, 0]
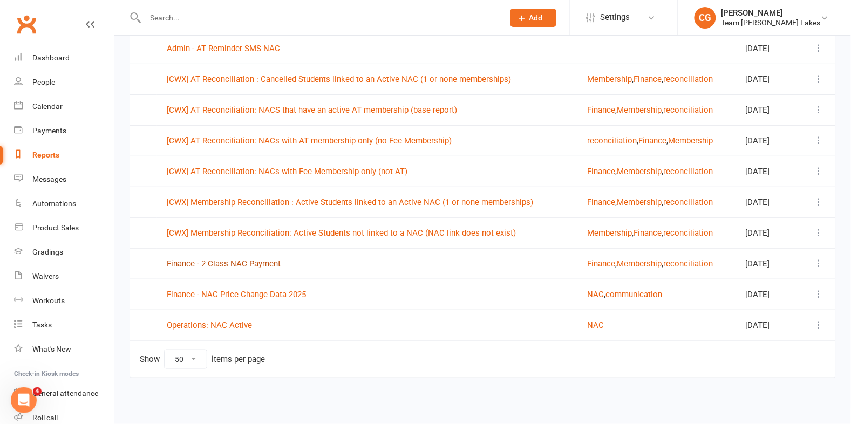
type input "nac"
click at [244, 259] on link "Finance - 2 Class NAC Payment" at bounding box center [224, 264] width 114 height 10
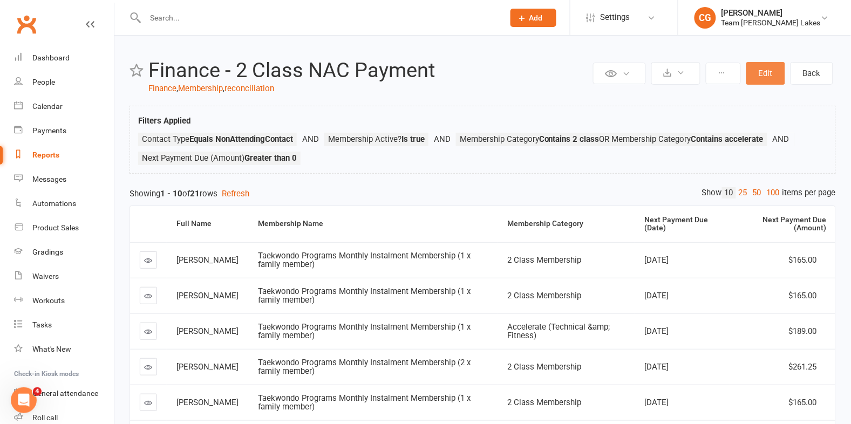
click at [764, 71] on button "Edit" at bounding box center [766, 73] width 39 height 23
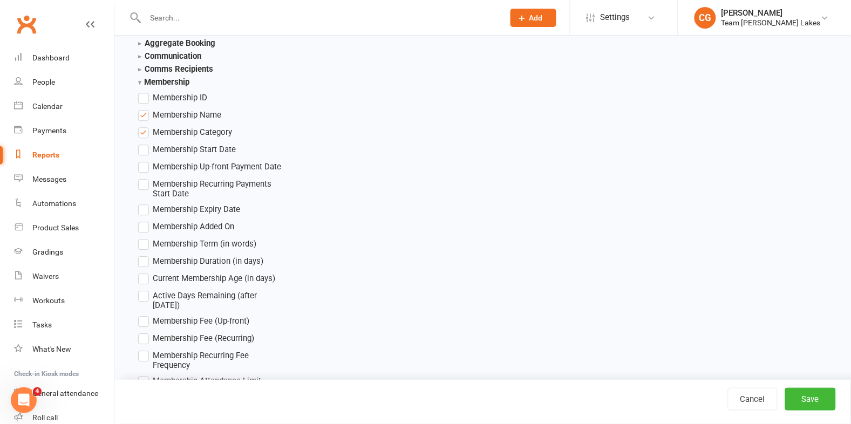
scroll to position [1794, 0]
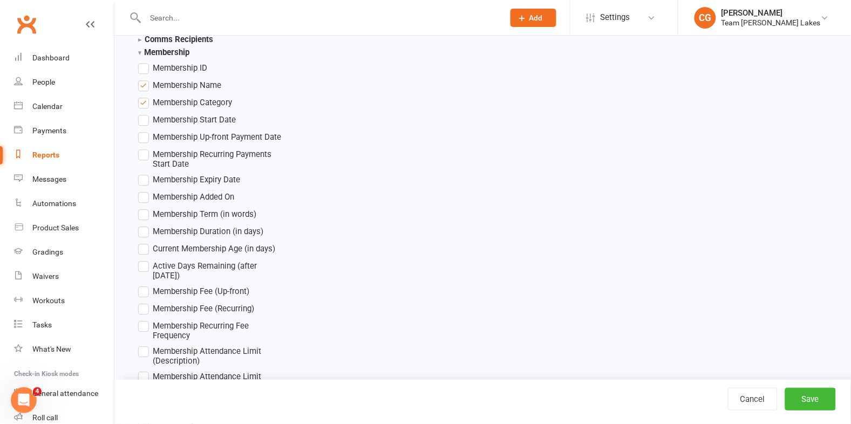
click at [148, 320] on label "Membership Recurring Fee Frequency" at bounding box center [211, 330] width 147 height 21
click at [145, 320] on input "Membership Recurring Fee Frequency" at bounding box center [141, 320] width 7 height 0
click at [807, 397] on button "Save" at bounding box center [810, 399] width 51 height 23
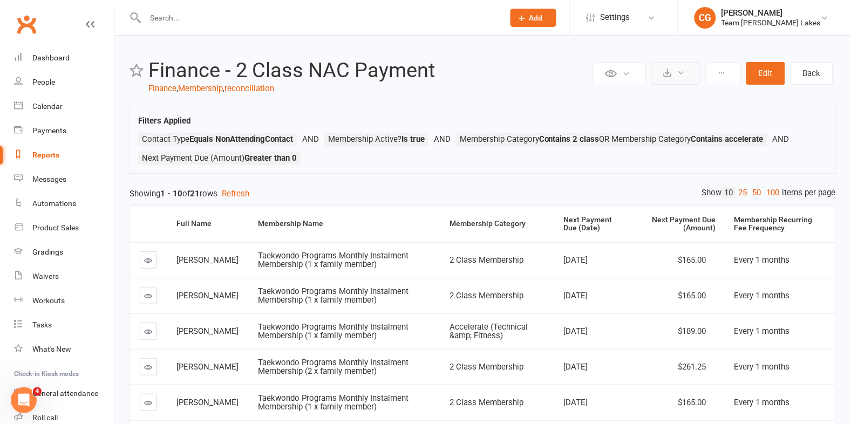
click at [669, 74] on icon at bounding box center [668, 73] width 8 height 8
click at [646, 107] on link "Export to CSV" at bounding box center [643, 100] width 113 height 22
click at [768, 65] on button "Edit" at bounding box center [766, 73] width 39 height 23
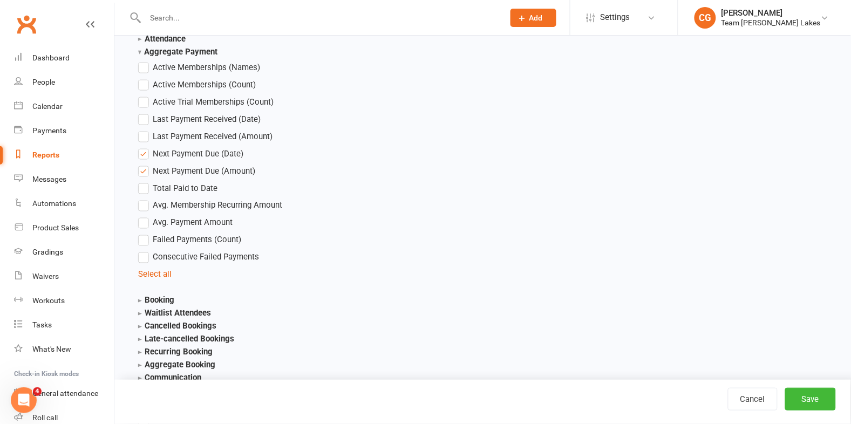
scroll to position [1434, 0]
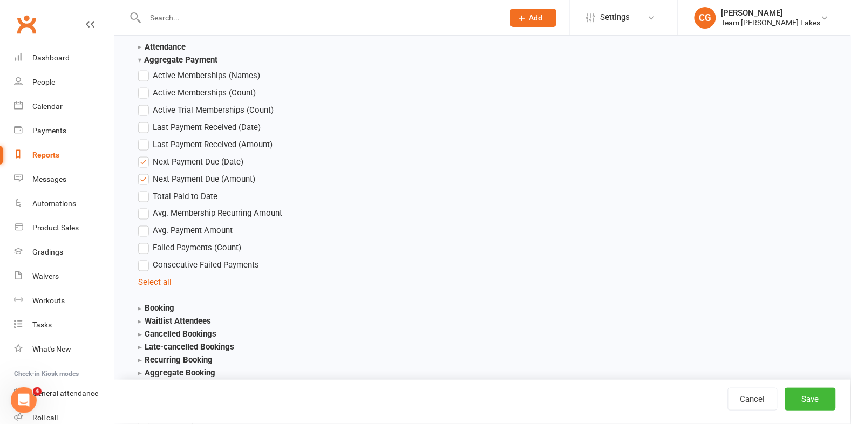
click at [145, 159] on label "Next Payment Due (Date)" at bounding box center [190, 161] width 105 height 13
click at [145, 155] on input "Next Payment Due (Date)" at bounding box center [141, 155] width 7 height 0
drag, startPoint x: 144, startPoint y: 176, endPoint x: 199, endPoint y: 200, distance: 59.7
click at [144, 177] on label "Next Payment Due (Amount)" at bounding box center [196, 179] width 117 height 13
click at [144, 173] on input "Next Payment Due (Amount)" at bounding box center [141, 173] width 7 height 0
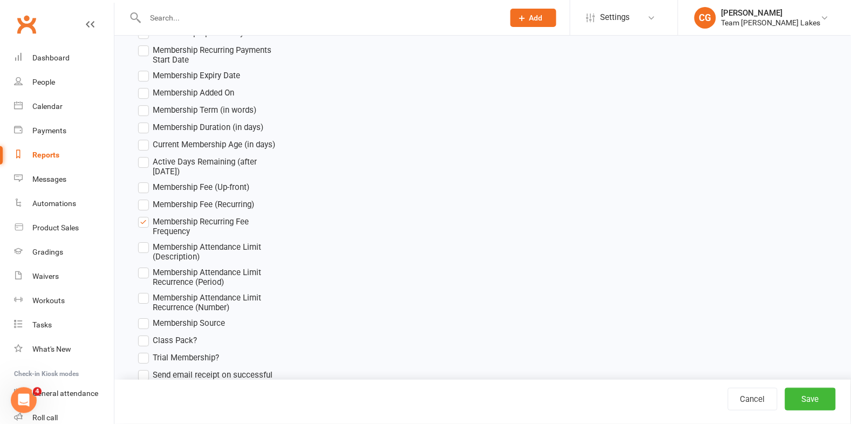
scroll to position [1990, 0]
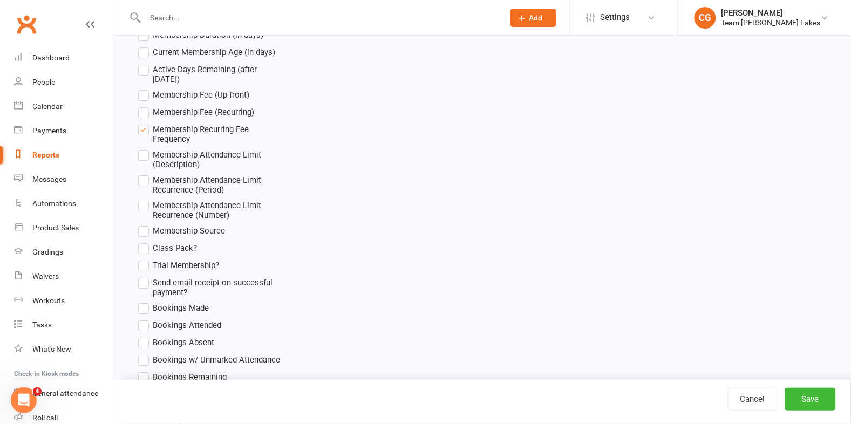
click at [144, 123] on label "Membership Recurring Fee Frequency" at bounding box center [211, 133] width 147 height 21
click at [144, 123] on input "Membership Recurring Fee Frequency" at bounding box center [141, 123] width 7 height 0
click at [144, 106] on label "Membership Fee (Recurring)" at bounding box center [196, 112] width 116 height 13
click at [144, 106] on input "Membership Fee (Recurring)" at bounding box center [141, 106] width 7 height 0
click at [809, 393] on button "Save" at bounding box center [810, 399] width 51 height 23
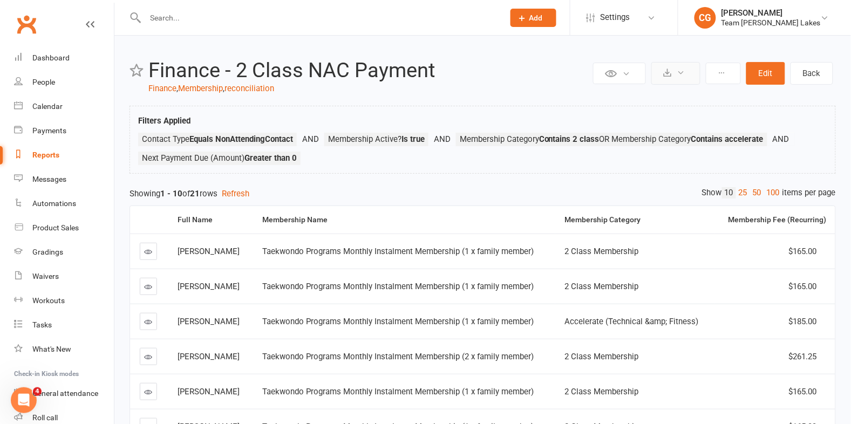
click at [690, 70] on button at bounding box center [676, 73] width 49 height 23
click at [668, 97] on link "Export to CSV" at bounding box center [643, 100] width 113 height 22
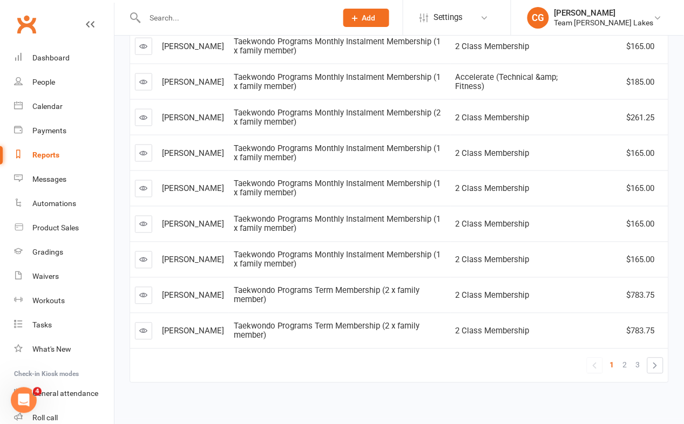
scroll to position [283, 0]
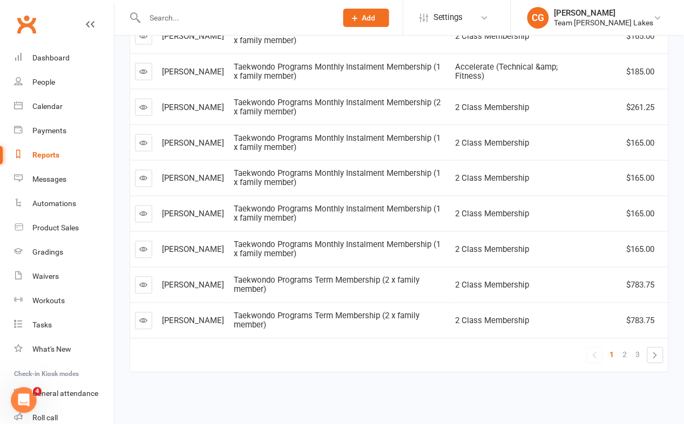
click at [626, 353] on span "2" at bounding box center [625, 355] width 4 height 15
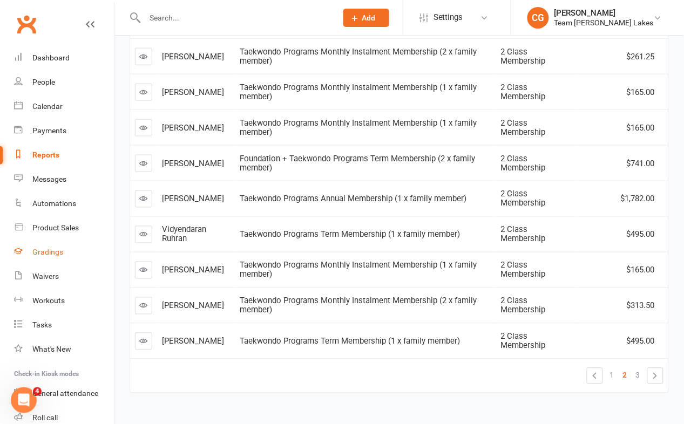
scroll to position [270, 0]
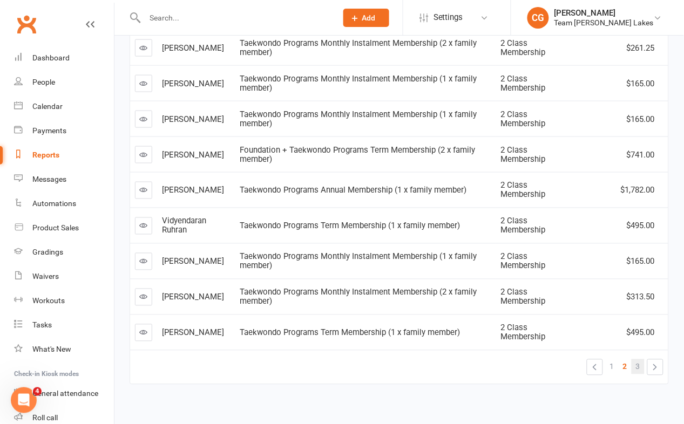
click at [639, 370] on span "3" at bounding box center [638, 367] width 4 height 15
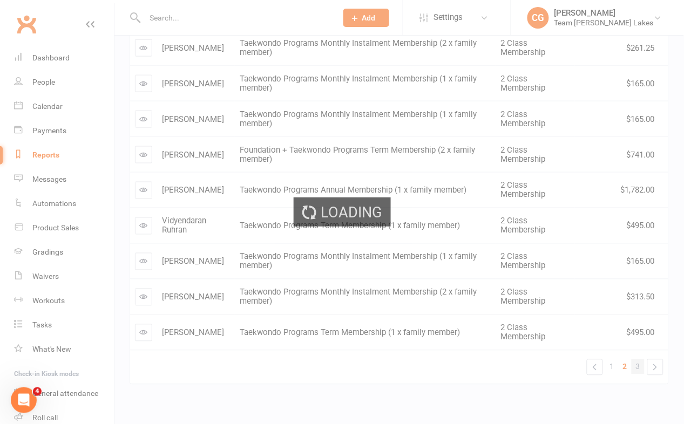
scroll to position [0, 0]
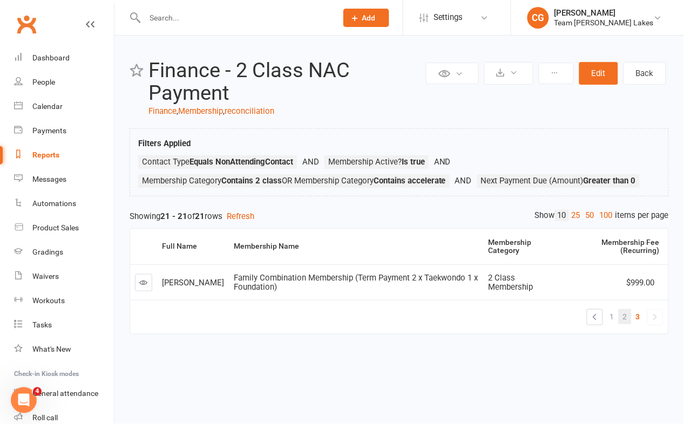
click at [621, 312] on link "2" at bounding box center [625, 316] width 13 height 15
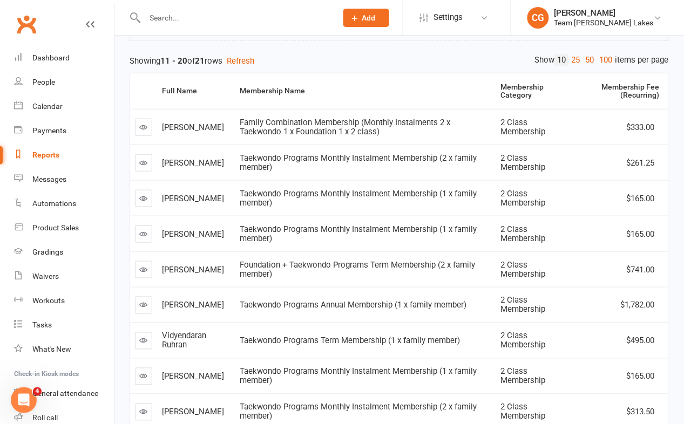
scroll to position [283, 0]
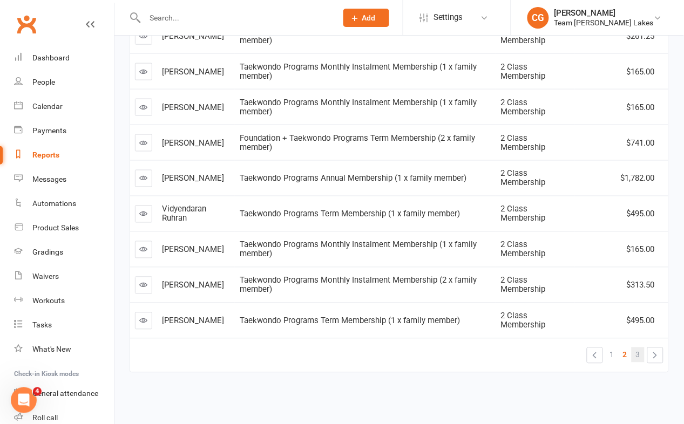
click at [639, 354] on span "3" at bounding box center [638, 355] width 4 height 15
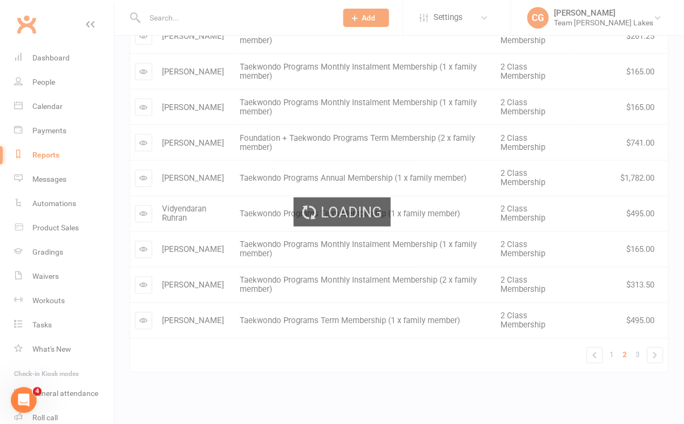
scroll to position [0, 0]
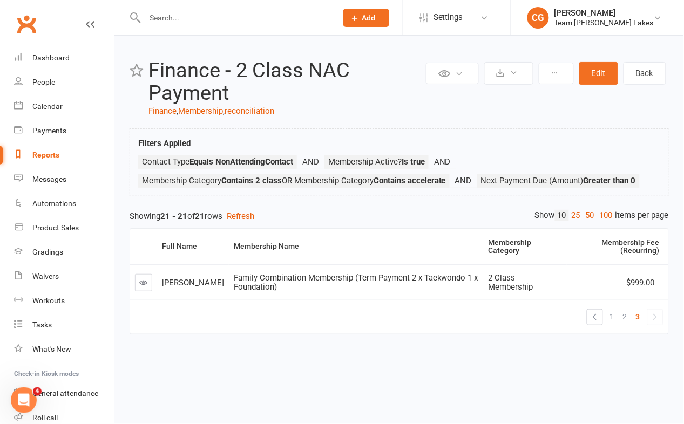
click at [146, 281] on icon at bounding box center [144, 283] width 8 height 8
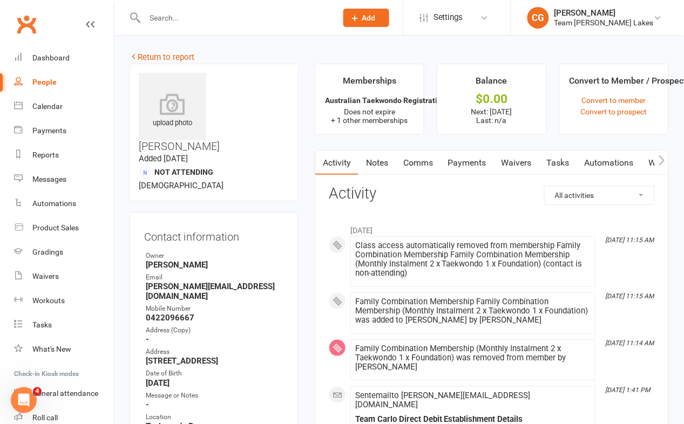
click at [469, 161] on link "Payments" at bounding box center [467, 163] width 53 height 25
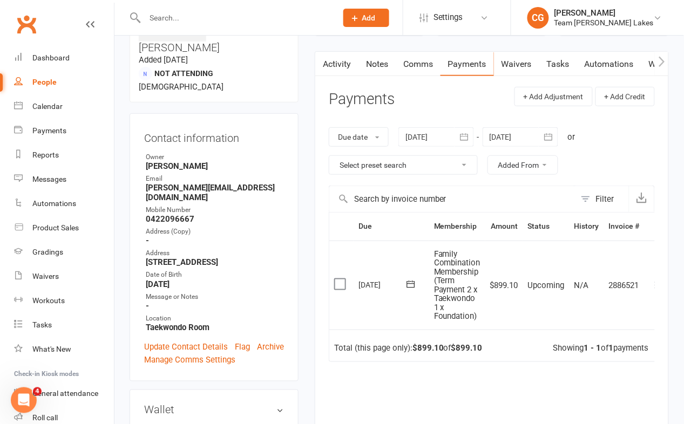
scroll to position [103, 0]
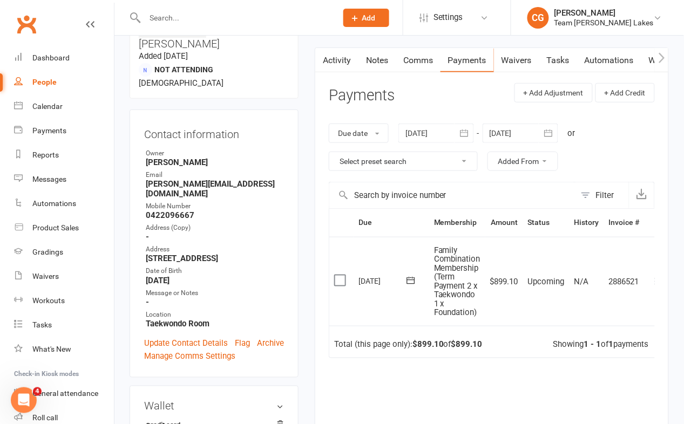
click at [546, 133] on icon "button" at bounding box center [548, 133] width 8 height 7
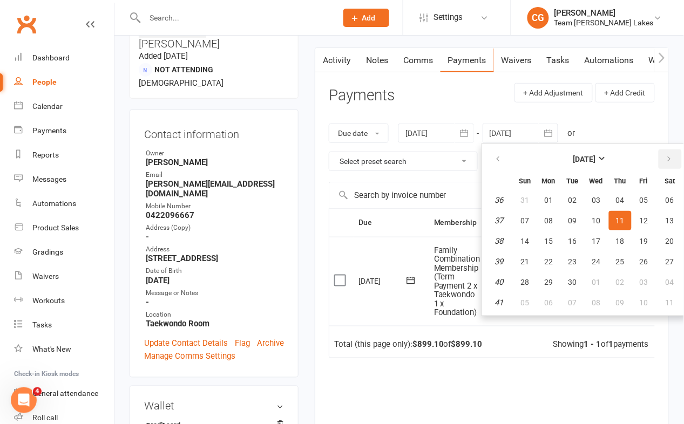
click at [666, 157] on icon "button" at bounding box center [670, 159] width 8 height 9
click at [656, 244] on button "17" at bounding box center [670, 241] width 28 height 19
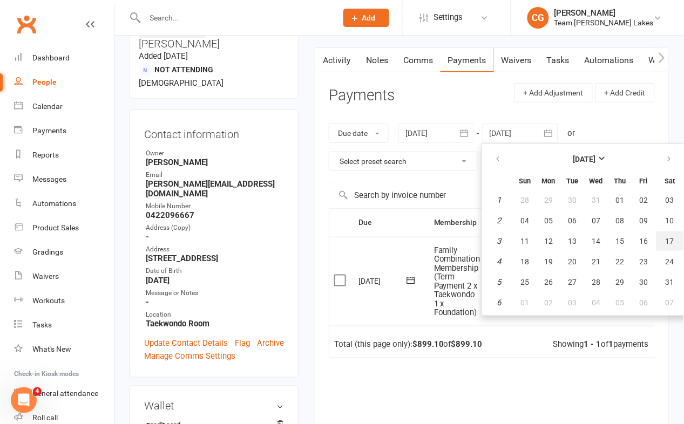
type input "[DATE]"
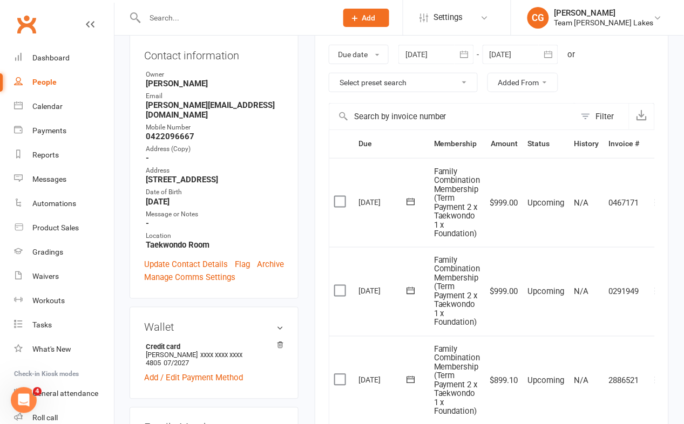
scroll to position [177, 0]
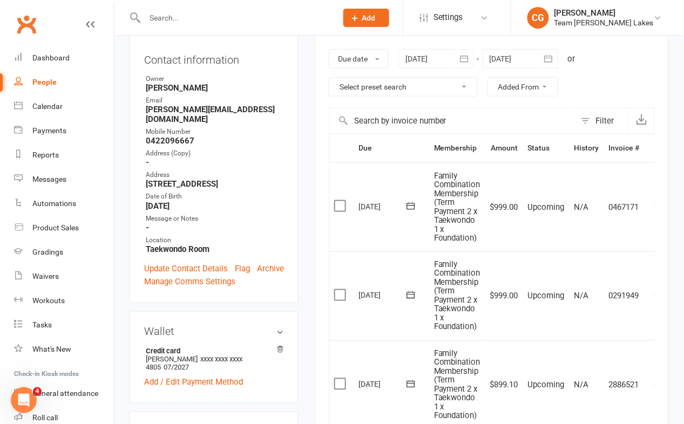
click at [468, 57] on icon "button" at bounding box center [464, 58] width 11 height 11
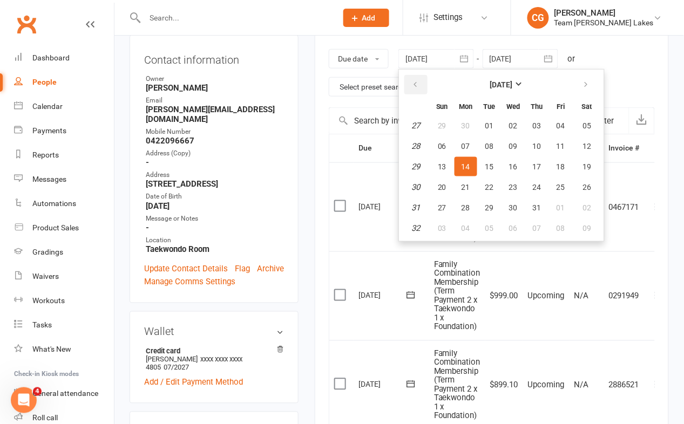
click at [415, 80] on icon "button" at bounding box center [415, 84] width 8 height 9
click at [442, 110] on th "Sun" at bounding box center [442, 106] width 23 height 17
click at [450, 121] on button "30" at bounding box center [442, 125] width 23 height 19
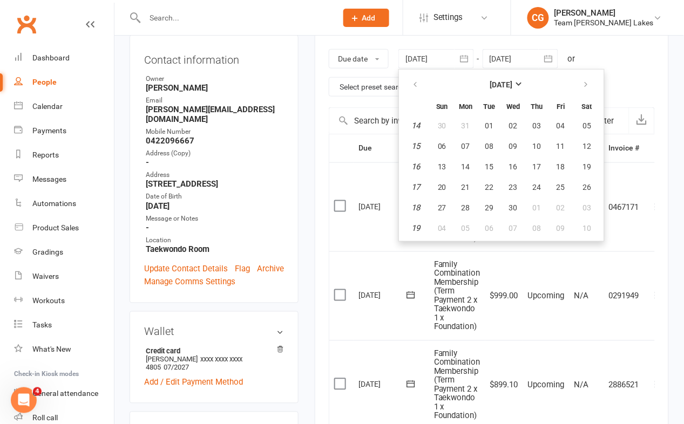
type input "[DATE]"
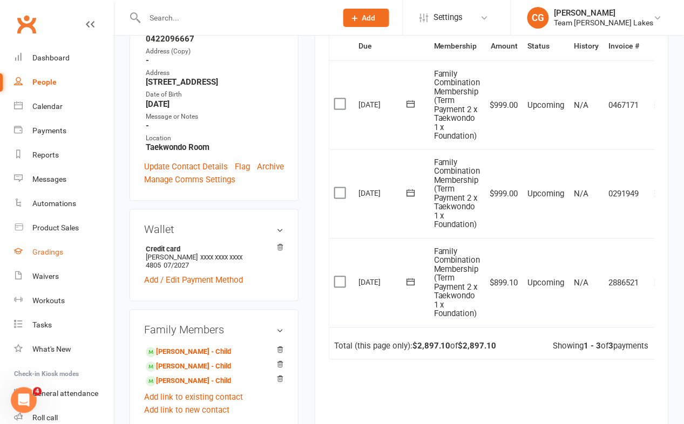
scroll to position [0, 0]
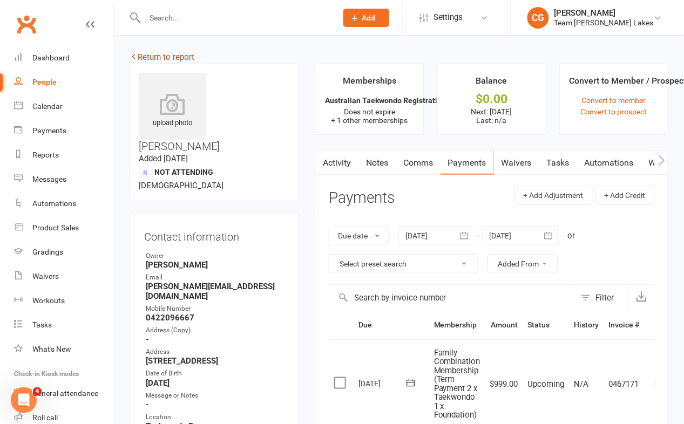
click at [178, 56] on link "Return to report" at bounding box center [162, 57] width 65 height 10
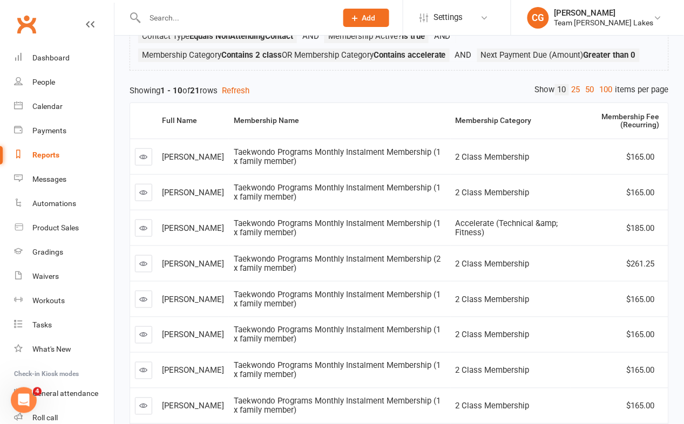
scroll to position [283, 0]
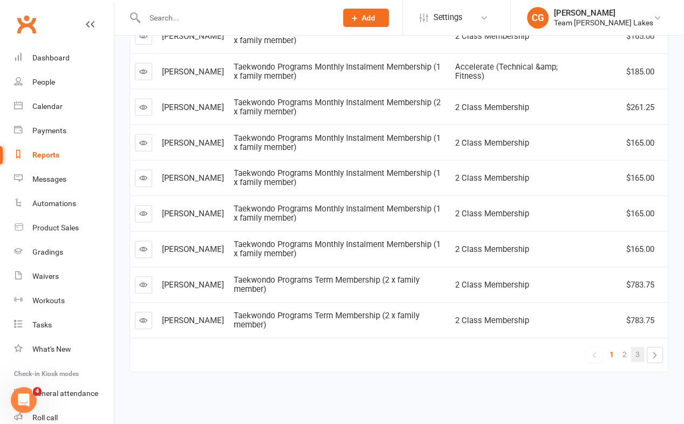
click at [633, 351] on link "3" at bounding box center [638, 355] width 13 height 15
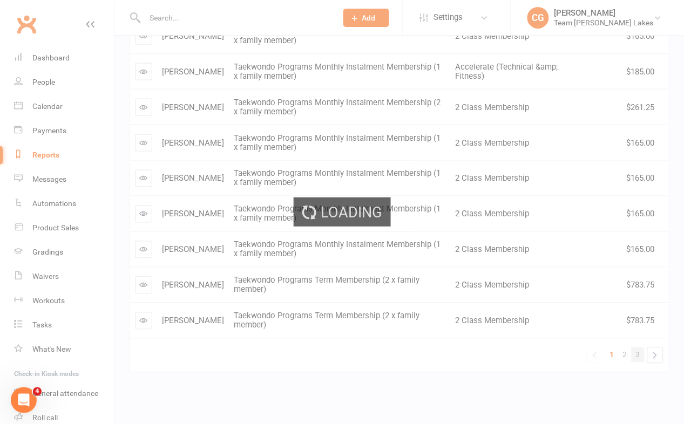
scroll to position [0, 0]
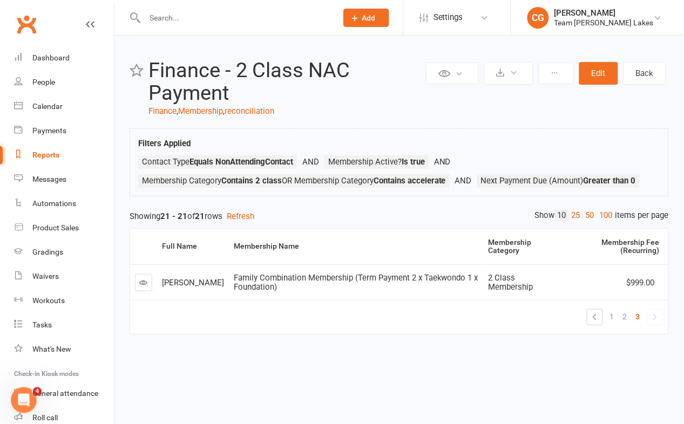
click at [627, 317] on span "2" at bounding box center [625, 316] width 4 height 15
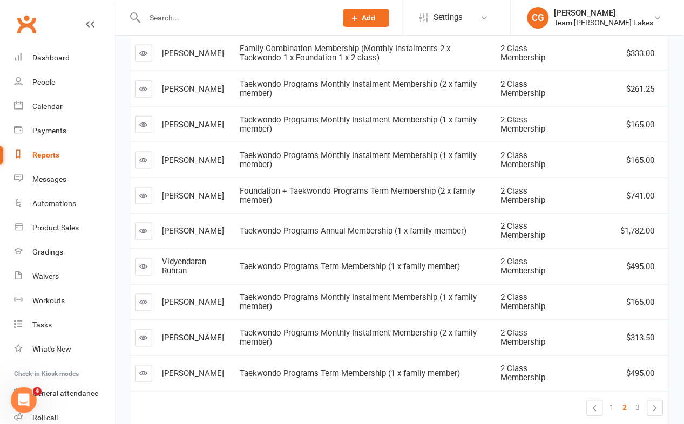
scroll to position [283, 0]
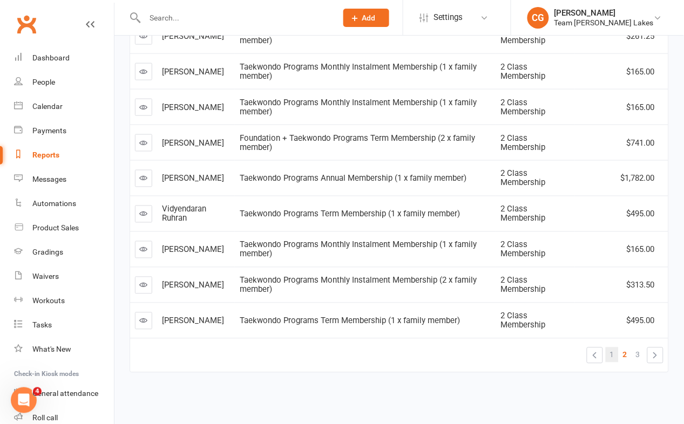
click at [611, 355] on span "1" at bounding box center [612, 355] width 4 height 15
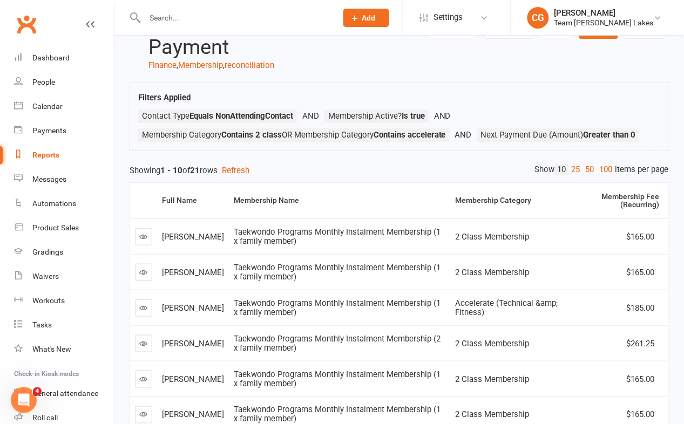
scroll to position [47, 0]
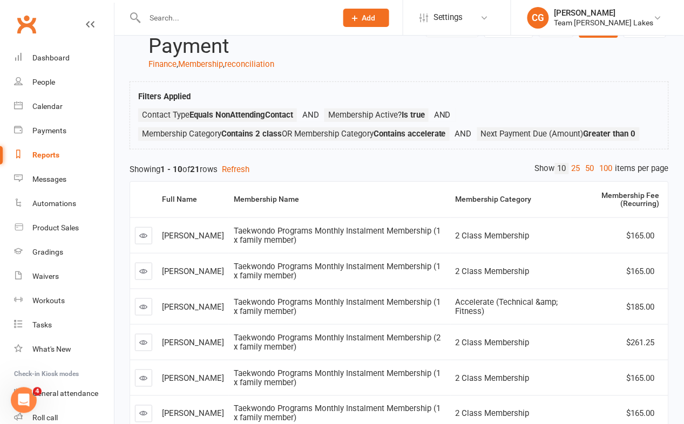
click at [166, 17] on input "text" at bounding box center [235, 17] width 188 height 15
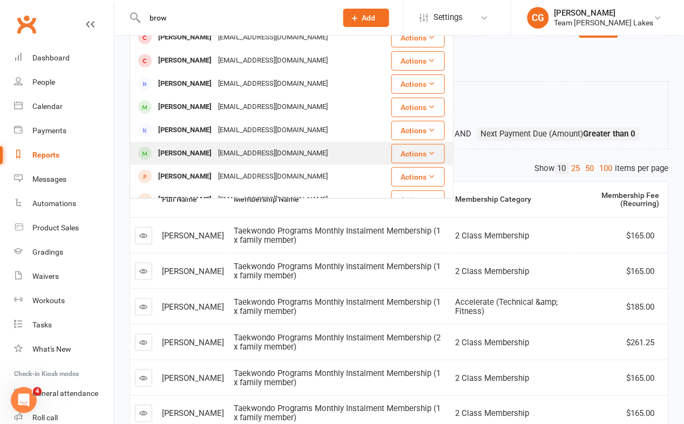
scroll to position [88, 0]
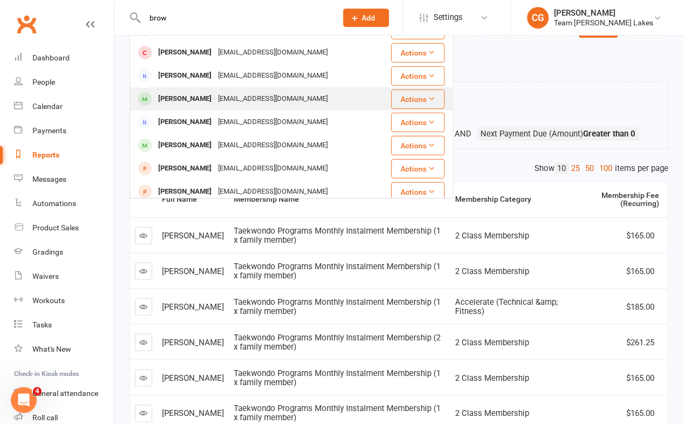
type input "brow"
click at [215, 99] on div "[EMAIL_ADDRESS][DOMAIN_NAME]" at bounding box center [273, 99] width 116 height 16
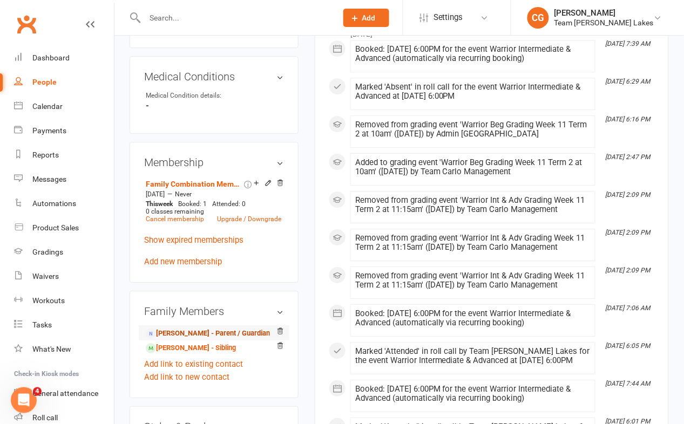
scroll to position [660, 0]
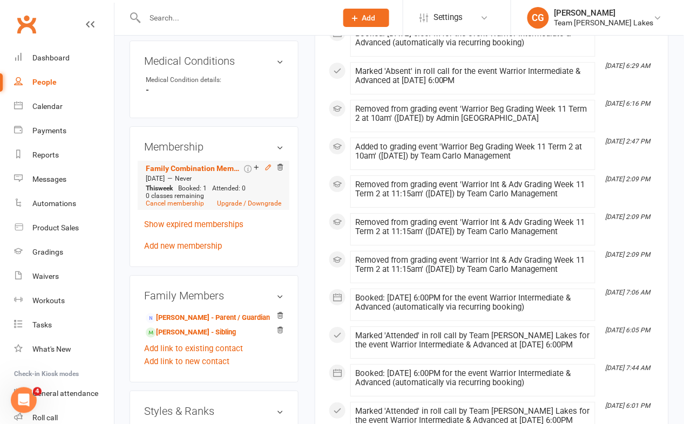
click at [267, 165] on icon at bounding box center [268, 167] width 5 height 5
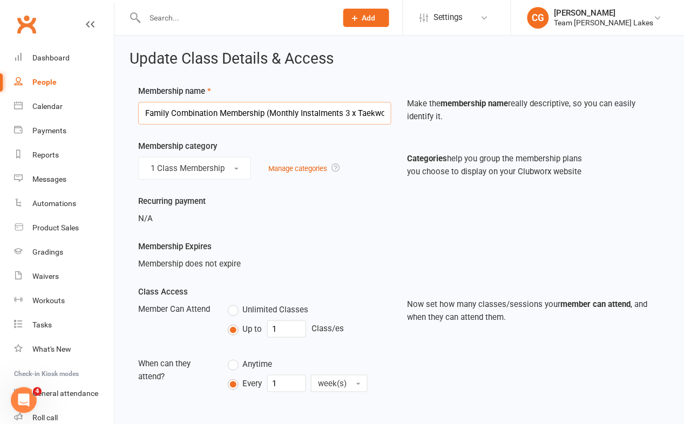
click at [349, 110] on input "Family Combination Membership (Monthly Instalments 3 x Taekwondo)" at bounding box center [264, 113] width 253 height 23
click at [294, 116] on input "Family Combination Membership (Monthly Instalments 3 x Taekwondo)" at bounding box center [264, 113] width 253 height 23
paste input "Taekwondo Programs Monthly Instalment Membership (2 x family member"
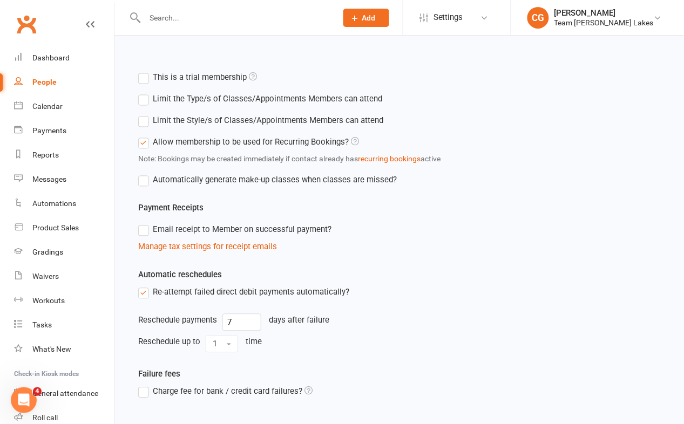
scroll to position [441, 0]
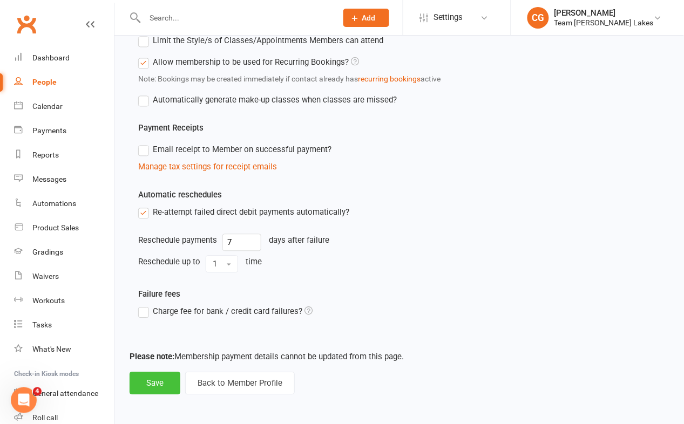
type input "Taekwondo Programs Monthly Instalment Membership (2 x family member)"
click at [151, 378] on button "Save" at bounding box center [155, 383] width 51 height 23
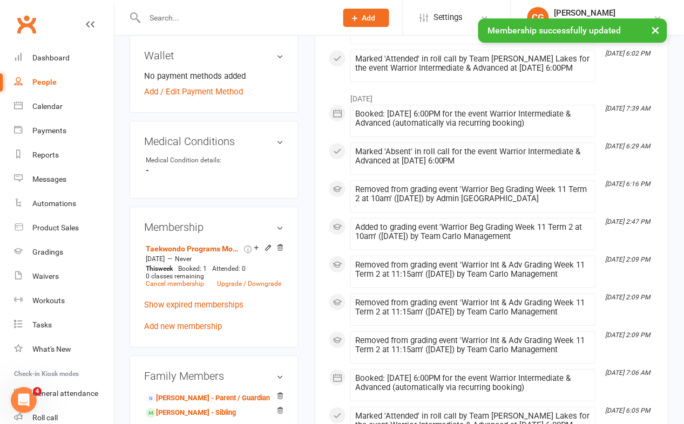
scroll to position [588, 0]
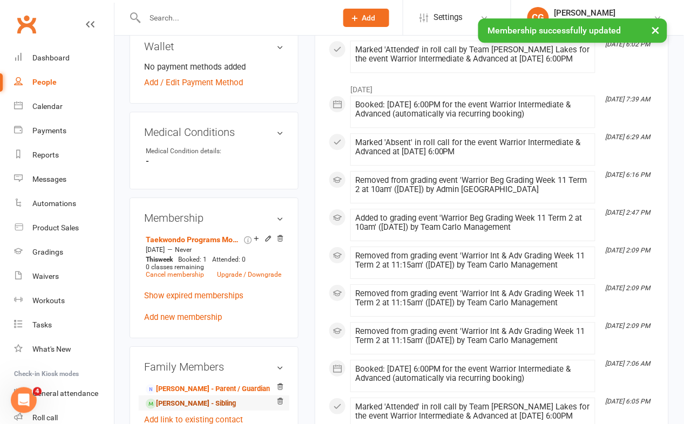
click at [184, 398] on link "[PERSON_NAME] - Sibling" at bounding box center [191, 403] width 90 height 11
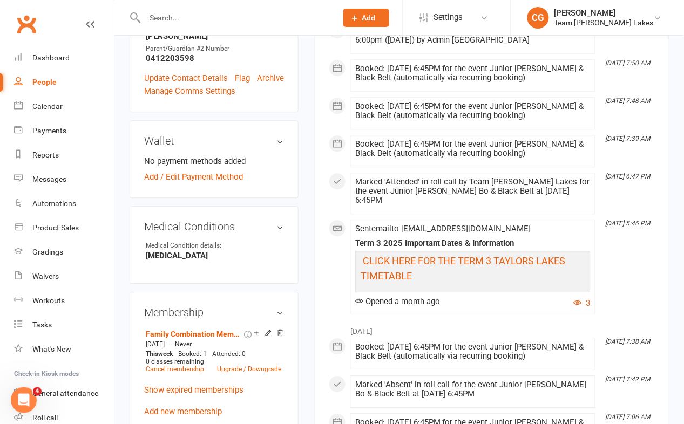
scroll to position [508, 0]
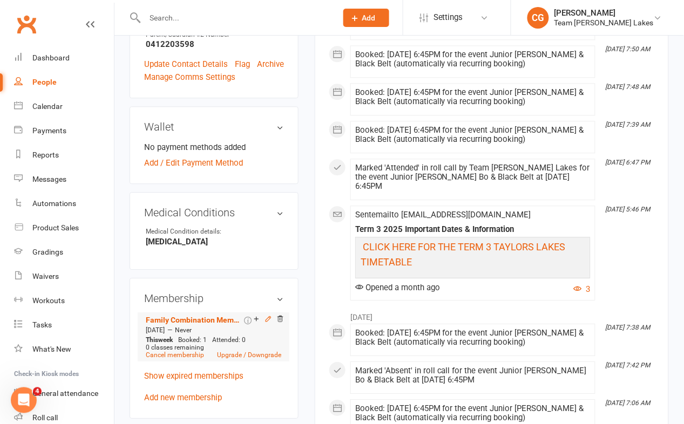
click at [270, 315] on icon at bounding box center [269, 319] width 8 height 8
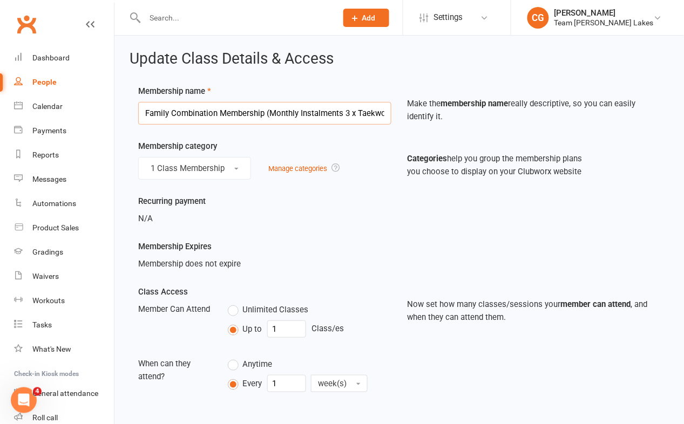
click at [229, 106] on input "Family Combination Membership (Monthly Instalments 3 x Taekwondo)" at bounding box center [264, 113] width 253 height 23
paste input "Taekwondo Programs Monthly Instalment Membership (2 x family member"
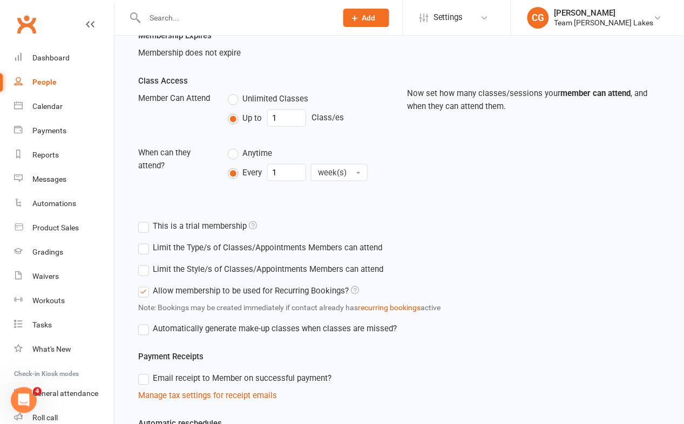
scroll to position [441, 0]
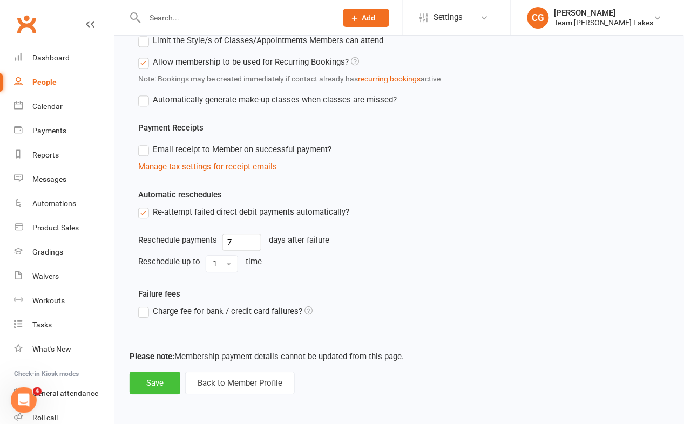
type input "Taekwondo Programs Monthly Instalment Membership (2 x family member)"
click at [163, 379] on button "Save" at bounding box center [155, 383] width 51 height 23
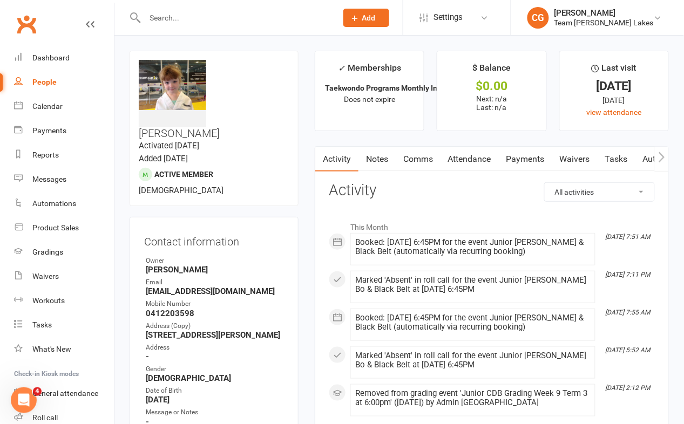
click at [180, 12] on input "text" at bounding box center [235, 17] width 188 height 15
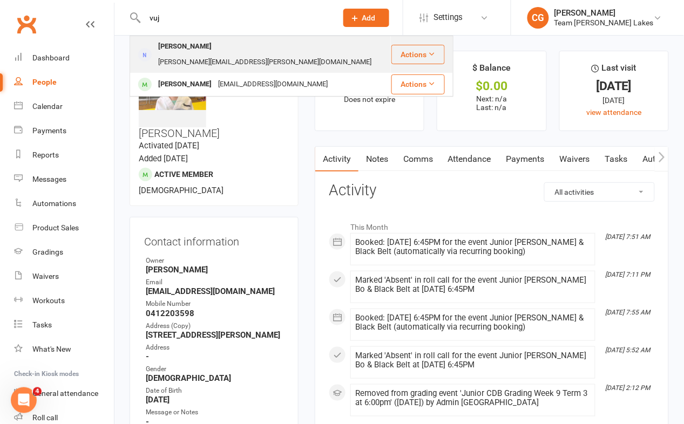
type input "vuj"
click at [189, 43] on div "[PERSON_NAME]" at bounding box center [185, 47] width 60 height 16
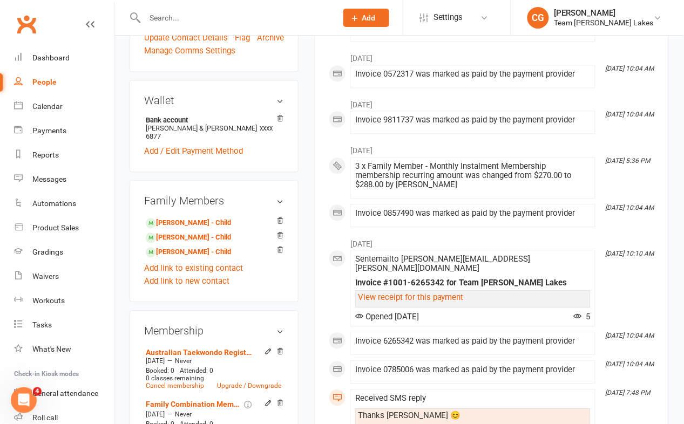
scroll to position [403, 0]
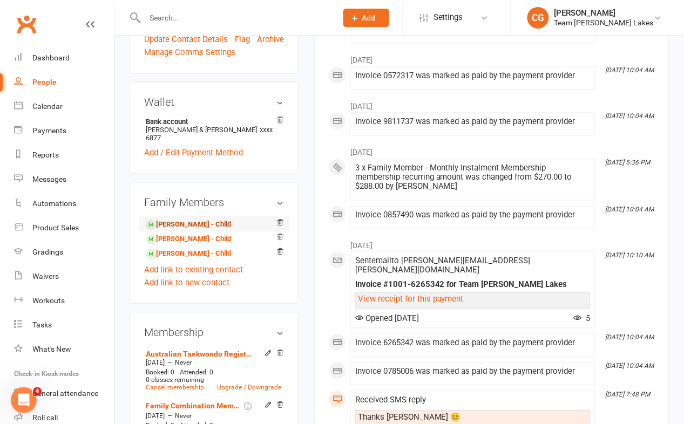
click at [201, 220] on link "[PERSON_NAME] - Child" at bounding box center [188, 225] width 85 height 11
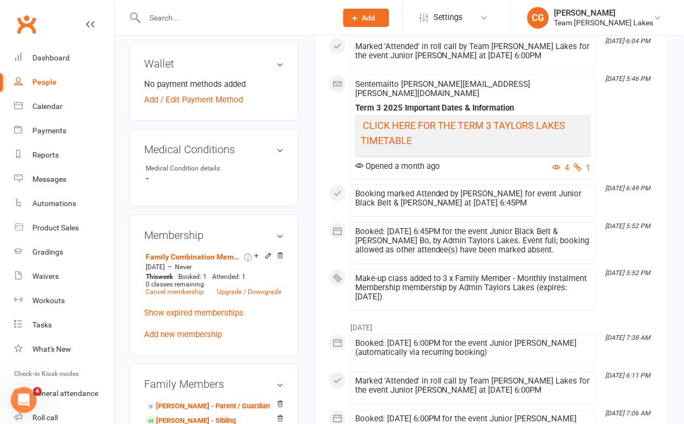
scroll to position [663, 0]
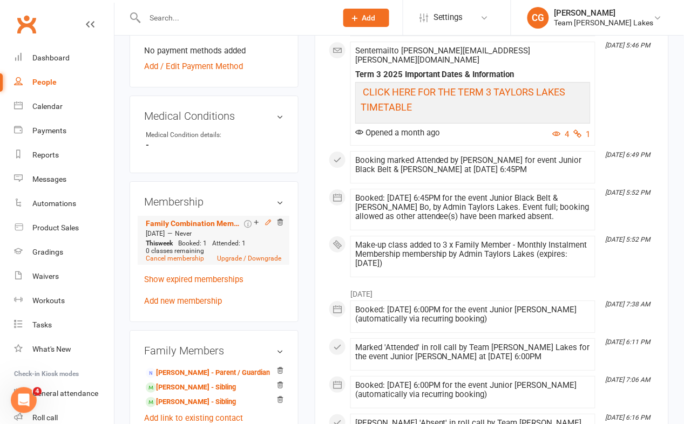
click at [268, 220] on icon at bounding box center [268, 222] width 5 height 5
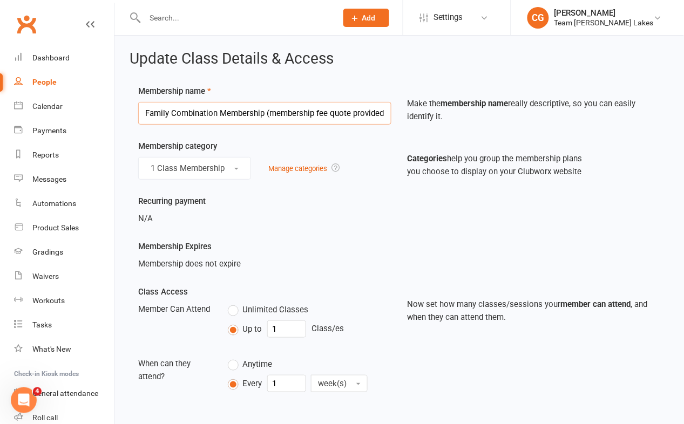
click at [230, 111] on input "Family Combination Membership (membership fee quote provided at trial)" at bounding box center [264, 113] width 253 height 23
paste input "Monthly Instalments 2 x Taekwondo 1 x Foundation 1 x 2 class"
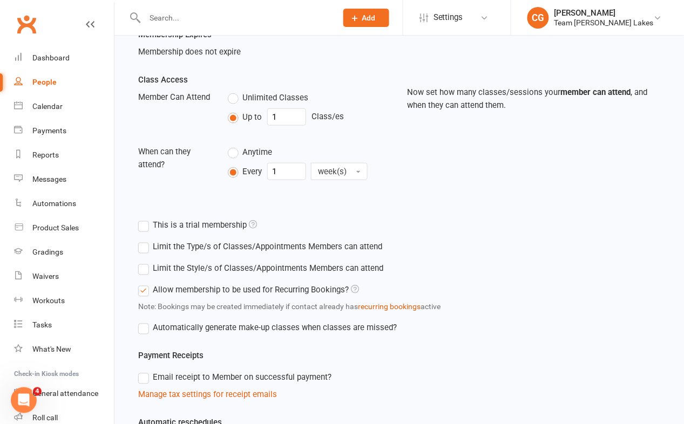
scroll to position [441, 0]
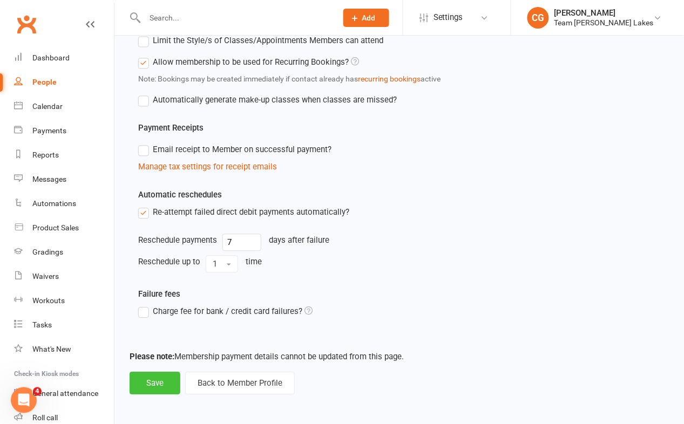
type input "Family Combination Membership (Monthly Instalments 2 x Taekwondo 1 x Foundation…"
click at [148, 380] on button "Save" at bounding box center [155, 383] width 51 height 23
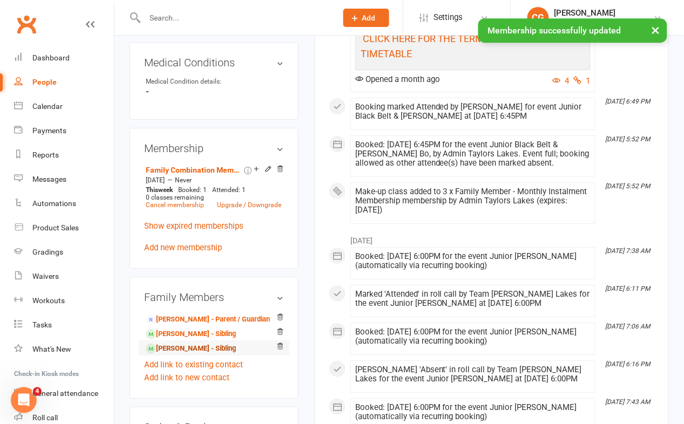
scroll to position [718, 0]
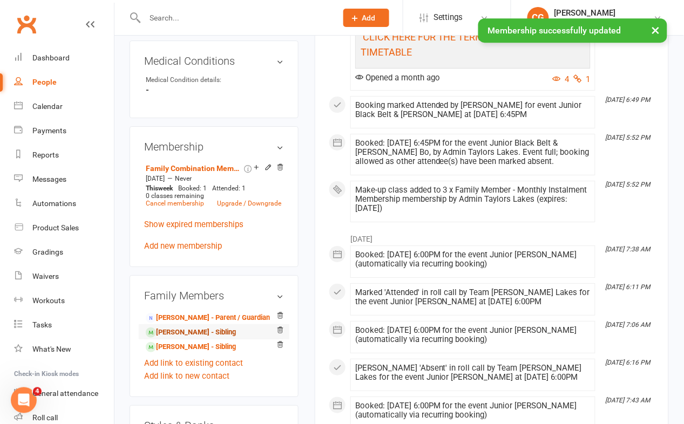
click at [180, 327] on link "[PERSON_NAME] - Sibling" at bounding box center [191, 332] width 90 height 11
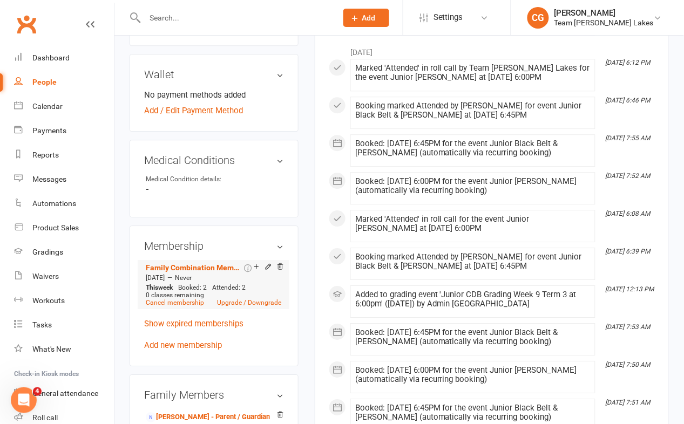
scroll to position [569, 0]
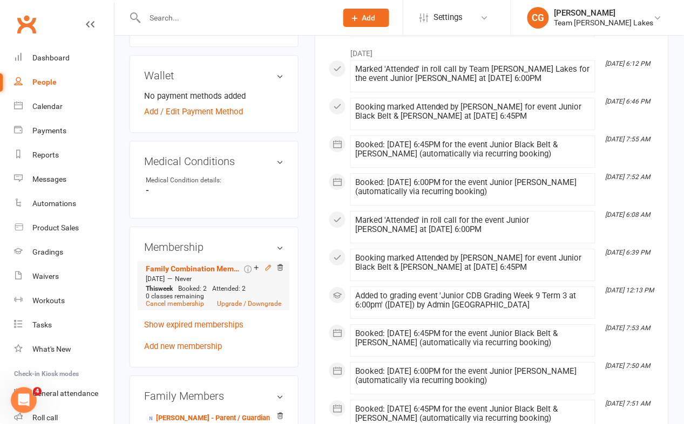
click at [265, 264] on icon at bounding box center [269, 268] width 8 height 8
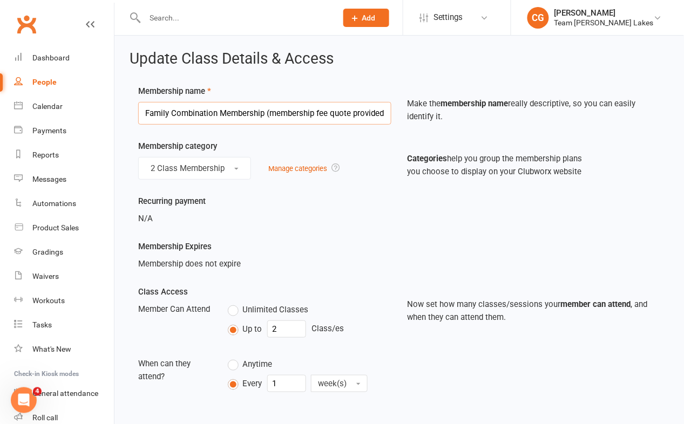
click at [235, 113] on input "Family Combination Membership (membership fee quote provided at trial)" at bounding box center [264, 113] width 253 height 23
paste input "Monthly Instalments 2 x Taekwondo 1 x Foundation 1 x 2 class"
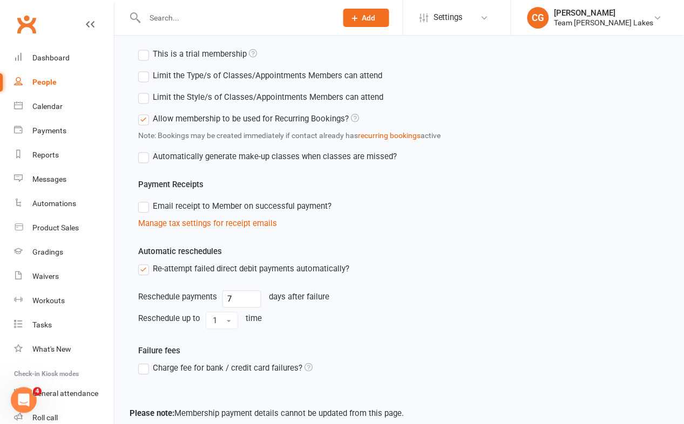
scroll to position [441, 0]
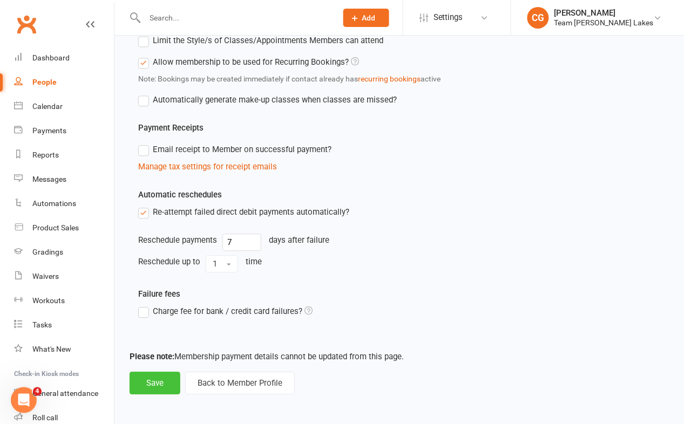
type input "Family Combination Membership (Monthly Instalments 2 x Taekwondo 1 x Foundation…"
click at [158, 375] on button "Save" at bounding box center [155, 383] width 51 height 23
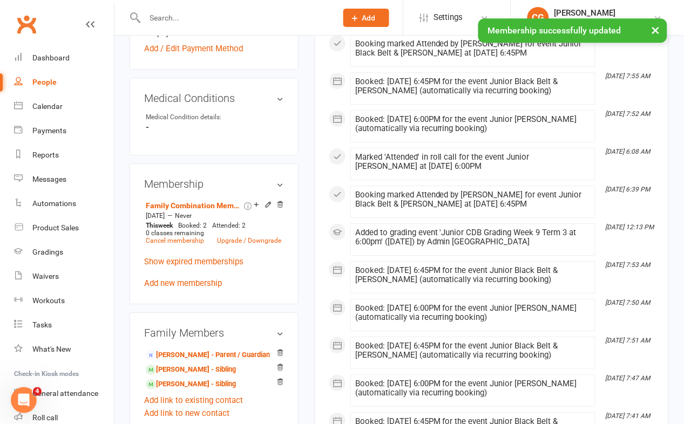
scroll to position [647, 0]
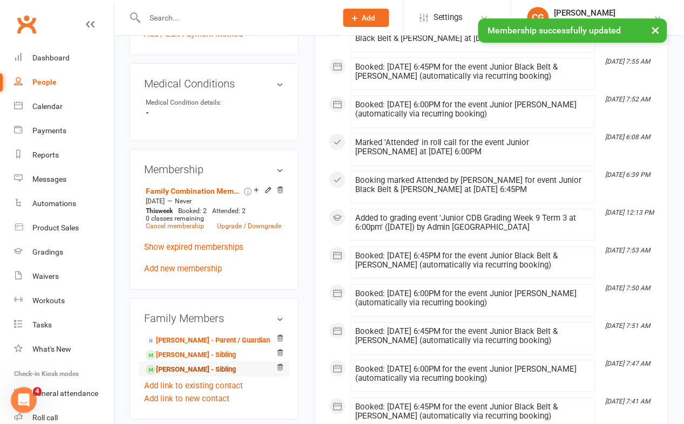
click at [183, 364] on link "[PERSON_NAME] - Sibling" at bounding box center [191, 369] width 90 height 11
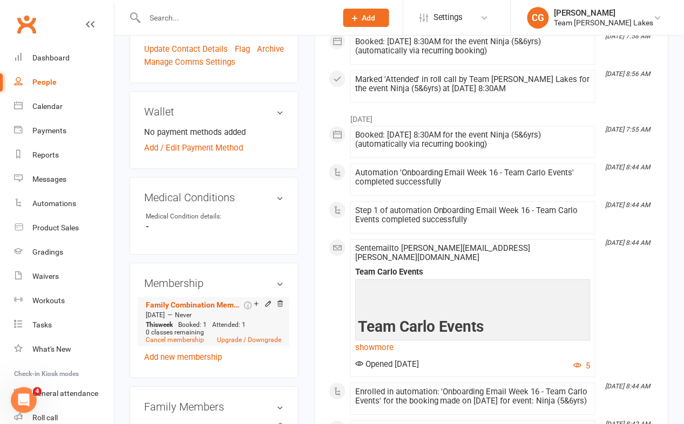
scroll to position [552, 0]
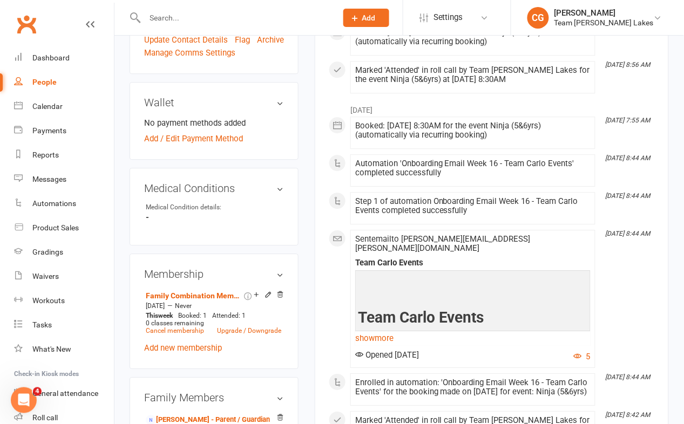
click at [265, 291] on icon at bounding box center [269, 295] width 8 height 8
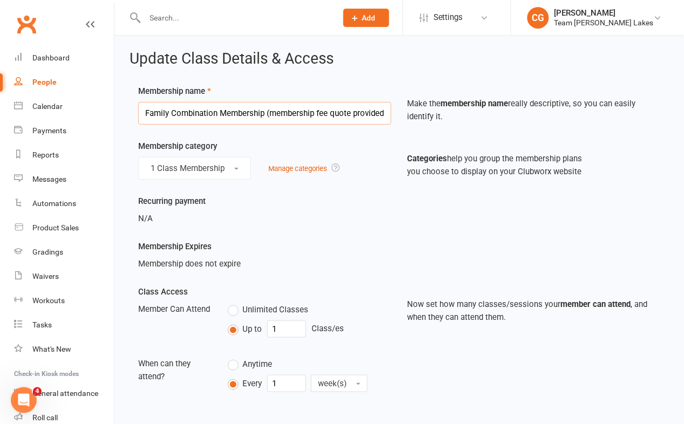
click at [187, 111] on input "Family Combination Membership (membership fee quote provided at trial)" at bounding box center [264, 113] width 253 height 23
paste input "Monthly Instalments 2 x Taekwondo 1 x Foundation 1 x 2 class"
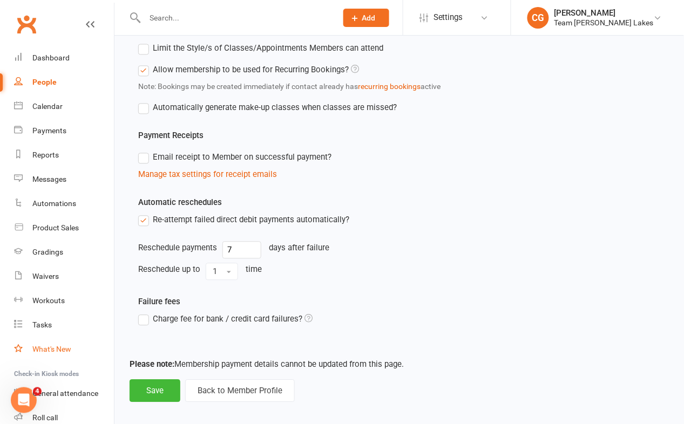
scroll to position [441, 0]
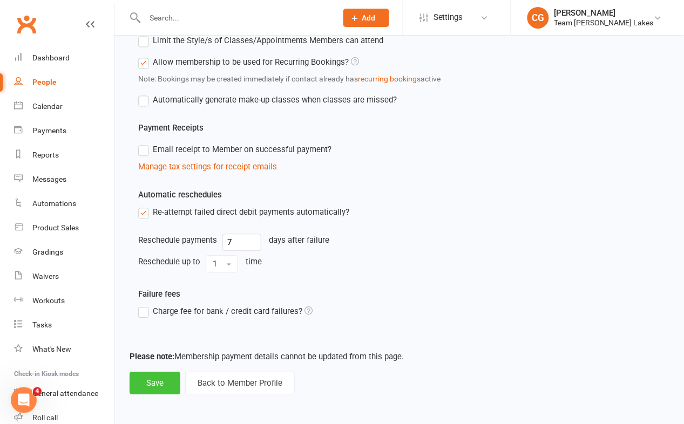
type input "Family Combination Membership (Monthly Instalments 2 x Taekwondo 1 x Foundation…"
click at [159, 379] on button "Save" at bounding box center [155, 383] width 51 height 23
